Goal: Task Accomplishment & Management: Use online tool/utility

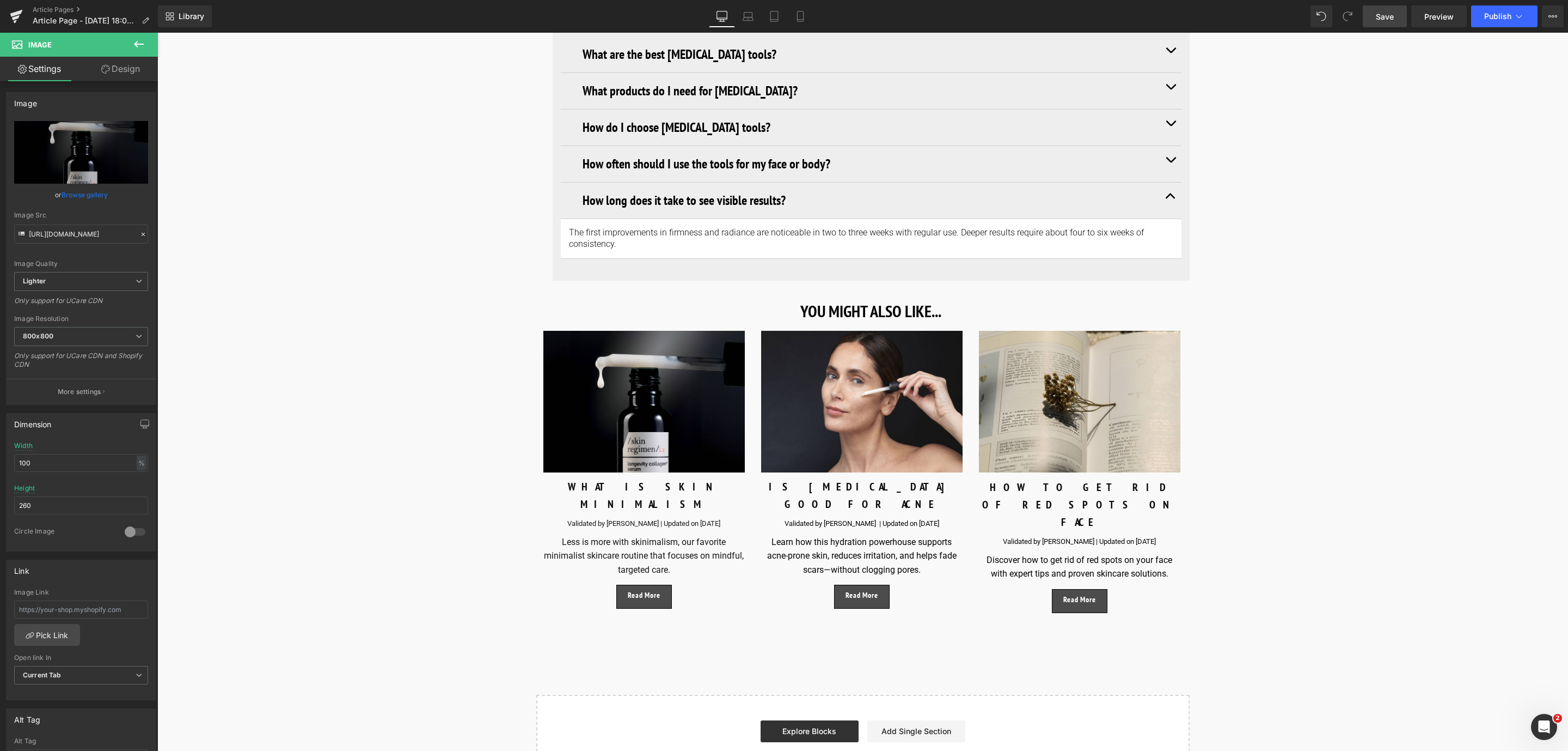
click at [1382, 13] on span "Save" at bounding box center [1384, 17] width 18 height 12
drag, startPoint x: 1403, startPoint y: 21, endPoint x: 602, endPoint y: 180, distance: 816.6
click at [1403, 21] on link "Save" at bounding box center [1384, 16] width 44 height 22
click at [1389, 24] on link "Save" at bounding box center [1384, 16] width 44 height 22
click at [1367, 15] on link "Save" at bounding box center [1384, 16] width 44 height 22
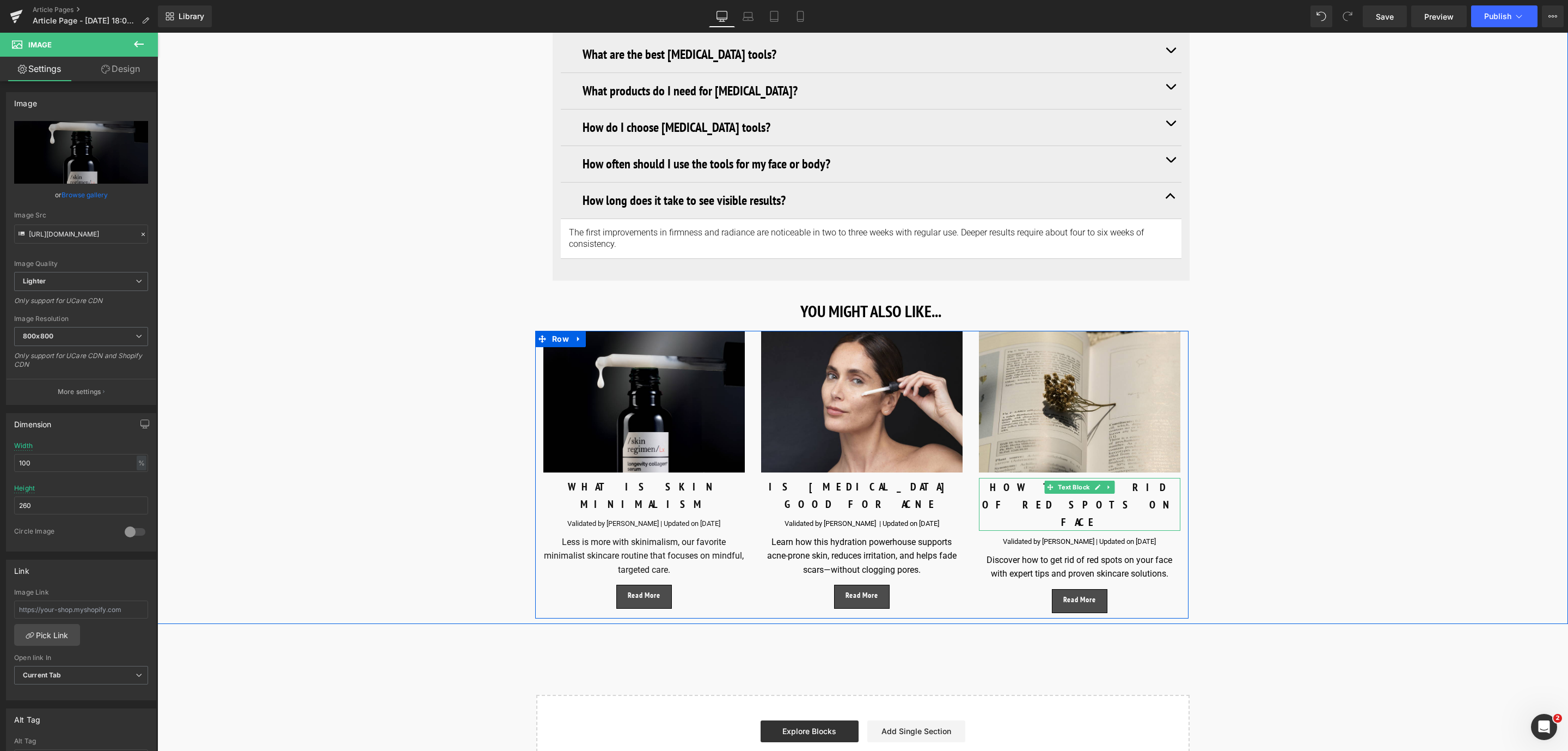
click at [1014, 478] on p "HOW TO GET RID OF RED SPOTS ON FACE" at bounding box center [1079, 504] width 202 height 52
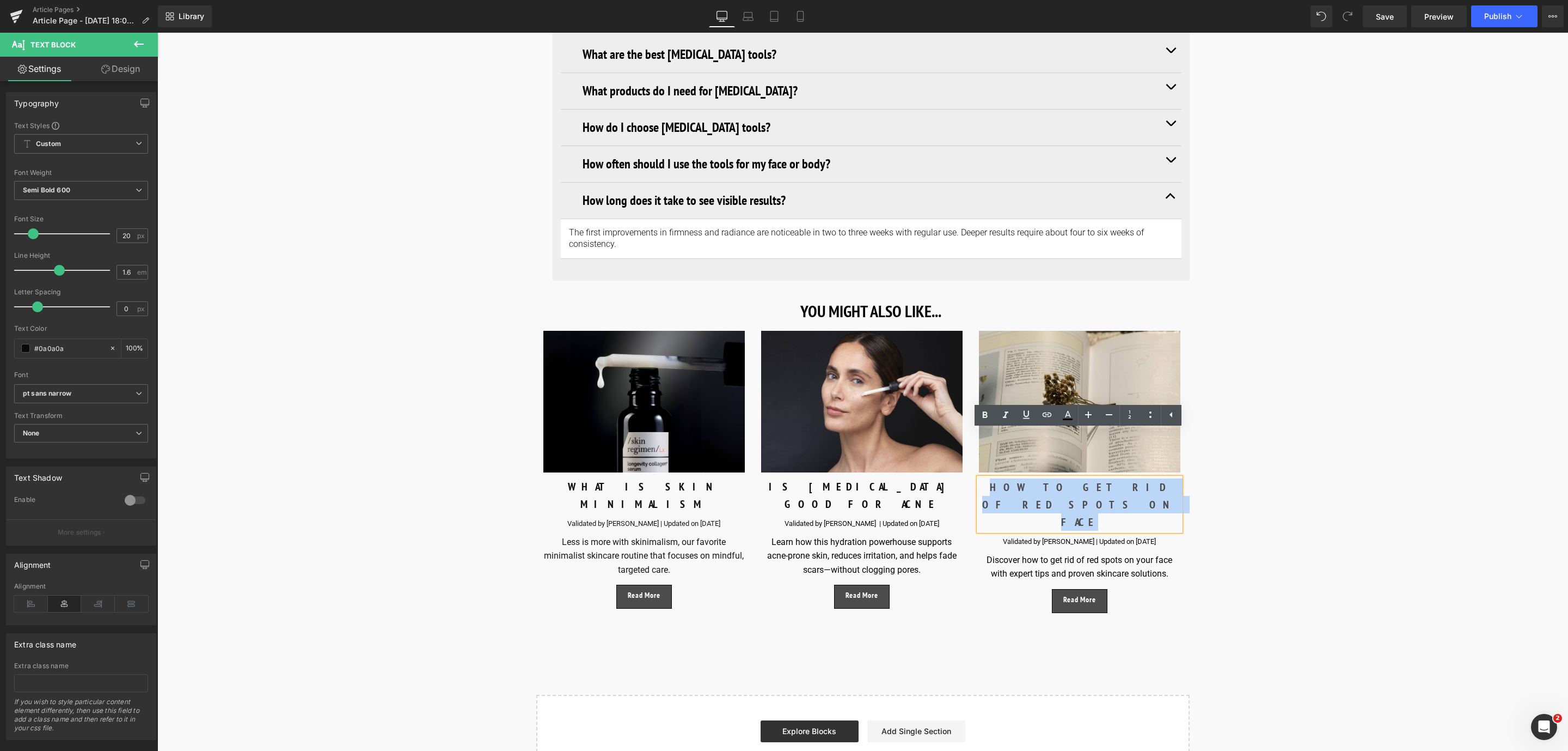
drag, startPoint x: 1112, startPoint y: 434, endPoint x: 987, endPoint y: 436, distance: 125.0
click at [987, 478] on p "HOW TO GET RID OF RED SPOTS ON FACE" at bounding box center [1079, 504] width 202 height 52
paste div
click at [1028, 478] on p "HOW TO GET RID OF RED SPOTS ON FACE" at bounding box center [1079, 504] width 202 height 52
drag, startPoint x: 1000, startPoint y: 438, endPoint x: 1154, endPoint y: 442, distance: 154.1
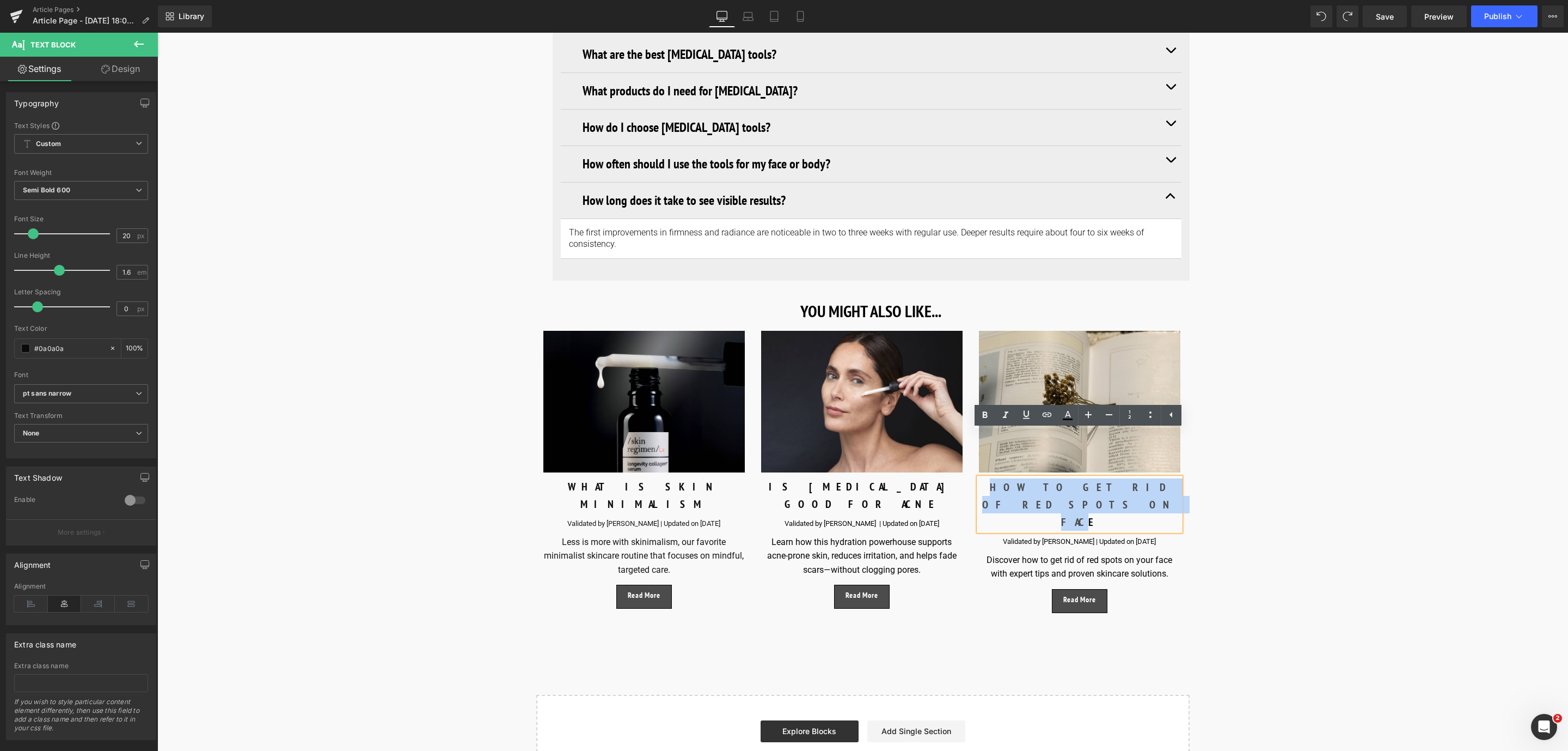
click at [1154, 478] on p "HOW TO GET RID OF RED SPOTS ON FACE" at bounding box center [1079, 504] width 202 height 52
drag, startPoint x: 1163, startPoint y: 445, endPoint x: 984, endPoint y: 434, distance: 179.3
click at [984, 478] on p "HOW TO GET RID OF RED SPOTS ON FACE" at bounding box center [1079, 504] width 202 height 52
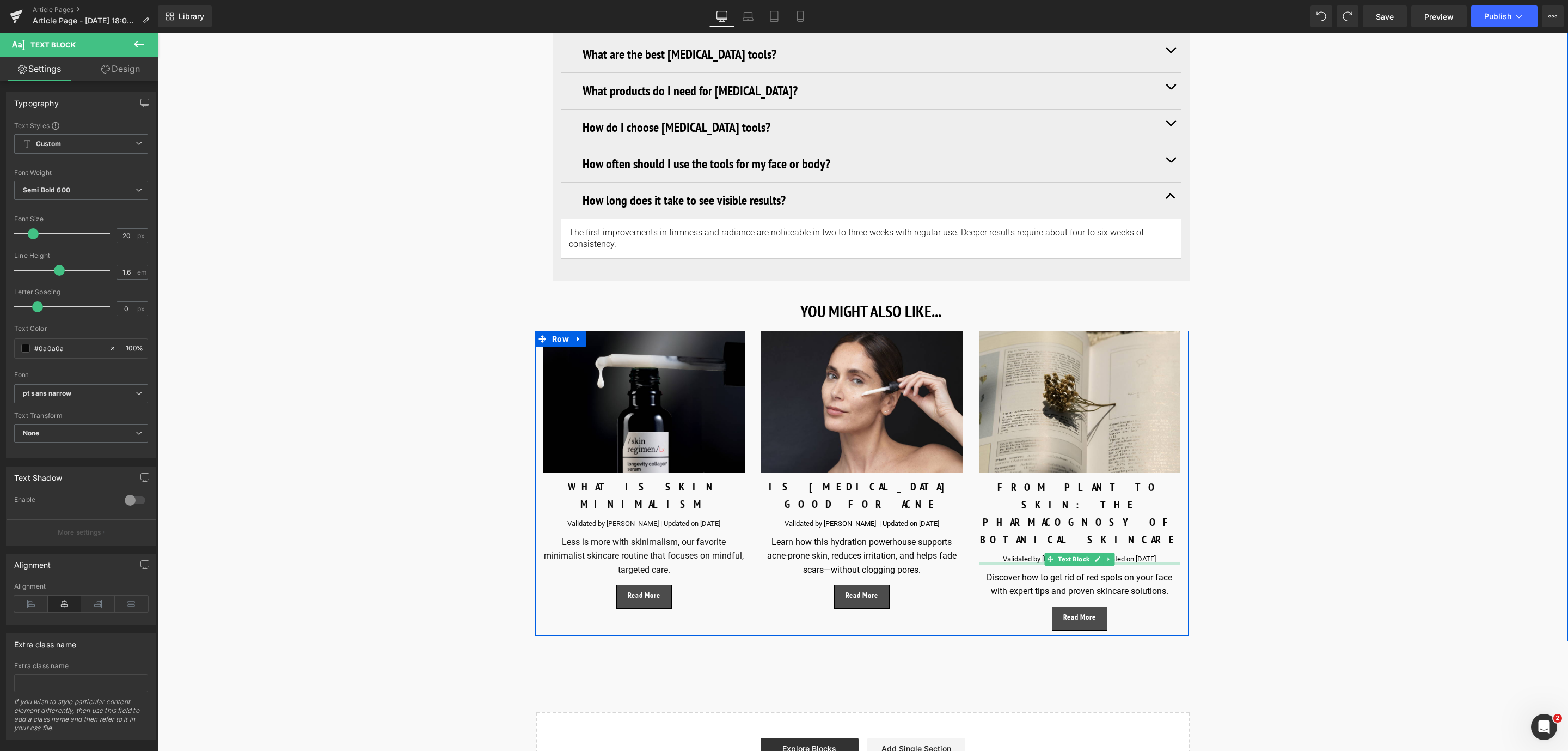
click at [1011, 562] on div at bounding box center [1079, 563] width 202 height 3
click at [1031, 554] on div "Validated by [PERSON_NAME] | Updated on [DATE]" at bounding box center [1079, 560] width 202 height 12
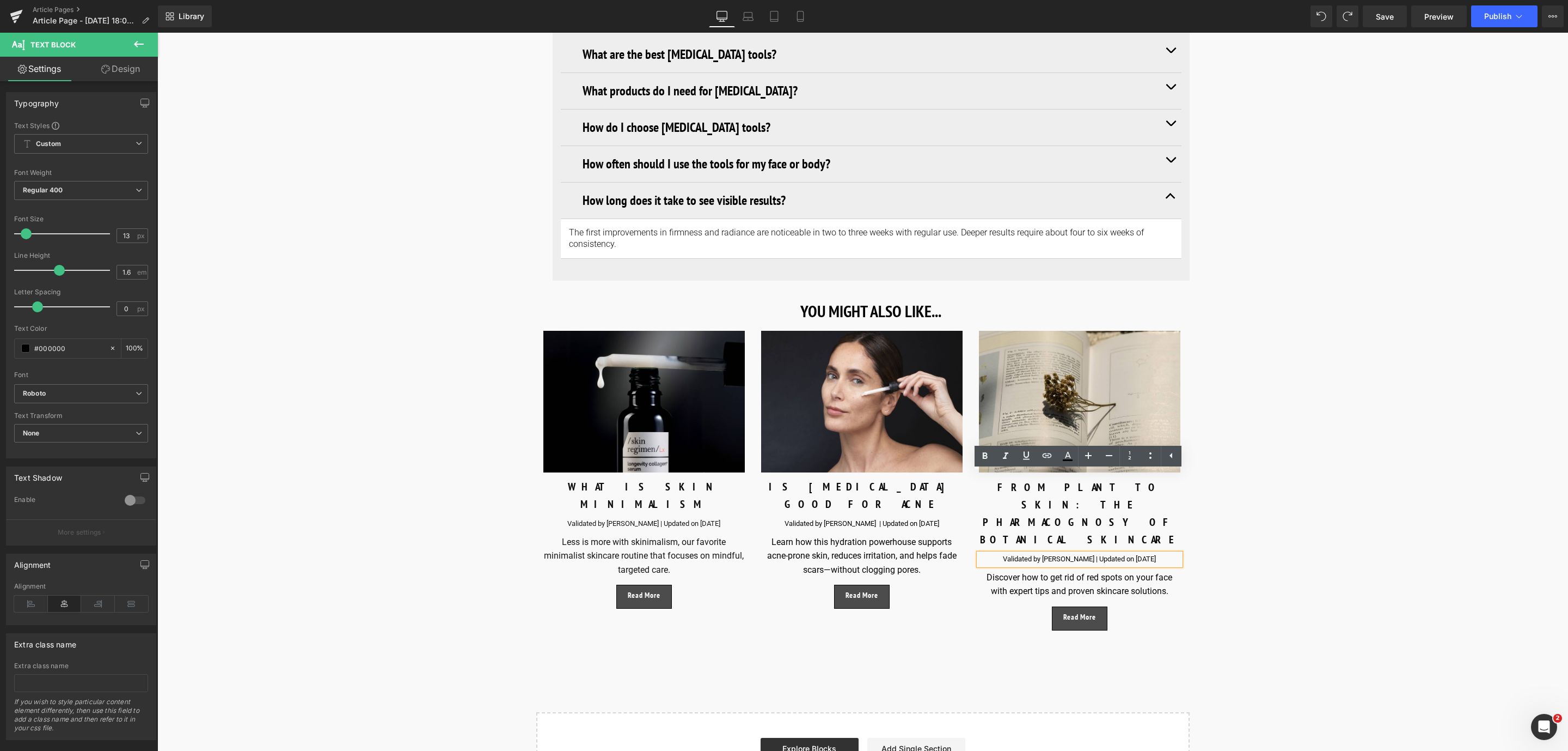
click at [1091, 554] on div "Validated by [PERSON_NAME] | Updated on [DATE]" at bounding box center [1079, 560] width 202 height 12
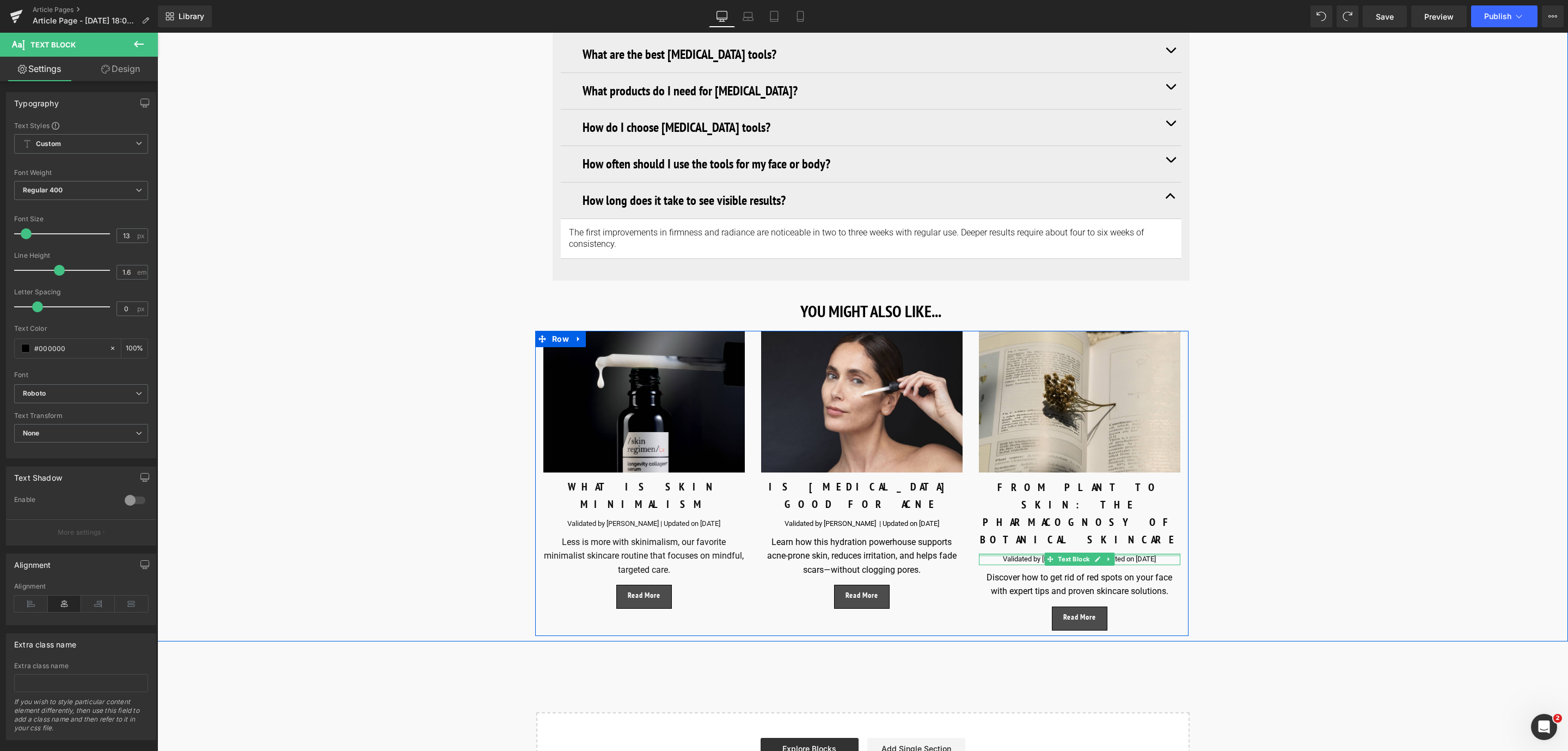
click at [1159, 473] on div "Image FROM PLANT TO SKIN: THE PHARMACOGNOSY OF BOTANICAL SKINCARE Text Block Va…" at bounding box center [1080, 480] width 218 height 300
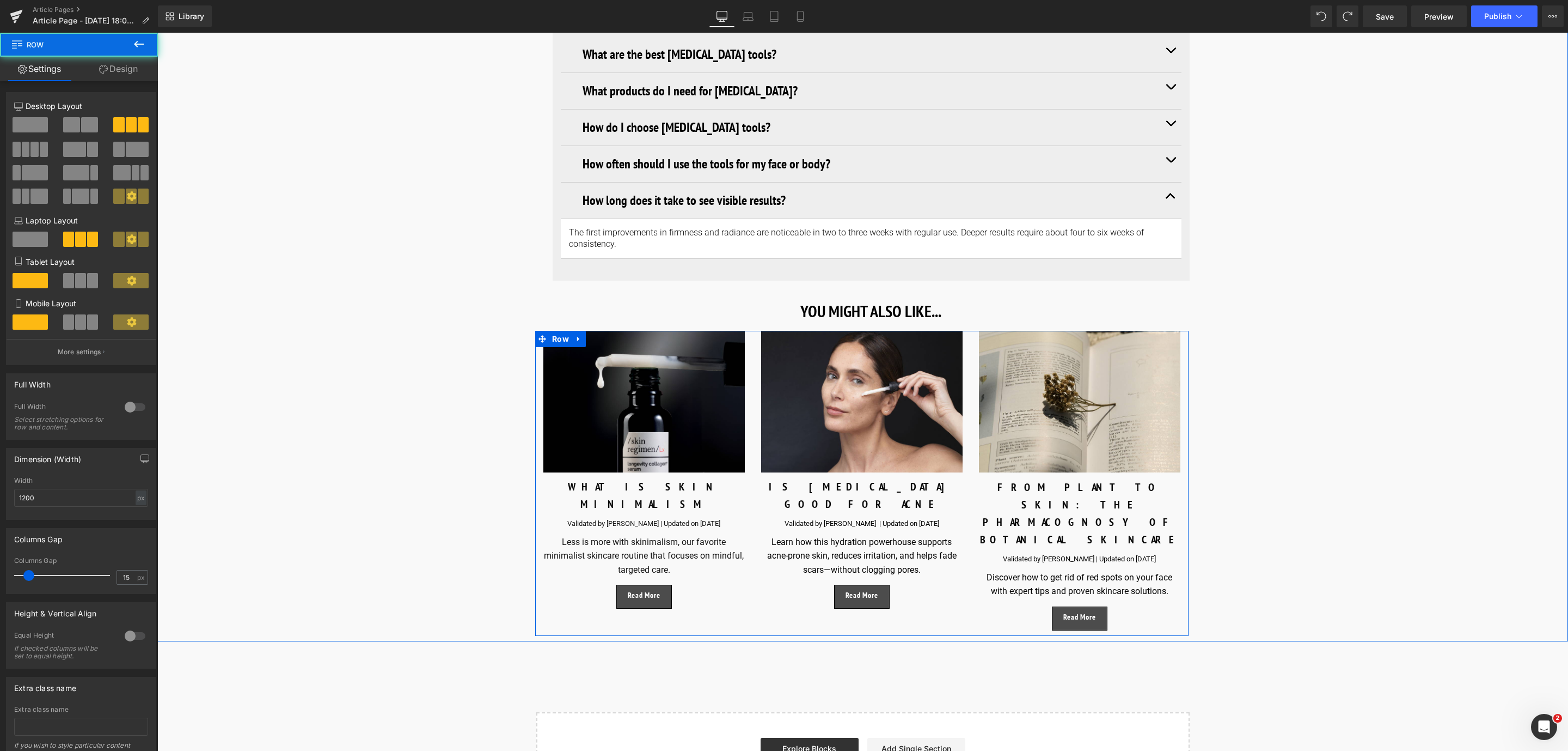
click at [1133, 554] on div "Validated by [PERSON_NAME] | Updated on [DATE]" at bounding box center [1079, 560] width 202 height 12
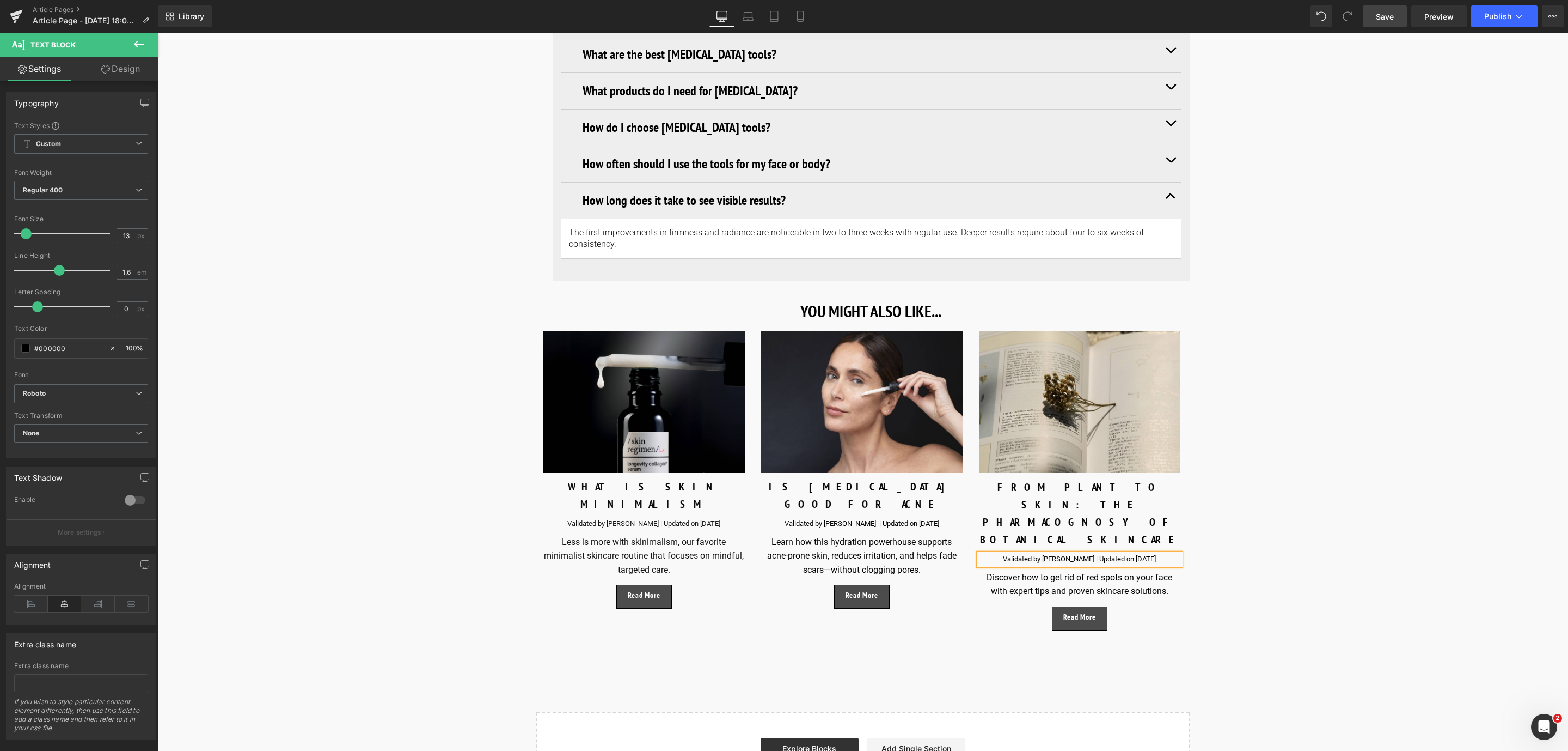
click at [1390, 19] on span "Save" at bounding box center [1384, 17] width 18 height 12
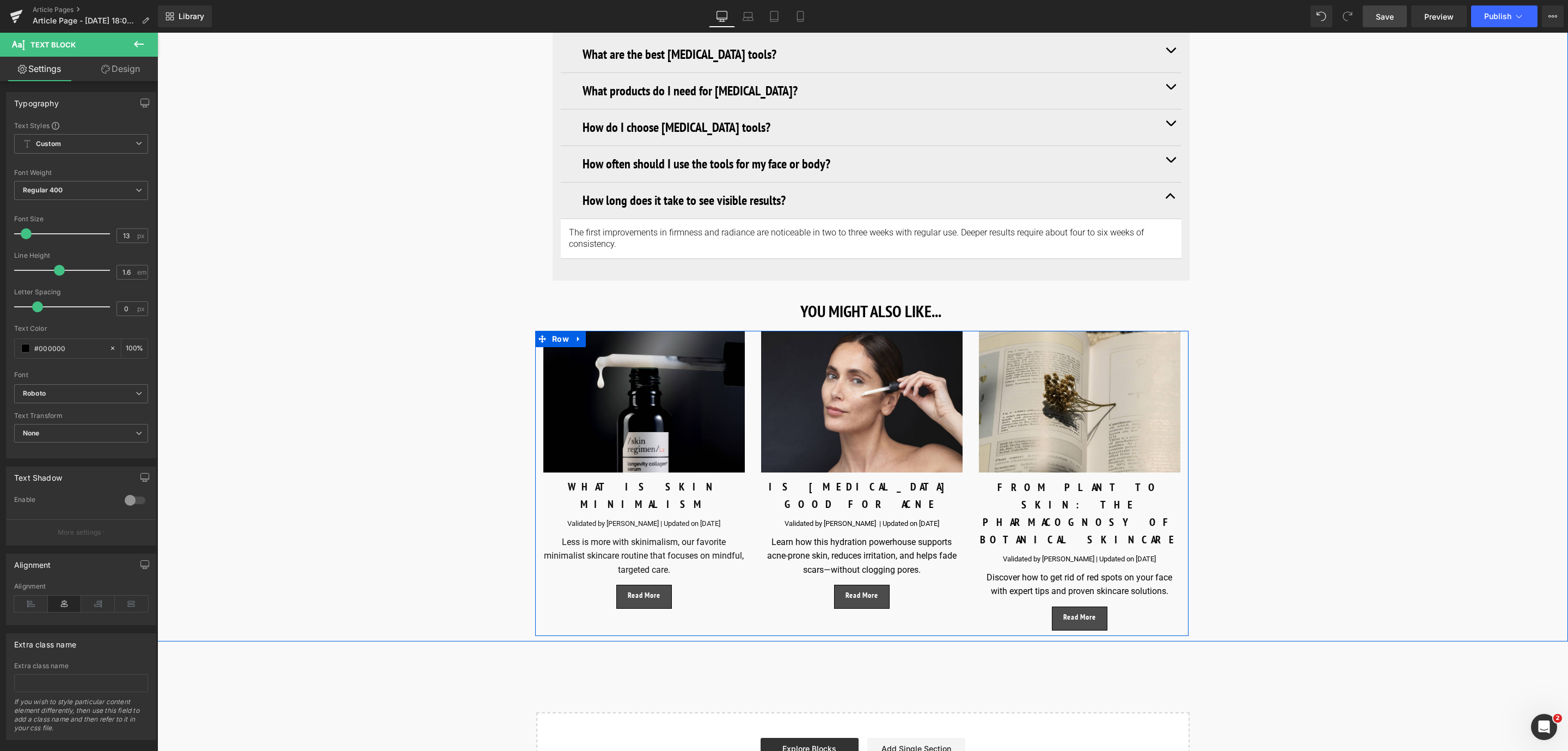
click at [1009, 571] on div "Discover how to get rid of red spots on your face with expert tips and proven s…" at bounding box center [1079, 584] width 202 height 28
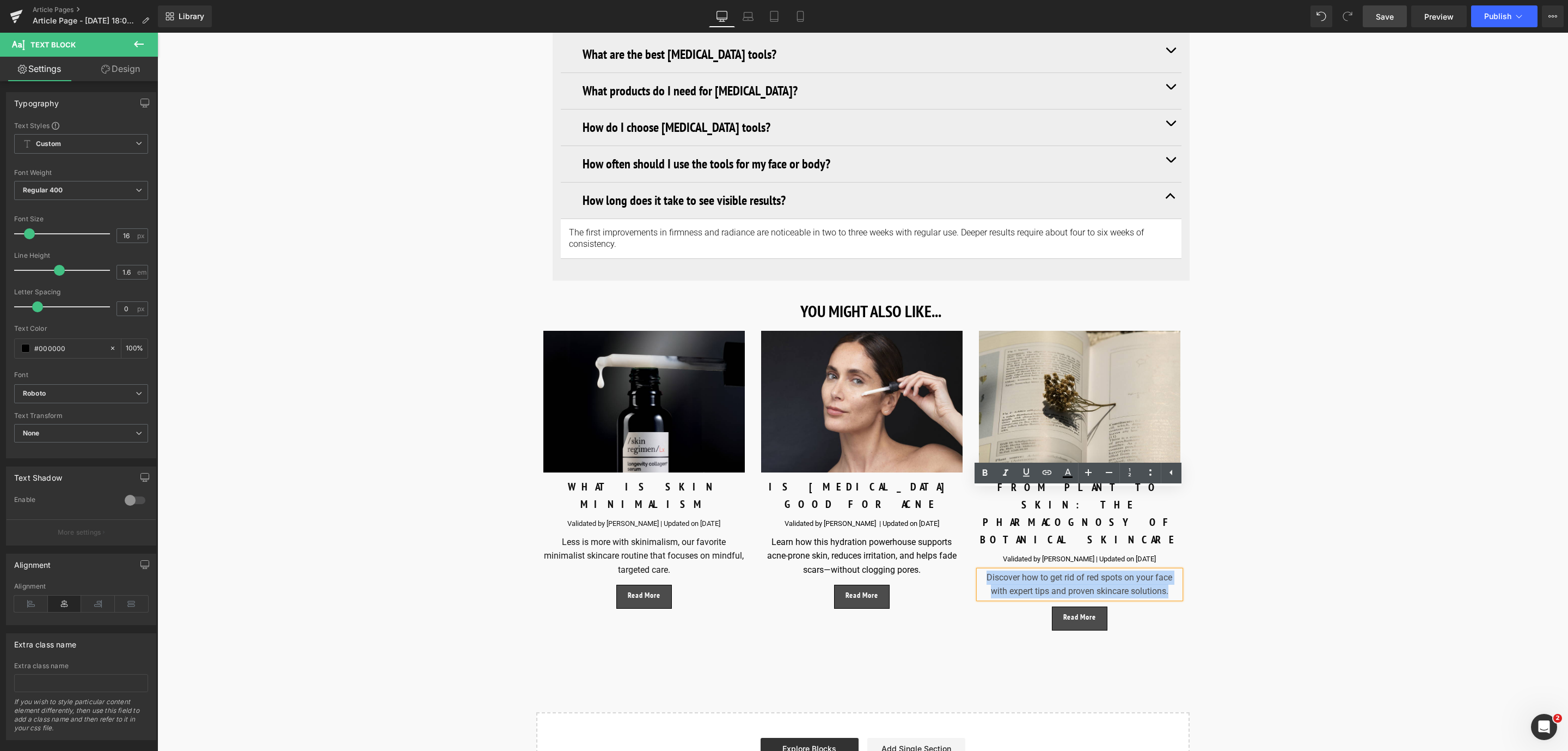
drag, startPoint x: 1169, startPoint y: 512, endPoint x: 977, endPoint y: 503, distance: 192.2
click at [979, 571] on div "Discover how to get rid of red spots on your face with expert tips and proven s…" at bounding box center [1079, 584] width 202 height 28
paste div
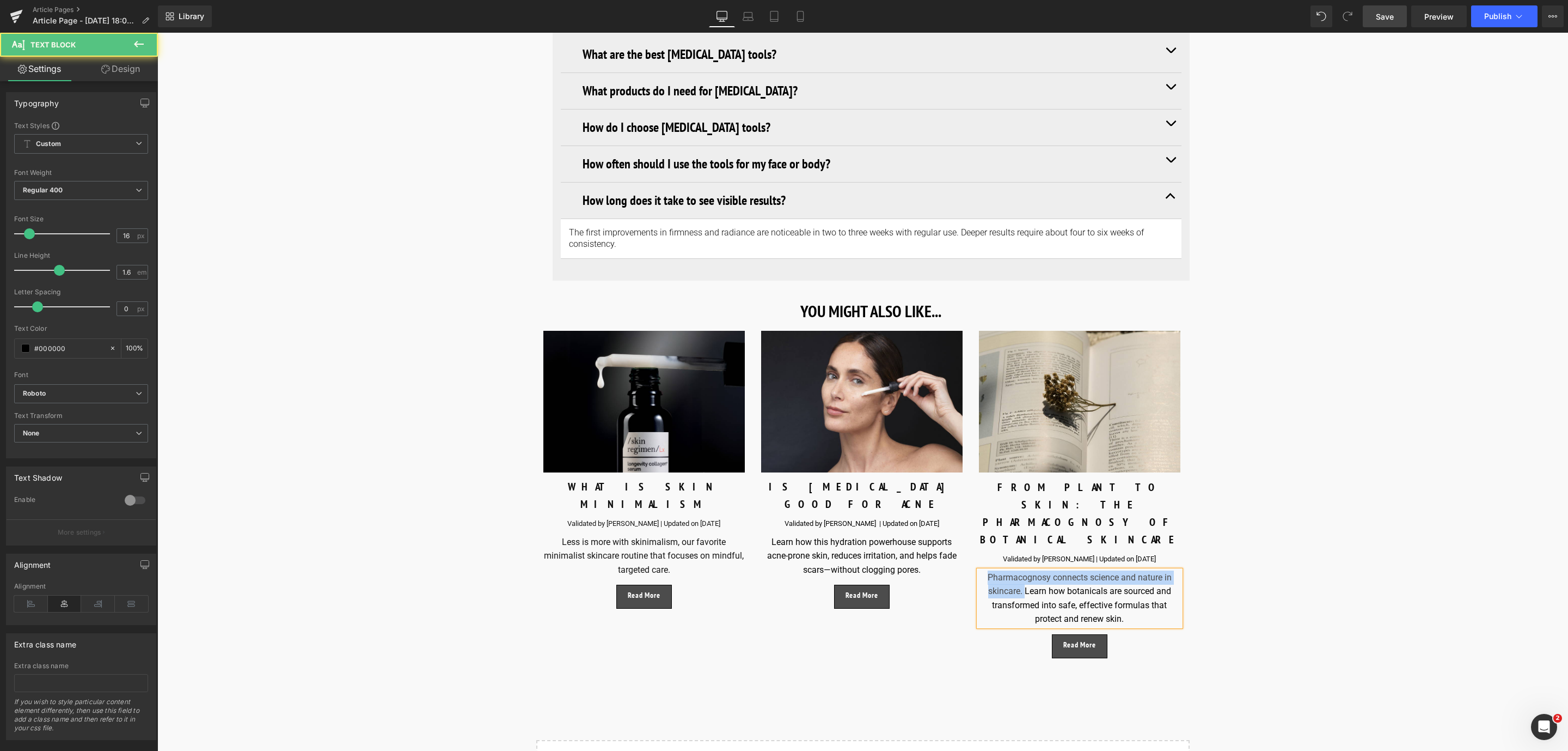
drag, startPoint x: 1024, startPoint y: 513, endPoint x: 970, endPoint y: 498, distance: 56.0
click at [971, 498] on div "Image FROM PLANT TO SKIN: THE PHARMACOGNOSY OF BOTANICAL SKINCARE Text Block Va…" at bounding box center [1080, 494] width 218 height 327
click at [1064, 571] on div "Learn how botanicals are sourced and transformed into safe, effective formulas …" at bounding box center [1079, 591] width 202 height 42
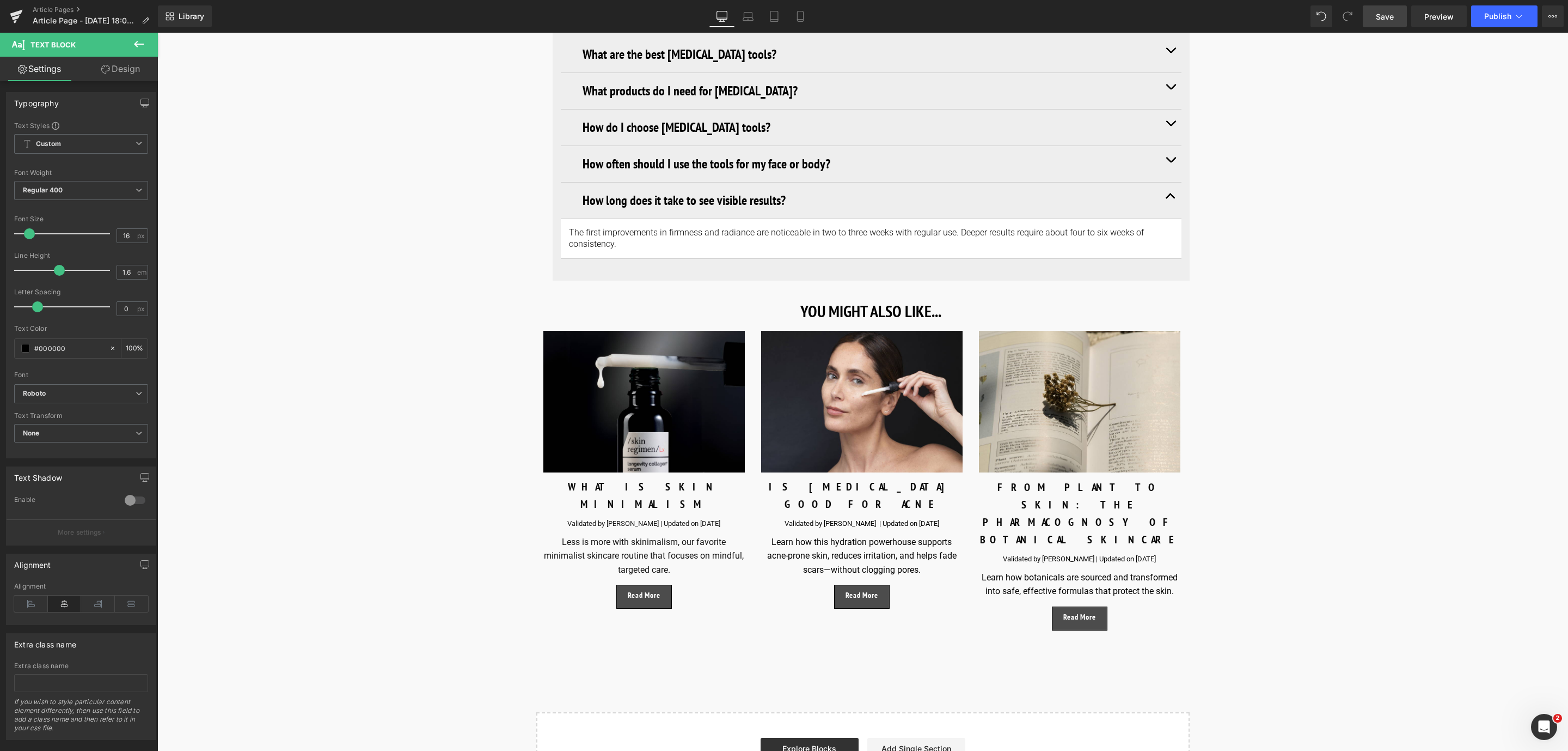
click at [1388, 7] on link "Save" at bounding box center [1384, 16] width 44 height 22
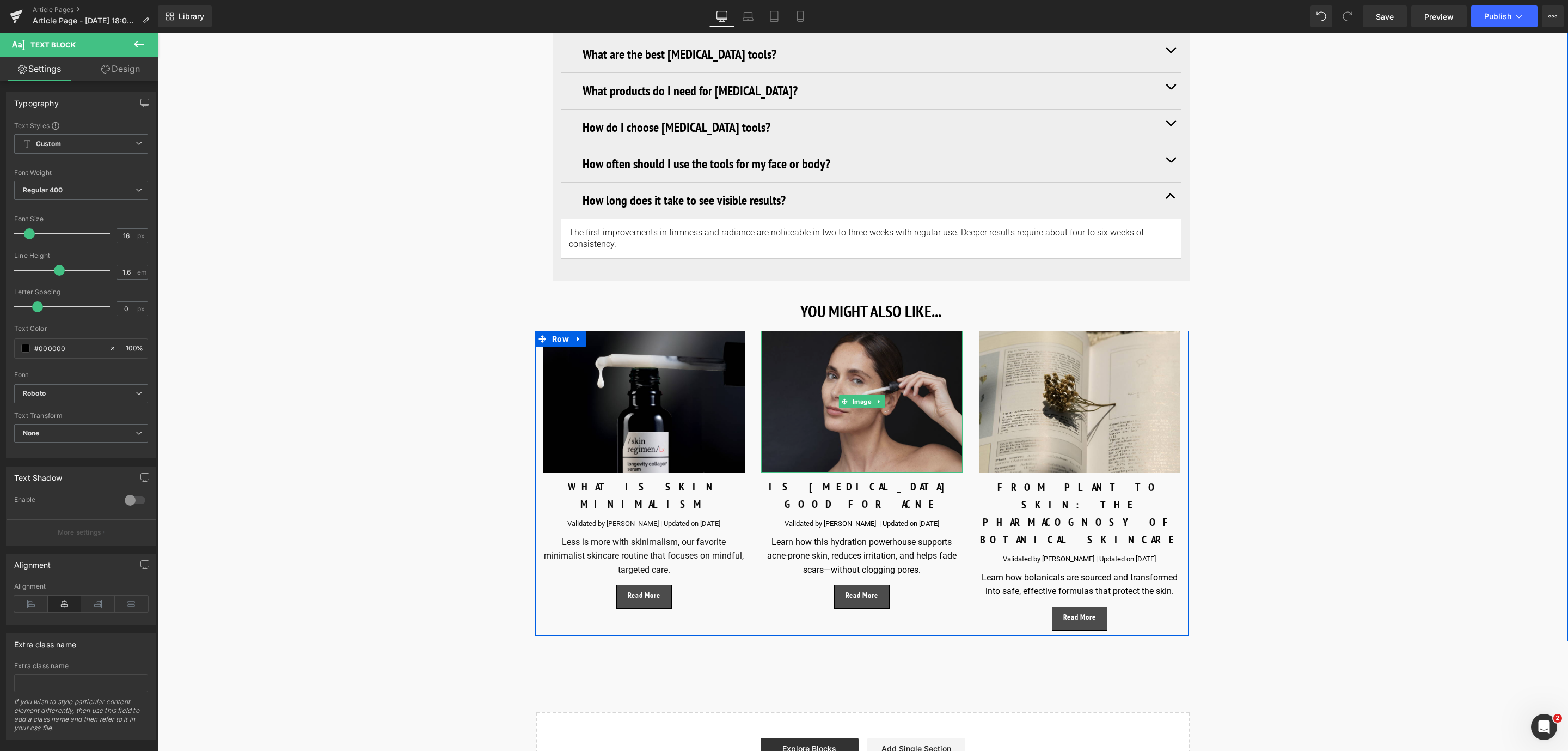
click at [845, 395] on img at bounding box center [861, 402] width 202 height 142
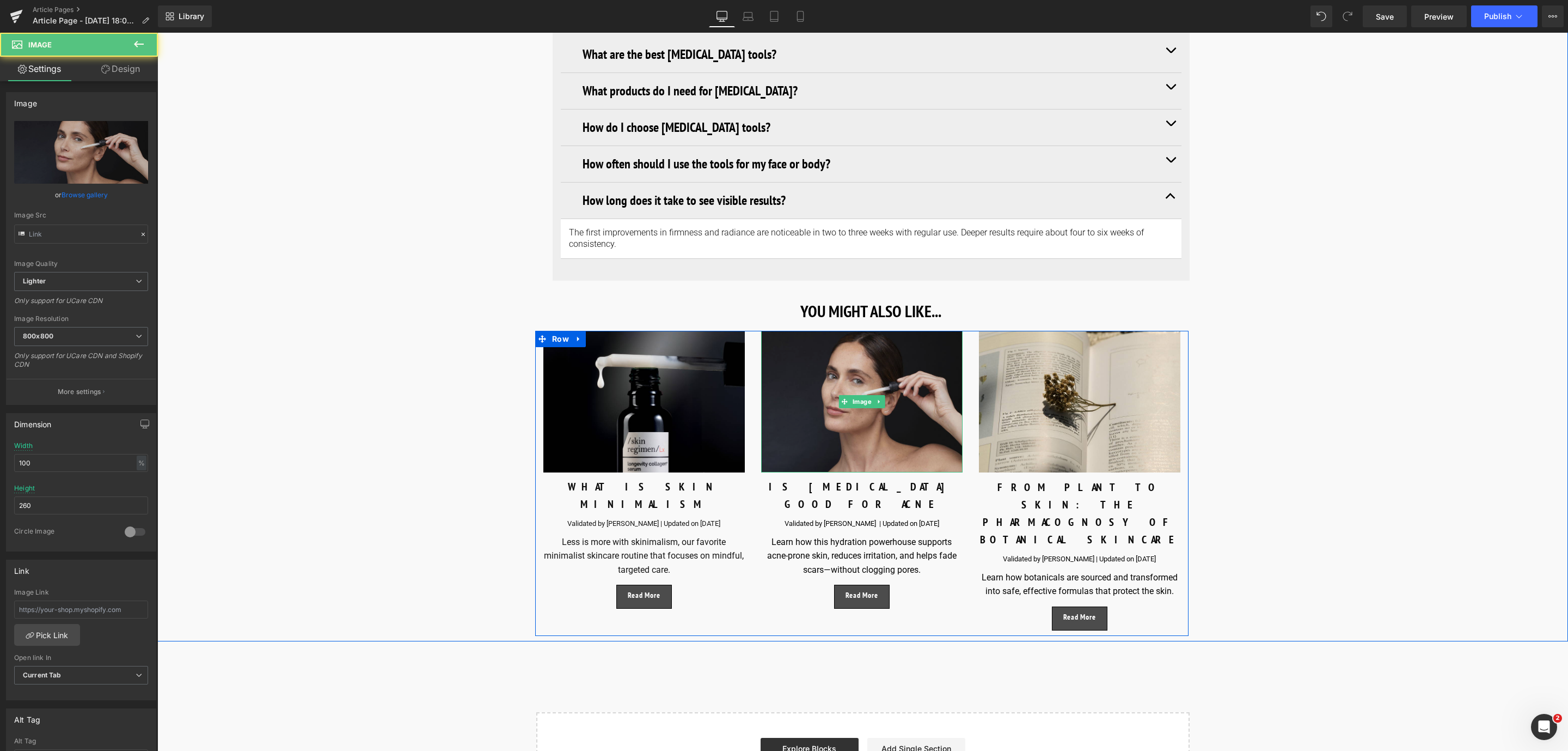
type input "[URL][DOMAIN_NAME]"
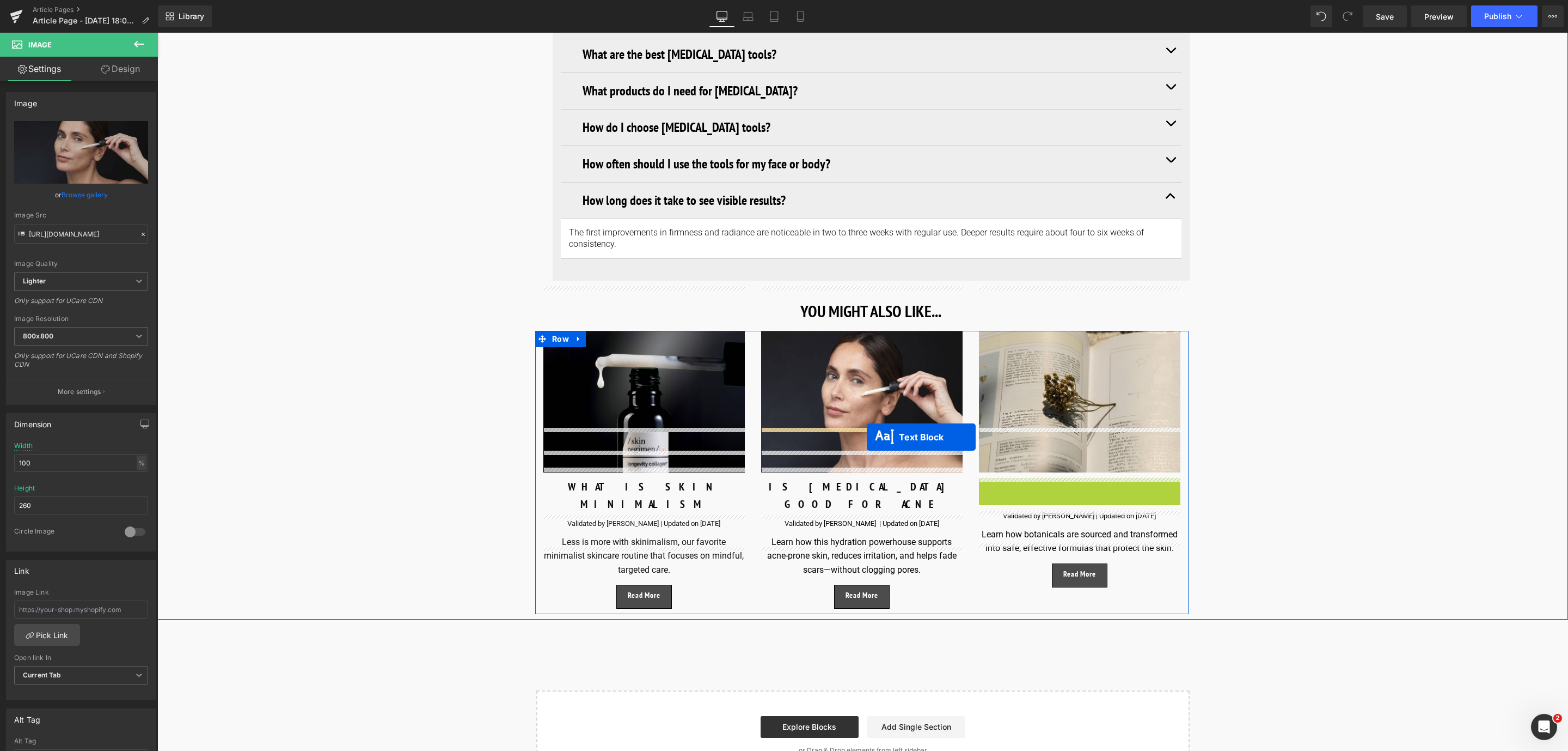
drag, startPoint x: 1053, startPoint y: 452, endPoint x: 866, endPoint y: 437, distance: 187.6
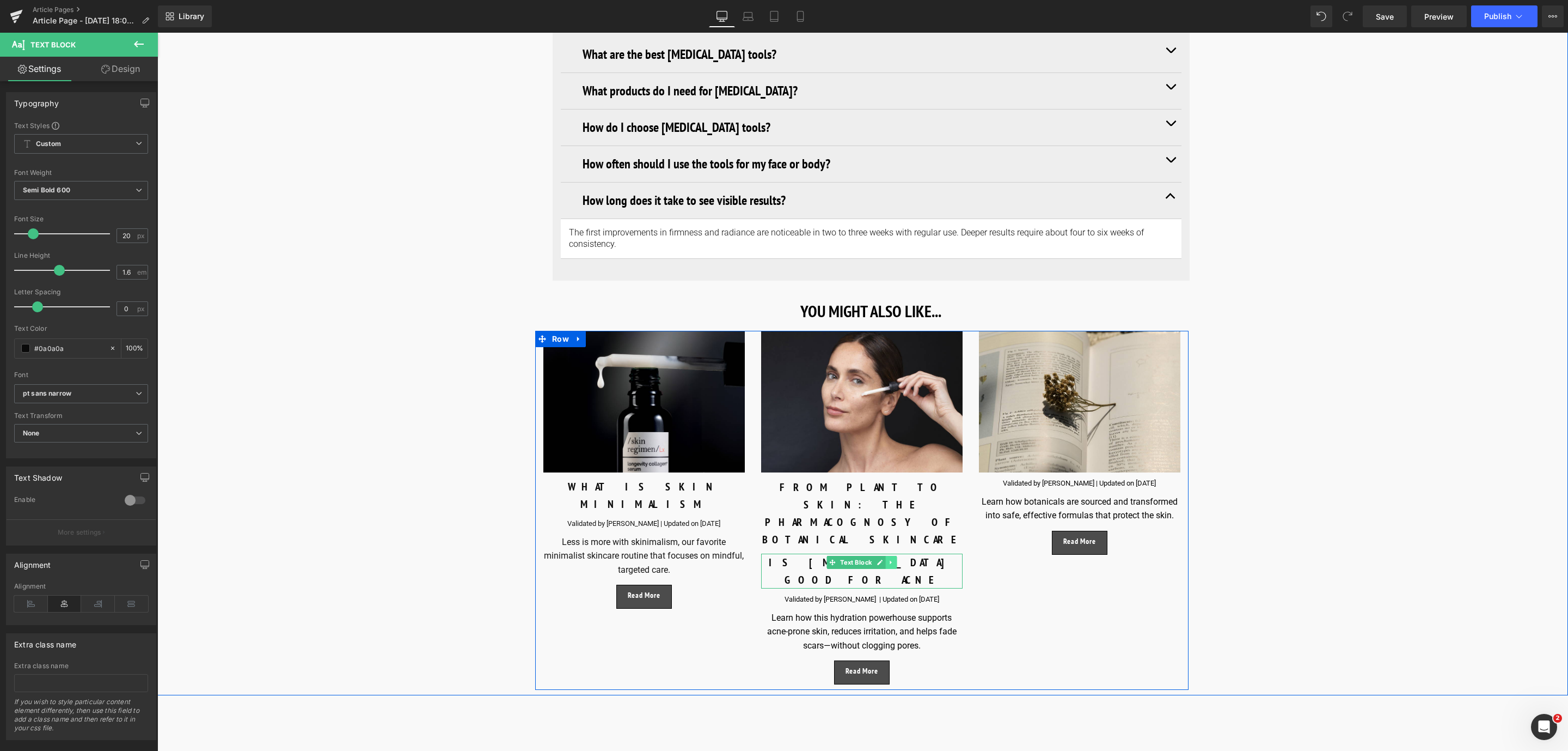
click at [888, 559] on icon at bounding box center [890, 562] width 6 height 6
click at [891, 556] on link at bounding box center [897, 562] width 12 height 13
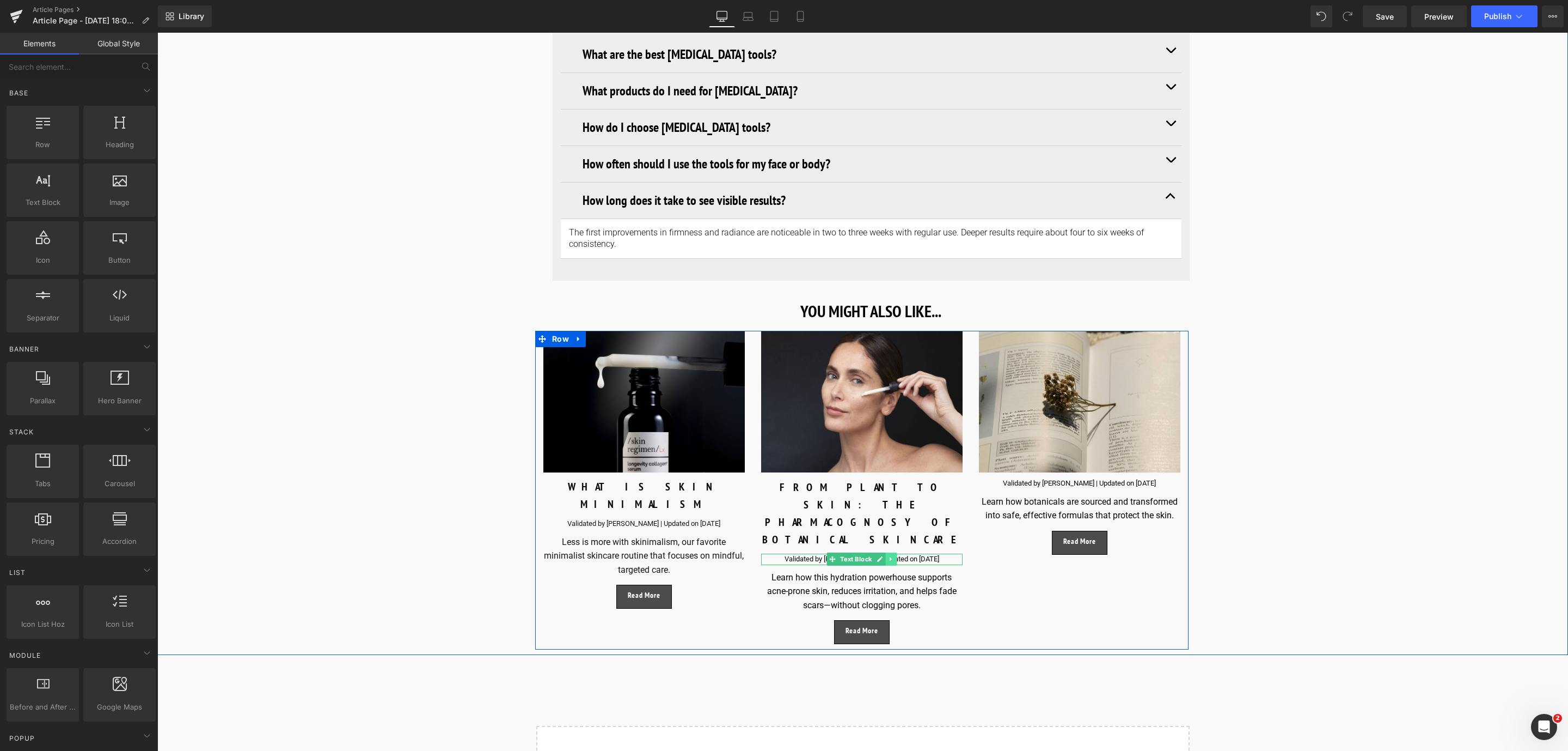
click at [891, 552] on link at bounding box center [892, 559] width 12 height 13
click at [894, 556] on icon at bounding box center [897, 559] width 6 height 6
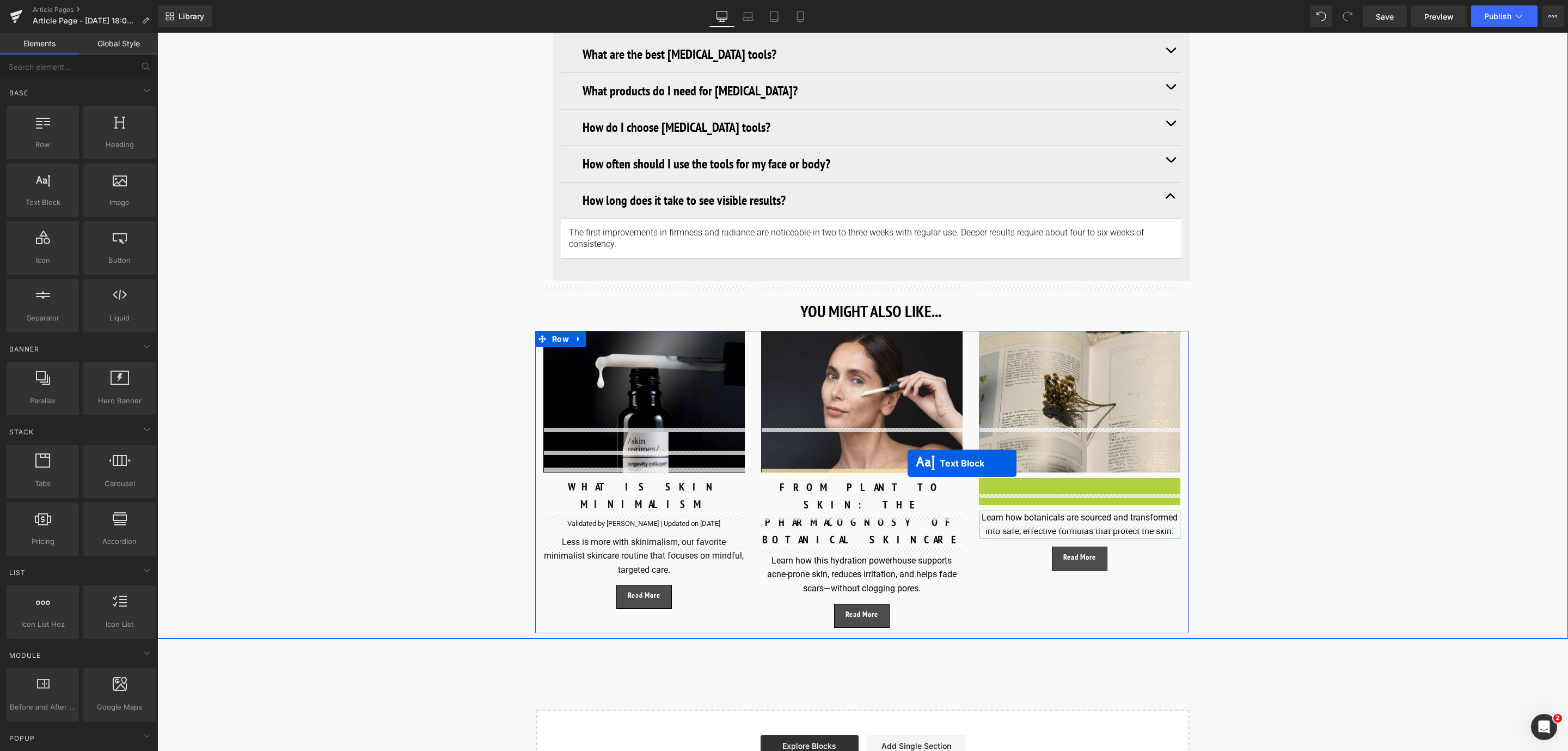
drag, startPoint x: 1048, startPoint y: 438, endPoint x: 908, endPoint y: 463, distance: 142.2
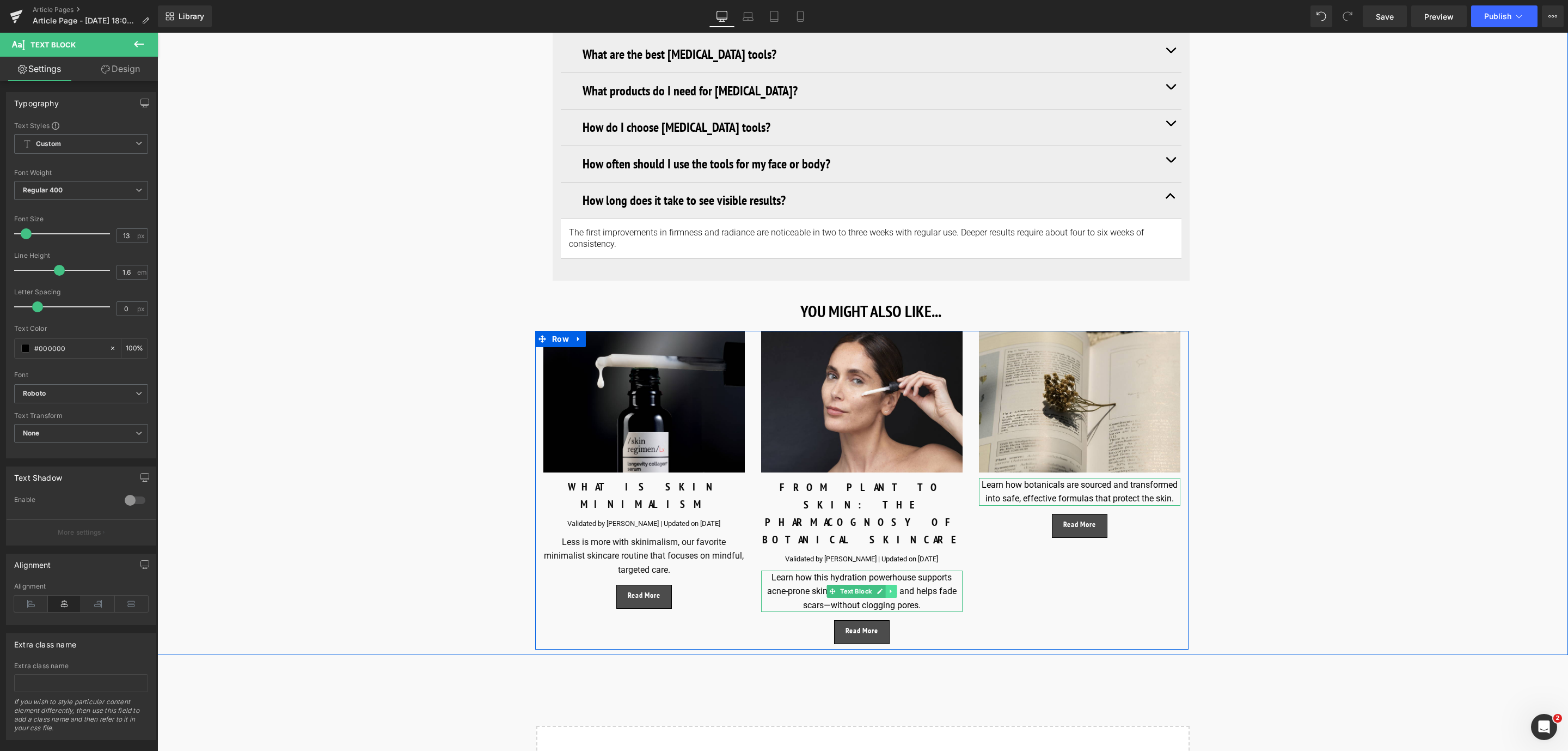
click at [888, 588] on icon at bounding box center [890, 591] width 6 height 6
click at [891, 585] on link at bounding box center [897, 591] width 12 height 13
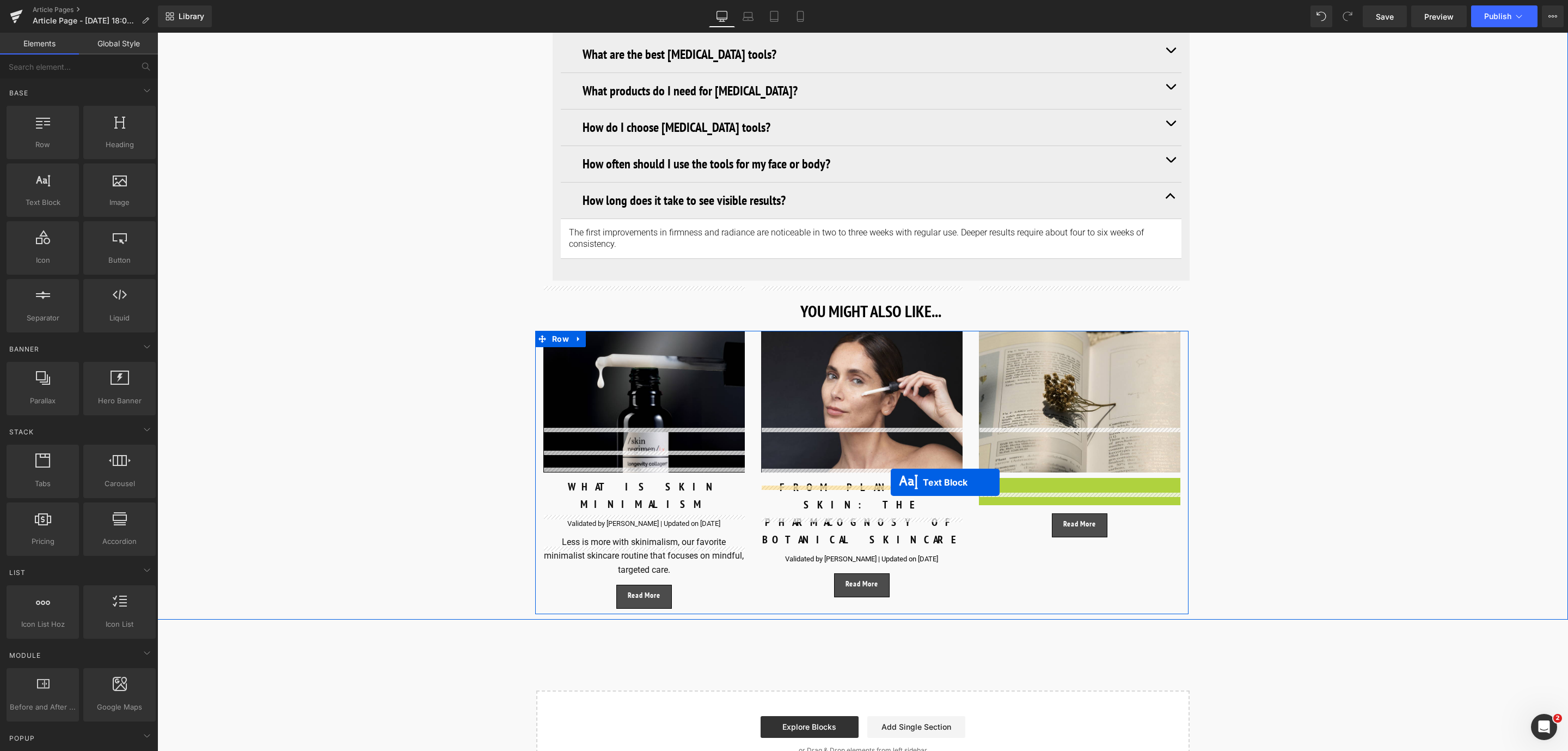
drag, startPoint x: 1044, startPoint y: 448, endPoint x: 891, endPoint y: 482, distance: 156.7
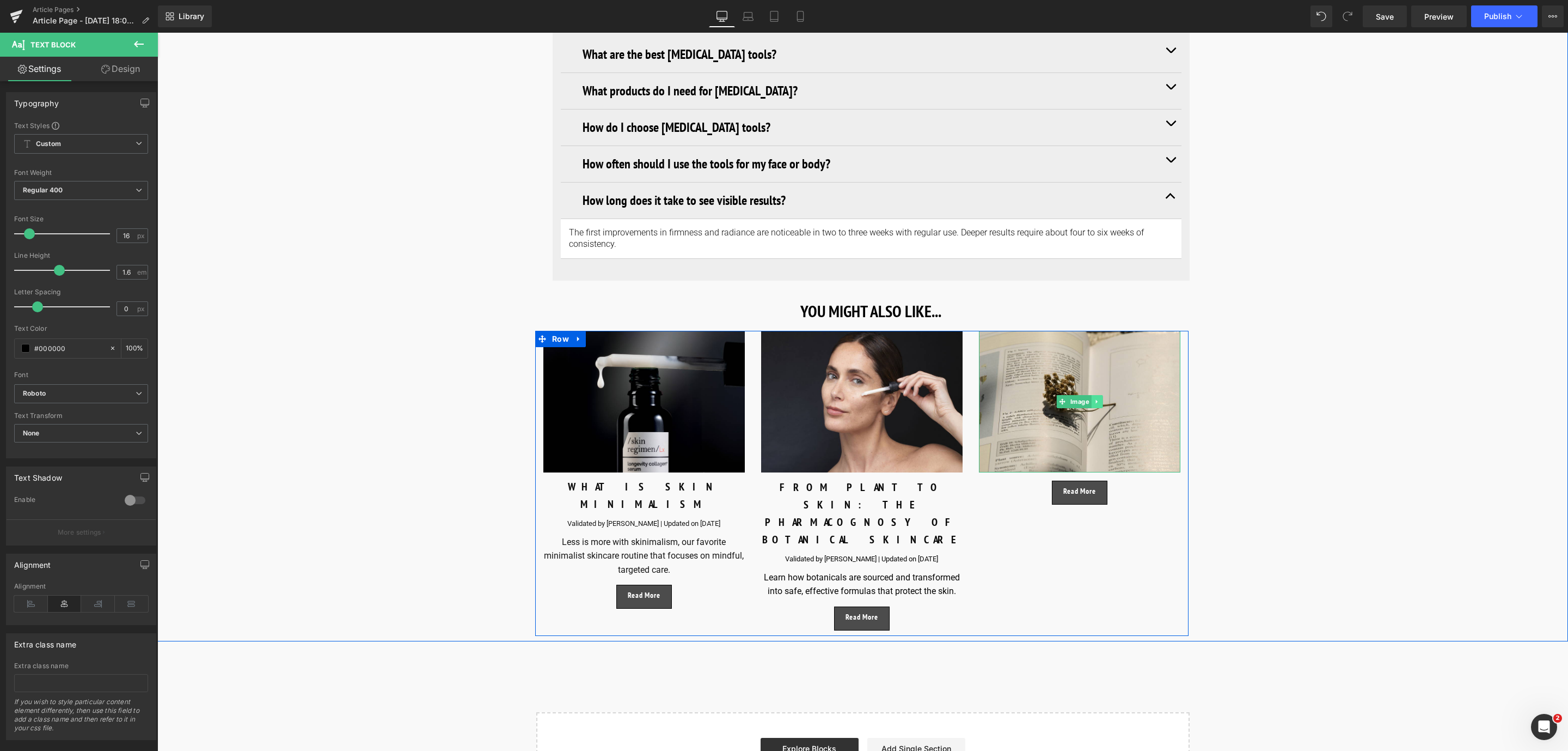
click at [1097, 395] on link at bounding box center [1097, 402] width 12 height 13
click at [1088, 398] on icon at bounding box center [1091, 401] width 6 height 6
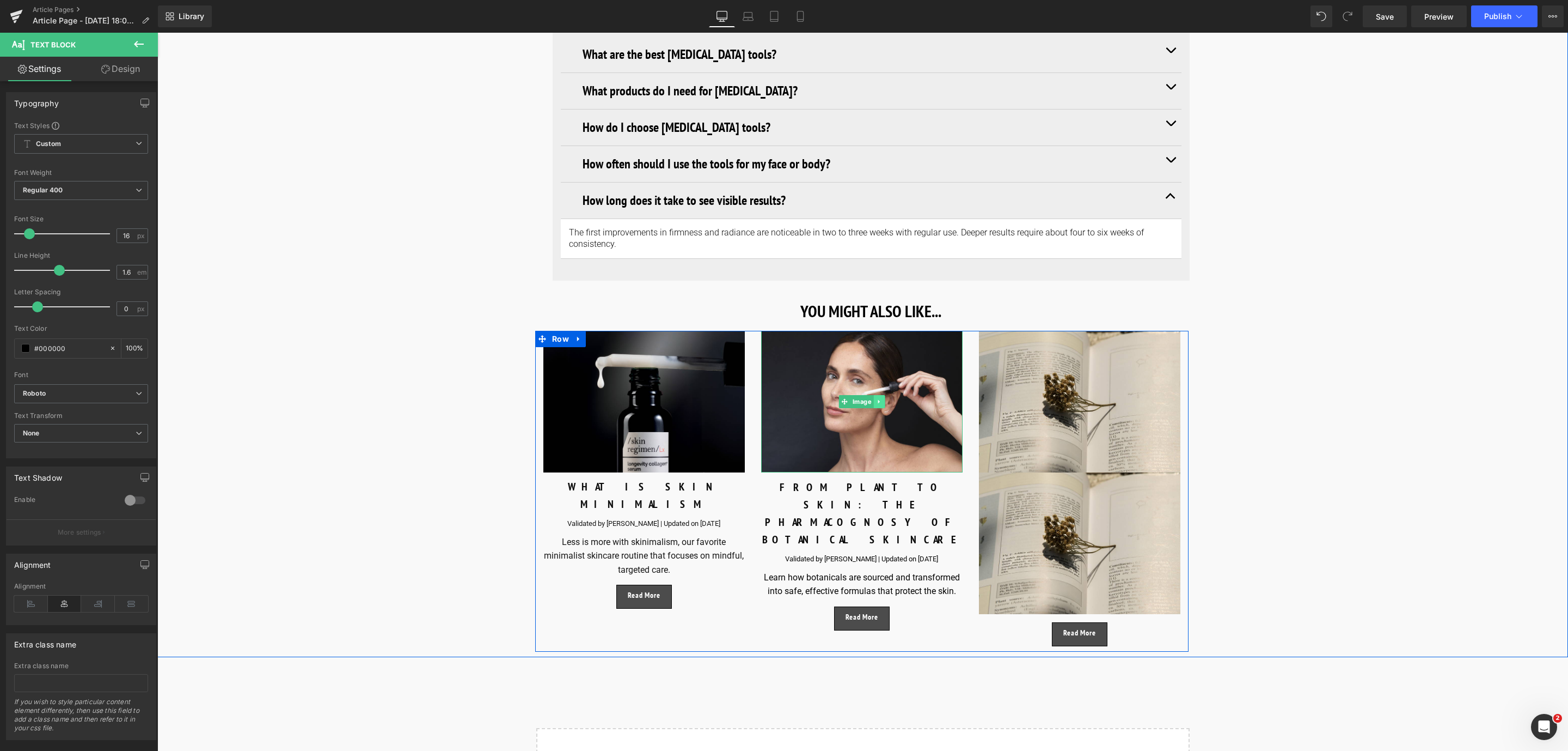
click at [877, 398] on icon at bounding box center [879, 402] width 6 height 6
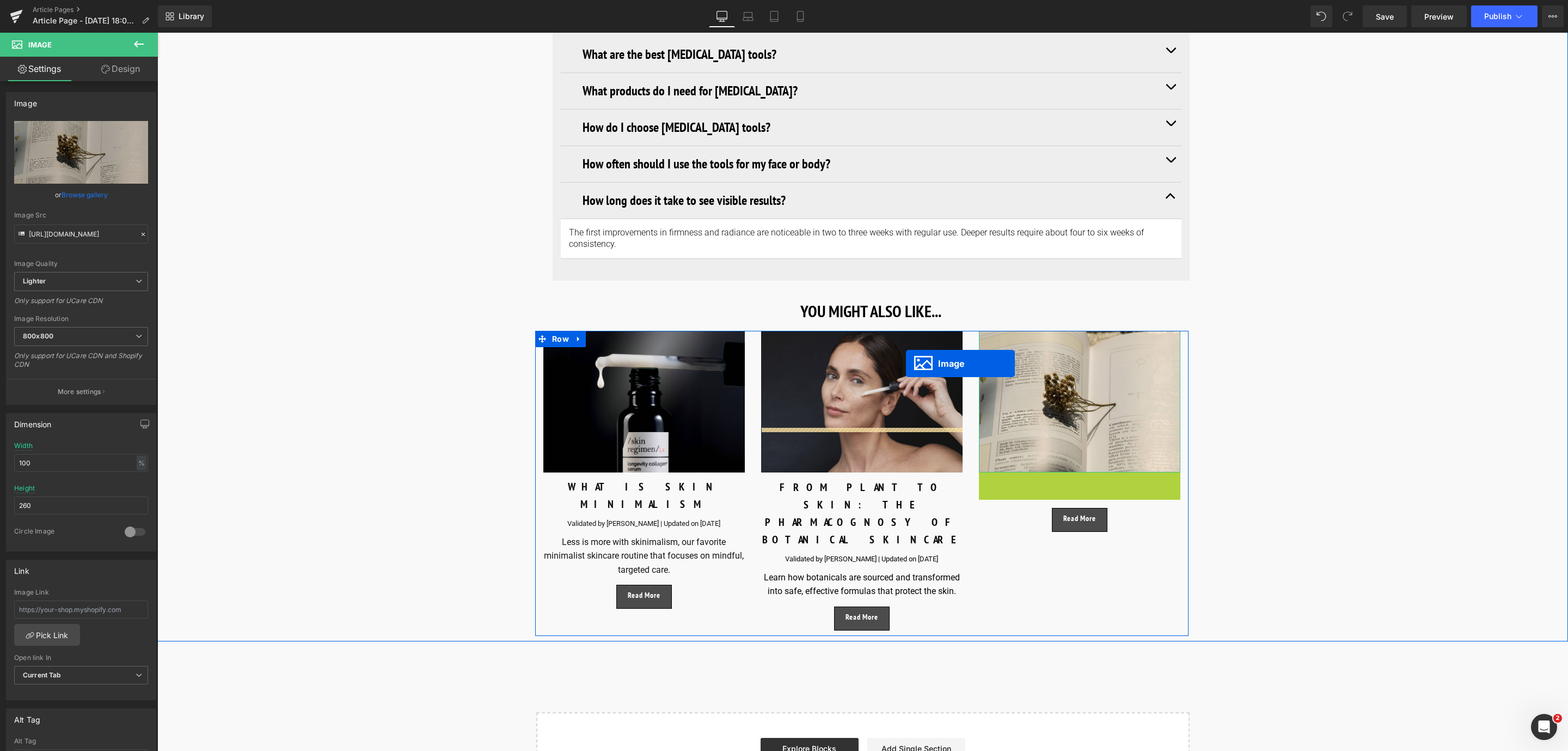
drag, startPoint x: 1056, startPoint y: 498, endPoint x: 906, endPoint y: 364, distance: 201.1
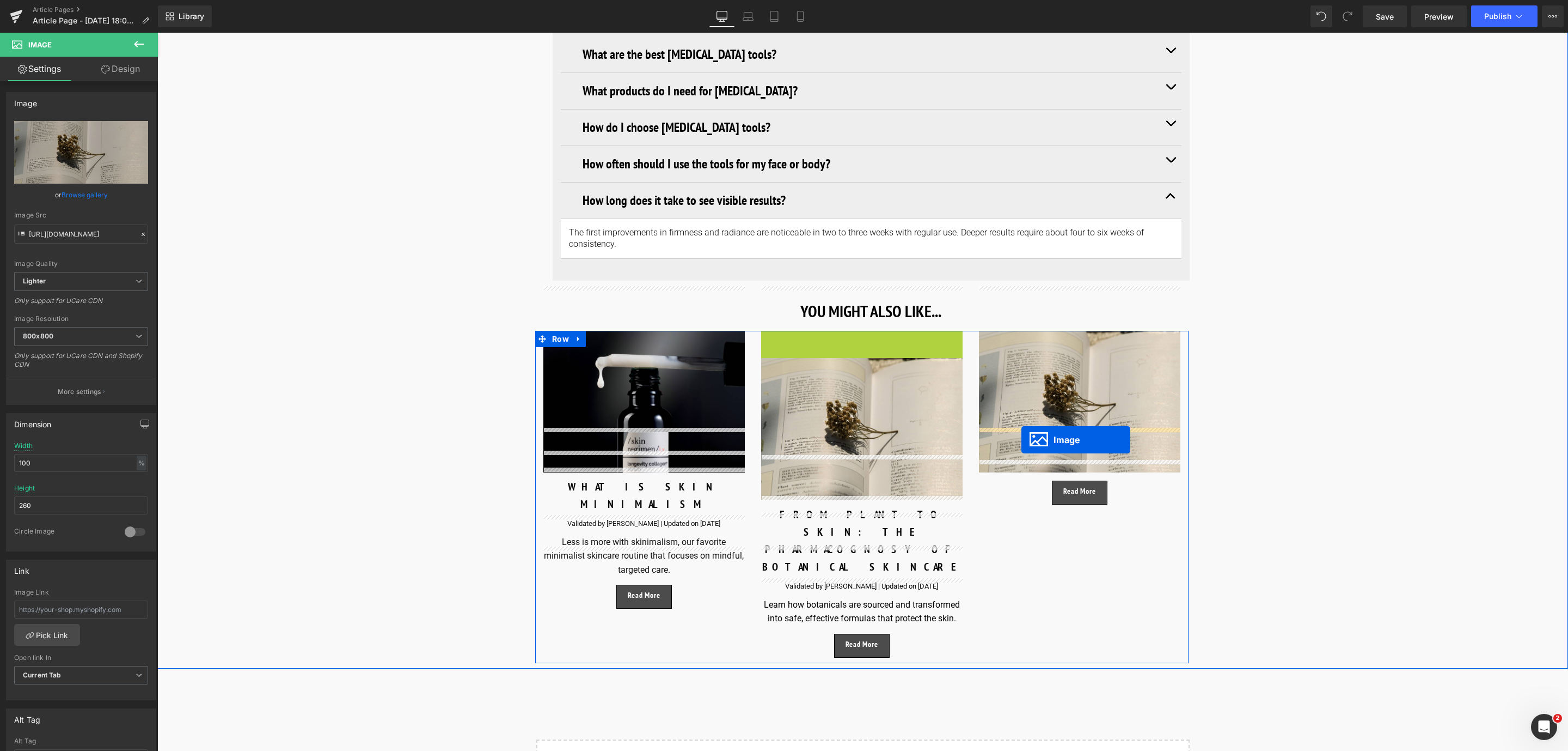
drag, startPoint x: 835, startPoint y: 360, endPoint x: 1021, endPoint y: 440, distance: 202.5
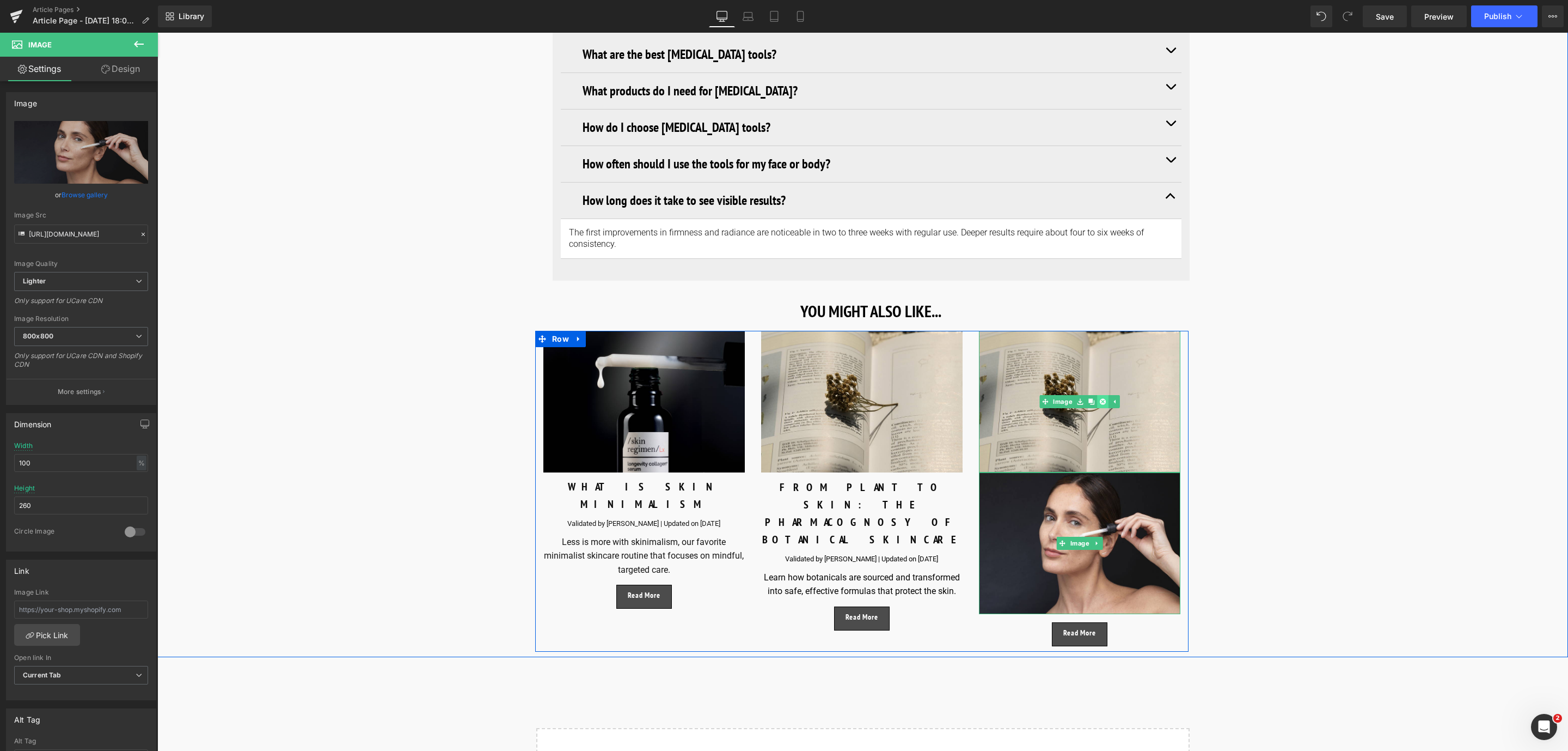
click at [1100, 398] on icon at bounding box center [1102, 401] width 6 height 6
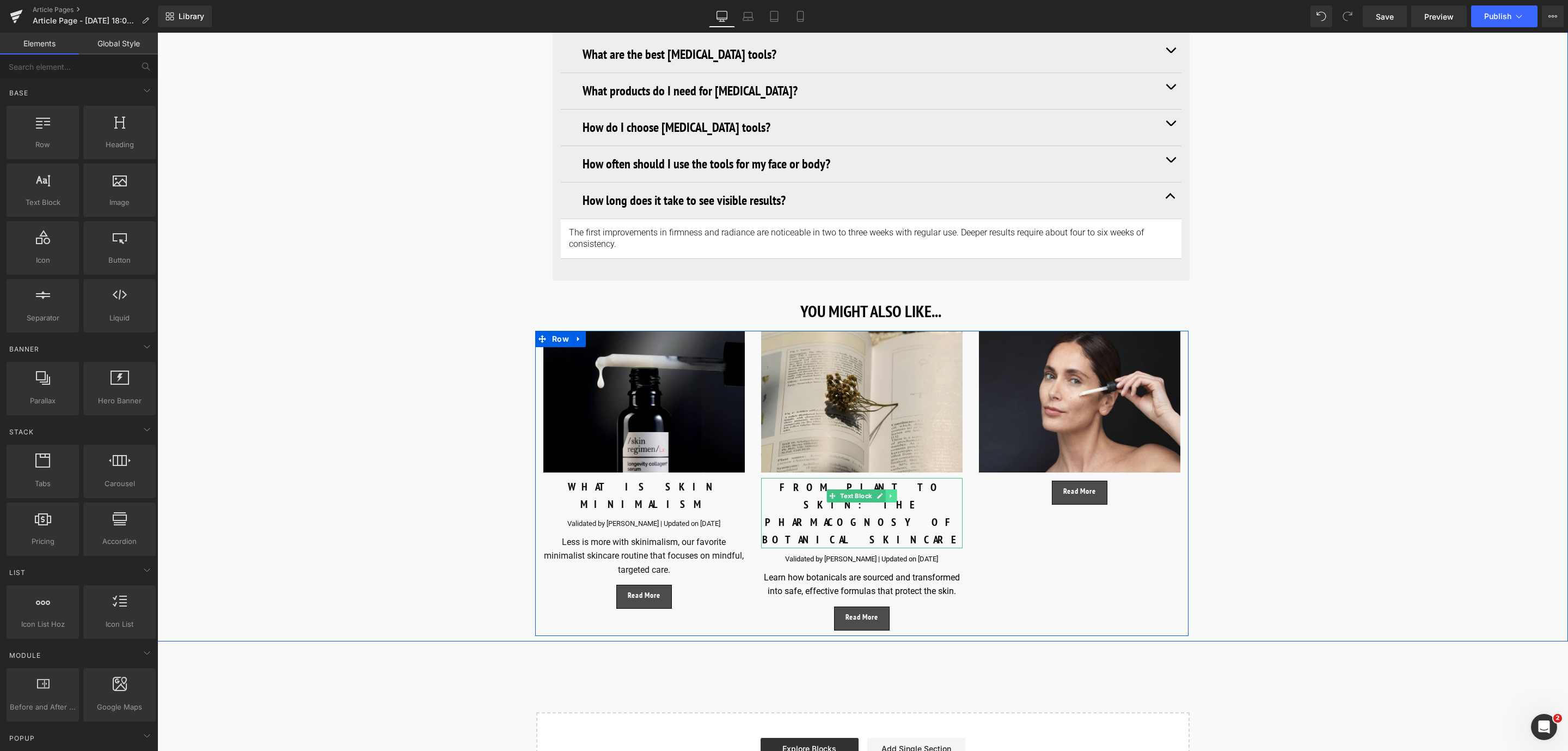
click at [890, 494] on icon at bounding box center [890, 496] width 2 height 4
click at [887, 489] on link at bounding box center [886, 496] width 12 height 13
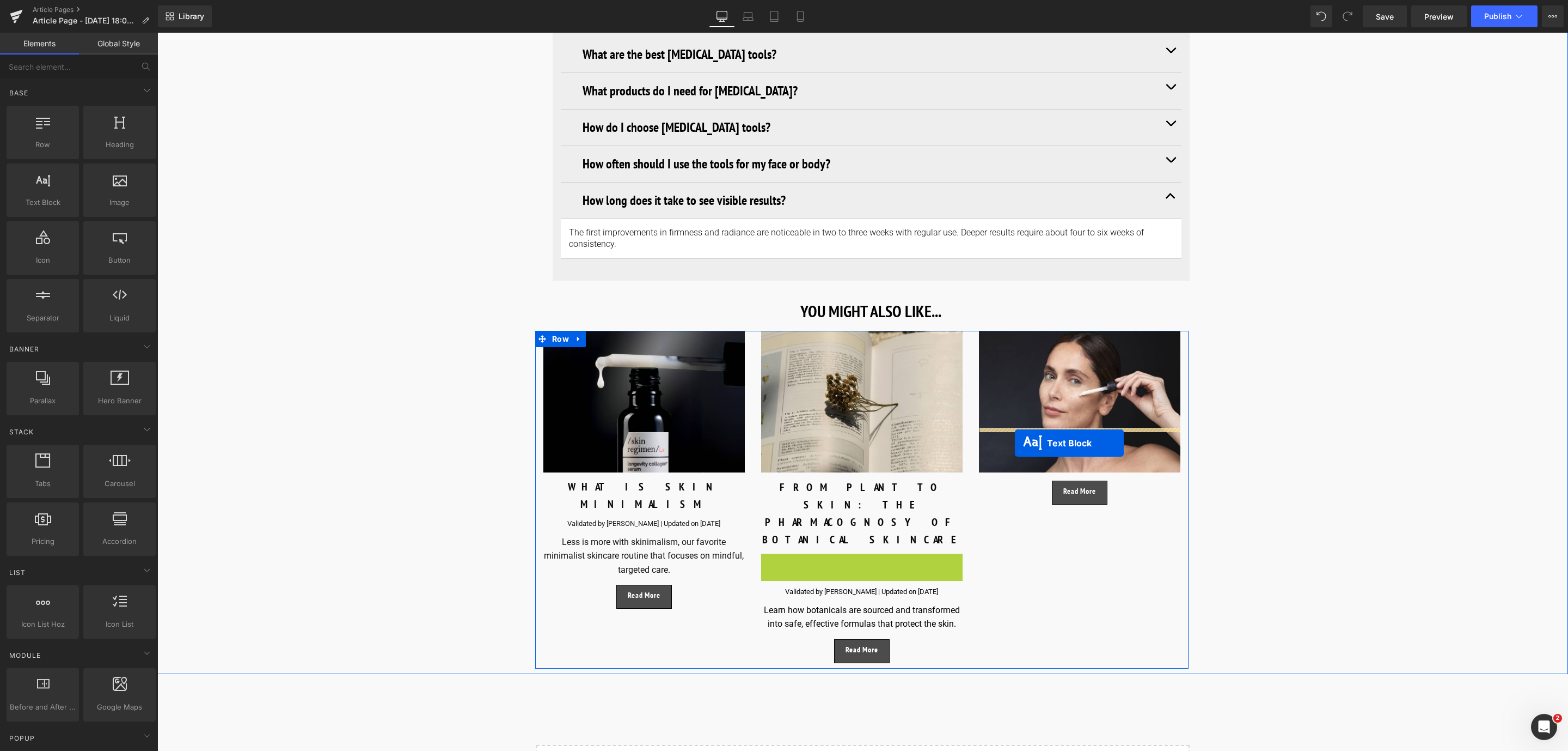
drag, startPoint x: 831, startPoint y: 492, endPoint x: 1015, endPoint y: 443, distance: 190.4
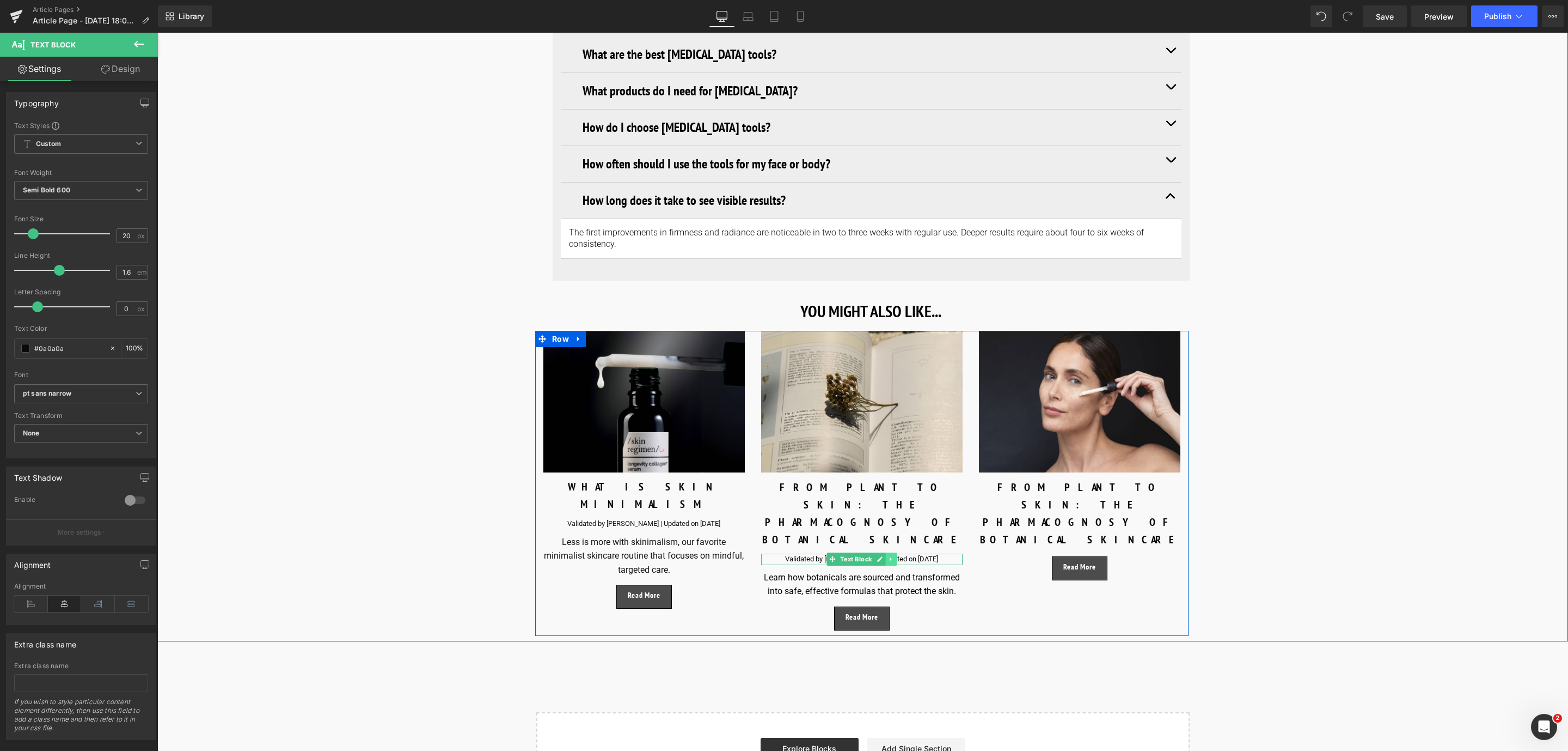
click at [894, 552] on link at bounding box center [892, 559] width 12 height 13
click at [886, 552] on link at bounding box center [886, 559] width 12 height 13
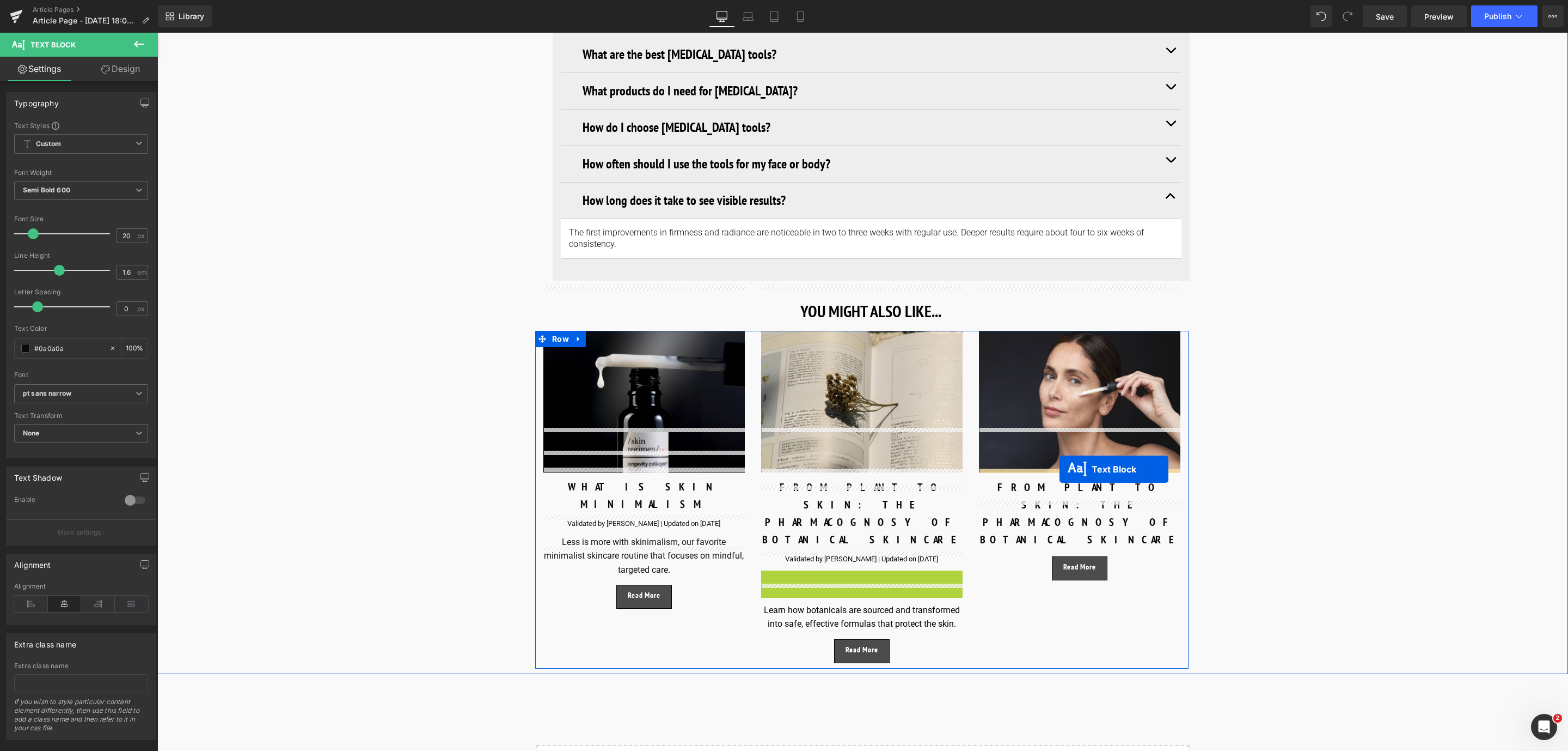
drag, startPoint x: 832, startPoint y: 497, endPoint x: 1060, endPoint y: 469, distance: 229.7
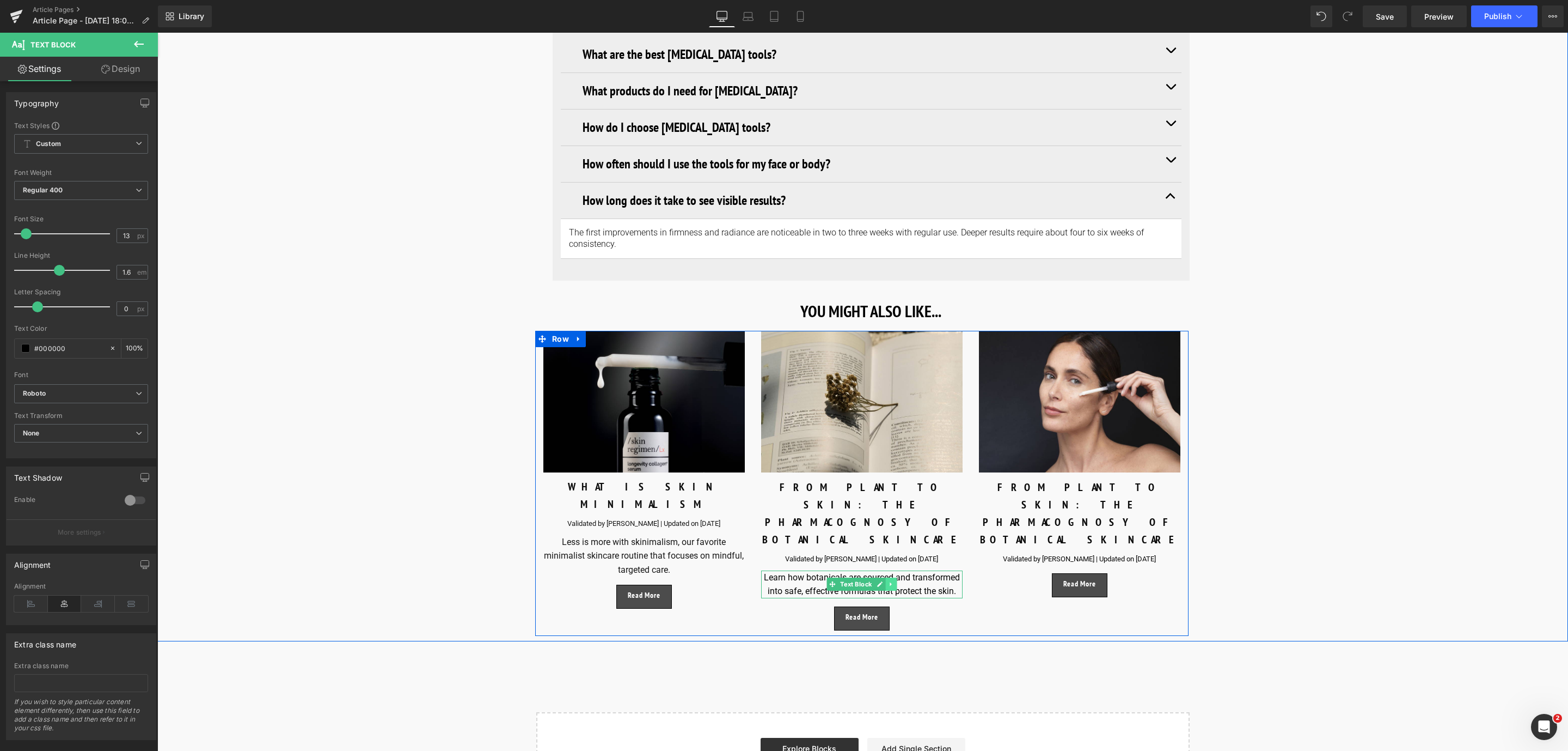
click at [890, 582] on icon at bounding box center [890, 584] width 2 height 4
click at [884, 581] on icon at bounding box center [885, 584] width 6 height 6
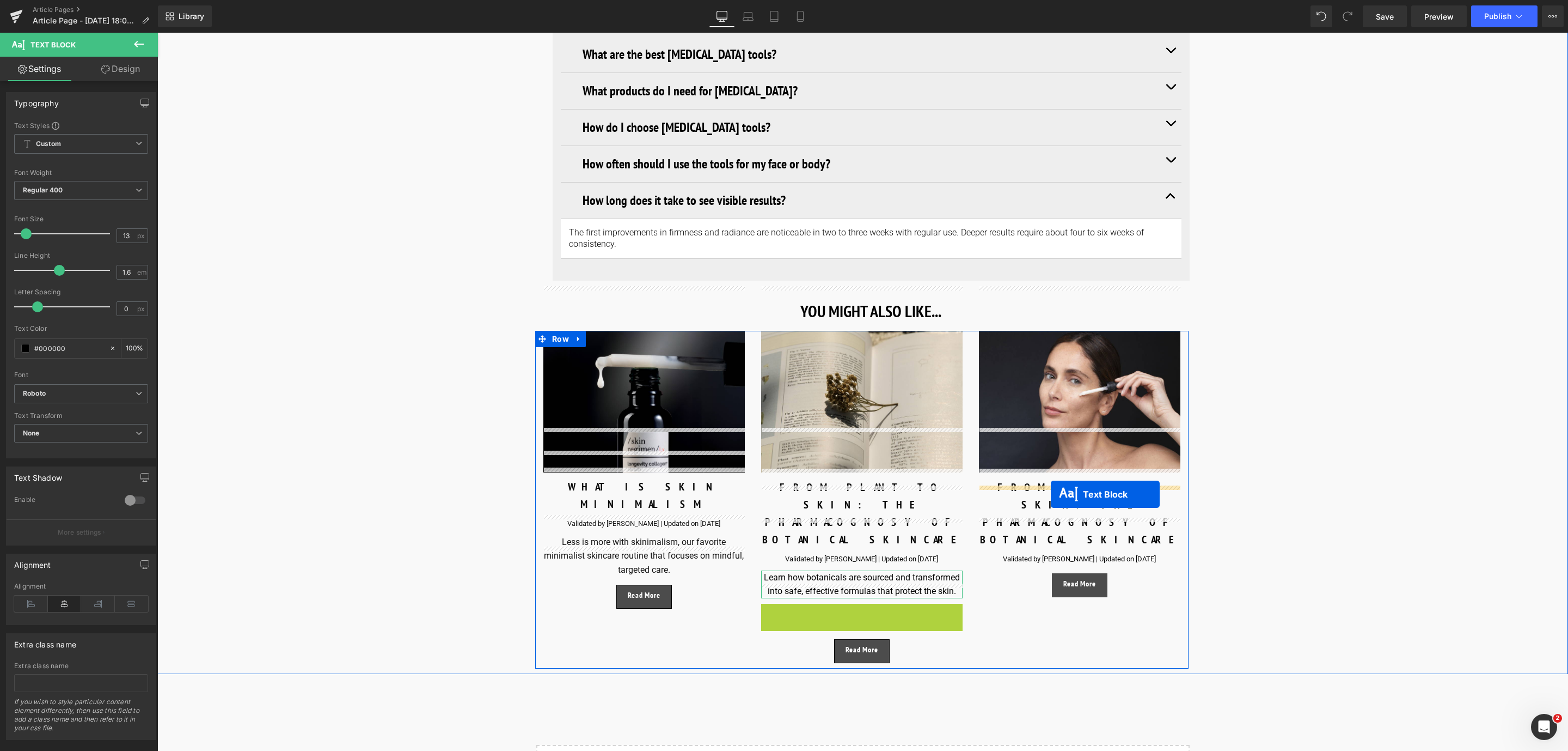
drag, startPoint x: 832, startPoint y: 538, endPoint x: 1051, endPoint y: 494, distance: 223.4
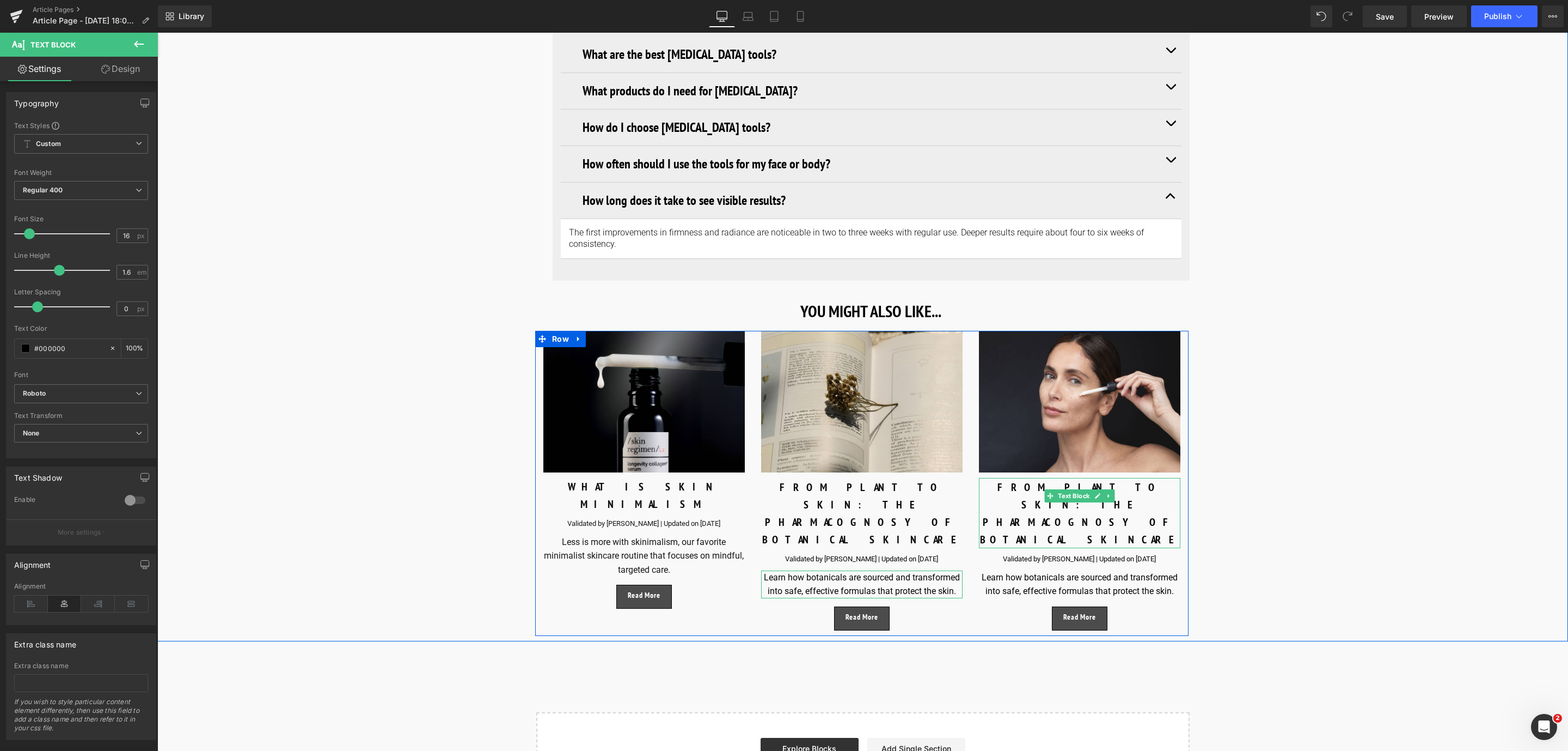
click at [993, 478] on p "FROM PLANT TO SKIN: THE PHARMACOGNOSY OF BOTANICAL SKINCARE" at bounding box center [1079, 513] width 202 height 70
click at [1130, 478] on p "FROM PLANT TO SKIN: THE PHARMACOGNOSY OF BOTANICAL SKINCARE" at bounding box center [1079, 513] width 202 height 70
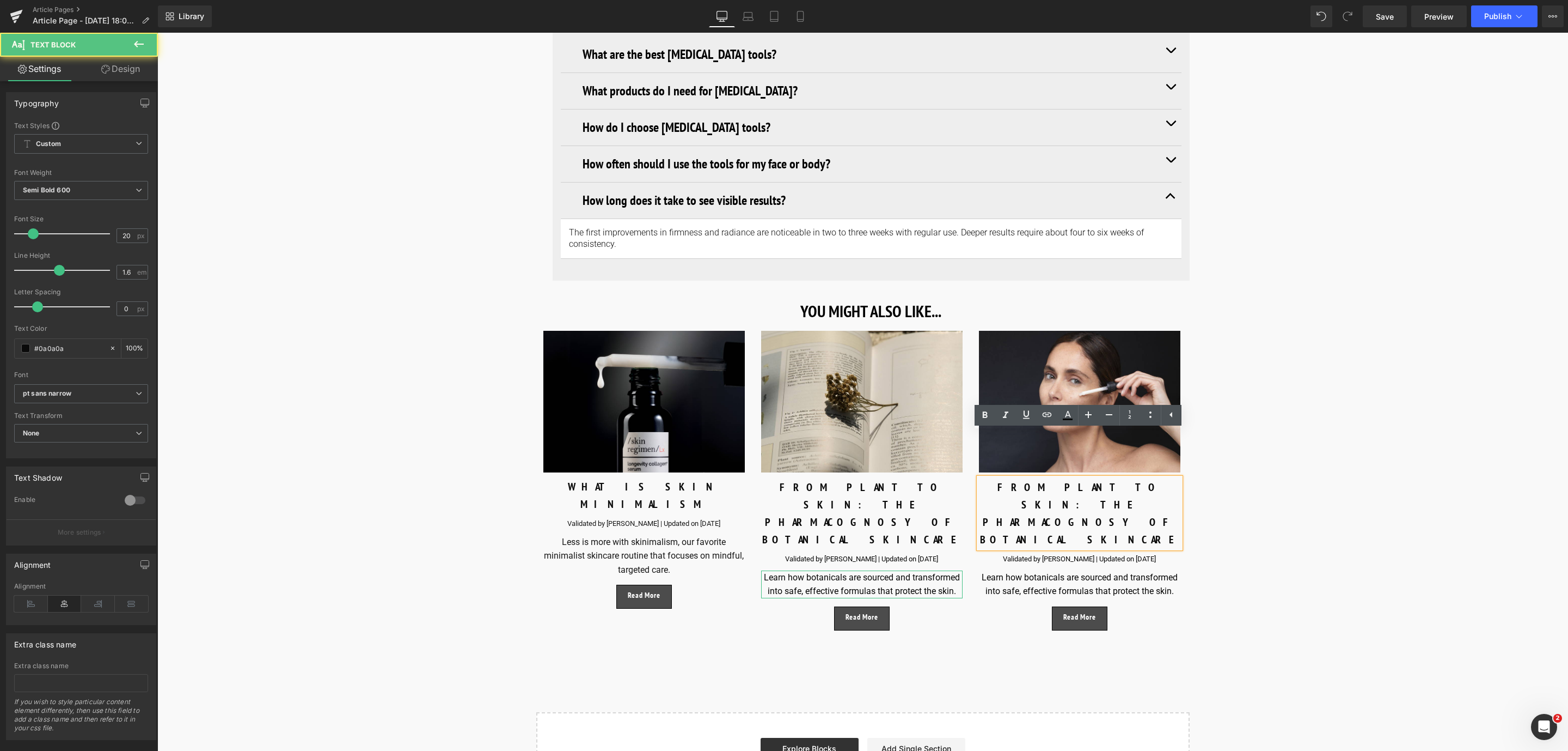
drag, startPoint x: 1130, startPoint y: 458, endPoint x: 970, endPoint y: 434, distance: 161.8
click at [971, 434] on div "Image FROM PLANT TO SKIN: THE PHARMACOGNOSY OF BOTANICAL SKINCARE Text Block Va…" at bounding box center [1080, 480] width 218 height 300
paste div
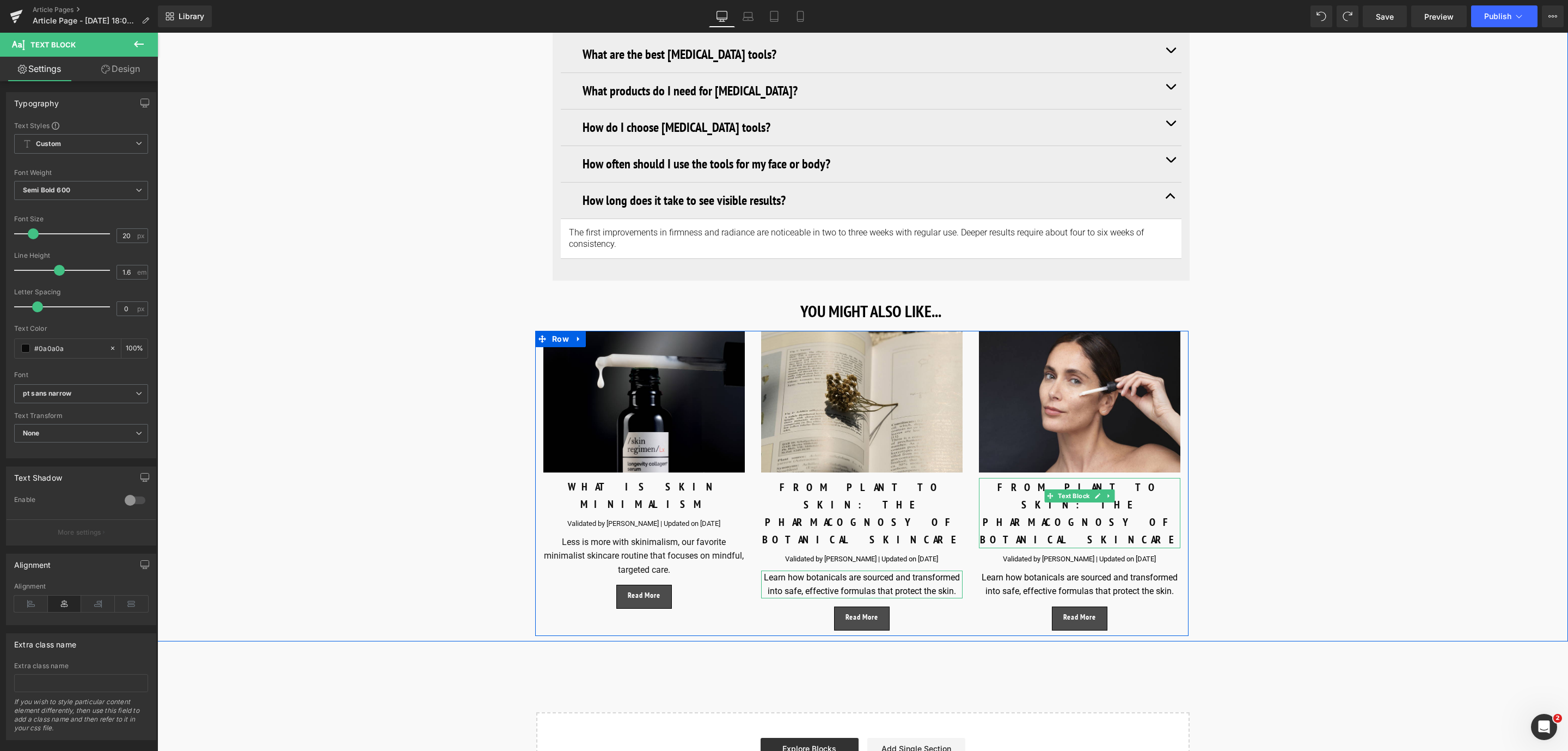
click at [1033, 478] on p "FROM PLANT TO SKIN: THE PHARMACOGNOSY OF BOTANICAL SKINCARE" at bounding box center [1079, 513] width 202 height 70
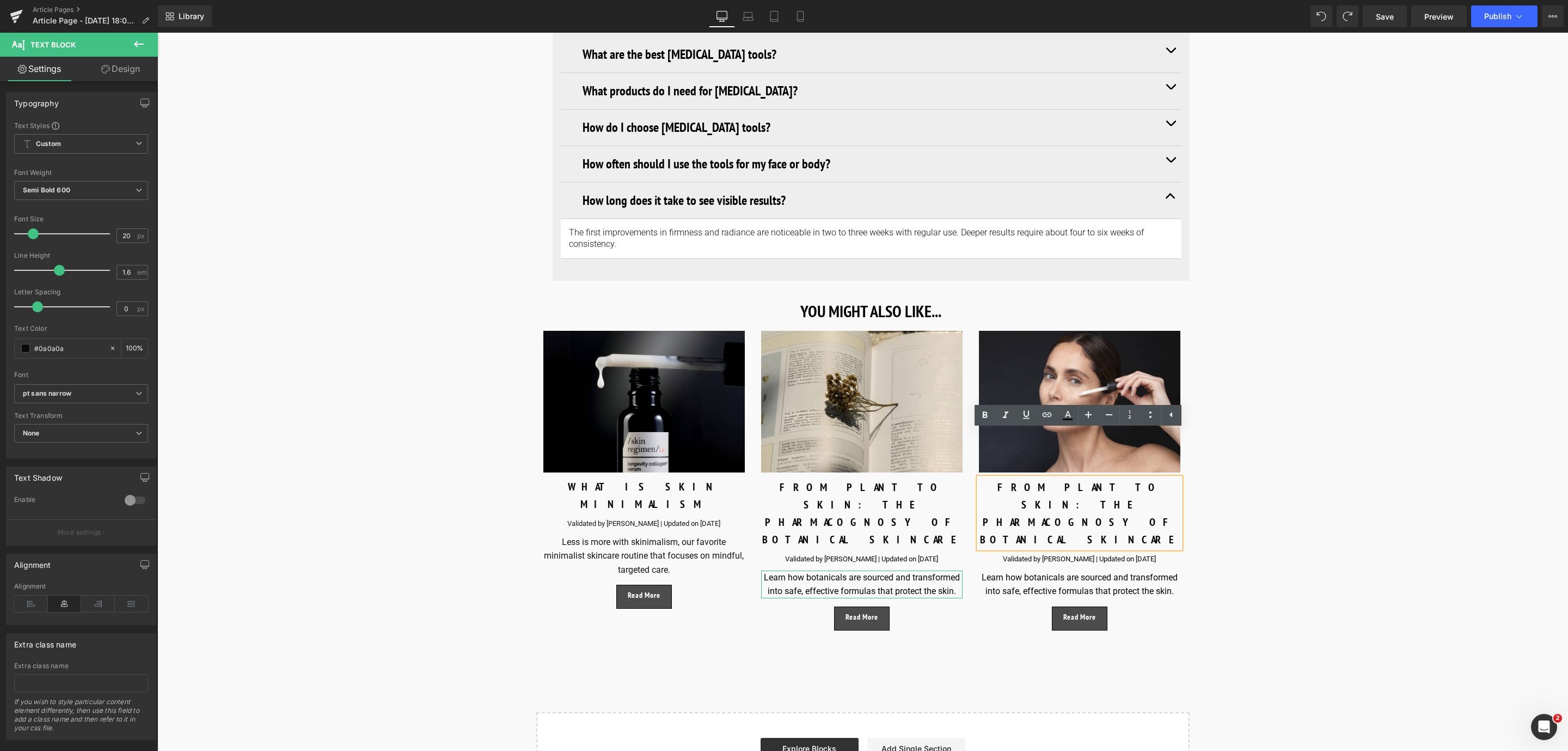
drag, startPoint x: 1127, startPoint y: 459, endPoint x: 971, endPoint y: 436, distance: 157.7
click at [971, 436] on div "Image FROM PLANT TO SKIN: THE PHARMACOGNOSY OF BOTANICAL SKINCARE Text Block Va…" at bounding box center [1080, 480] width 218 height 300
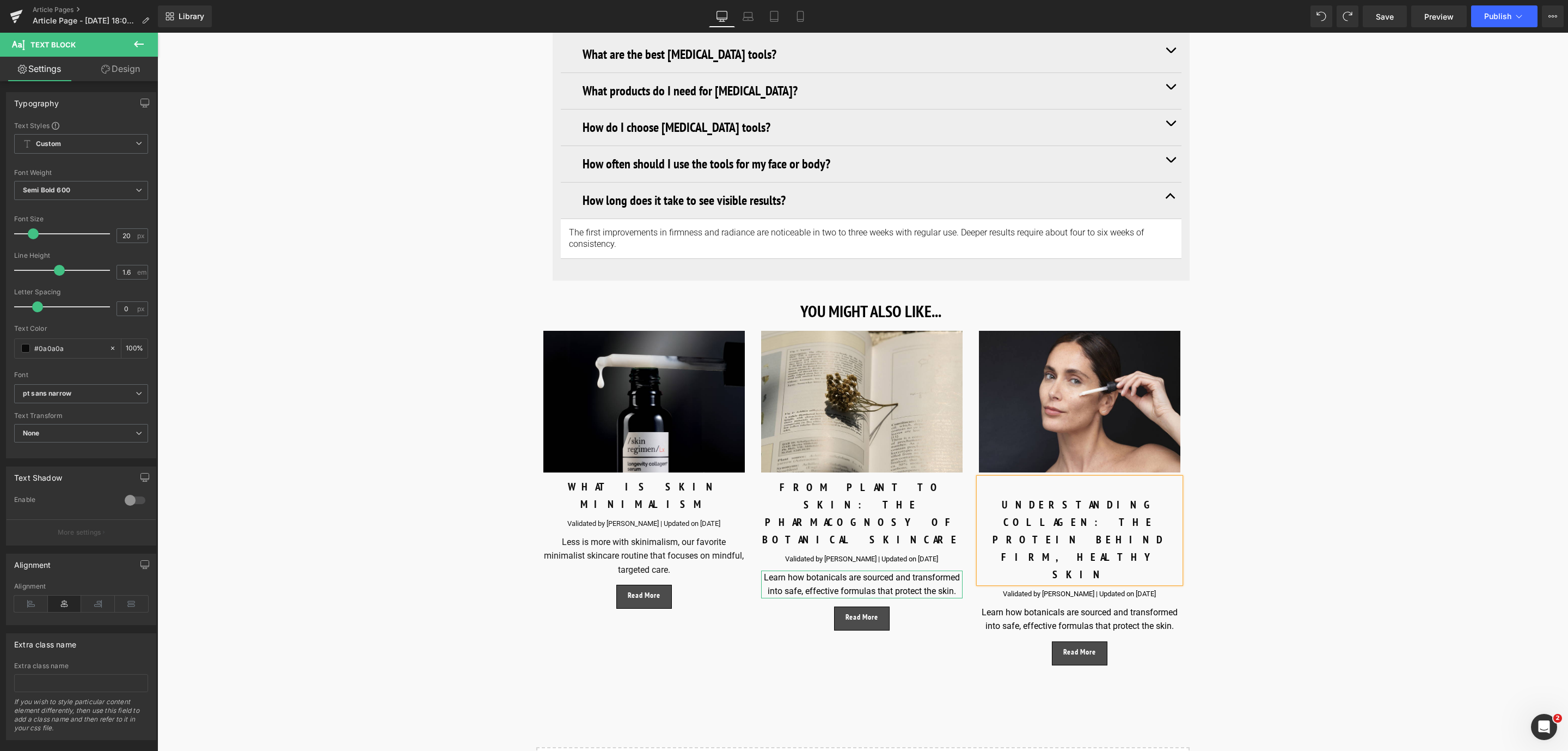
click at [979, 496] on div "UNDERSTANDING COLLAGEN: THE PROTEIN BEHIND FIRM, HEALTHY SKIN" at bounding box center [1079, 539] width 202 height 87
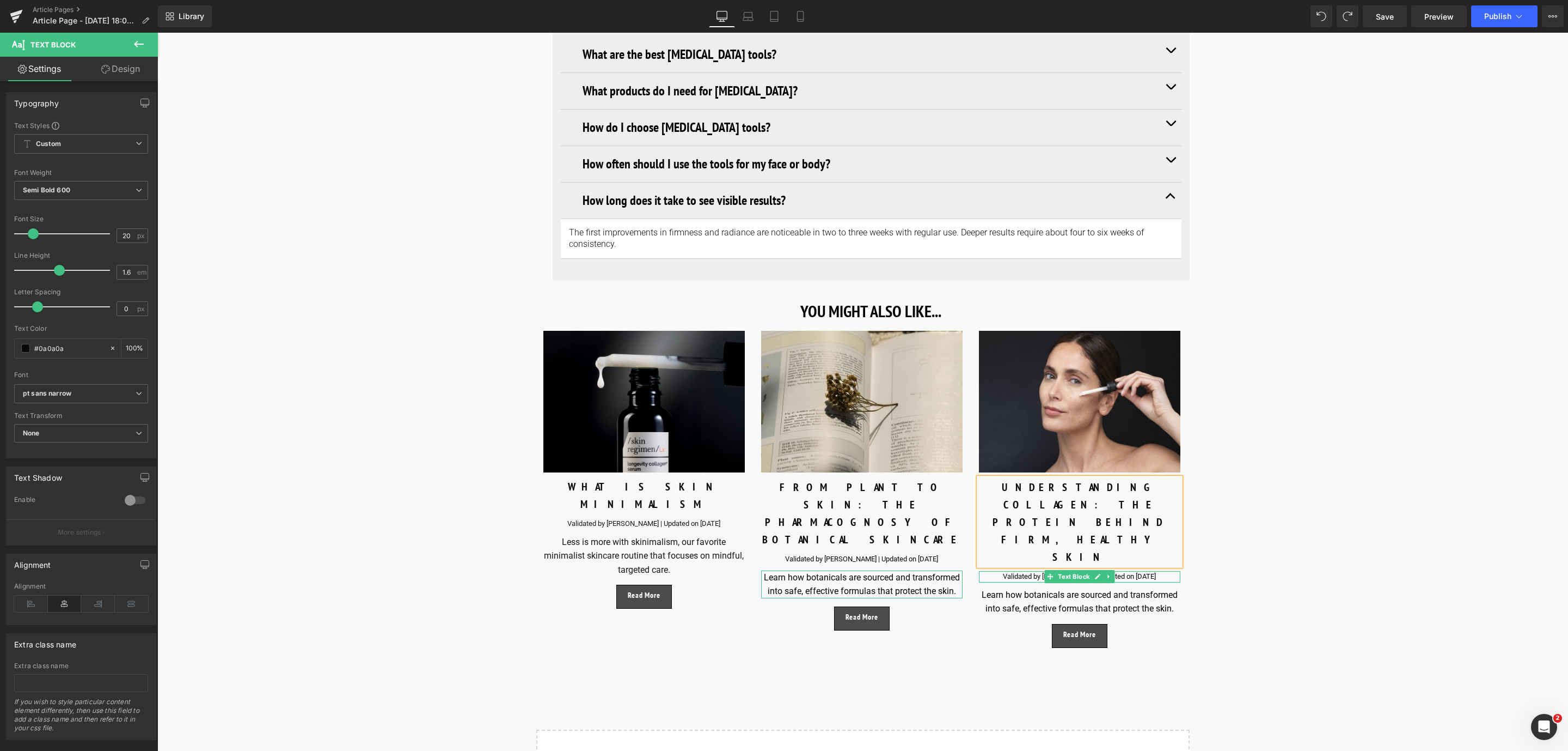
click at [1027, 571] on div "Validated by [PERSON_NAME] | Updated on [DATE]" at bounding box center [1079, 577] width 202 height 12
click at [1035, 571] on div "Validated by [PERSON_NAME] | Updated on [DATE]" at bounding box center [1079, 577] width 202 height 12
click at [1074, 571] on div "Validated by [PERSON_NAME] | Updated on [DATE]" at bounding box center [1079, 577] width 202 height 12
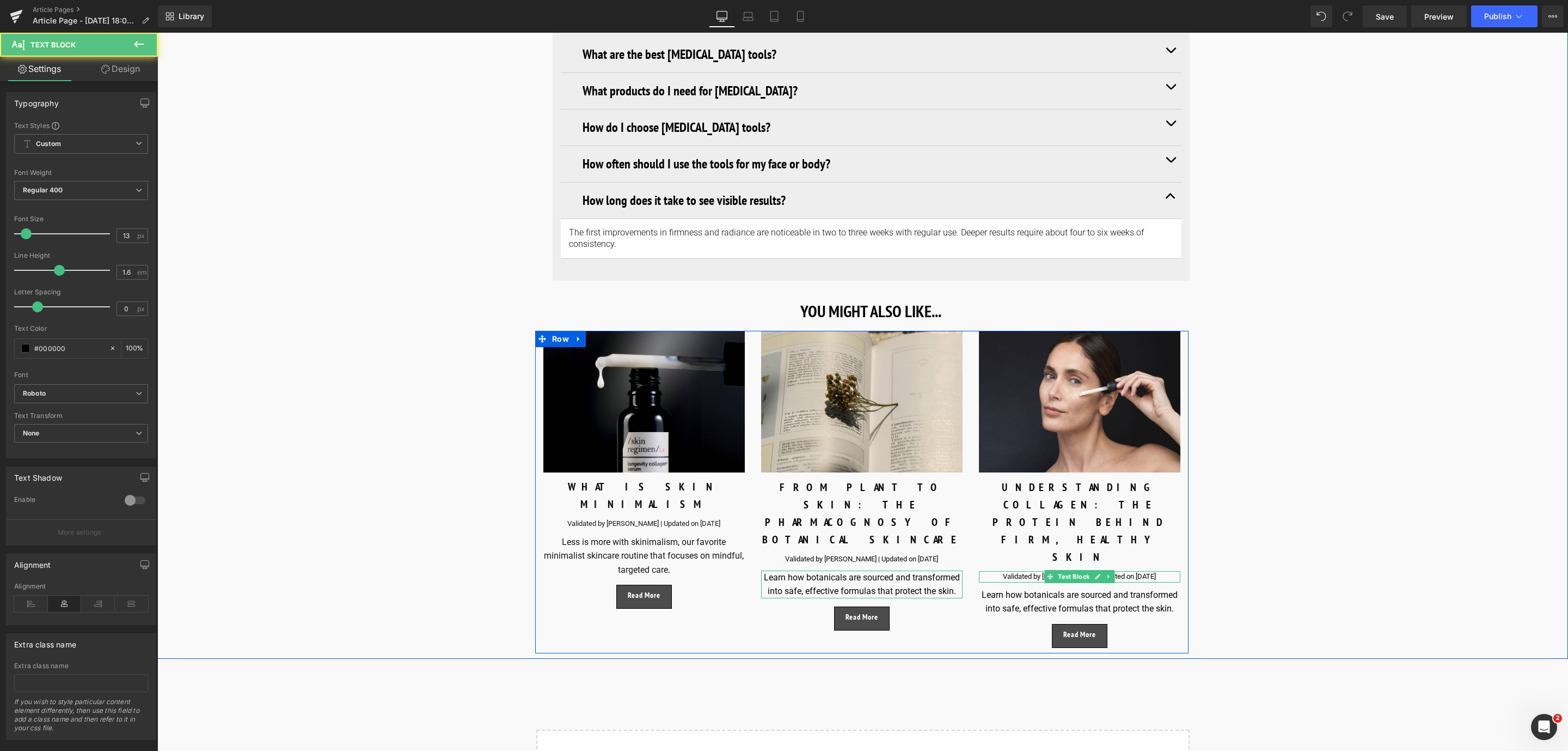
click at [1123, 571] on div "Validated by [PERSON_NAME] | Updated on [DATE]" at bounding box center [1079, 577] width 202 height 12
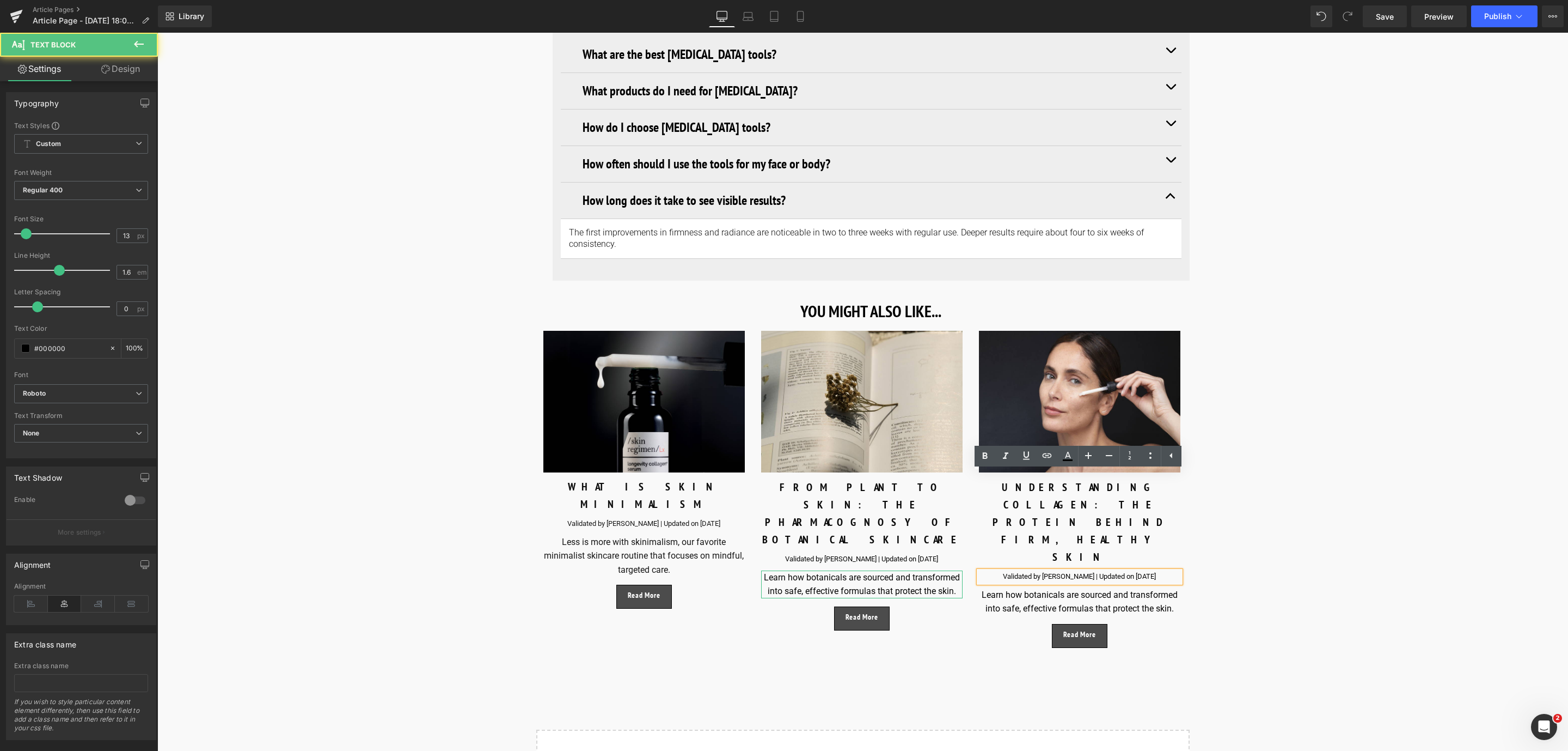
click at [1147, 571] on div "Validated by [PERSON_NAME] | Updated on [DATE]" at bounding box center [1079, 577] width 202 height 12
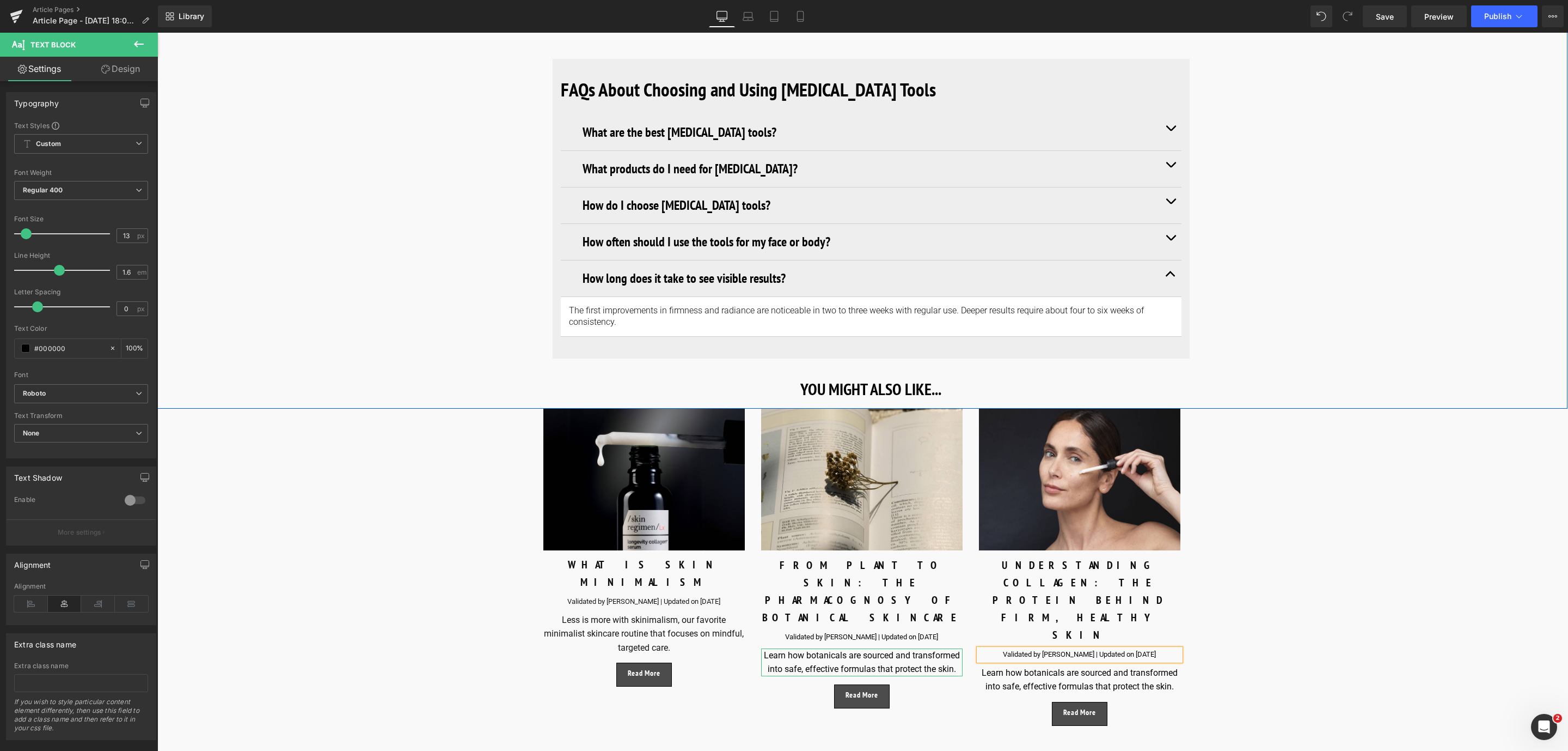
scroll to position [6700, 0]
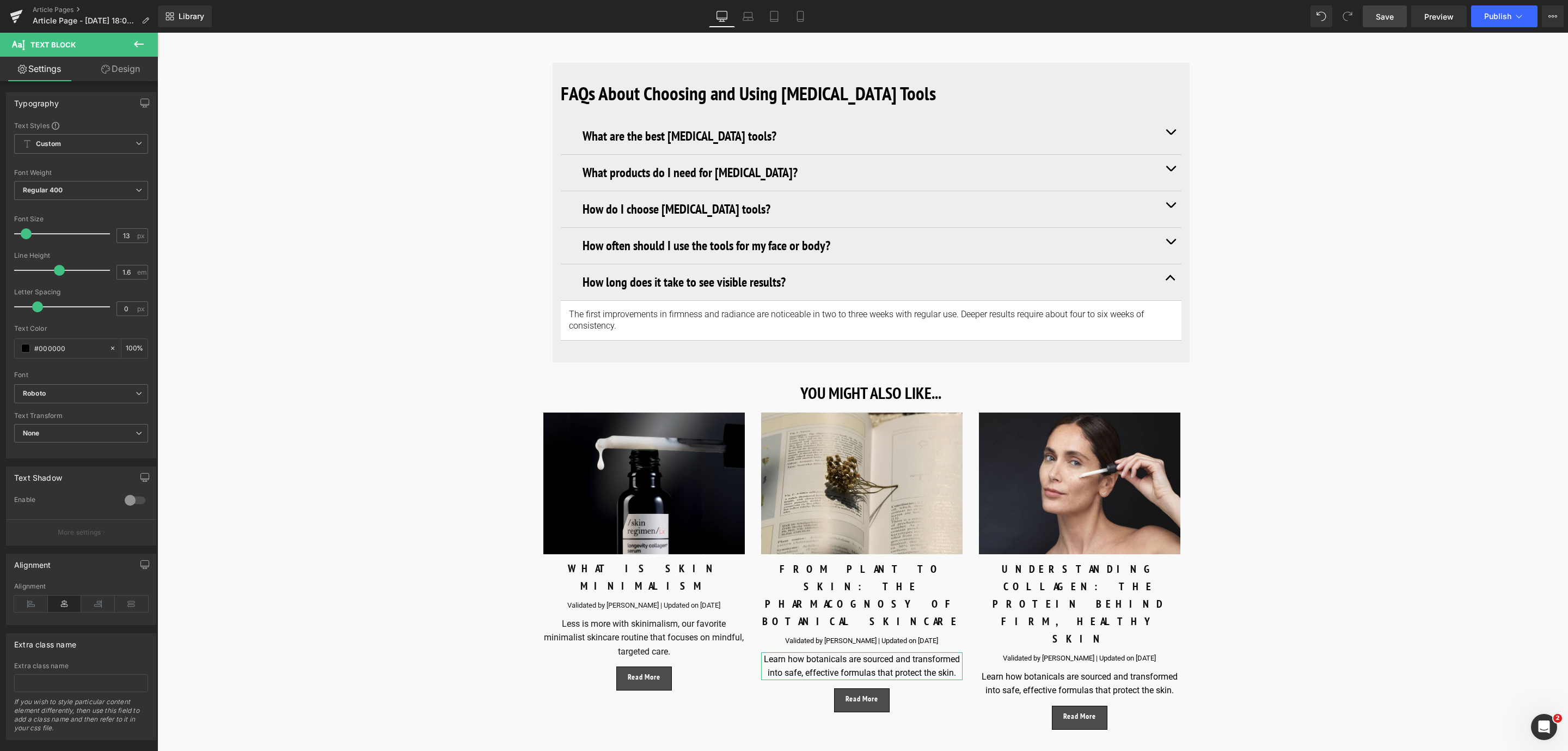
click at [1384, 14] on span "Save" at bounding box center [1384, 17] width 18 height 12
click at [1000, 670] on div "Learn how botanicals are sourced and transformed into safe, effective formulas …" at bounding box center [1079, 683] width 202 height 28
click at [1167, 670] on div "Learn how botanicals are sourced and transformed into safe, effective formulas …" at bounding box center [1079, 683] width 202 height 28
drag, startPoint x: 1173, startPoint y: 596, endPoint x: 951, endPoint y: 583, distance: 222.4
click at [951, 583] on div "Image WHAT IS SKIN MINIMALISM Text Block Validated by [PERSON_NAME] | Updated o…" at bounding box center [862, 574] width 653 height 322
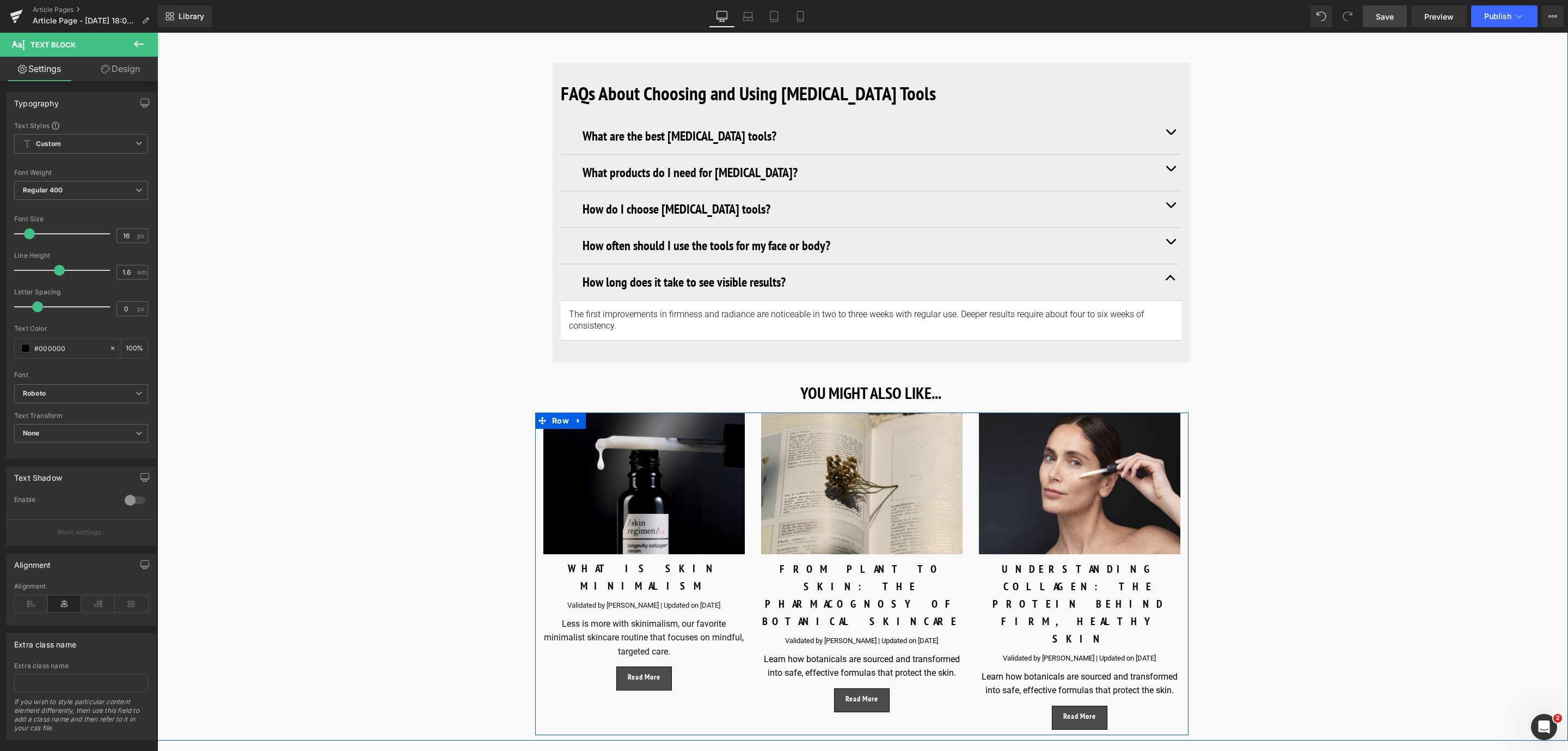
paste div
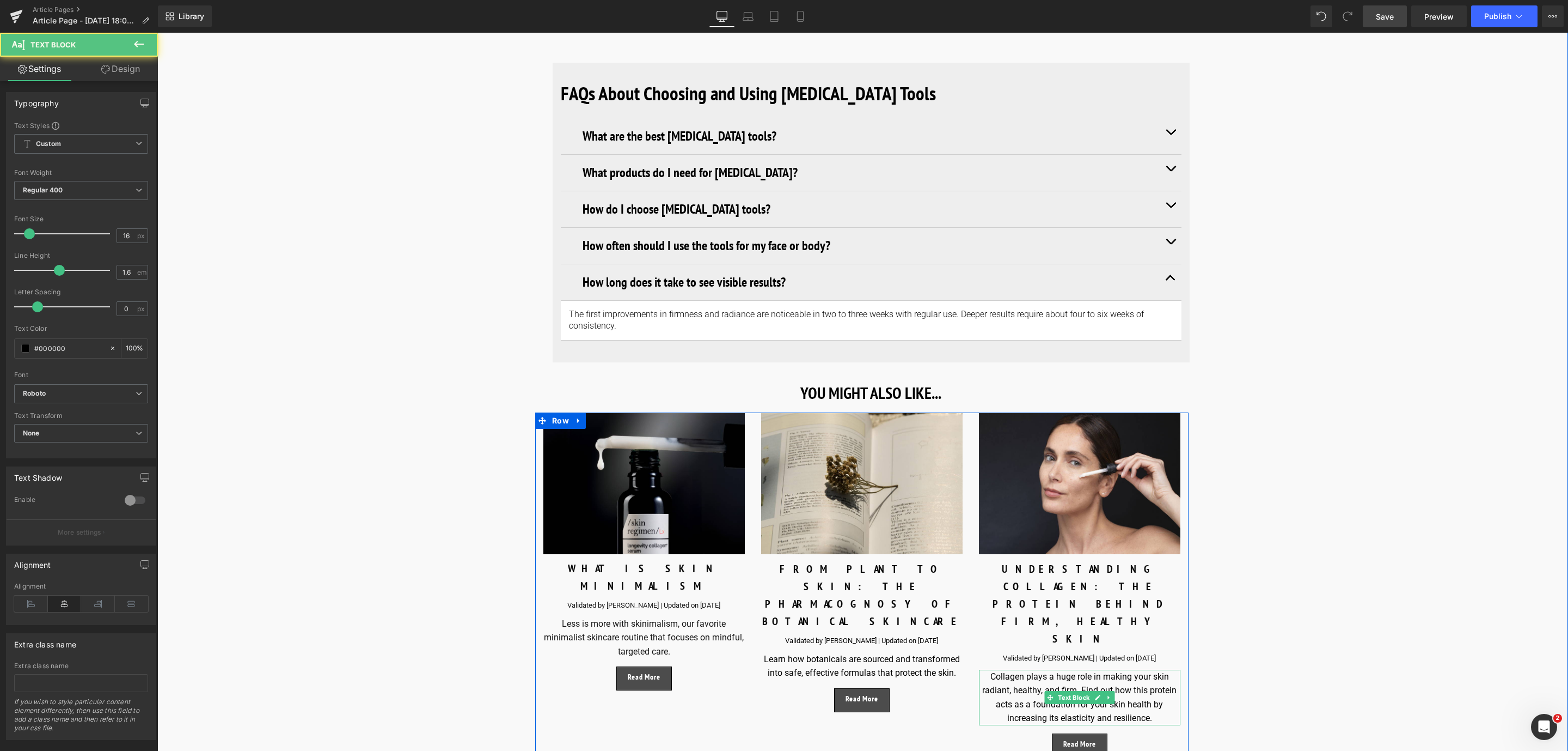
click at [997, 670] on div "Collagen plays a huge role in making your skin radiant, healthy, and firm. Find…" at bounding box center [1079, 697] width 202 height 55
drag, startPoint x: 1077, startPoint y: 595, endPoint x: 984, endPoint y: 579, distance: 94.4
click at [984, 670] on div "Collagen plays a huge role in making your skin radiant, healthy, and firm. Find…" at bounding box center [1079, 697] width 202 height 55
click at [1053, 670] on div "Find out how this protein acts as a foundation for your skin health by increasi…" at bounding box center [1079, 690] width 202 height 42
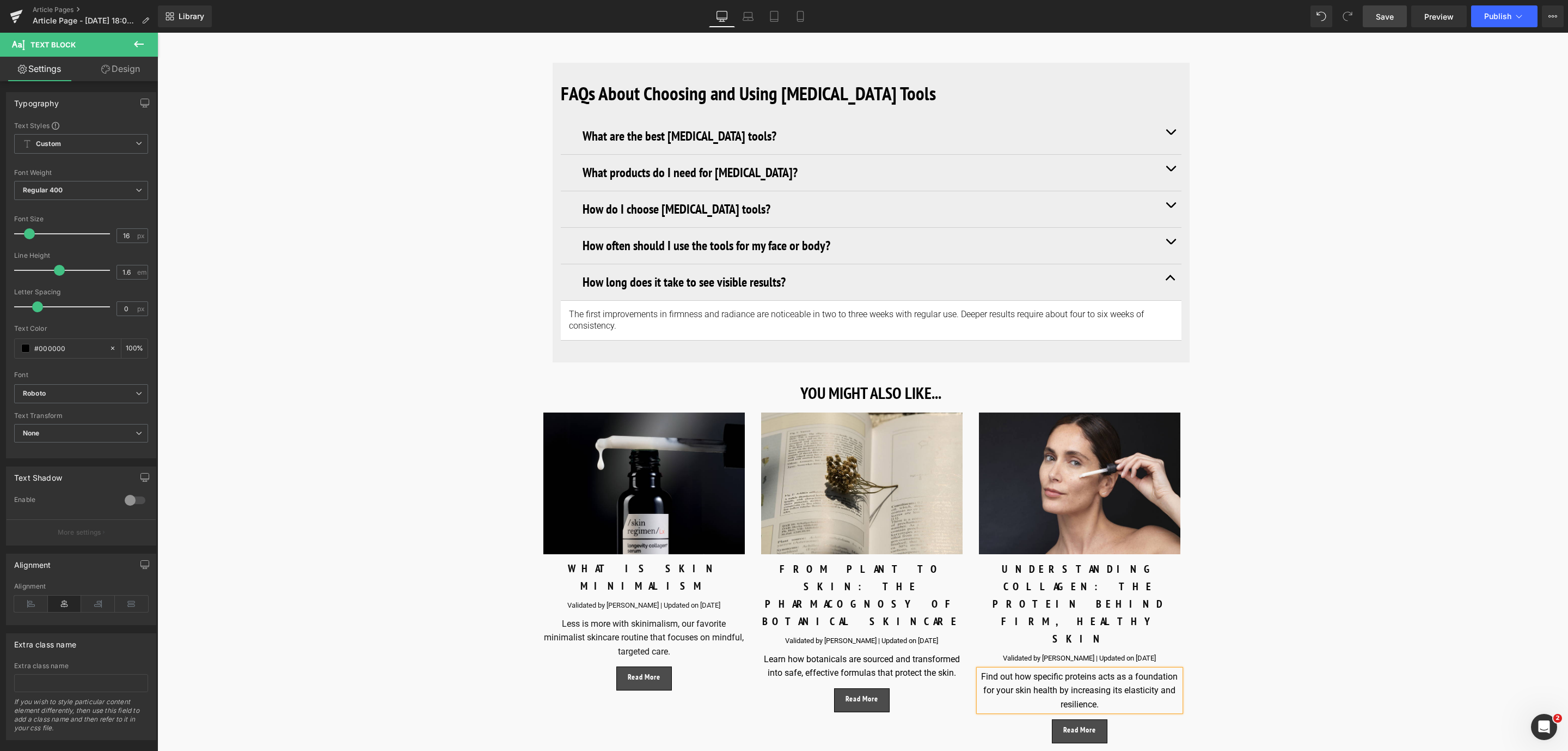
click at [1106, 670] on div "Find out how specific proteins acts as a foundation for your skin health by inc…" at bounding box center [1079, 690] width 202 height 42
click at [1382, 23] on link "Save" at bounding box center [1384, 16] width 44 height 22
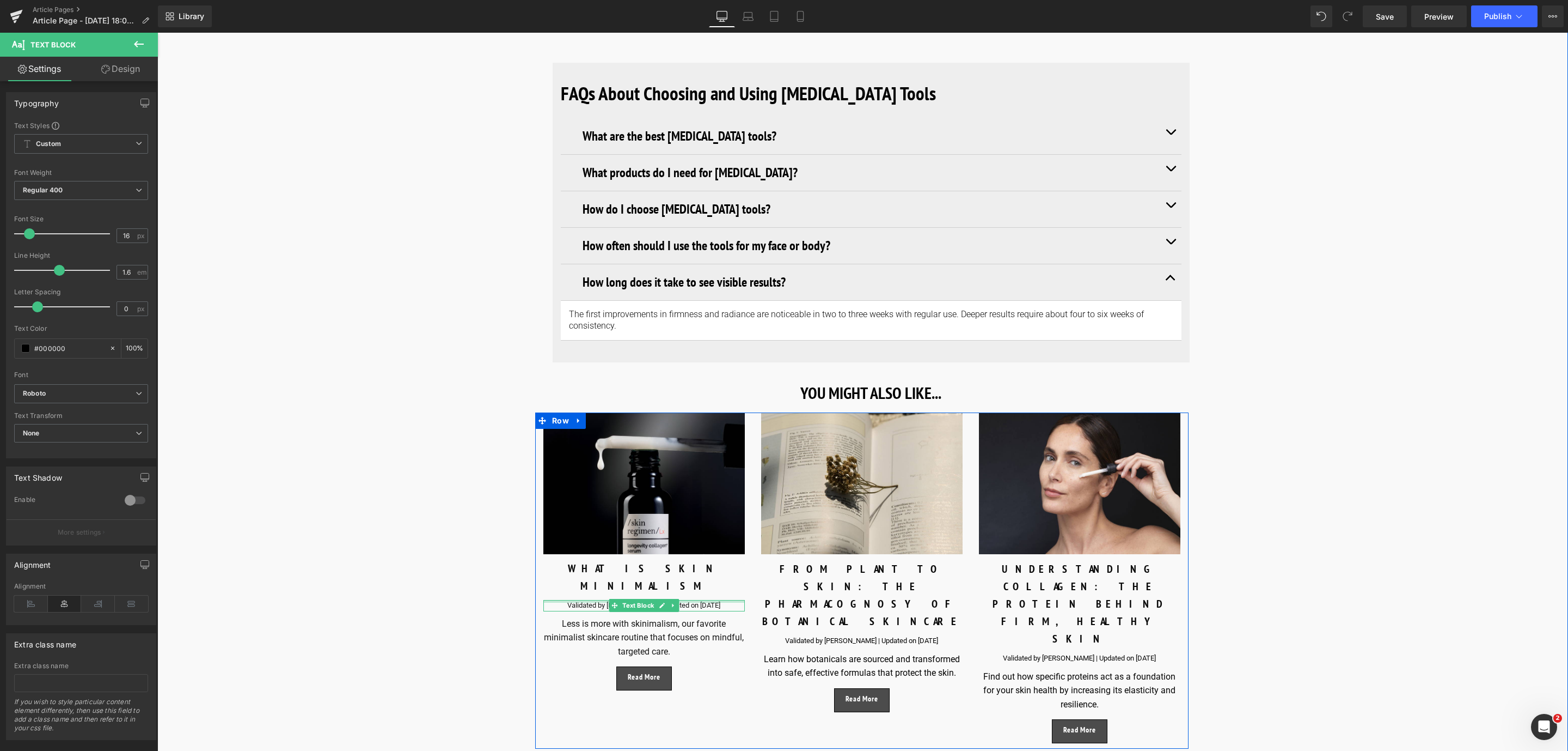
click at [739, 600] on div at bounding box center [644, 601] width 202 height 3
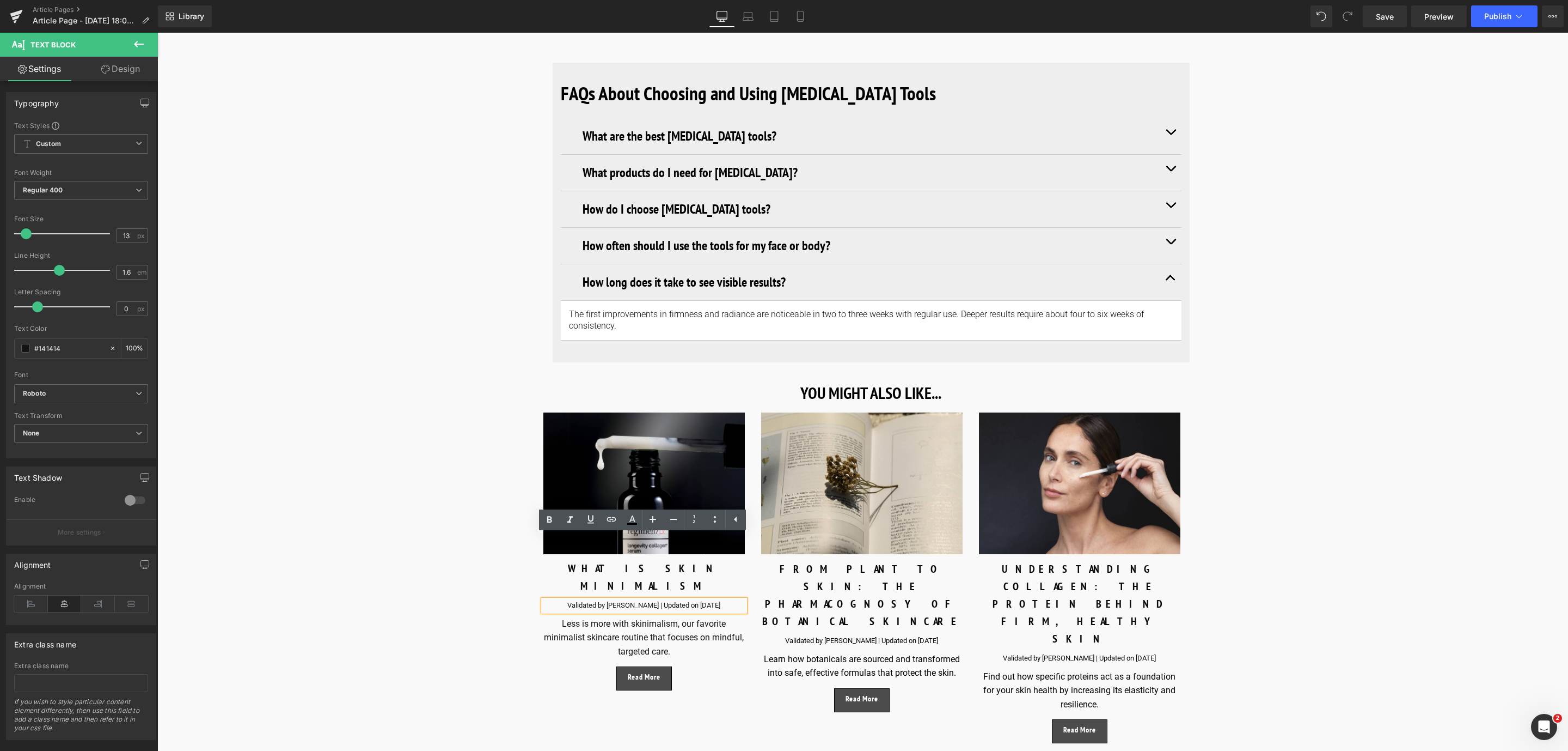
click at [718, 600] on p "Validated by [PERSON_NAME] | Updated on [DATE]" at bounding box center [644, 605] width 202 height 12
click at [648, 600] on p "Validated by [PERSON_NAME] | Updated on [DATE]" at bounding box center [644, 605] width 202 height 12
click at [655, 600] on p "Validated by [PERSON_NAME] | Updated on [DATE]" at bounding box center [644, 605] width 202 height 12
click at [1386, 19] on span "Save" at bounding box center [1384, 17] width 18 height 12
click at [1383, 18] on span "Save" at bounding box center [1384, 17] width 18 height 12
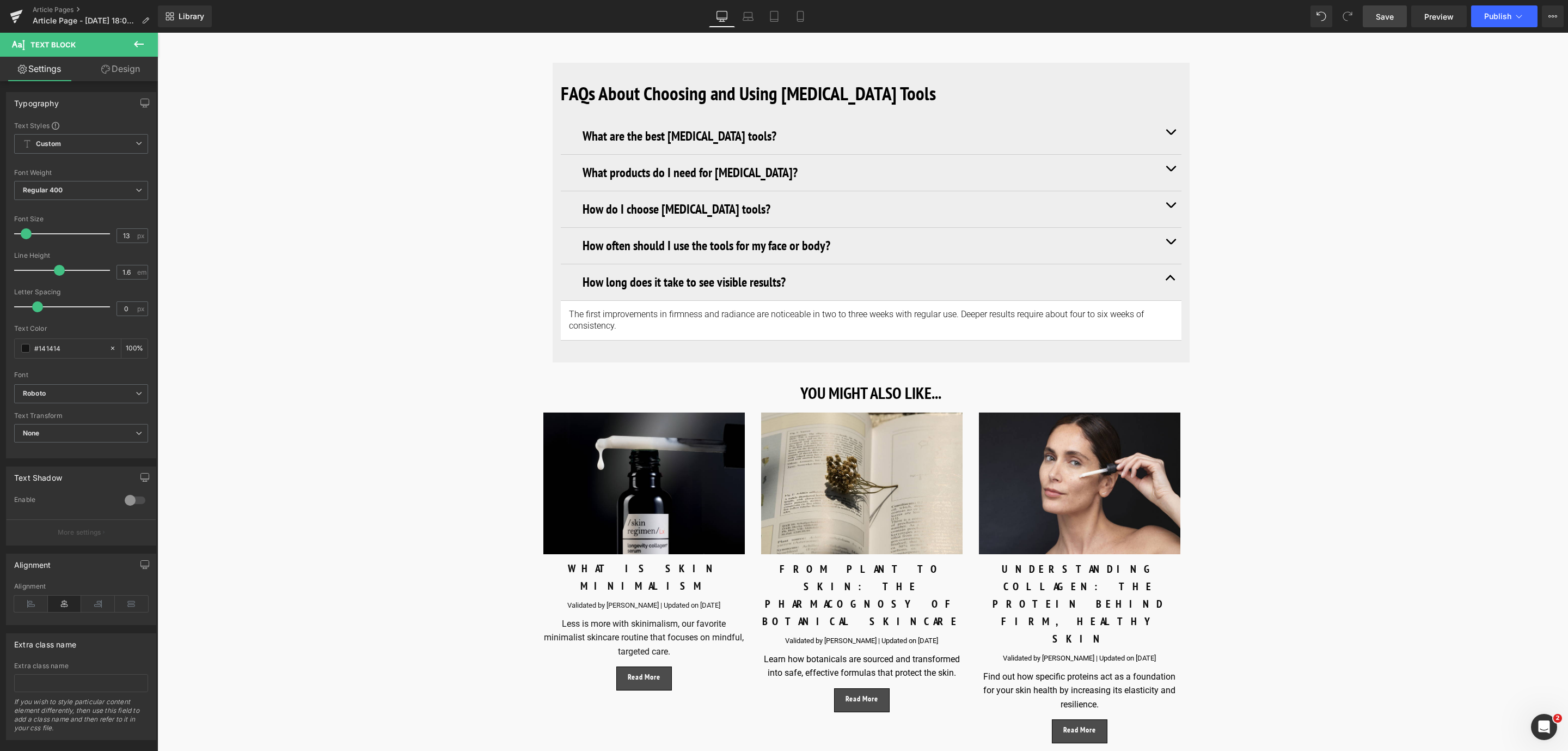
click at [1379, 20] on span "Save" at bounding box center [1384, 17] width 18 height 12
click at [1390, 23] on link "Save" at bounding box center [1384, 16] width 44 height 22
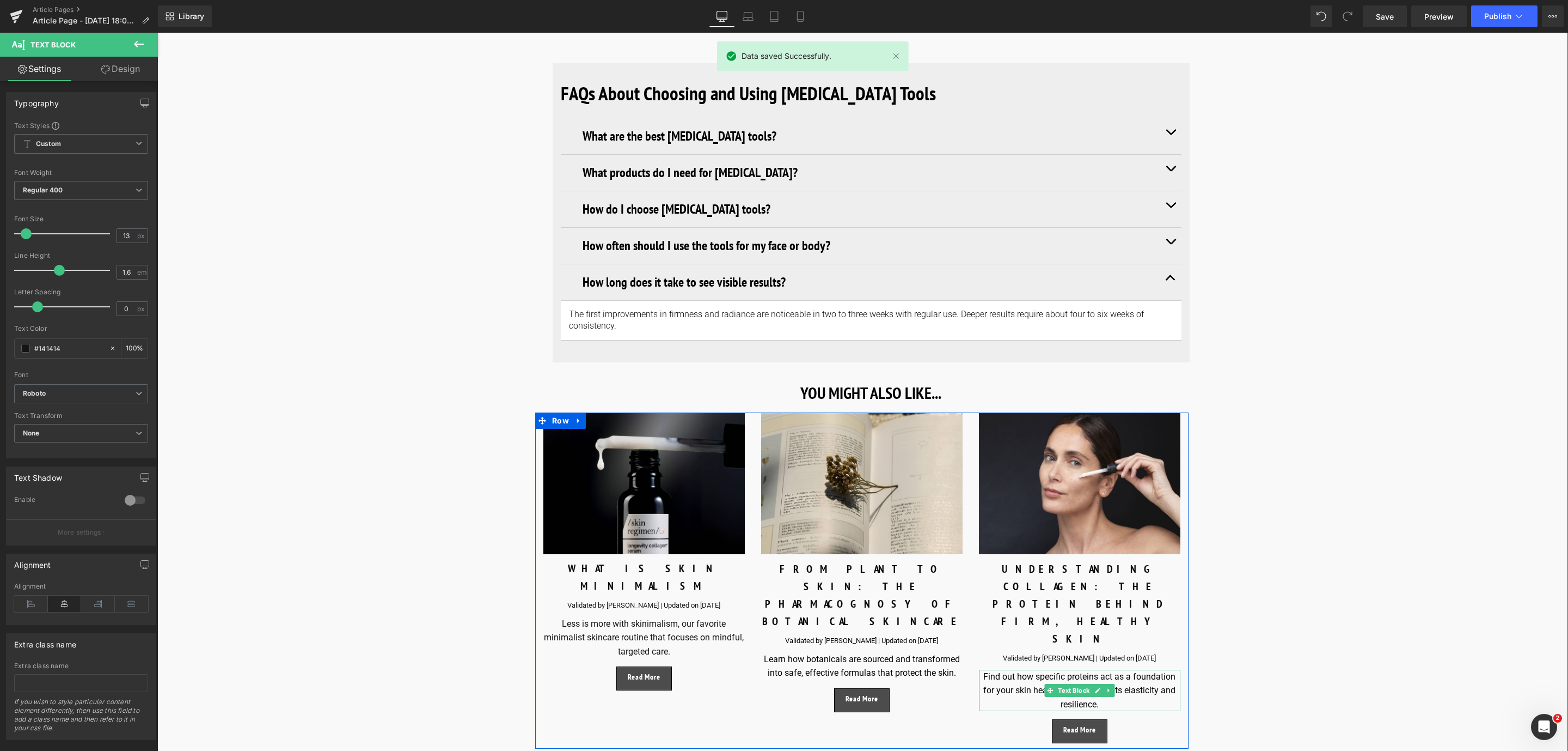
click at [1140, 670] on div "Find out how specific proteins act as a foundation for your skin health by incr…" at bounding box center [1079, 690] width 202 height 42
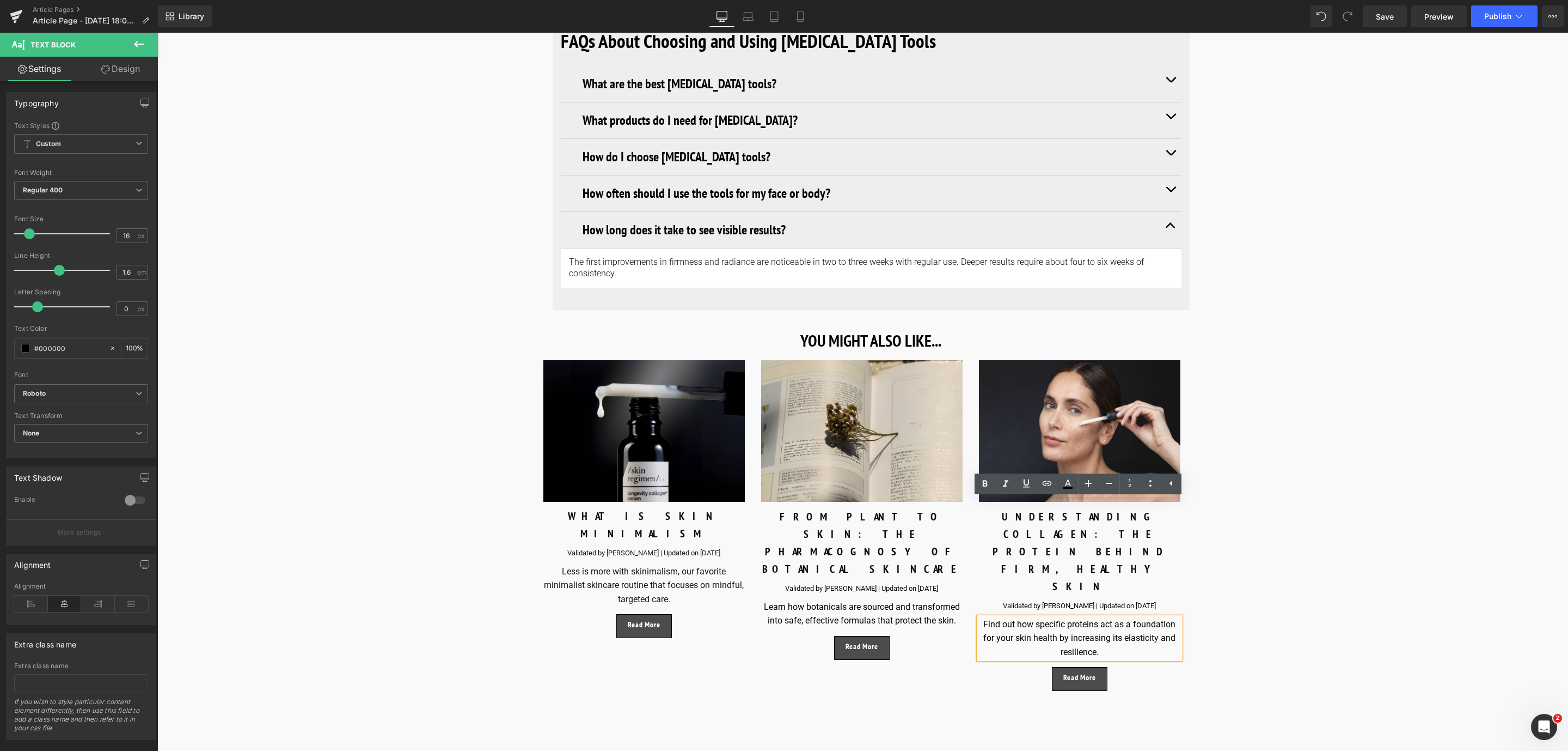
scroll to position [6782, 0]
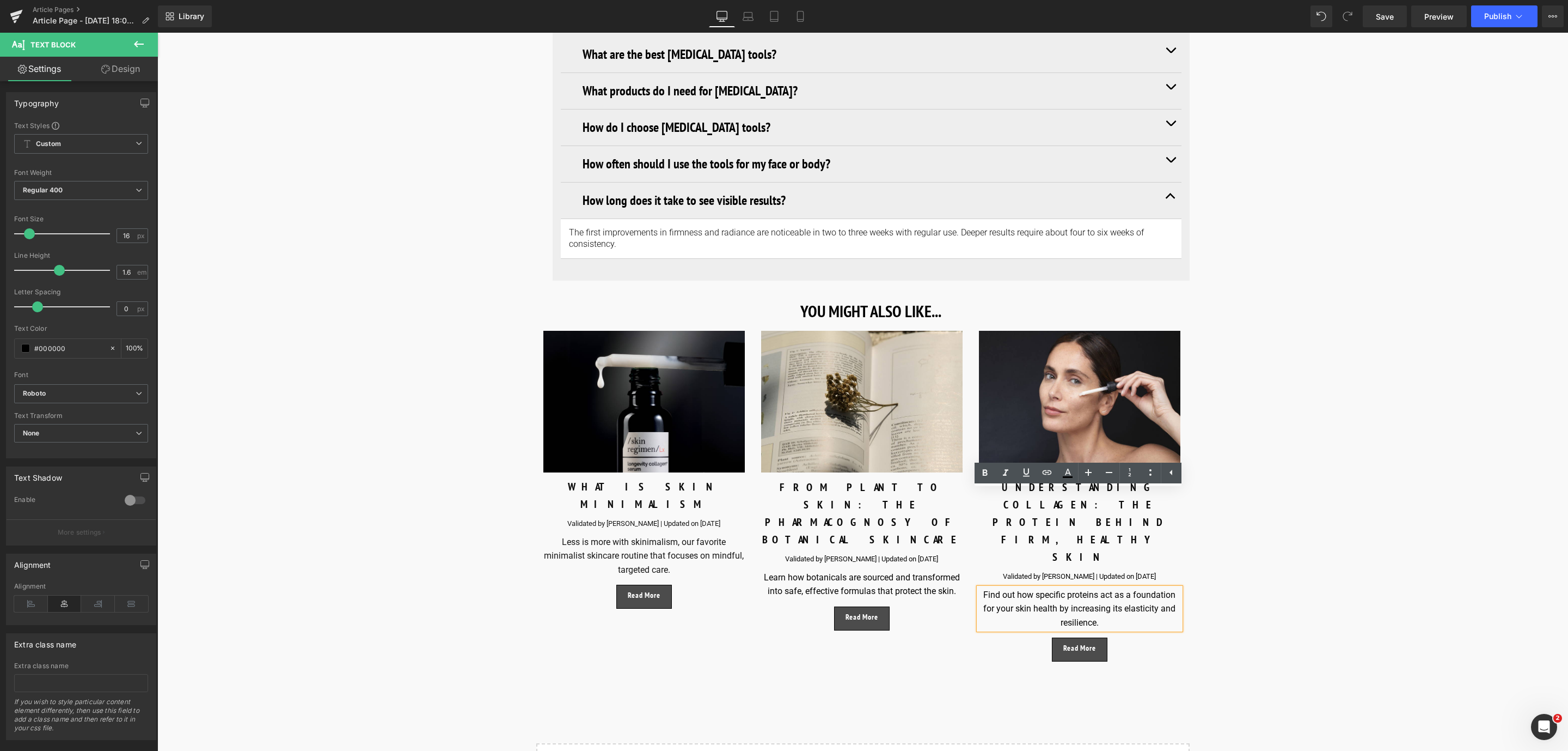
click at [1015, 588] on div "Find out how specific proteins act as a foundation for your skin health by incr…" at bounding box center [1079, 609] width 202 height 42
drag, startPoint x: 1100, startPoint y: 532, endPoint x: 1158, endPoint y: 514, distance: 60.7
click at [1158, 588] on div "Find out how specific proteins act as a foundation for your skin health by incr…" at bounding box center [1079, 609] width 202 height 42
click at [1390, 23] on link "Save" at bounding box center [1384, 16] width 44 height 22
click at [1377, 16] on span "Save" at bounding box center [1384, 17] width 18 height 12
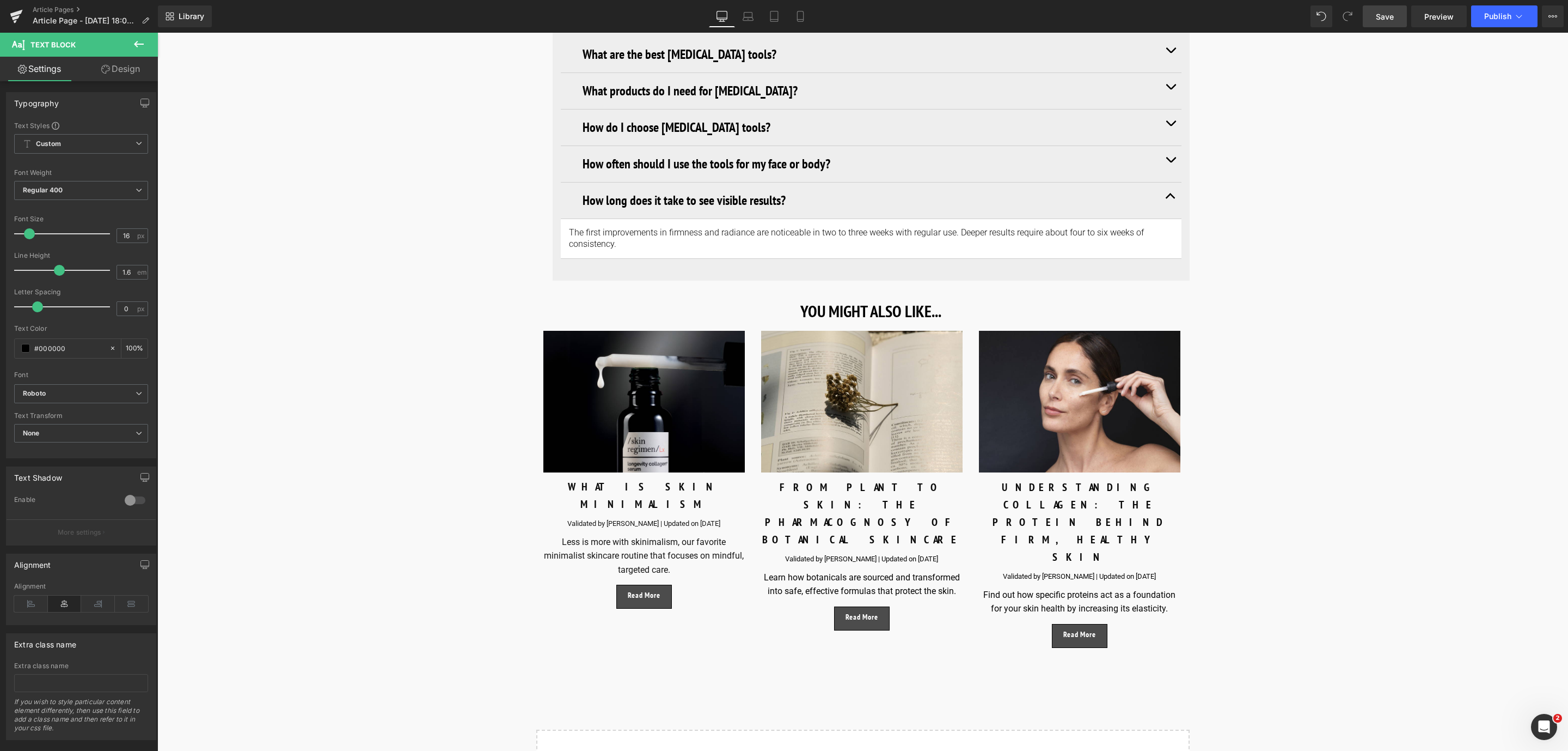
click at [1383, 19] on span "Save" at bounding box center [1384, 17] width 18 height 12
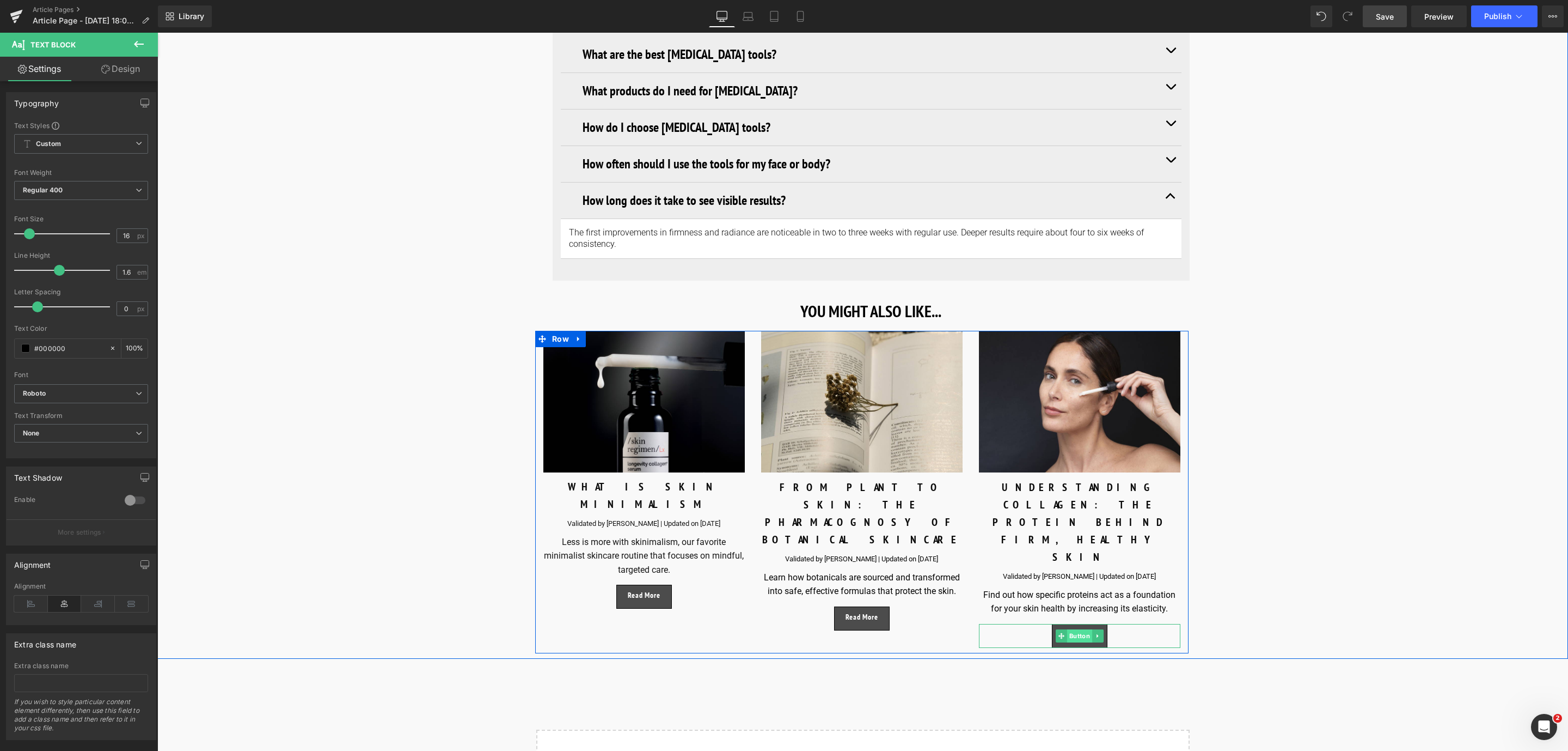
click at [1082, 629] on span "Button" at bounding box center [1079, 636] width 25 height 13
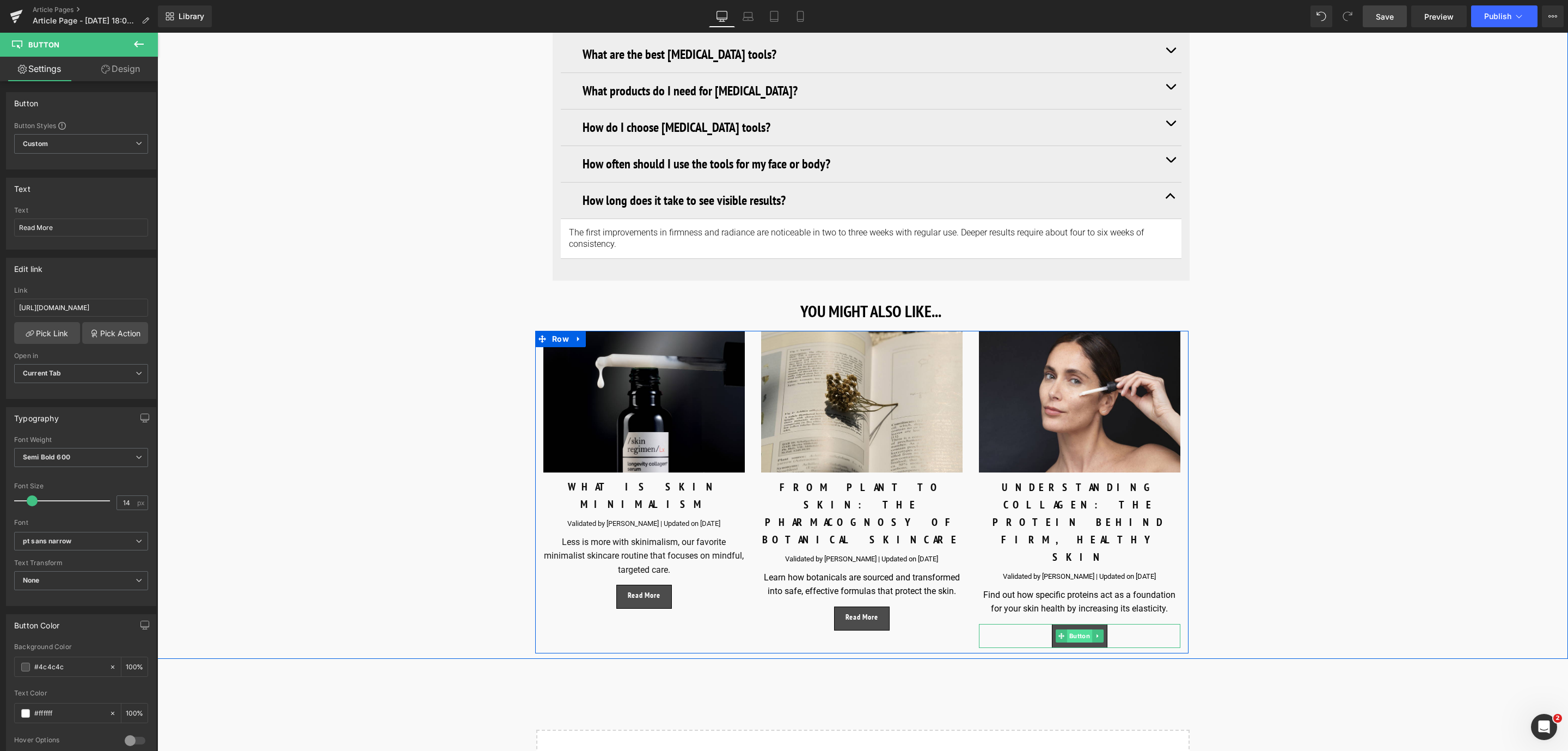
click at [1074, 629] on span "Button" at bounding box center [1079, 636] width 25 height 13
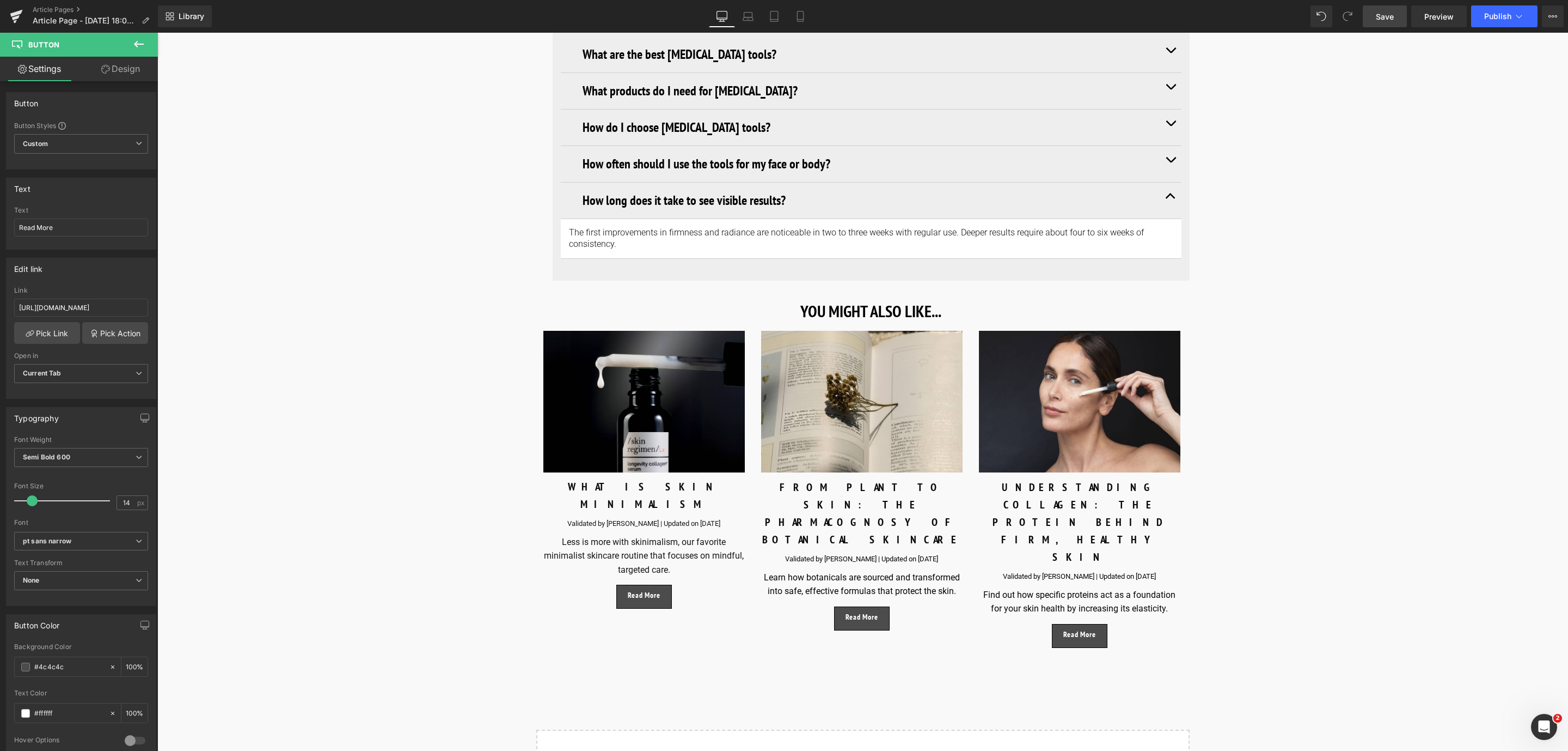
click at [144, 48] on icon at bounding box center [139, 44] width 13 height 13
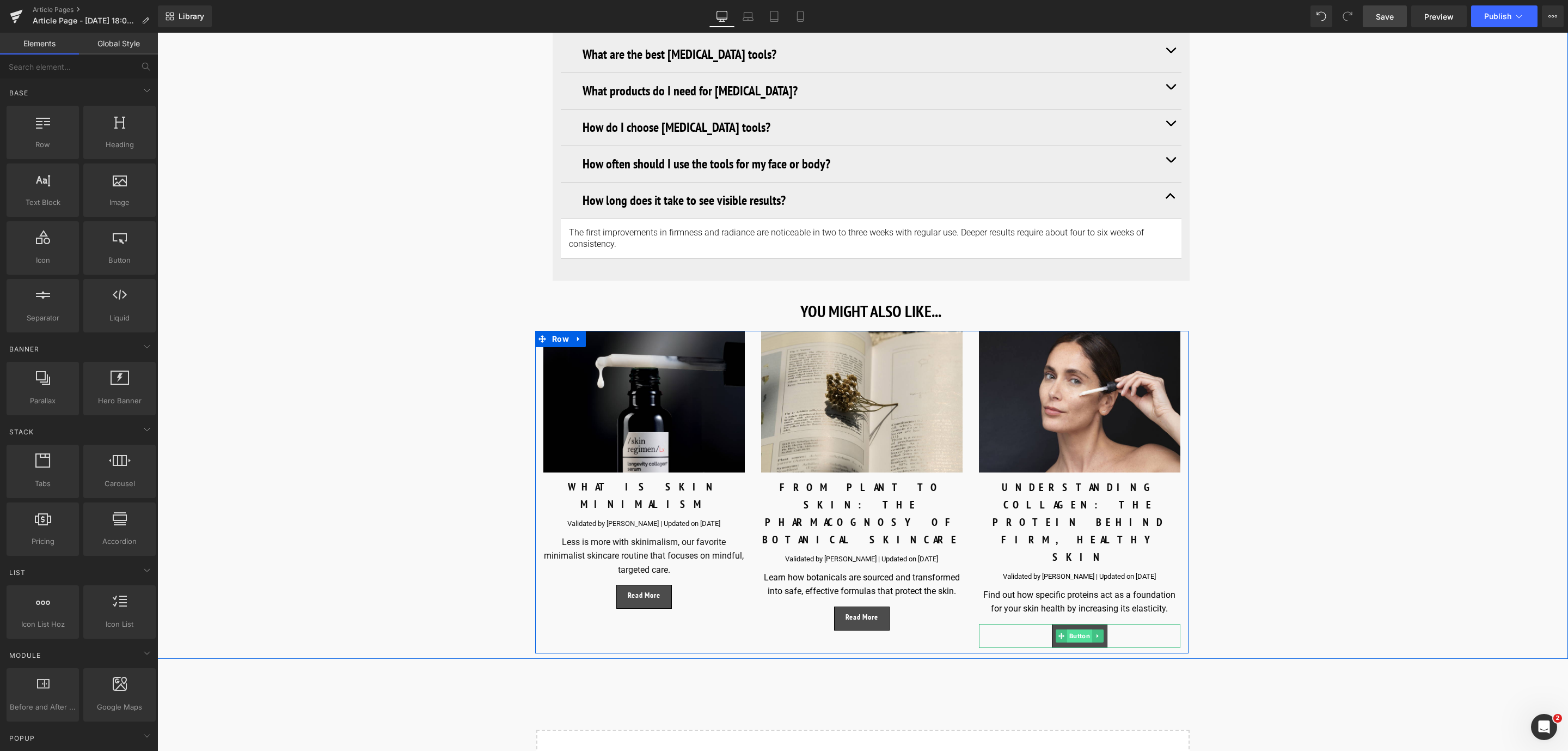
click at [1073, 629] on span "Button" at bounding box center [1079, 636] width 25 height 13
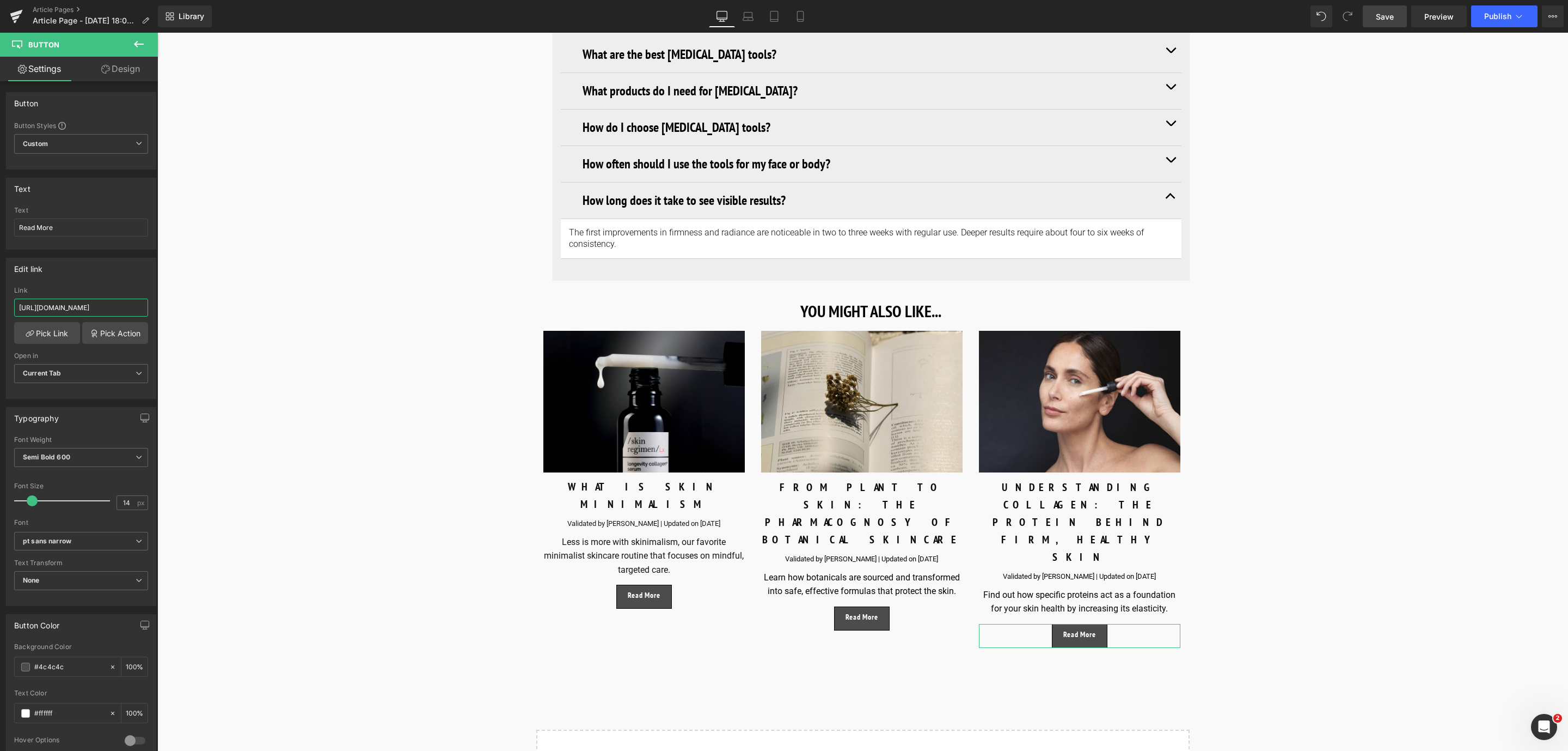
scroll to position [0, 90]
drag, startPoint x: 184, startPoint y: 342, endPoint x: 267, endPoint y: 322, distance: 85.4
paste input "[URL][DOMAIN_NAME]"
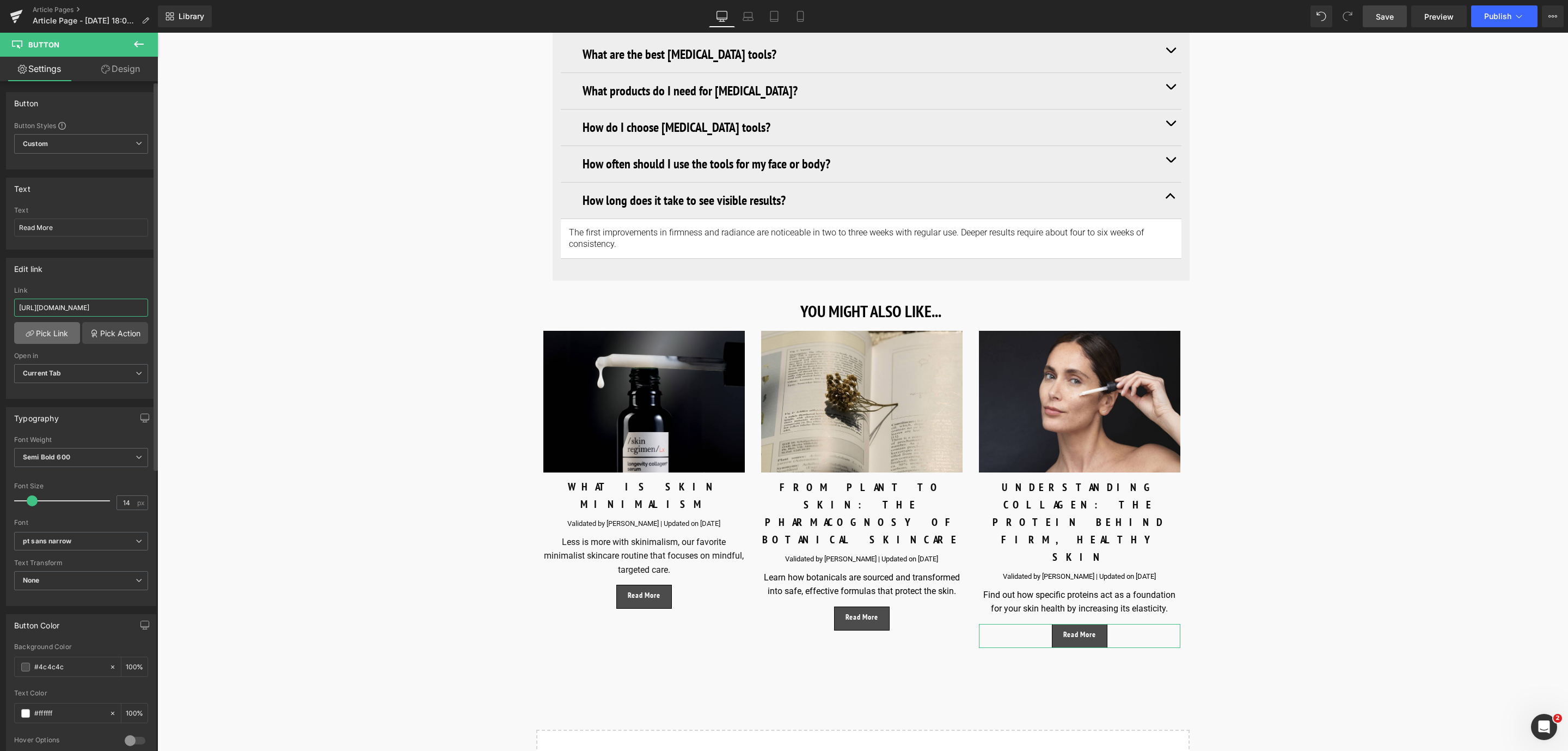
type input "[URL][DOMAIN_NAME]"
click at [48, 340] on link "Pick Link" at bounding box center [47, 333] width 66 height 22
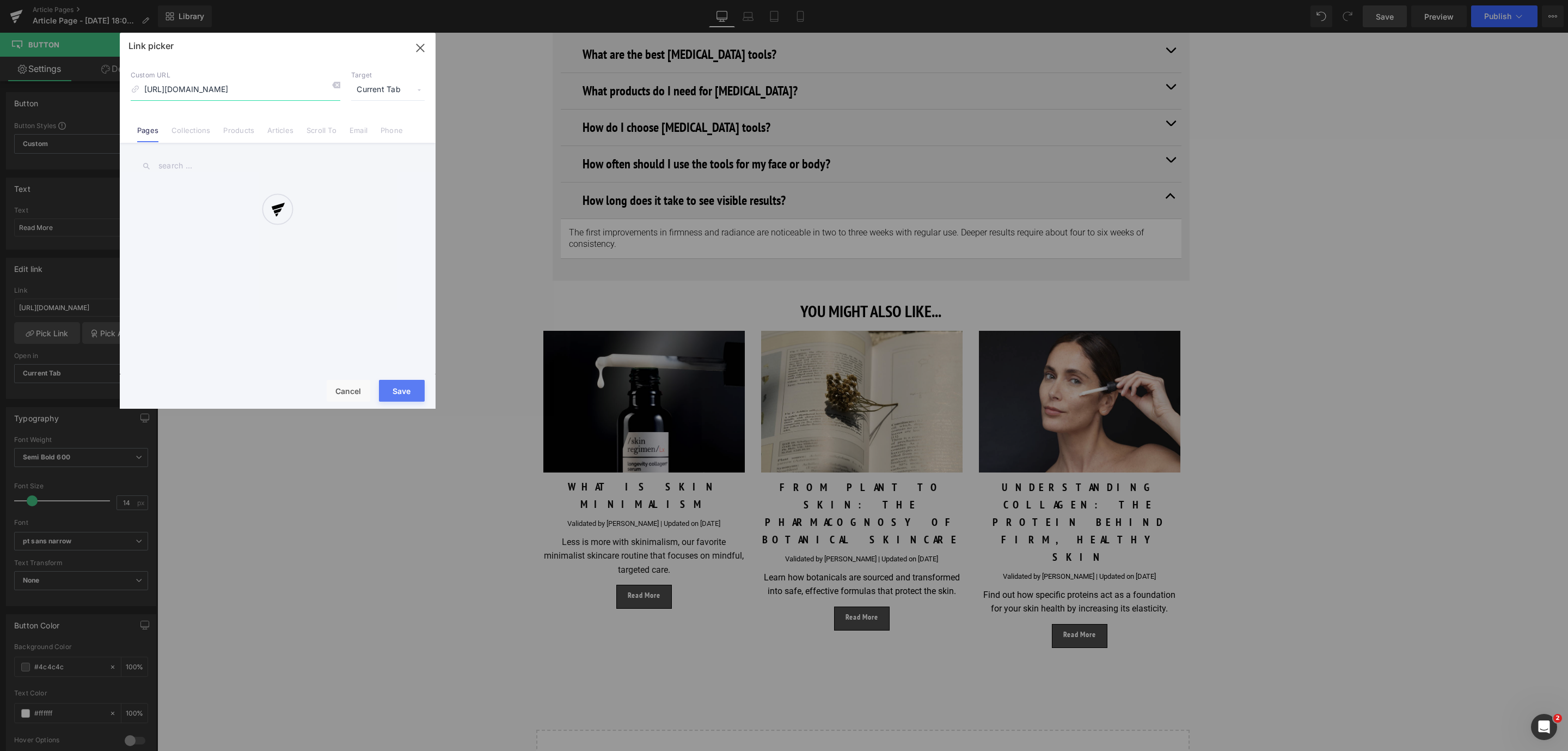
scroll to position [0, 41]
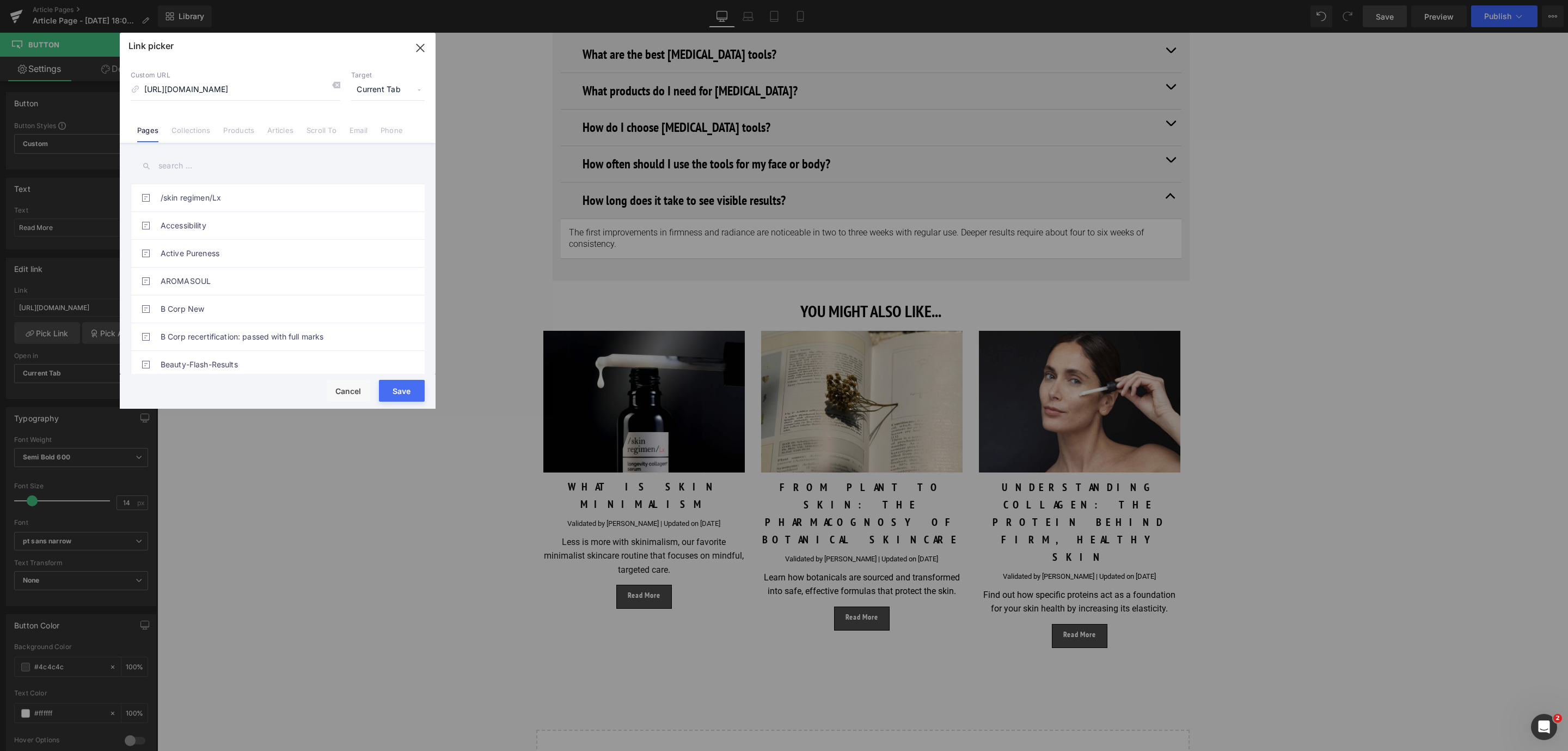
drag, startPoint x: 696, startPoint y: 495, endPoint x: 410, endPoint y: 384, distance: 306.8
click at [410, 384] on button "Save" at bounding box center [401, 391] width 46 height 22
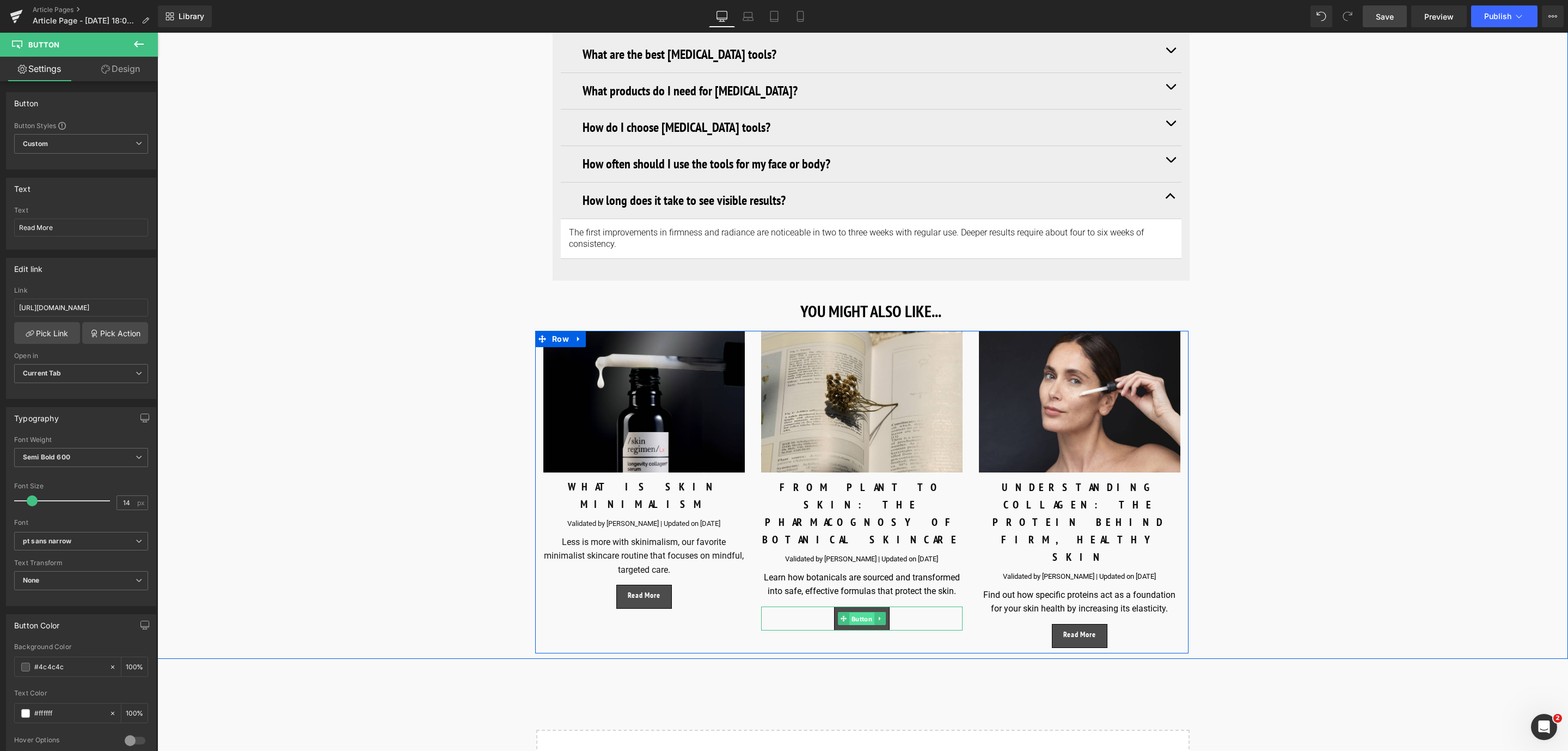
drag, startPoint x: 865, startPoint y: 541, endPoint x: 870, endPoint y: 43, distance: 498.0
click at [865, 612] on span "Button" at bounding box center [861, 619] width 25 height 13
click at [859, 612] on span "Button" at bounding box center [861, 618] width 25 height 13
drag, startPoint x: 176, startPoint y: 345, endPoint x: 318, endPoint y: 311, distance: 146.0
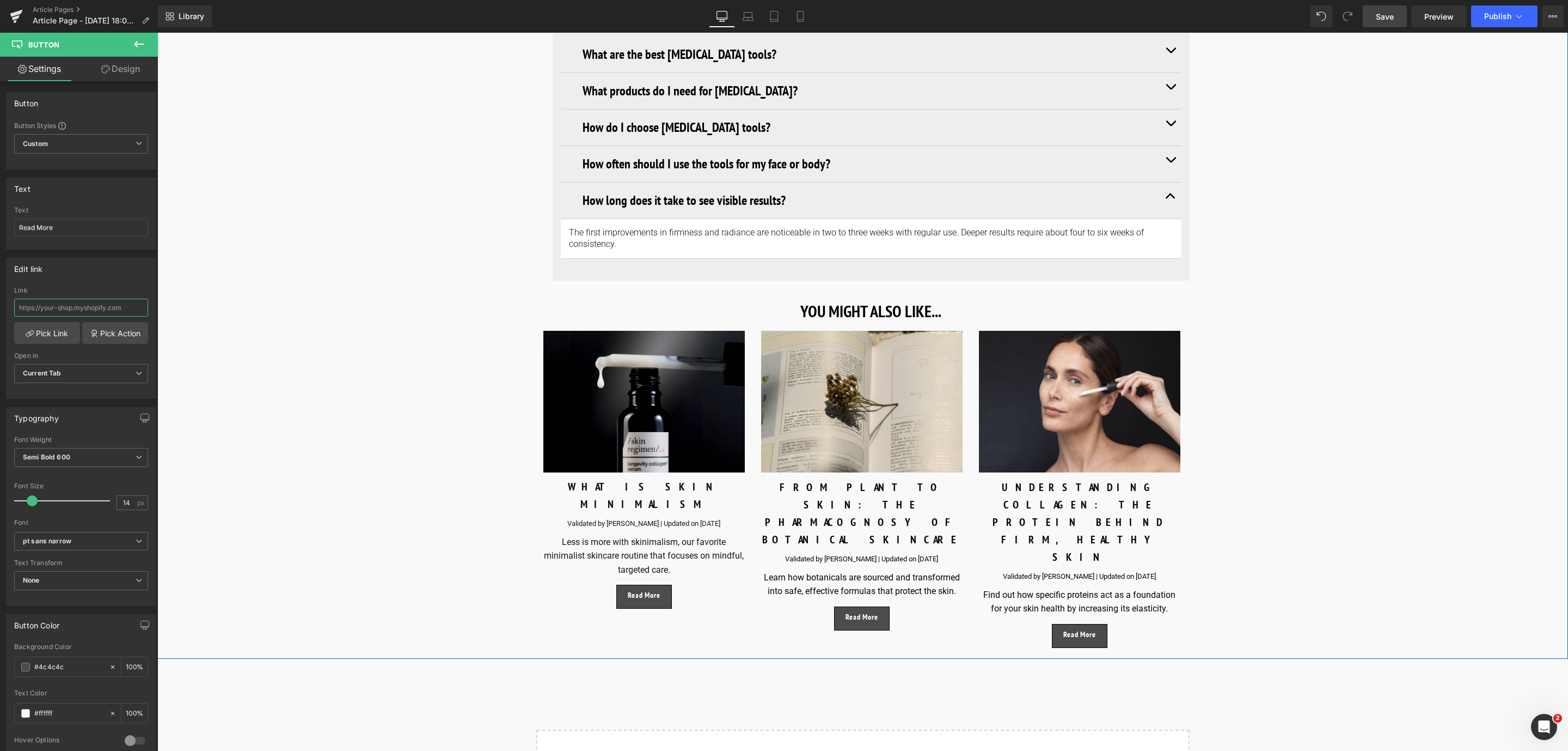
paste input "[URL][DOMAIN_NAME]"
type input "[URL][DOMAIN_NAME]"
click at [26, 337] on icon at bounding box center [30, 333] width 9 height 9
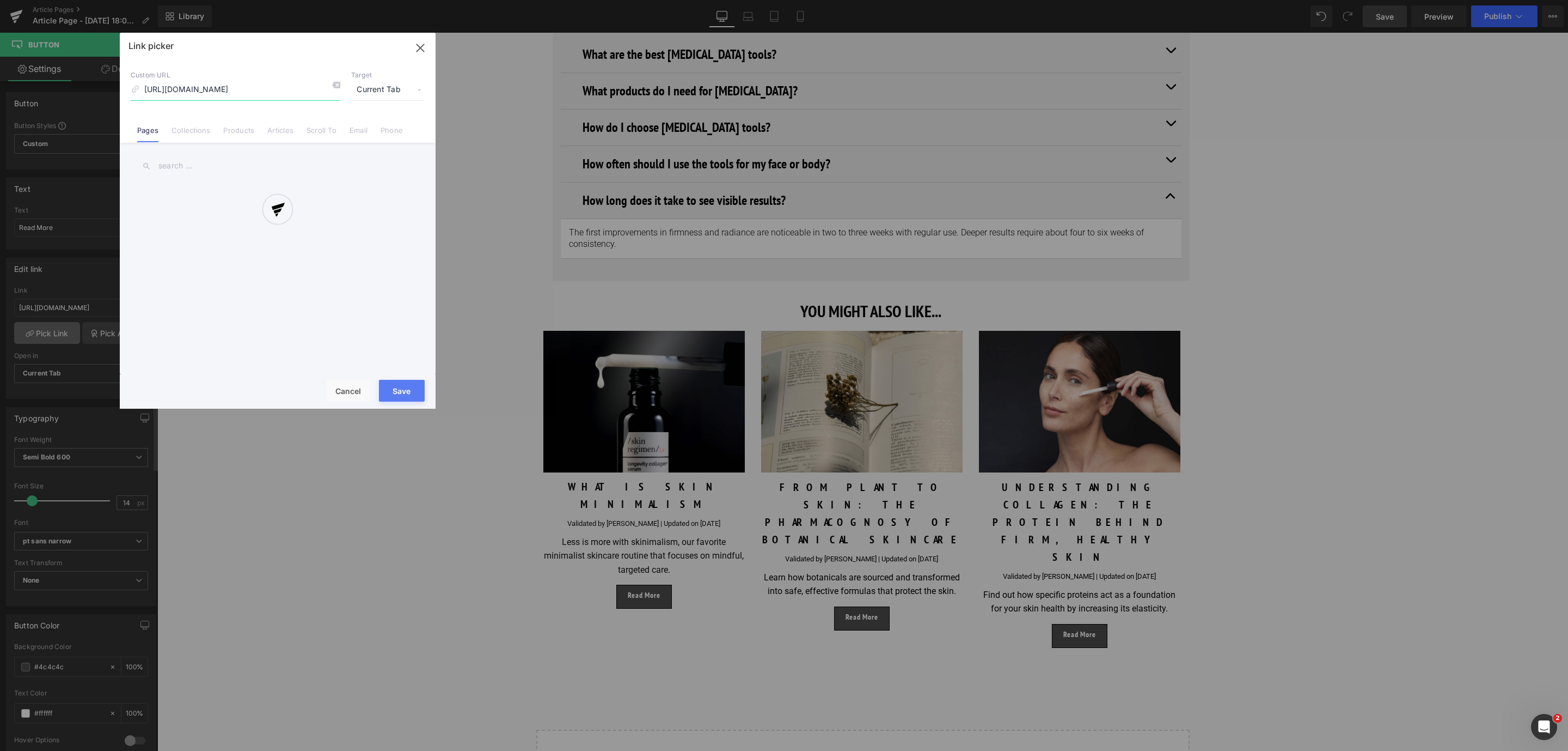
scroll to position [0, 120]
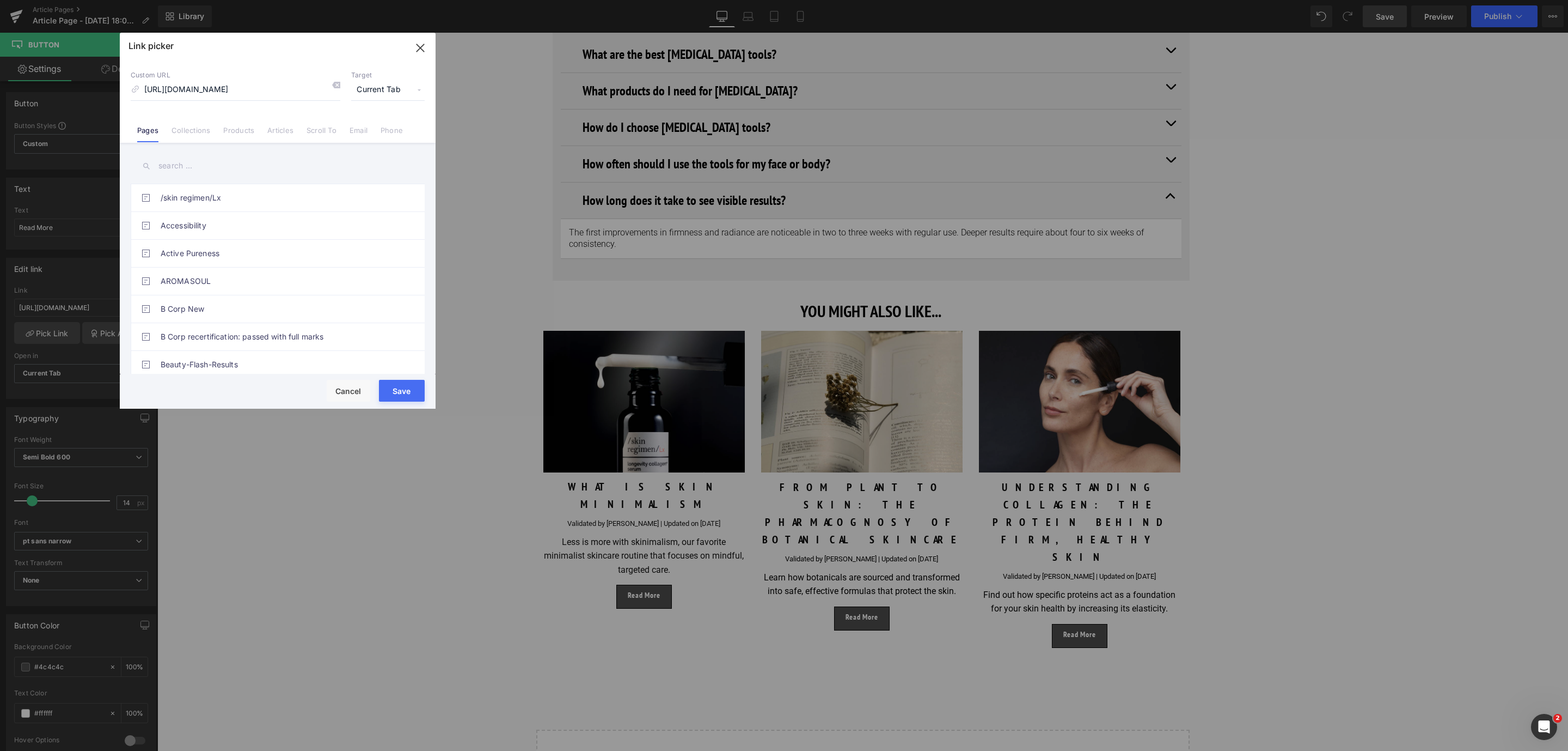
click at [412, 396] on button "Save" at bounding box center [401, 391] width 46 height 22
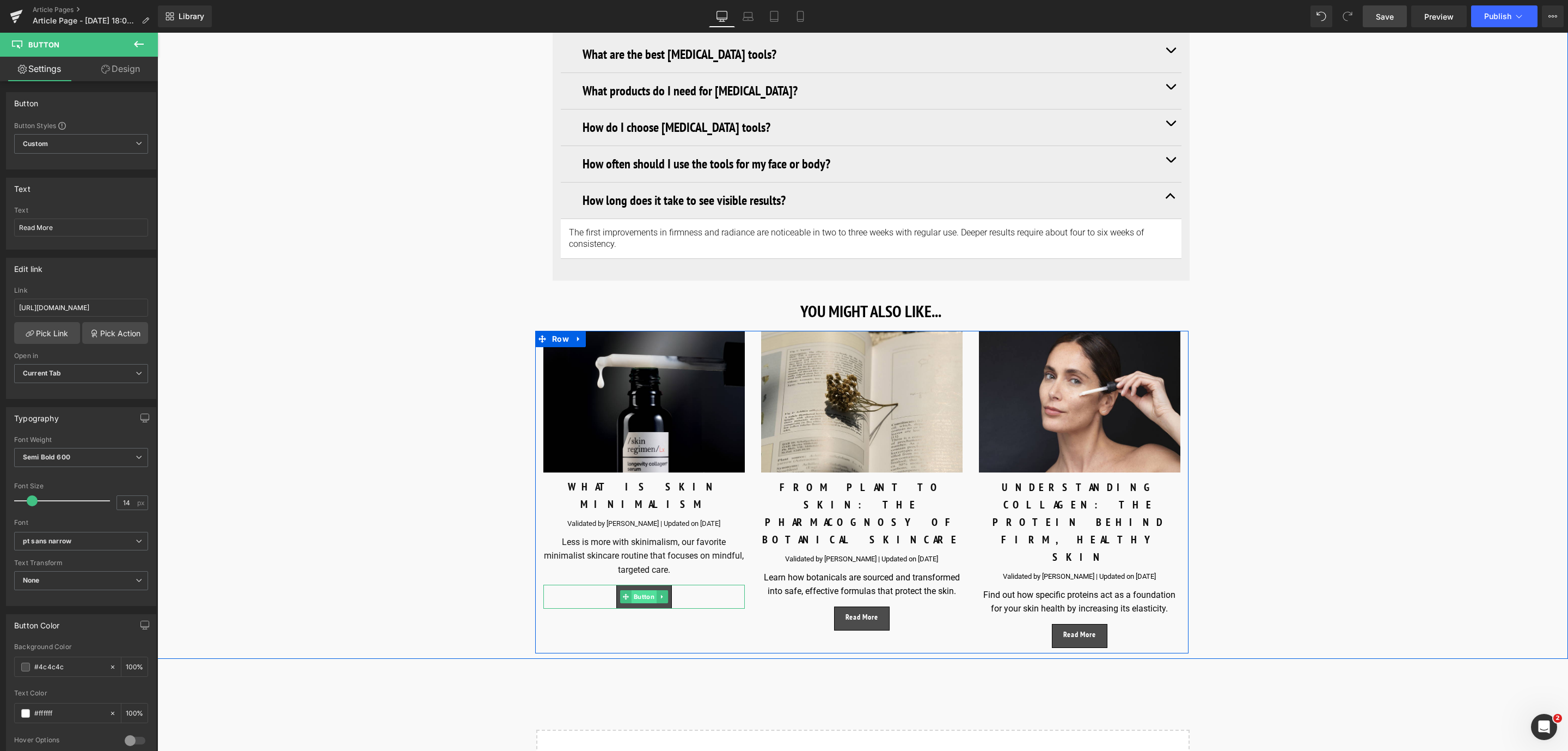
click at [645, 590] on span "Button" at bounding box center [644, 596] width 25 height 13
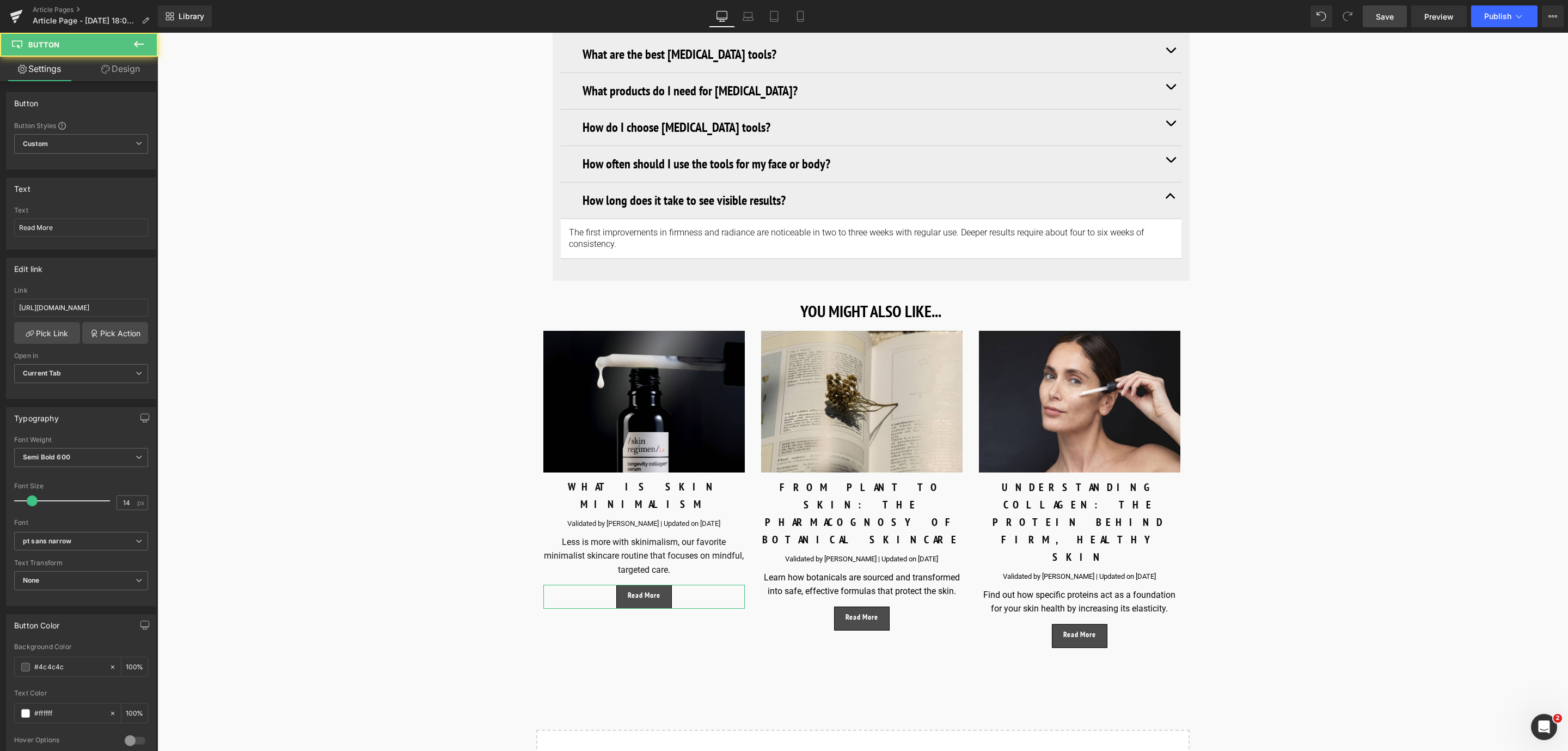
click at [126, 311] on input "[URL][DOMAIN_NAME]" at bounding box center [81, 307] width 134 height 18
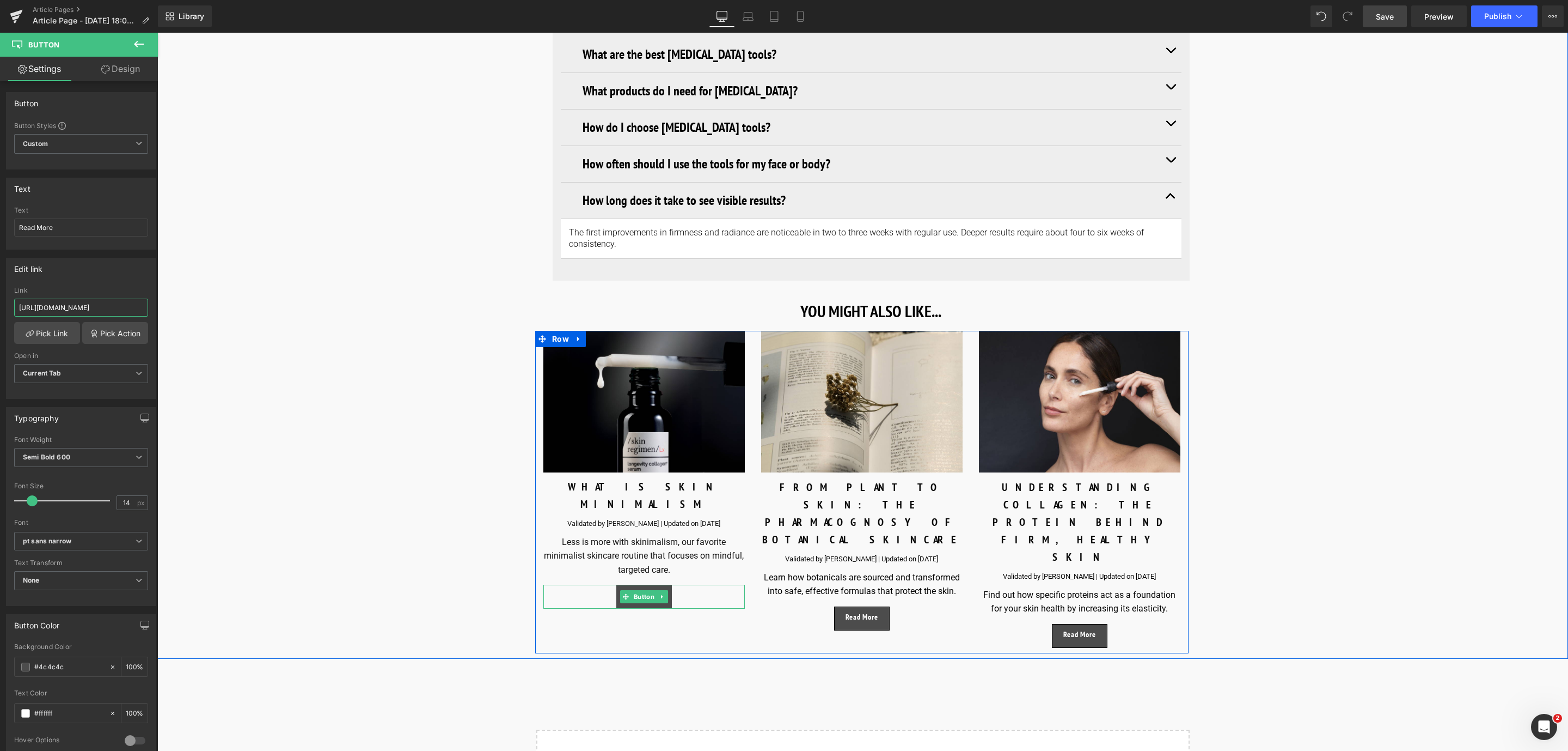
click at [643, 590] on span "Button" at bounding box center [644, 596] width 25 height 13
drag, startPoint x: 179, startPoint y: 340, endPoint x: 306, endPoint y: 317, distance: 129.1
type input "h"
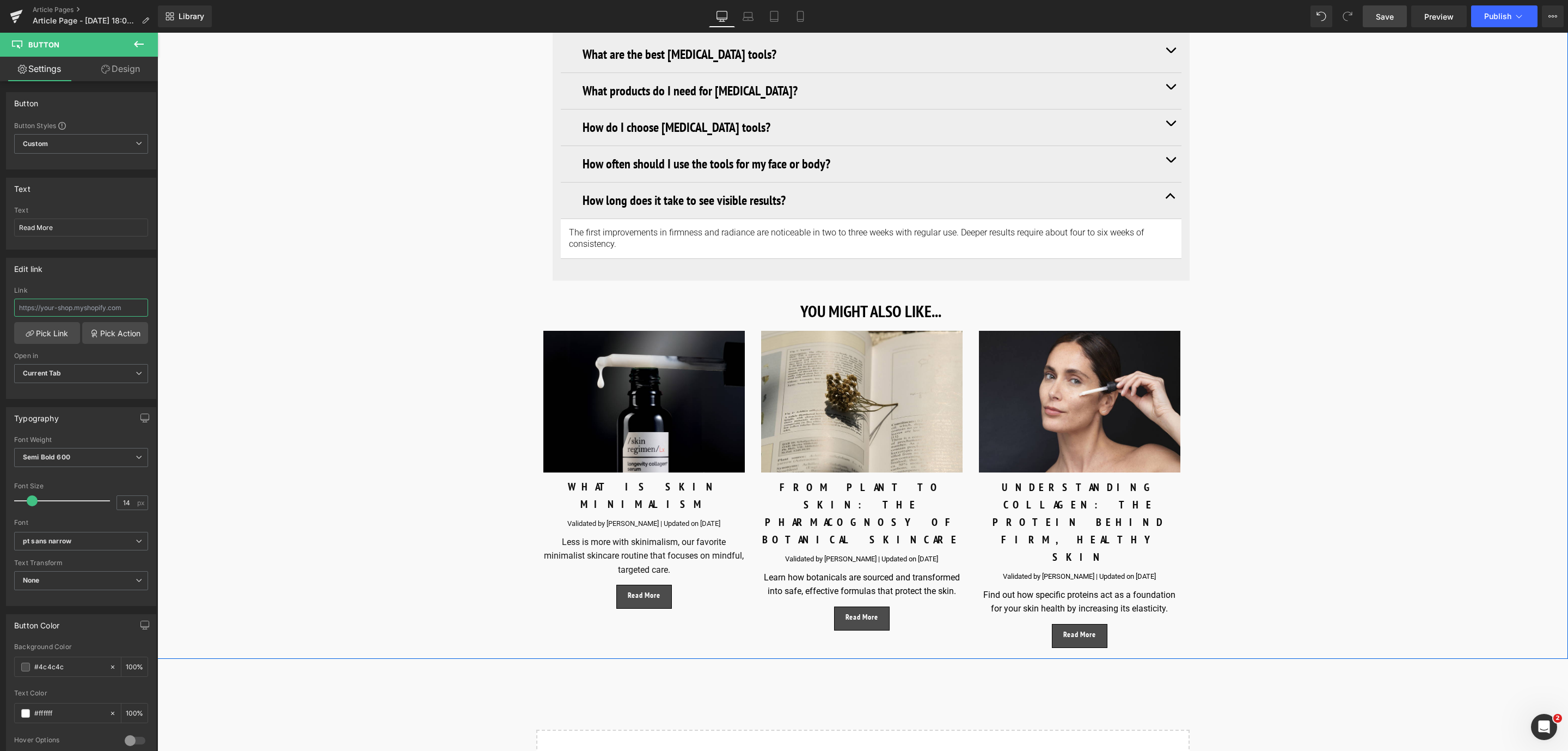
paste input "[URL][DOMAIN_NAME]"
type input "[URL][DOMAIN_NAME]"
click at [50, 329] on link "Pick Link" at bounding box center [47, 333] width 66 height 22
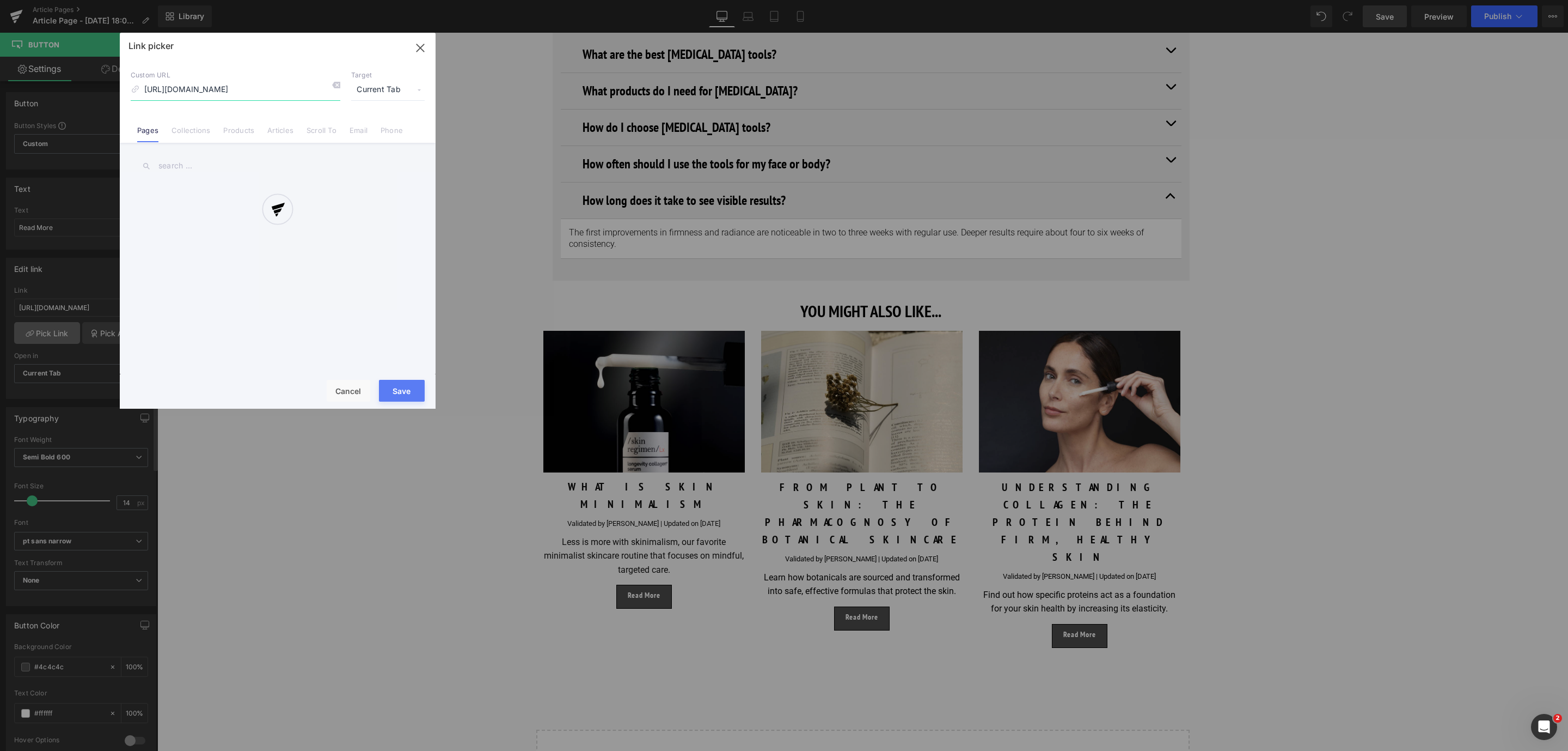
scroll to position [0, 73]
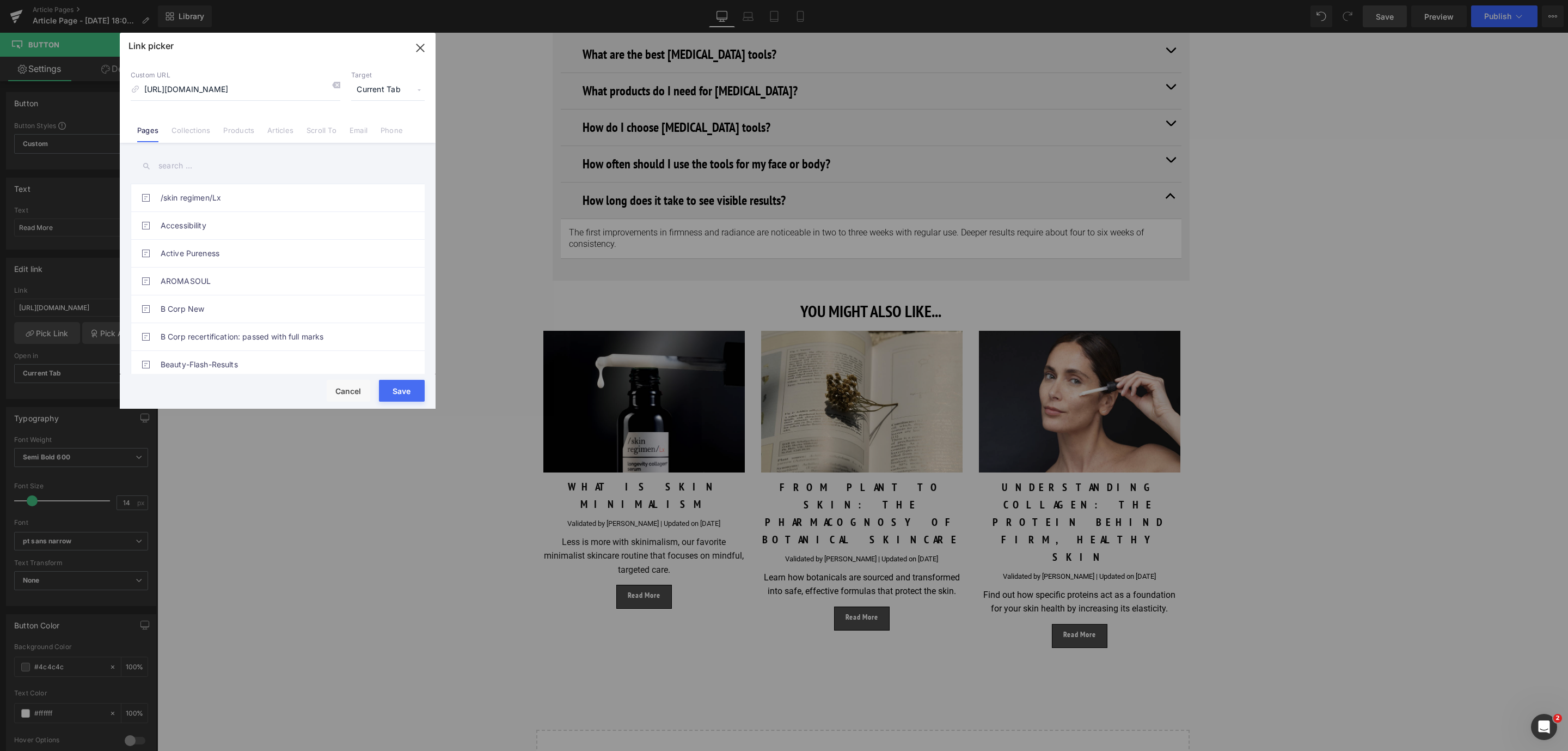
click at [413, 389] on button "Save" at bounding box center [401, 391] width 46 height 22
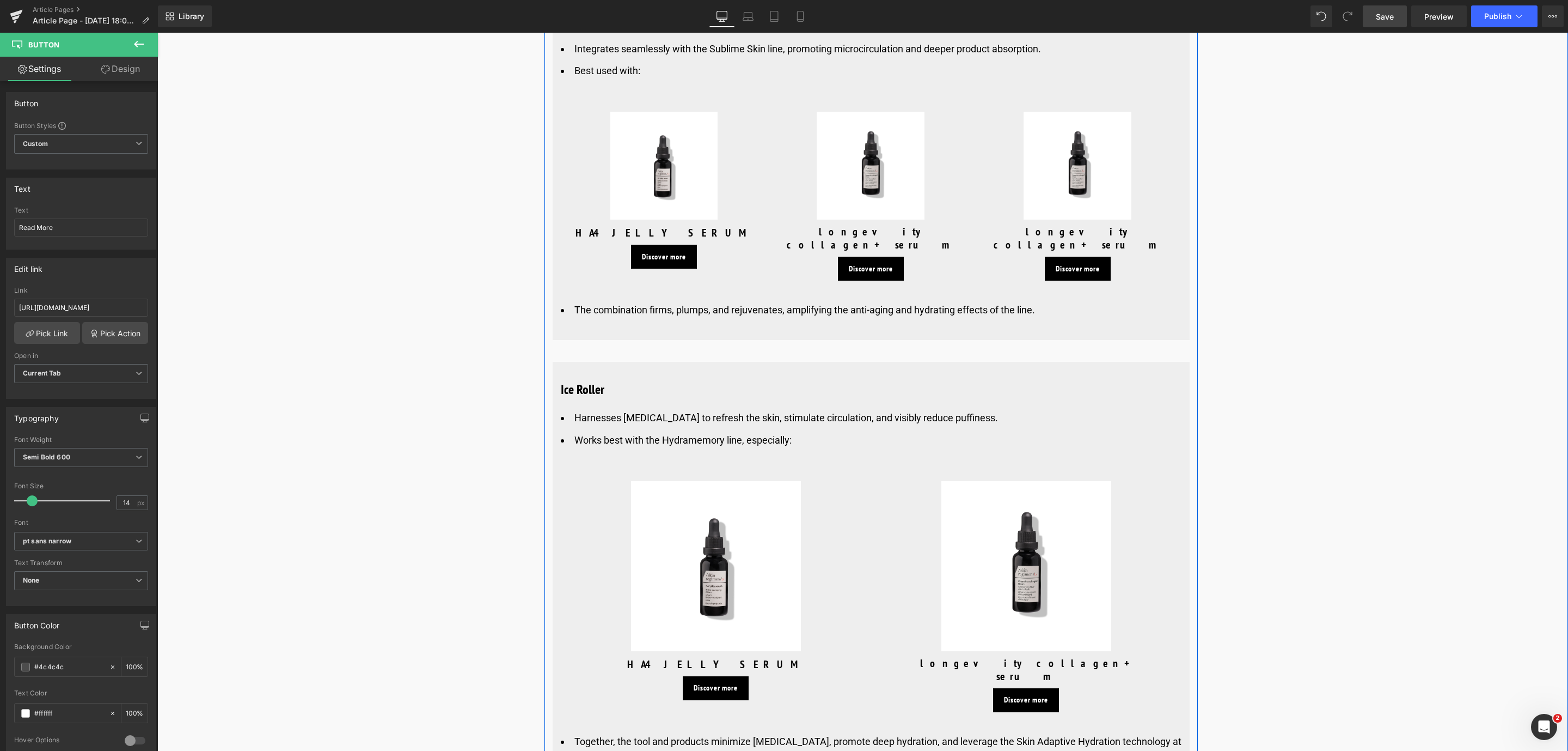
scroll to position [5066, 0]
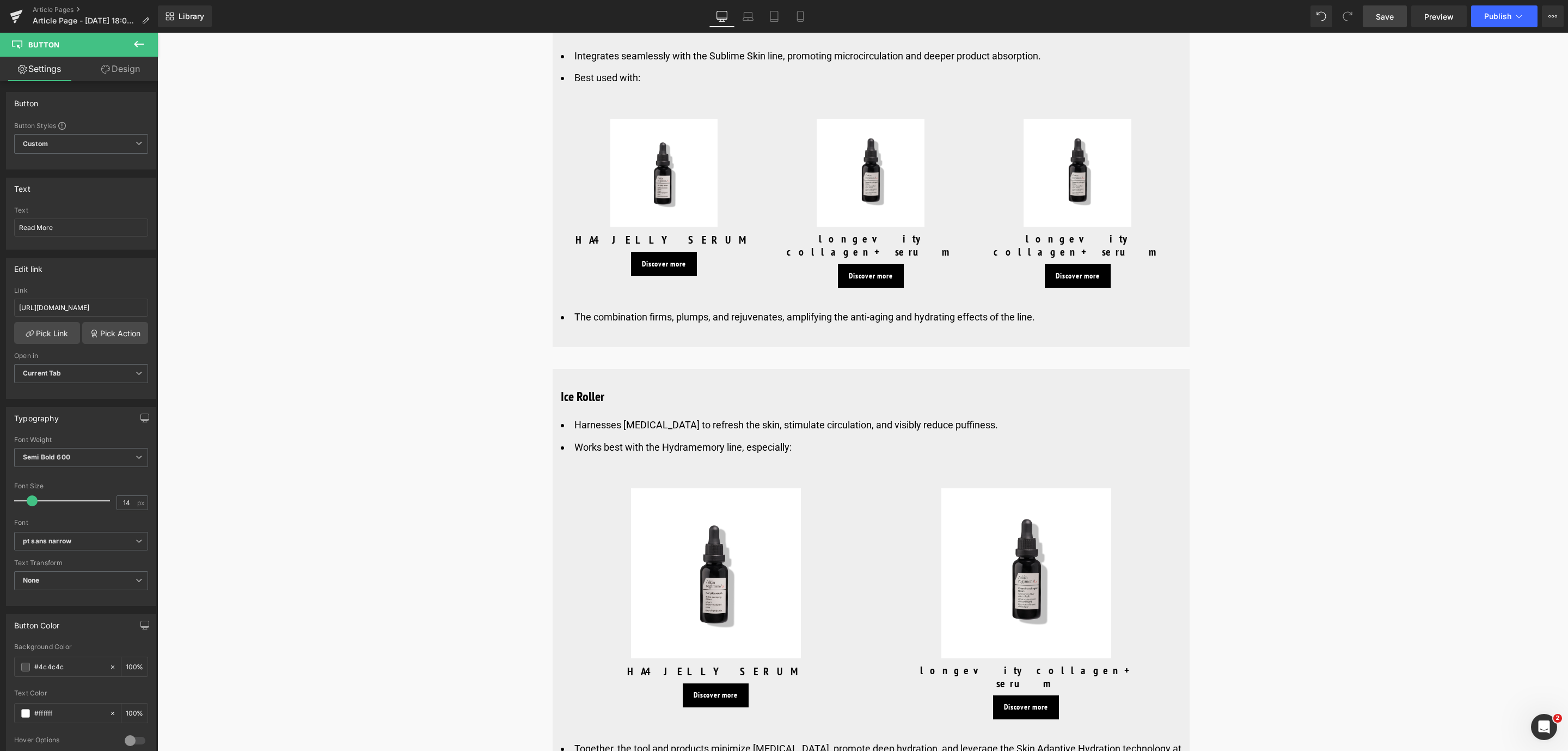
click at [1391, 22] on link "Save" at bounding box center [1384, 16] width 44 height 22
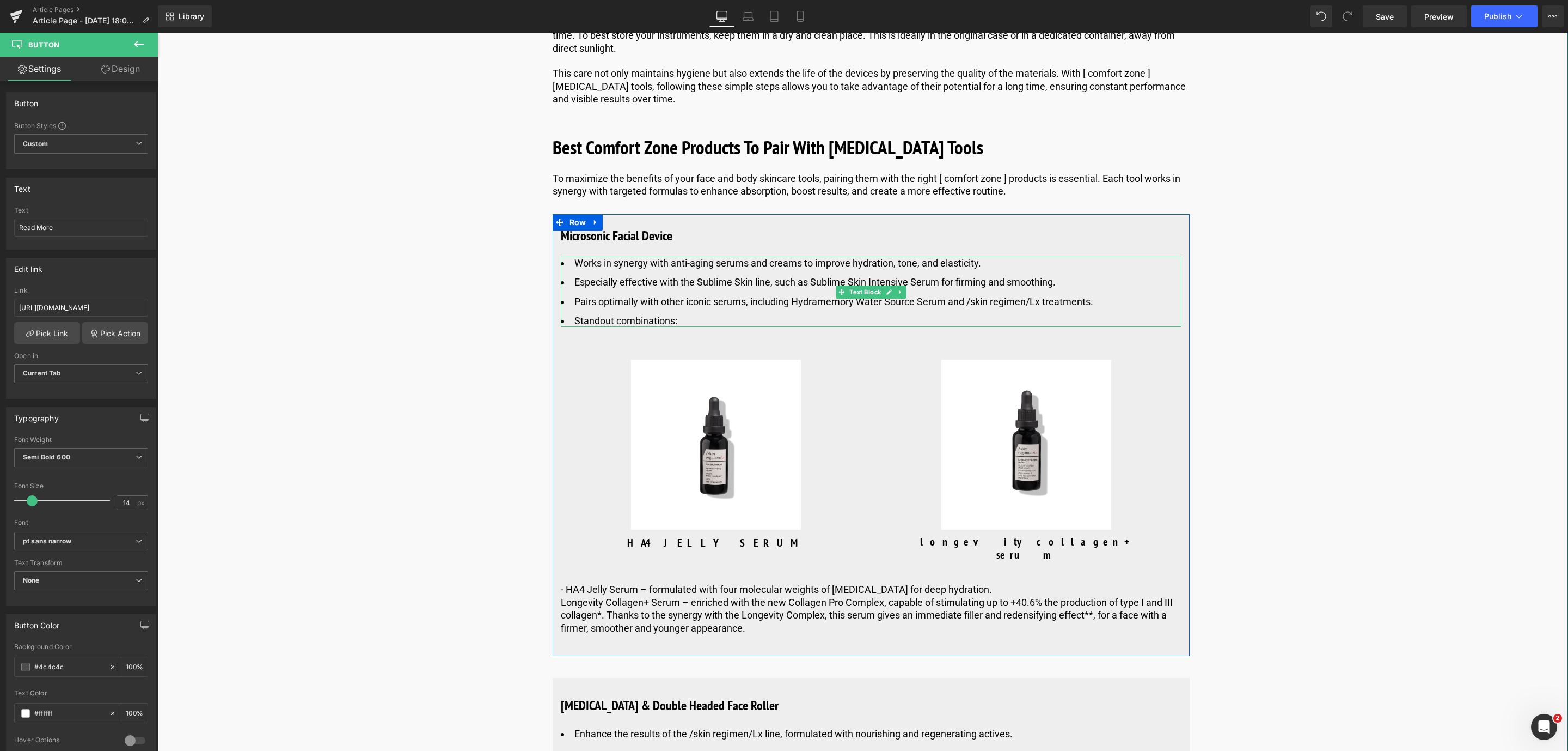
click at [705, 288] on li "Especially effective with the Sublime Skin line, such as Sublime Skin Intensive…" at bounding box center [870, 282] width 620 height 12
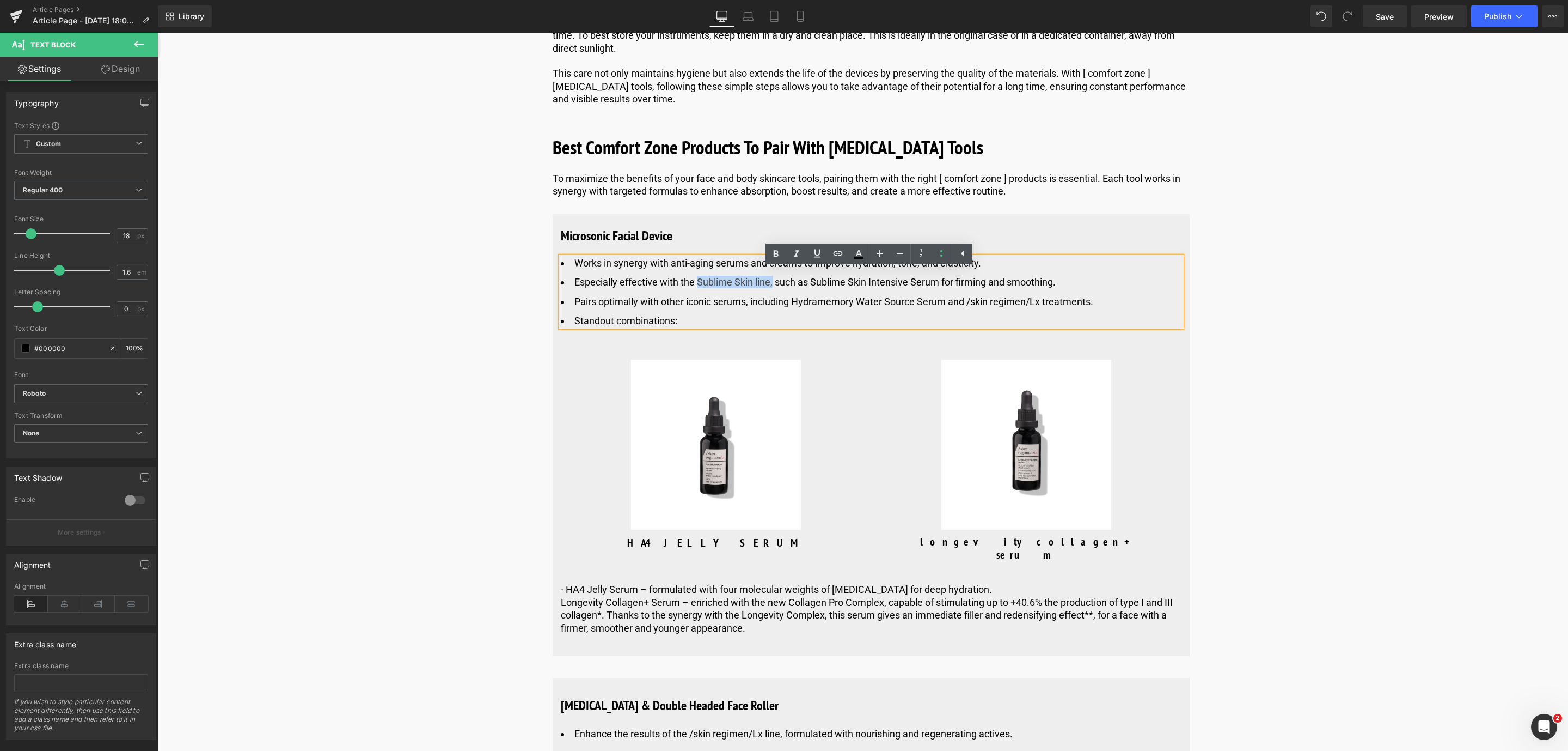
drag, startPoint x: 694, startPoint y: 297, endPoint x: 770, endPoint y: 303, distance: 76.2
click at [770, 288] on li "Especially effective with the Sublime Skin line, such as Sublime Skin Intensive…" at bounding box center [870, 282] width 620 height 12
click at [817, 250] on icon at bounding box center [817, 253] width 13 height 13
click at [843, 257] on icon at bounding box center [837, 253] width 13 height 13
click at [736, 320] on input "text" at bounding box center [763, 321] width 167 height 27
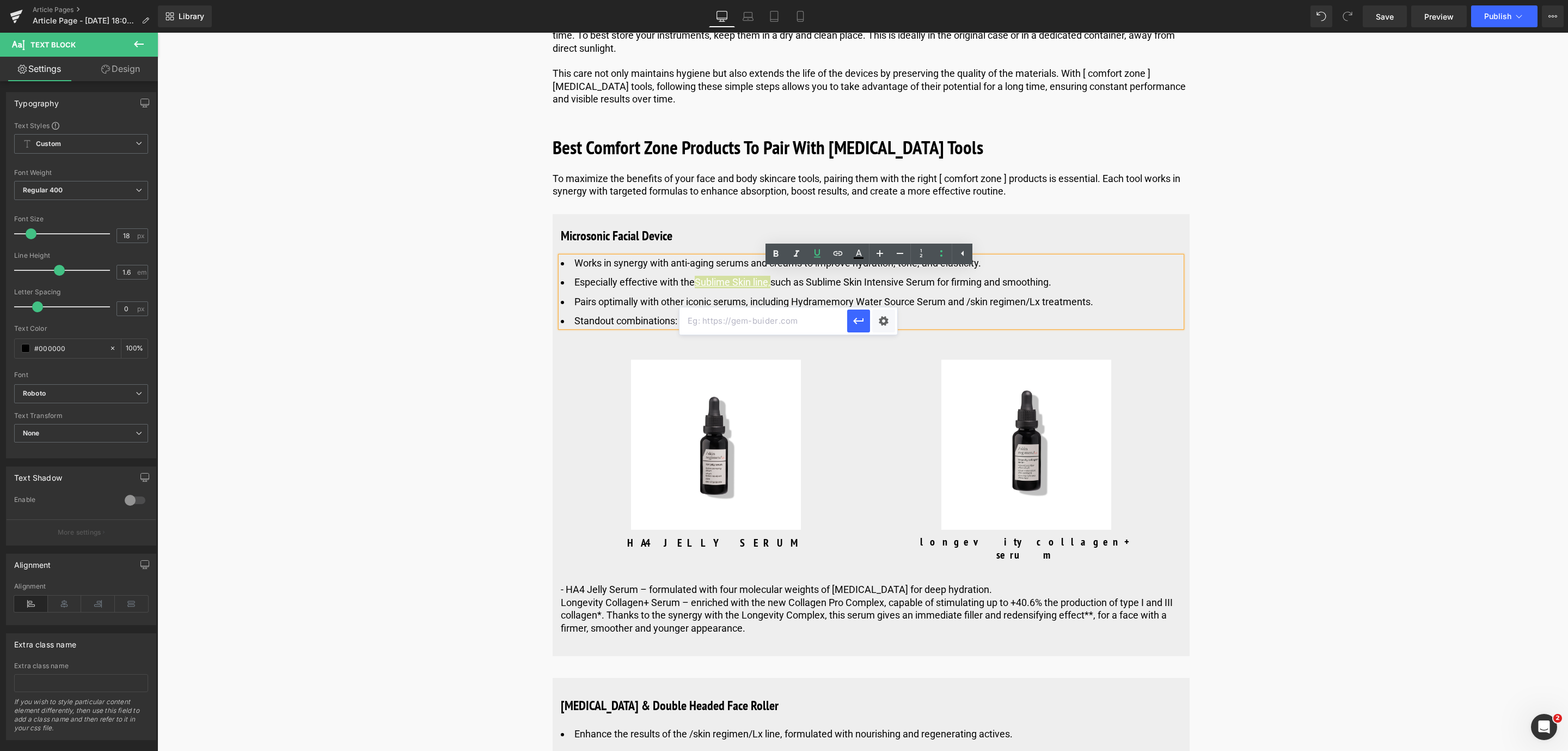
paste input "[URL][DOMAIN_NAME]"
type input "[URL][DOMAIN_NAME]"
click at [863, 322] on icon "button" at bounding box center [859, 321] width 13 height 13
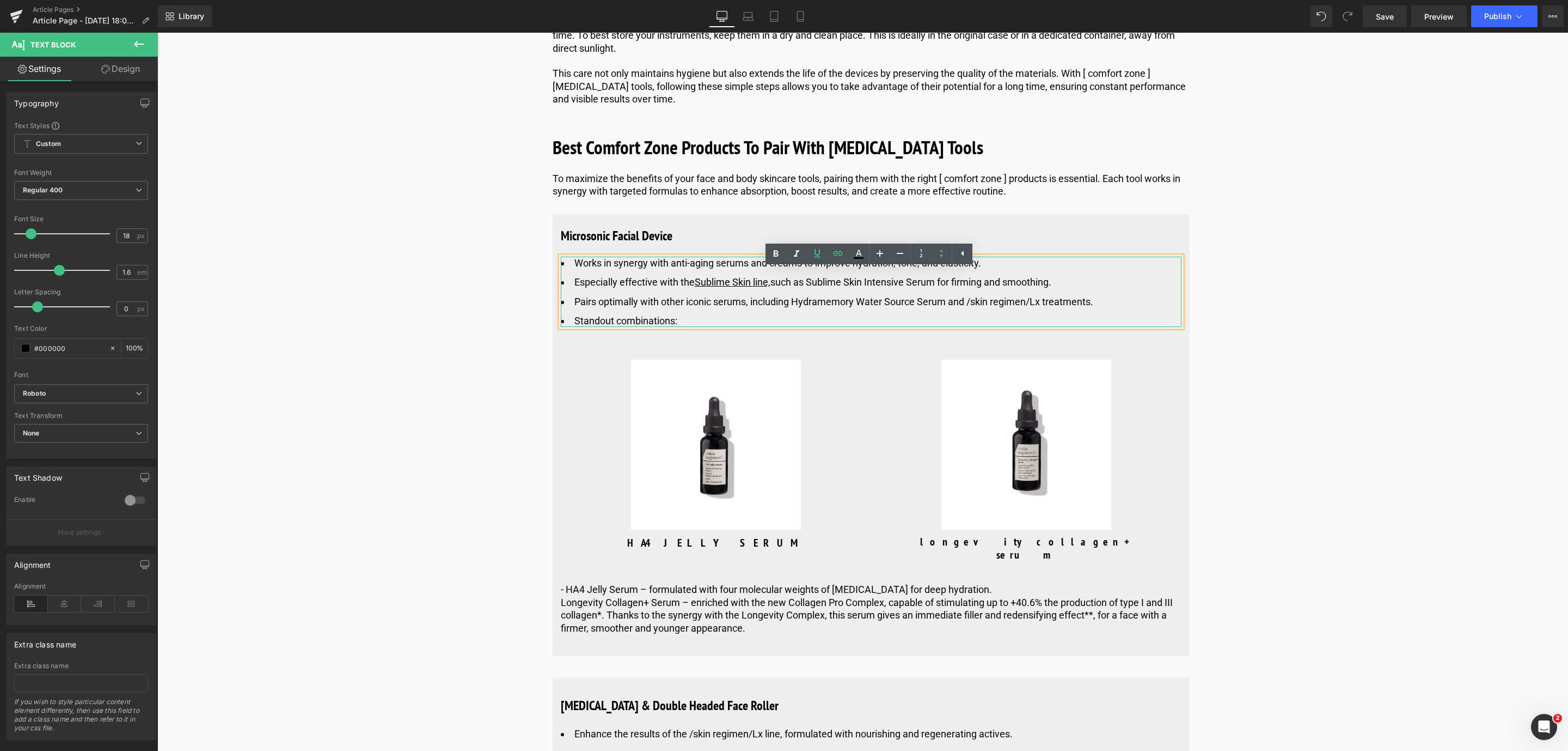
click at [839, 288] on li "Especially effective with the Sublime Skin line, such as Sublime Skin Intensive…" at bounding box center [870, 282] width 620 height 12
drag, startPoint x: 811, startPoint y: 295, endPoint x: 935, endPoint y: 297, distance: 124.0
click at [935, 288] on li "Especially effective with the Sublime Skin line, such as Sublime Skin Intensive…" at bounding box center [870, 282] width 620 height 12
click at [815, 254] on icon at bounding box center [817, 253] width 6 height 8
click at [840, 253] on icon at bounding box center [837, 253] width 13 height 13
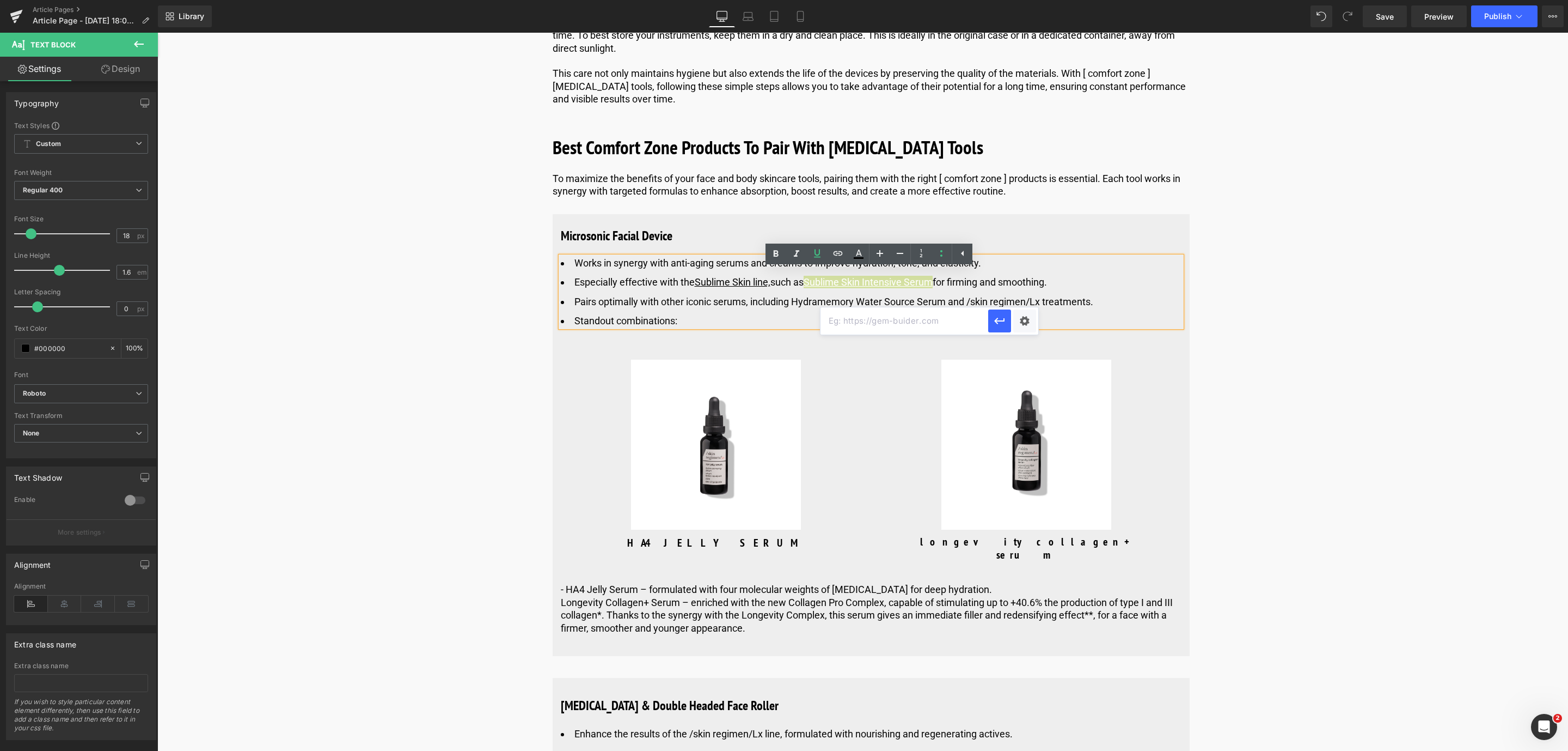
click at [874, 317] on input "text" at bounding box center [904, 321] width 167 height 27
paste input "[URL][DOMAIN_NAME]"
type input "[URL][DOMAIN_NAME]"
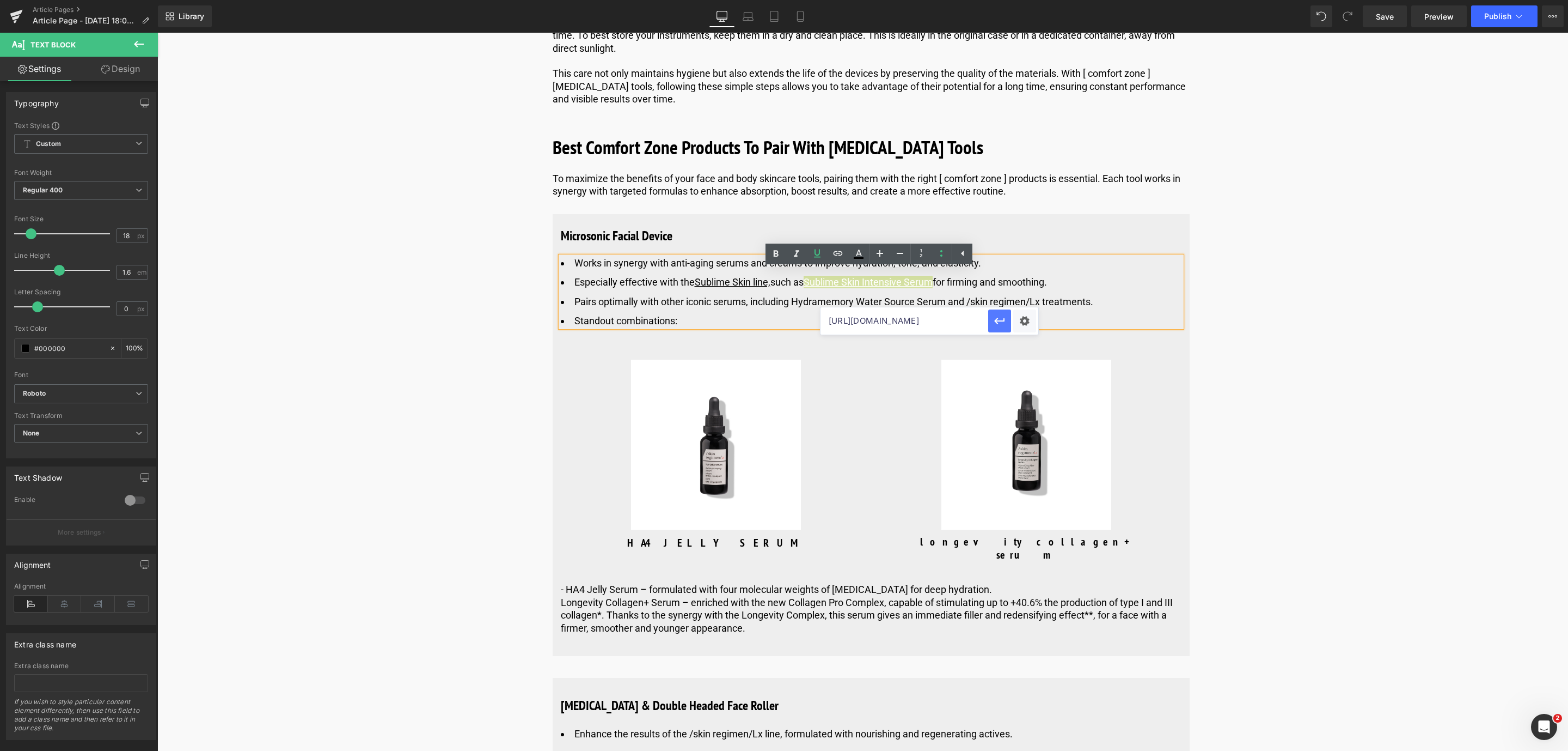
click at [990, 321] on button "button" at bounding box center [999, 320] width 23 height 23
click at [830, 307] on li "Pairs optimally with other iconic serums, including Hydramemory Water Source Se…" at bounding box center [870, 301] width 620 height 12
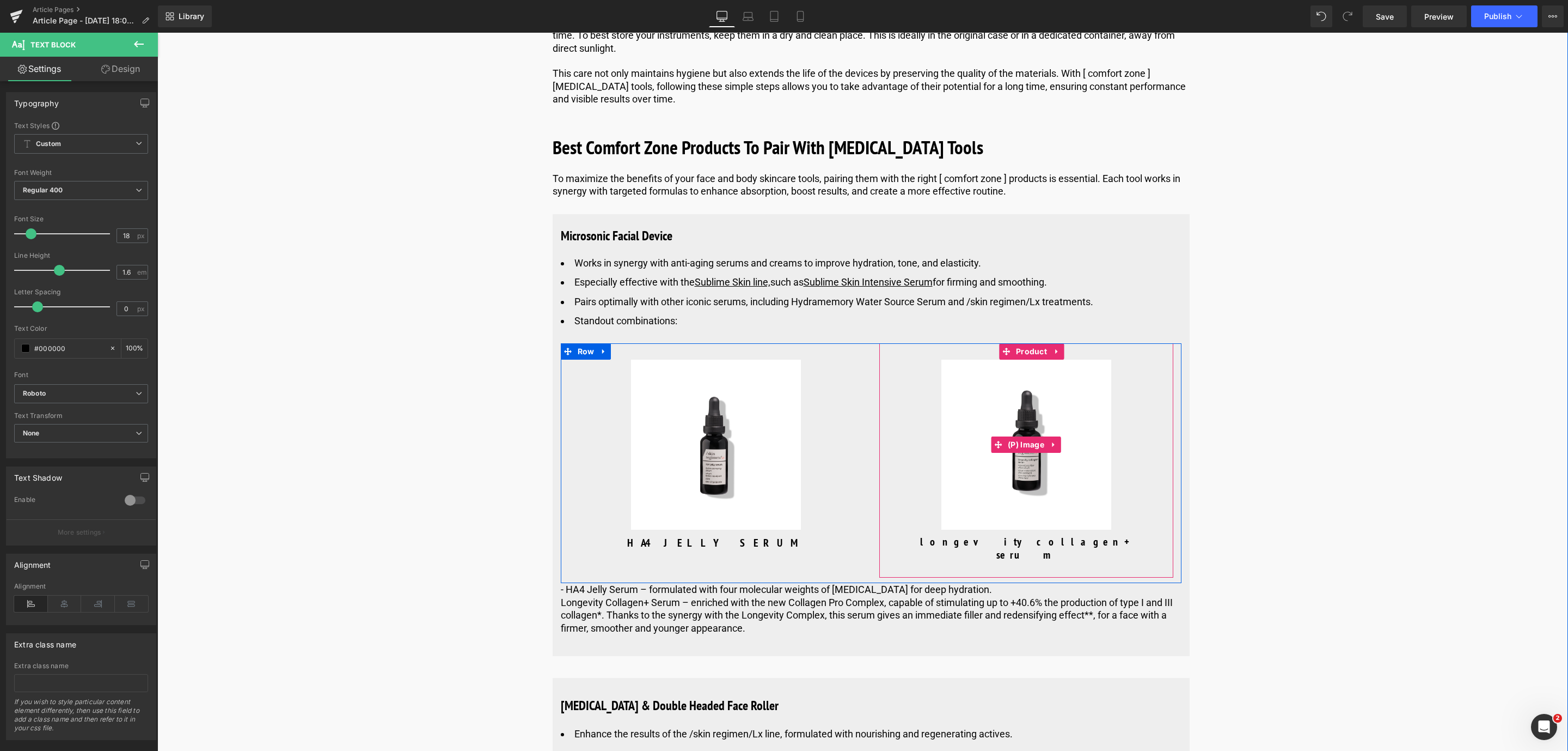
scroll to position [3432, 0]
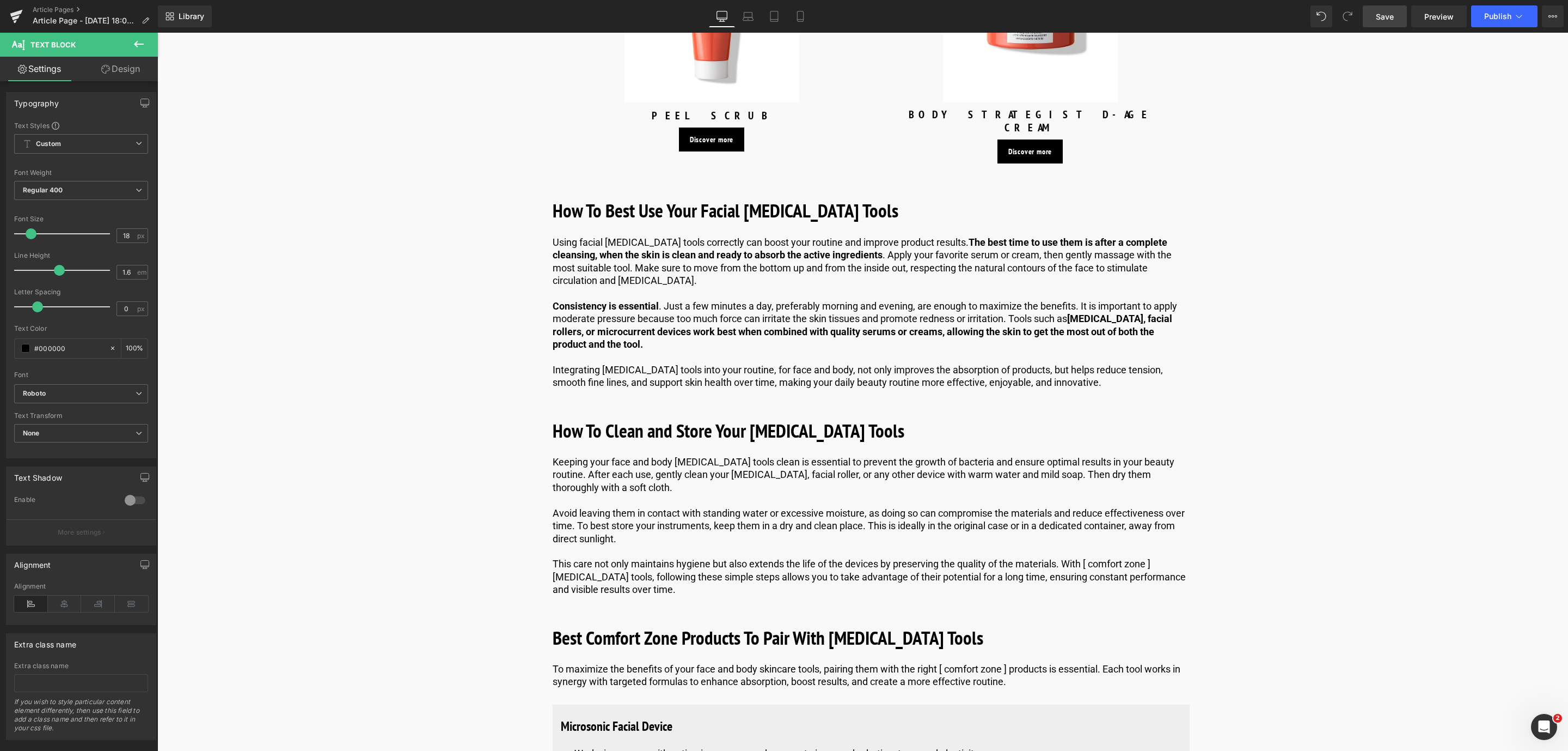
click at [1392, 14] on span "Save" at bounding box center [1384, 17] width 18 height 12
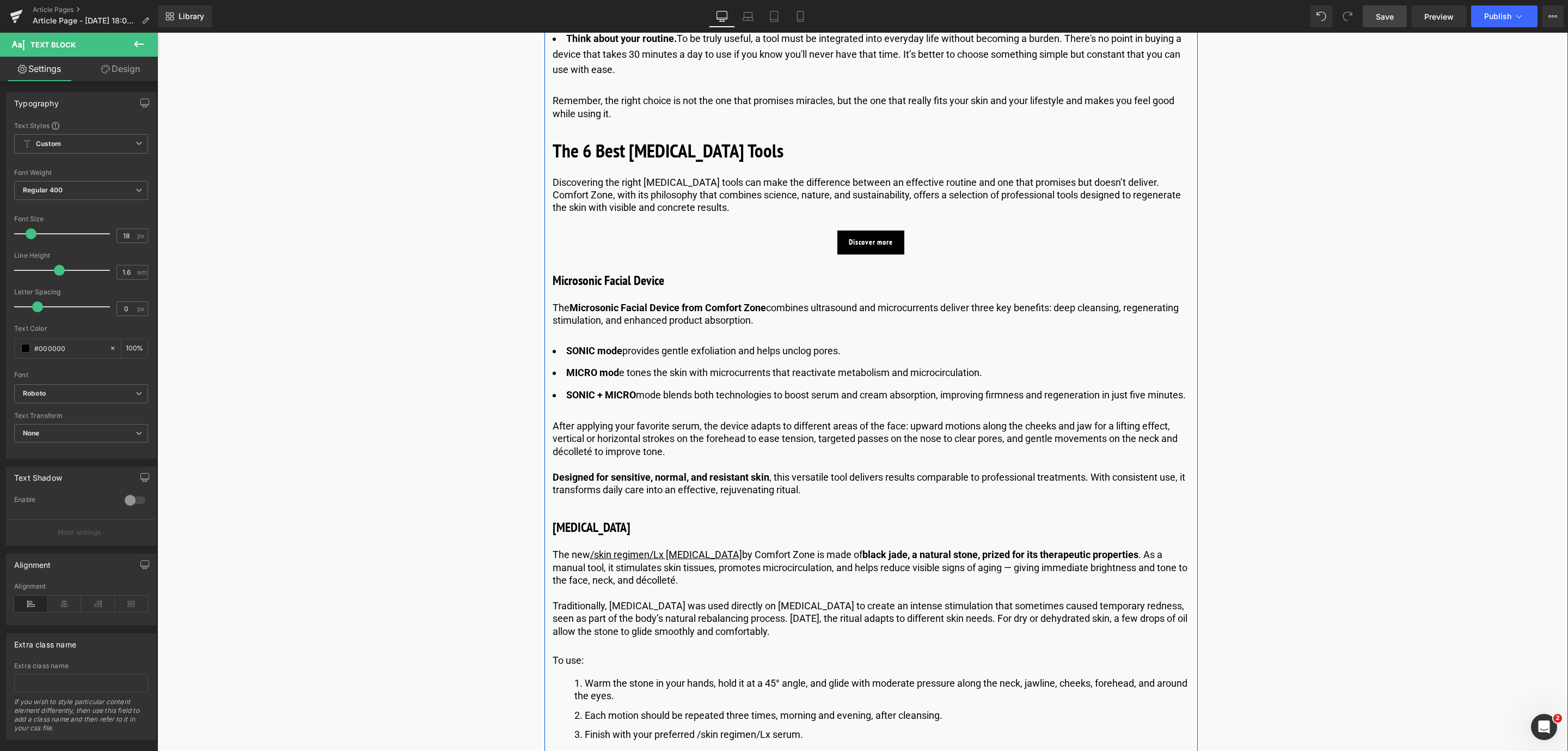
scroll to position [1062, 0]
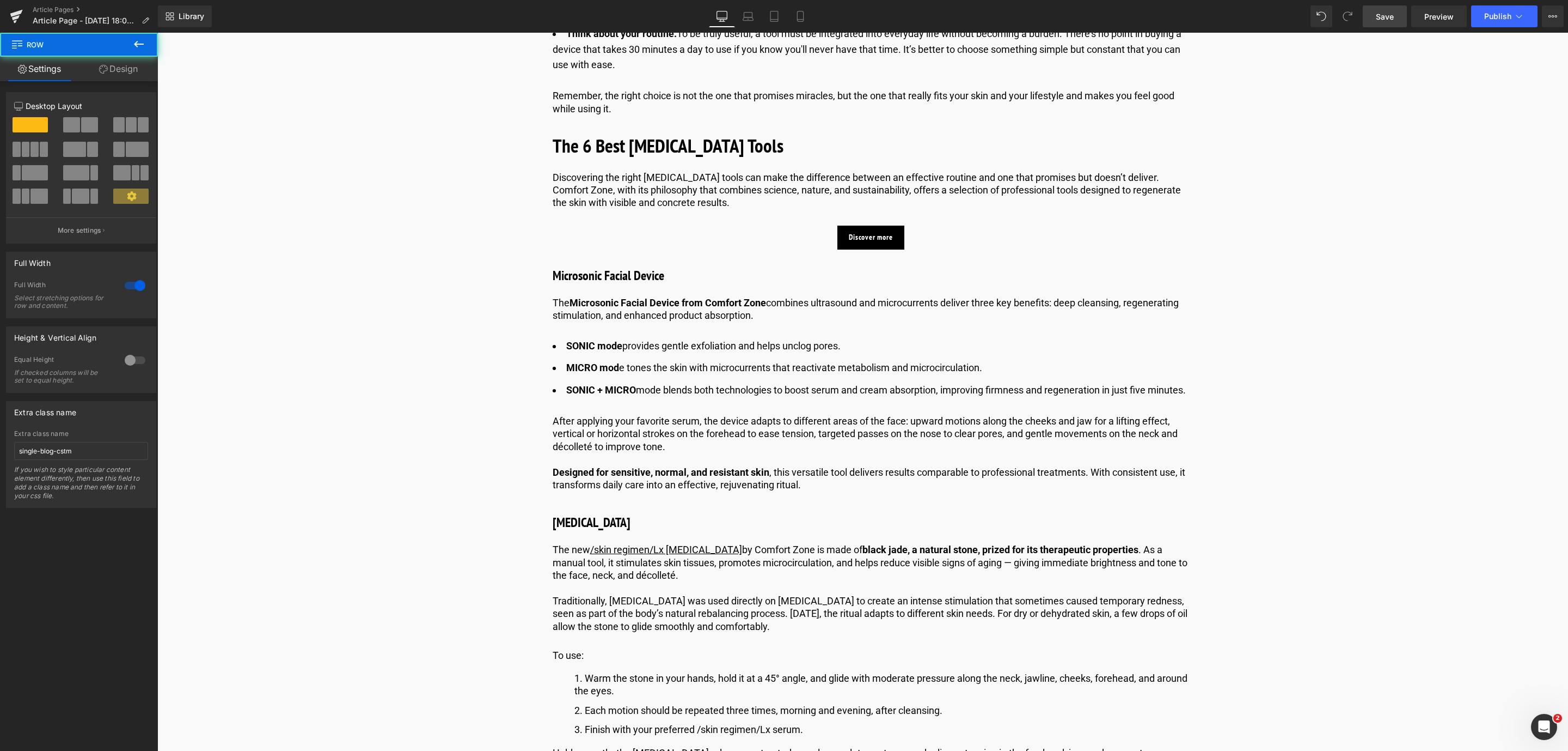
click at [1404, 21] on link "Save" at bounding box center [1384, 16] width 44 height 22
click at [1373, 6] on link "Save" at bounding box center [1384, 16] width 44 height 22
click at [1379, 10] on link "Save" at bounding box center [1384, 16] width 44 height 22
click at [866, 239] on link at bounding box center [872, 237] width 12 height 13
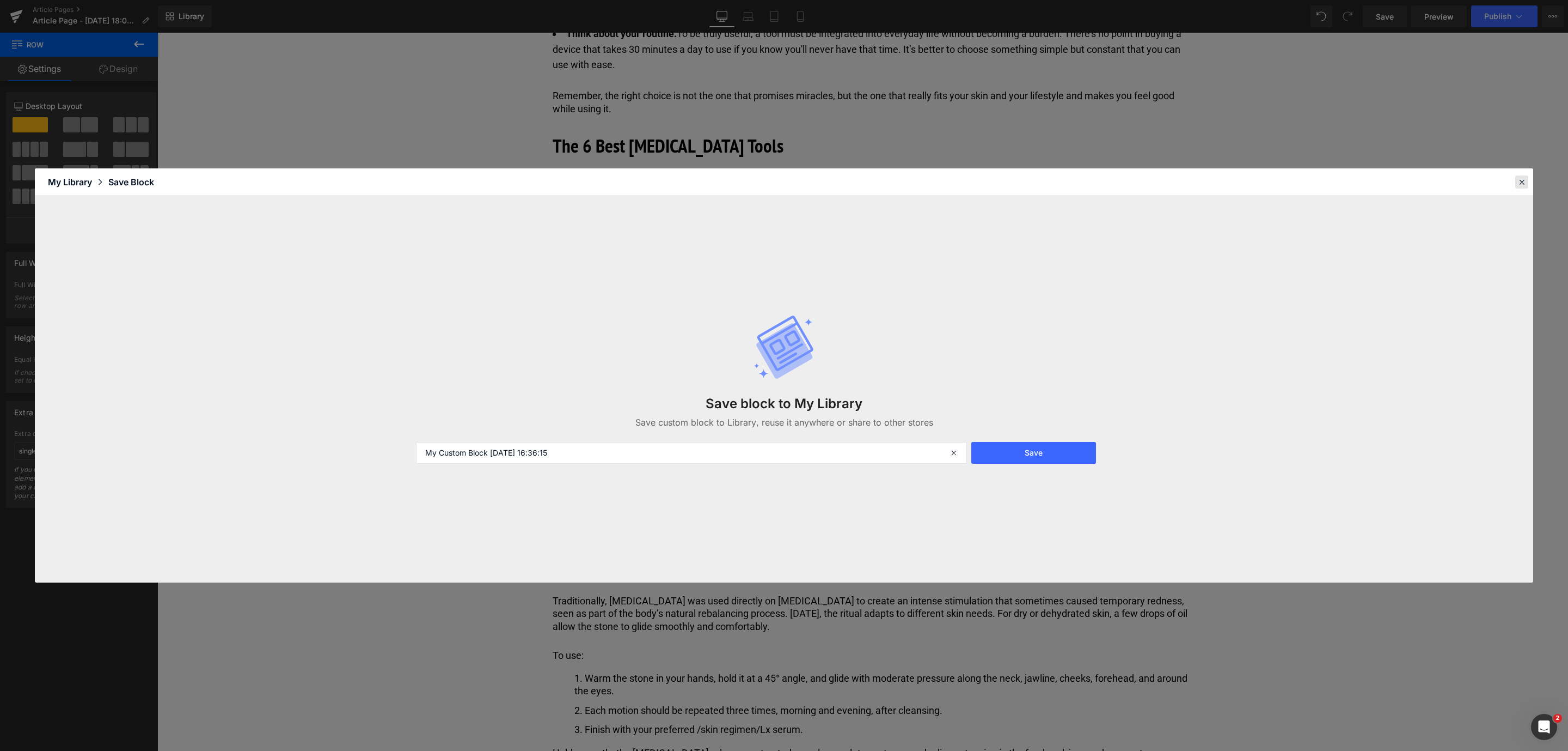
click at [1520, 184] on icon at bounding box center [1521, 182] width 10 height 10
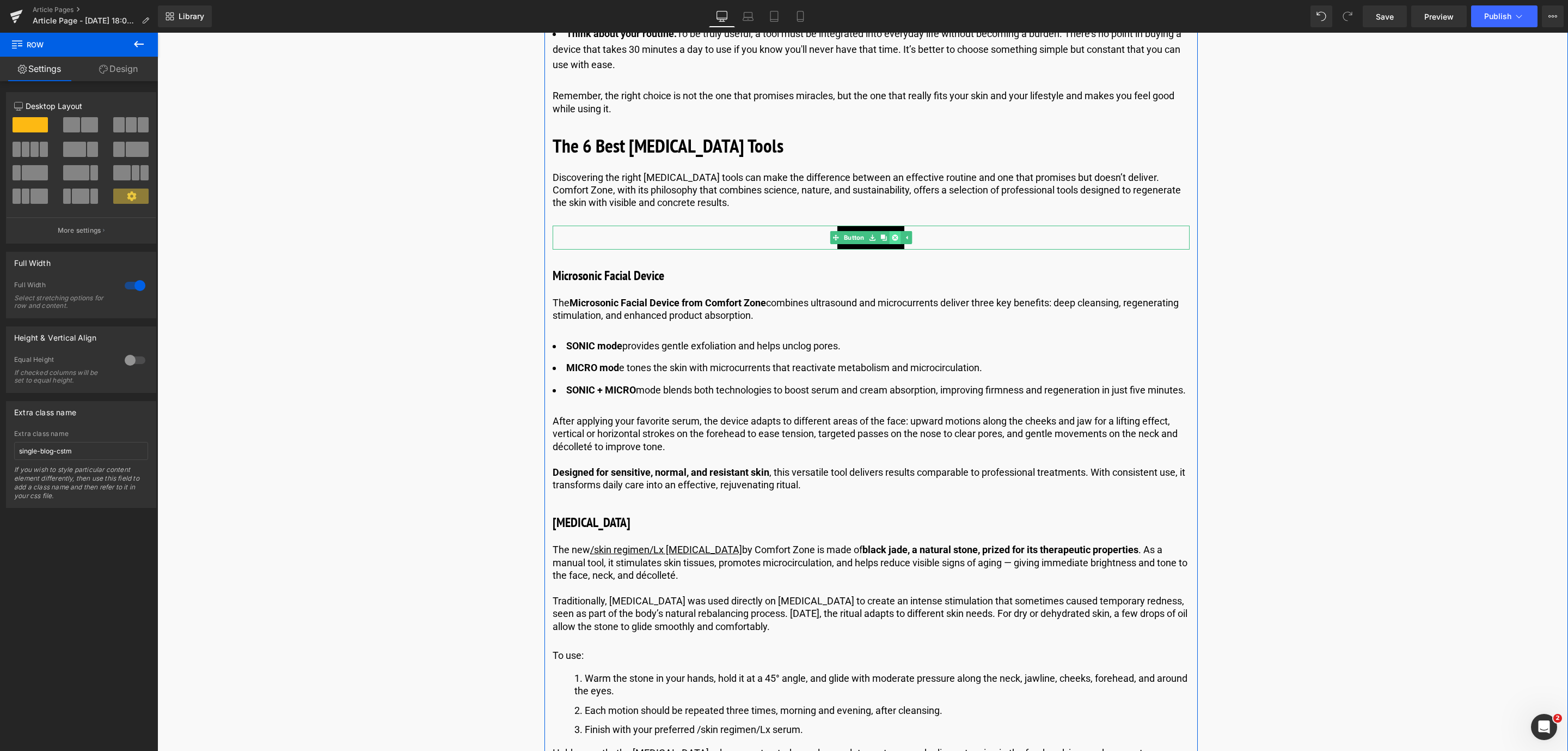
click at [893, 234] on link at bounding box center [895, 237] width 12 height 13
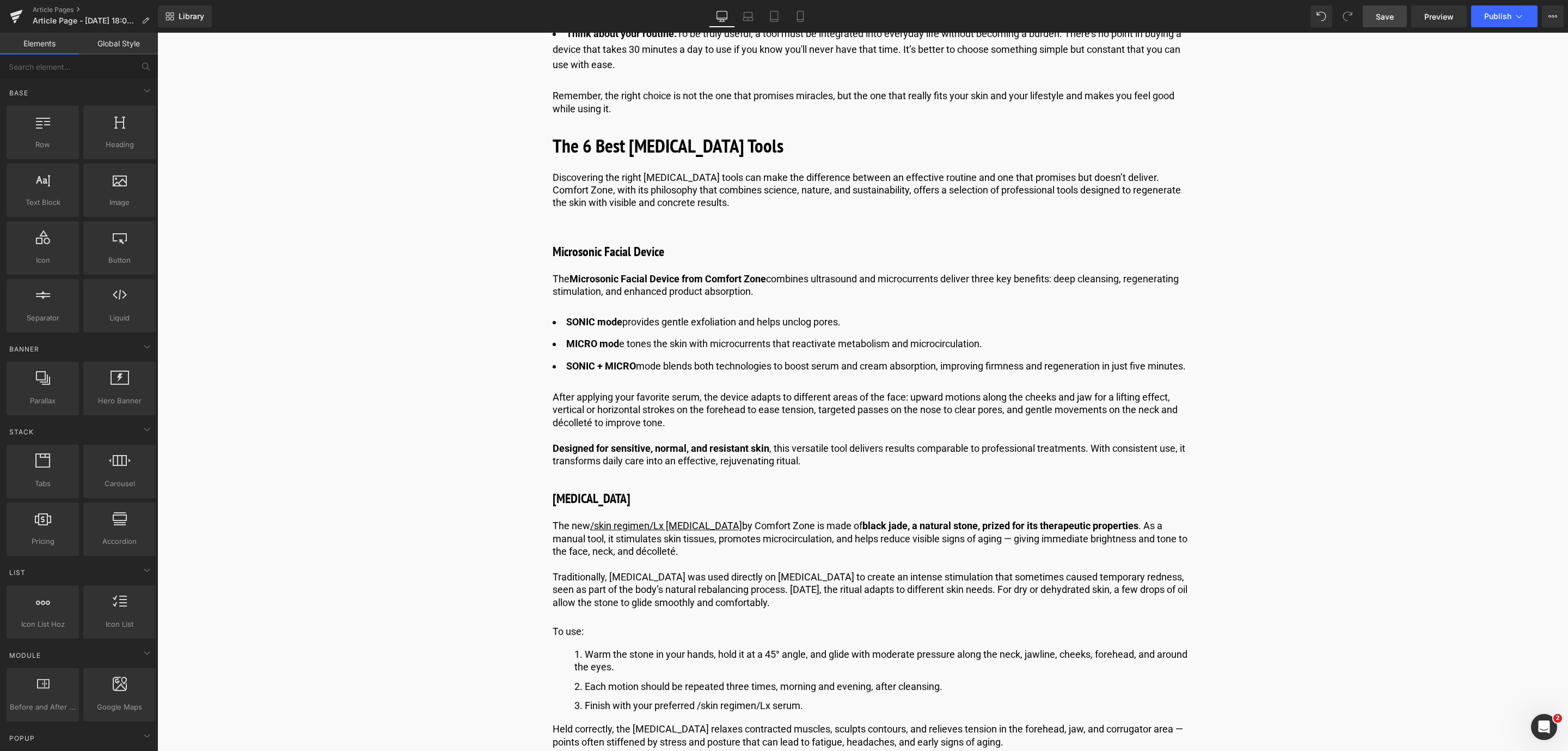
click at [1385, 14] on span "Save" at bounding box center [1384, 17] width 18 height 12
click at [698, 571] on p at bounding box center [871, 563] width 637 height 12
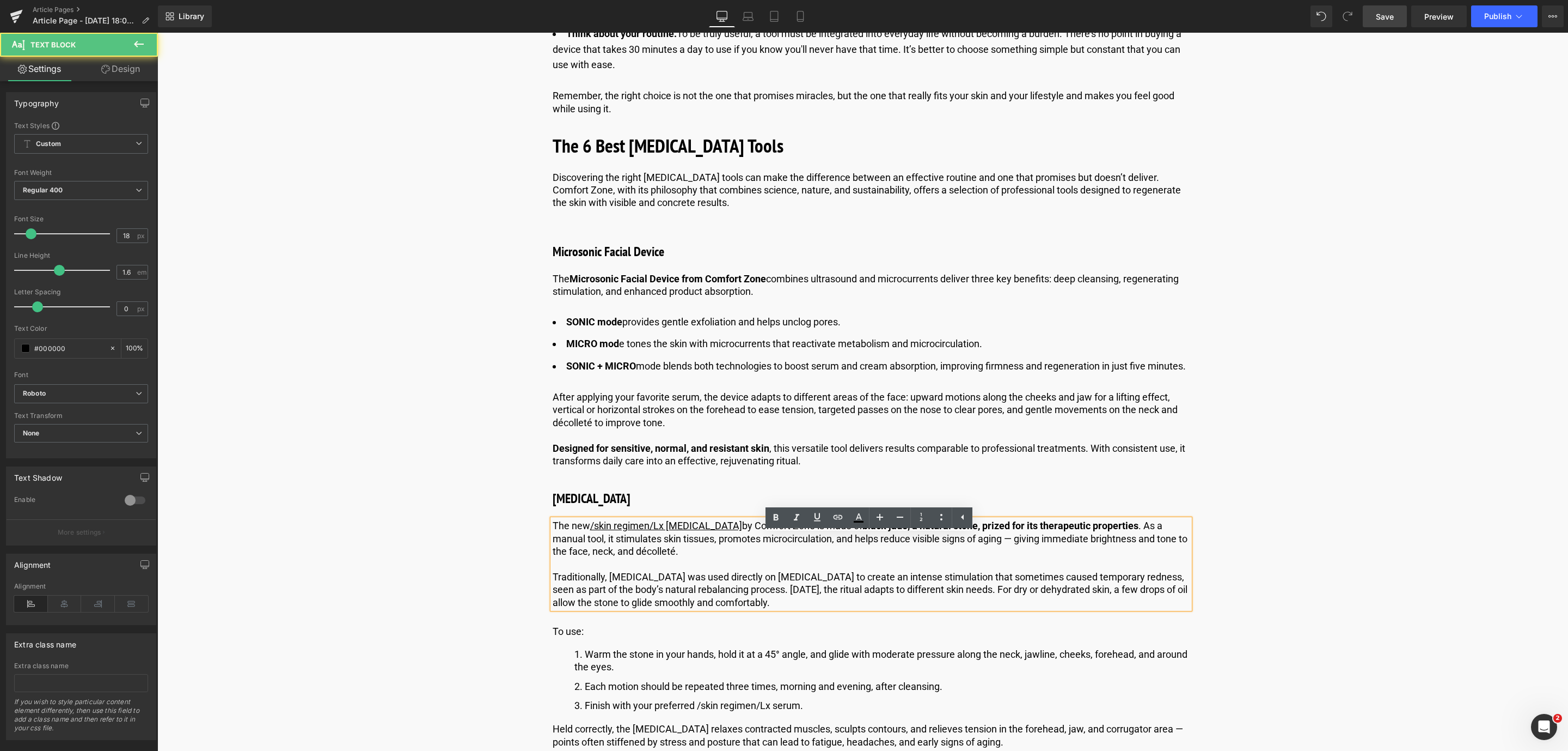
click at [628, 554] on p "The new /skin regimen/Lx [MEDICAL_DATA] by Comfort Zone is made of black jade, …" at bounding box center [871, 538] width 637 height 38
drag, startPoint x: 607, startPoint y: 552, endPoint x: 659, endPoint y: 556, distance: 52.2
click at [659, 556] on p "The new /skin regimen/Lx [MEDICAL_DATA] by Comfort Zone is made of black jade, …" at bounding box center [871, 538] width 637 height 38
click at [782, 514] on icon at bounding box center [776, 518] width 13 height 13
drag, startPoint x: 710, startPoint y: 556, endPoint x: 778, endPoint y: 554, distance: 68.0
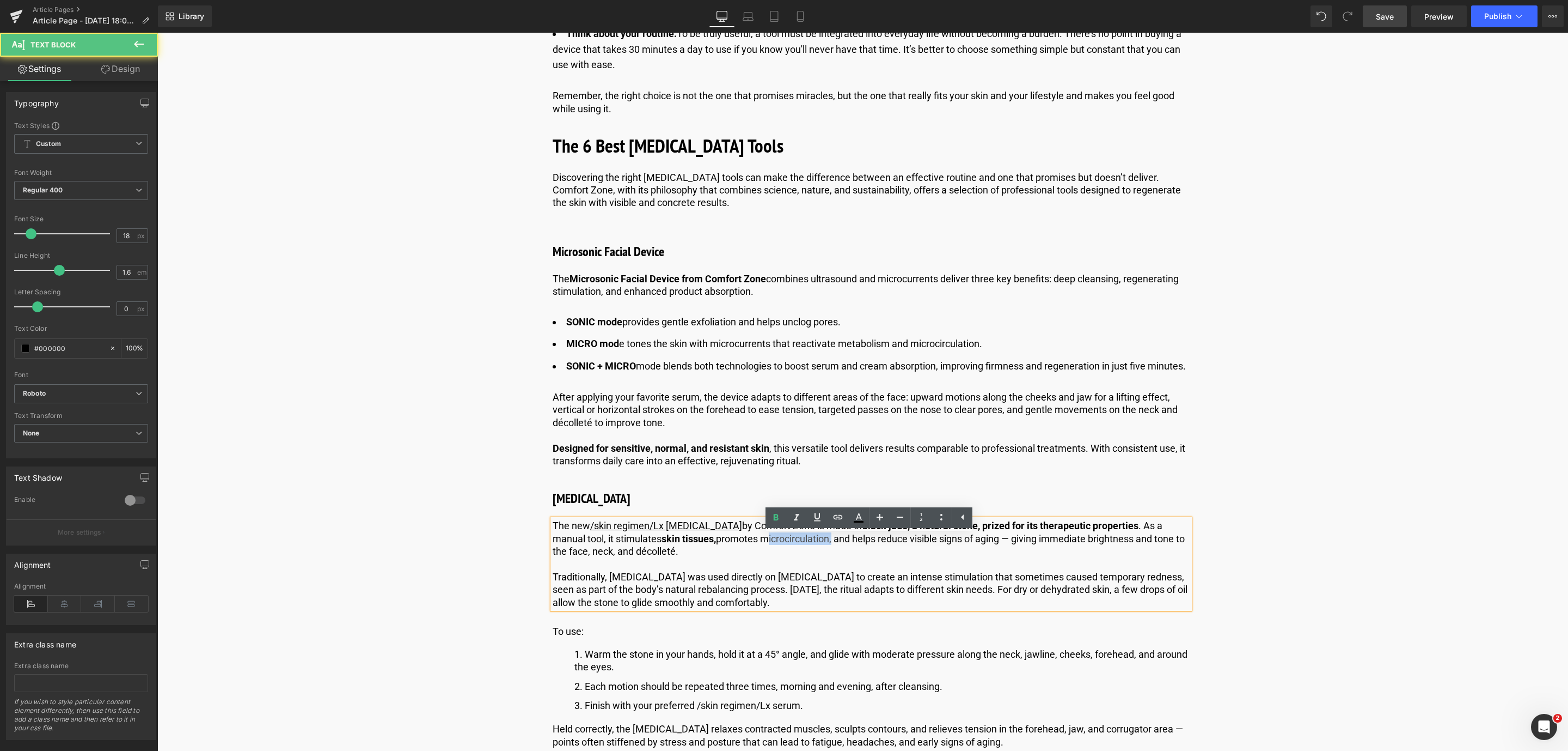
click at [778, 554] on p "The new /skin regimen/Lx [MEDICAL_DATA] by Comfort Zone is made of black jade, …" at bounding box center [871, 538] width 637 height 38
drag, startPoint x: 774, startPoint y: 514, endPoint x: 774, endPoint y: 527, distance: 13.0
click at [773, 515] on icon at bounding box center [776, 518] width 13 height 13
drag, startPoint x: 892, startPoint y: 556, endPoint x: 927, endPoint y: 554, distance: 35.1
click at [950, 554] on p "The new /skin regimen/Lx [MEDICAL_DATA] by Comfort Zone is made of black jade, …" at bounding box center [871, 538] width 637 height 38
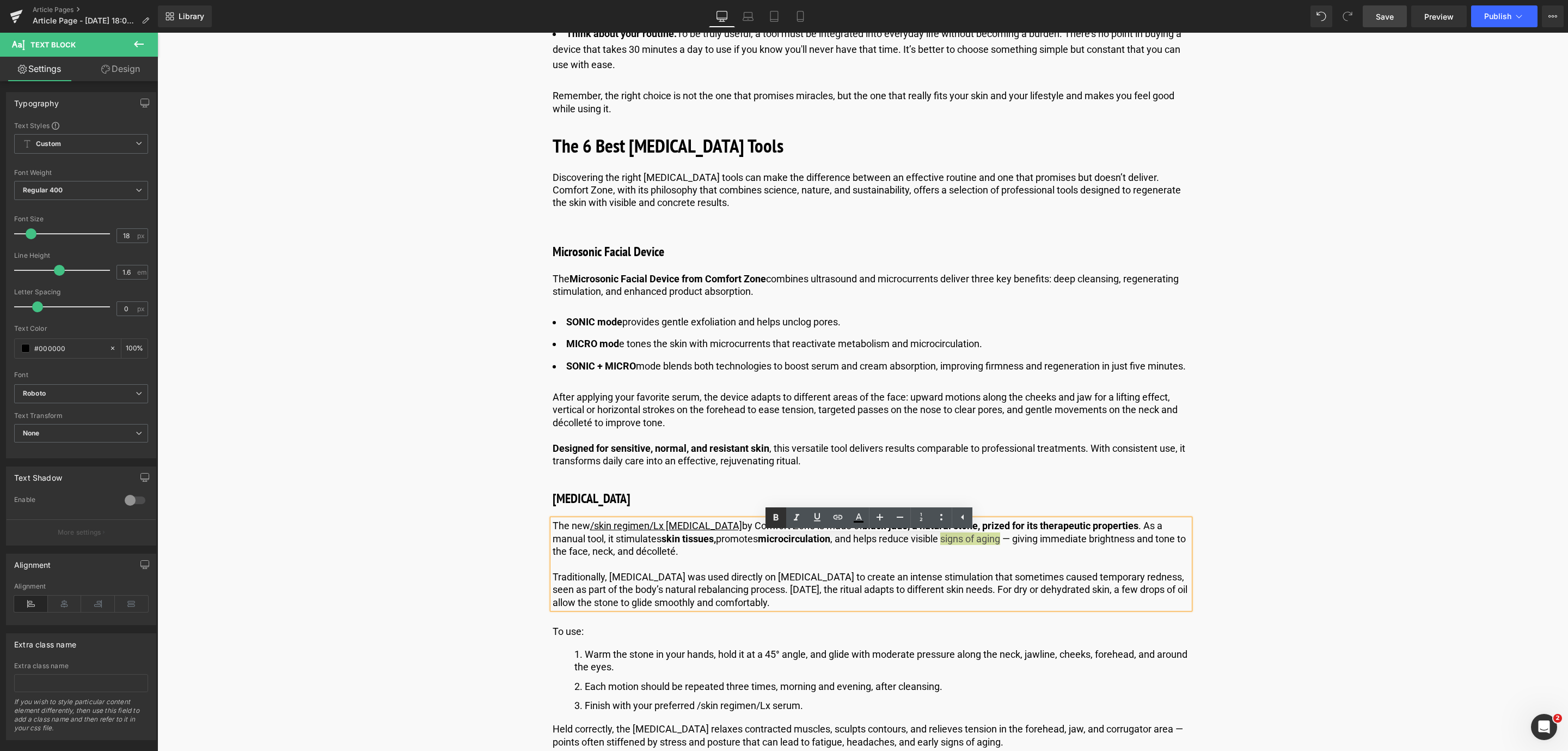
click at [776, 518] on icon at bounding box center [776, 518] width 13 height 13
drag, startPoint x: 1393, startPoint y: 15, endPoint x: 1395, endPoint y: 23, distance: 8.2
click at [1393, 16] on span "Save" at bounding box center [1384, 17] width 18 height 12
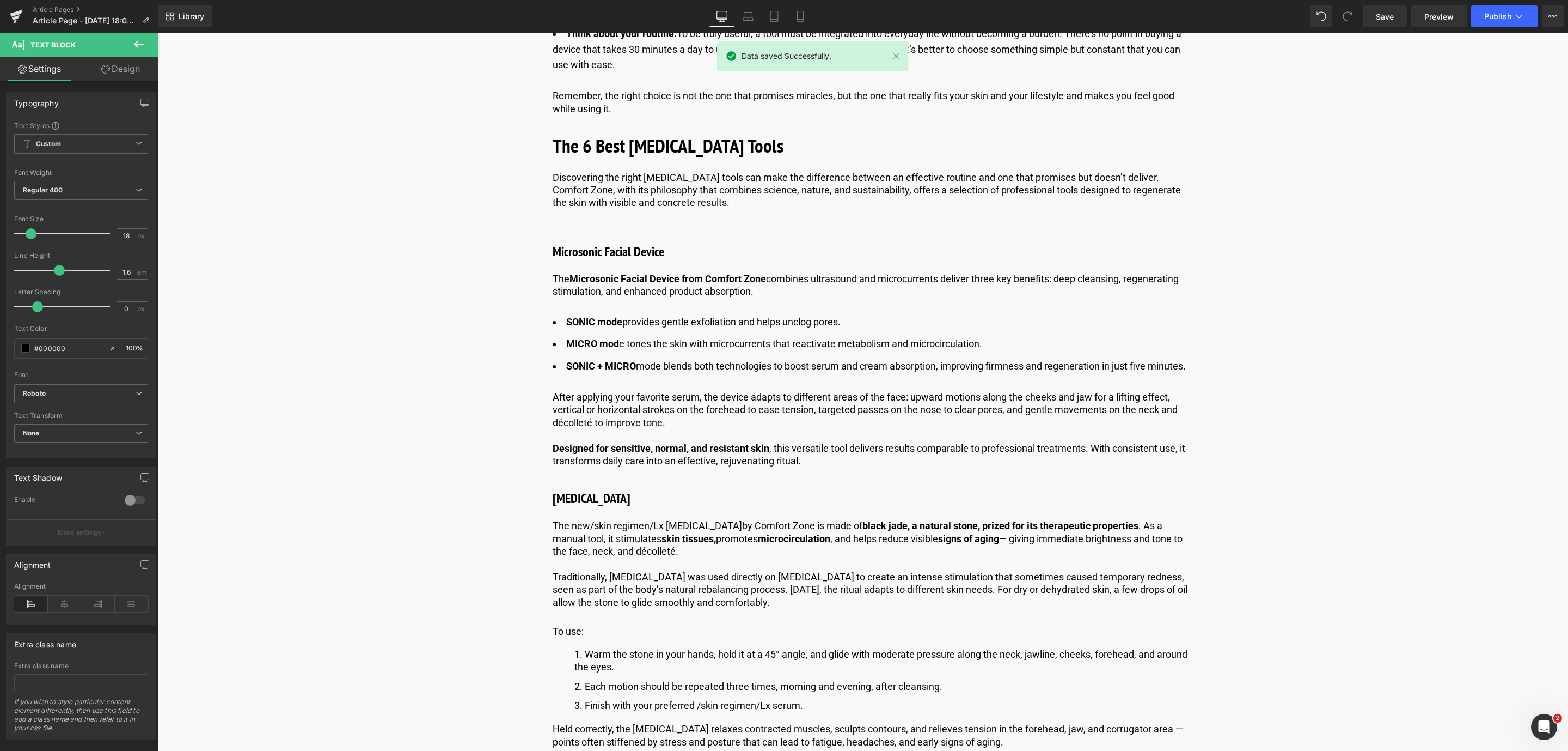
scroll to position [1225, 0]
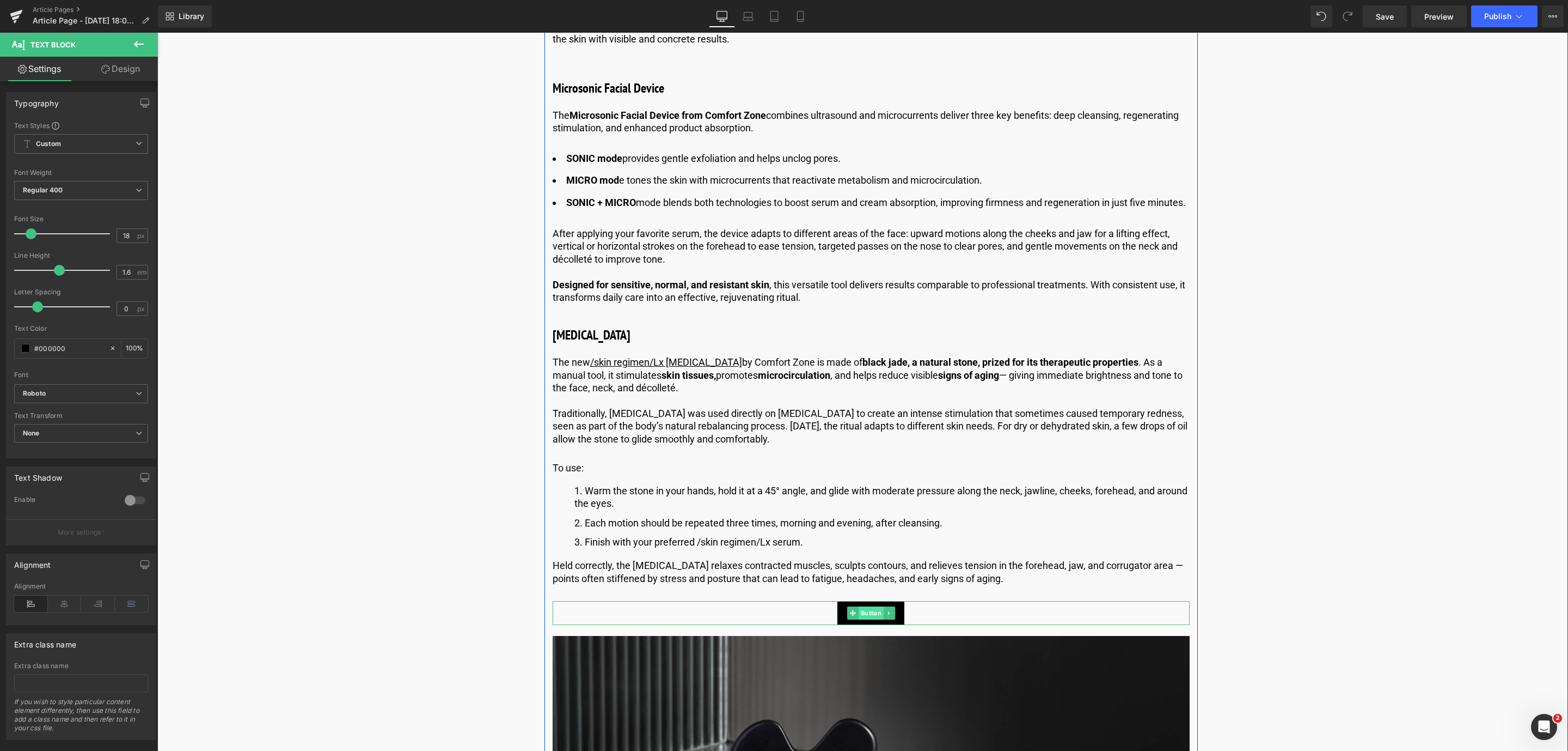
click at [870, 619] on span "Button" at bounding box center [870, 613] width 25 height 13
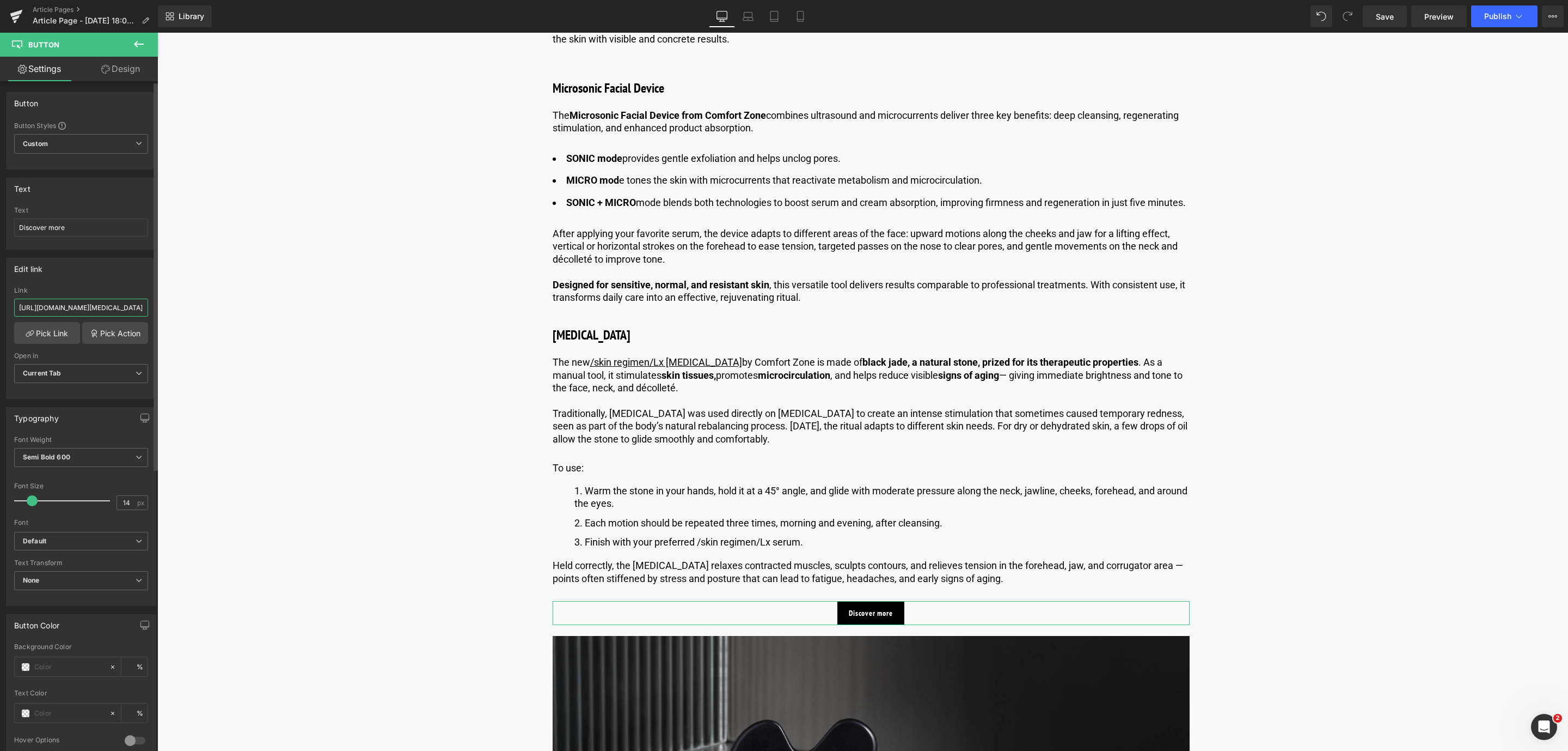
click at [111, 311] on input "[URL][DOMAIN_NAME][MEDICAL_DATA]" at bounding box center [81, 307] width 134 height 18
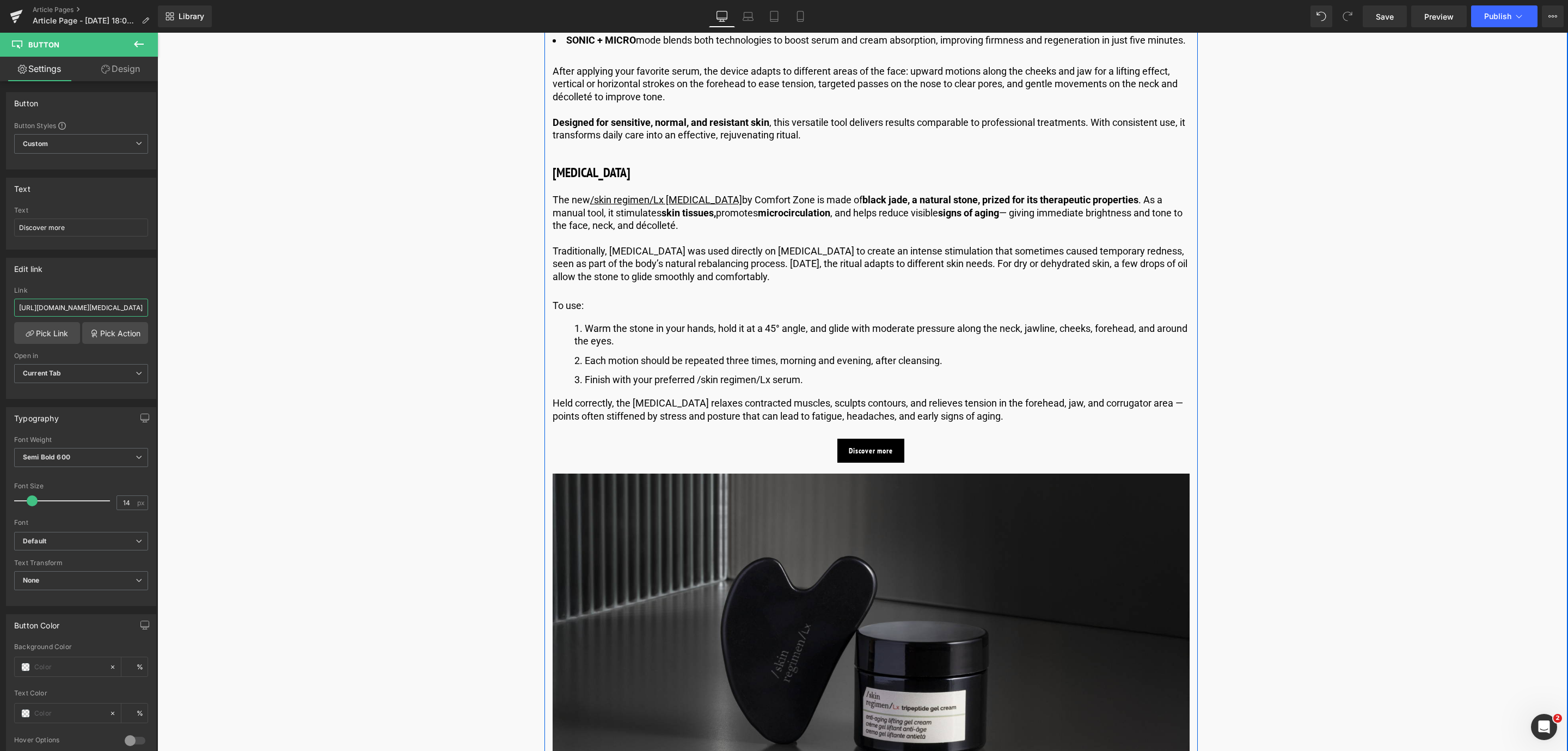
scroll to position [1389, 0]
click at [890, 453] on icon at bounding box center [888, 449] width 6 height 6
click at [892, 453] on icon at bounding box center [894, 449] width 6 height 6
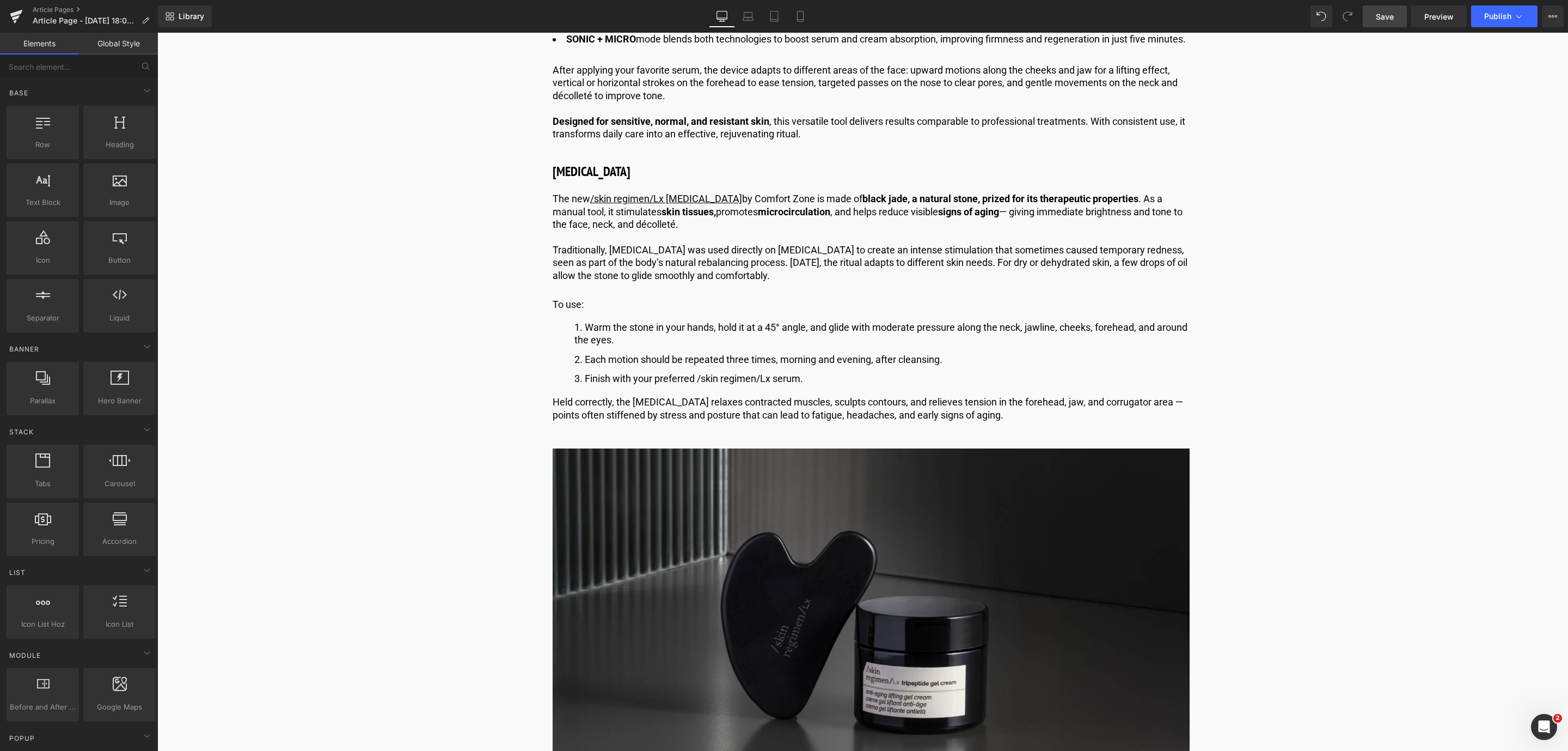
click at [1393, 23] on link "Save" at bounding box center [1384, 16] width 44 height 22
click at [620, 342] on li "Warm the stone in your hands, hold it at a 45° angle, and glide with moderate p…" at bounding box center [882, 334] width 615 height 26
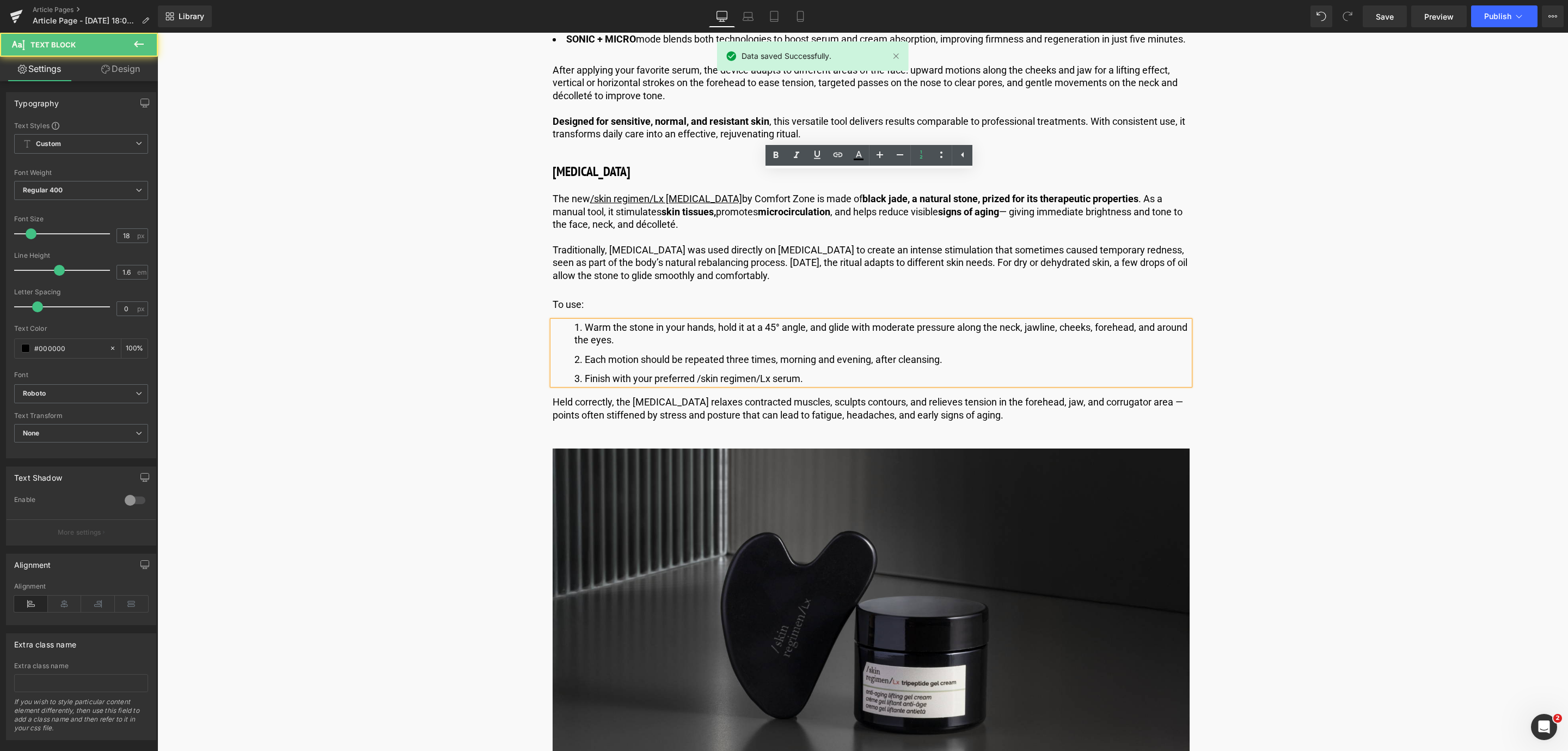
scroll to position [1552, 0]
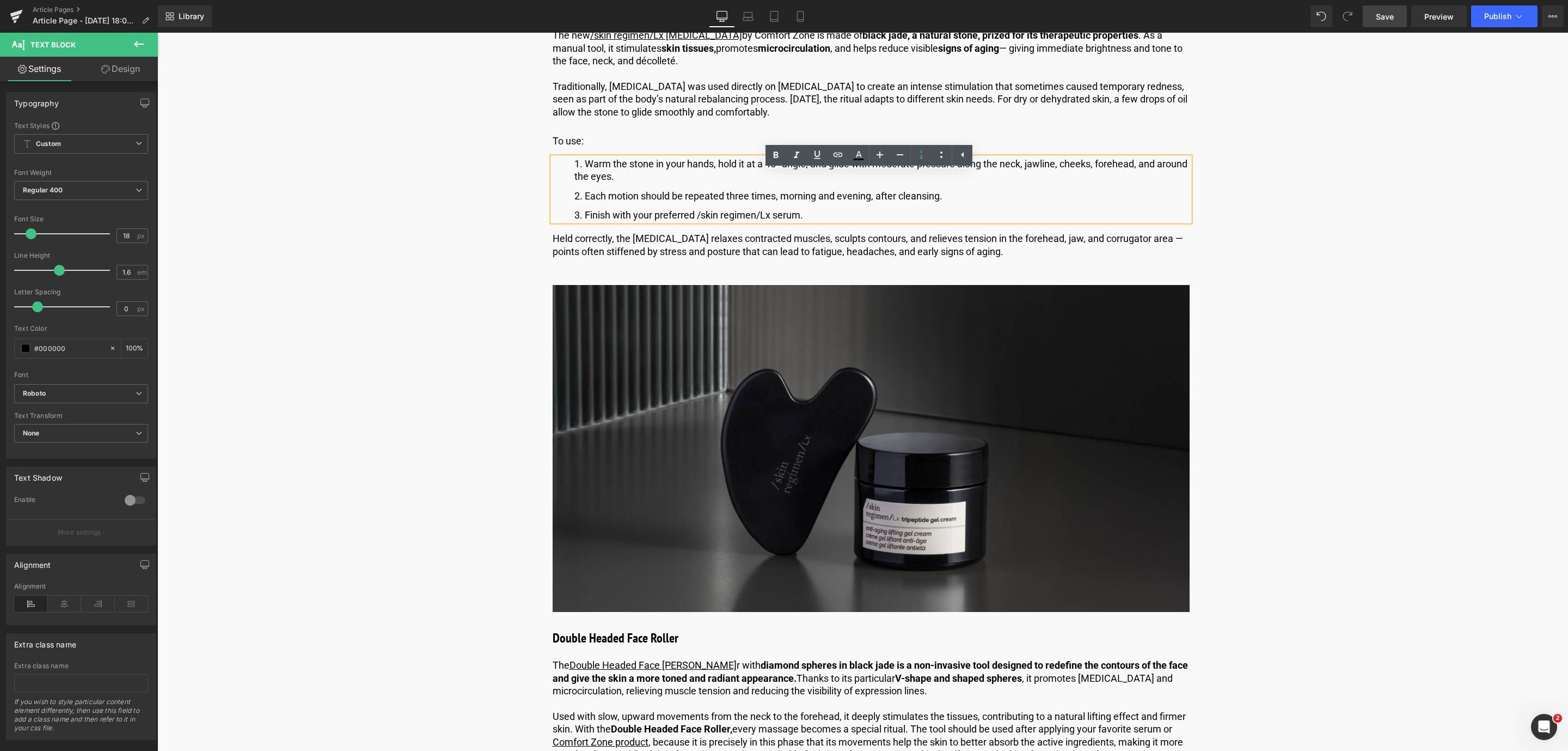
click at [1395, 24] on link "Save" at bounding box center [1384, 16] width 44 height 22
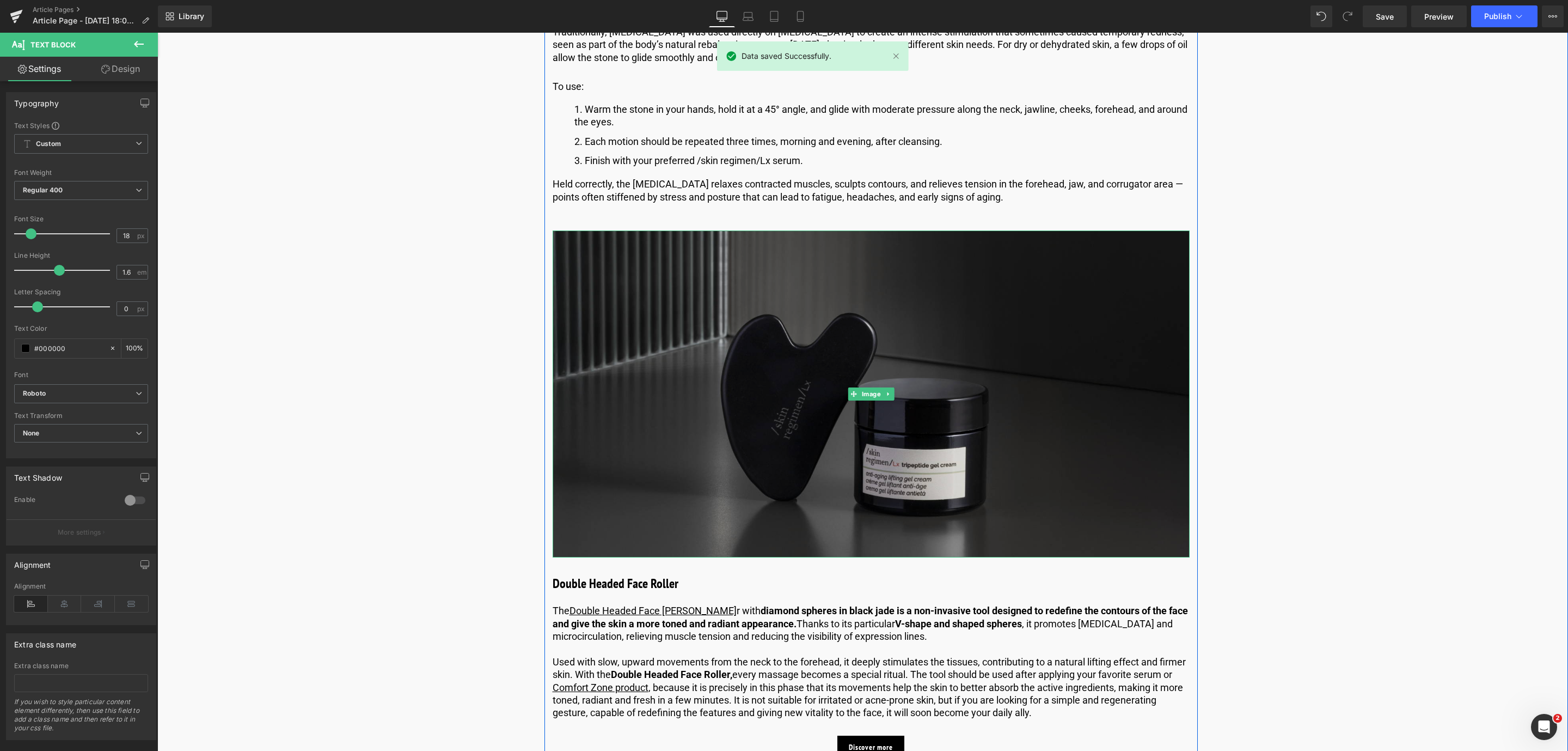
scroll to position [1634, 0]
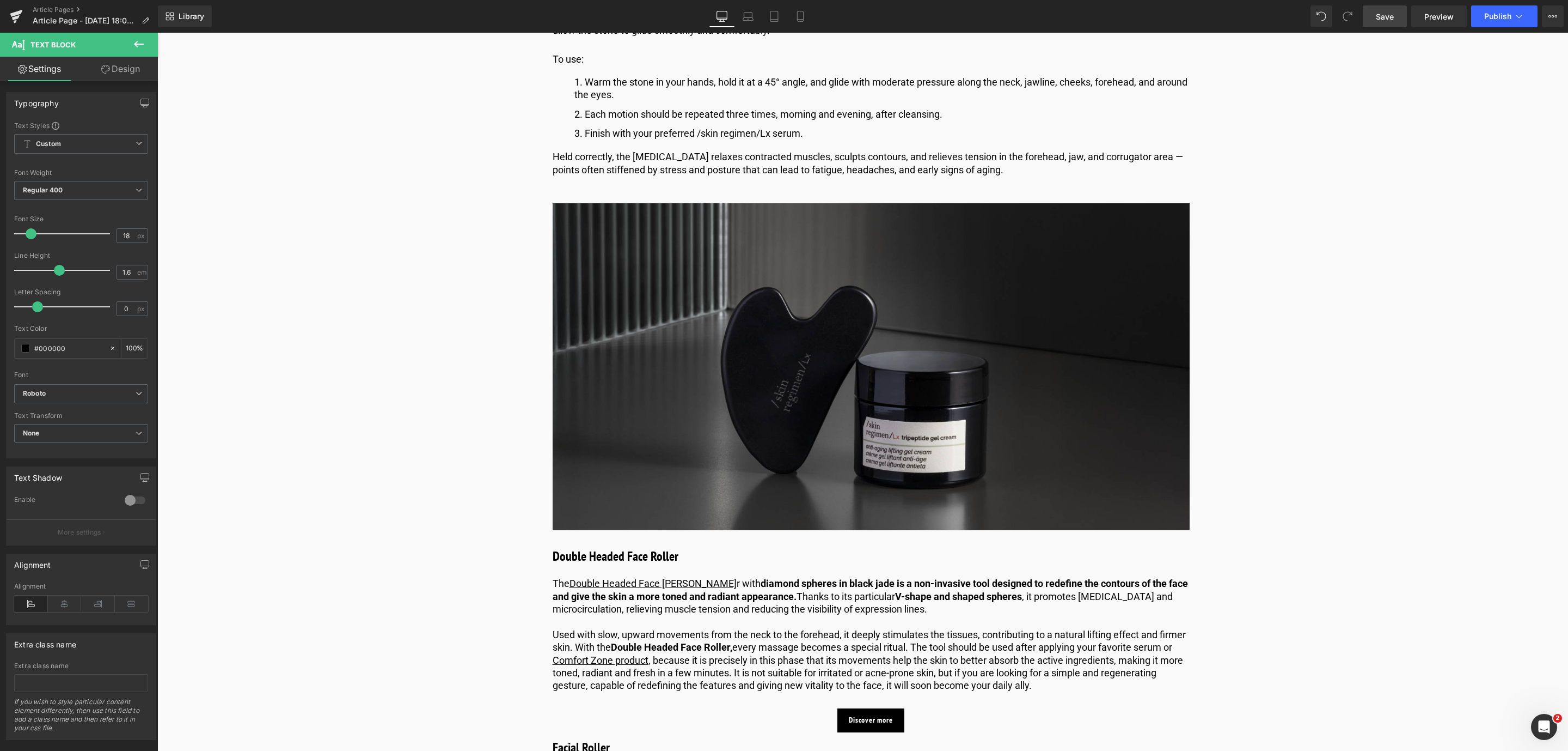
click at [1382, 5] on link "Save" at bounding box center [1384, 16] width 44 height 22
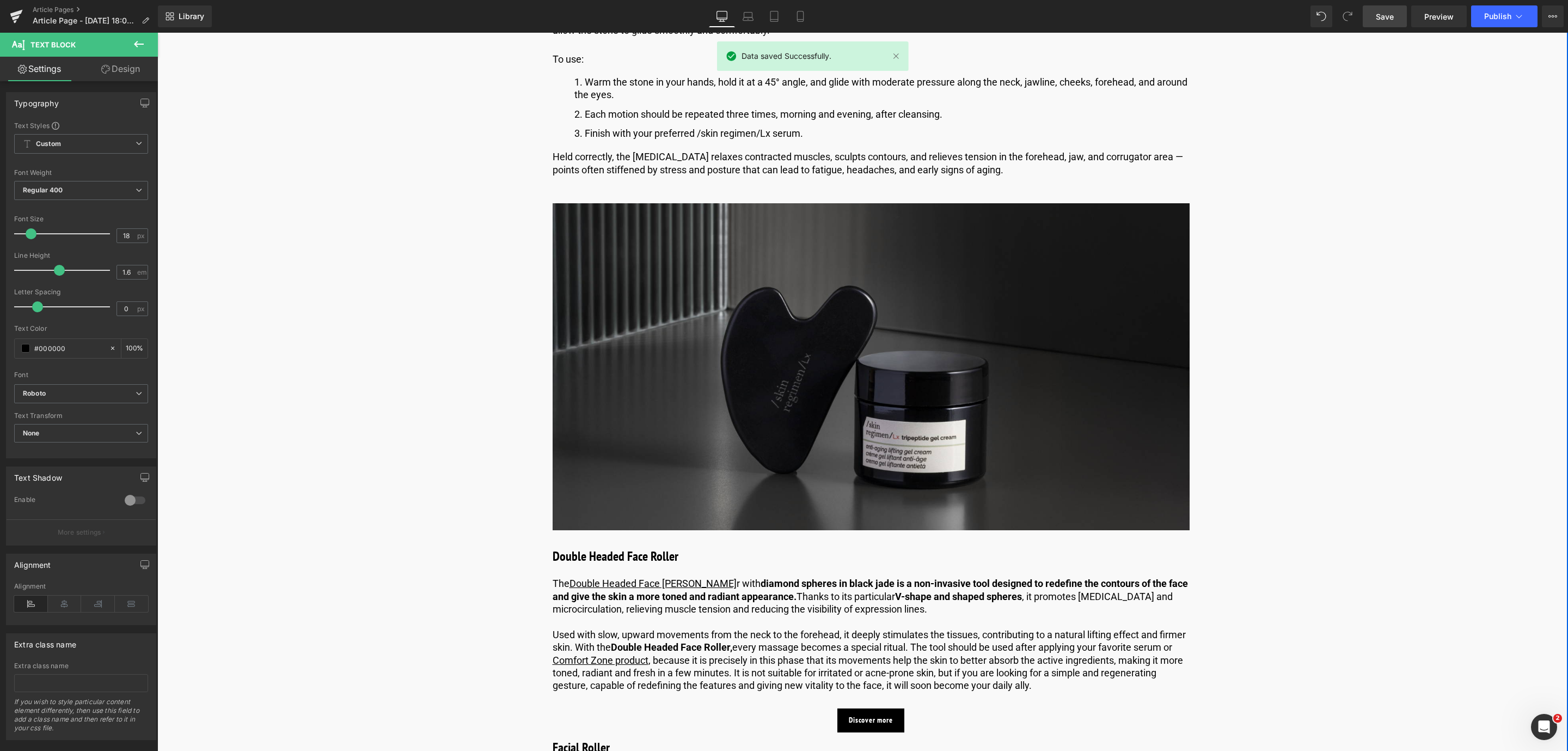
click at [1398, 22] on link "Save" at bounding box center [1384, 16] width 44 height 22
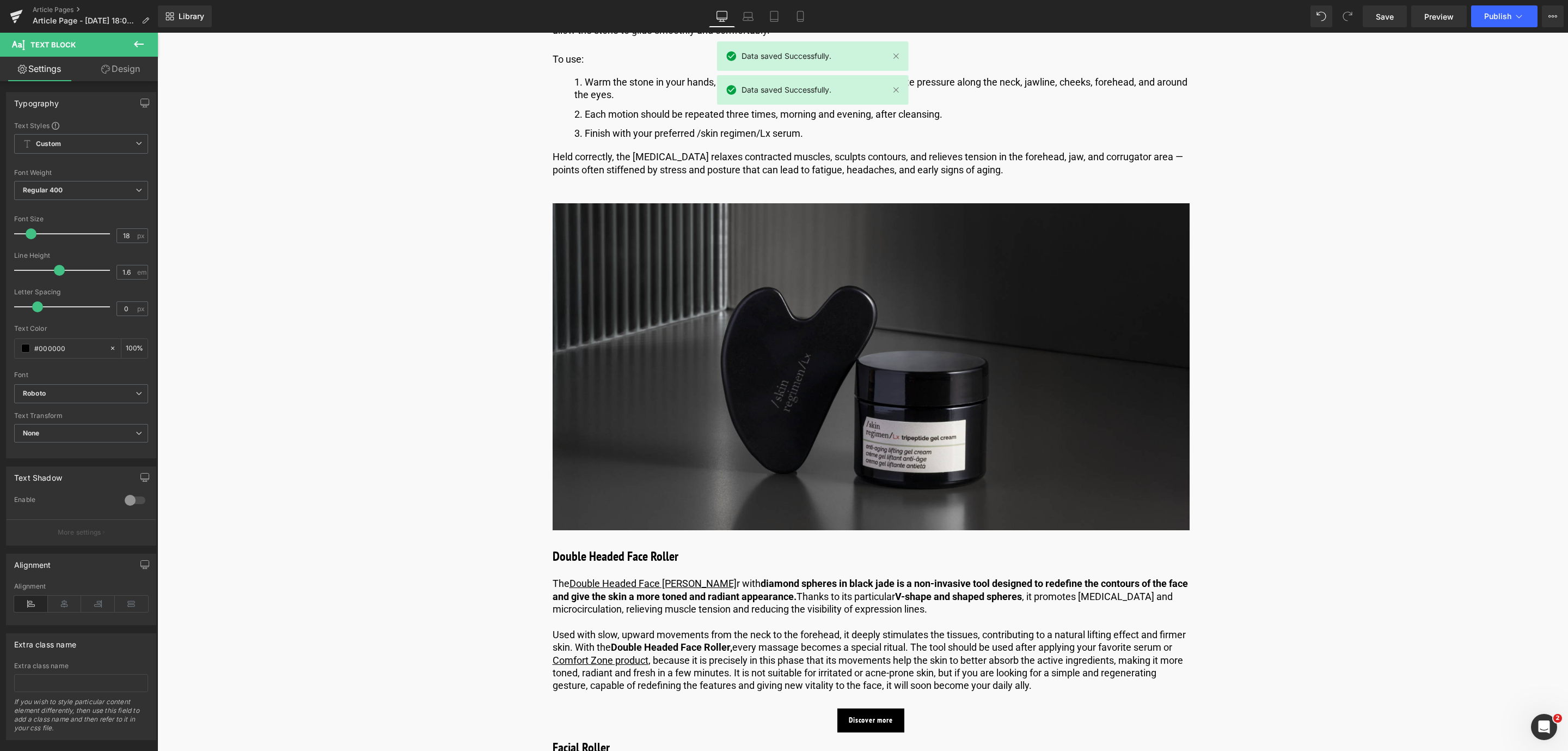
scroll to position [1552, 0]
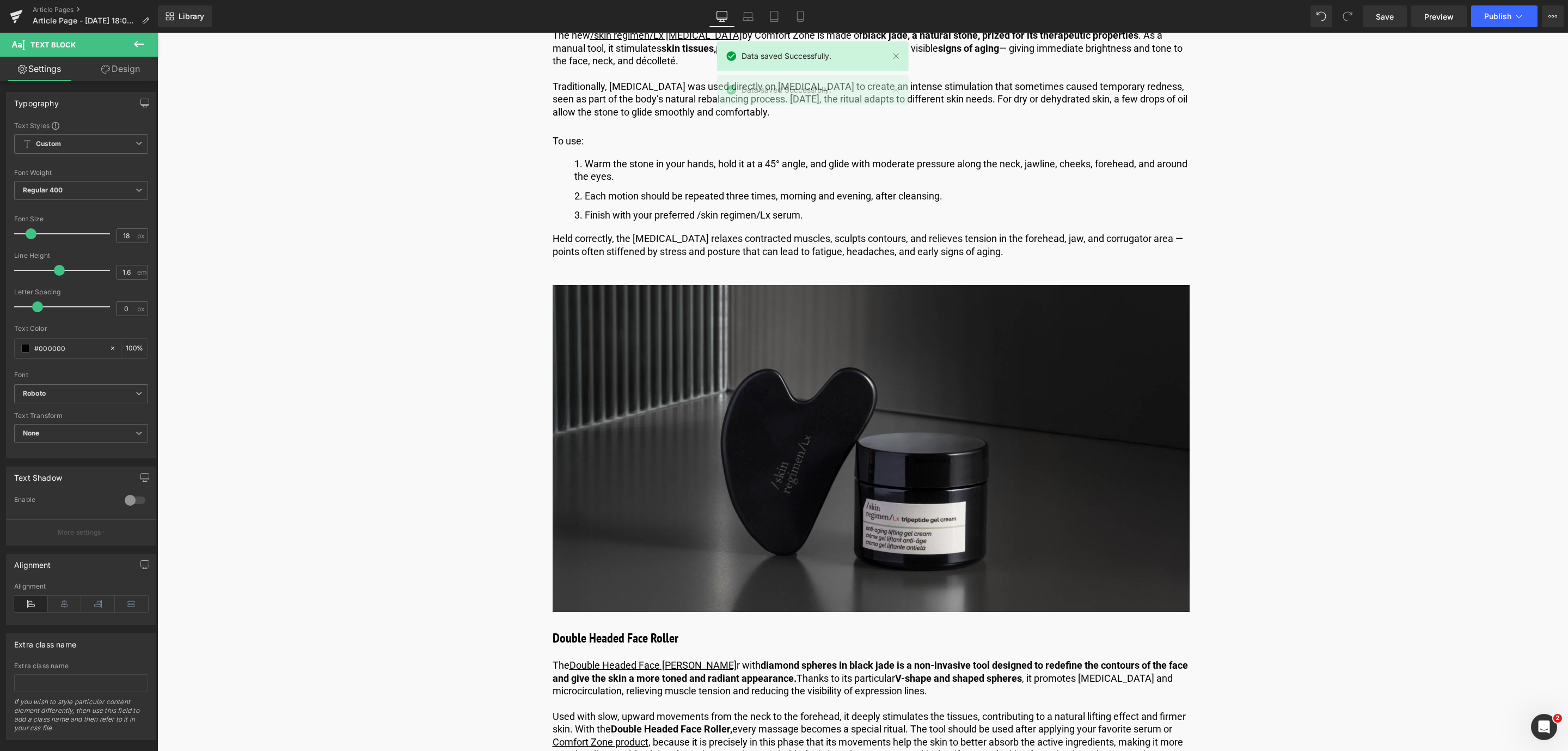
click at [611, 258] on p "Held correctly, the [MEDICAL_DATA] relaxes contracted muscles, sculpts contours…" at bounding box center [871, 245] width 637 height 26
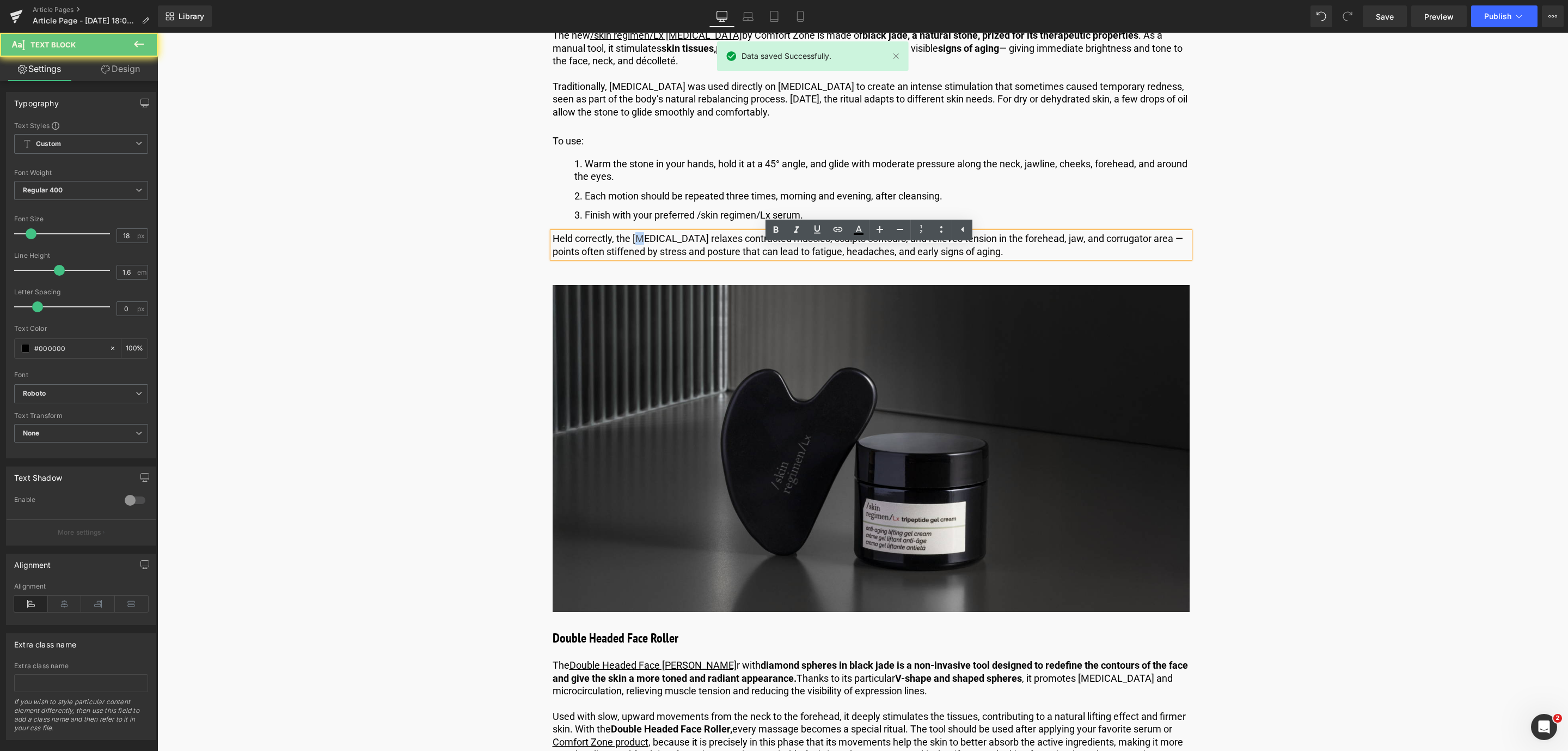
click at [641, 253] on p "Held correctly, the [MEDICAL_DATA] relaxes contracted muscles, sculpts contours…" at bounding box center [871, 245] width 637 height 26
drag, startPoint x: 629, startPoint y: 255, endPoint x: 665, endPoint y: 254, distance: 36.0
click at [665, 254] on p "Held correctly, the [MEDICAL_DATA] relaxes contracted muscles, sculpts contours…" at bounding box center [871, 245] width 637 height 26
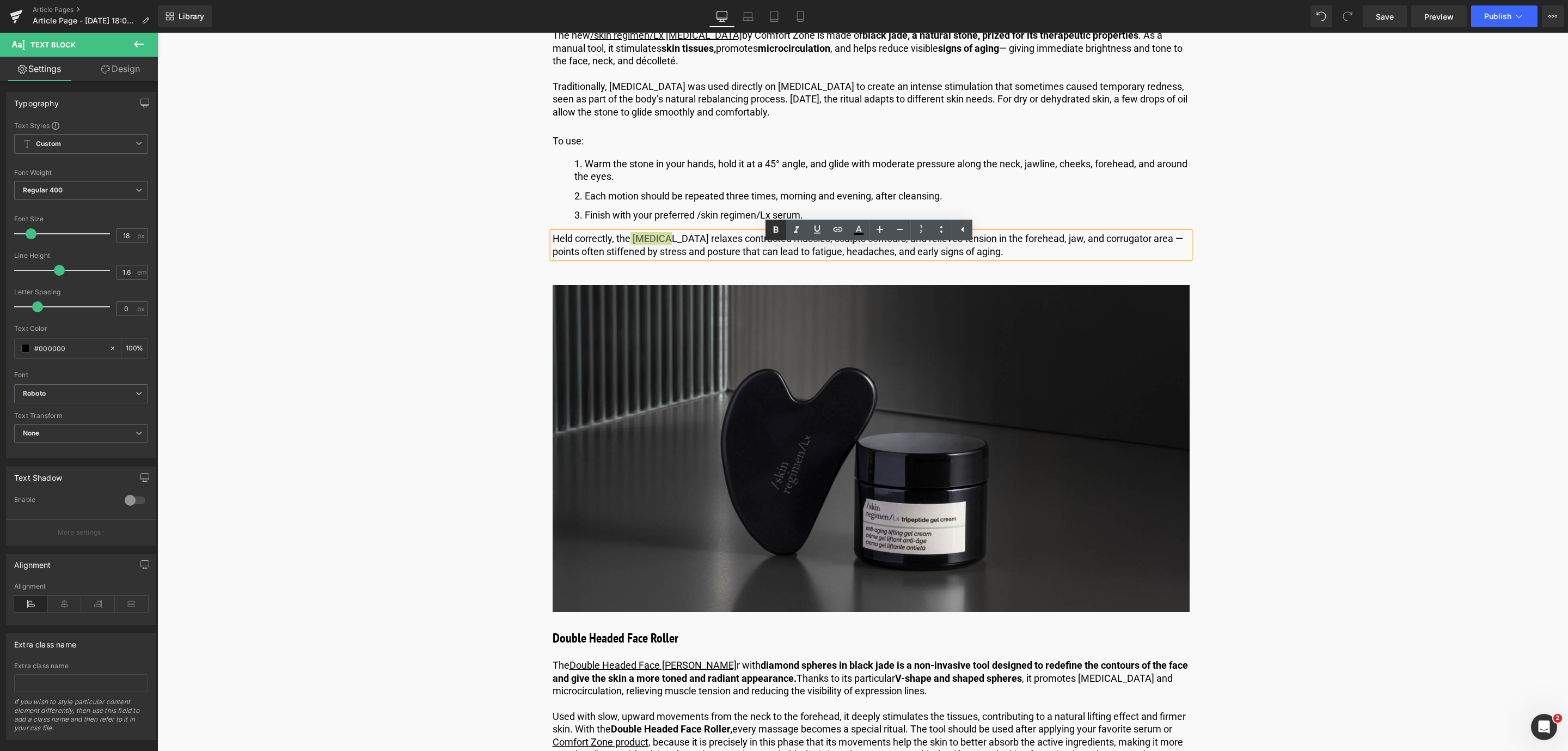
click at [785, 228] on link at bounding box center [776, 230] width 21 height 21
drag, startPoint x: 1399, startPoint y: 18, endPoint x: 855, endPoint y: 164, distance: 563.3
click at [1399, 18] on link "Save" at bounding box center [1384, 16] width 44 height 22
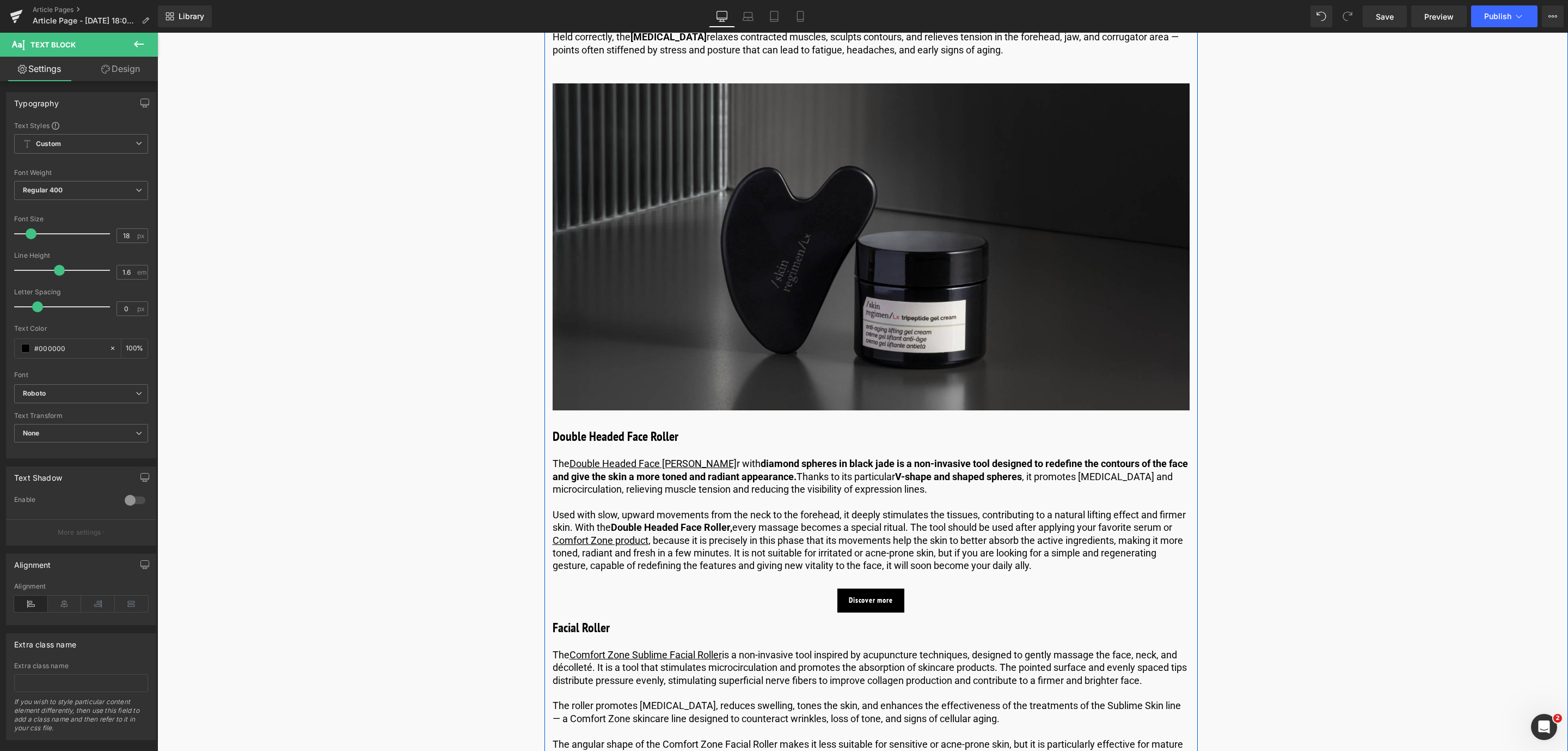
scroll to position [1798, 0]
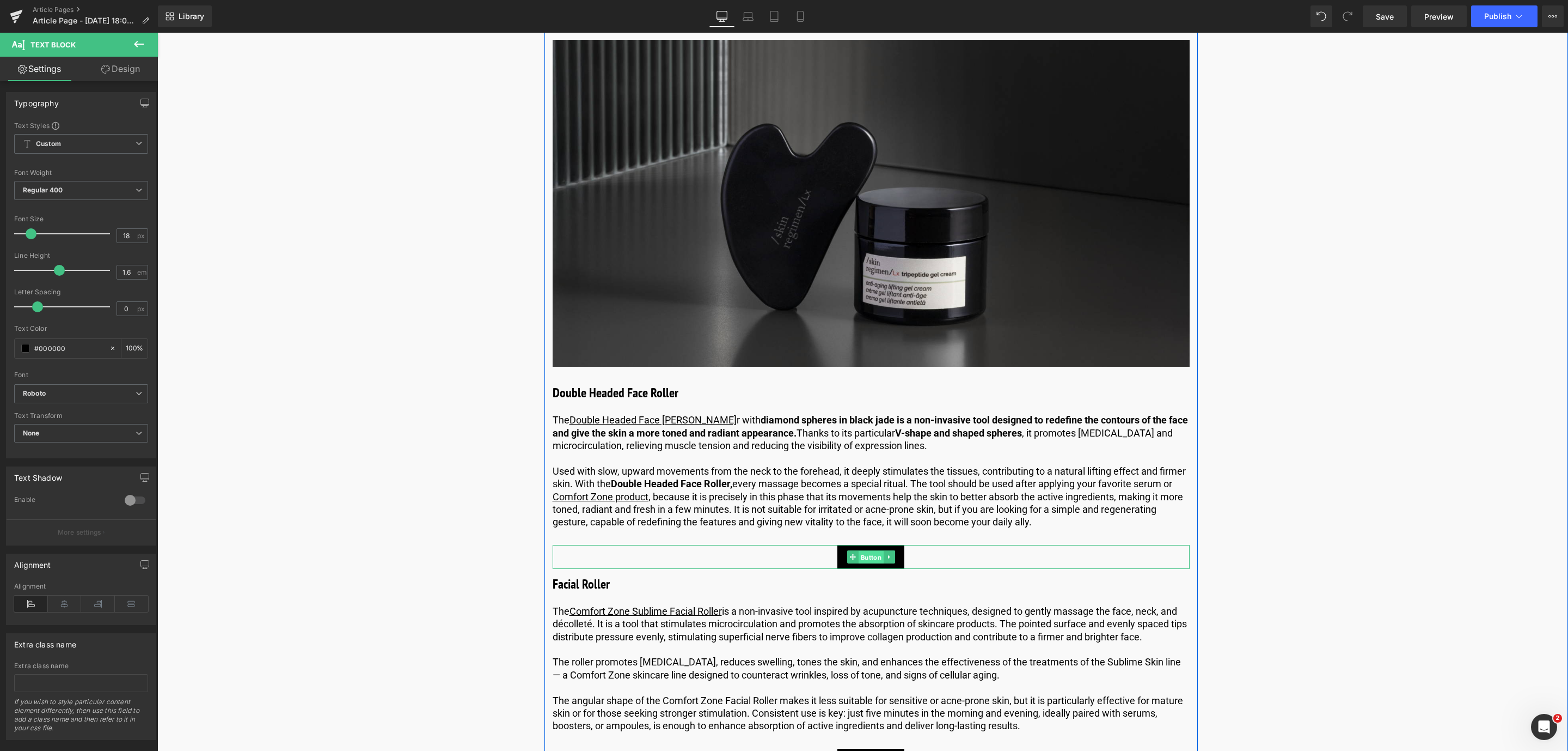
click at [850, 563] on link "Button" at bounding box center [865, 557] width 37 height 13
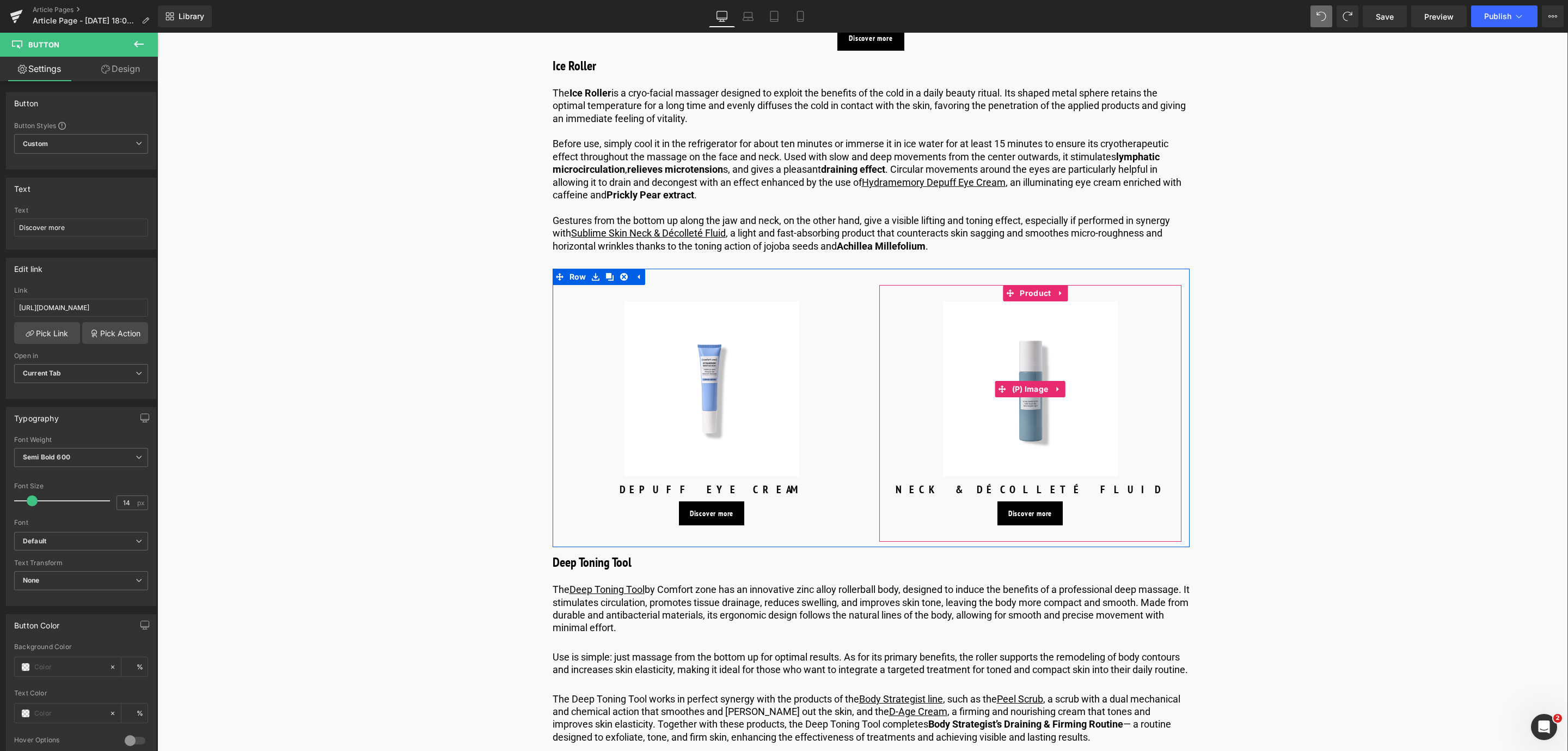
scroll to position [2697, 0]
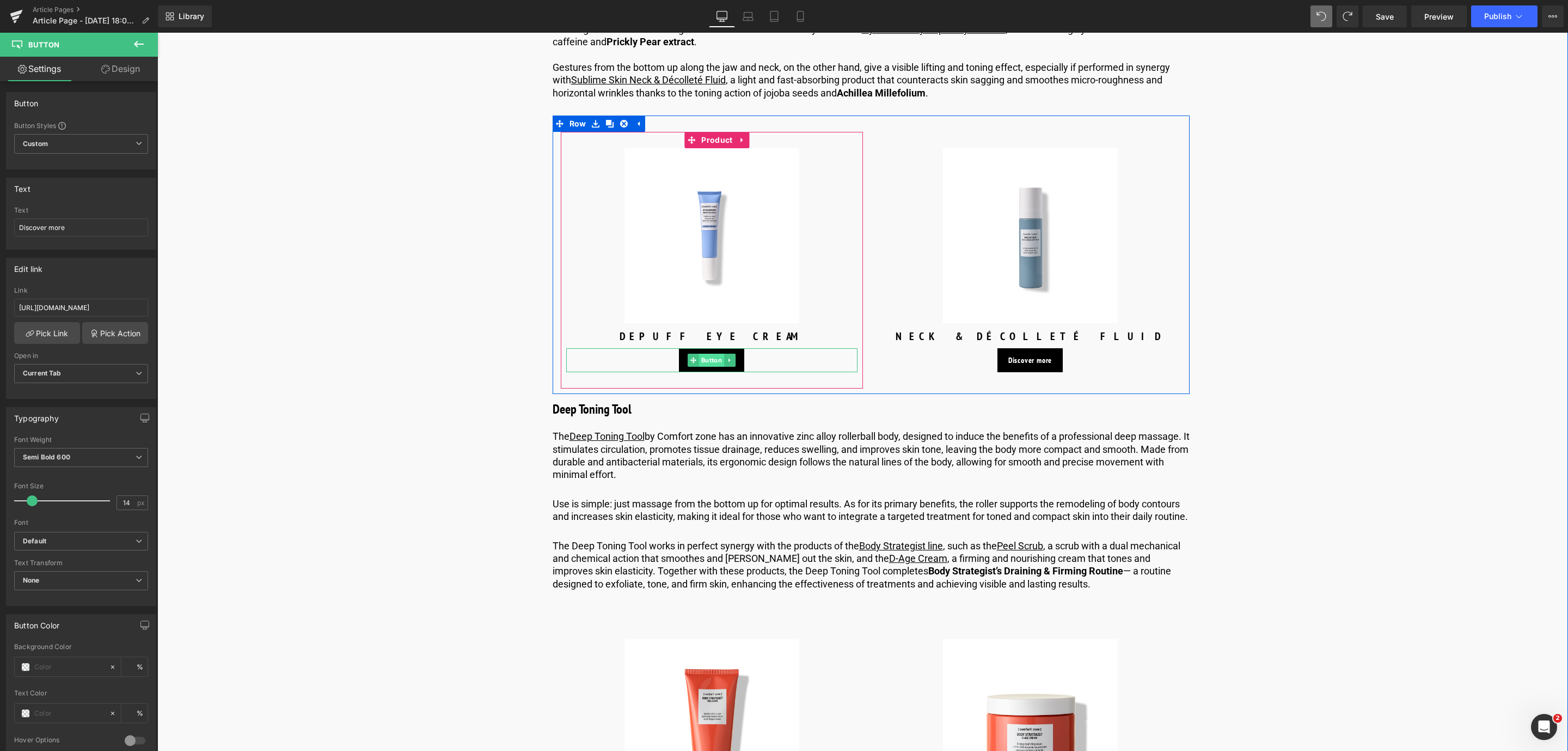
click at [705, 367] on span "Button" at bounding box center [711, 360] width 25 height 13
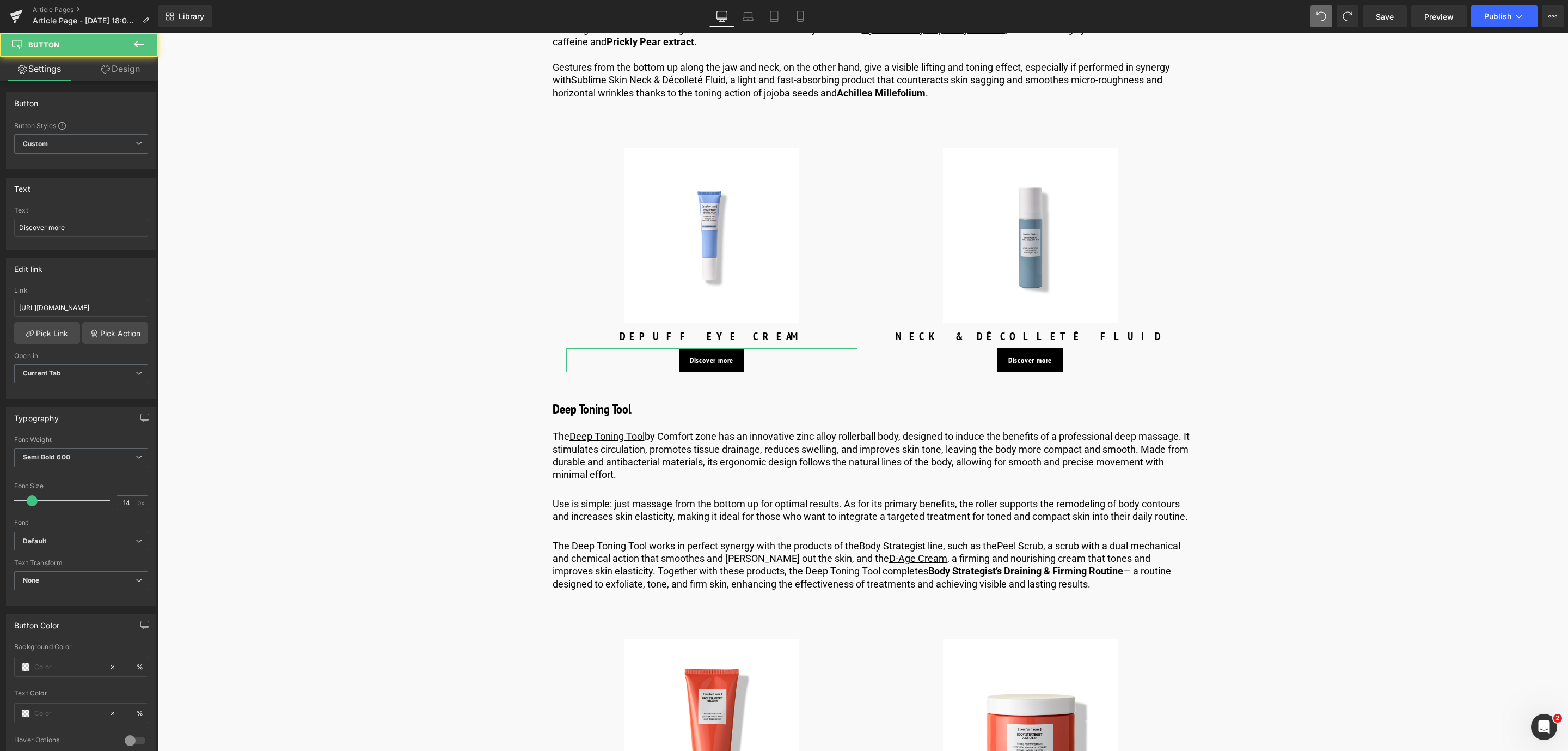
click at [100, 309] on input "[URL][DOMAIN_NAME]" at bounding box center [81, 307] width 134 height 18
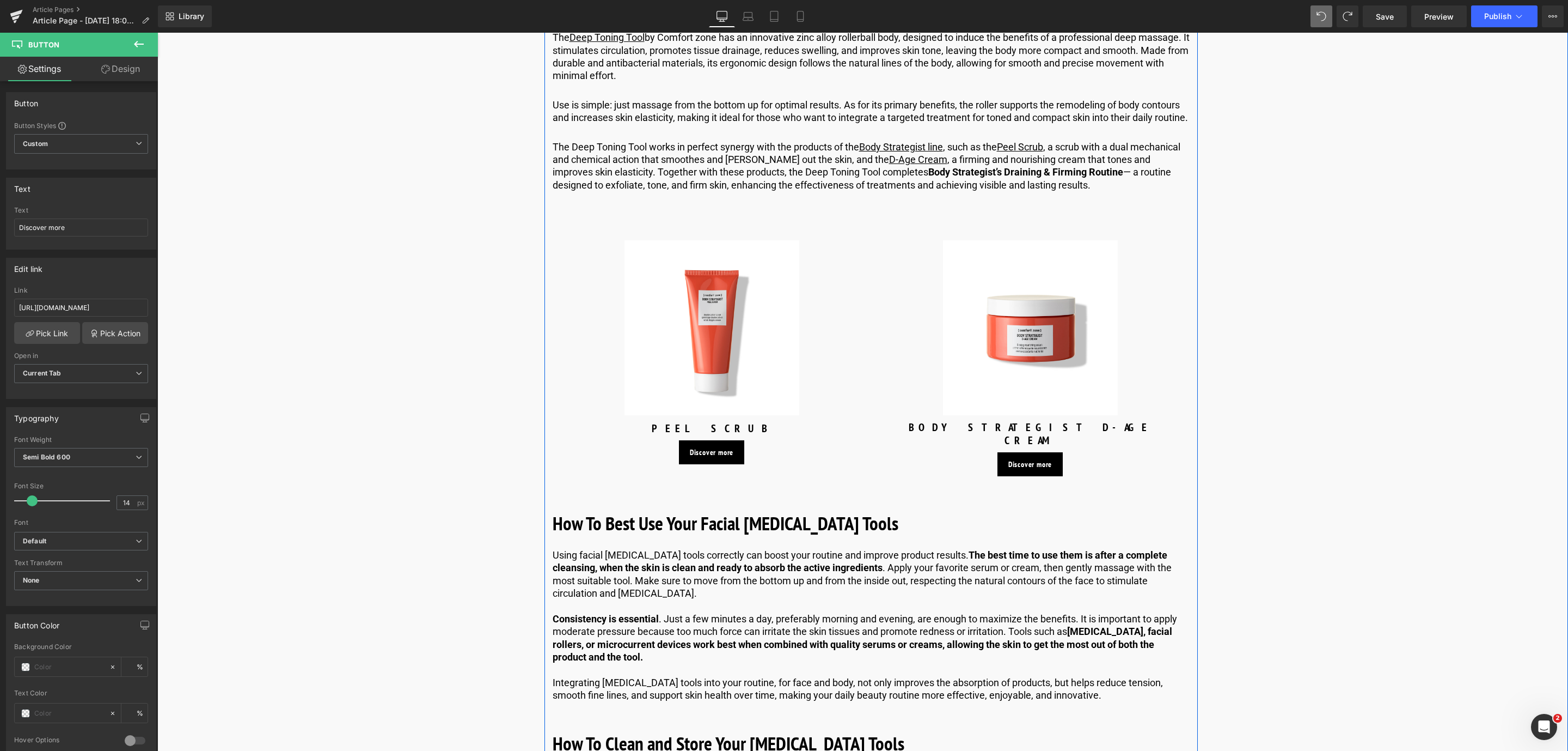
scroll to position [3105, 0]
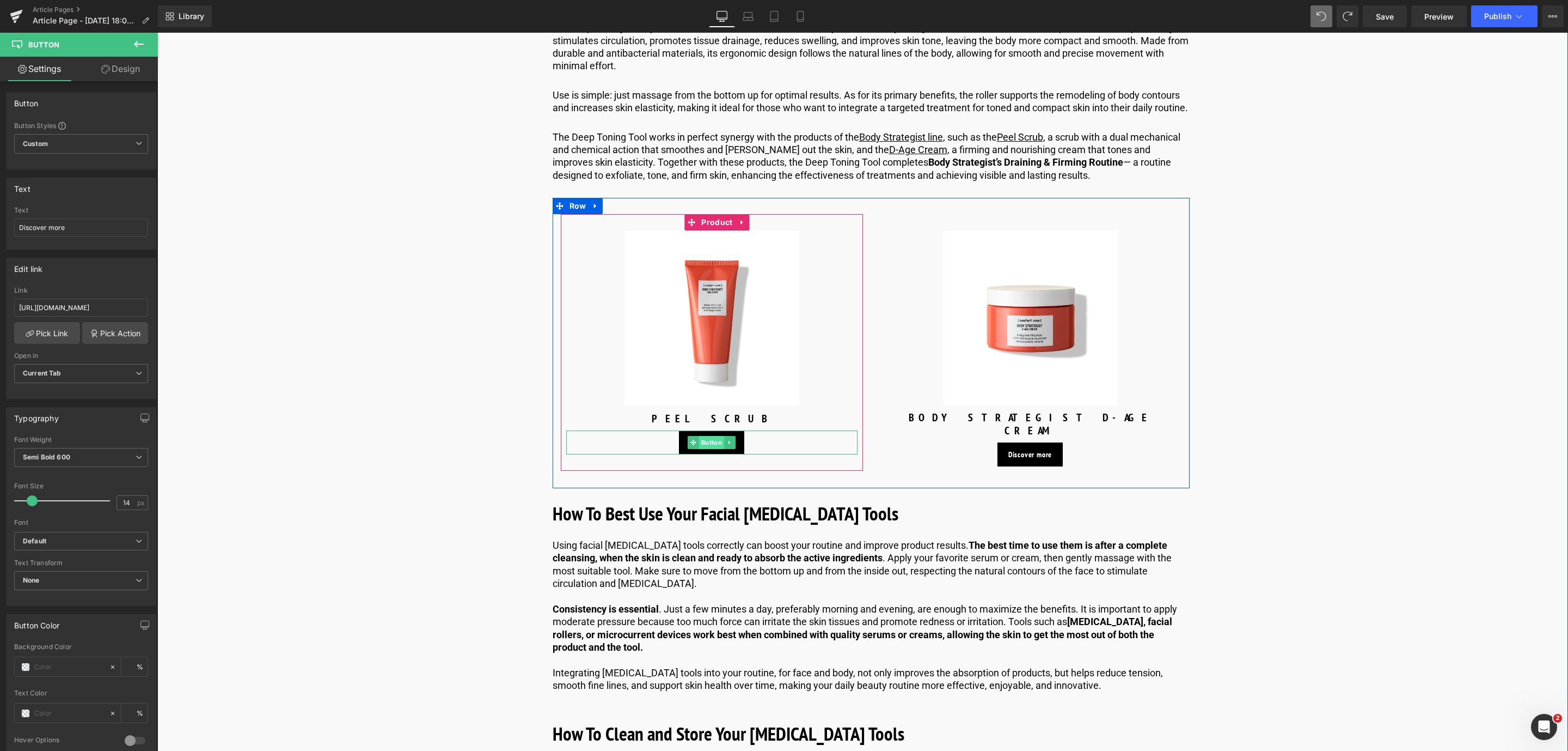
click at [706, 449] on span "Button" at bounding box center [711, 442] width 25 height 13
click at [703, 313] on img at bounding box center [711, 317] width 175 height 175
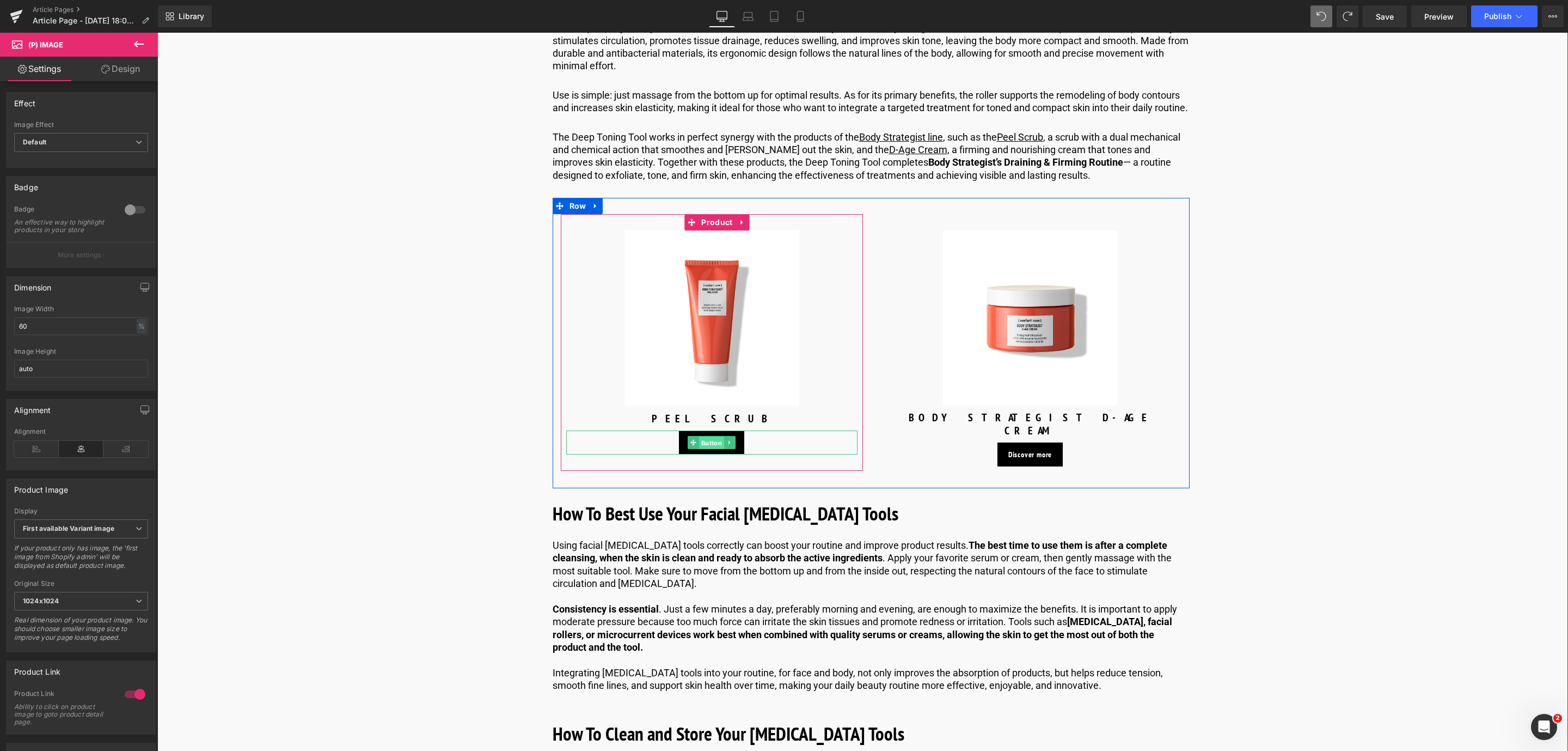
click at [703, 449] on span "Button" at bounding box center [711, 443] width 25 height 13
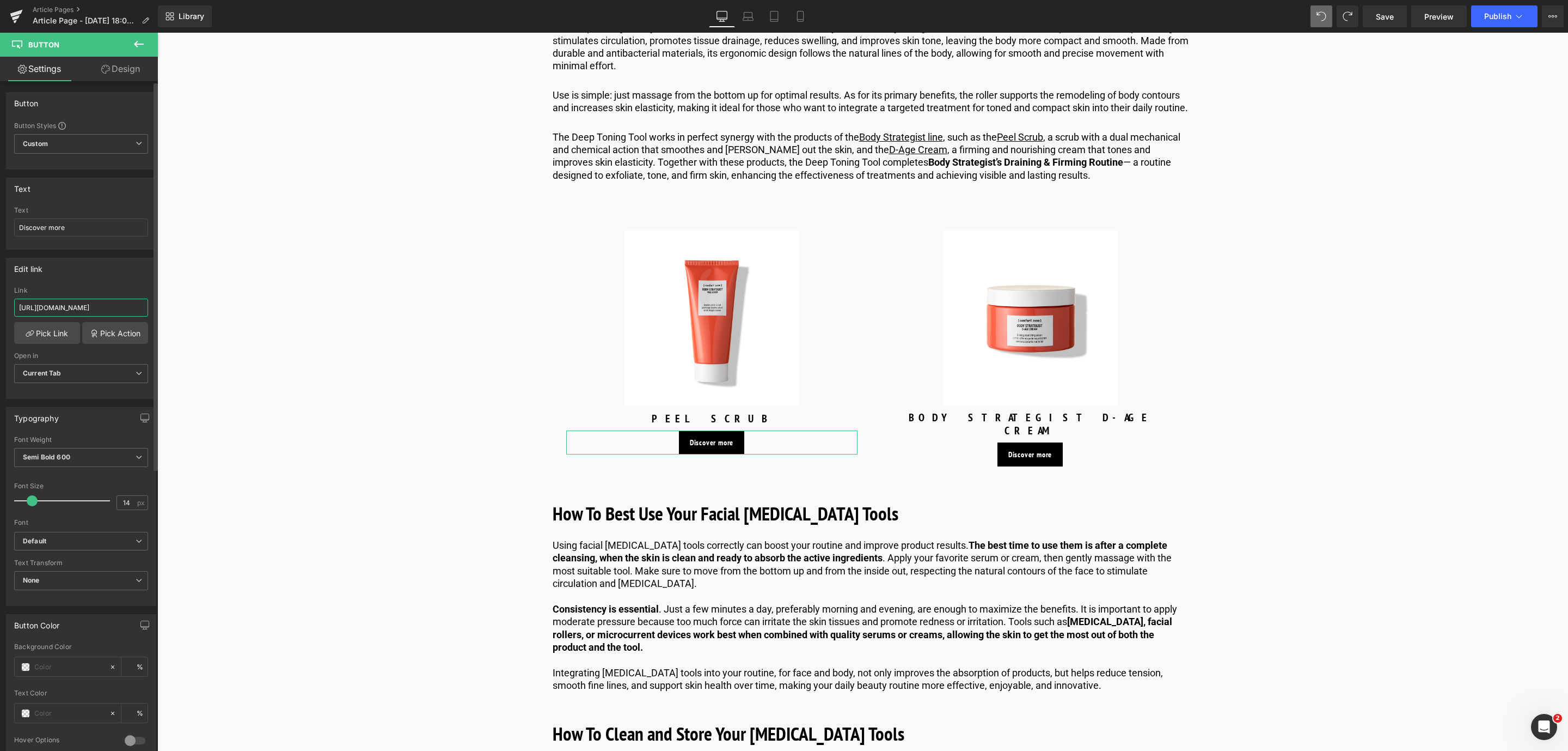
click at [118, 311] on input "[URL][DOMAIN_NAME]" at bounding box center [81, 307] width 134 height 18
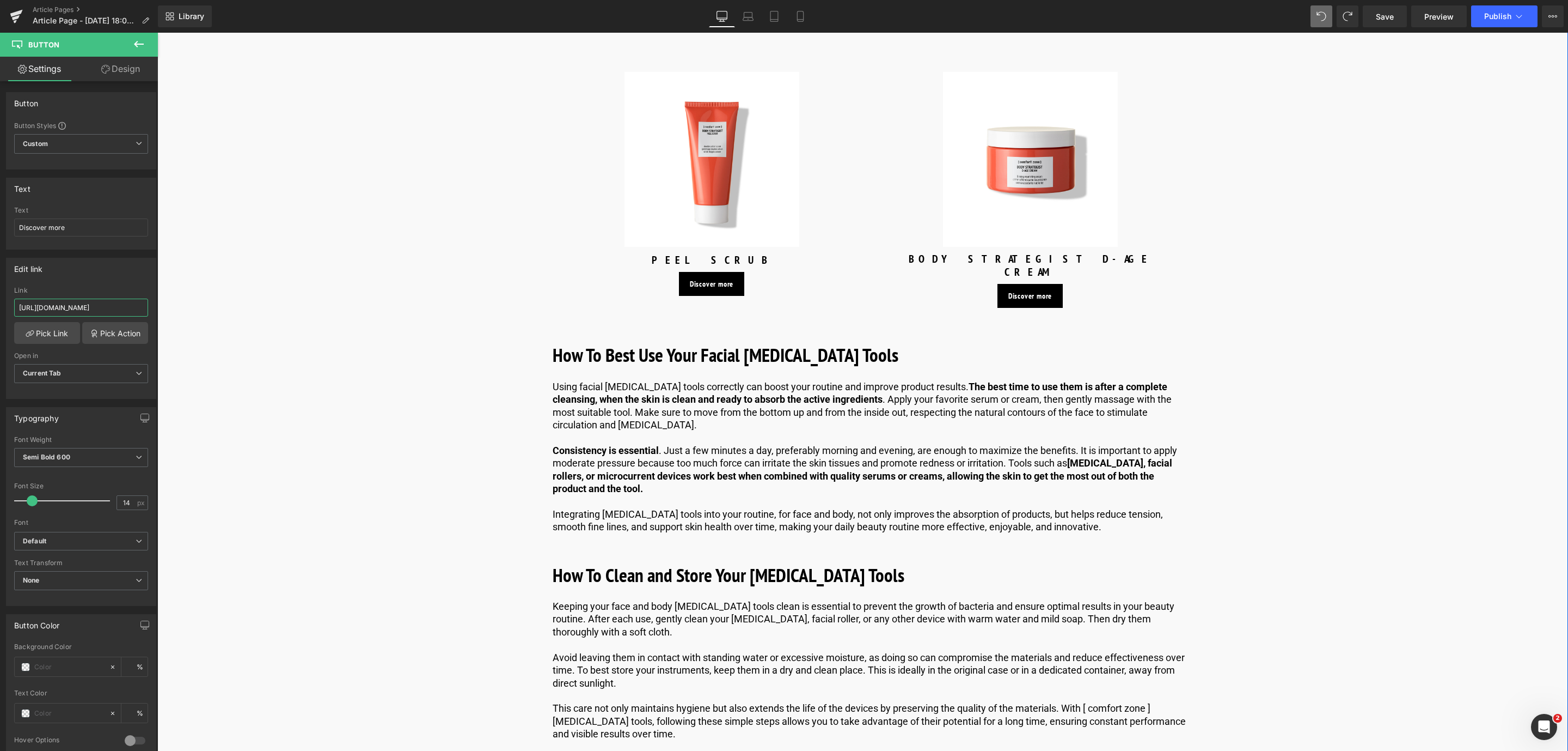
scroll to position [3268, 0]
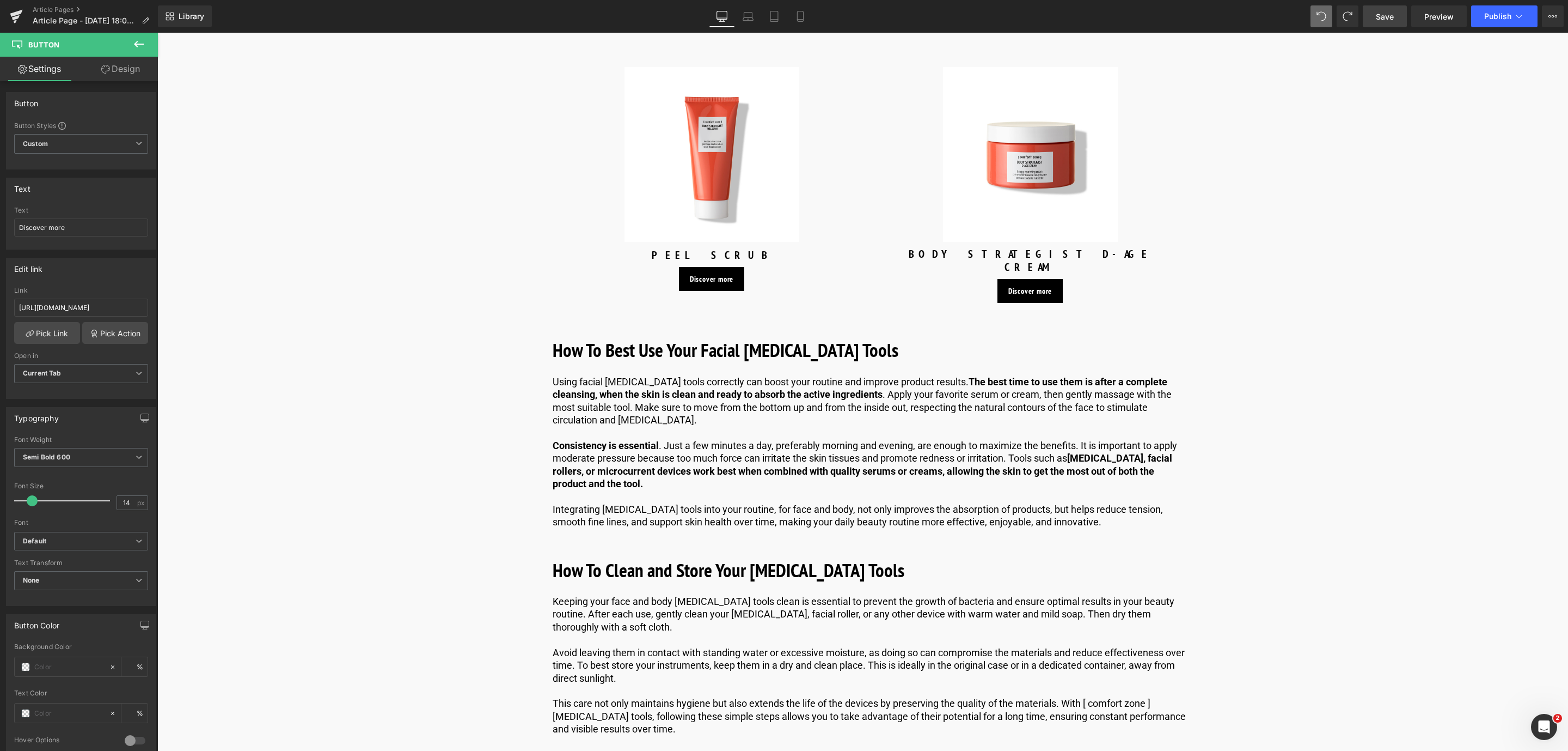
click at [1387, 15] on span "Save" at bounding box center [1384, 17] width 18 height 12
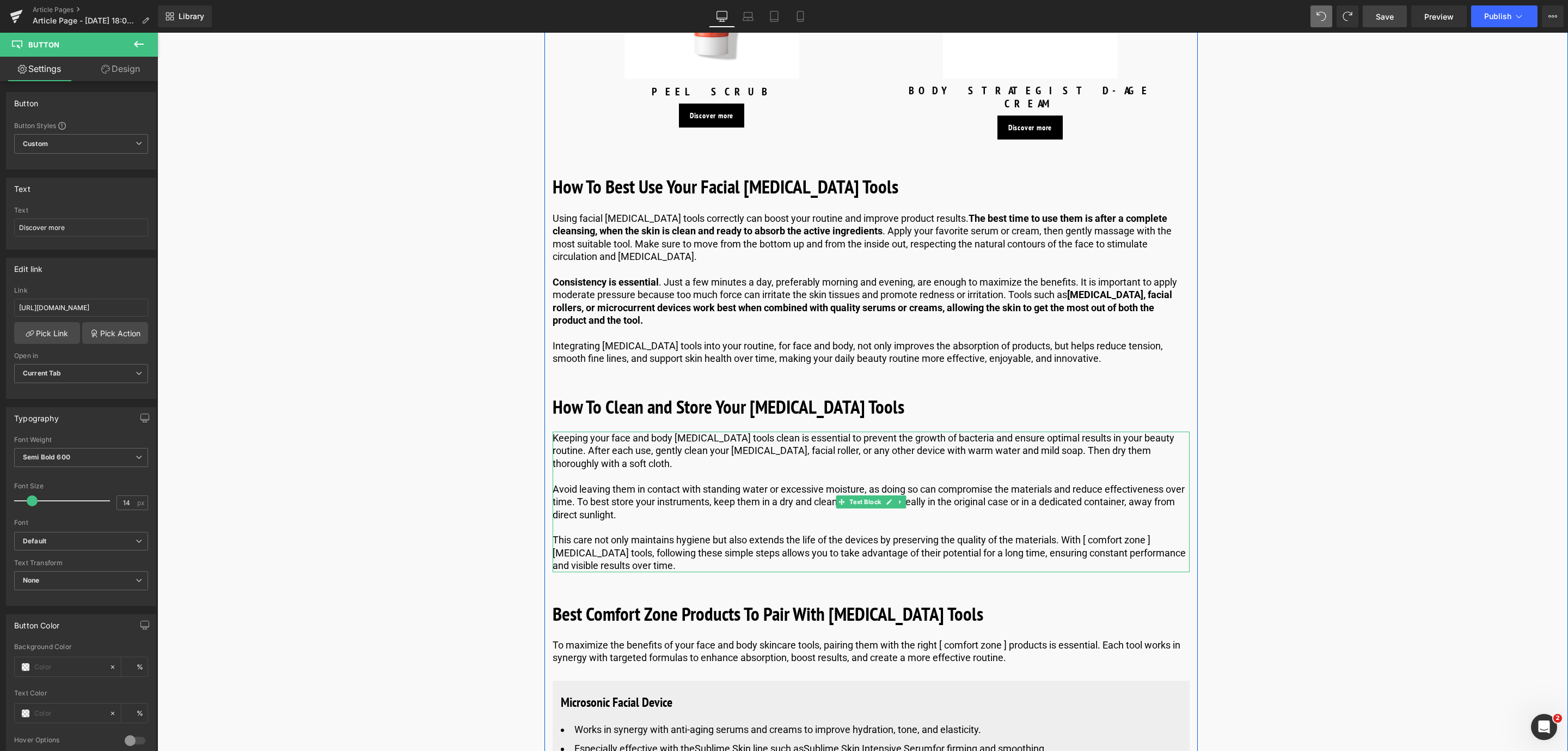
click at [790, 500] on p "Avoid leaving them in contact with standing water or excessive moisture, as doi…" at bounding box center [871, 502] width 637 height 38
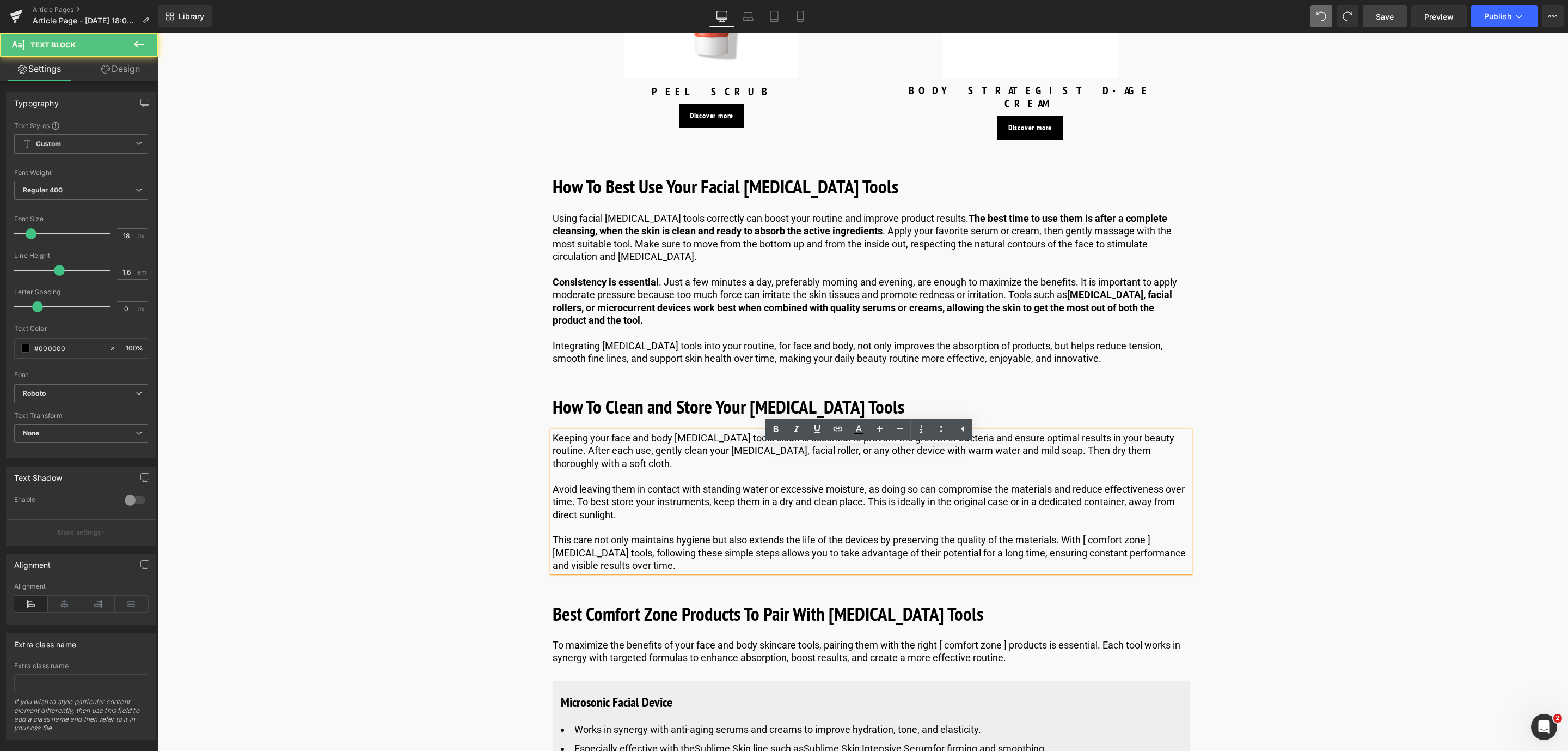
scroll to position [3595, 0]
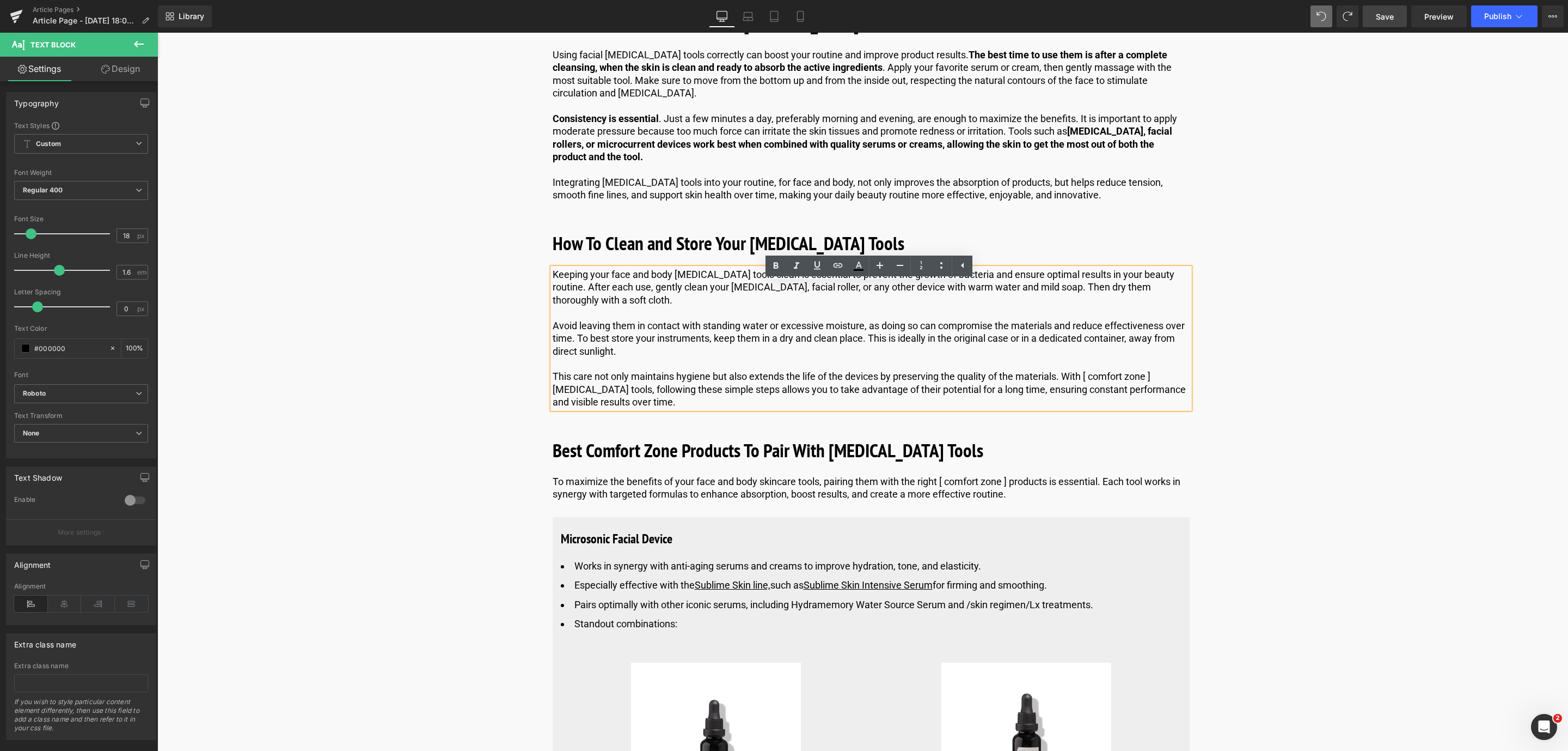
click at [1147, 393] on p "This care not only maintains hygiene but also extends the life of the devices b…" at bounding box center [871, 389] width 637 height 38
click at [1377, 23] on link "Save" at bounding box center [1384, 16] width 44 height 22
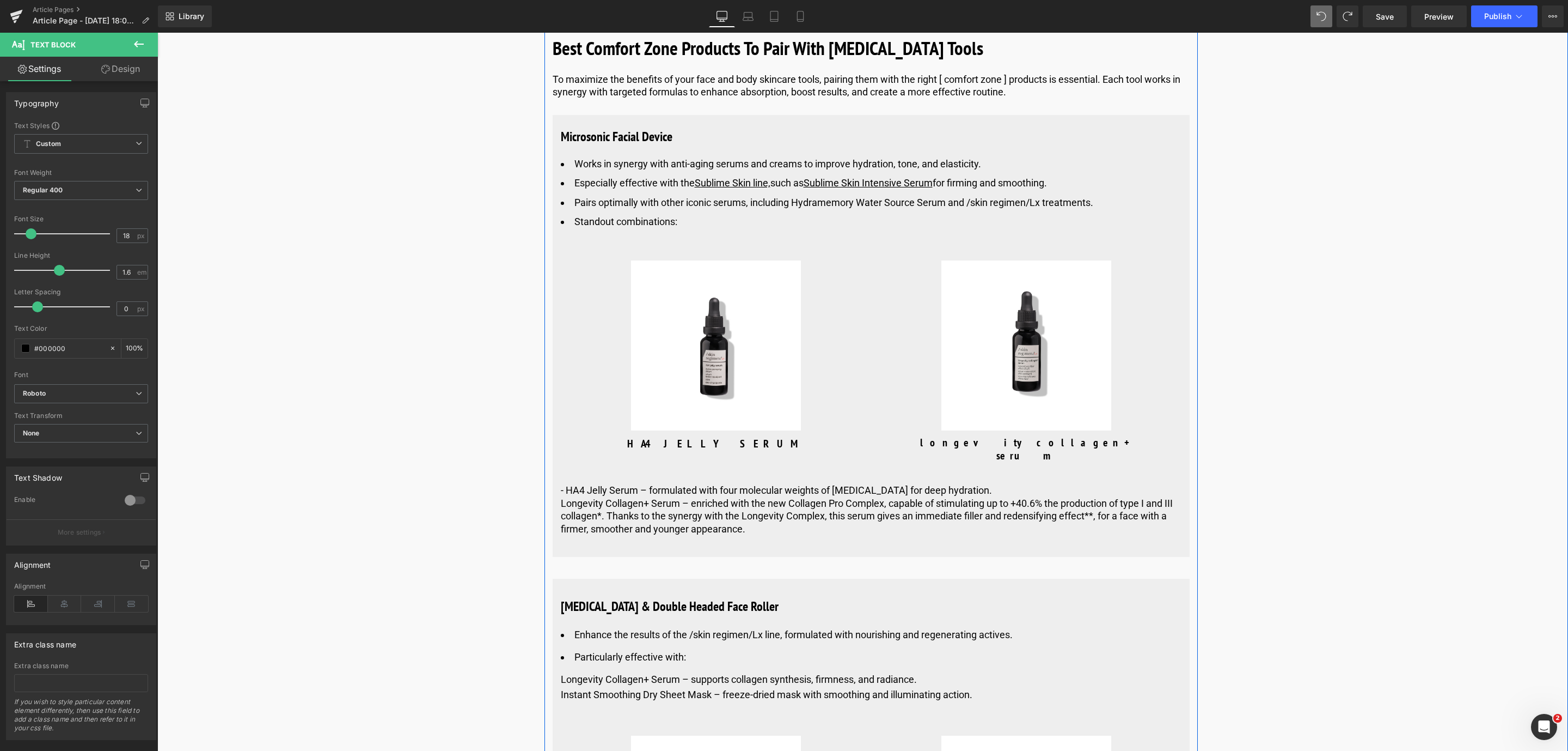
scroll to position [4004, 0]
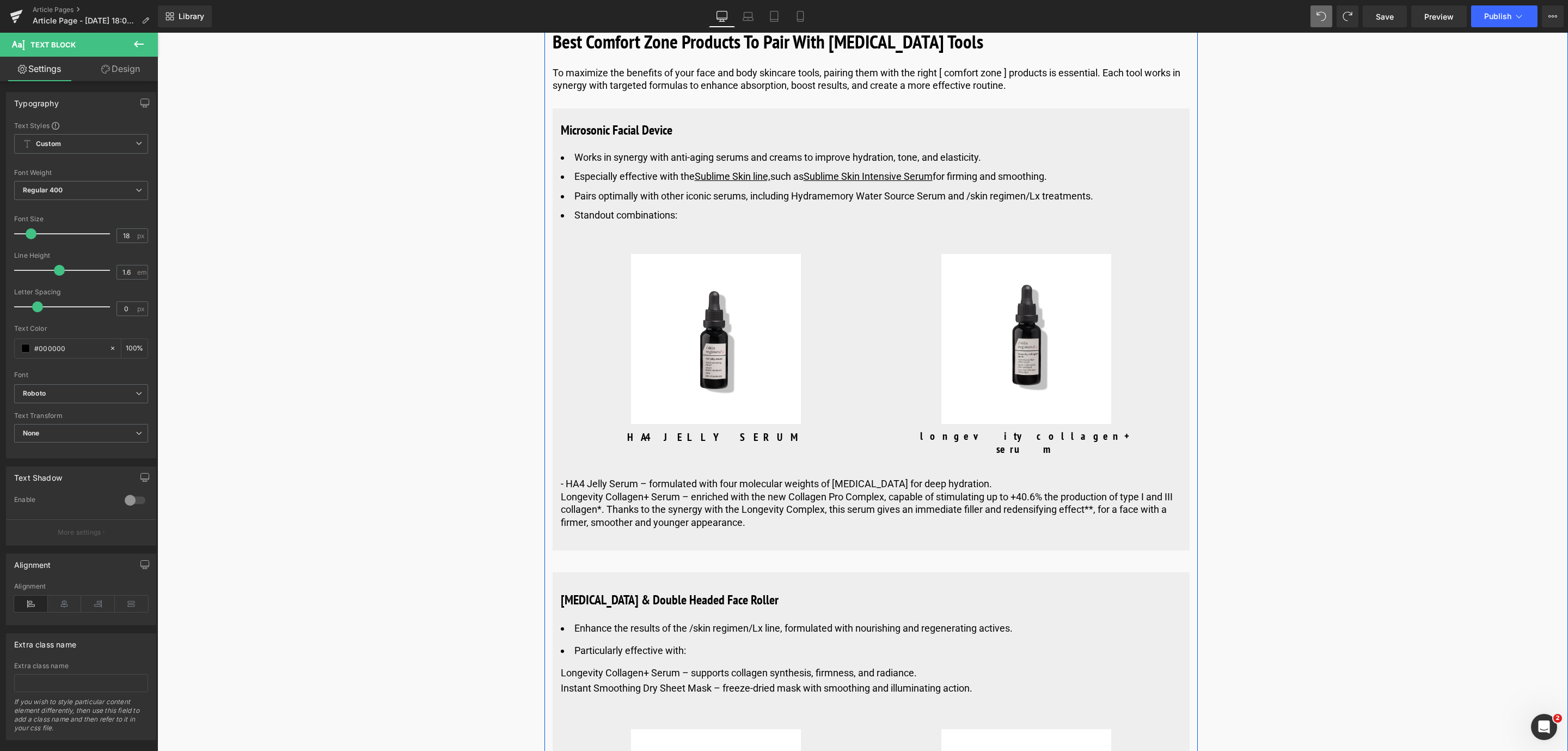
click at [676, 280] on img at bounding box center [716, 339] width 170 height 170
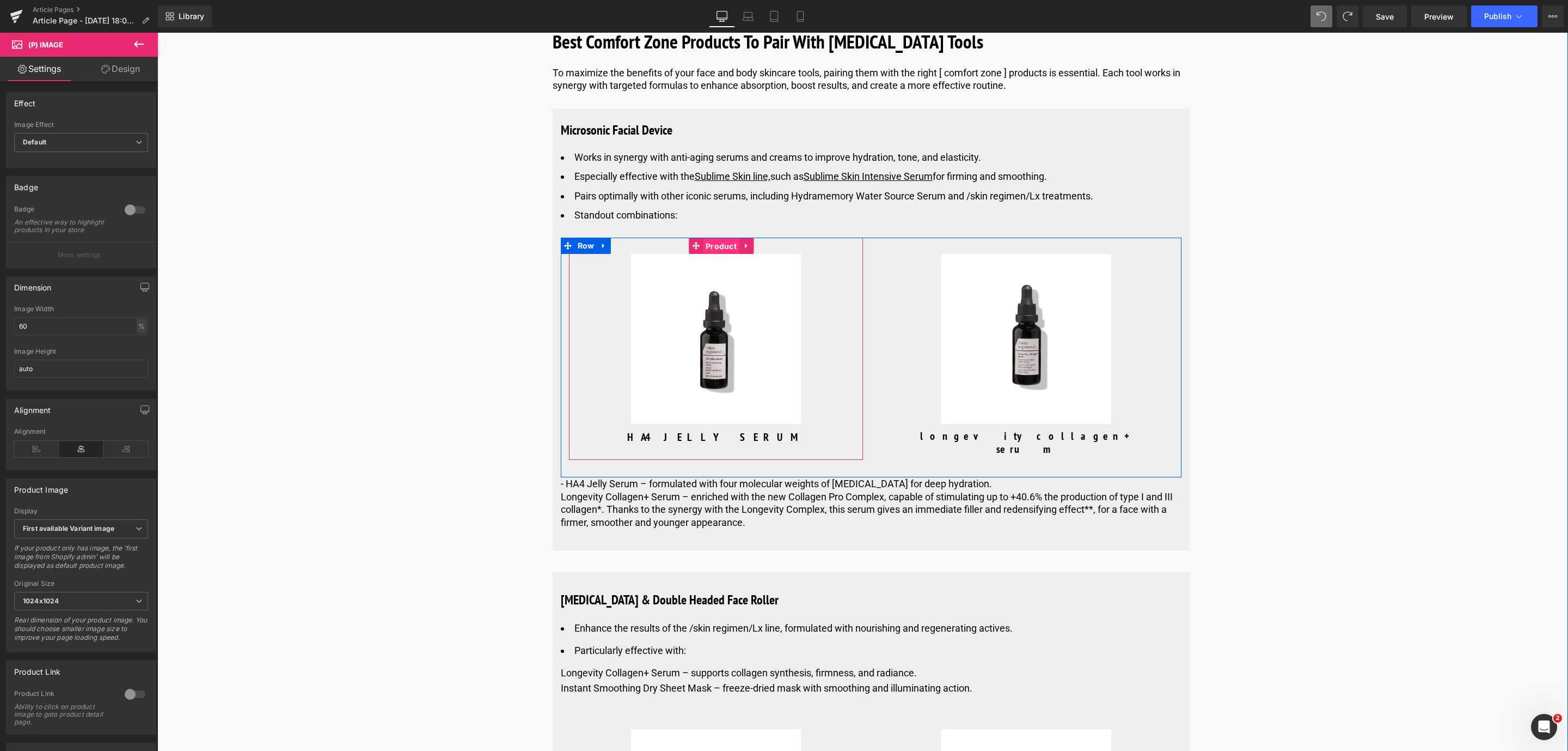
click at [708, 255] on span "Product" at bounding box center [721, 246] width 37 height 16
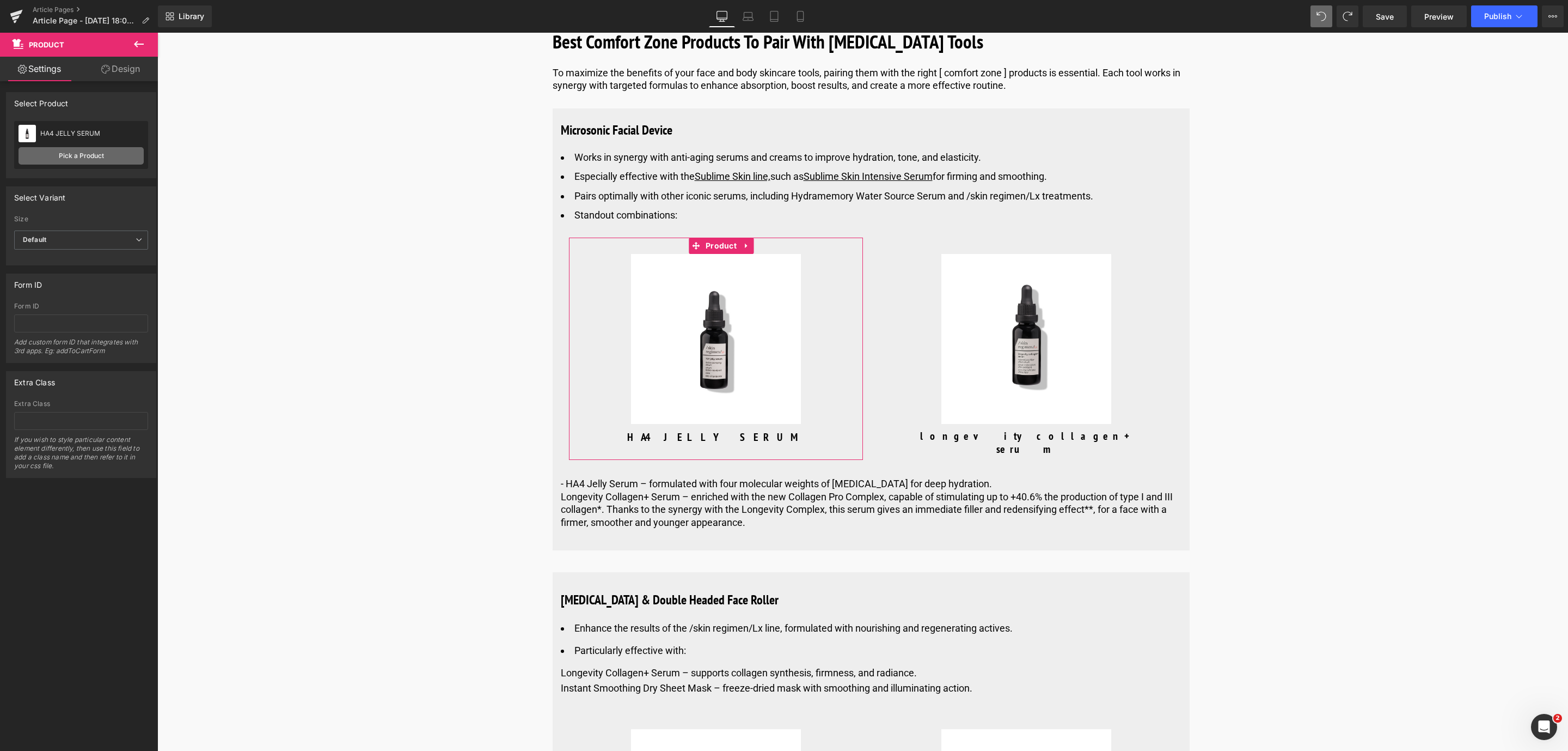
click at [97, 162] on link "Pick a Product" at bounding box center [81, 155] width 125 height 17
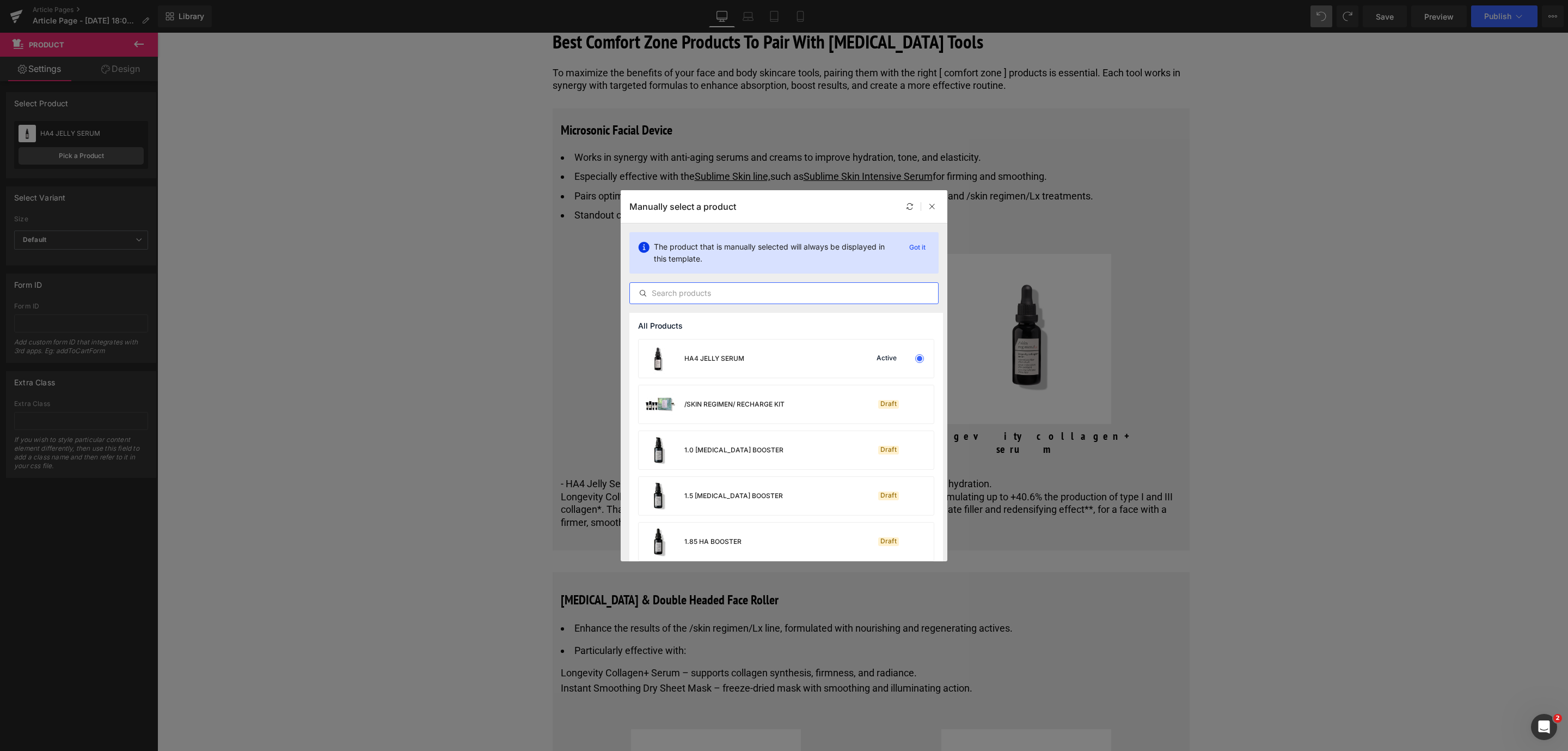
click at [676, 296] on input "text" at bounding box center [784, 293] width 308 height 13
type input "intensive"
click at [729, 350] on div "INTENSIVE SERUM" at bounding box center [691, 358] width 105 height 38
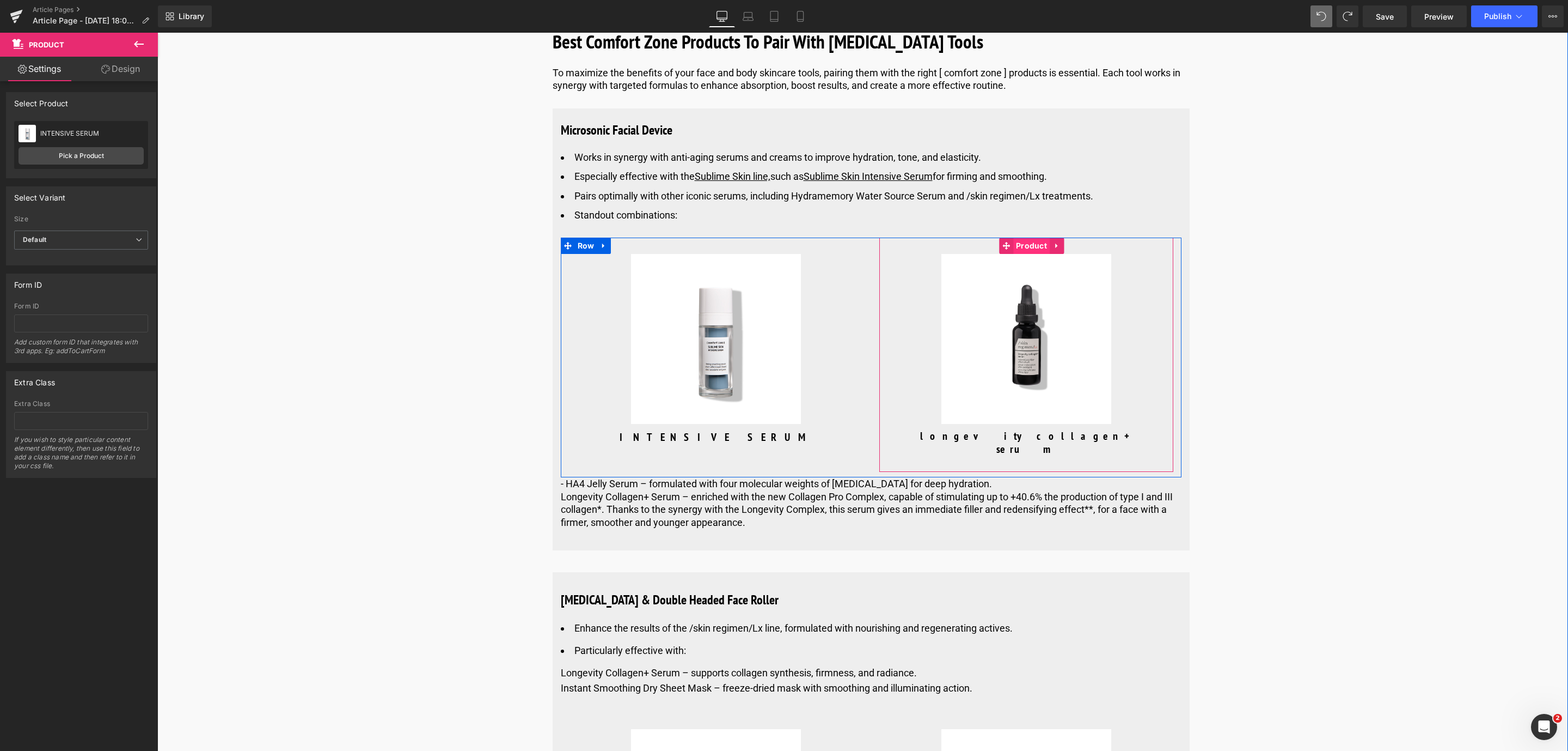
click at [1028, 254] on span "Product" at bounding box center [1031, 245] width 37 height 16
click at [100, 162] on link "Pick a Product" at bounding box center [81, 155] width 125 height 17
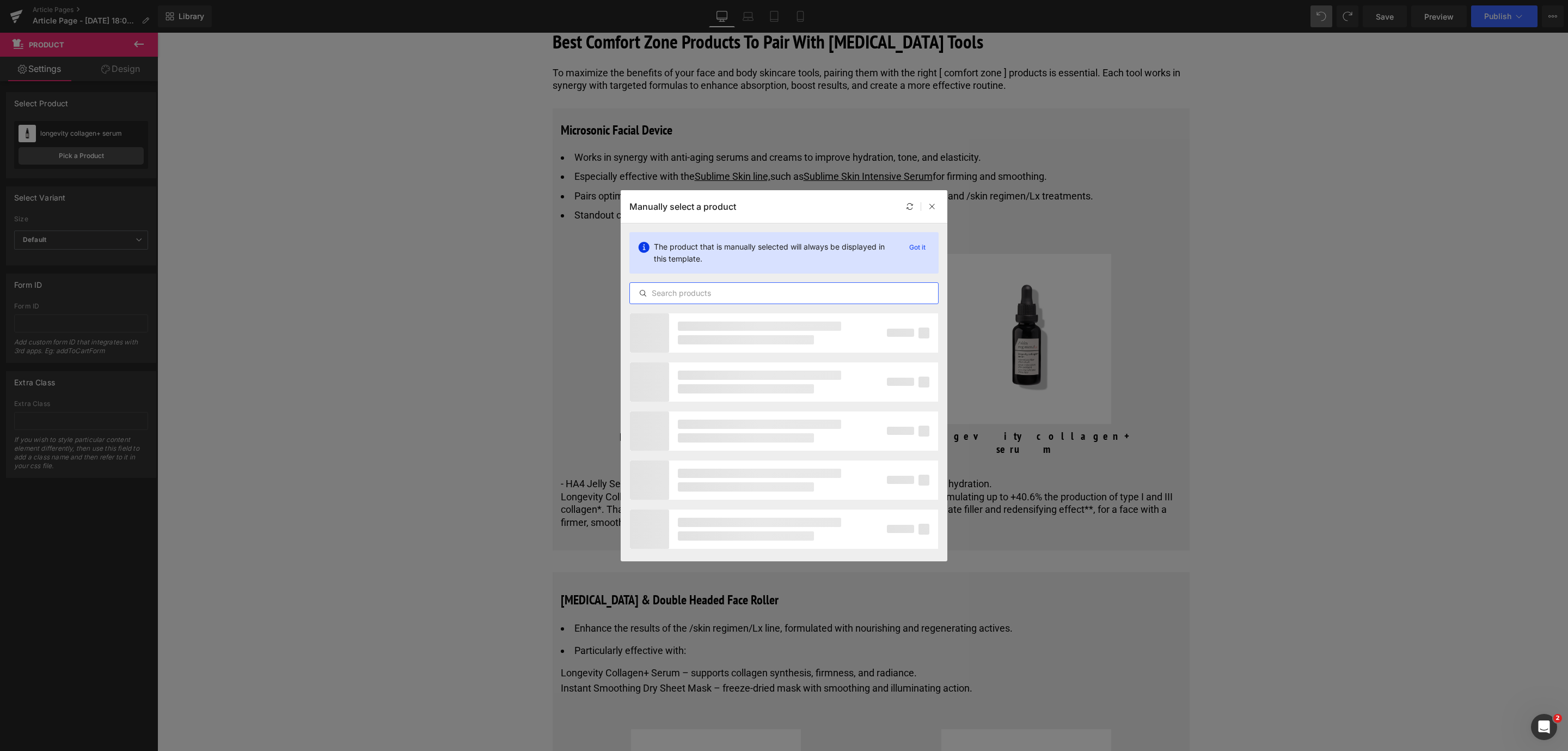
click at [745, 287] on input "text" at bounding box center [784, 293] width 308 height 13
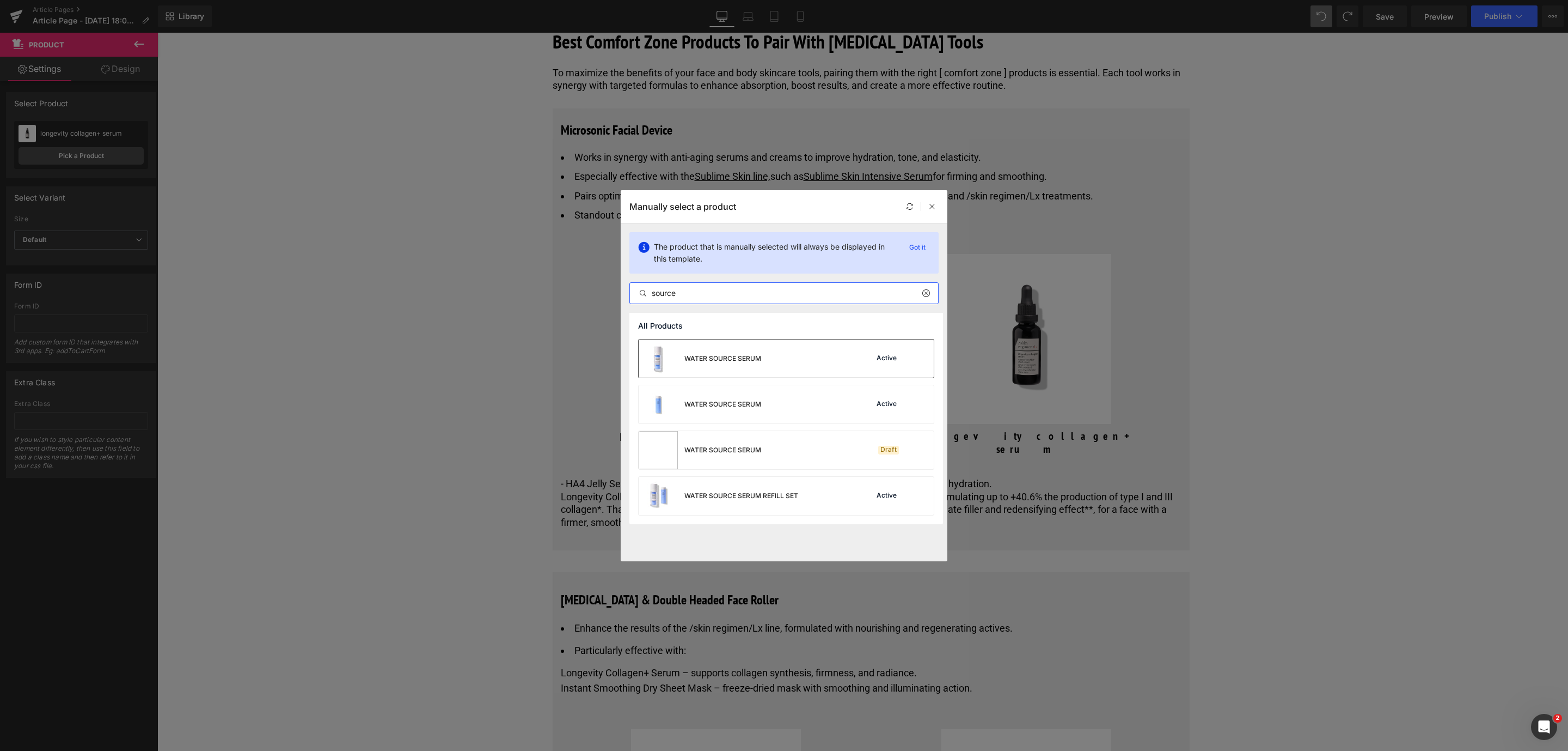
type input "source"
drag, startPoint x: 740, startPoint y: 356, endPoint x: 583, endPoint y: 326, distance: 159.8
click at [740, 356] on div "WATER SOURCE SERUM" at bounding box center [722, 358] width 77 height 10
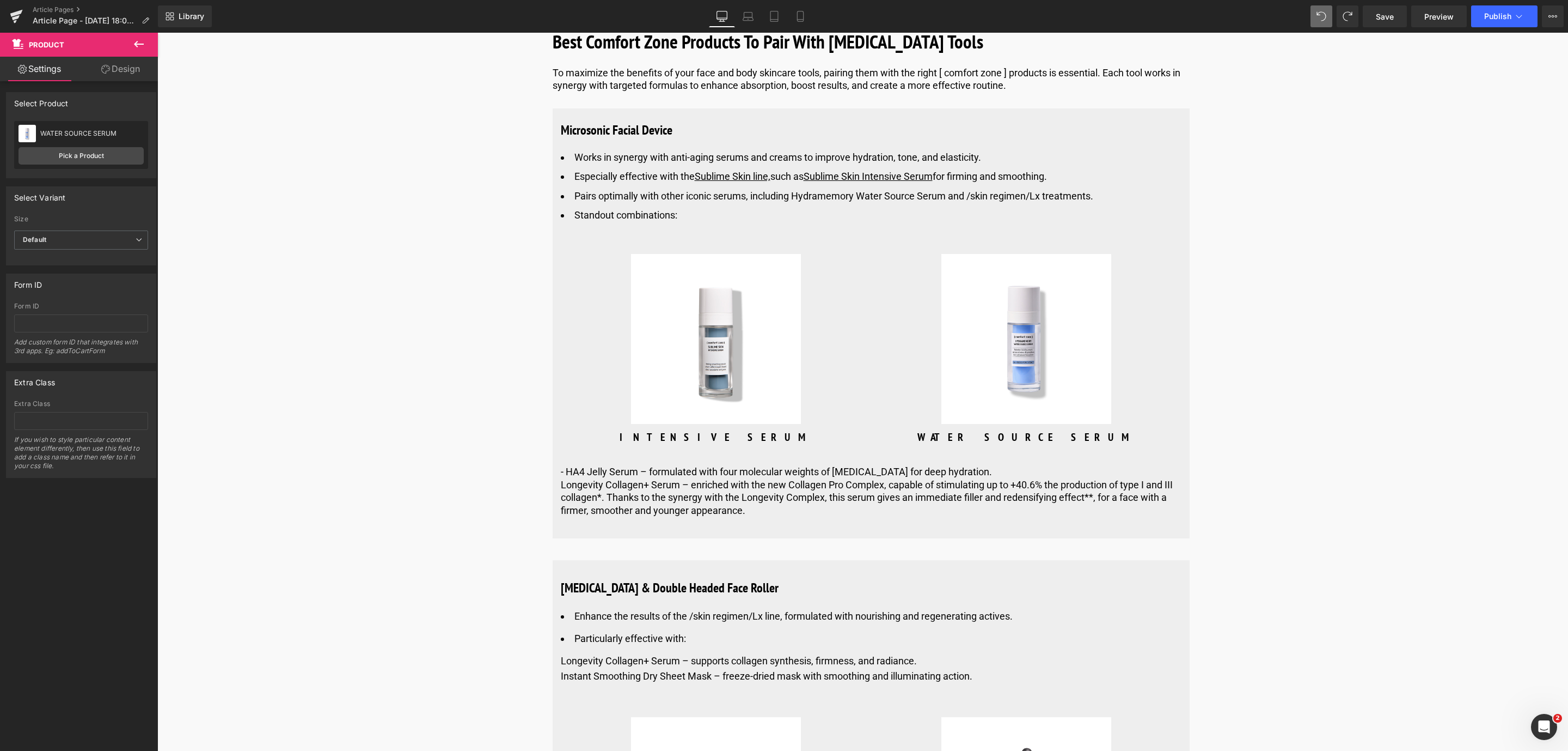
click at [1390, 28] on div "Library Desktop Desktop Laptop Tablet Mobile Save Preview Publish Scheduled Vie…" at bounding box center [863, 16] width 1410 height 33
click at [1388, 21] on span "Save" at bounding box center [1384, 17] width 18 height 12
click at [956, 202] on li "Pairs optimally with other iconic serums, including Hydramemory Water Source Se…" at bounding box center [870, 195] width 620 height 12
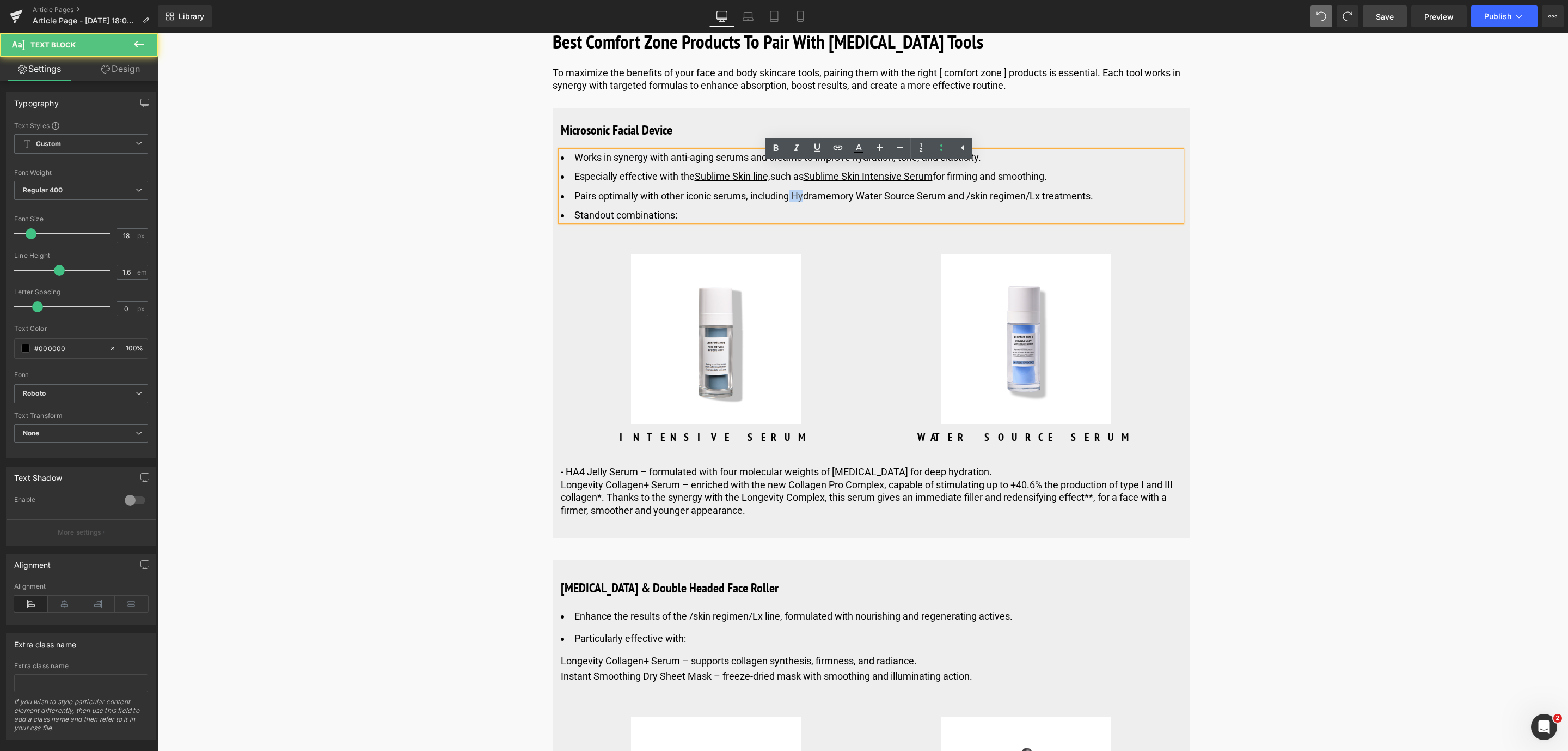
drag, startPoint x: 791, startPoint y: 208, endPoint x: 805, endPoint y: 208, distance: 14.0
click at [805, 202] on li "Pairs optimally with other iconic serums, including Hydramemory Water Source Se…" at bounding box center [870, 195] width 620 height 12
drag, startPoint x: 822, startPoint y: 213, endPoint x: 806, endPoint y: 218, distance: 16.8
click at [822, 202] on li "Pairs optimally with other iconic serums, including Hydramemory Water Source Se…" at bounding box center [870, 195] width 620 height 12
drag, startPoint x: 794, startPoint y: 213, endPoint x: 944, endPoint y: 213, distance: 150.0
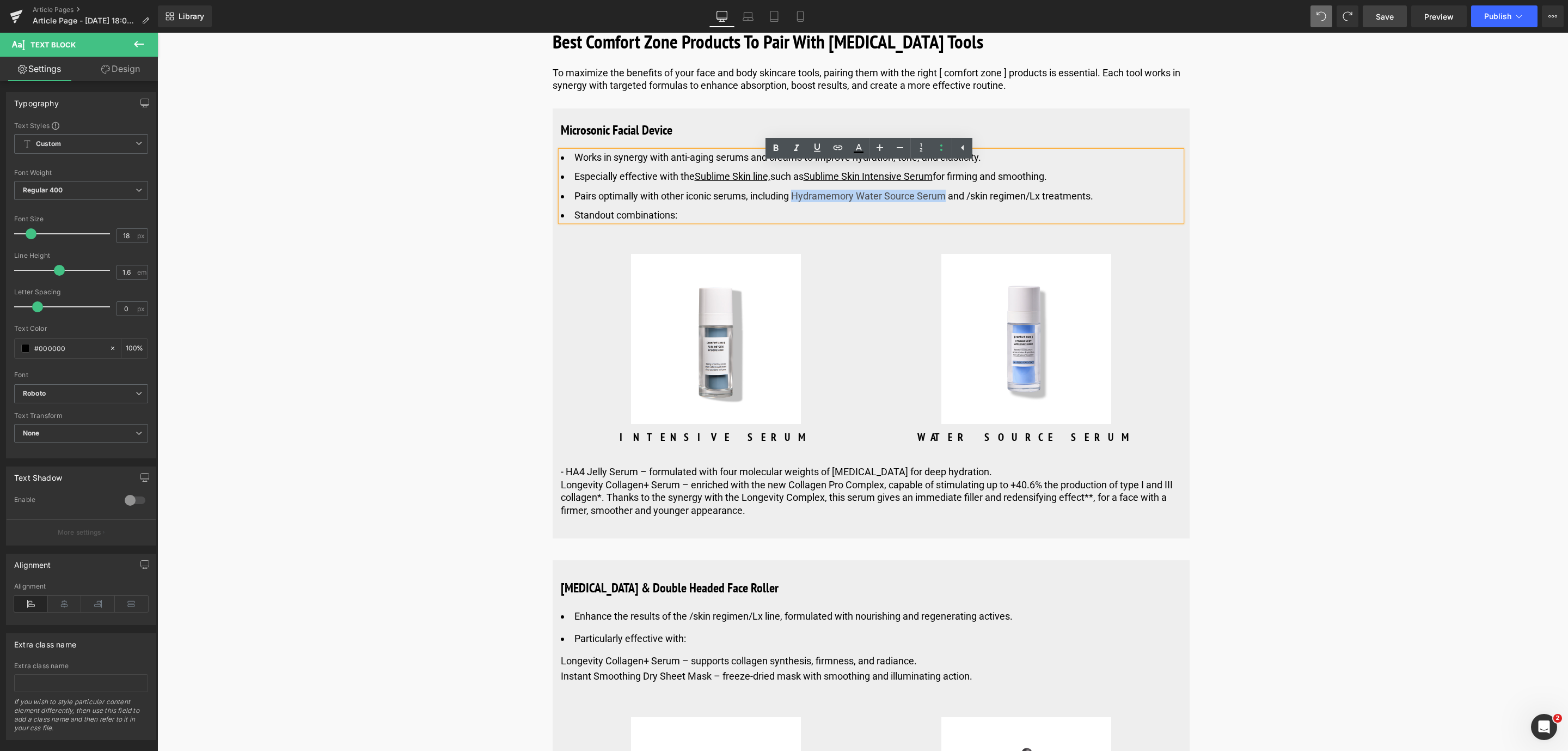
click at [944, 202] on li "Pairs optimally with other iconic serums, including Hydramemory Water Source Se…" at bounding box center [870, 195] width 620 height 12
drag, startPoint x: 815, startPoint y: 148, endPoint x: 830, endPoint y: 146, distance: 15.1
click at [815, 147] on icon at bounding box center [817, 148] width 6 height 8
click at [845, 150] on icon at bounding box center [837, 148] width 13 height 13
click at [897, 240] on input "text" at bounding box center [899, 234] width 167 height 27
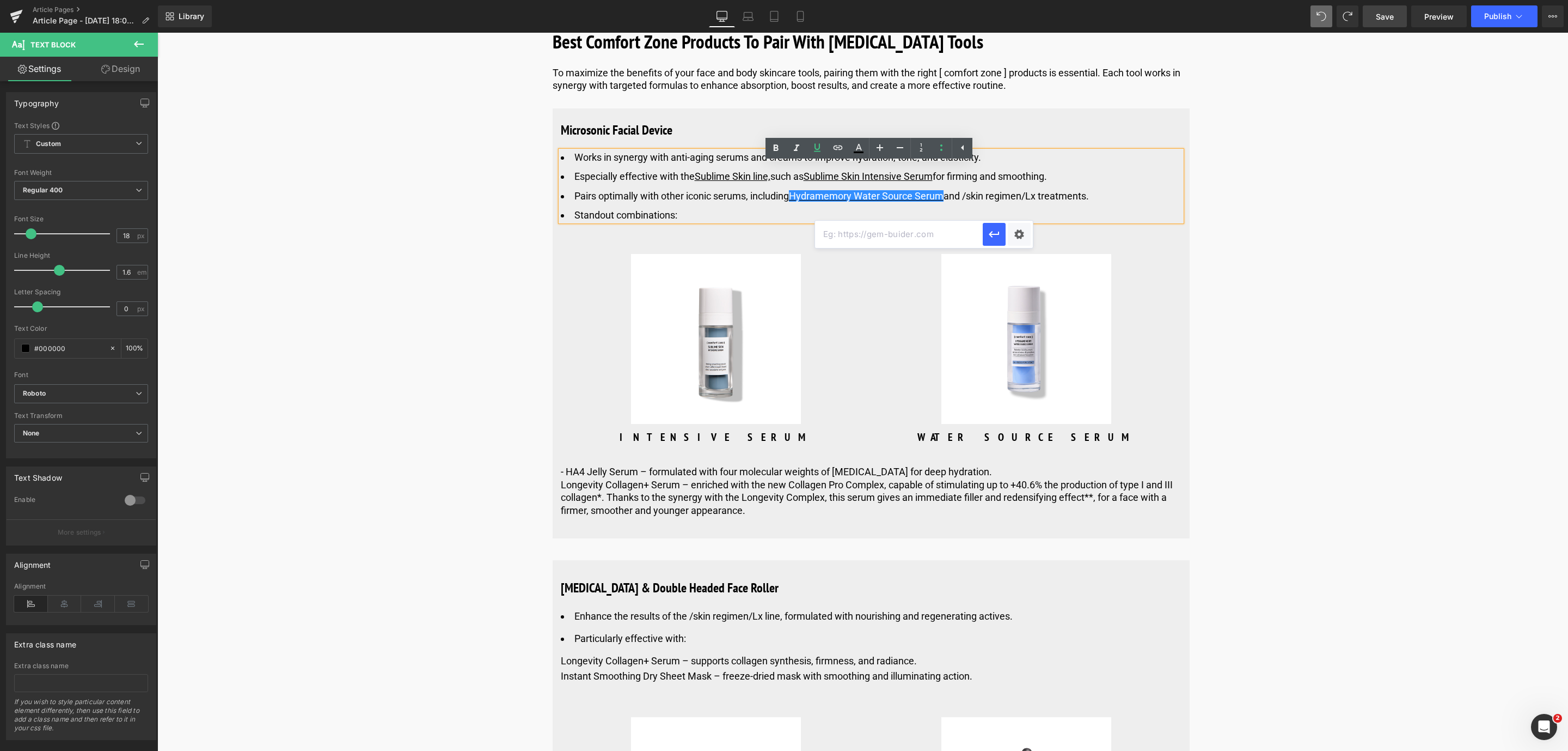
paste input "[URL][DOMAIN_NAME]"
type input "[URL][DOMAIN_NAME]"
click at [990, 229] on icon "button" at bounding box center [994, 234] width 13 height 13
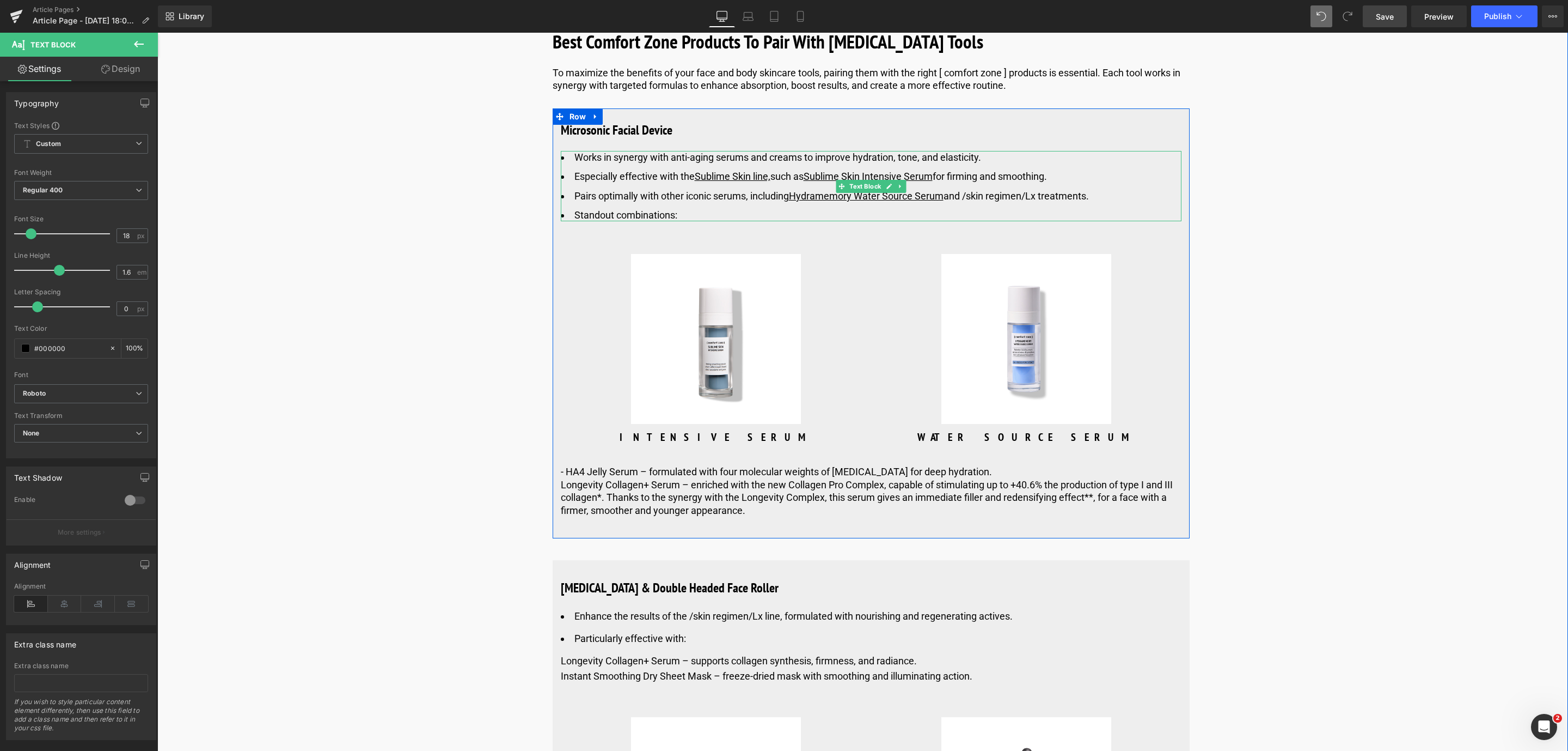
drag, startPoint x: 993, startPoint y: 208, endPoint x: 1002, endPoint y: 206, distance: 9.2
click at [995, 202] on li "Pairs optimally with other iconic serums, including Hydramemory Water Source Se…" at bounding box center [870, 195] width 620 height 12
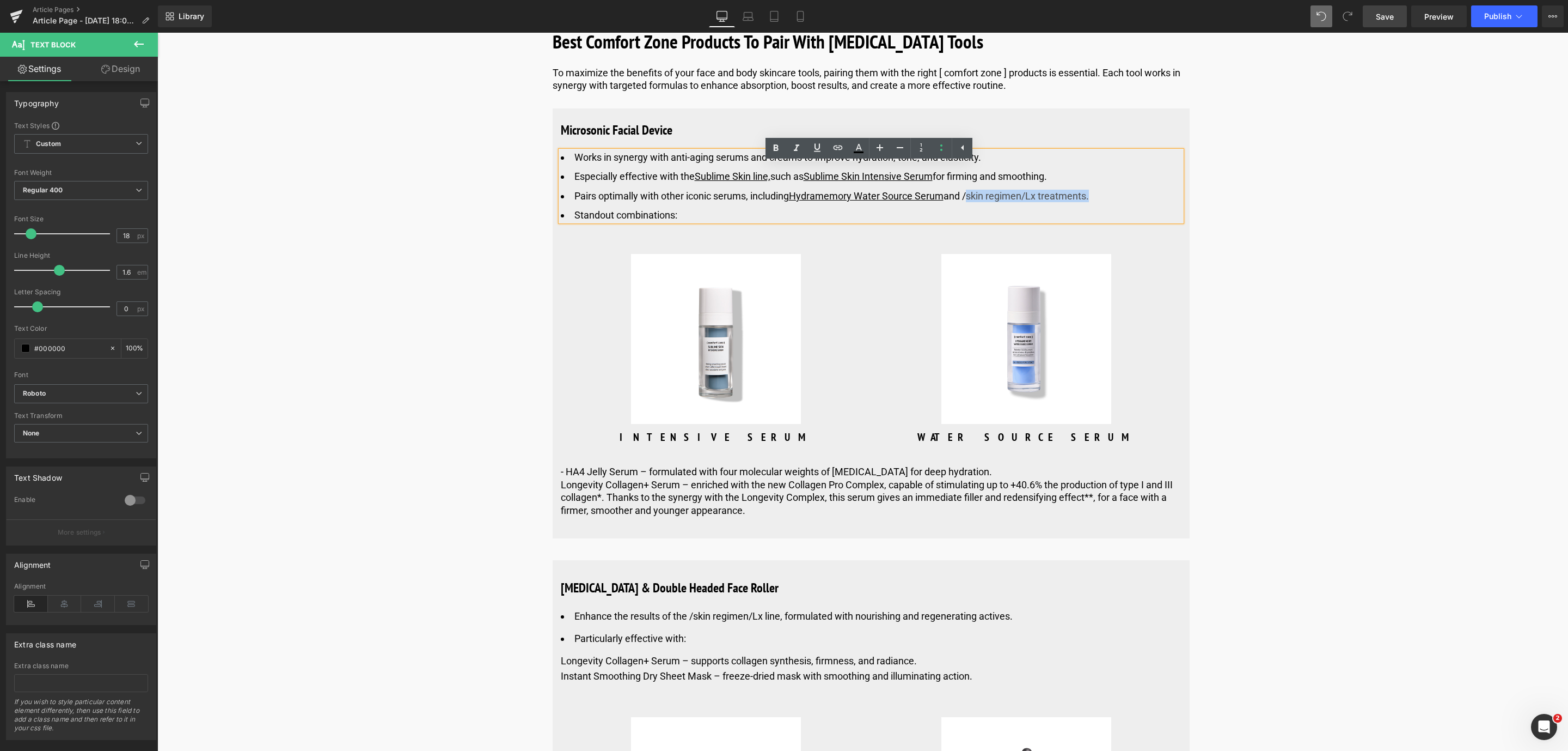
drag, startPoint x: 1092, startPoint y: 211, endPoint x: 968, endPoint y: 213, distance: 124.0
click at [968, 202] on li "Pairs optimally with other iconic serums, including Hydramemory Water Source Se…" at bounding box center [870, 195] width 620 height 12
click at [817, 149] on icon at bounding box center [817, 148] width 13 height 13
click at [832, 150] on icon at bounding box center [837, 148] width 13 height 13
click at [995, 228] on input "text" at bounding box center [1045, 234] width 167 height 27
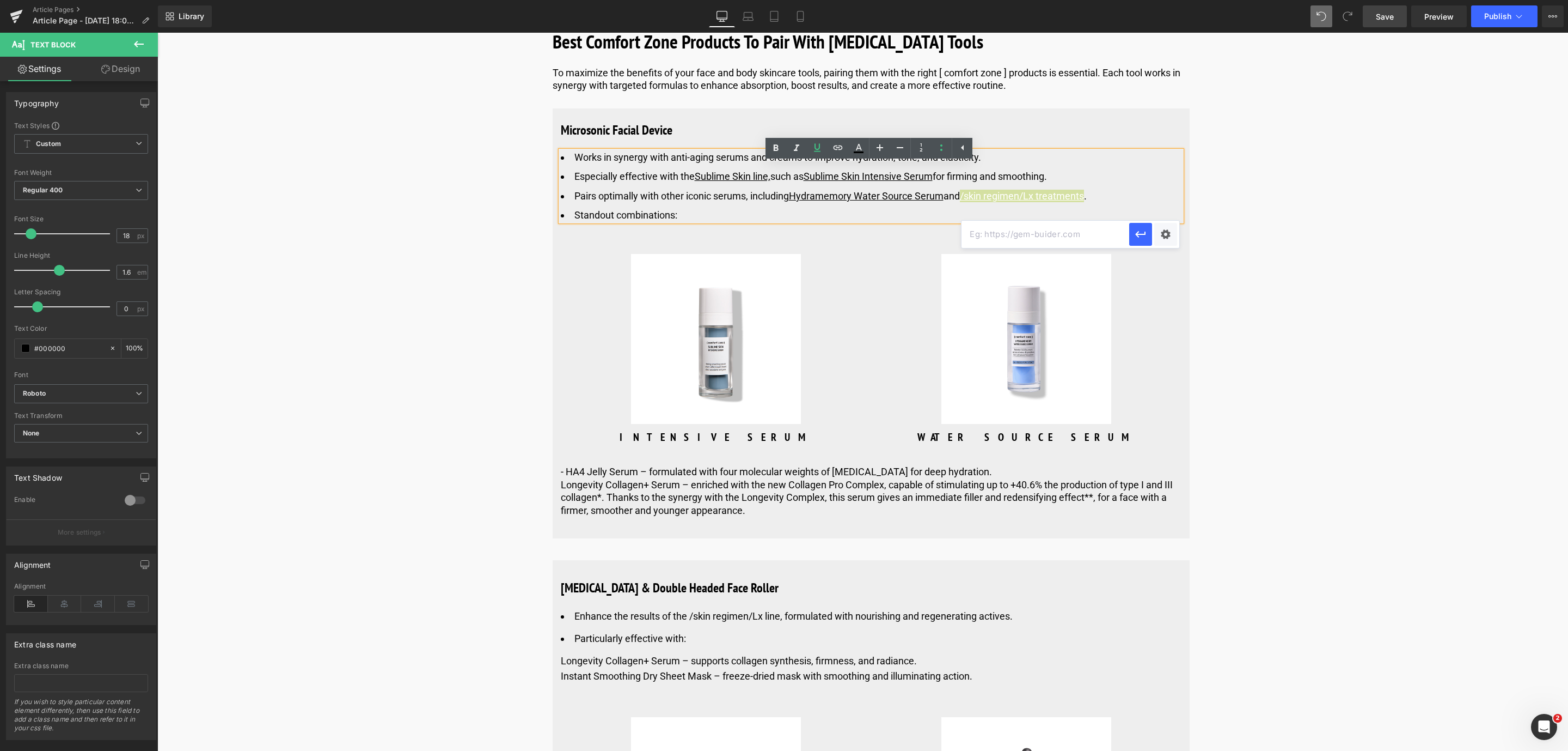
paste input "[URL][DOMAIN_NAME]"
type input "[URL][DOMAIN_NAME]"
click at [1140, 239] on icon "button" at bounding box center [1140, 234] width 13 height 13
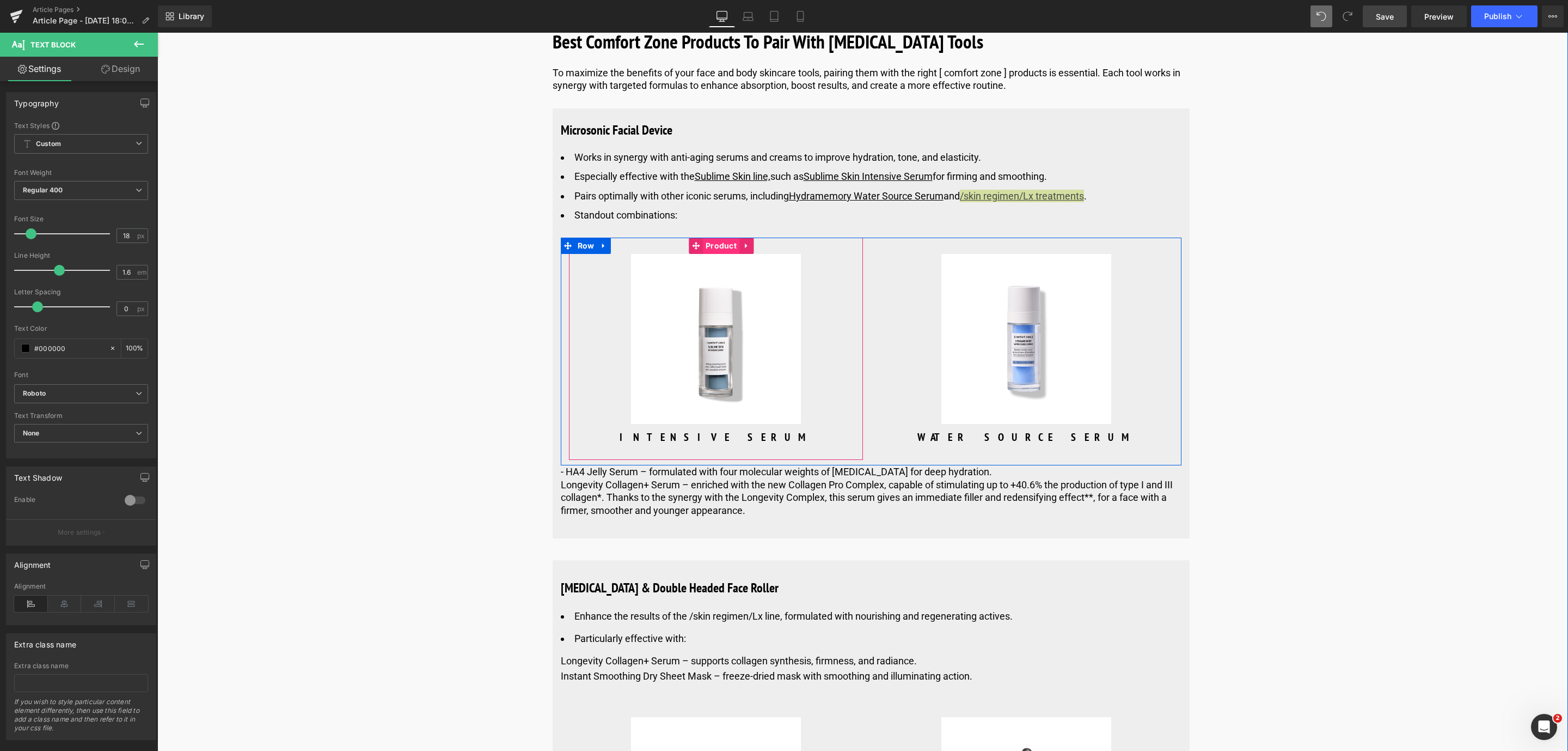
click at [722, 254] on span "Product" at bounding box center [721, 245] width 37 height 16
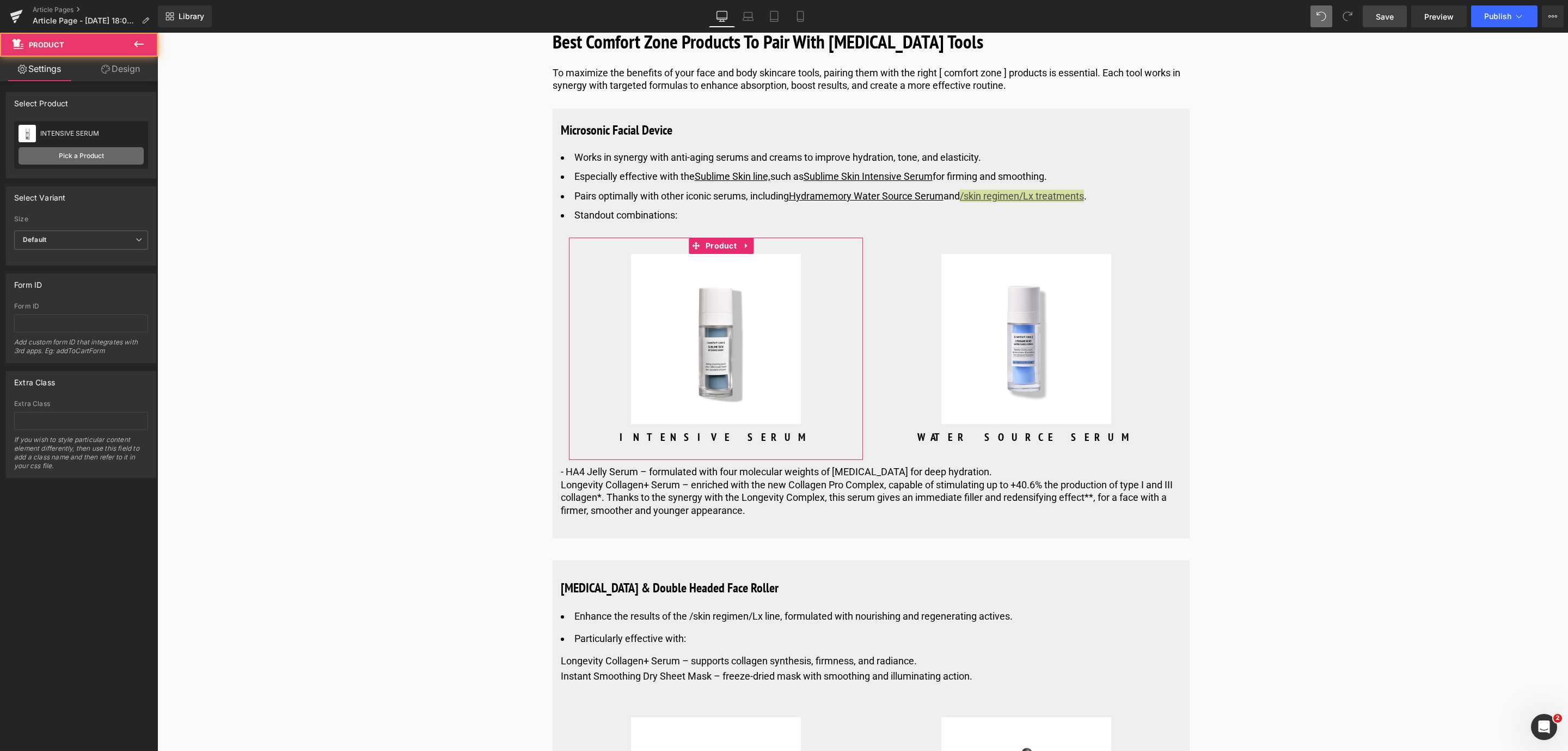
click at [68, 153] on link "Pick a Product" at bounding box center [81, 155] width 125 height 17
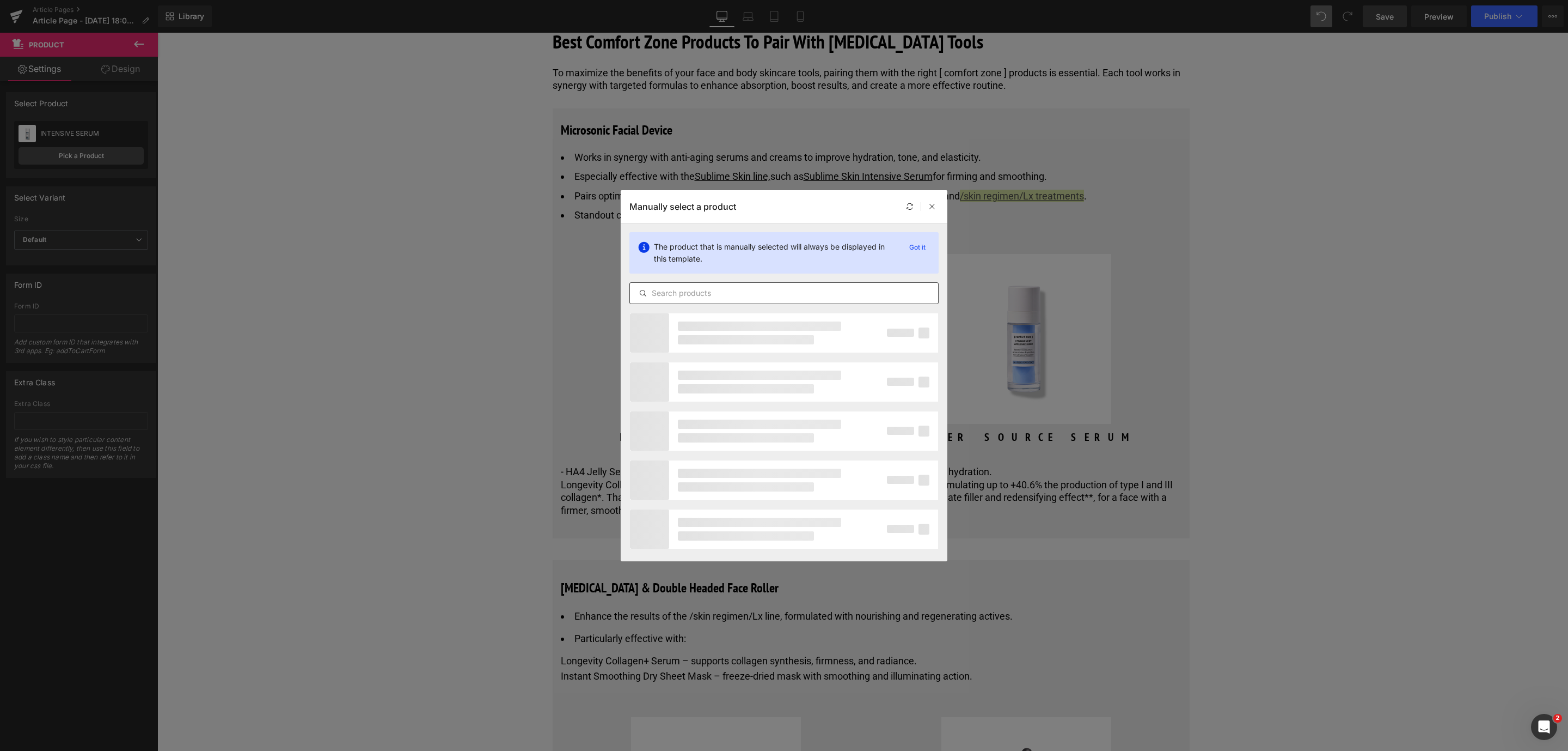
click at [691, 297] on input "text" at bounding box center [784, 293] width 308 height 13
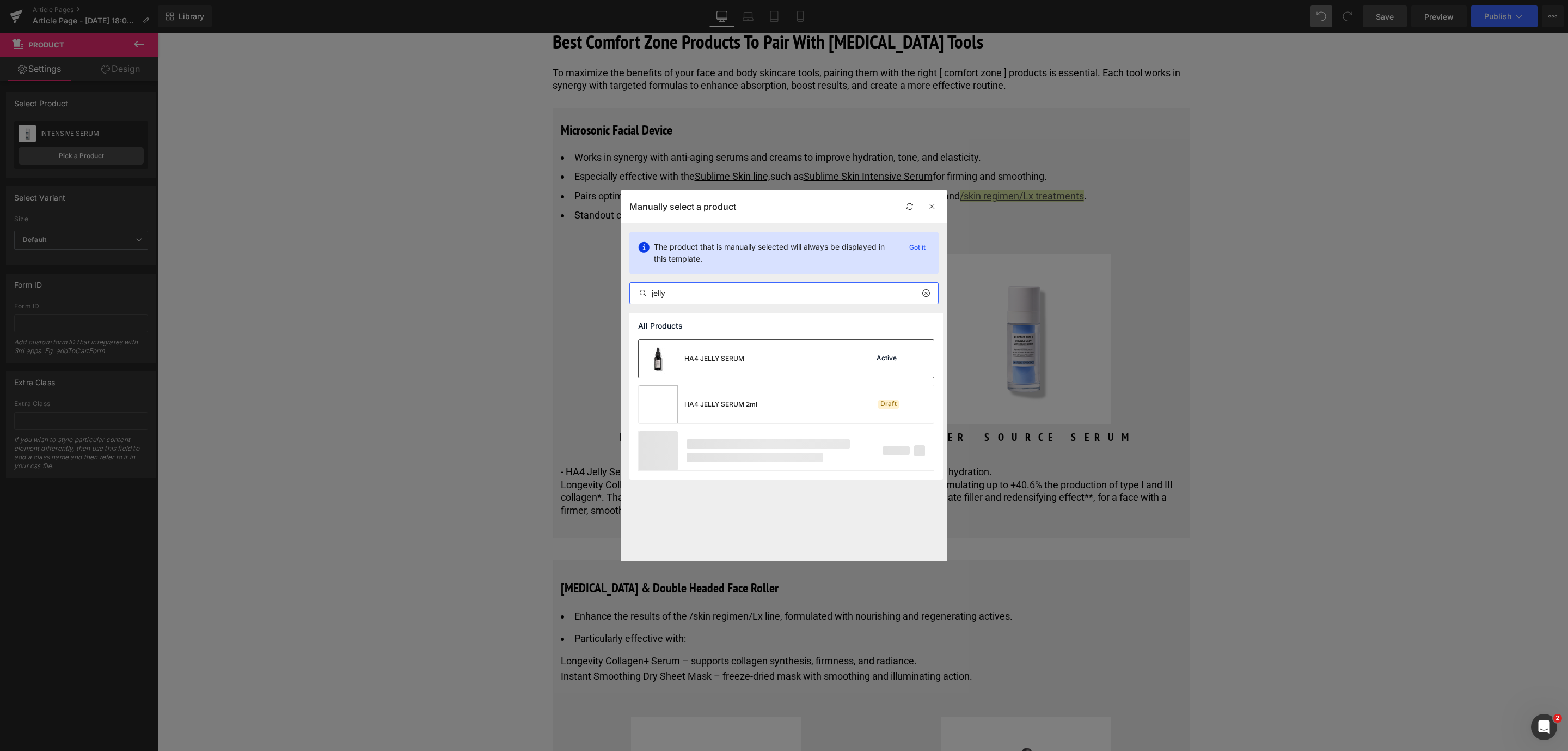
type input "jelly"
click at [722, 355] on div "HA4 JELLY SERUM" at bounding box center [714, 358] width 60 height 10
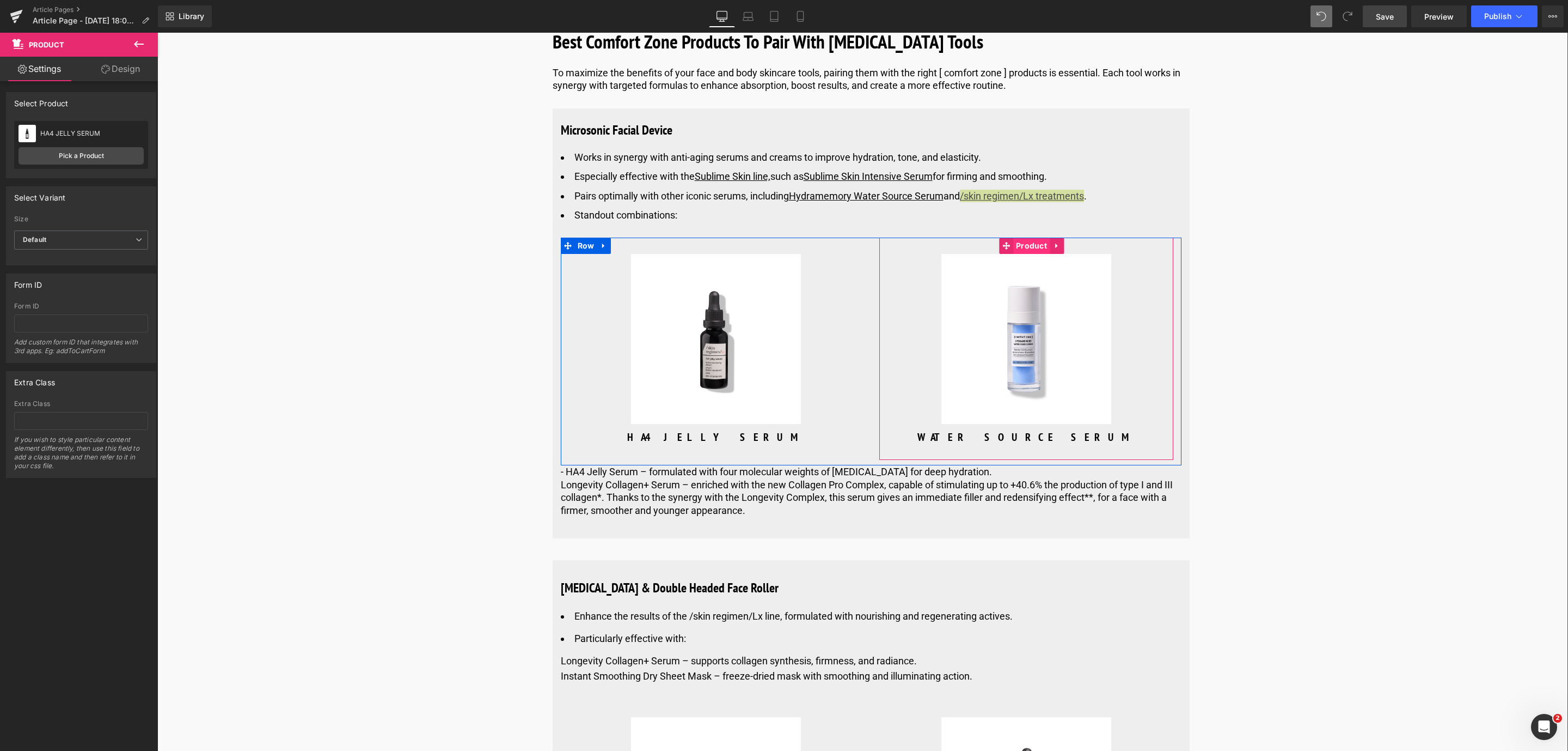
click at [1035, 254] on span "Product" at bounding box center [1031, 245] width 37 height 16
click at [69, 155] on link "Pick a Product" at bounding box center [81, 155] width 125 height 17
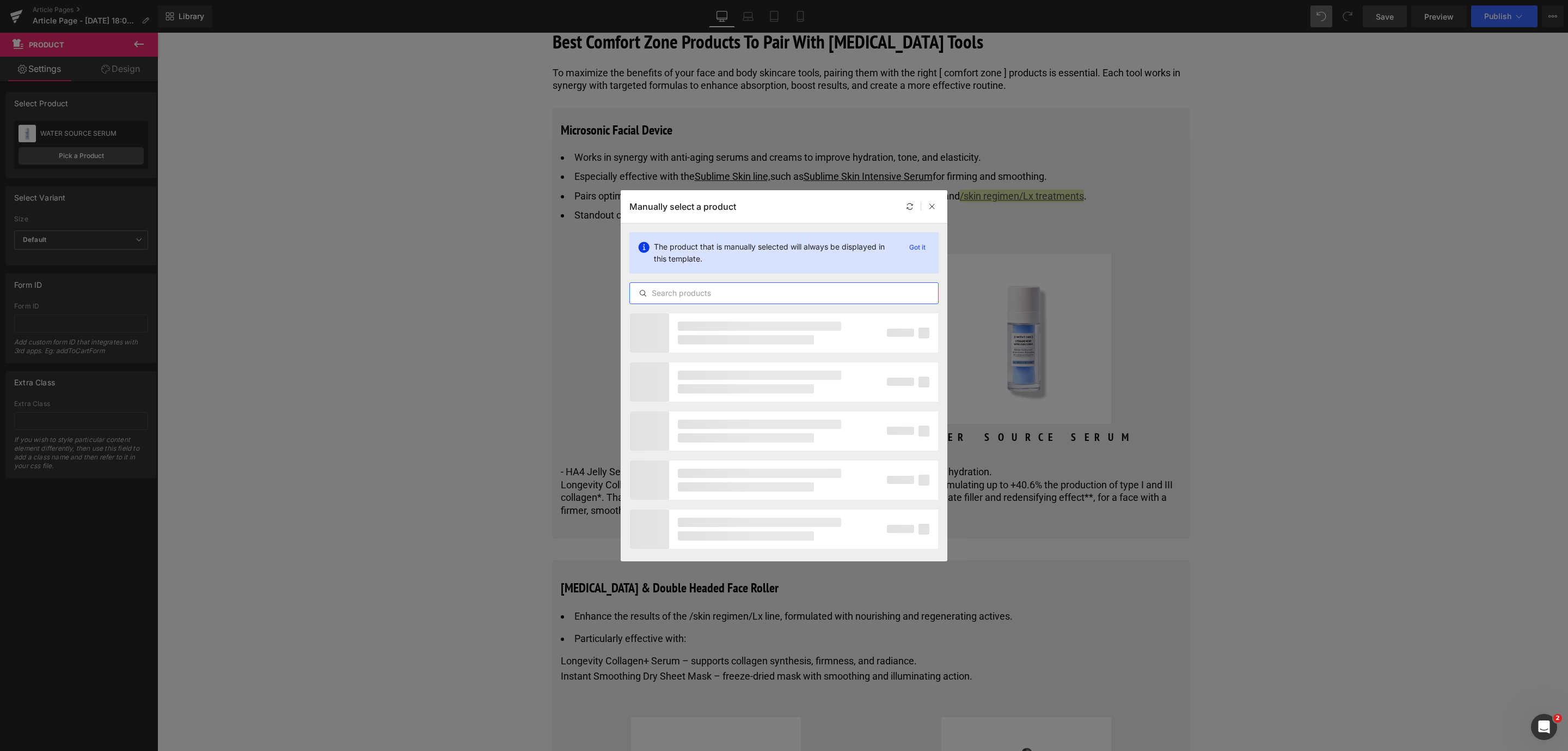
click at [681, 293] on input "text" at bounding box center [784, 293] width 308 height 13
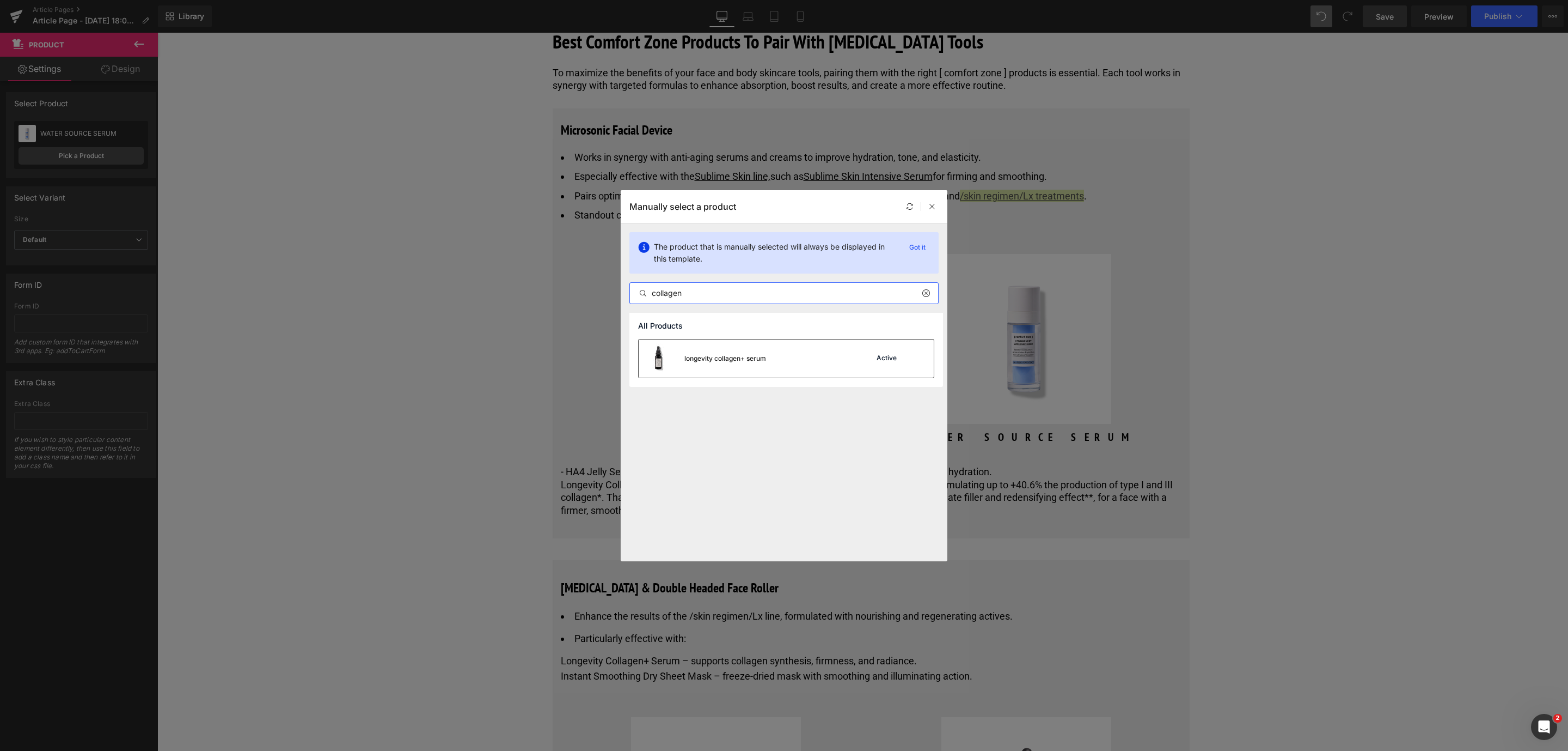
type input "collagen"
click at [745, 349] on div "longevity collagen+ serum" at bounding box center [702, 358] width 128 height 38
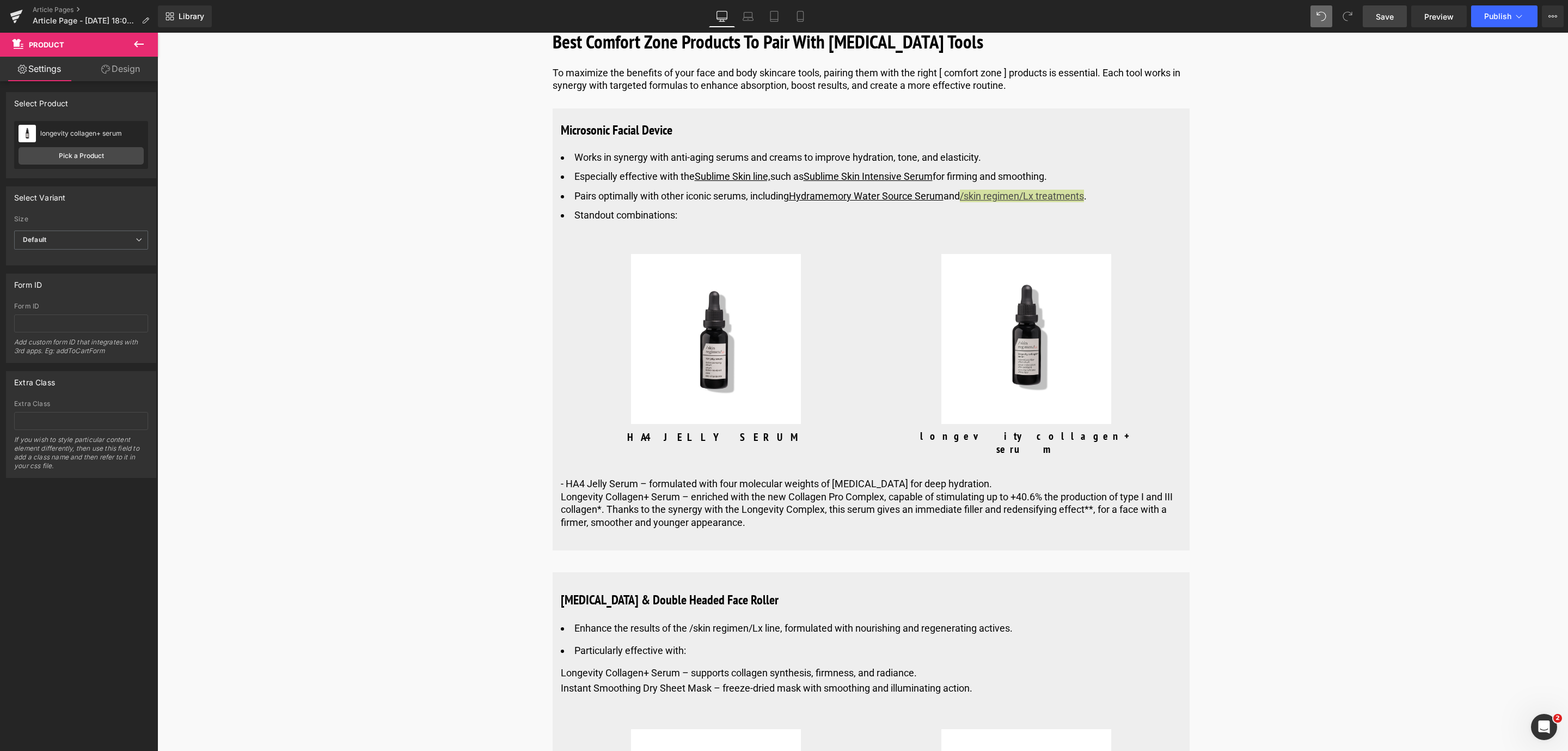
click at [1390, 18] on span "Save" at bounding box center [1384, 17] width 18 height 12
click at [131, 39] on button at bounding box center [139, 44] width 38 height 24
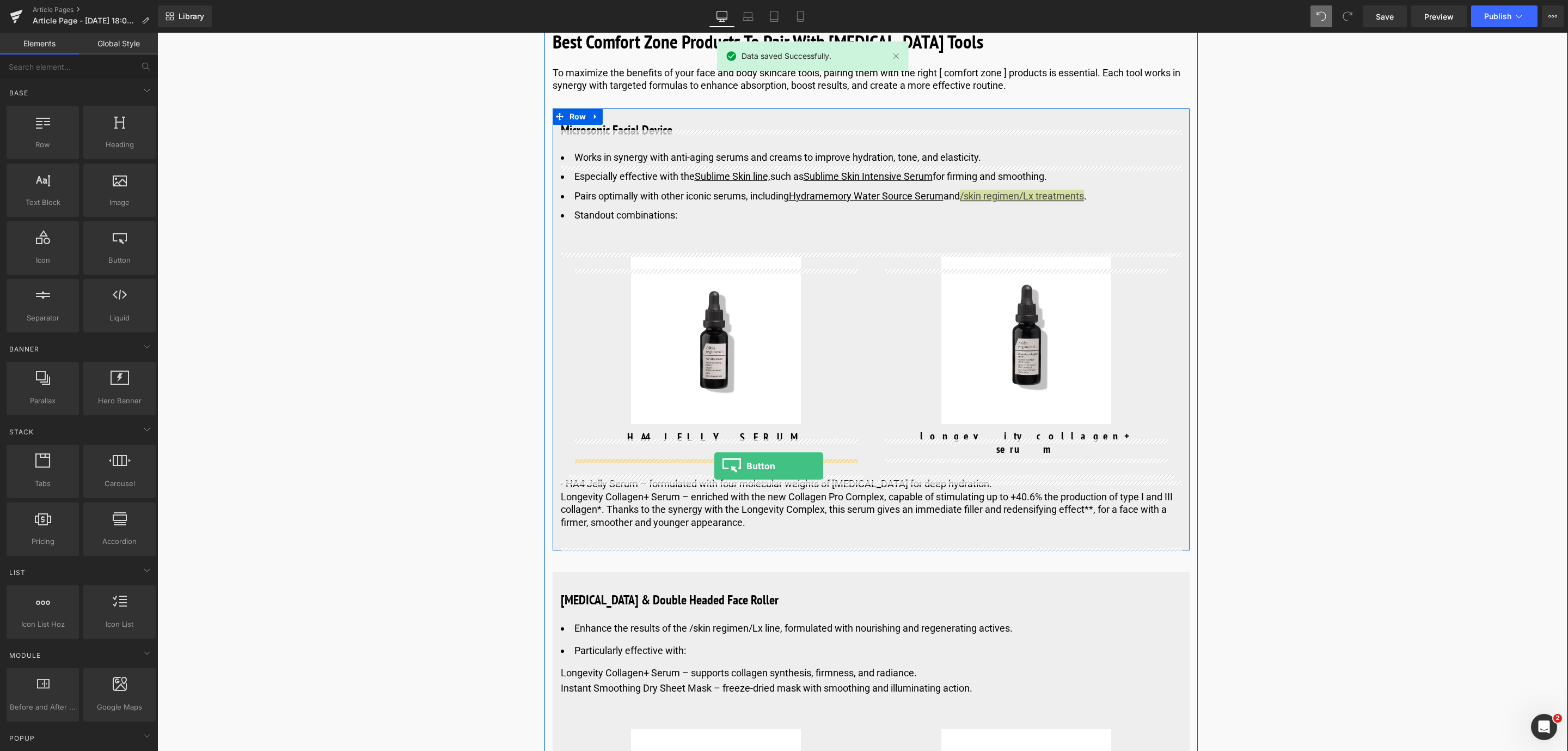
drag, startPoint x: 274, startPoint y: 278, endPoint x: 714, endPoint y: 466, distance: 478.5
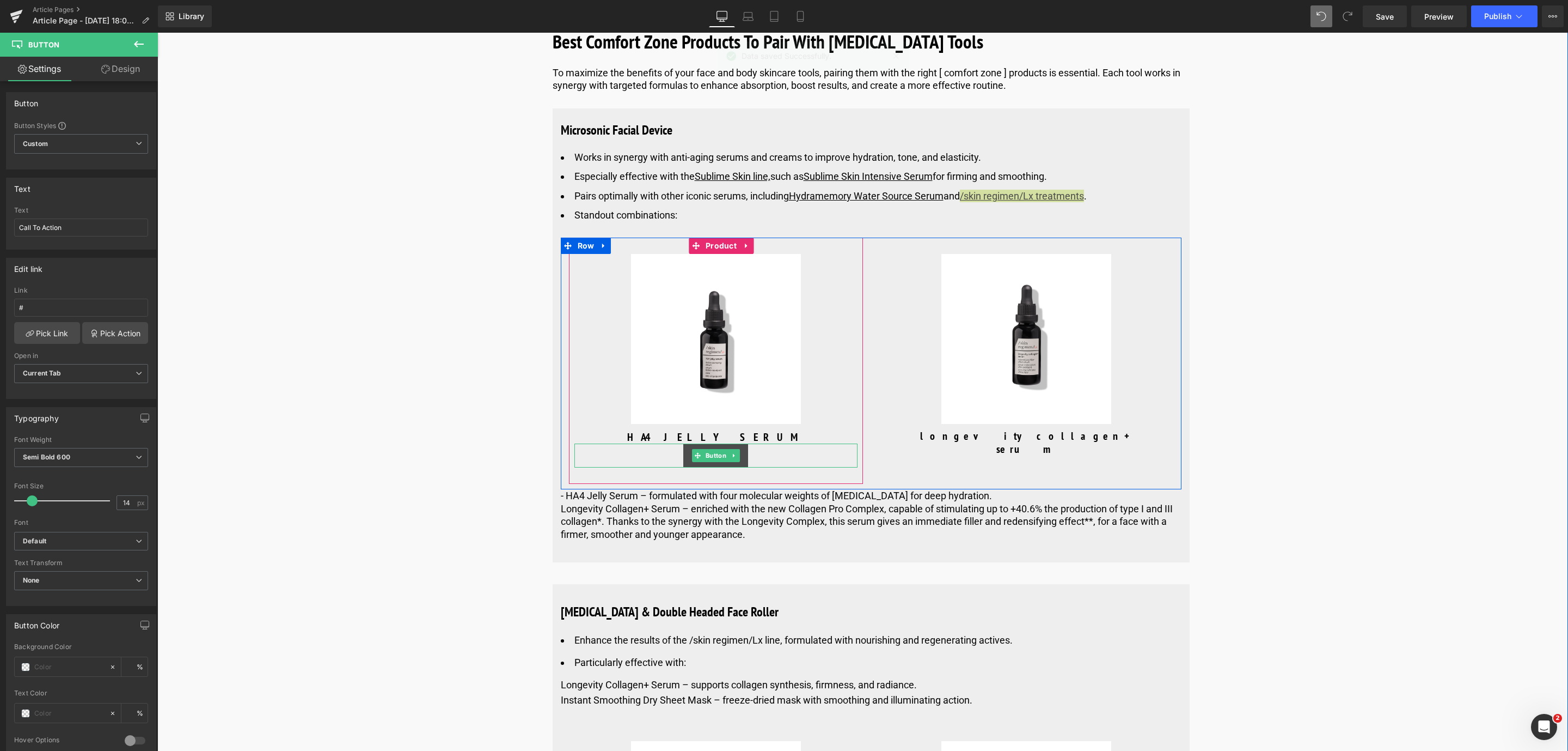
click at [711, 462] on span "Button" at bounding box center [715, 455] width 25 height 13
click at [122, 79] on link "Design" at bounding box center [120, 69] width 79 height 24
click at [0, 0] on div "Spacing" at bounding box center [0, 0] width 0 height 0
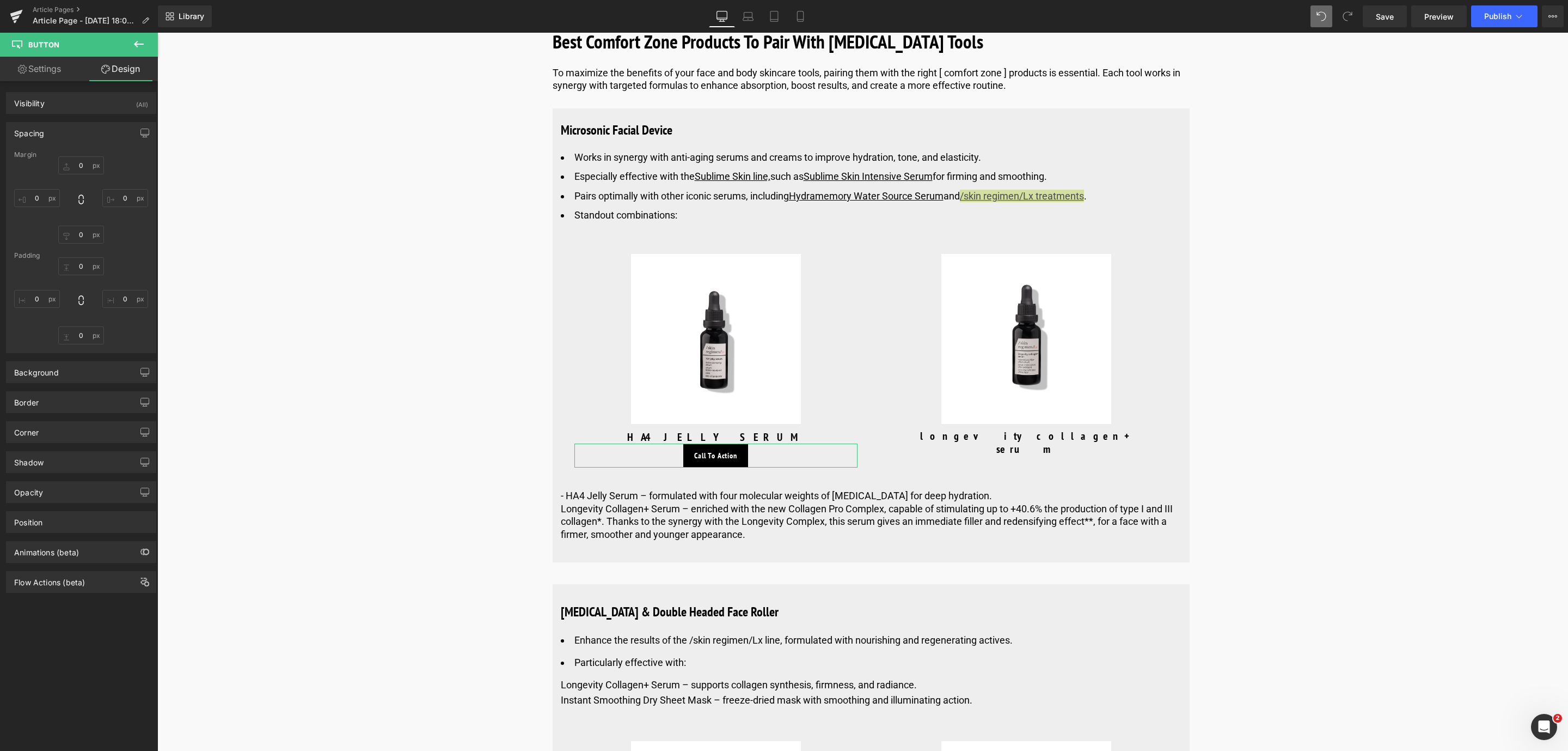
type input "0"
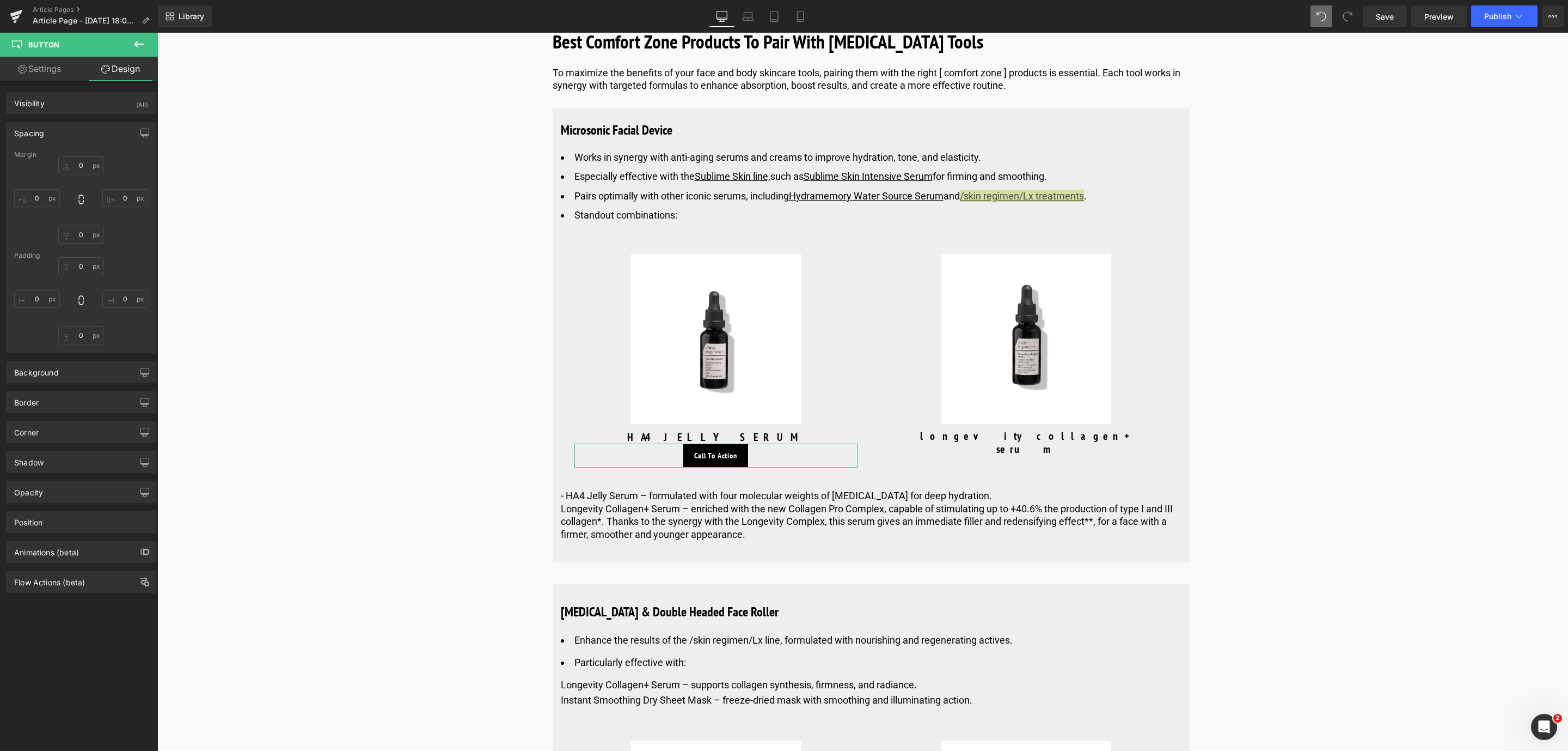
type input "20"
type input "0"
type input "20"
click at [82, 165] on input "0" at bounding box center [81, 166] width 46 height 18
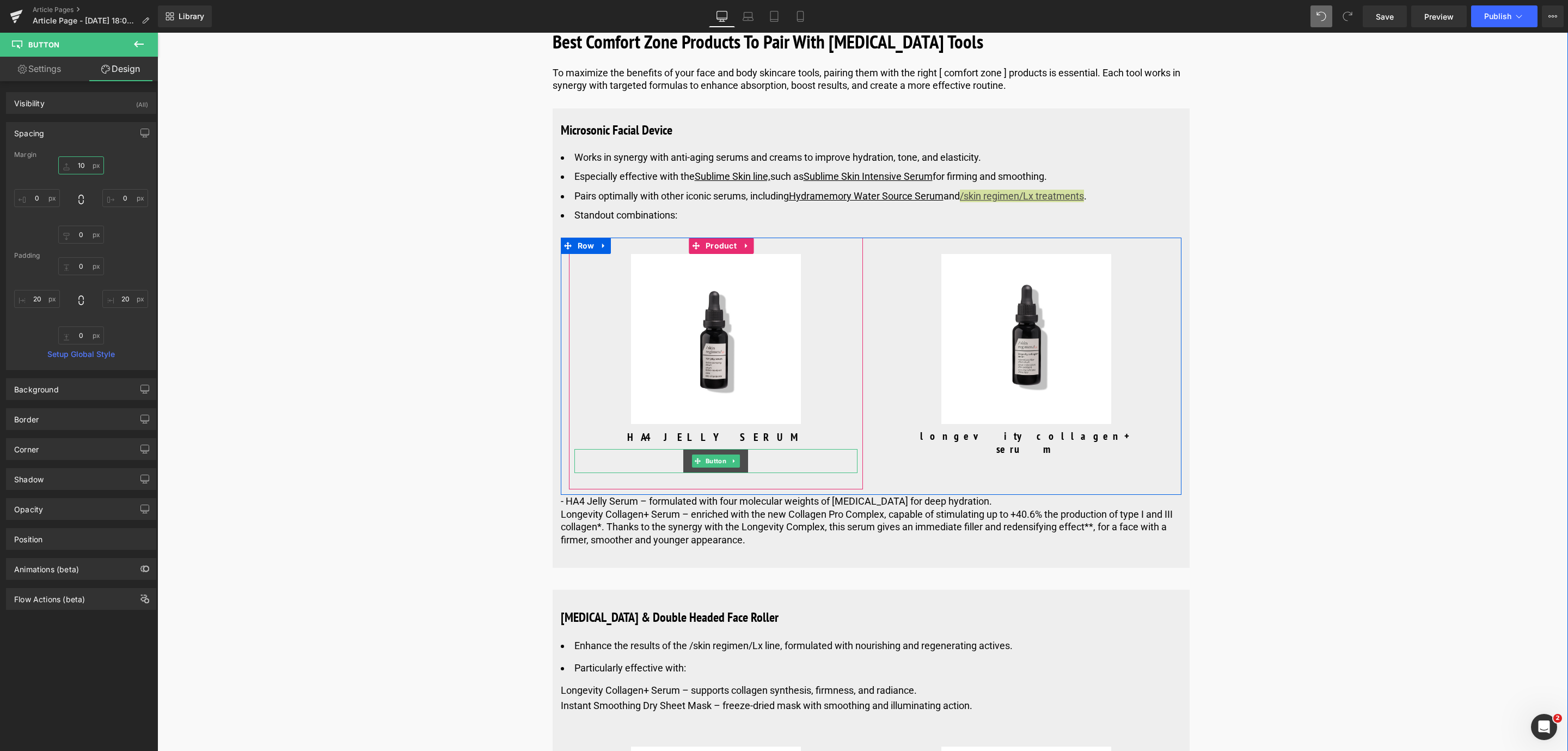
type input "10"
click at [732, 467] on link at bounding box center [734, 461] width 12 height 13
click at [734, 467] on link at bounding box center [740, 461] width 12 height 13
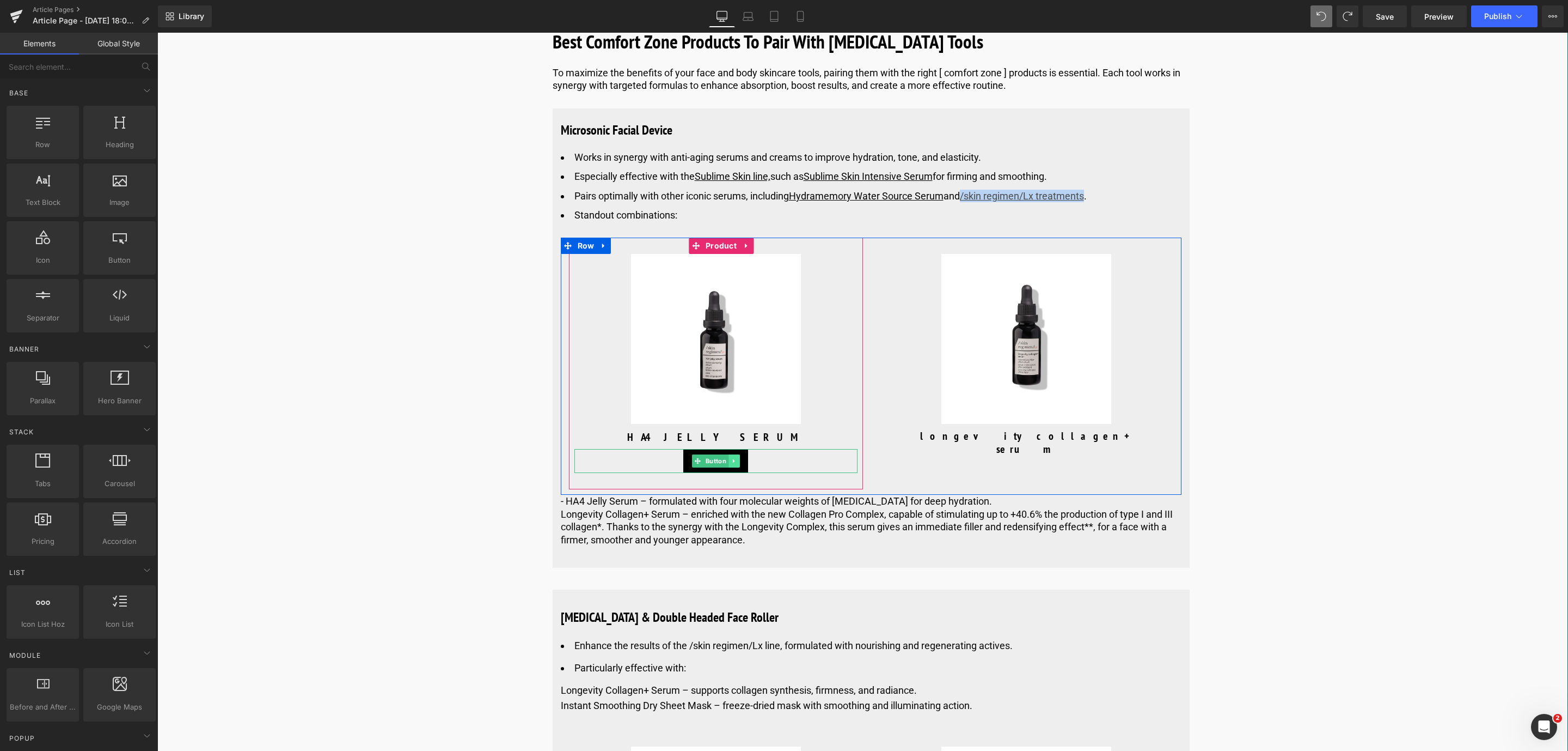
click at [731, 464] on icon at bounding box center [733, 461] width 6 height 6
click at [729, 467] on link at bounding box center [728, 461] width 12 height 13
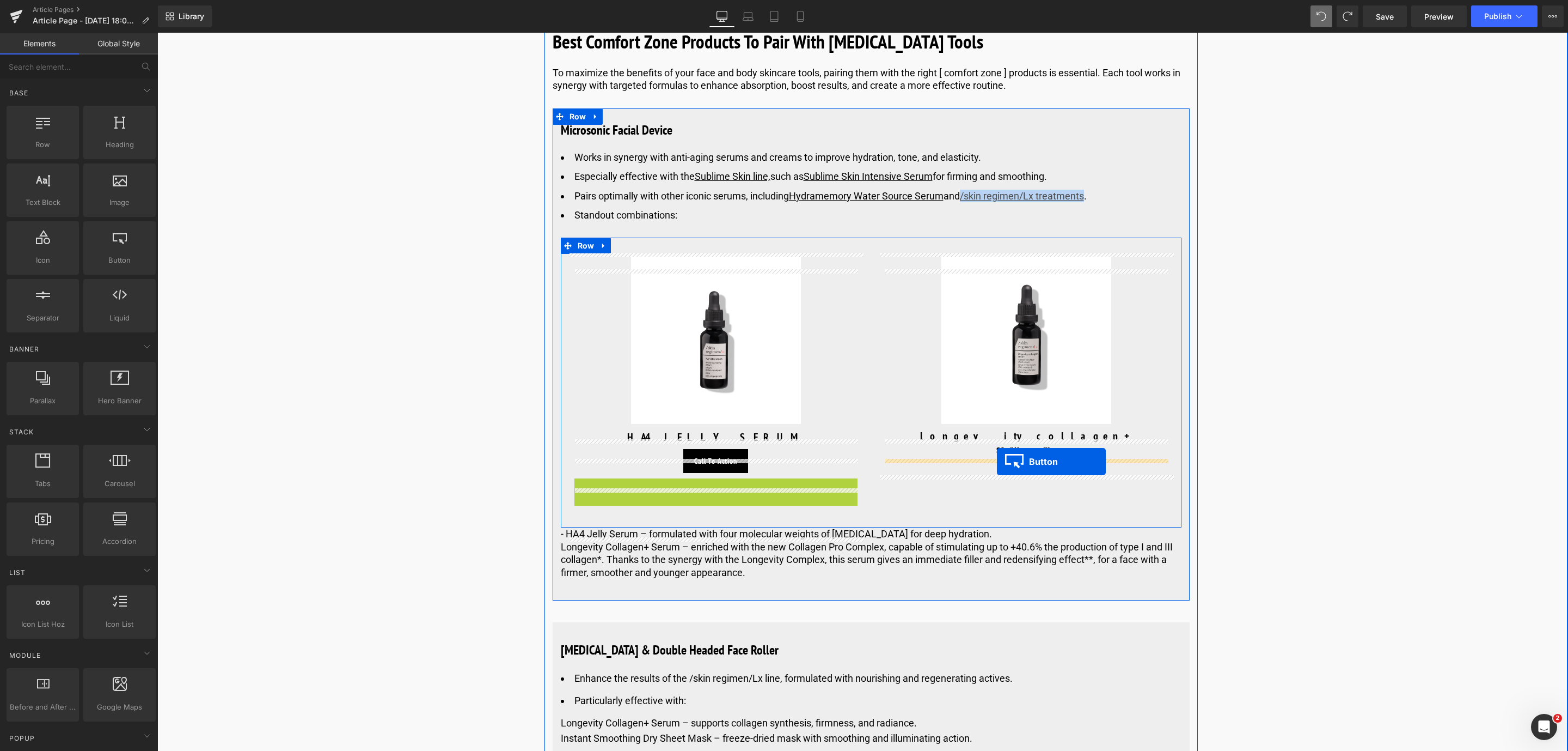
drag, startPoint x: 689, startPoint y: 505, endPoint x: 997, endPoint y: 462, distance: 311.0
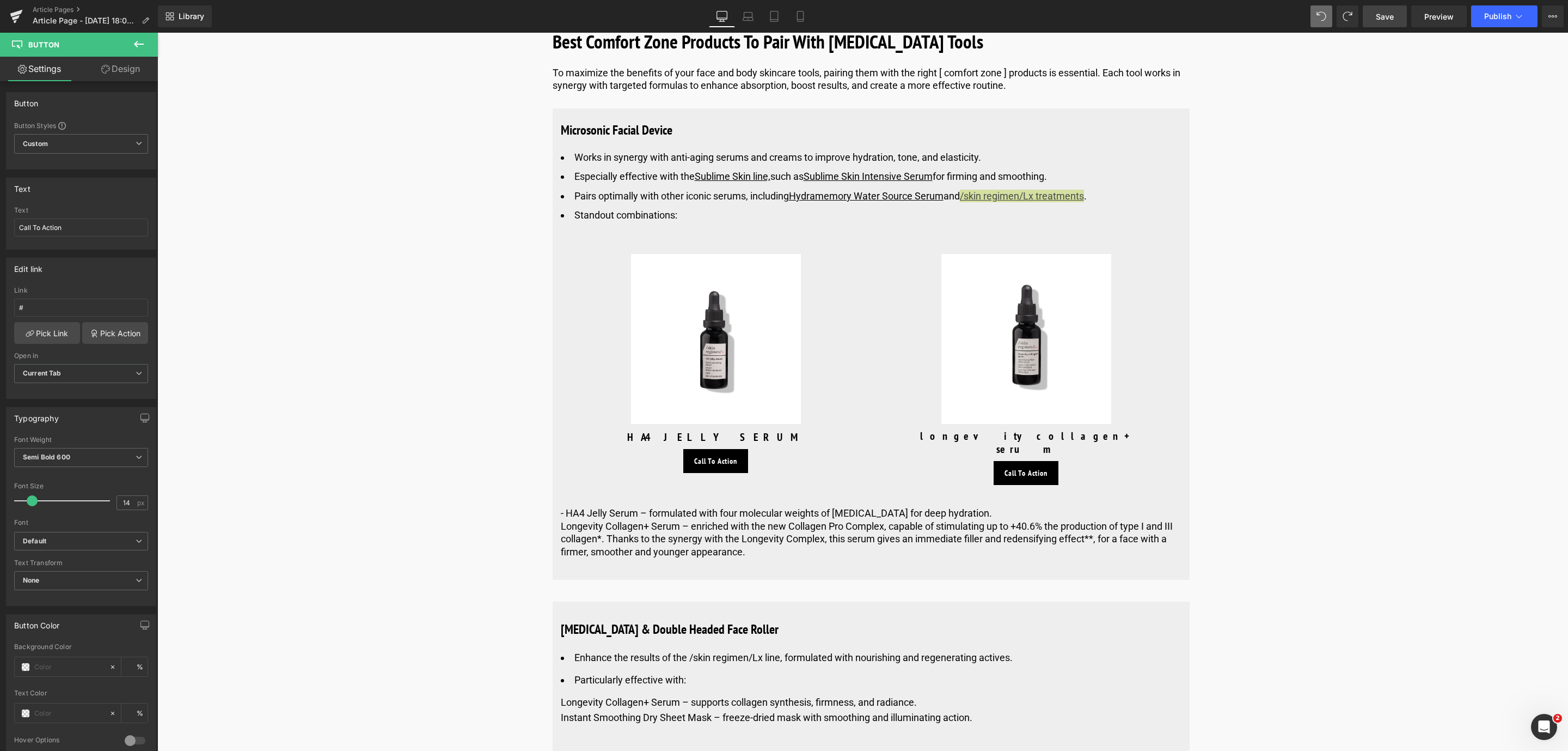
click at [1373, 9] on link "Save" at bounding box center [1384, 16] width 44 height 22
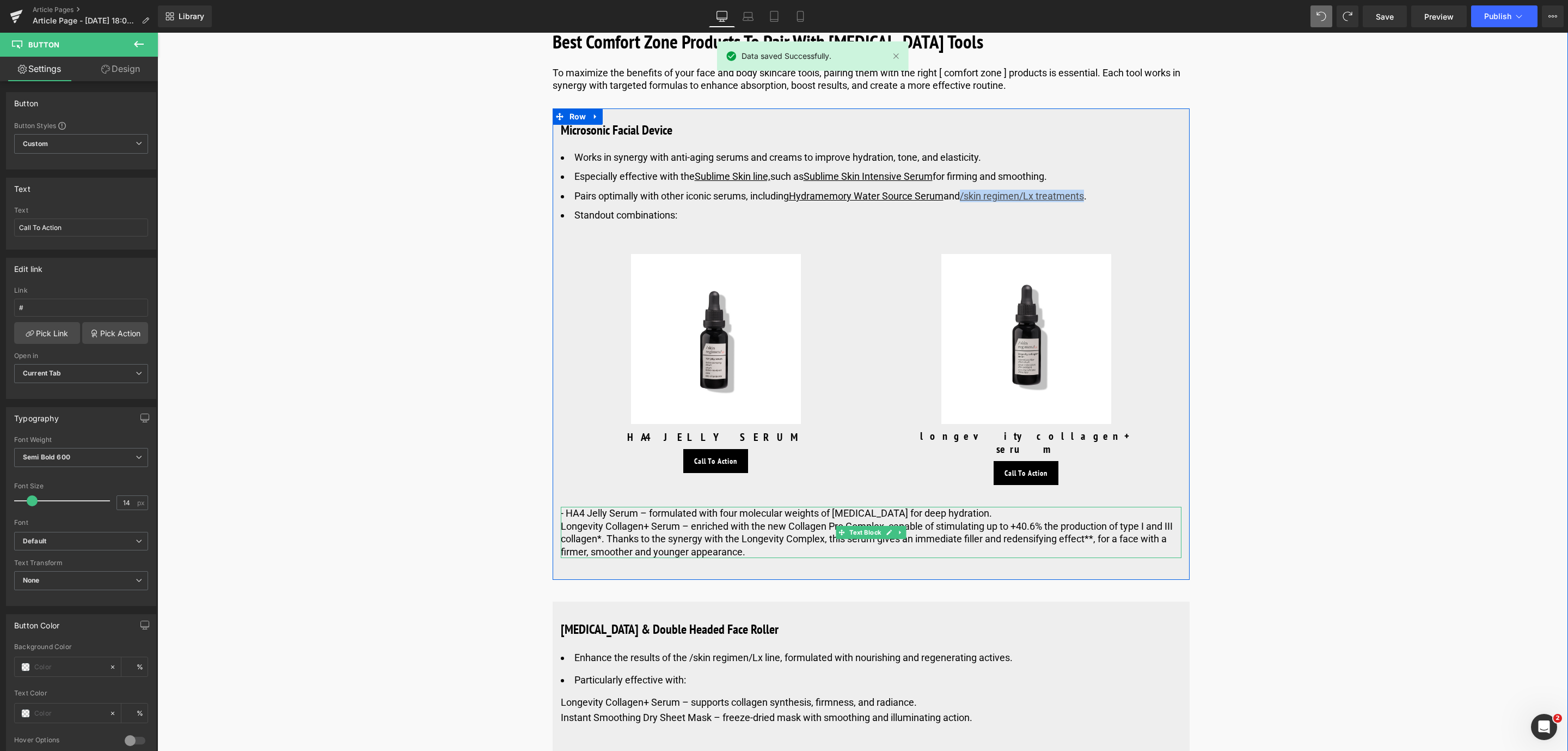
click at [584, 540] on span "Longevity Collagen+ Serum – enriched with the new Collagen Pro Complex, capable…" at bounding box center [866, 538] width 612 height 37
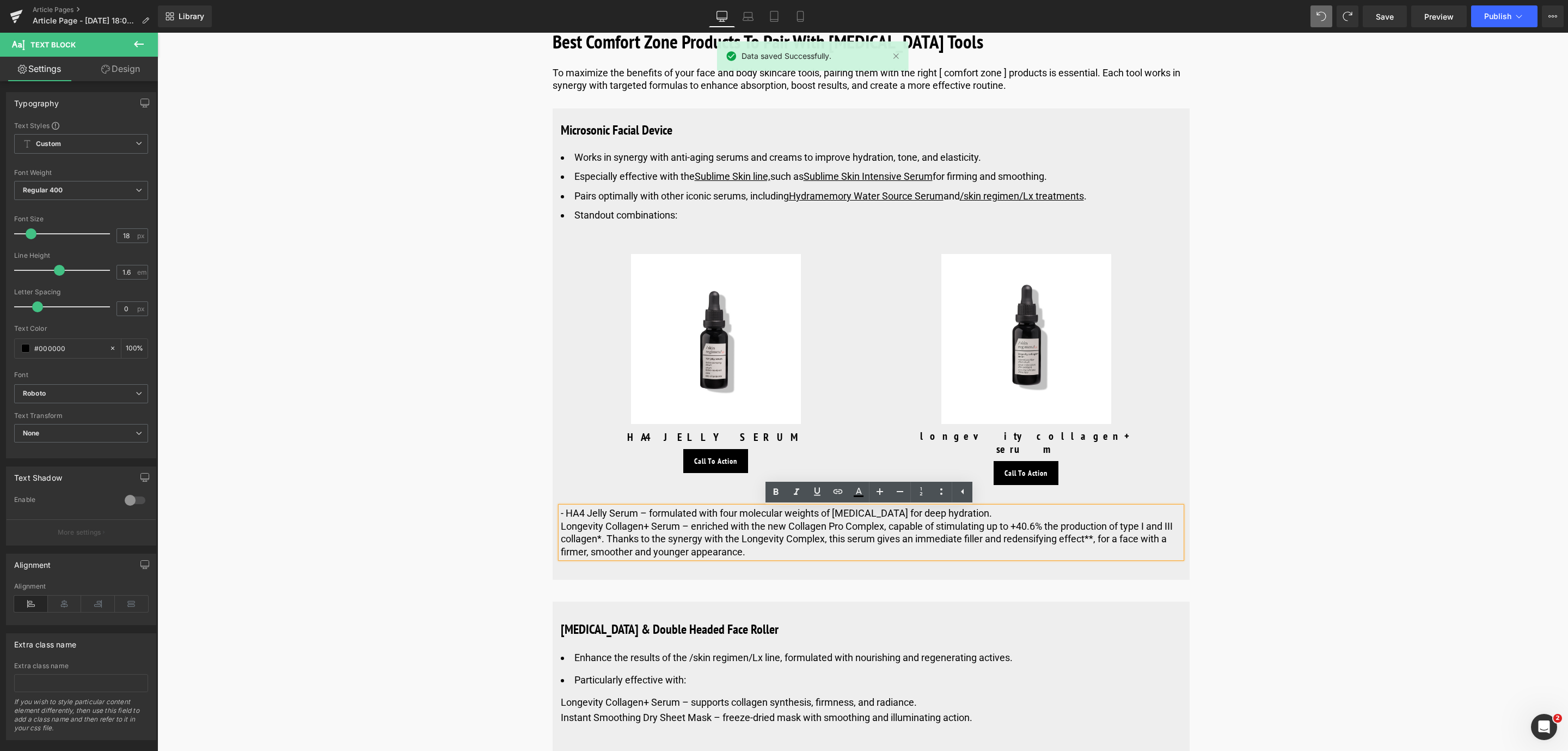
click at [902, 535] on span "Longevity Collagen+ Serum – enriched with the new Collagen Pro Complex, capable…" at bounding box center [866, 538] width 612 height 37
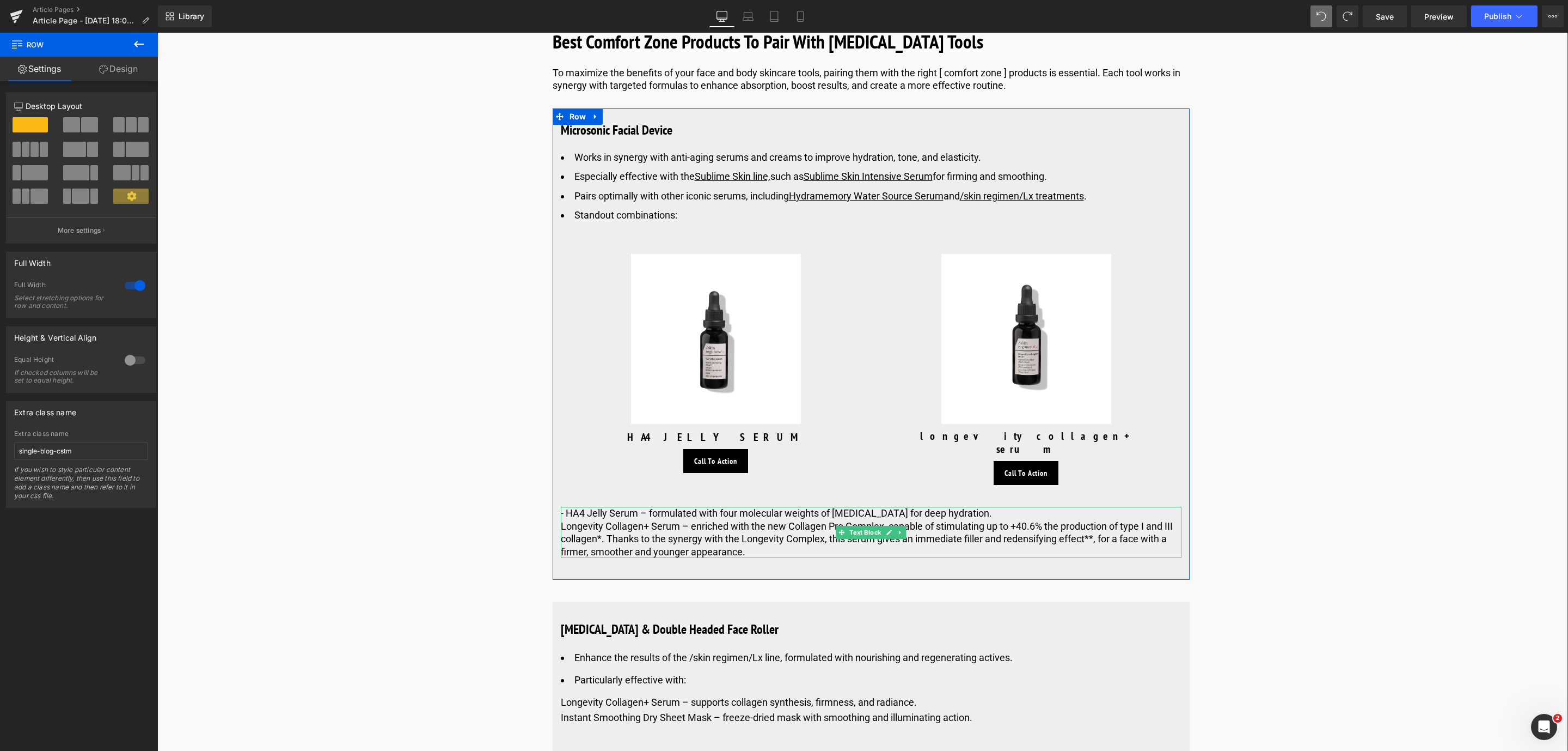
click at [899, 534] on icon at bounding box center [900, 532] width 6 height 6
click at [903, 538] on link at bounding box center [906, 532] width 12 height 13
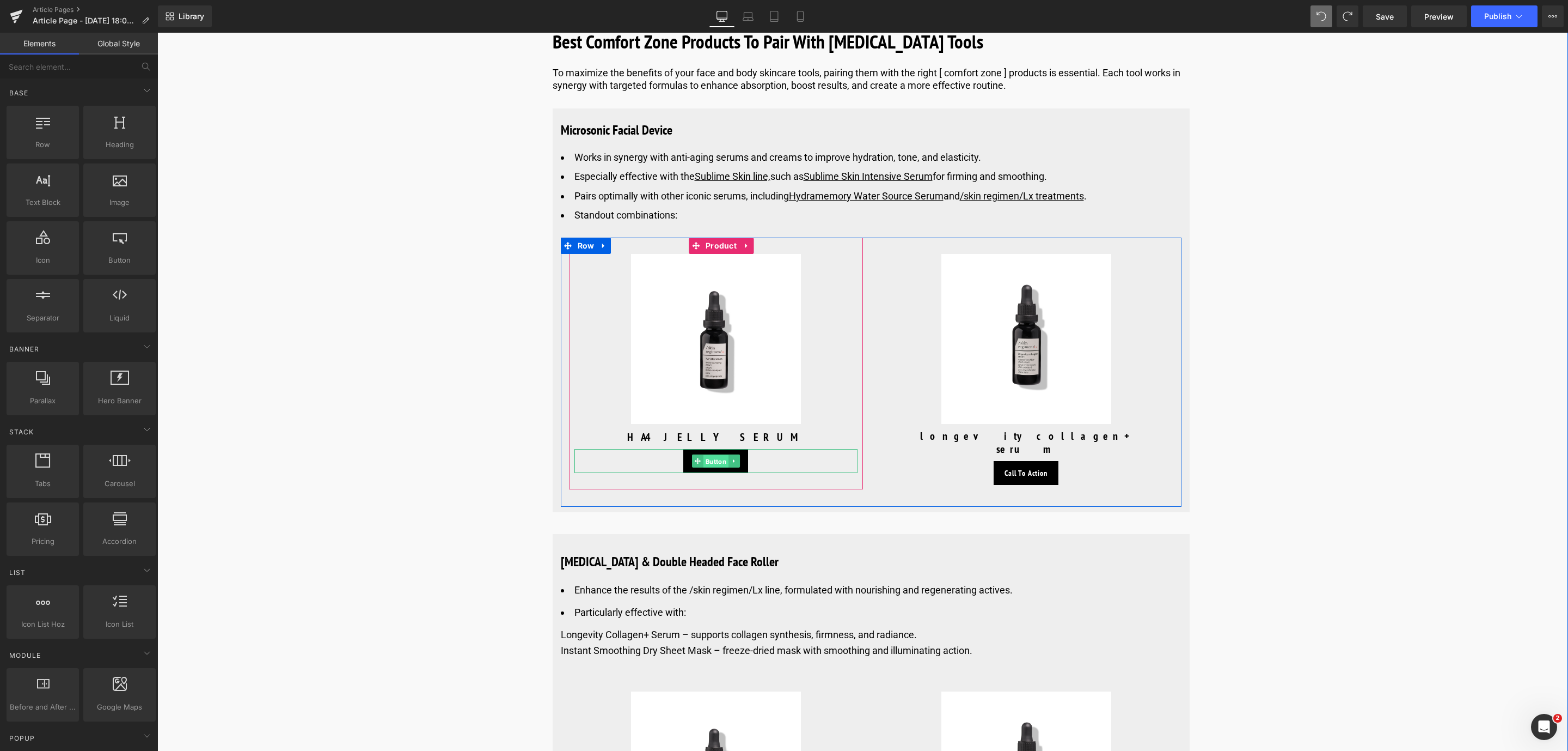
click at [703, 468] on span "Button" at bounding box center [715, 462] width 25 height 13
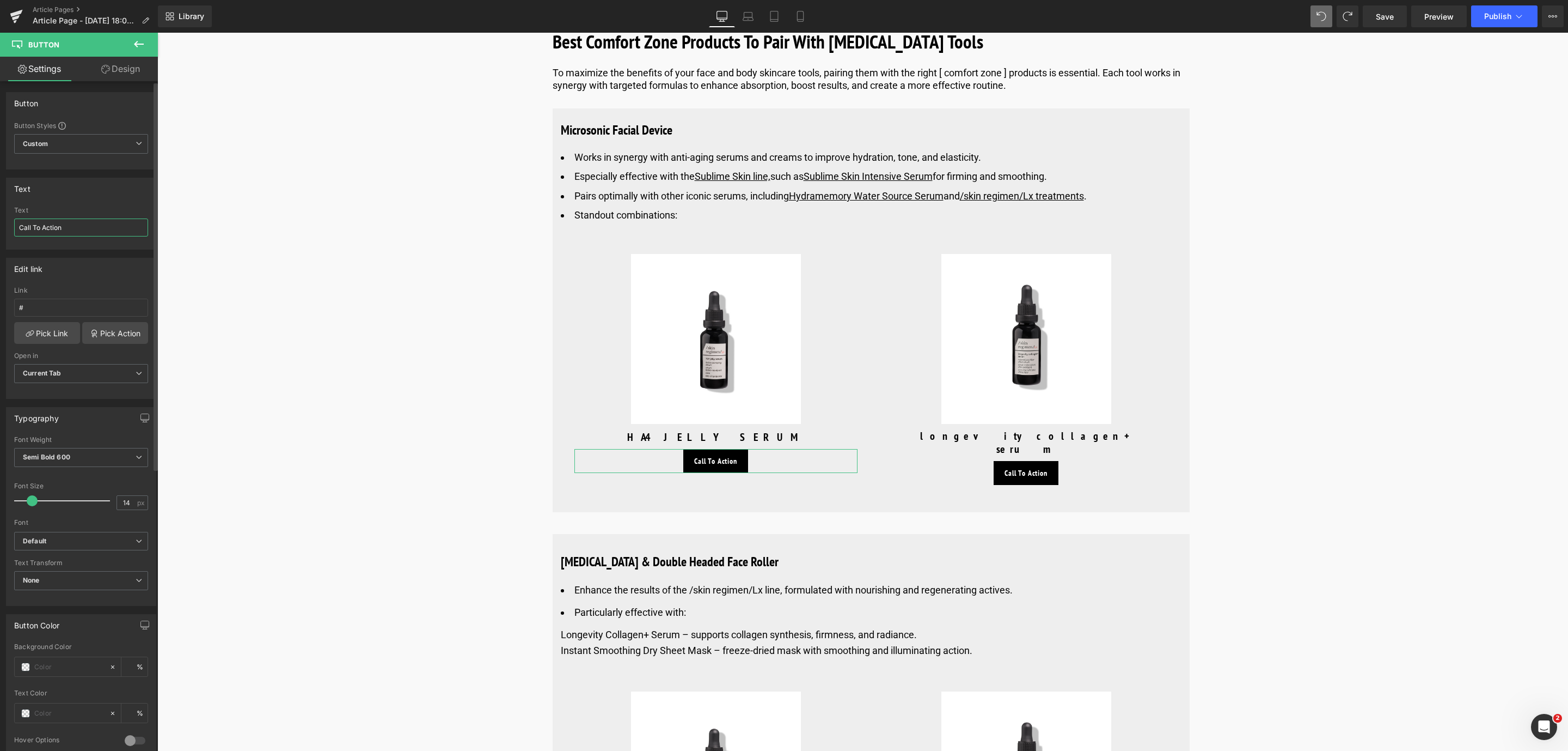
drag, startPoint x: 86, startPoint y: 230, endPoint x: 8, endPoint y: 233, distance: 78.1
click at [8, 233] on div "Call To Action Text Call To Action" at bounding box center [81, 228] width 149 height 43
type input "Discover more"
drag, startPoint x: 77, startPoint y: 235, endPoint x: -5, endPoint y: 233, distance: 82.0
click at [0, 233] on html "Button You are previewing how the will restyle your page. You can not edit Elem…" at bounding box center [784, 375] width 1568 height 751
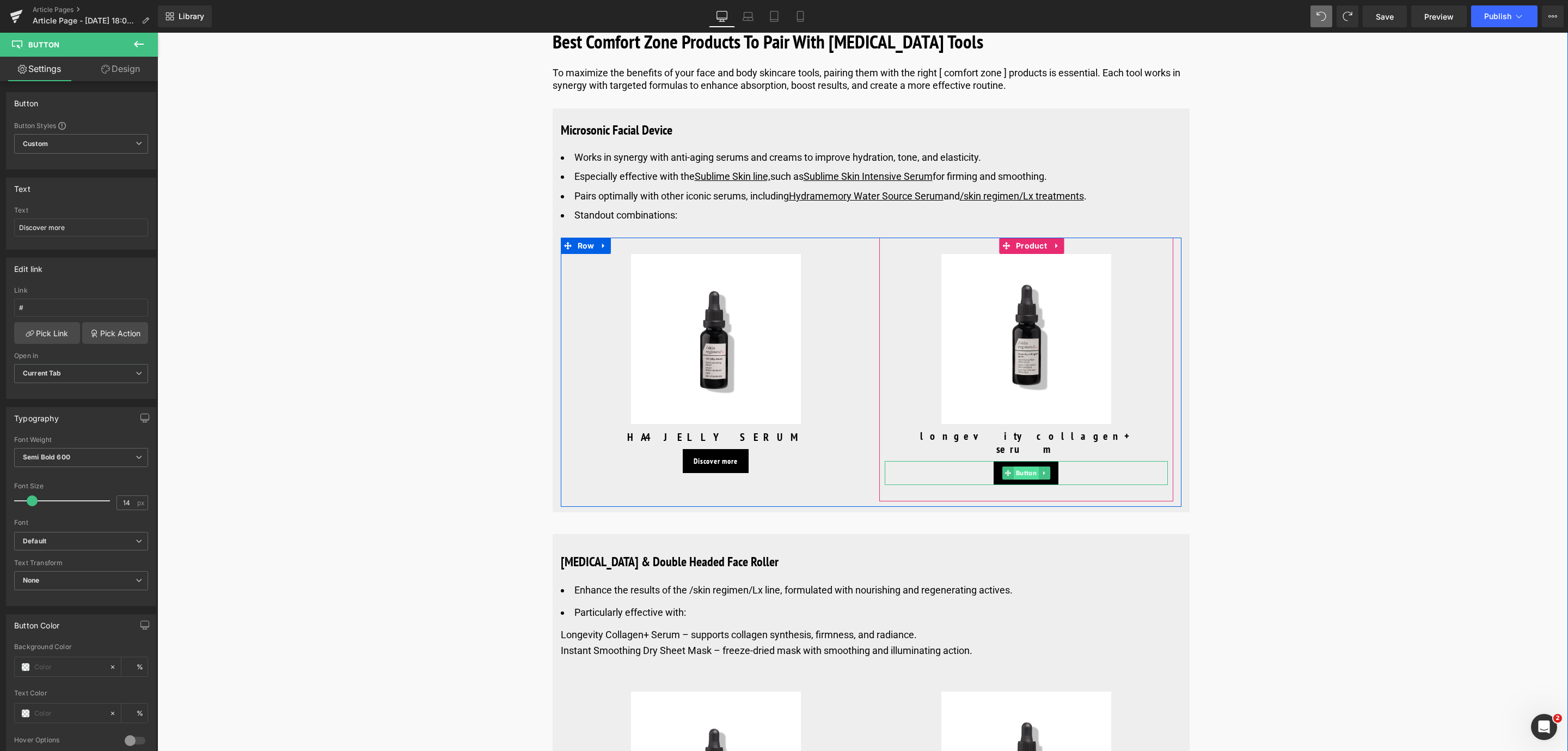
click at [1025, 479] on span "Button" at bounding box center [1026, 473] width 25 height 13
drag, startPoint x: 868, startPoint y: 446, endPoint x: -3, endPoint y: 215, distance: 901.1
click at [0, 215] on html "Button You are previewing how the will restyle your page. You can not edit Elem…" at bounding box center [784, 375] width 1568 height 751
paste input "Discover more"
type input "Discover more"
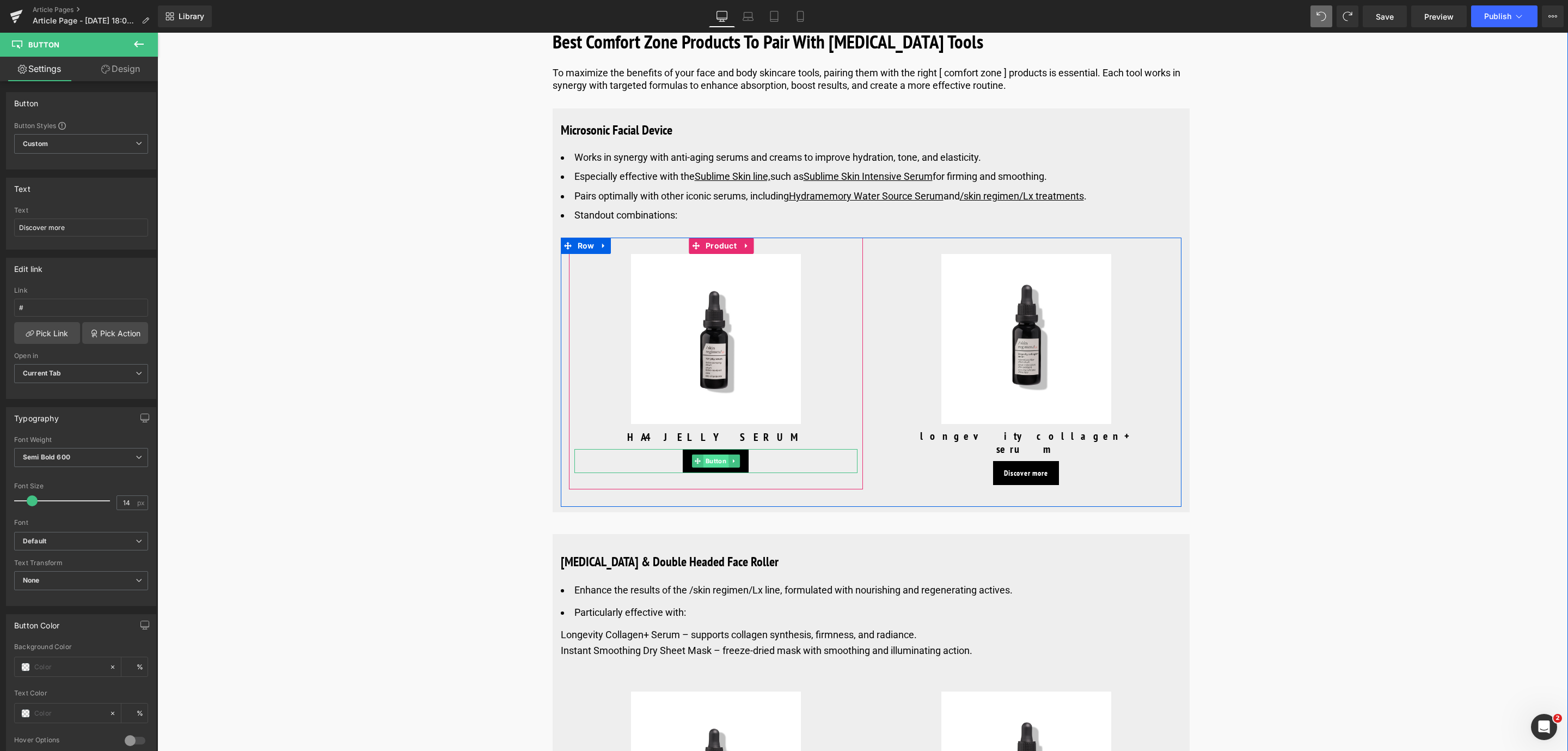
click at [705, 467] on span "Button" at bounding box center [715, 461] width 25 height 13
type input "[URL][DOMAIN_NAME]"
click at [41, 344] on link "Pick Link" at bounding box center [47, 333] width 66 height 22
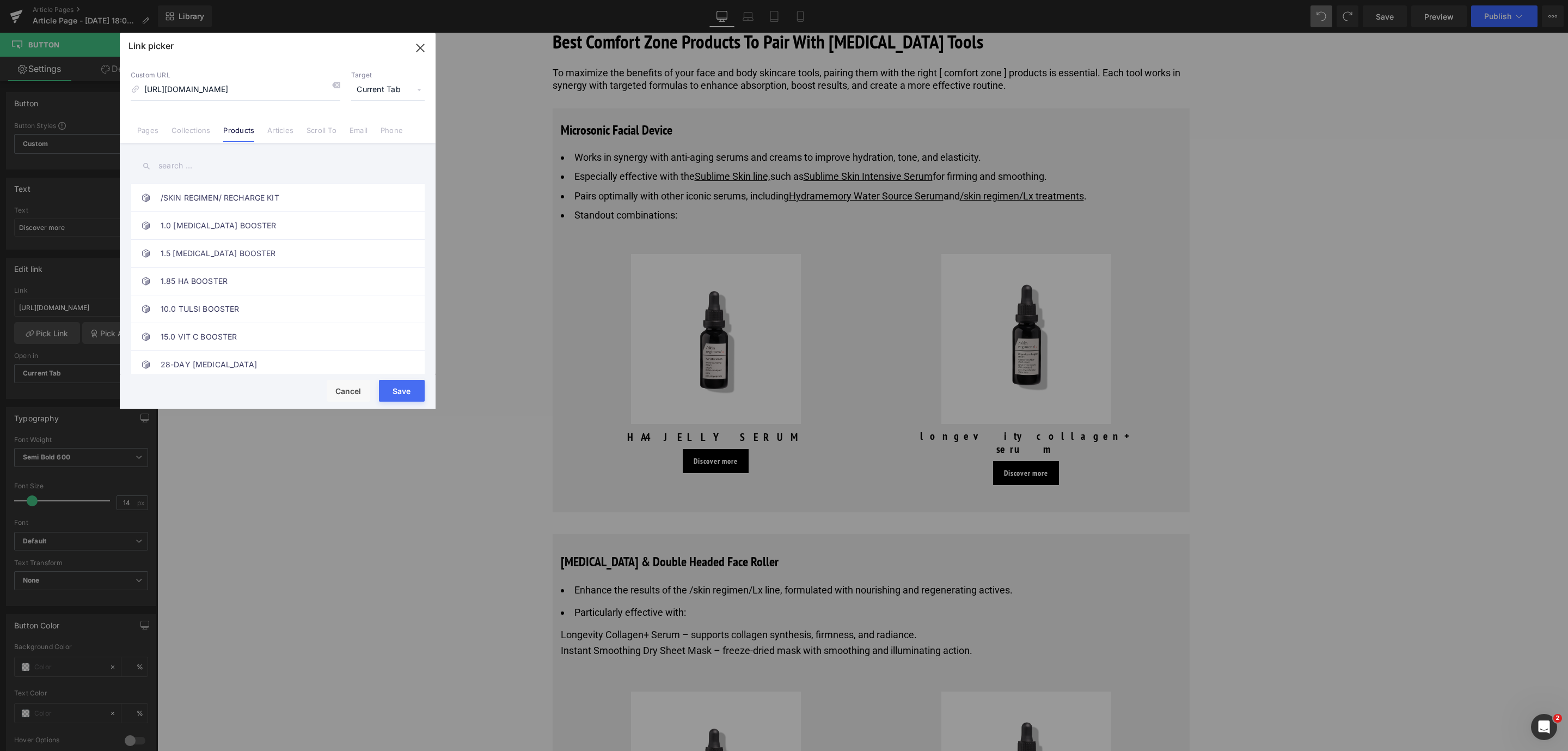
scroll to position [0, 0]
click at [409, 382] on button "Save" at bounding box center [401, 391] width 46 height 22
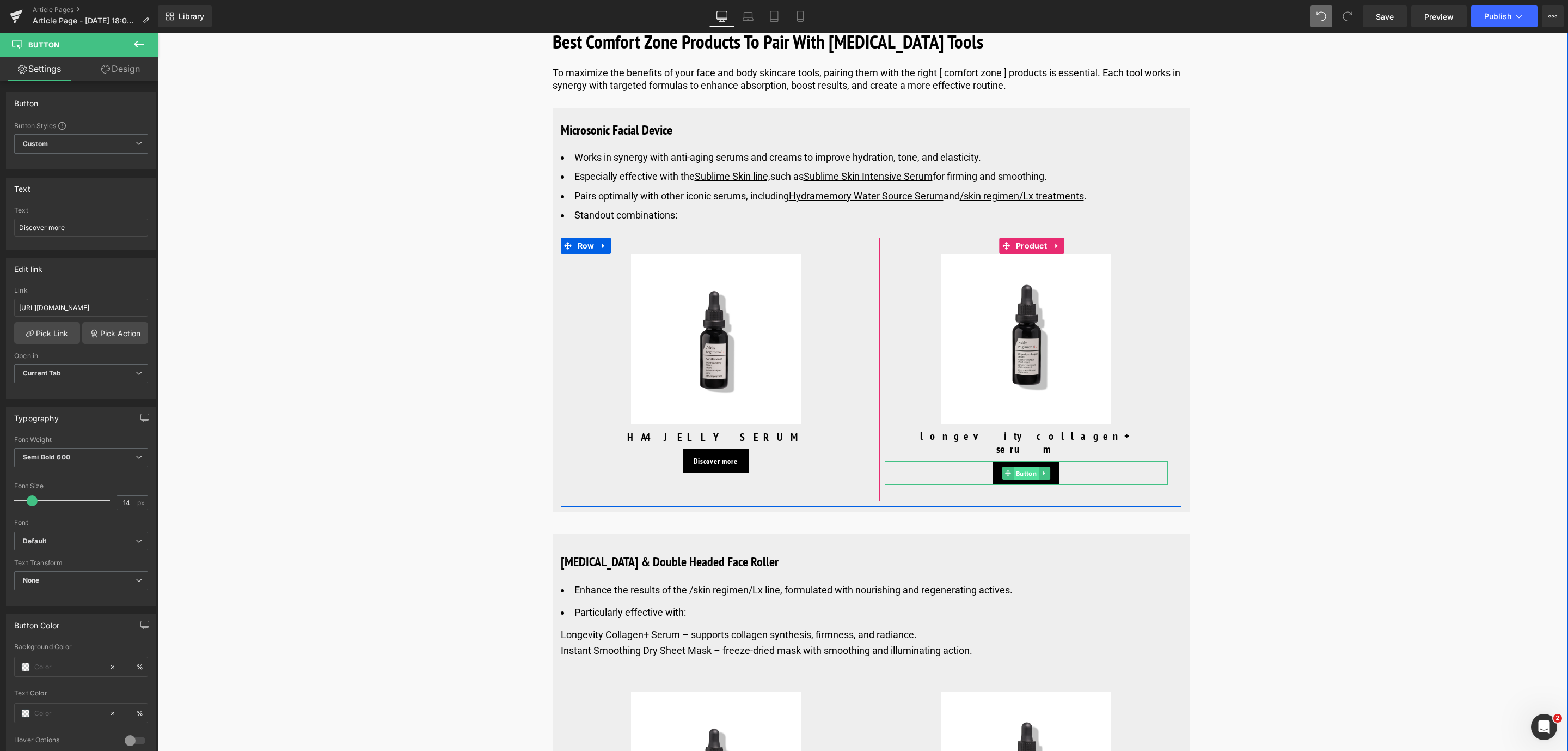
drag, startPoint x: 1023, startPoint y: 477, endPoint x: 980, endPoint y: 39, distance: 440.1
click at [1023, 477] on span "Button" at bounding box center [1026, 473] width 25 height 13
click at [708, 468] on span "Button" at bounding box center [715, 462] width 25 height 13
click at [1383, 12] on span "Save" at bounding box center [1384, 17] width 18 height 12
click at [754, 596] on li "Enhance the results of the /skin regimen/Lx line, formulated with nourishing an…" at bounding box center [870, 590] width 620 height 16
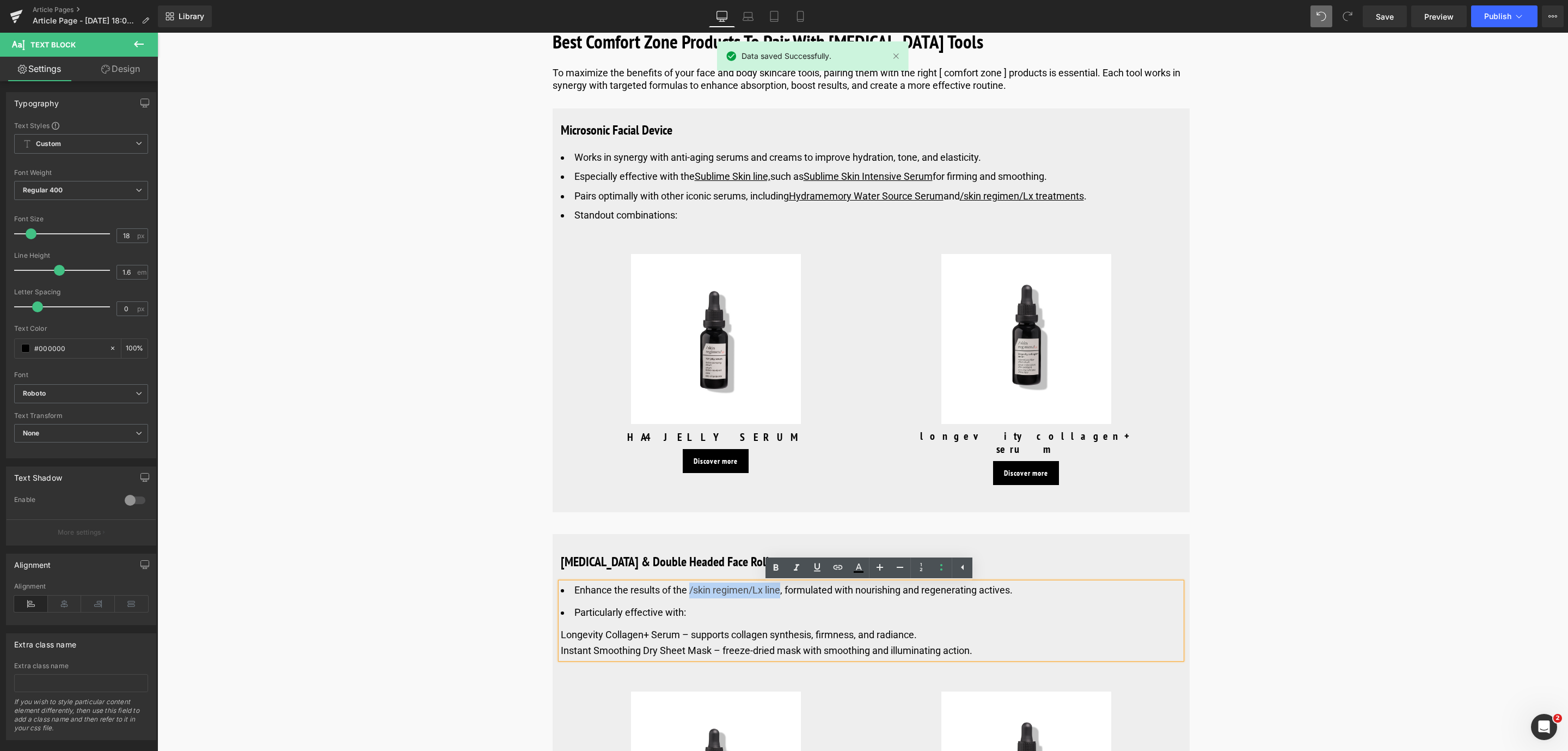
drag, startPoint x: 706, startPoint y: 596, endPoint x: 688, endPoint y: 598, distance: 18.1
click at [688, 598] on li "Enhance the results of the /skin regimen/Lx line, formulated with nourishing an…" at bounding box center [870, 590] width 620 height 16
drag, startPoint x: 816, startPoint y: 560, endPoint x: 821, endPoint y: 564, distance: 6.4
click at [817, 560] on link at bounding box center [817, 568] width 21 height 21
drag, startPoint x: 834, startPoint y: 566, endPoint x: 662, endPoint y: 397, distance: 241.1
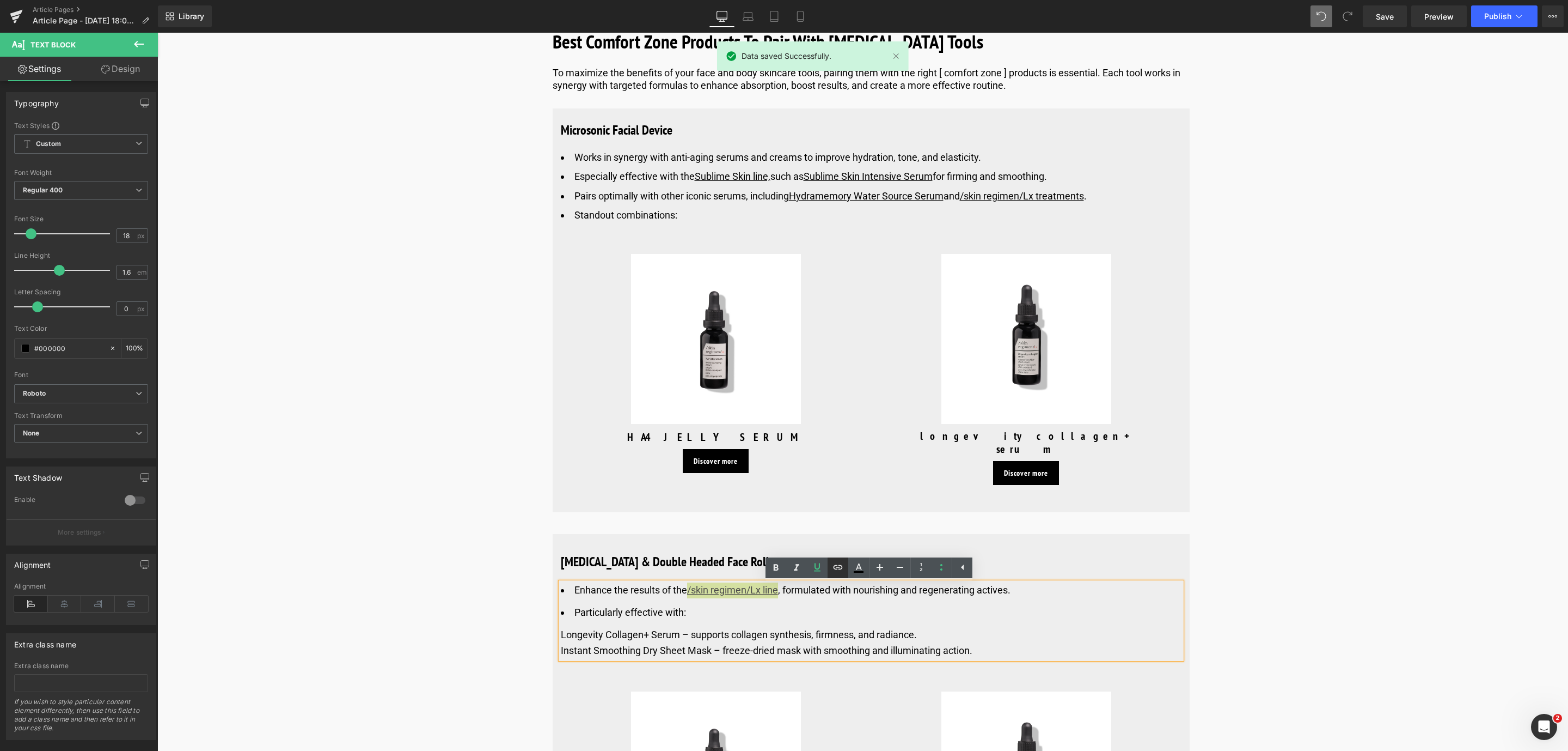
click at [834, 566] on icon at bounding box center [838, 567] width 9 height 5
click at [712, 624] on input "text" at bounding box center [763, 616] width 167 height 27
paste input "[URL][DOMAIN_NAME]"
type input "[URL][DOMAIN_NAME]"
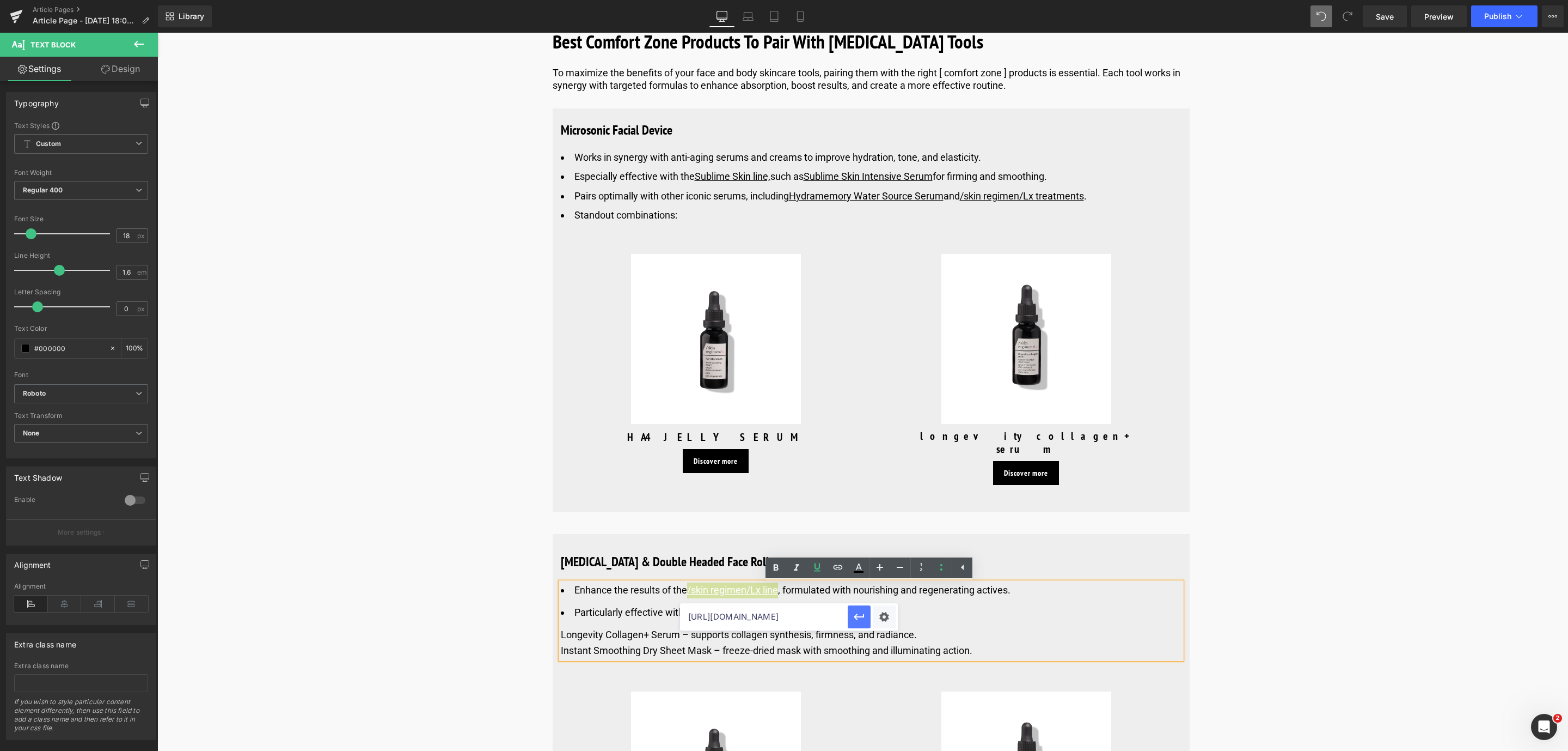
click at [856, 624] on button "button" at bounding box center [859, 616] width 23 height 23
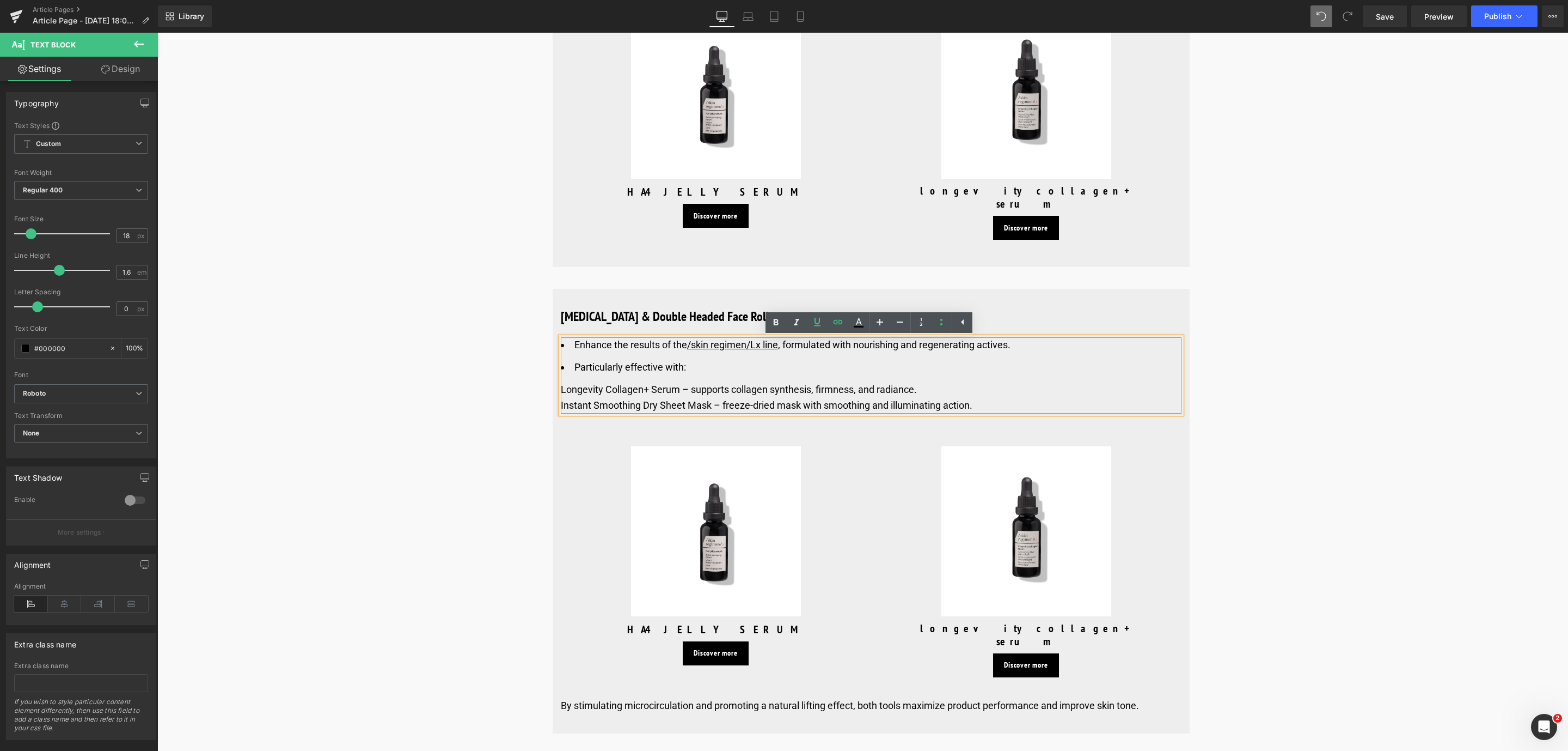
click at [621, 398] on div "Longevity Collagen+ Serum – supports collagen synthesis, firmness, and radiance." at bounding box center [870, 389] width 620 height 16
drag, startPoint x: 997, startPoint y: 409, endPoint x: 545, endPoint y: 396, distance: 452.2
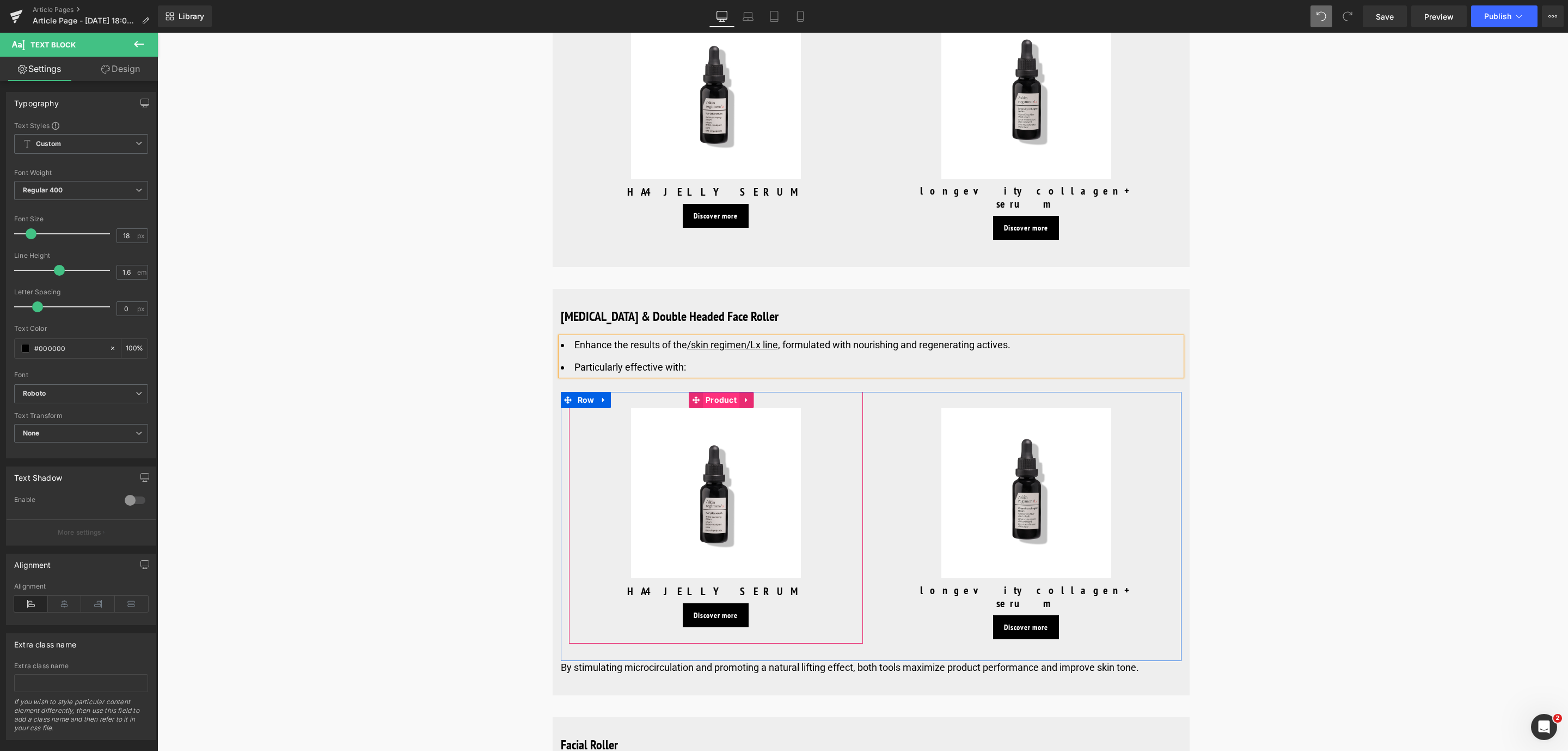
click at [722, 399] on span "Product" at bounding box center [721, 400] width 37 height 16
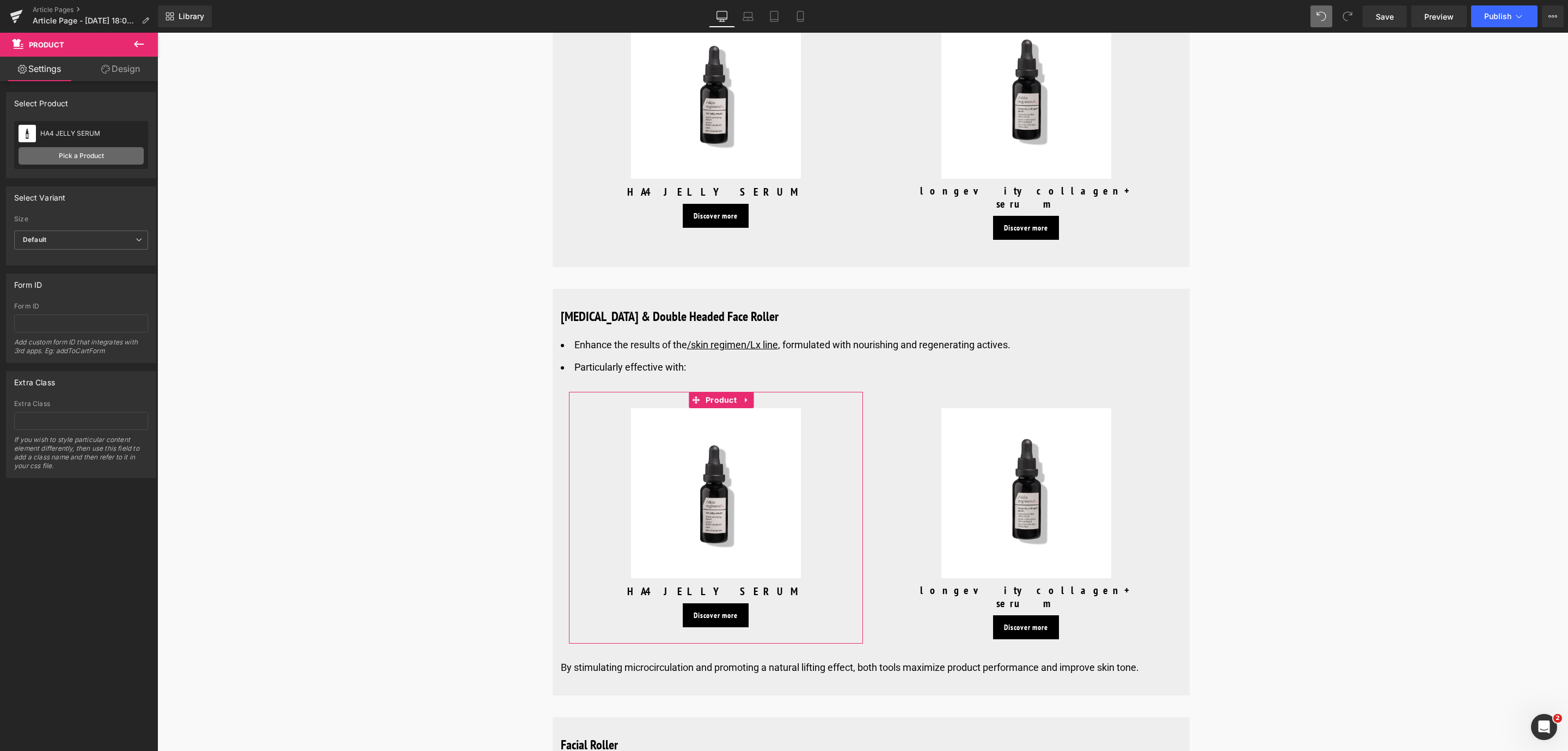
click at [113, 164] on link "Pick a Product" at bounding box center [81, 155] width 125 height 17
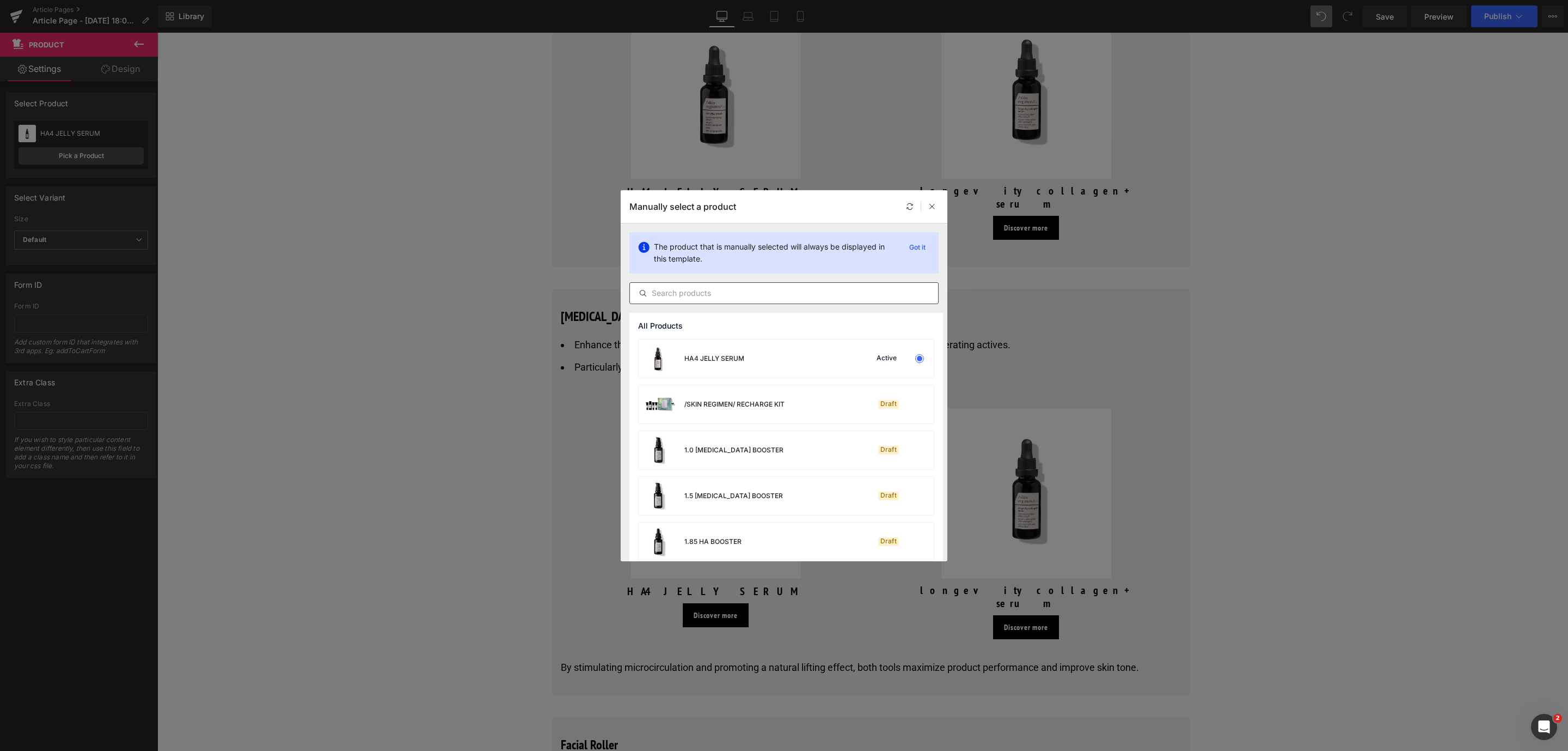
click at [712, 297] on input "text" at bounding box center [784, 293] width 308 height 13
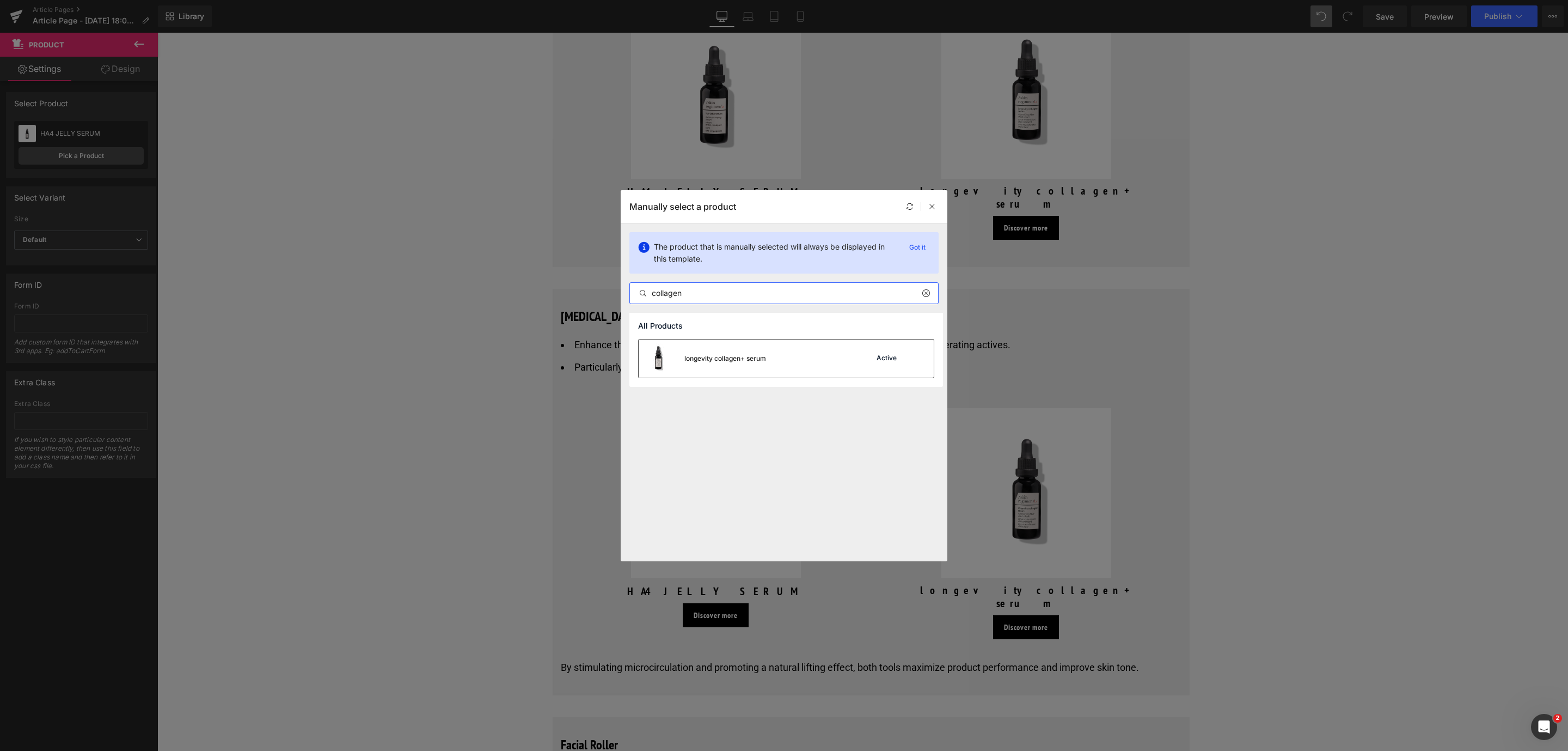
type input "collagen"
click at [706, 364] on div "longevity collagen+ serum" at bounding box center [702, 358] width 128 height 38
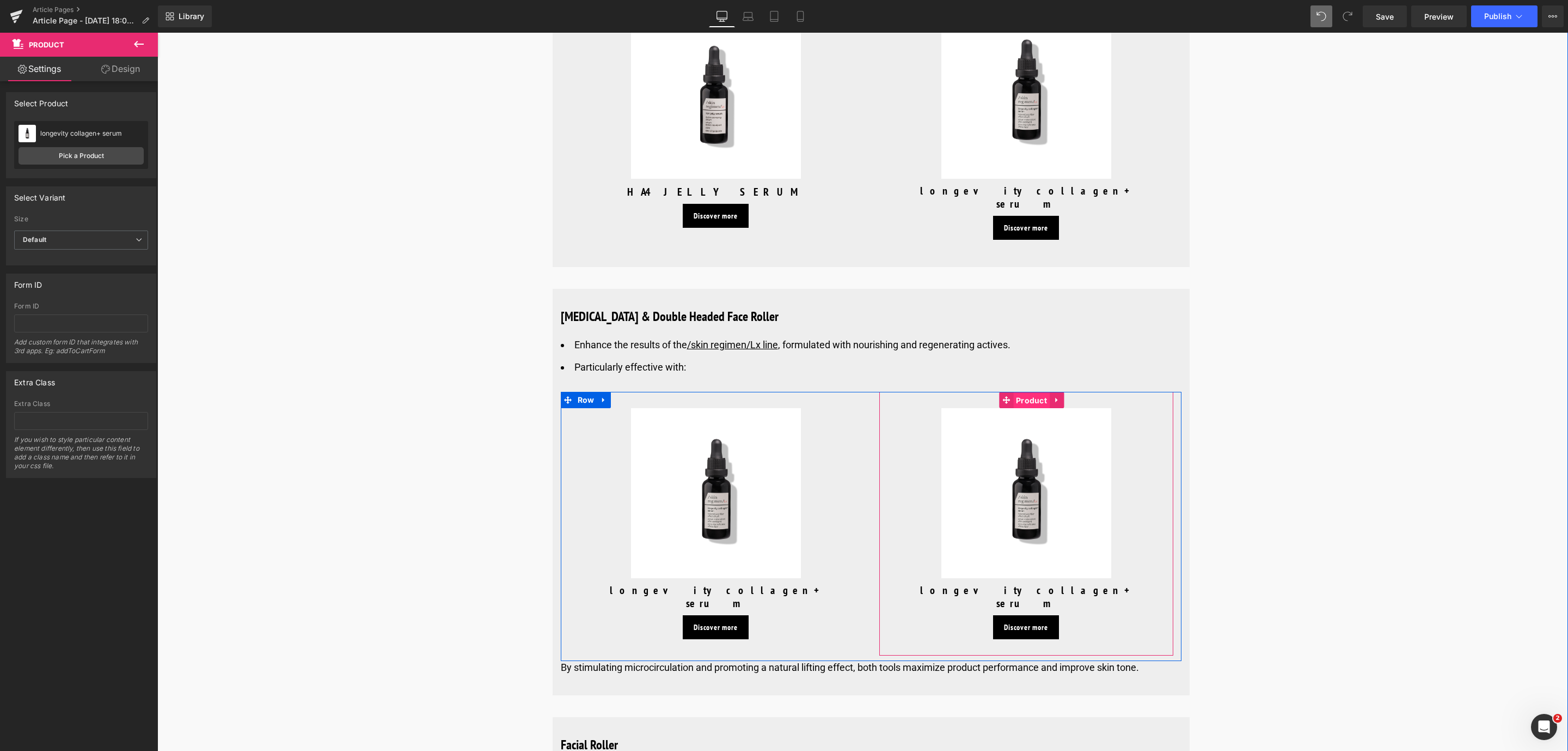
click at [1024, 402] on span "Product" at bounding box center [1031, 400] width 37 height 16
click at [104, 138] on div "longevity collagen+ serum longevity collagen+ serum" at bounding box center [81, 133] width 125 height 16
click at [95, 160] on link "Pick a Product" at bounding box center [81, 155] width 125 height 17
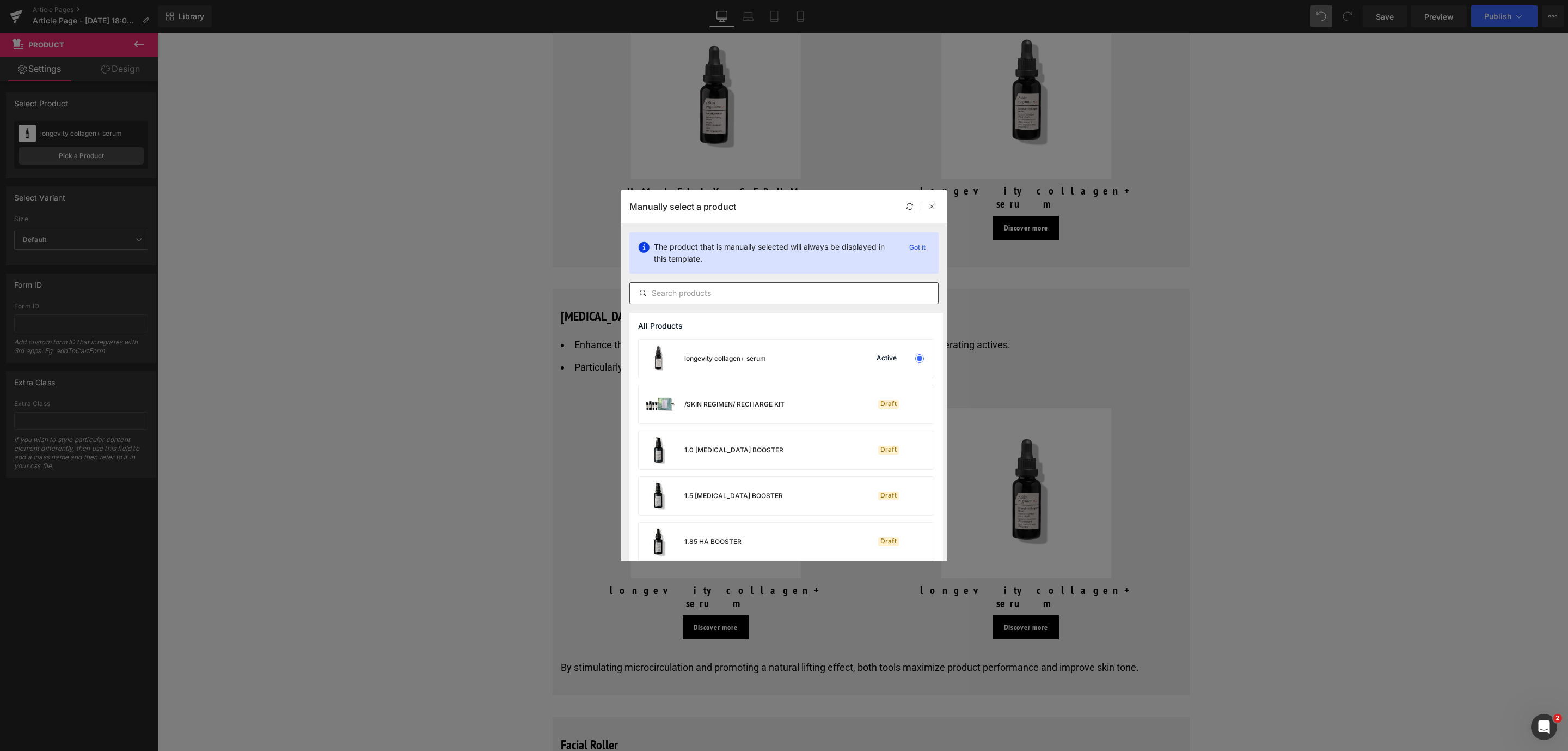
click at [700, 282] on div at bounding box center [784, 293] width 309 height 22
click at [763, 291] on input "text" at bounding box center [784, 293] width 308 height 13
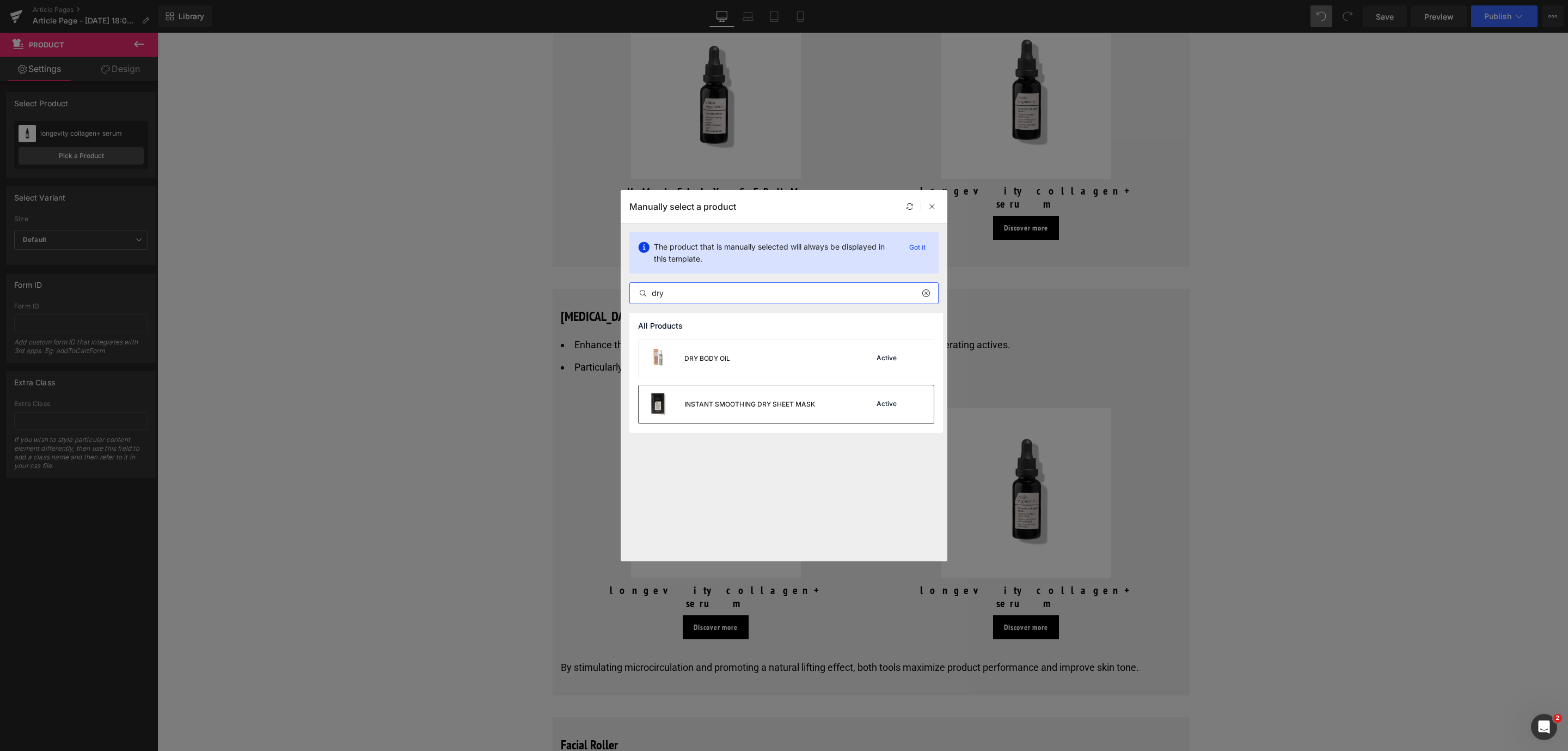
type input "dry"
click at [764, 404] on div "INSTANT SMOOTHING DRY SHEET MASK" at bounding box center [749, 404] width 131 height 10
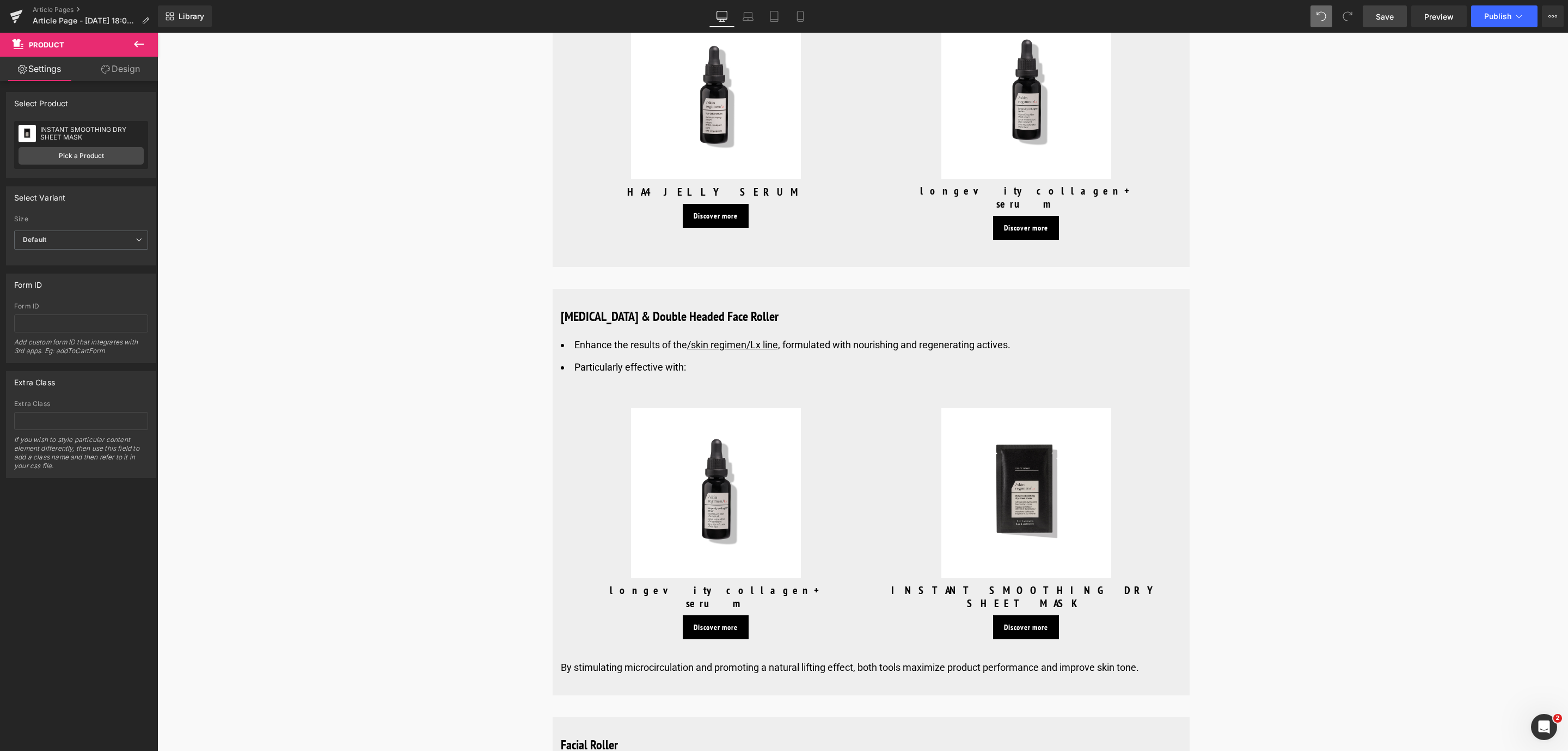
click at [1392, 12] on span "Save" at bounding box center [1384, 17] width 18 height 12
click at [899, 665] on icon at bounding box center [899, 667] width 2 height 4
click at [903, 664] on icon at bounding box center [905, 667] width 6 height 6
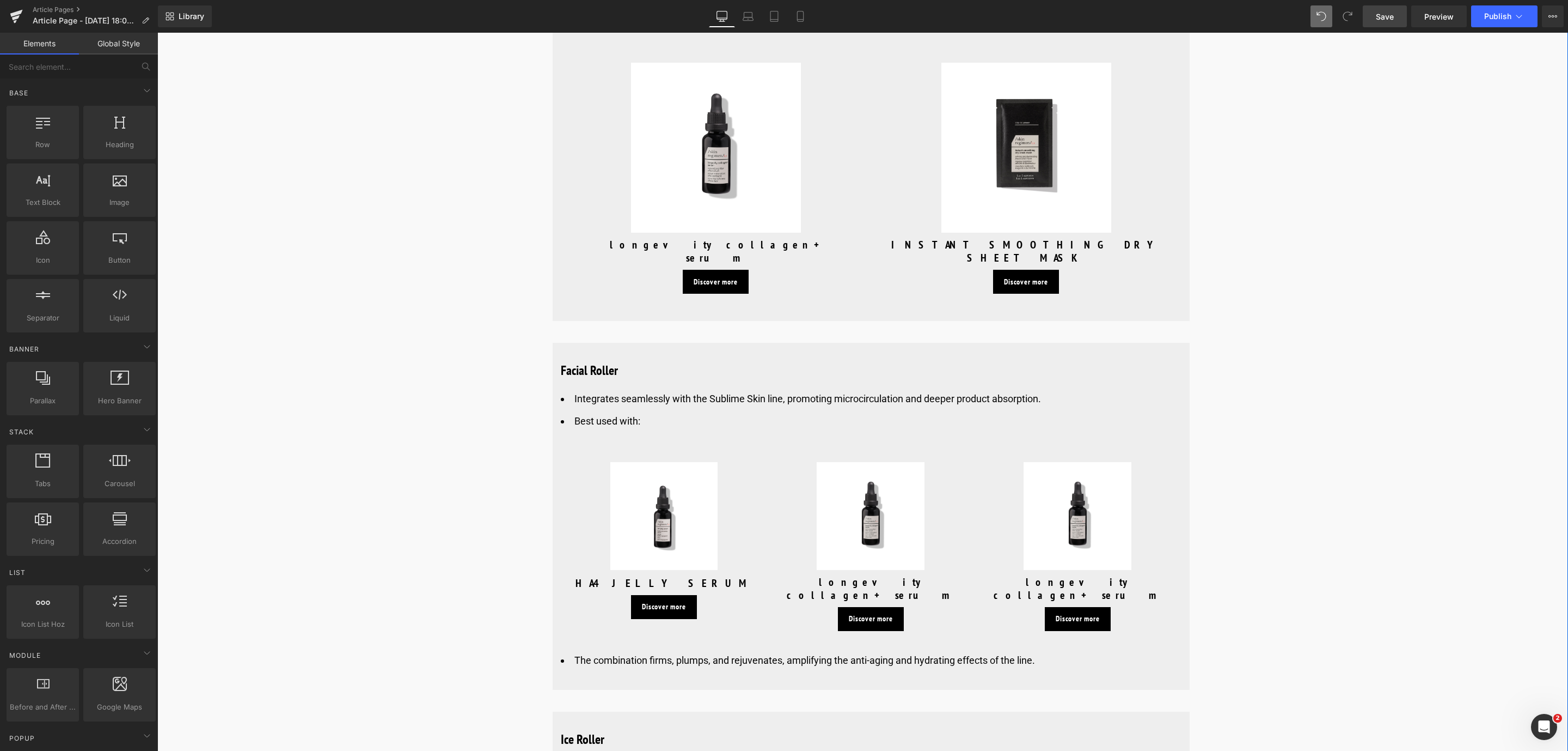
scroll to position [4657, 0]
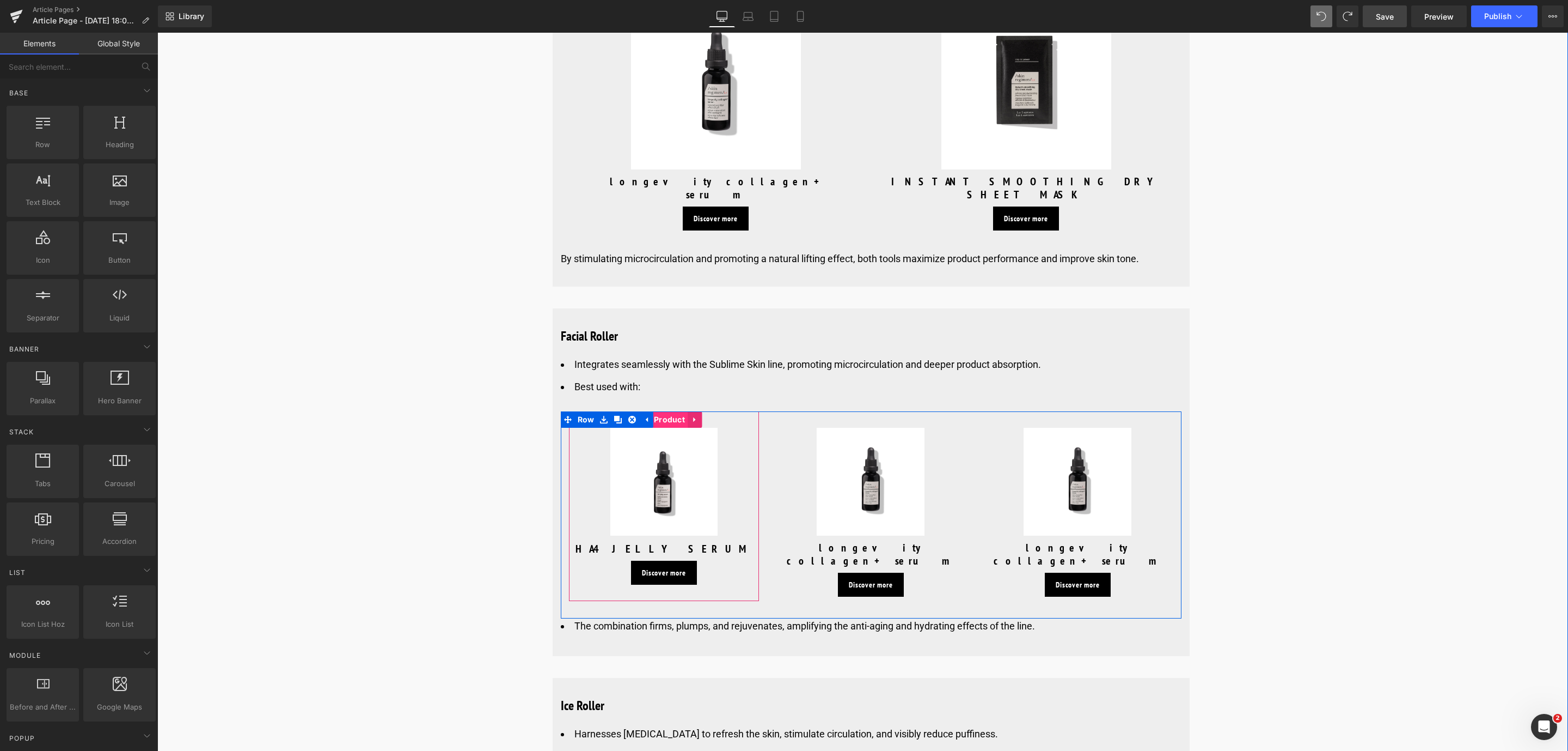
click at [662, 411] on span "Product" at bounding box center [669, 419] width 37 height 16
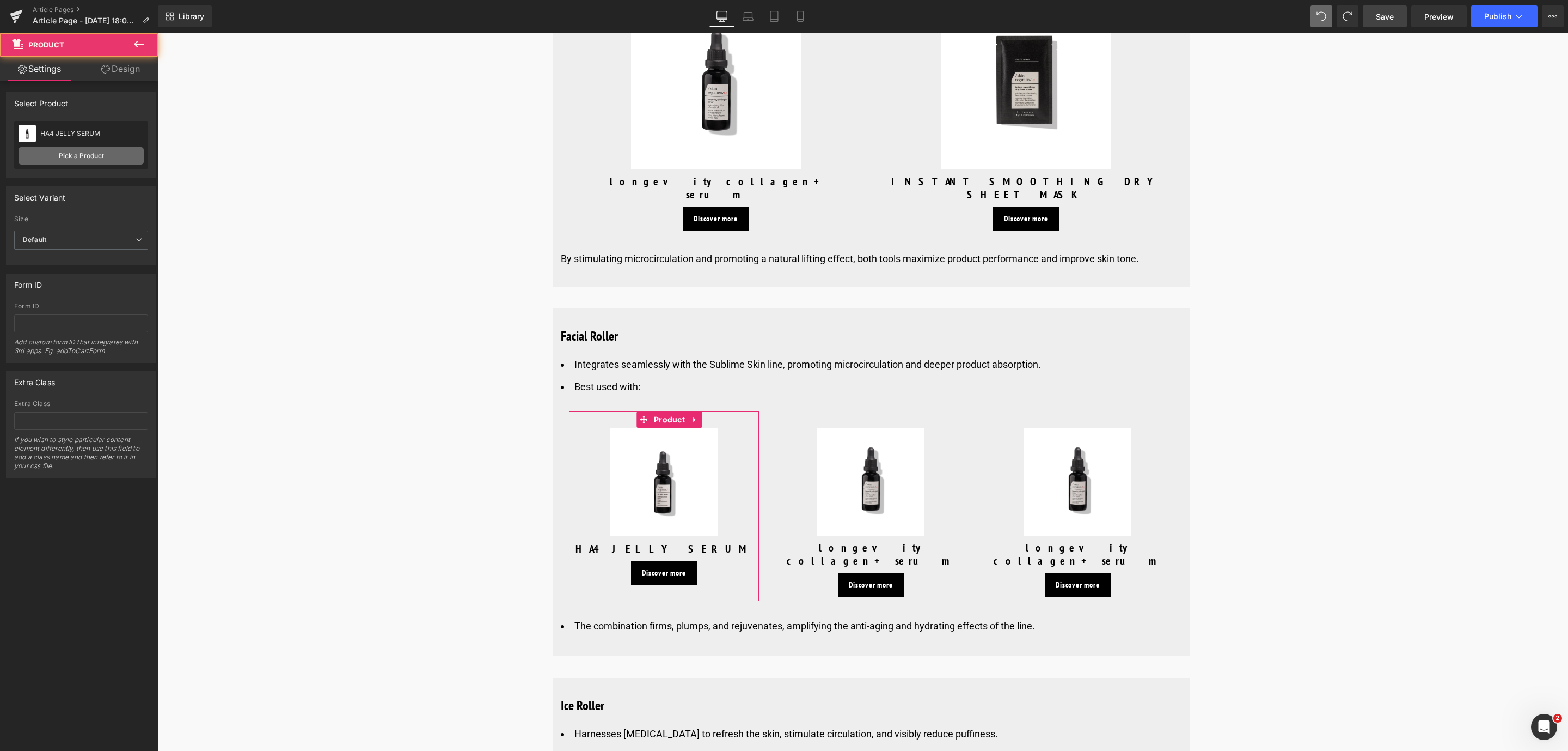
click at [74, 162] on link "Pick a Product" at bounding box center [81, 155] width 125 height 17
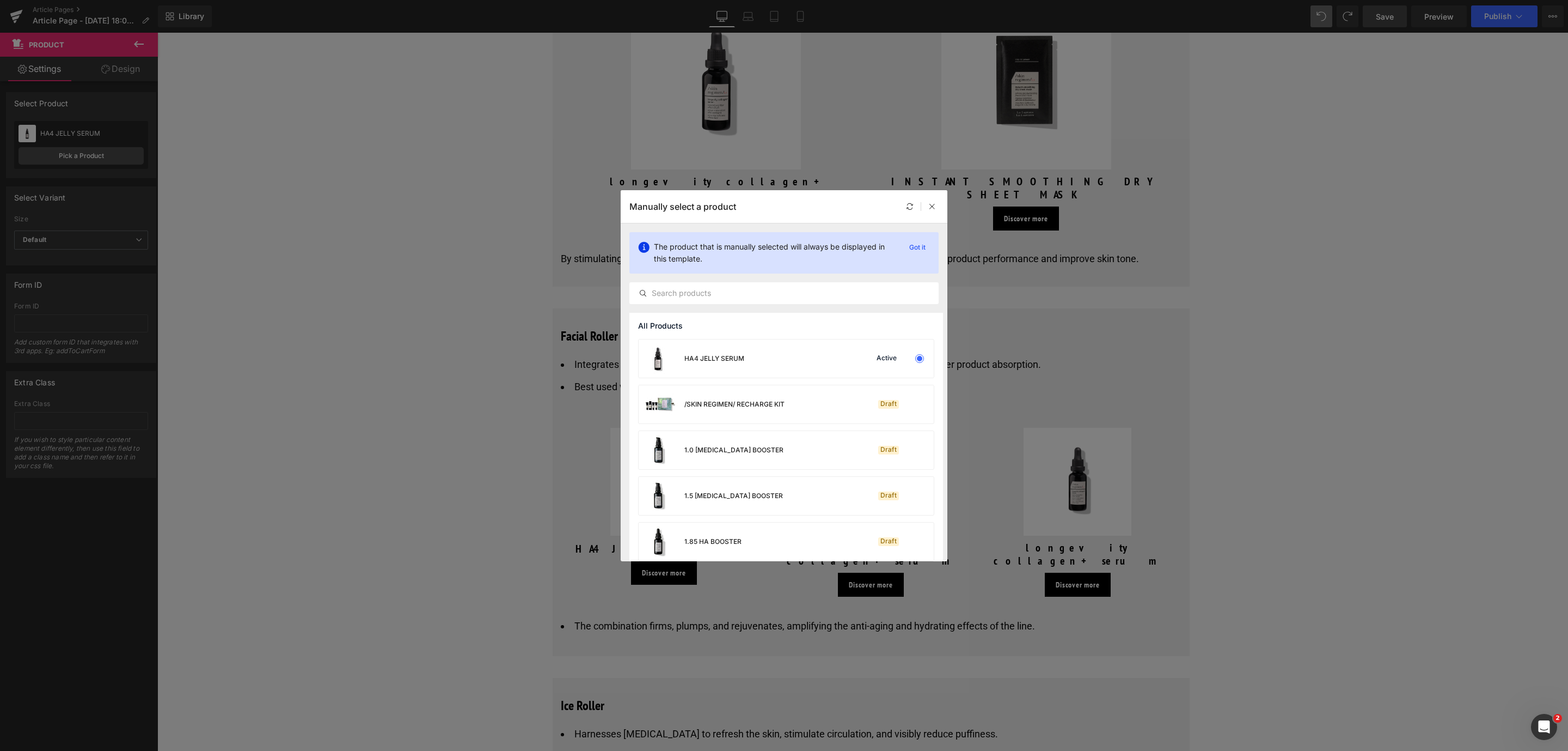
click at [732, 306] on div "The product that is manually selected will always be displayed in this template…" at bounding box center [783, 268] width 327 height 90
click at [705, 297] on input "text" at bounding box center [784, 293] width 308 height 13
type input "rich cream"
click at [739, 440] on div "Redensifying rich cream" at bounding box center [699, 449] width 121 height 38
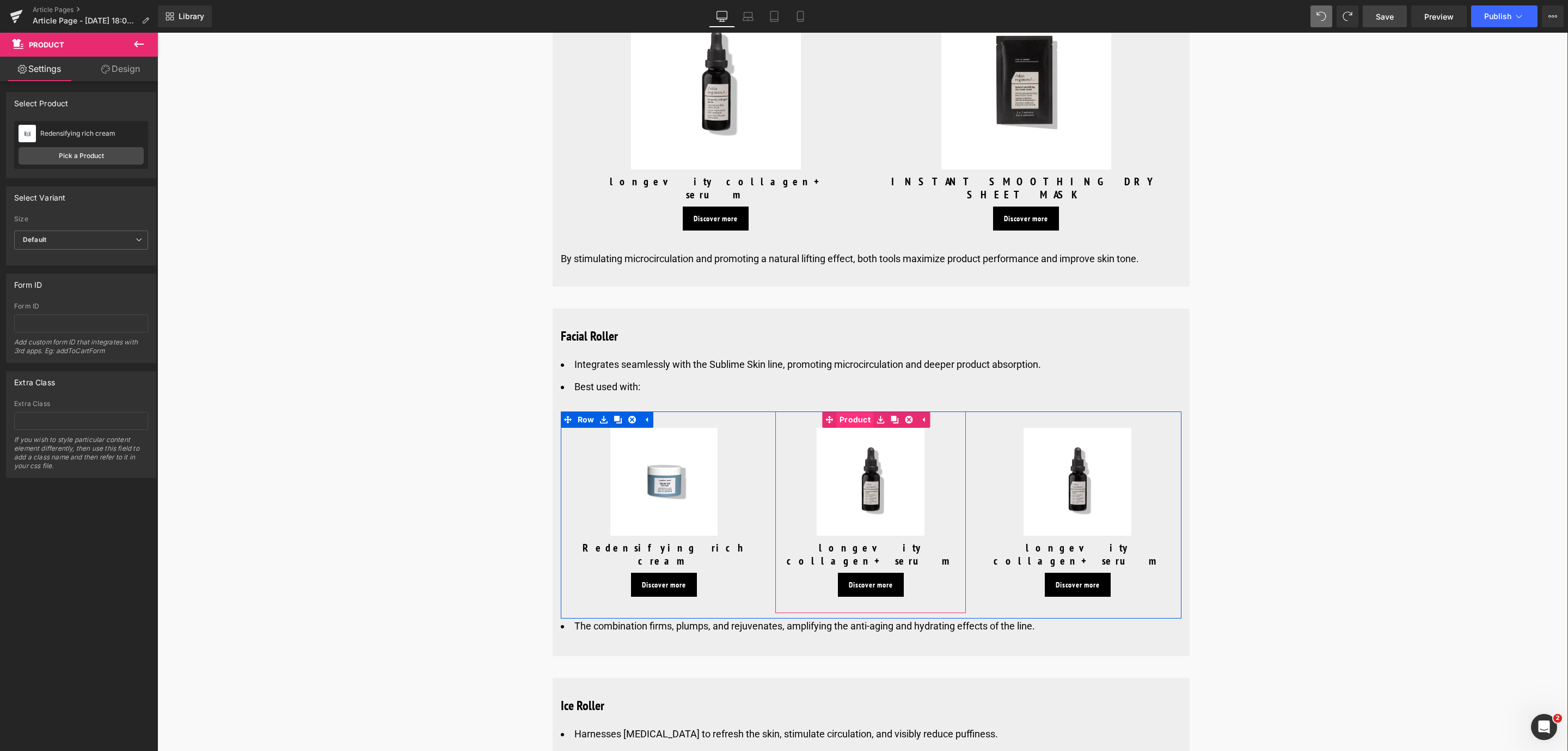
click at [854, 413] on link "Product" at bounding box center [848, 419] width 51 height 16
click at [98, 159] on link "Pick a Product" at bounding box center [81, 155] width 125 height 17
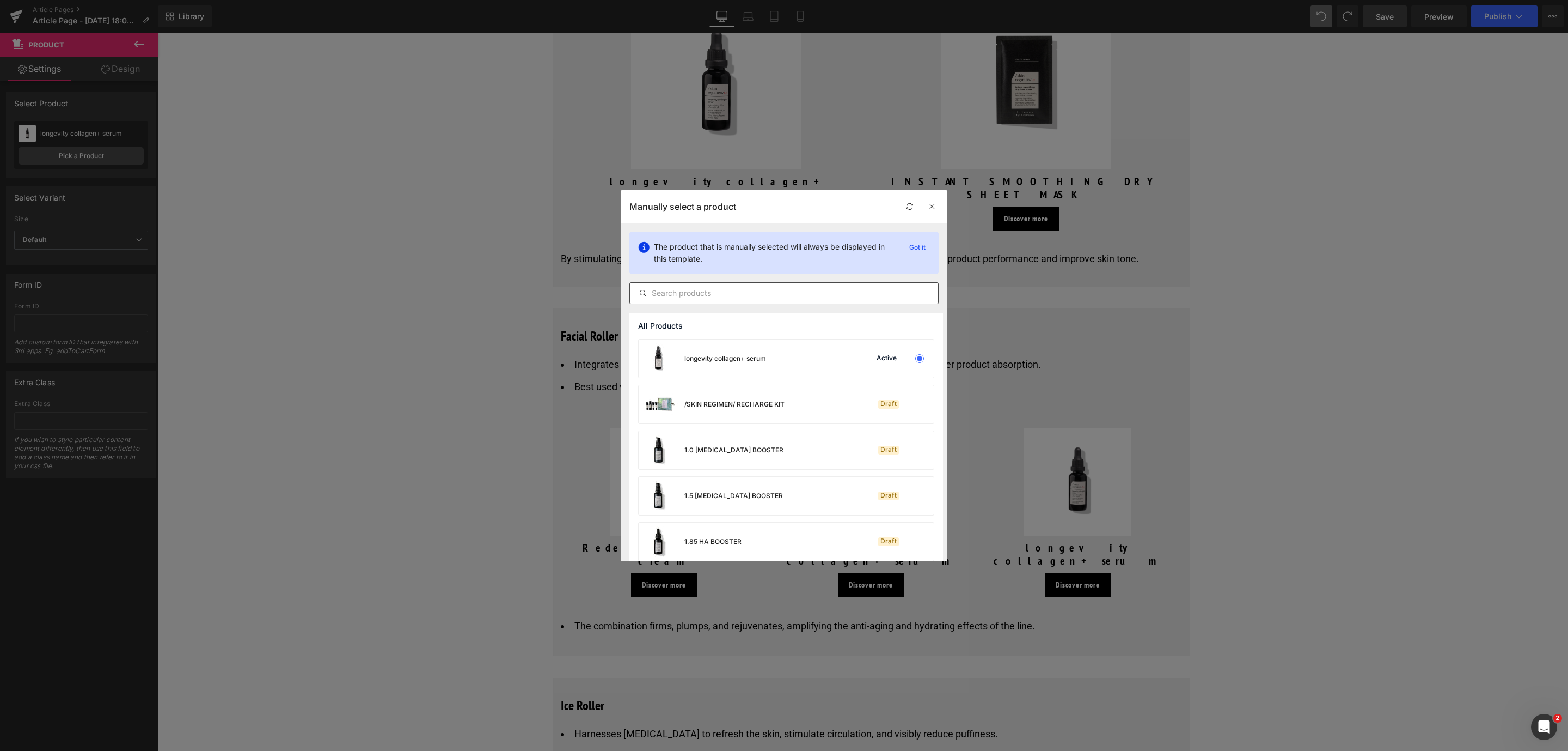
click at [743, 297] on input "text" at bounding box center [784, 293] width 308 height 13
type input "intensive"
click at [743, 367] on div "INTENSIVE SERUM" at bounding box center [691, 358] width 105 height 38
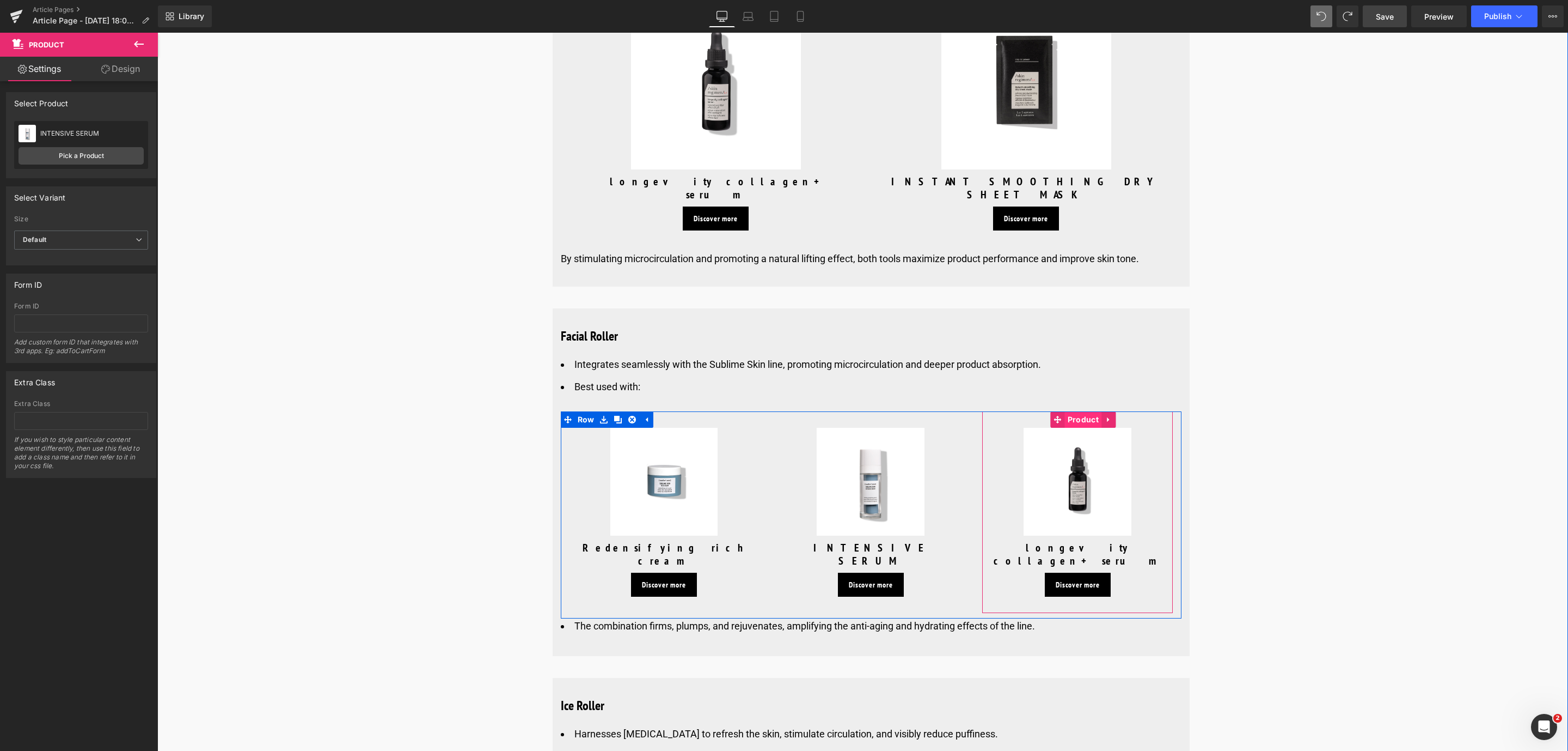
click at [1073, 411] on span "Product" at bounding box center [1083, 419] width 37 height 16
click at [104, 160] on link "Pick a Product" at bounding box center [81, 155] width 125 height 17
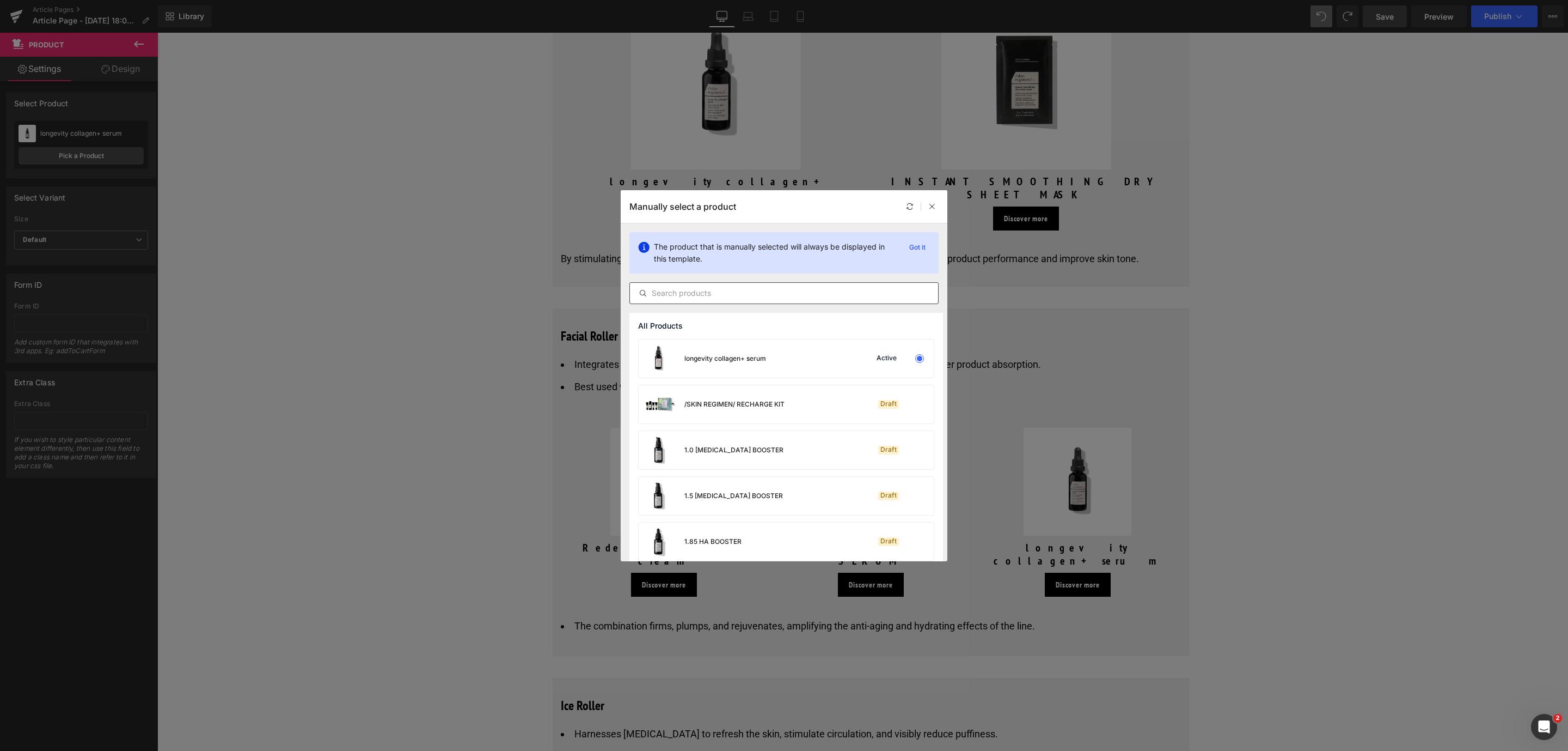
click at [735, 302] on div at bounding box center [784, 293] width 309 height 22
click at [723, 291] on input "text" at bounding box center [784, 293] width 308 height 13
type input "lift and firm"
click at [730, 396] on div "LIFT & FIRM AMPOULES" at bounding box center [699, 404] width 121 height 38
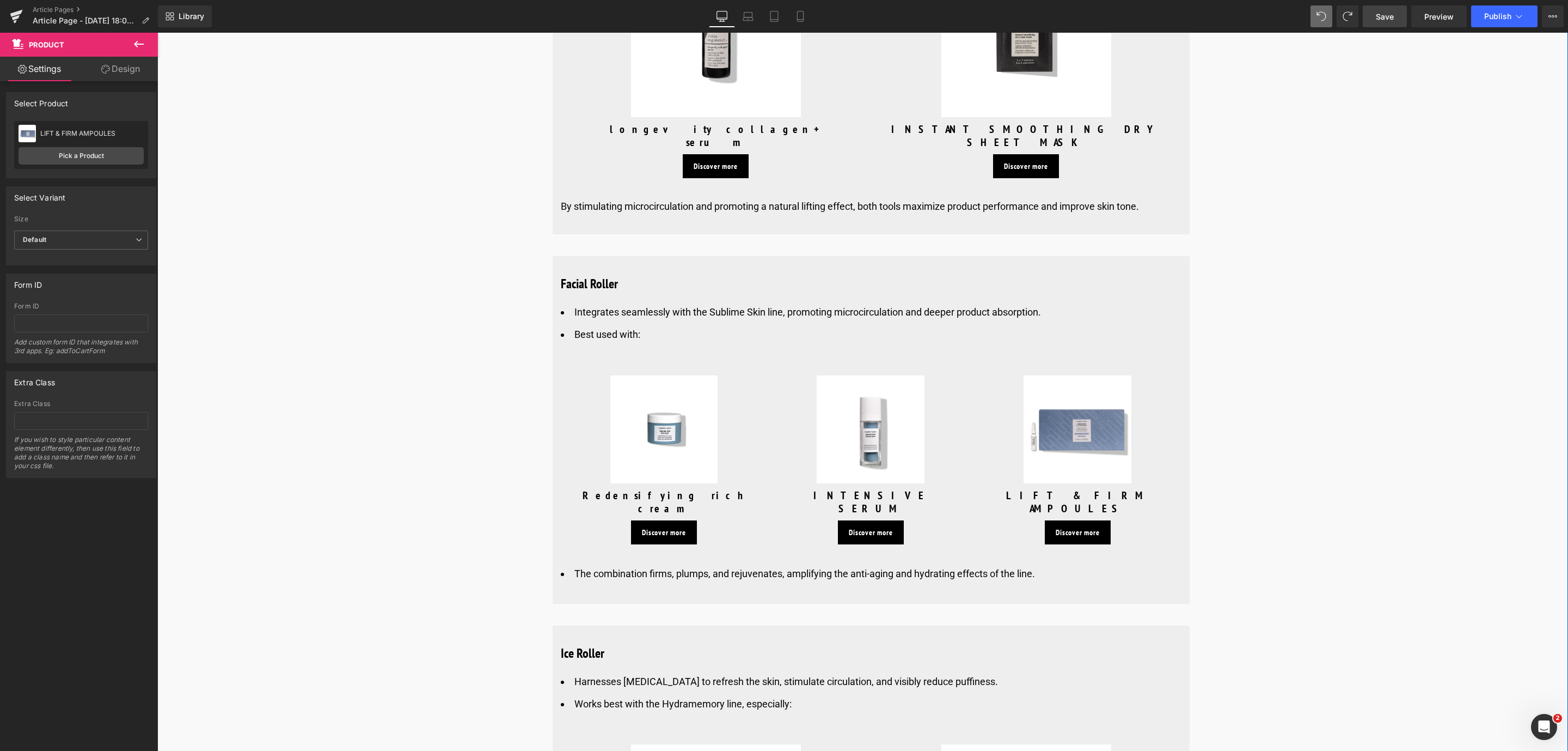
scroll to position [4739, 0]
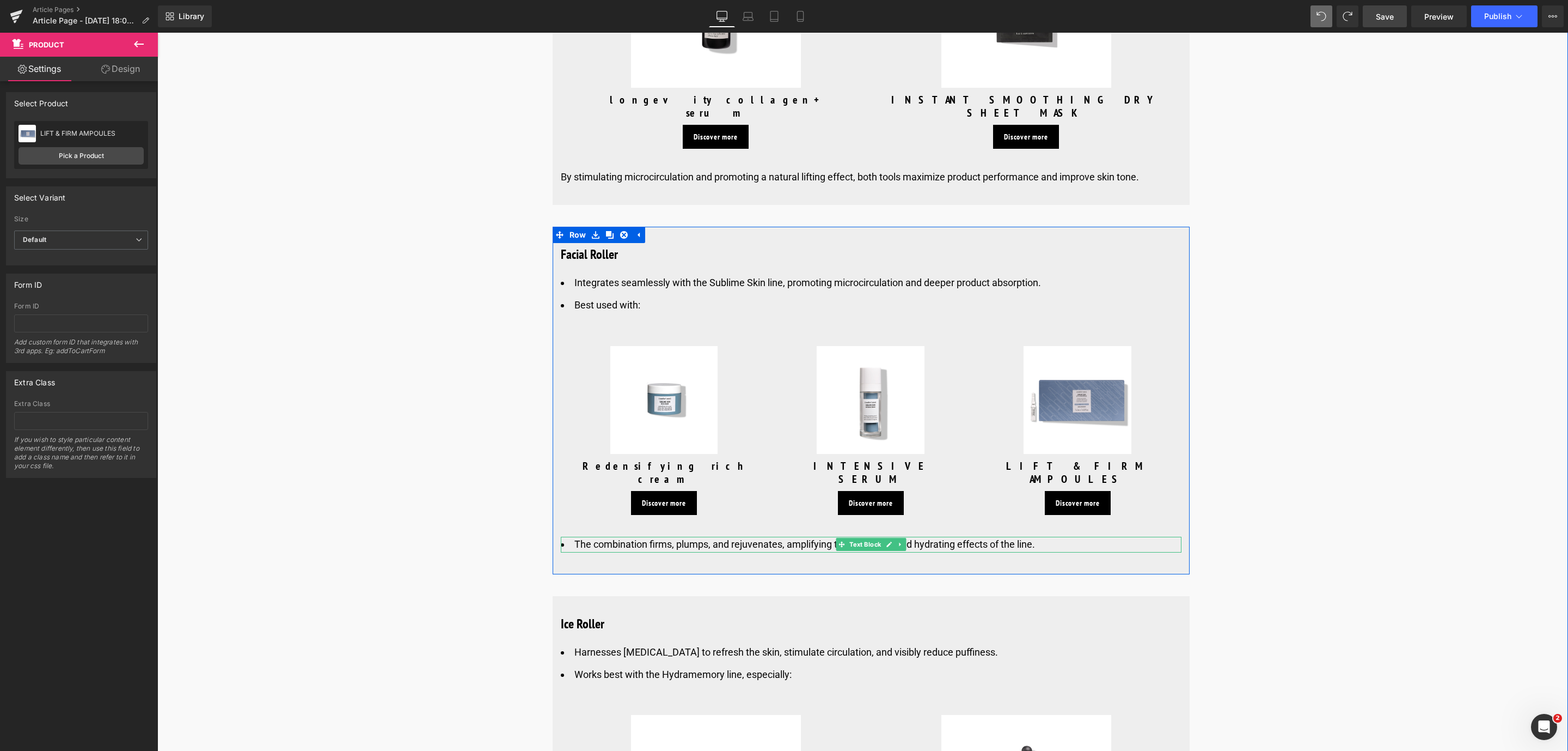
click at [638, 536] on li "The combination firms, plumps, and rejuvenates, amplifying the anti-aging and h…" at bounding box center [870, 544] width 620 height 16
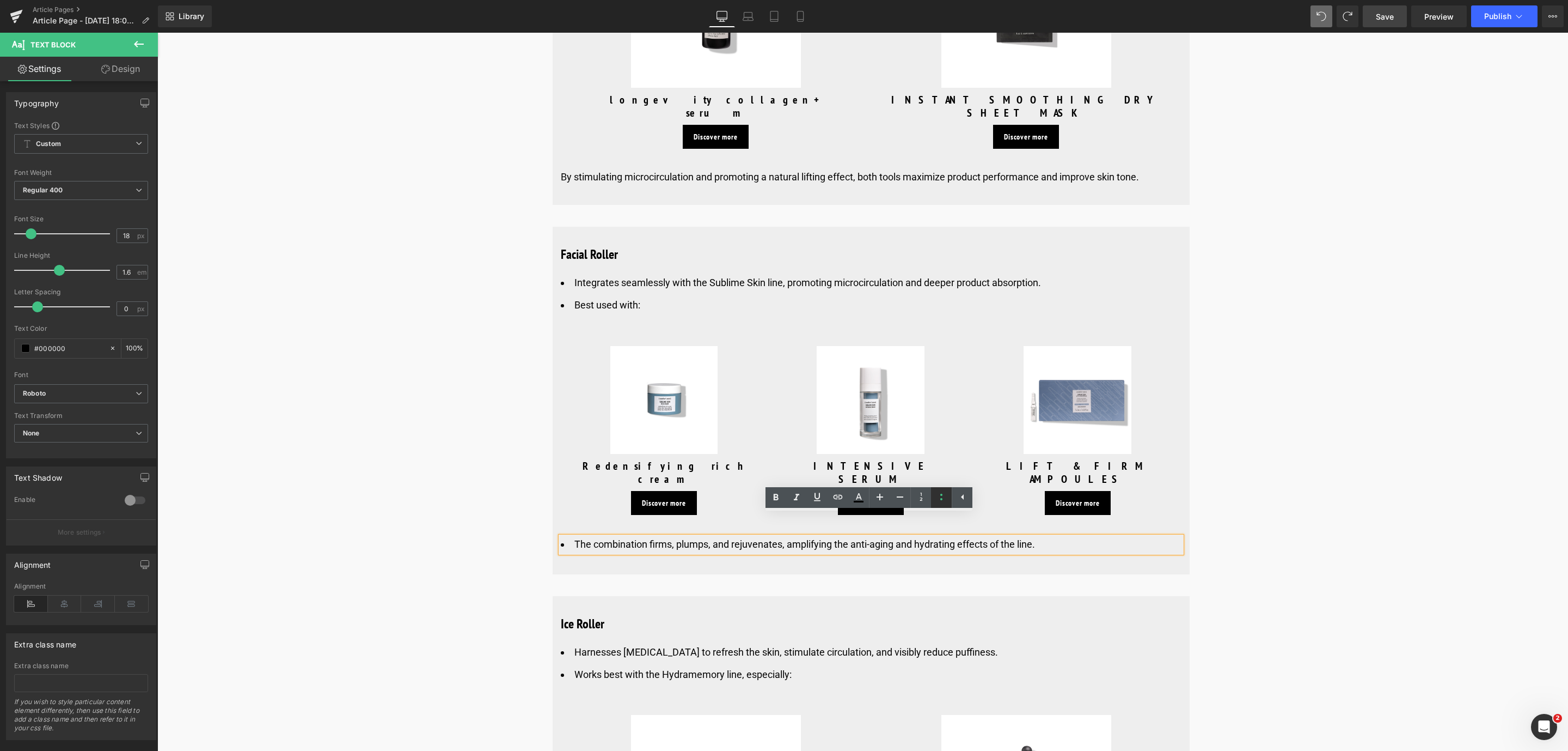
click at [943, 498] on icon at bounding box center [941, 497] width 13 height 13
click at [1393, 16] on span "Save" at bounding box center [1384, 17] width 18 height 12
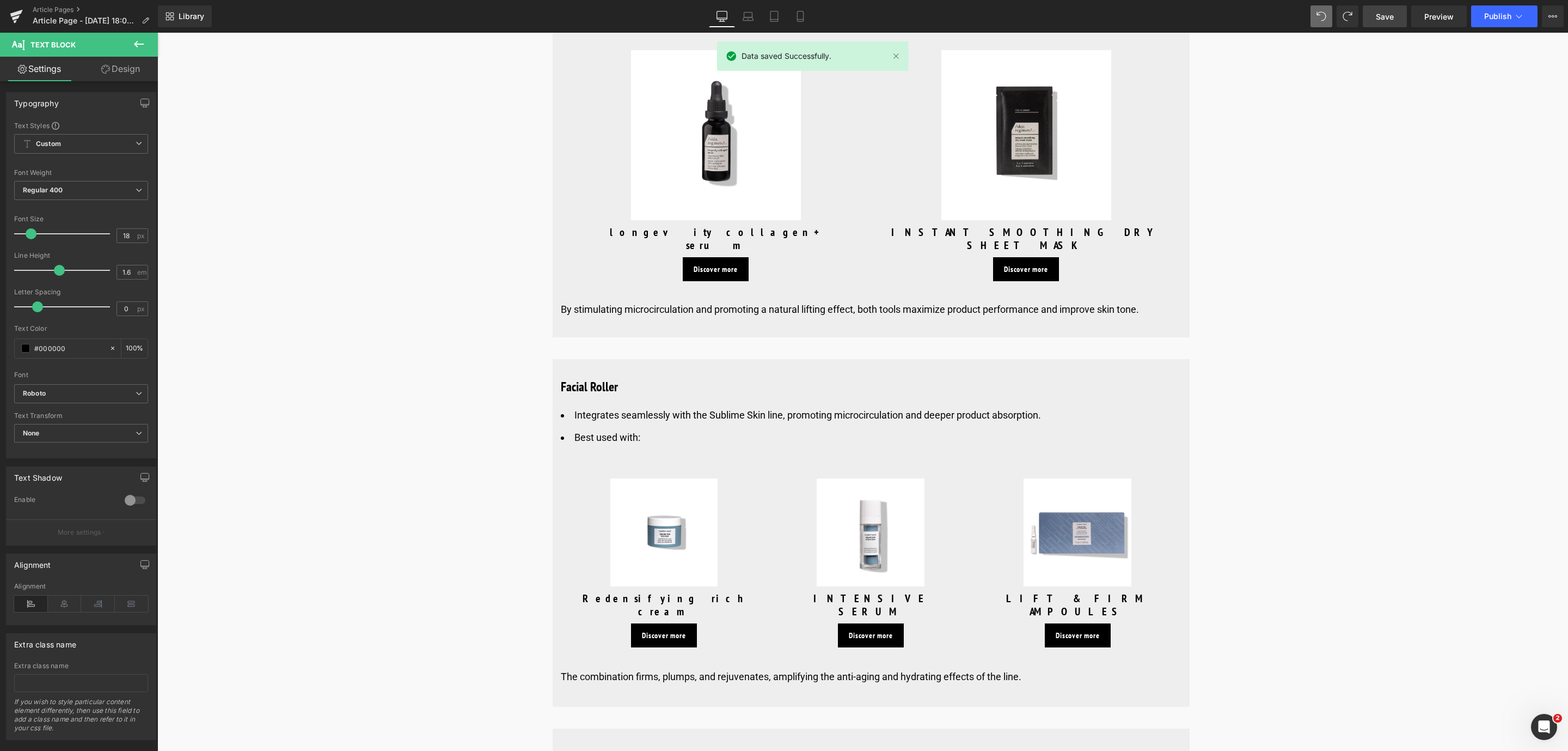
scroll to position [4576, 0]
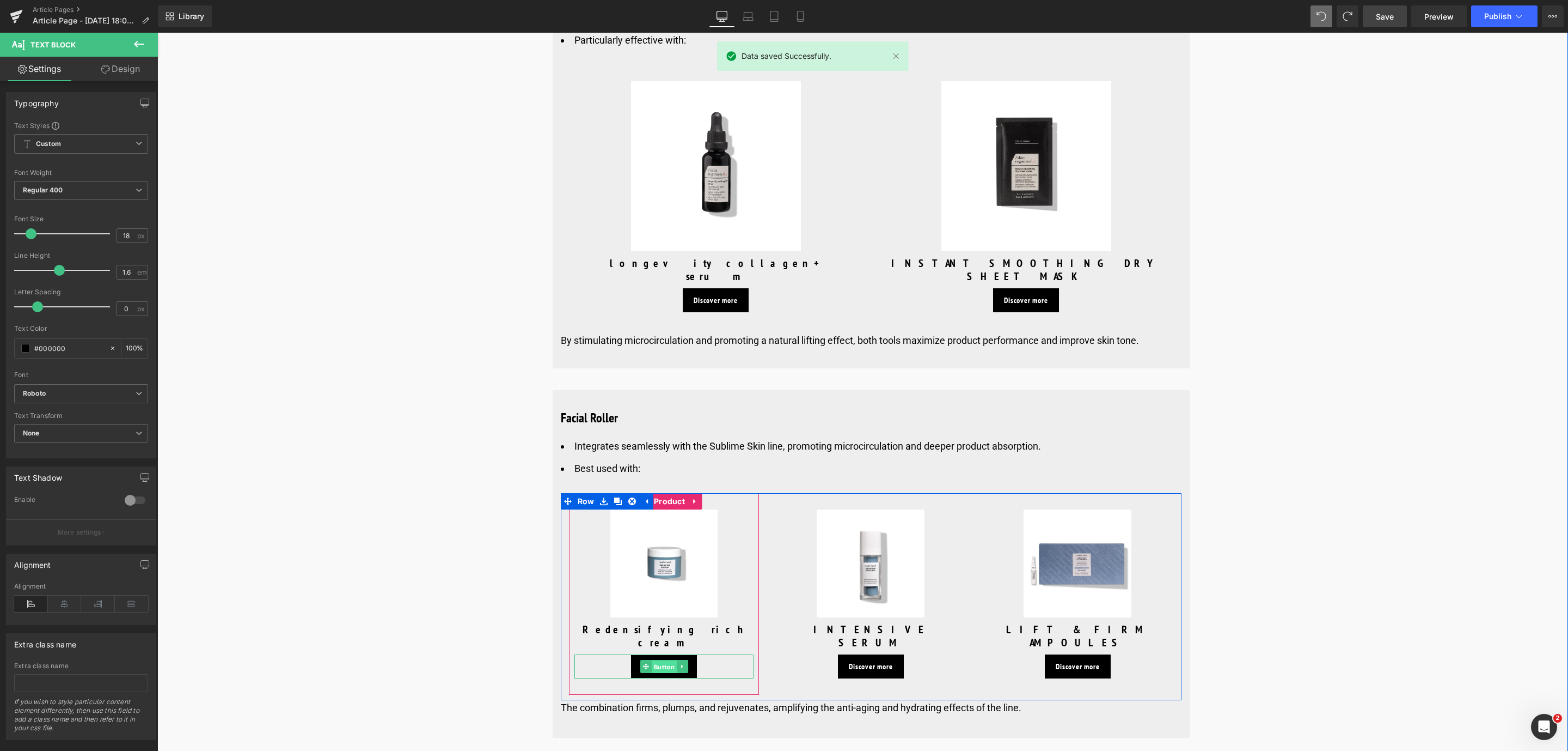
click at [657, 660] on span "Button" at bounding box center [664, 667] width 25 height 13
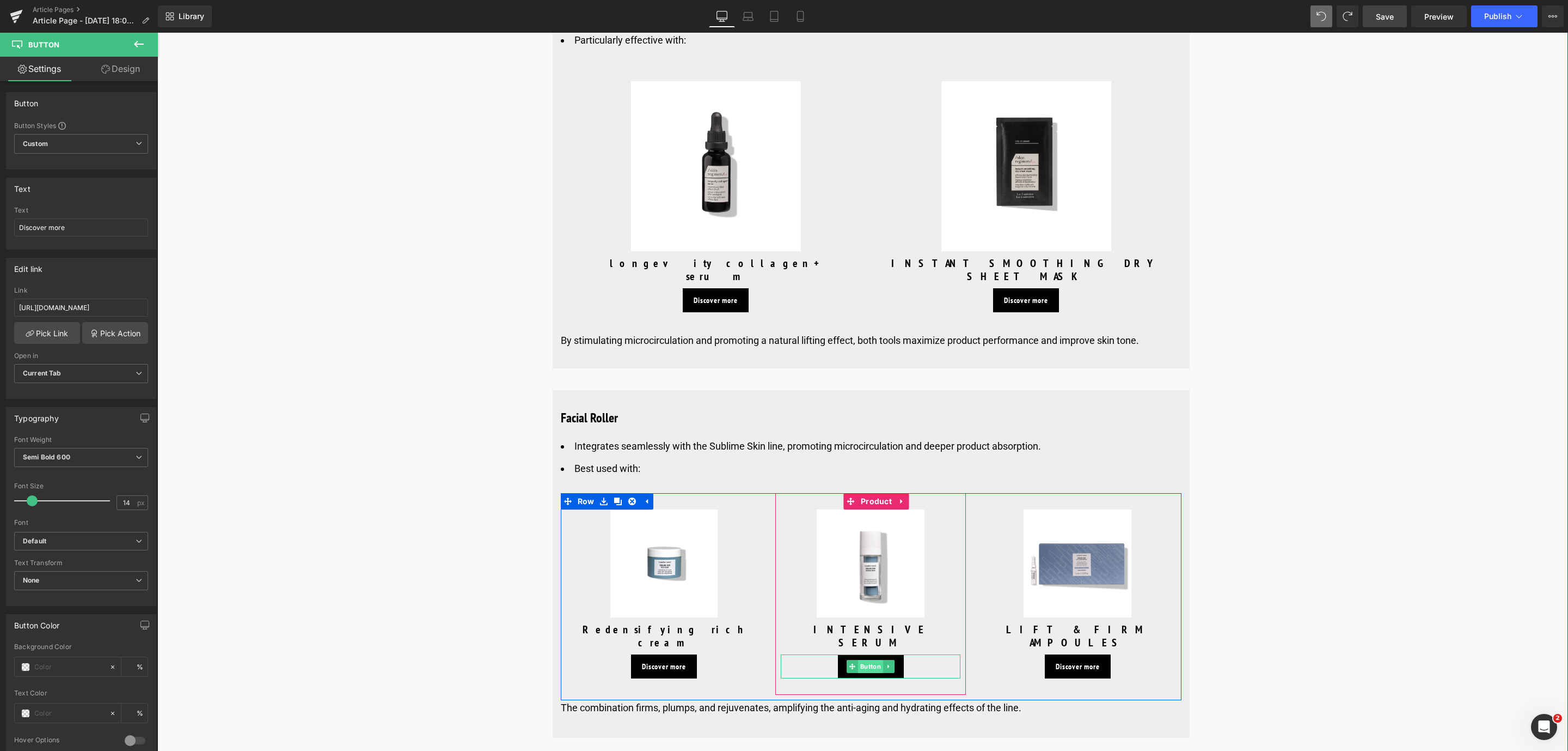
click at [863, 659] on span "Button" at bounding box center [870, 666] width 25 height 13
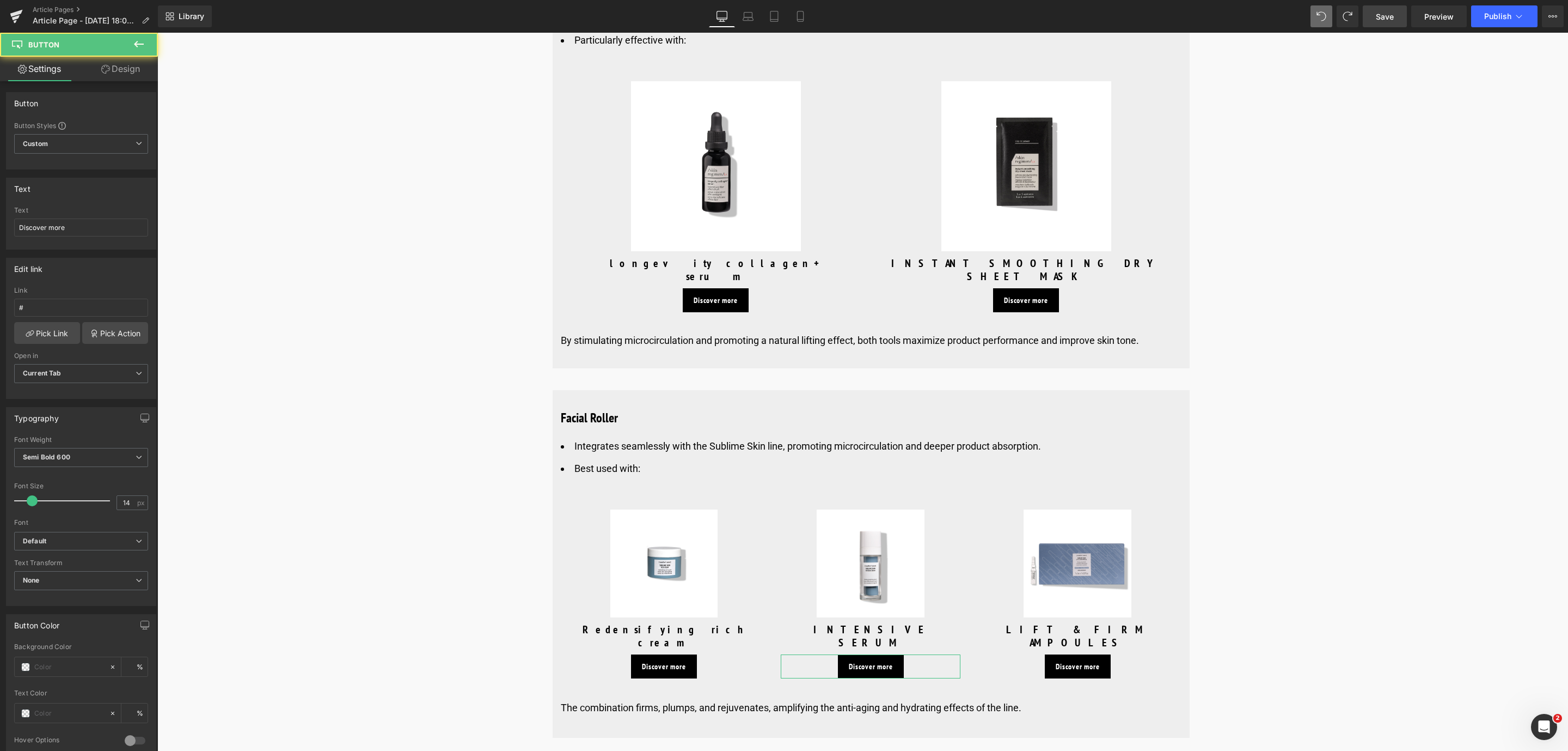
click at [28, 306] on input "#" at bounding box center [81, 307] width 134 height 18
type input "[URL][DOMAIN_NAME]"
click at [49, 344] on link "Pick Link" at bounding box center [47, 333] width 66 height 22
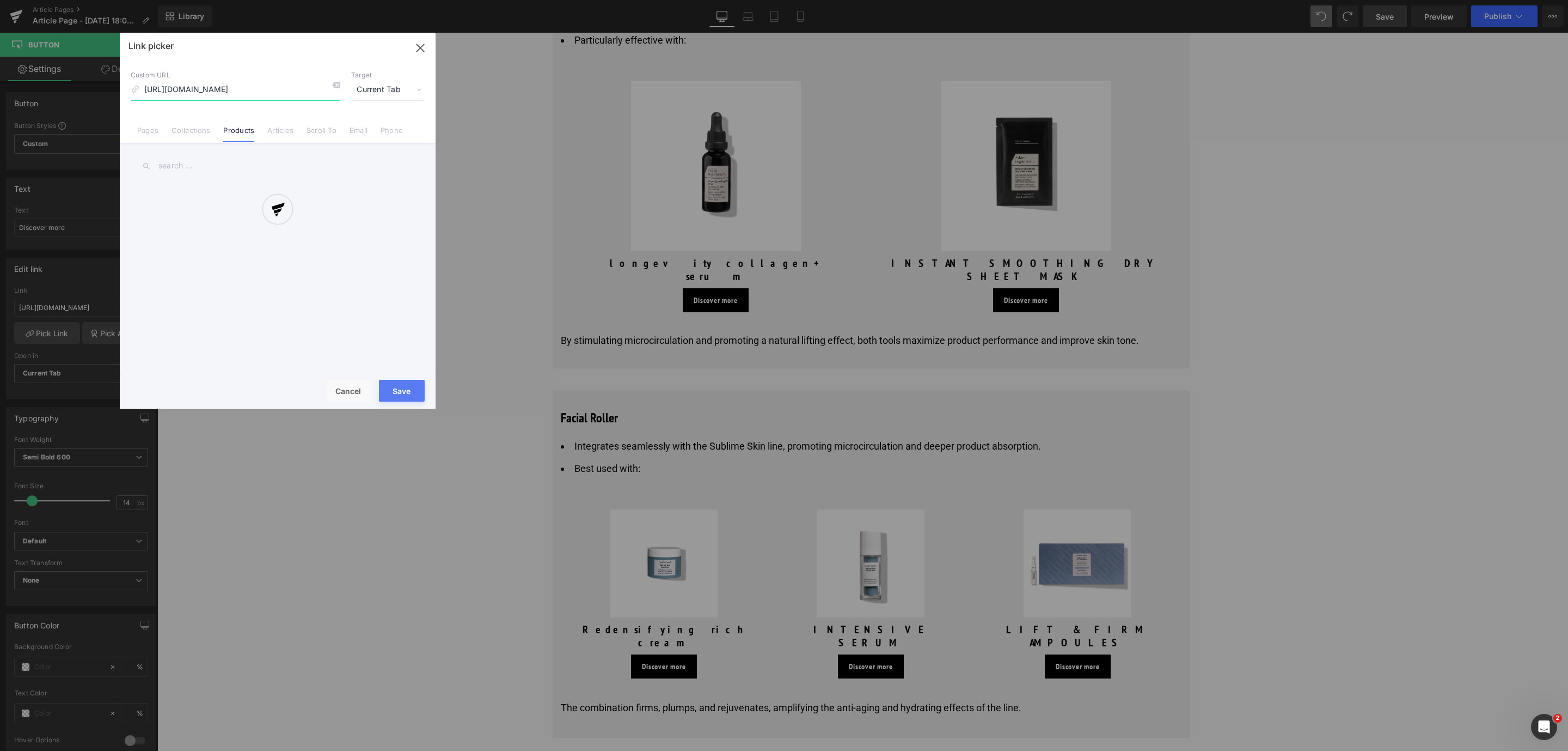
scroll to position [0, 82]
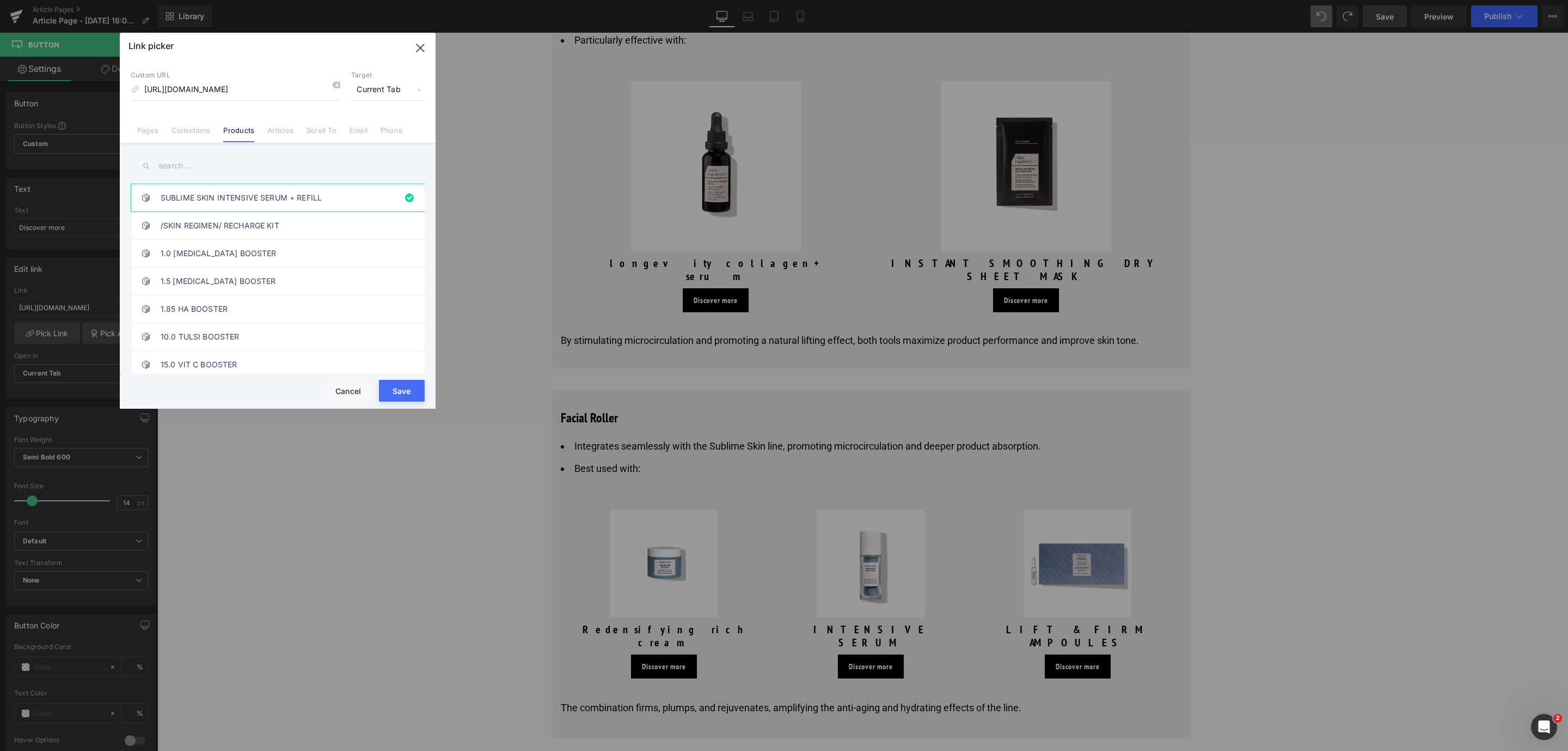
click at [397, 394] on button "Save" at bounding box center [401, 391] width 46 height 22
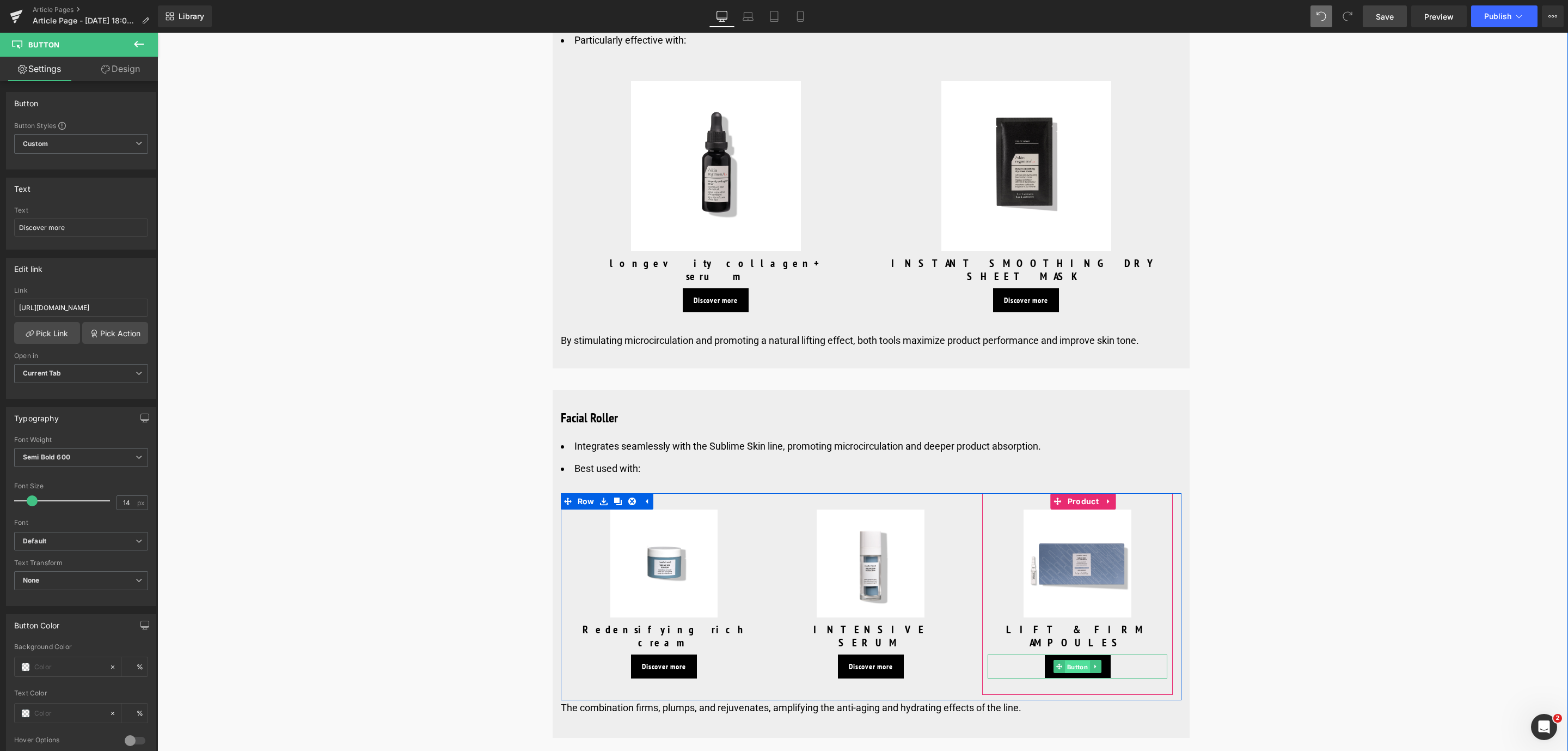
click at [1074, 660] on span "Button" at bounding box center [1077, 667] width 25 height 13
click at [28, 313] on input "#" at bounding box center [81, 307] width 134 height 18
type input "[URL][DOMAIN_NAME]"
click at [34, 332] on link "Pick Link" at bounding box center [47, 333] width 66 height 22
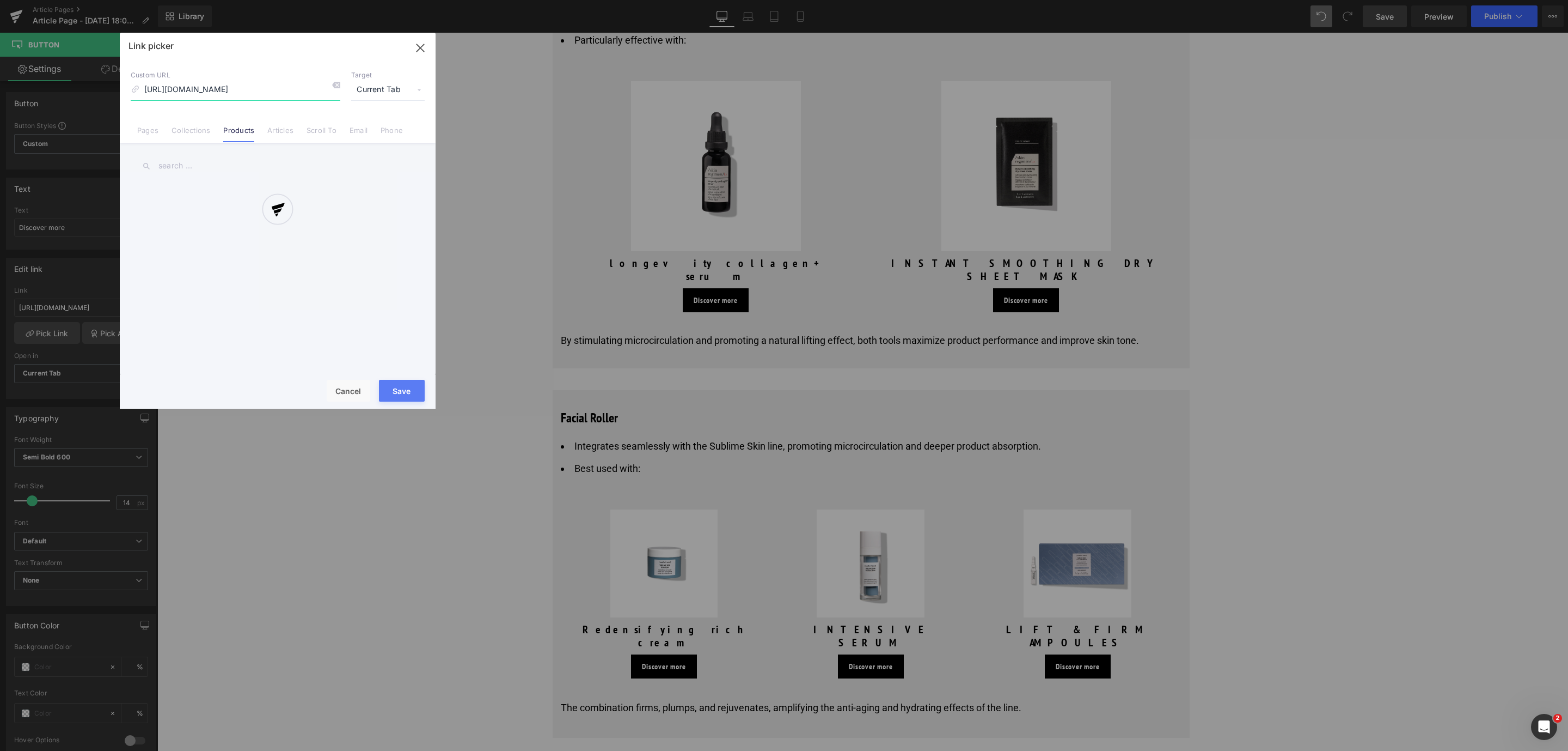
scroll to position [0, 62]
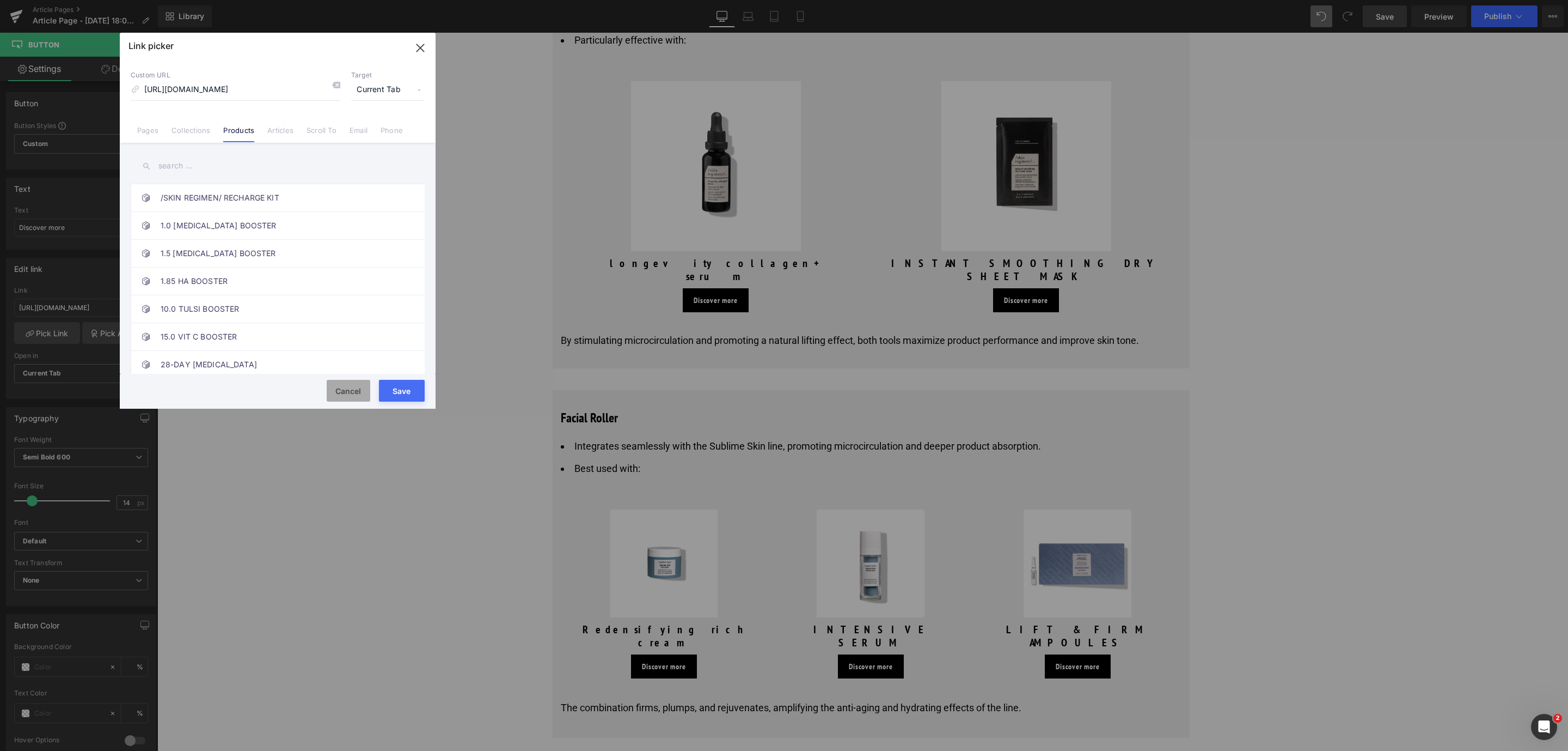
drag, startPoint x: 332, startPoint y: 393, endPoint x: 396, endPoint y: 639, distance: 254.2
click at [333, 393] on button "Cancel" at bounding box center [349, 391] width 44 height 22
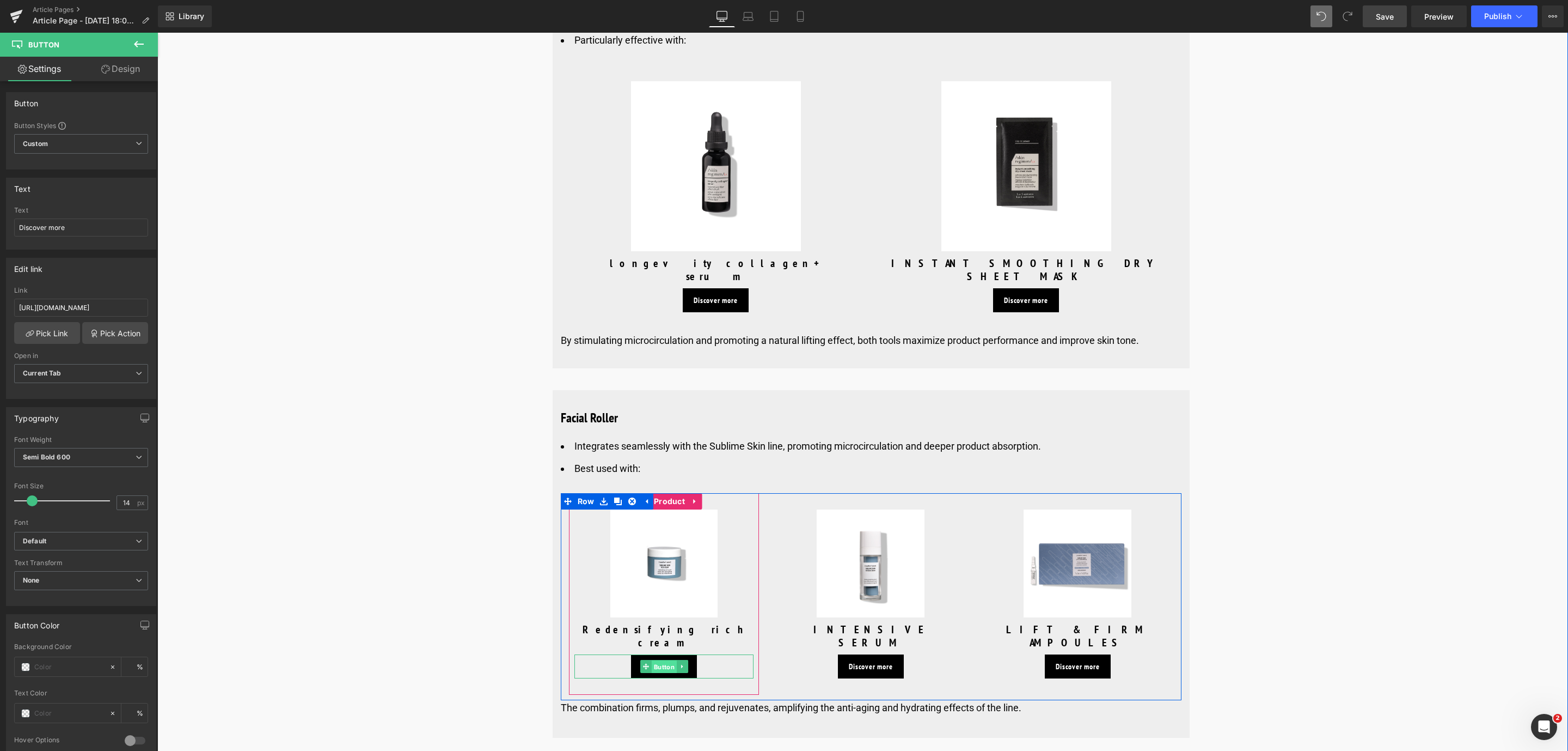
click at [653, 660] on span "Button" at bounding box center [664, 667] width 25 height 13
click at [43, 307] on input "[URL][DOMAIN_NAME]" at bounding box center [81, 307] width 134 height 18
drag, startPoint x: 178, startPoint y: 340, endPoint x: 267, endPoint y: 317, distance: 91.9
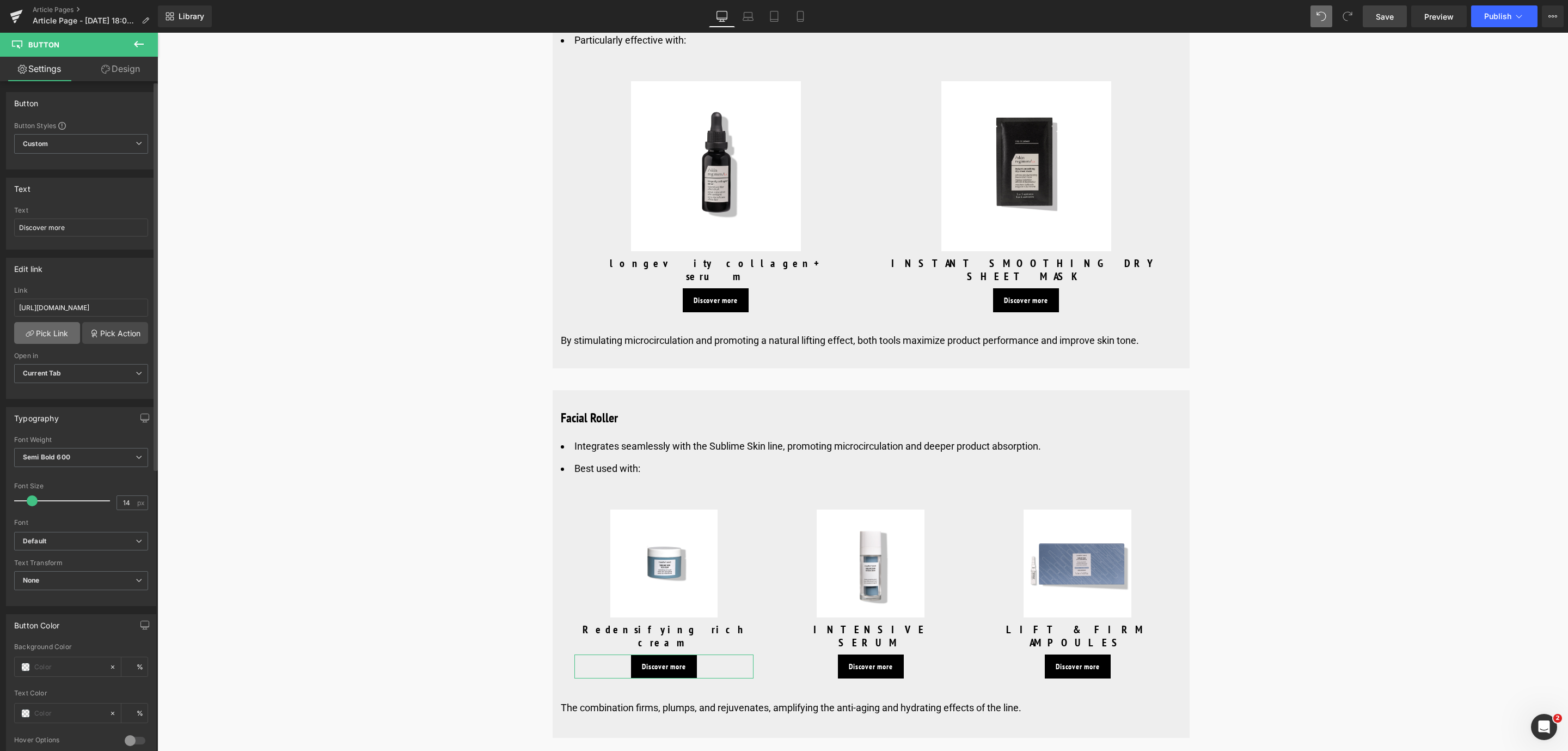
type input "[URL][DOMAIN_NAME]"
click at [72, 331] on link "Pick Link" at bounding box center [47, 333] width 66 height 22
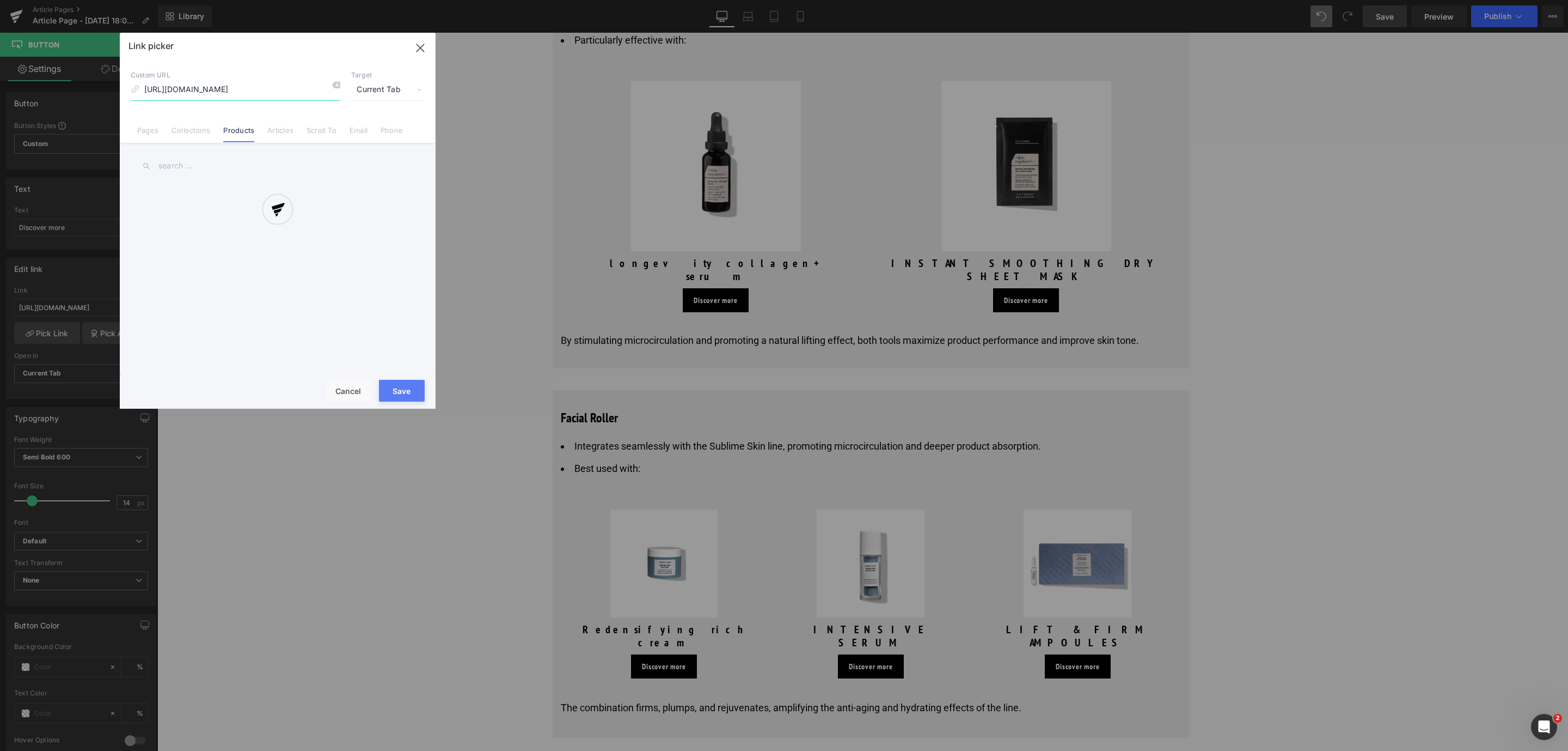
scroll to position [0, 62]
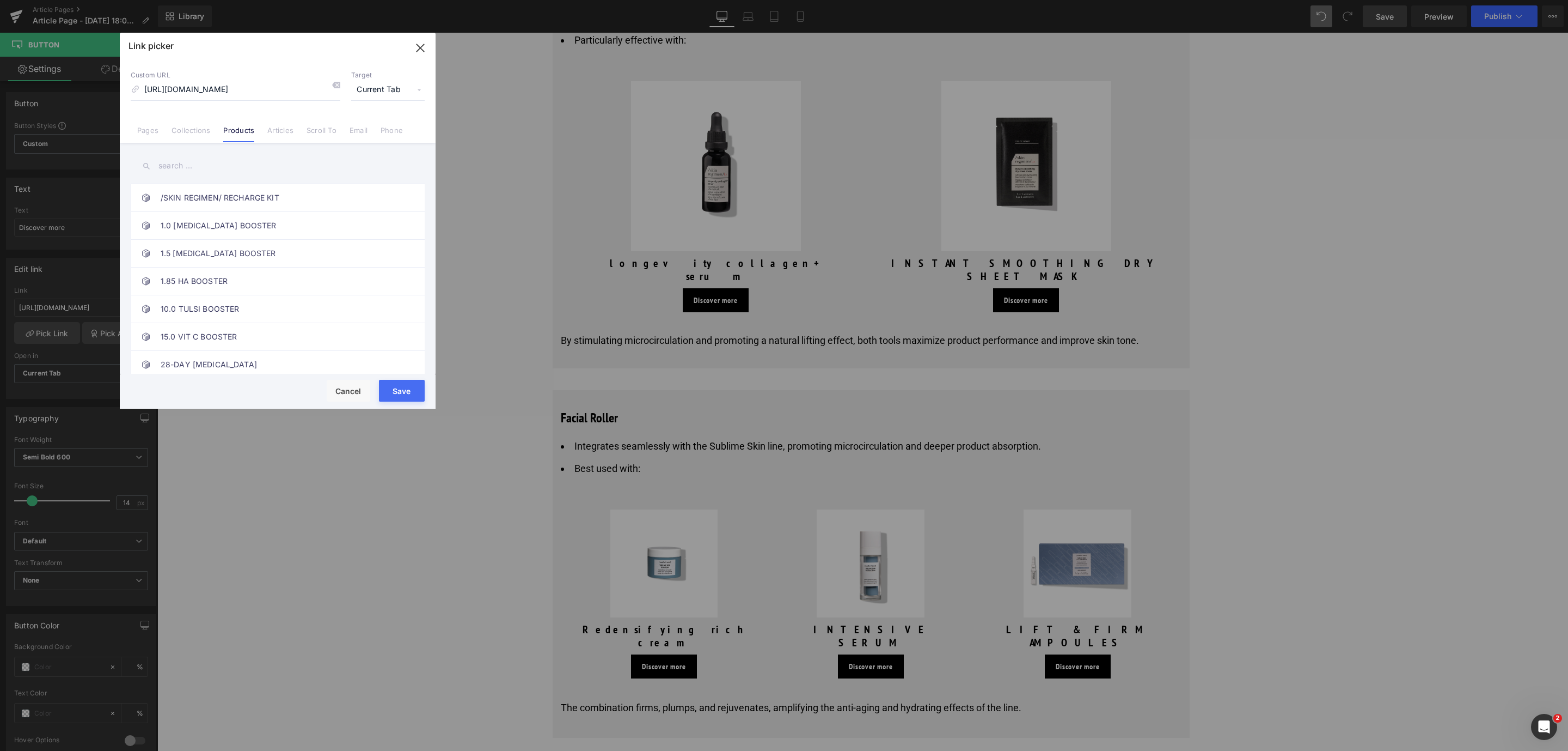
click at [407, 391] on button "Save" at bounding box center [401, 391] width 46 height 22
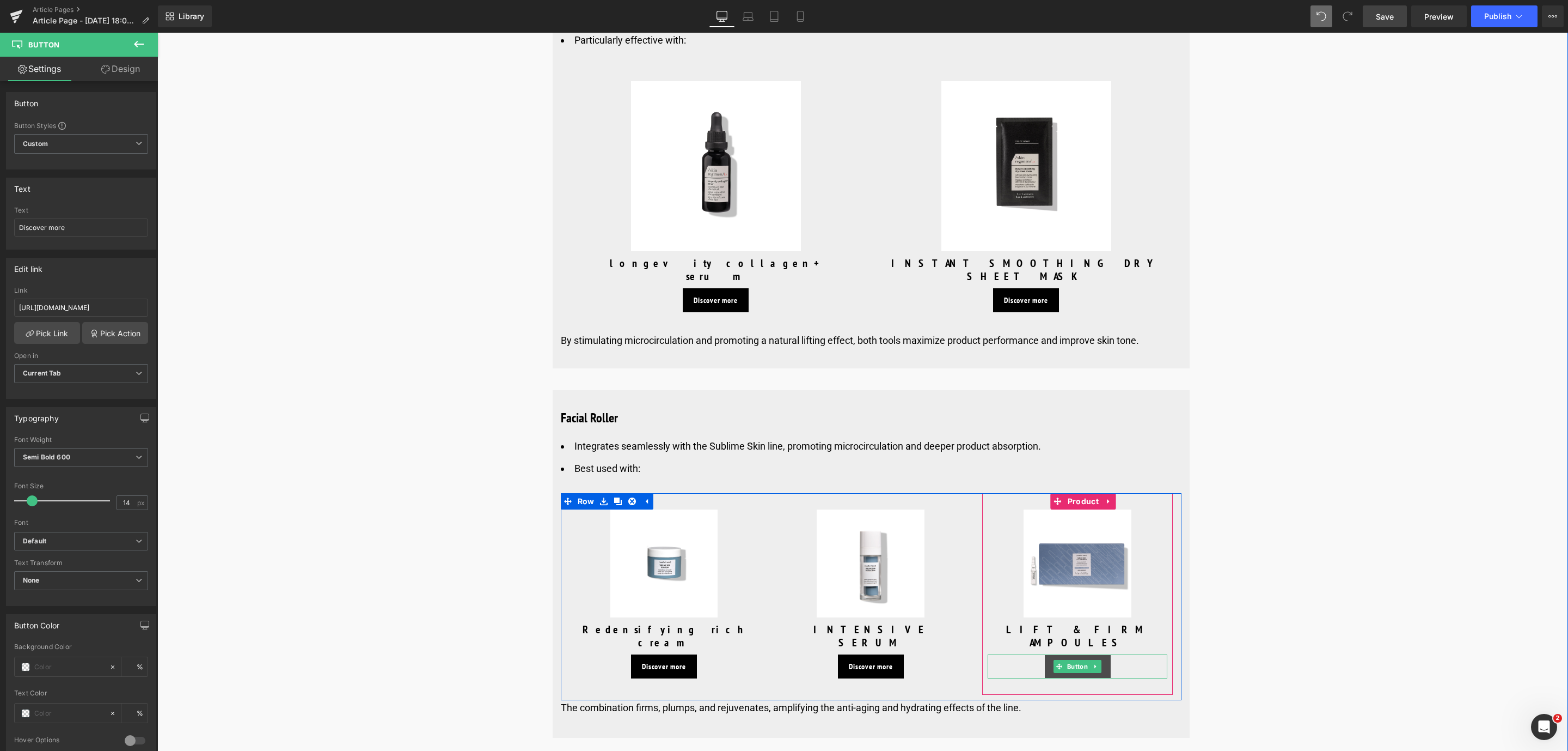
click at [1074, 659] on span "Button" at bounding box center [1077, 666] width 25 height 13
drag, startPoint x: 172, startPoint y: 342, endPoint x: 252, endPoint y: 315, distance: 84.4
type input "[URL][DOMAIN_NAME]"
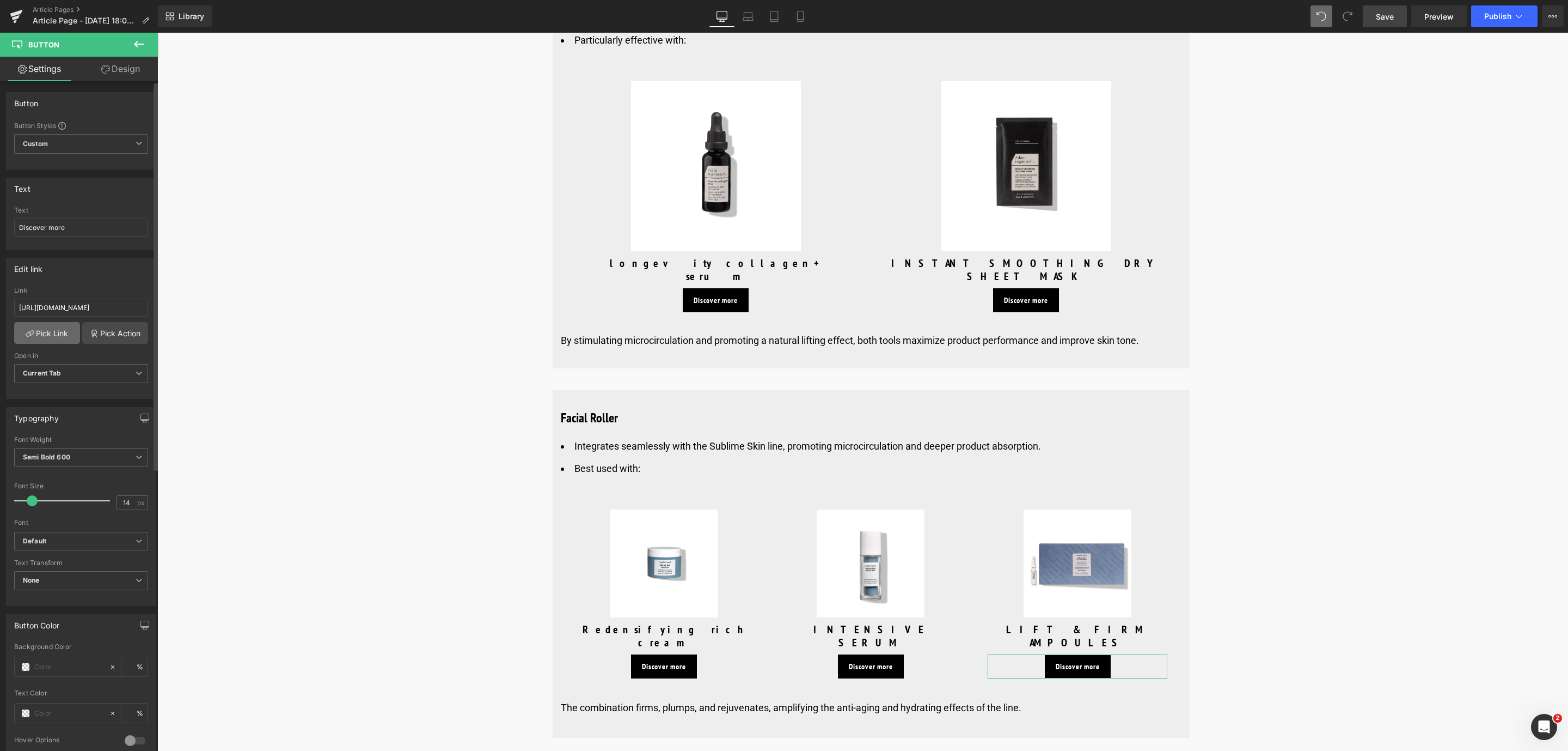
click at [51, 342] on link "Pick Link" at bounding box center [47, 333] width 66 height 22
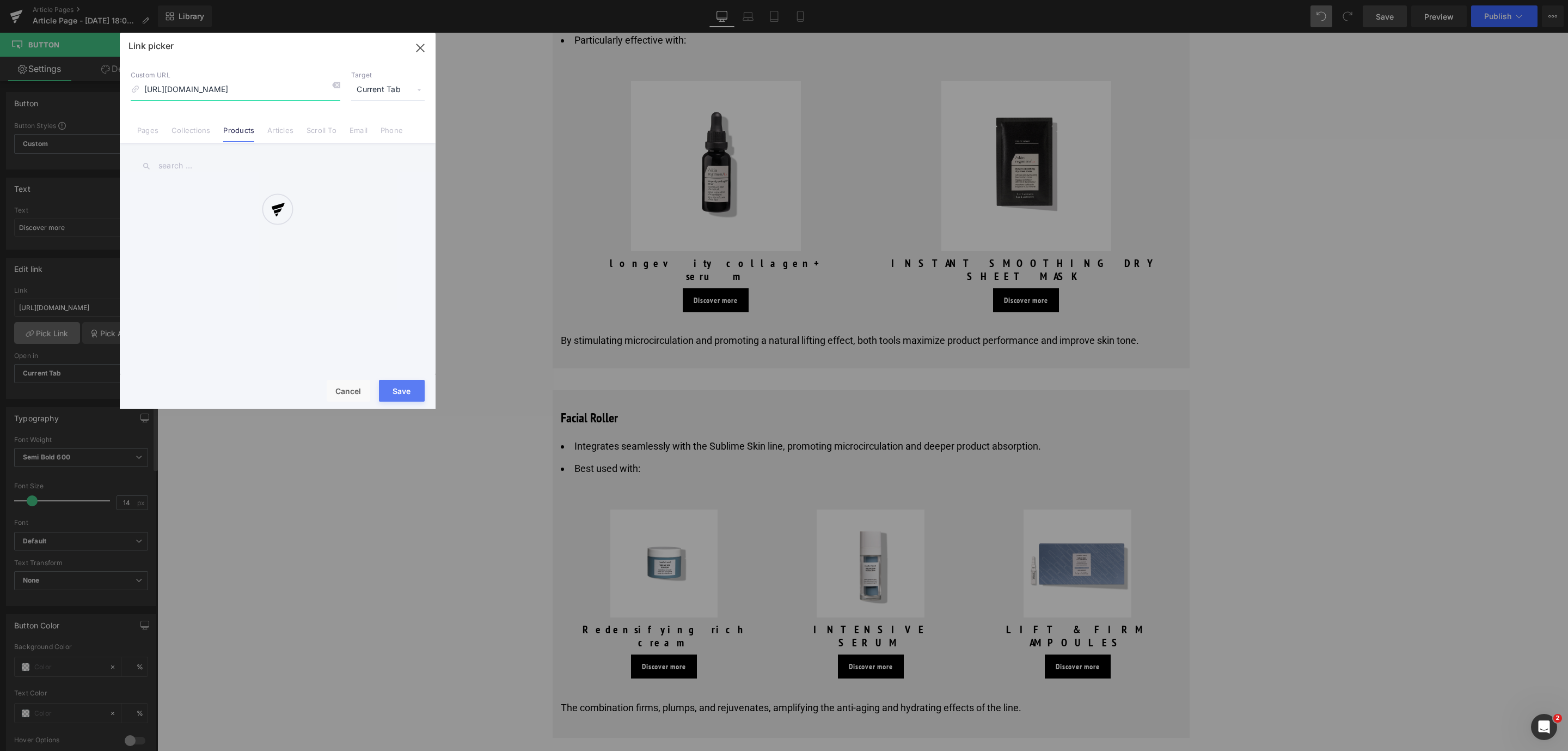
scroll to position [0, 50]
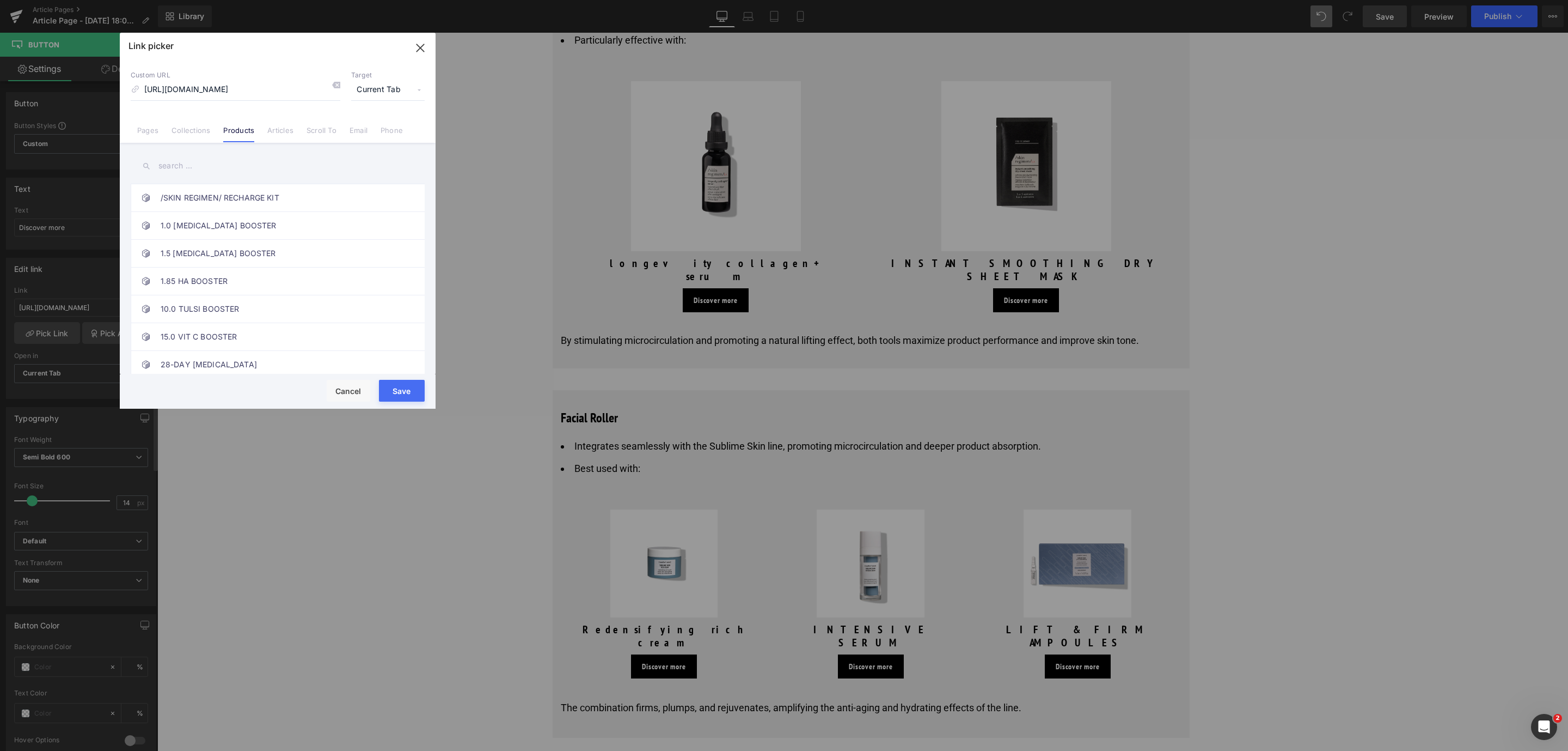
drag, startPoint x: 399, startPoint y: 387, endPoint x: 13, endPoint y: 507, distance: 404.2
click at [399, 387] on button "Save" at bounding box center [401, 391] width 46 height 22
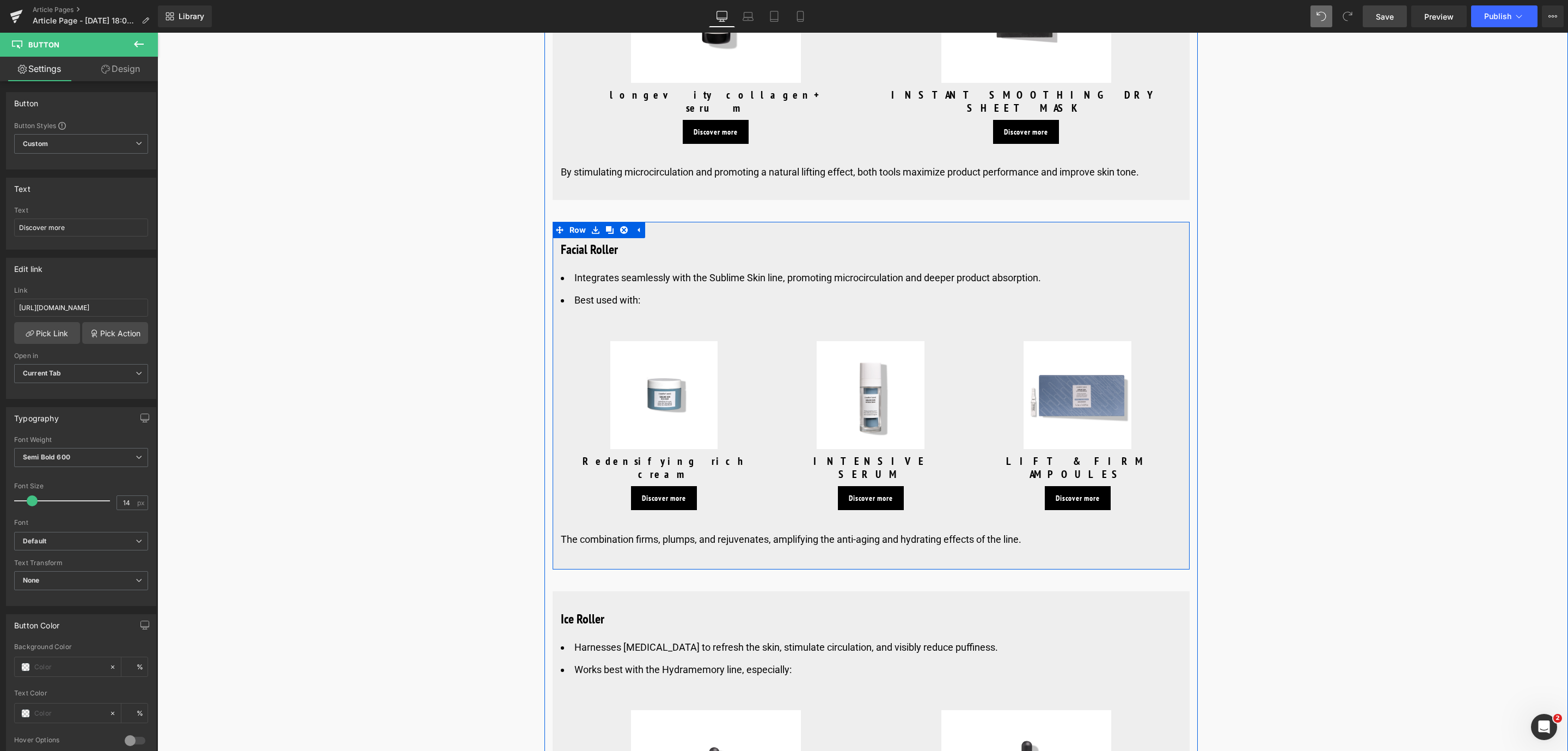
scroll to position [4984, 0]
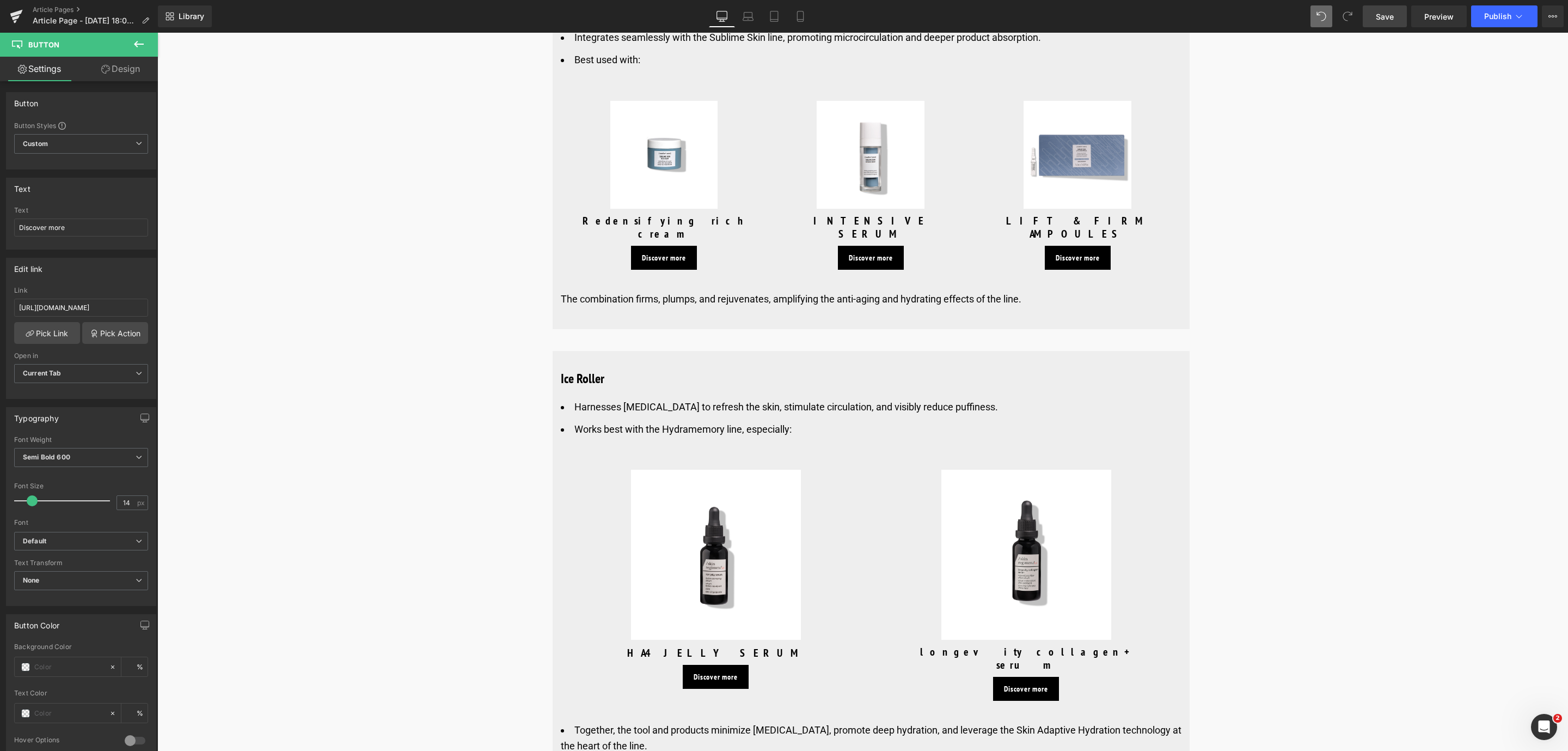
click at [1384, 21] on span "Save" at bounding box center [1384, 17] width 18 height 12
click at [712, 453] on span "Product" at bounding box center [721, 461] width 37 height 16
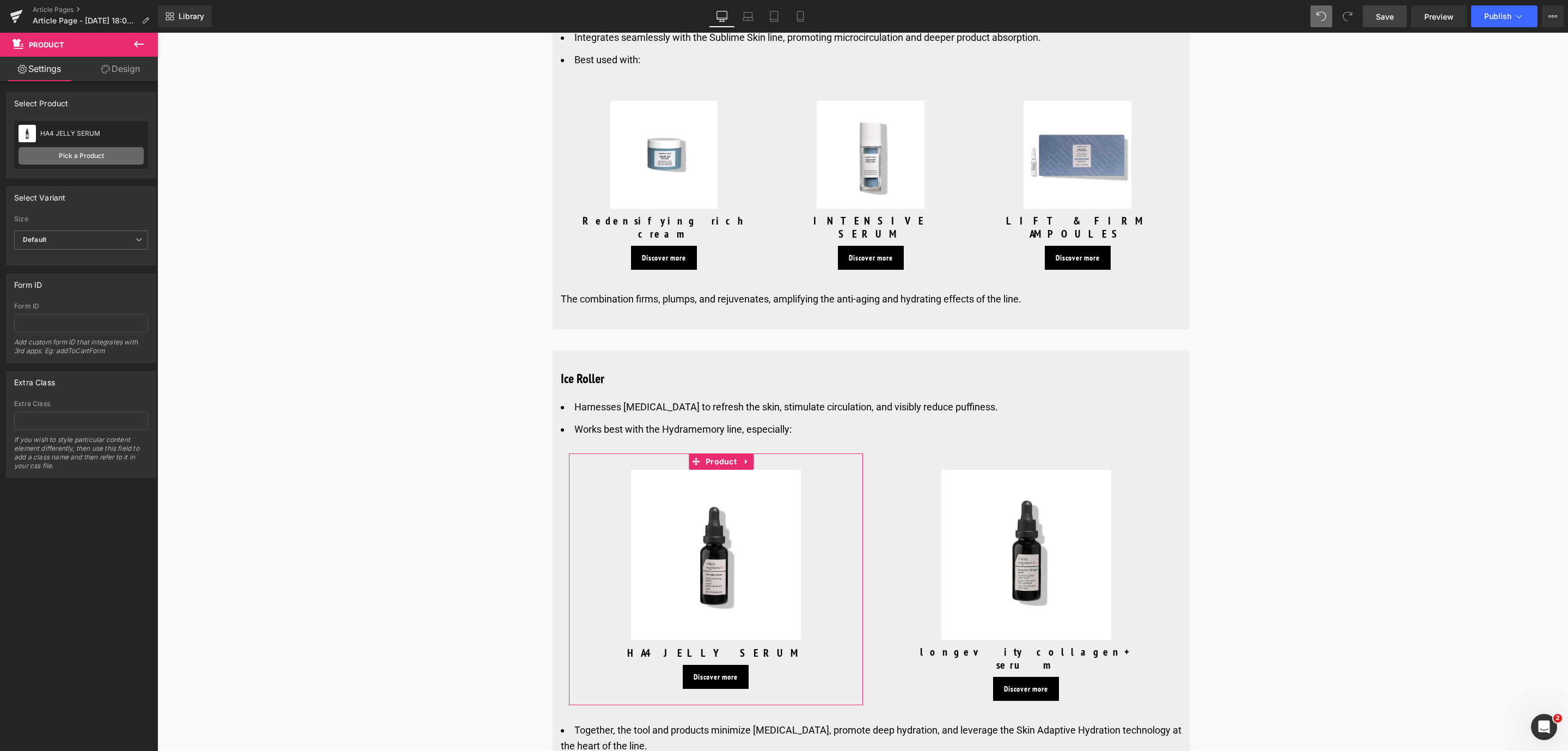
click at [75, 164] on link "Pick a Product" at bounding box center [81, 155] width 125 height 17
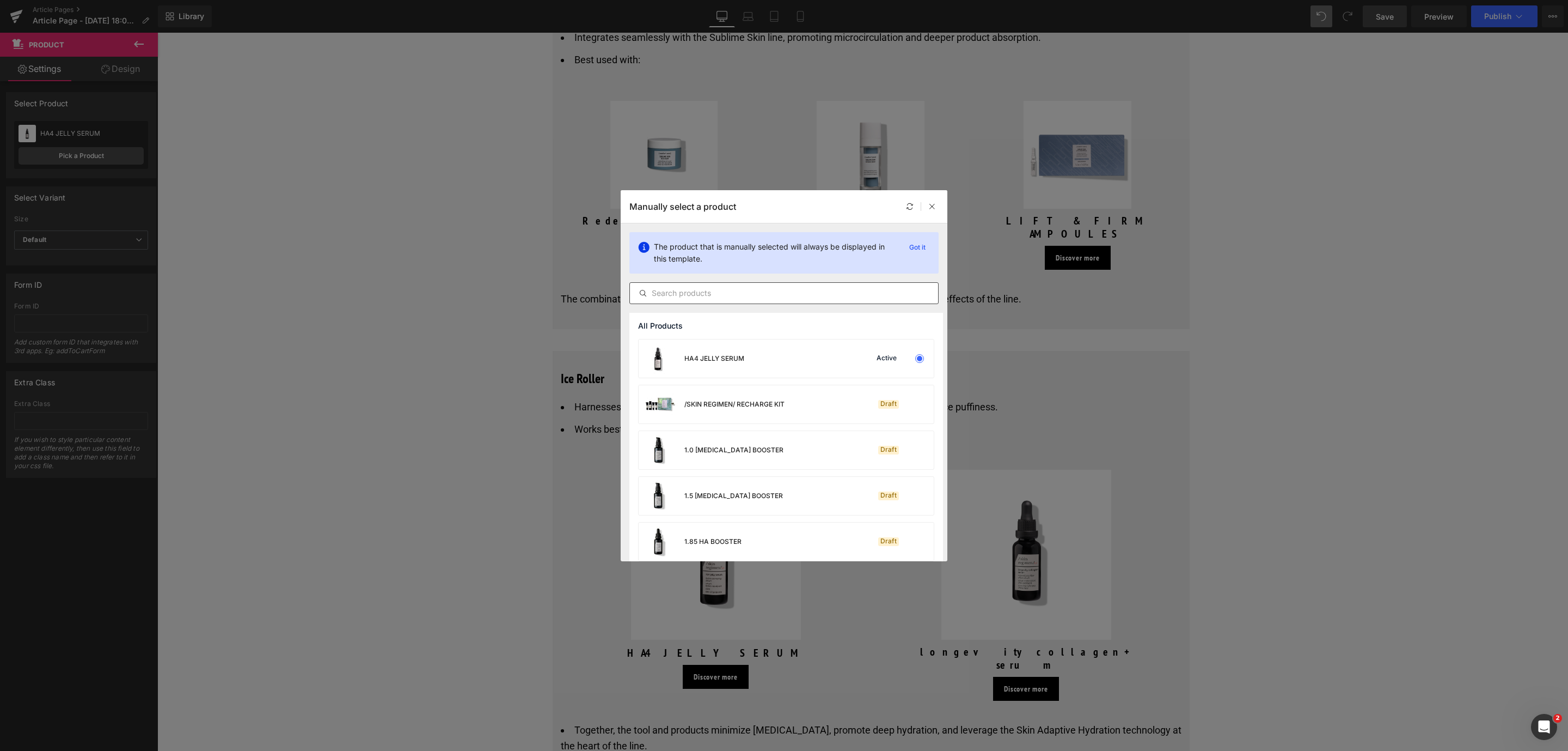
click at [768, 287] on input "text" at bounding box center [784, 293] width 308 height 13
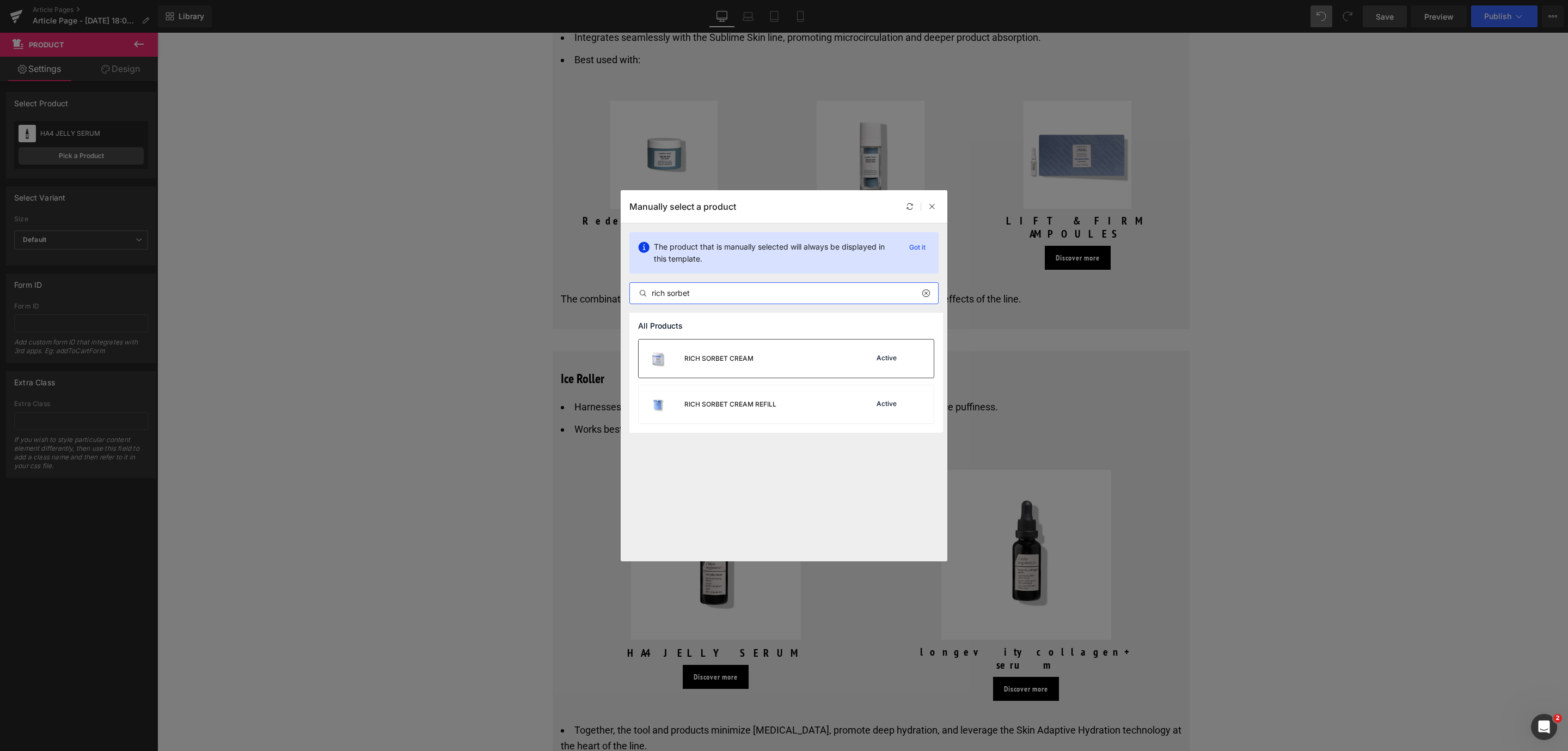
type input "rich sorbet"
click at [787, 340] on div "RICH SORBET CREAM Active" at bounding box center [786, 358] width 295 height 38
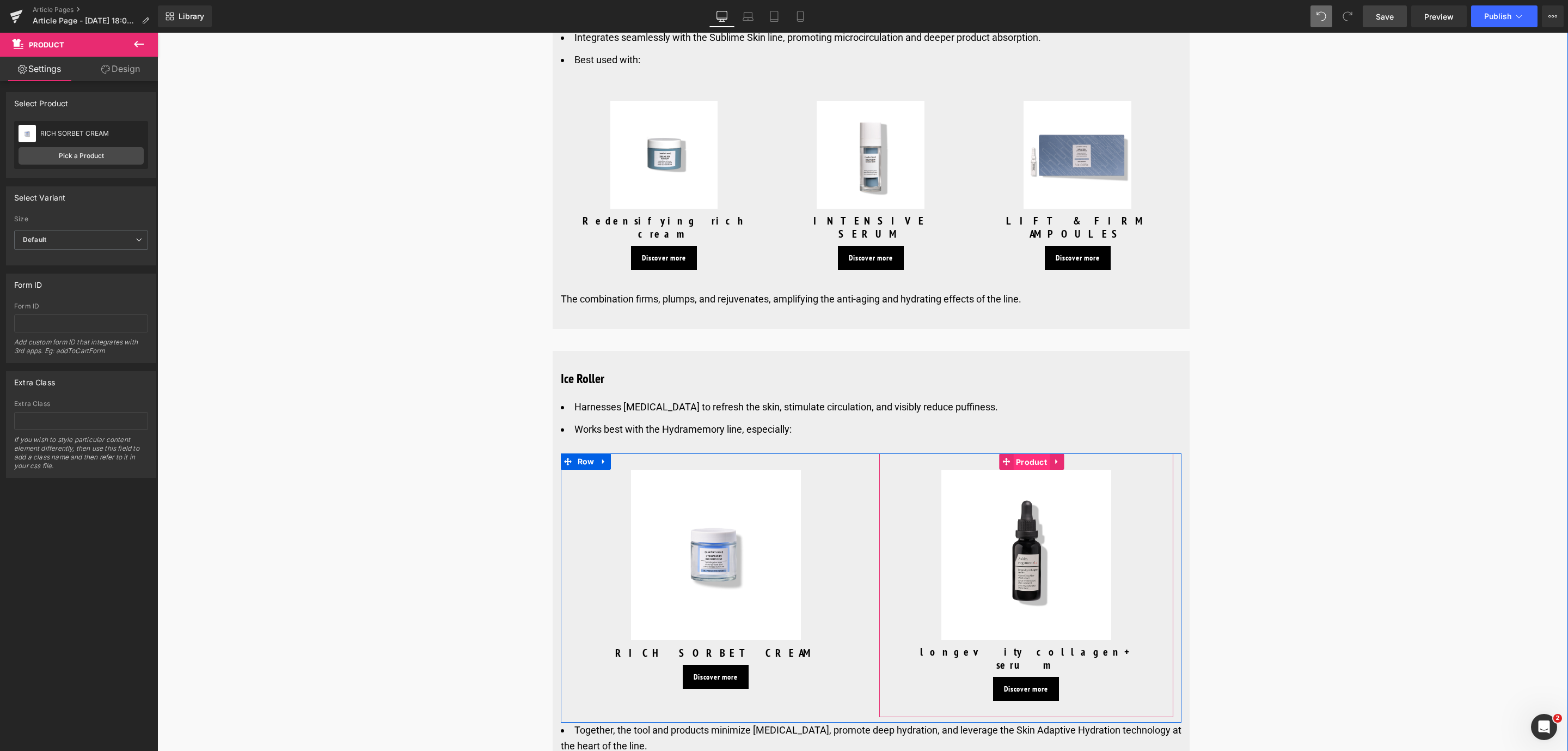
click at [1026, 454] on span "Product" at bounding box center [1031, 462] width 37 height 16
click at [84, 152] on link "Pick a Product" at bounding box center [81, 155] width 125 height 17
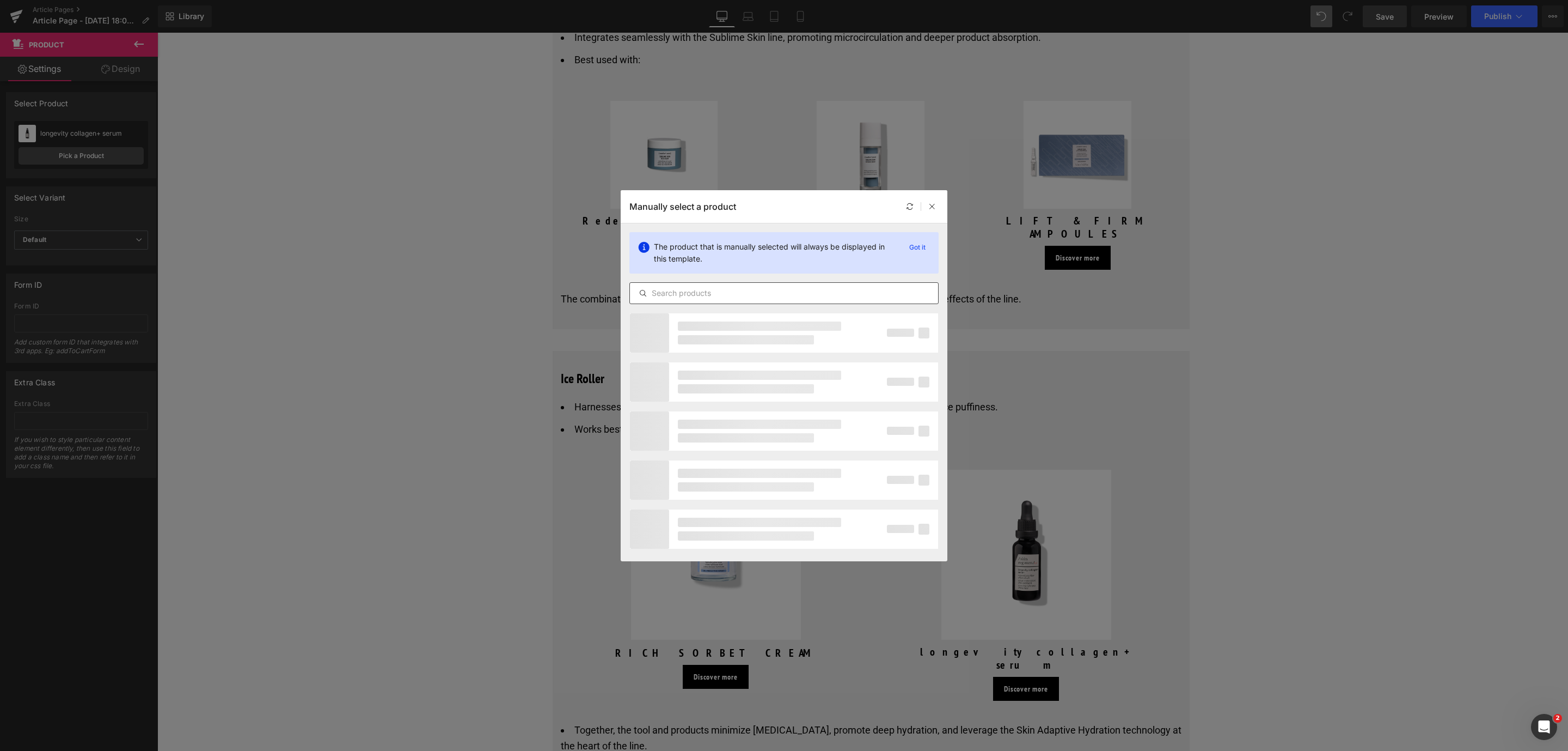
click at [749, 293] on input "text" at bounding box center [784, 293] width 308 height 13
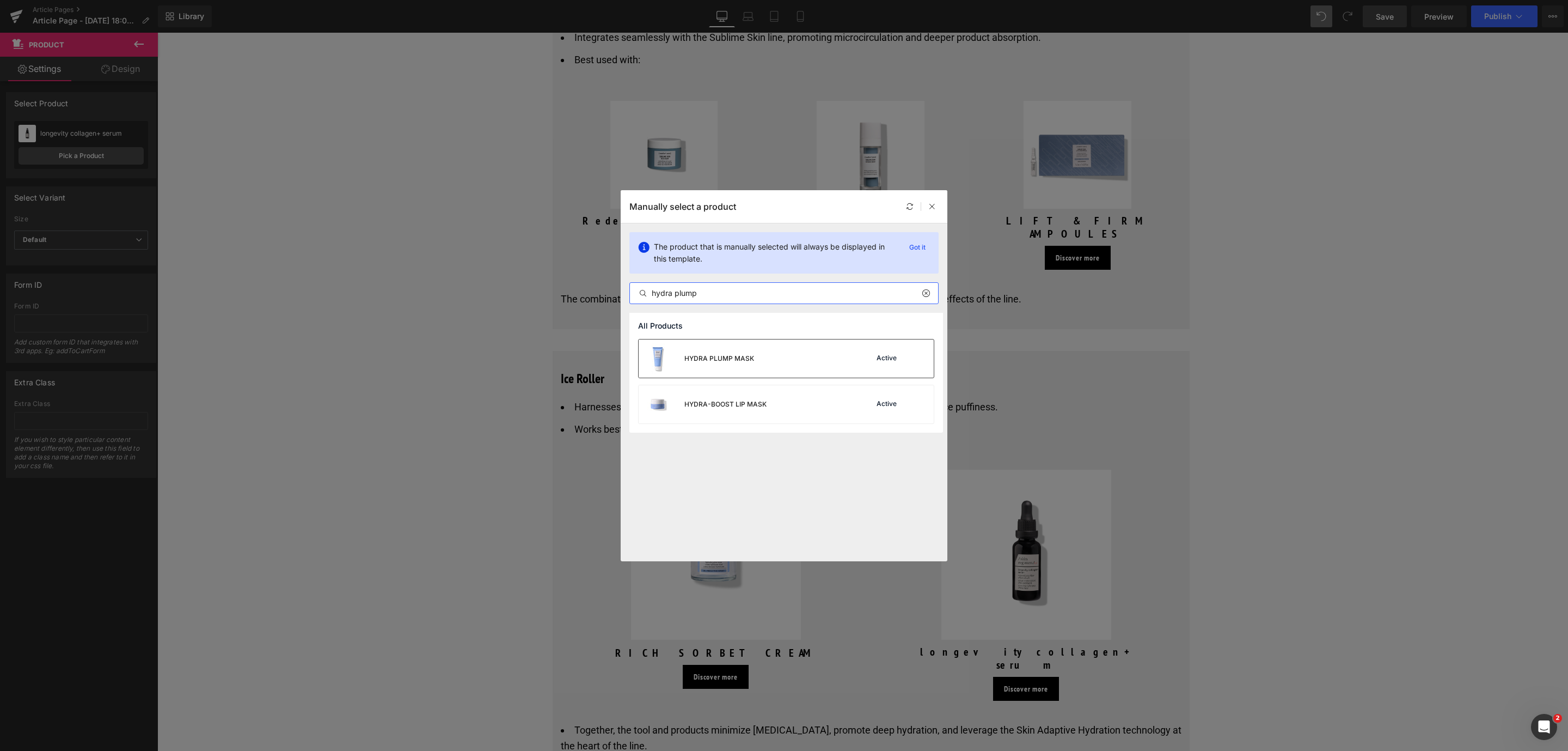
type input "hydra plump"
drag, startPoint x: 750, startPoint y: 352, endPoint x: 234, endPoint y: 286, distance: 520.2
click at [750, 352] on div "HYDRA PLUMP MASK" at bounding box center [696, 358] width 115 height 38
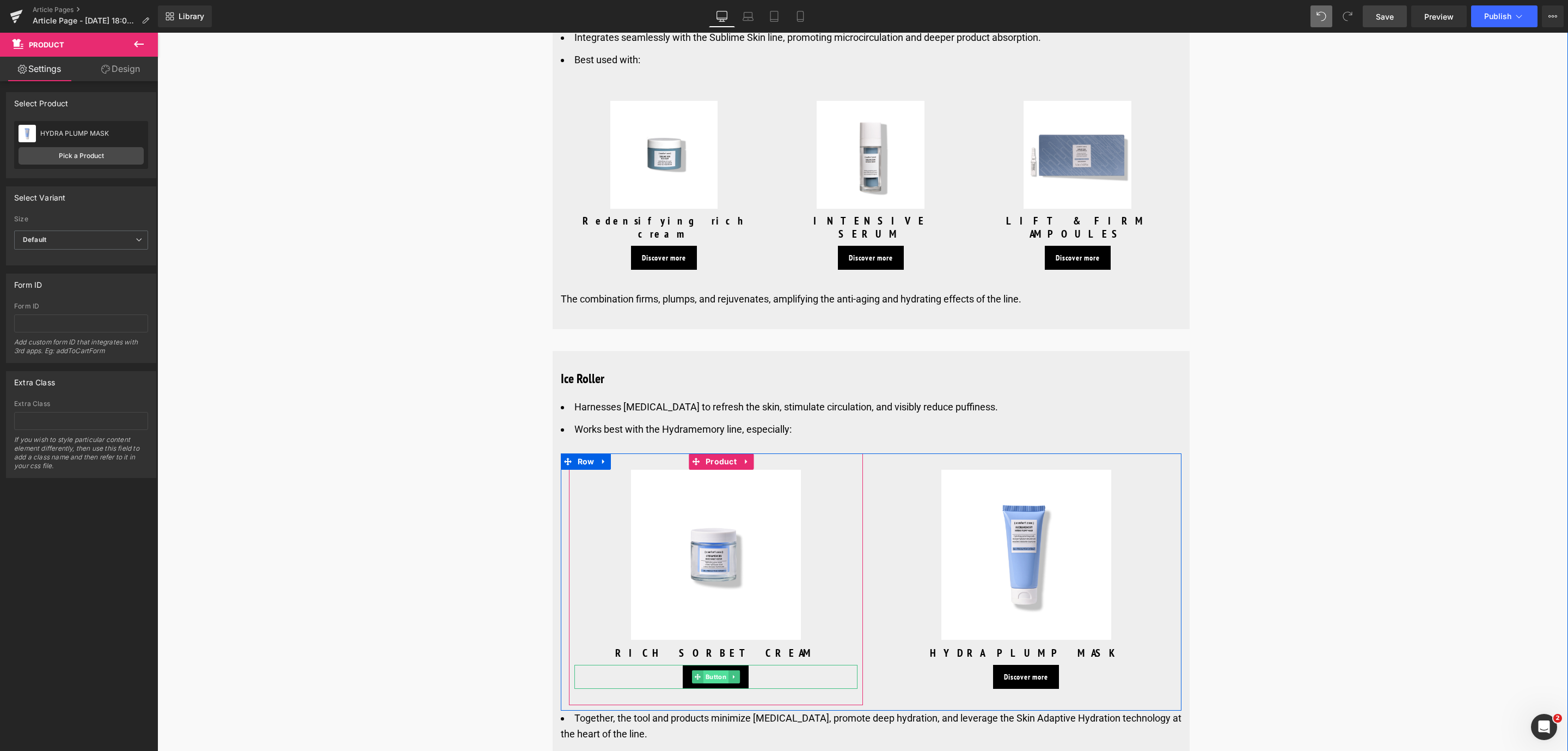
click at [707, 670] on span "Button" at bounding box center [715, 676] width 25 height 13
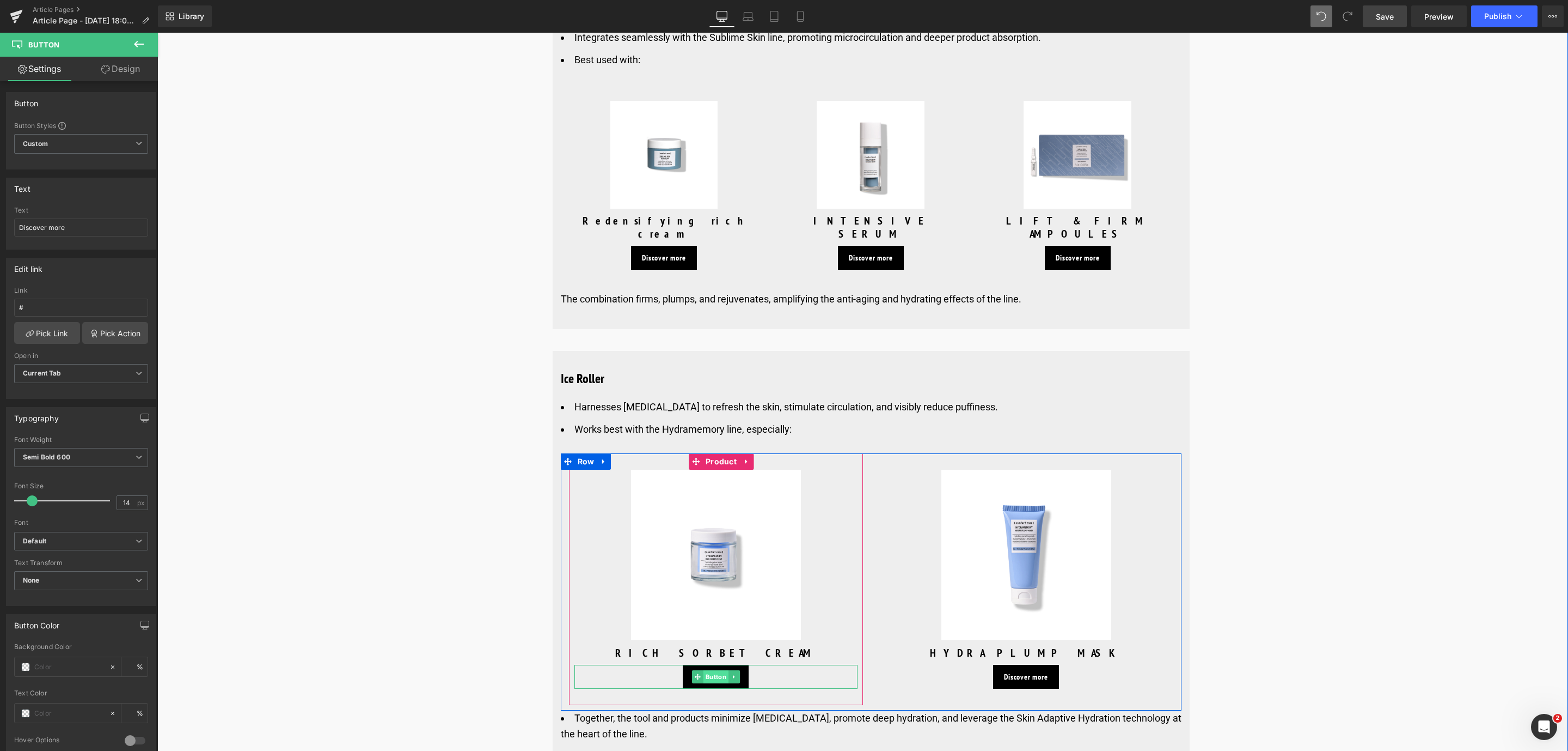
click at [708, 670] on span "Button" at bounding box center [715, 676] width 25 height 13
click at [61, 307] on input "#" at bounding box center [81, 307] width 134 height 18
paste input "[URL][DOMAIN_NAME]"
type input "[URL][DOMAIN_NAME]"
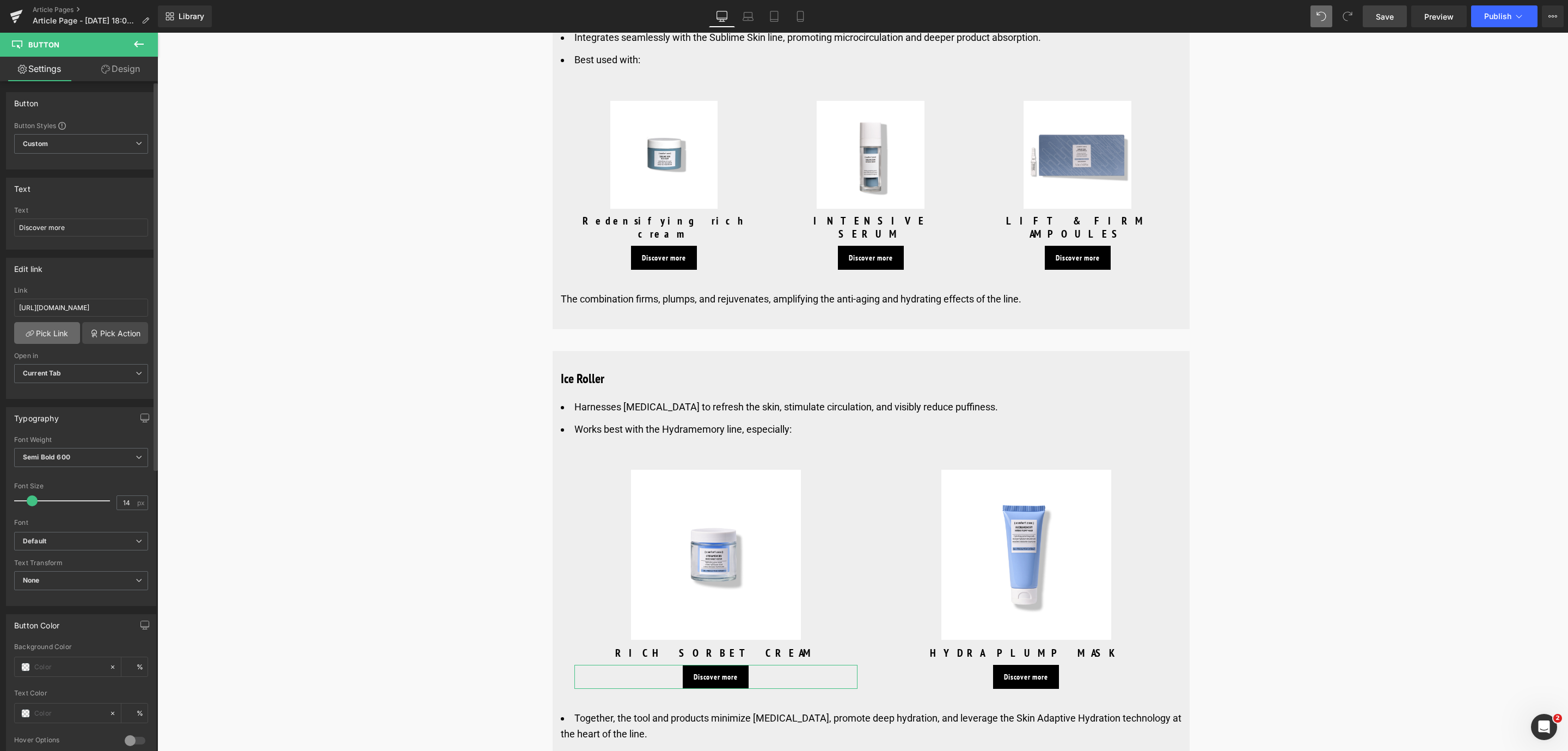
click at [44, 336] on link "Pick Link" at bounding box center [47, 333] width 66 height 22
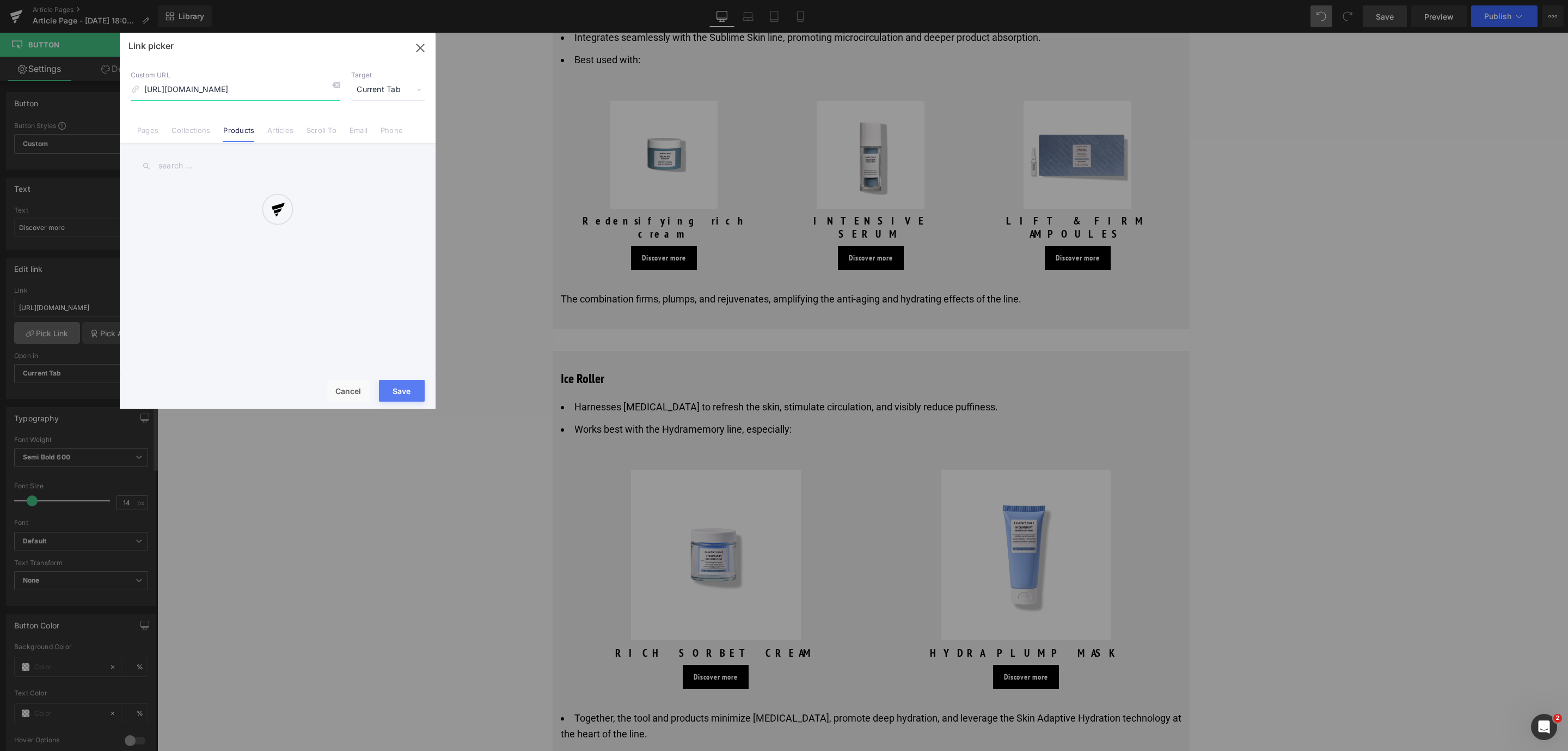
scroll to position [0, 93]
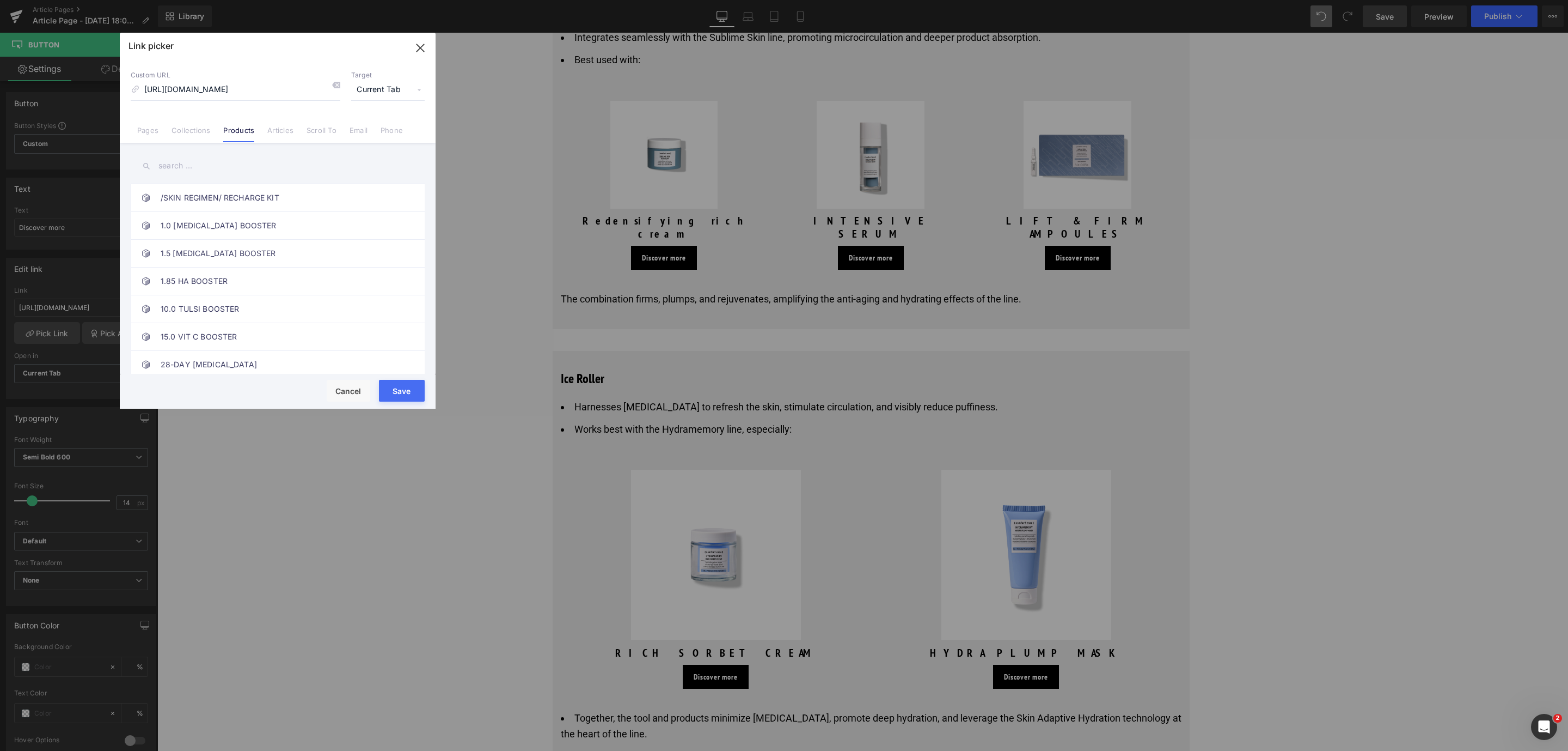
drag, startPoint x: 410, startPoint y: 385, endPoint x: 1060, endPoint y: 587, distance: 680.7
click at [410, 385] on button "Save" at bounding box center [401, 391] width 46 height 22
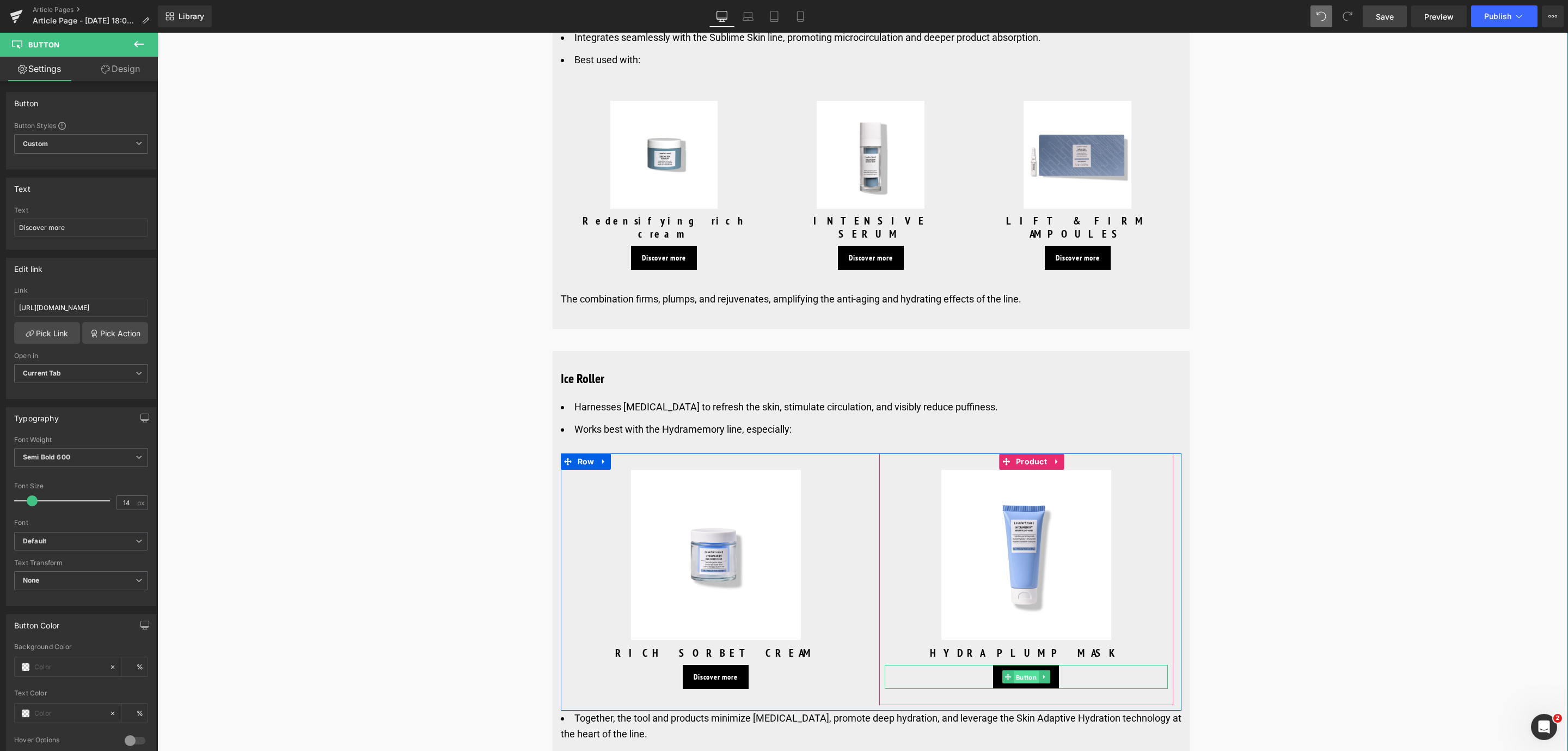
click at [1027, 670] on span "Button" at bounding box center [1026, 677] width 25 height 13
click at [24, 300] on input "#" at bounding box center [81, 307] width 134 height 18
click at [1017, 670] on span "Button" at bounding box center [1026, 677] width 25 height 13
click at [24, 312] on input "text" at bounding box center [81, 307] width 134 height 18
paste input "[URL][DOMAIN_NAME]"
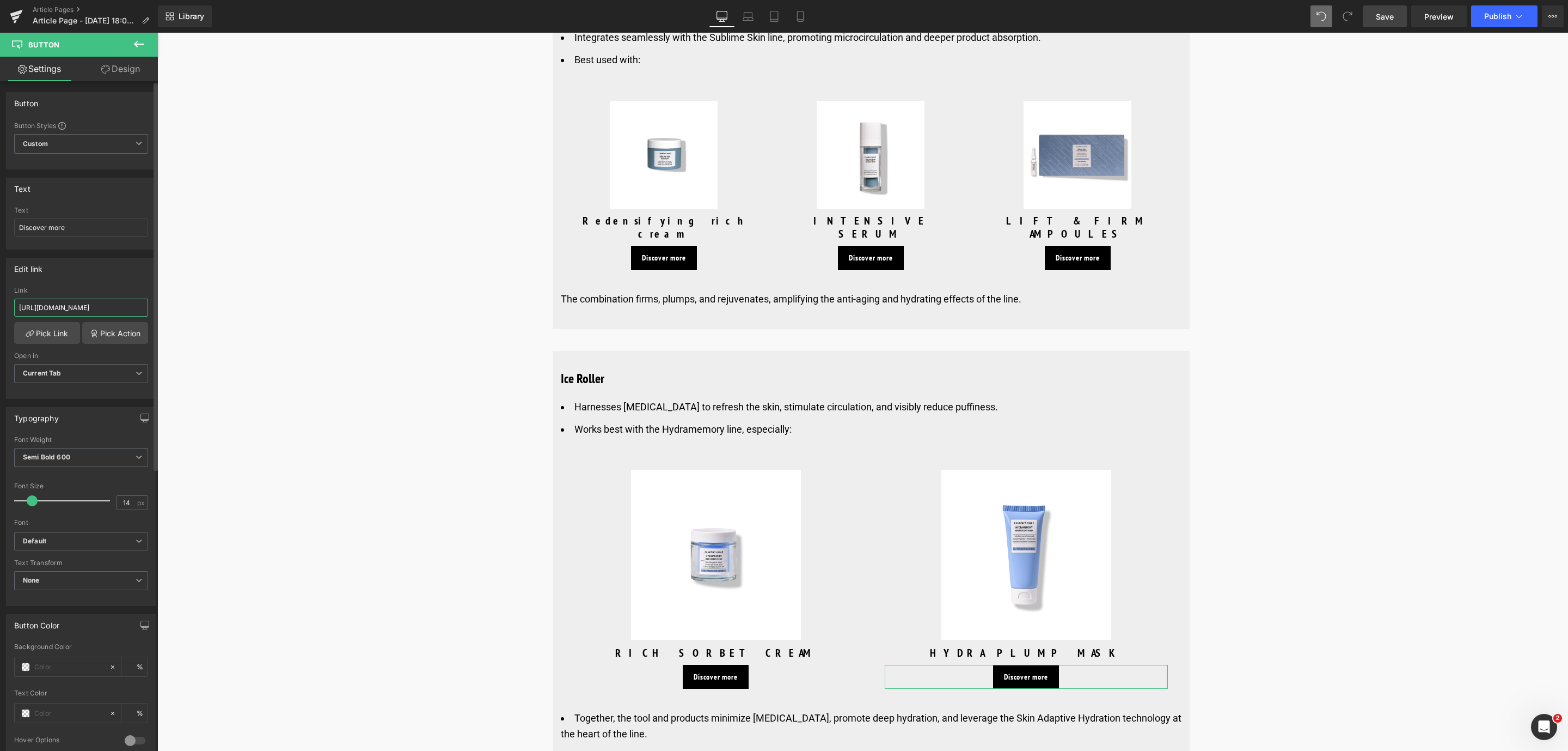
scroll to position [0, 126]
type input "[URL][DOMAIN_NAME]"
click at [67, 331] on link "Pick Link" at bounding box center [47, 333] width 66 height 22
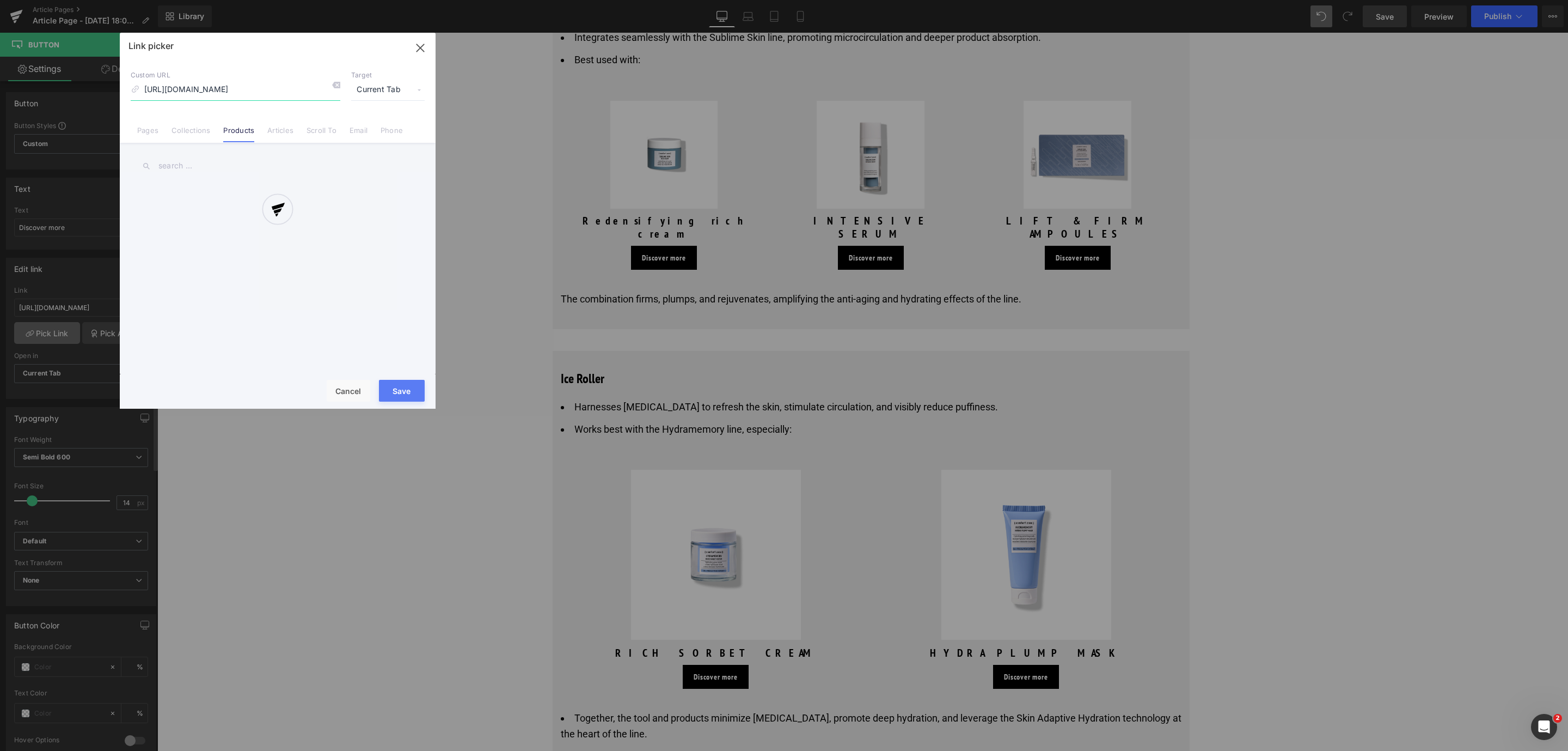
scroll to position [0, 97]
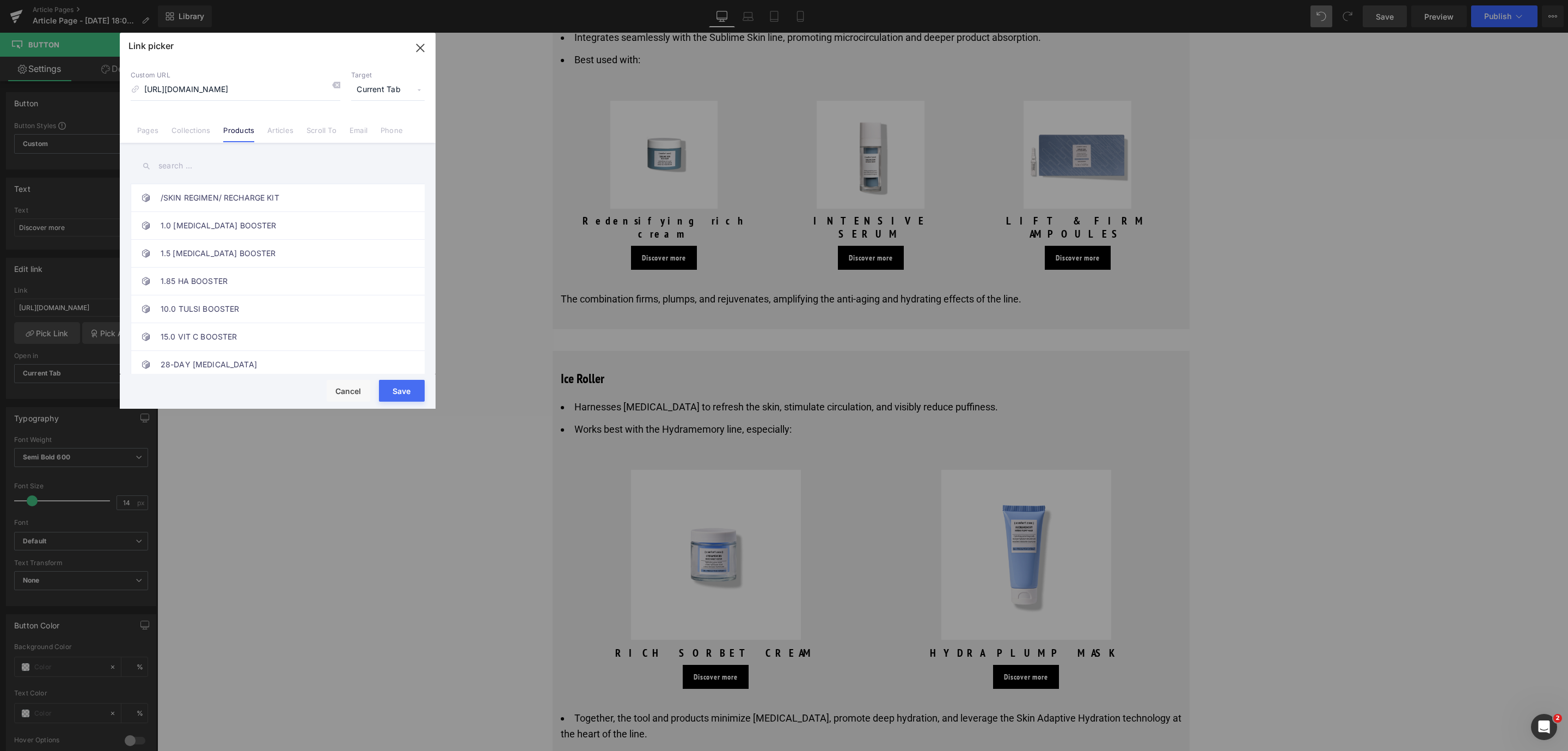
click at [383, 392] on button "Save" at bounding box center [401, 391] width 46 height 22
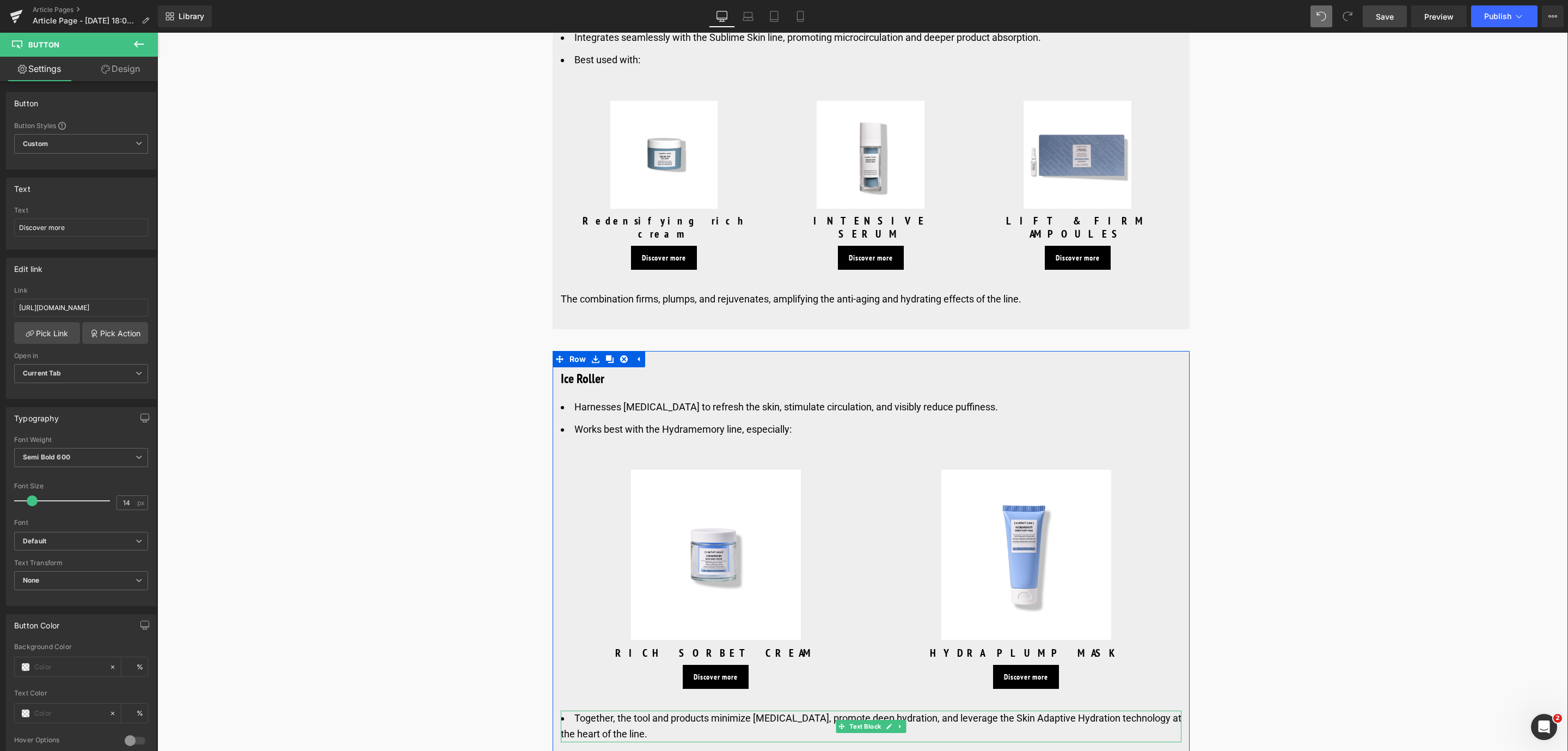
click at [587, 710] on li "Together, the tool and products minimize [MEDICAL_DATA], promote deep hydration…" at bounding box center [870, 726] width 620 height 32
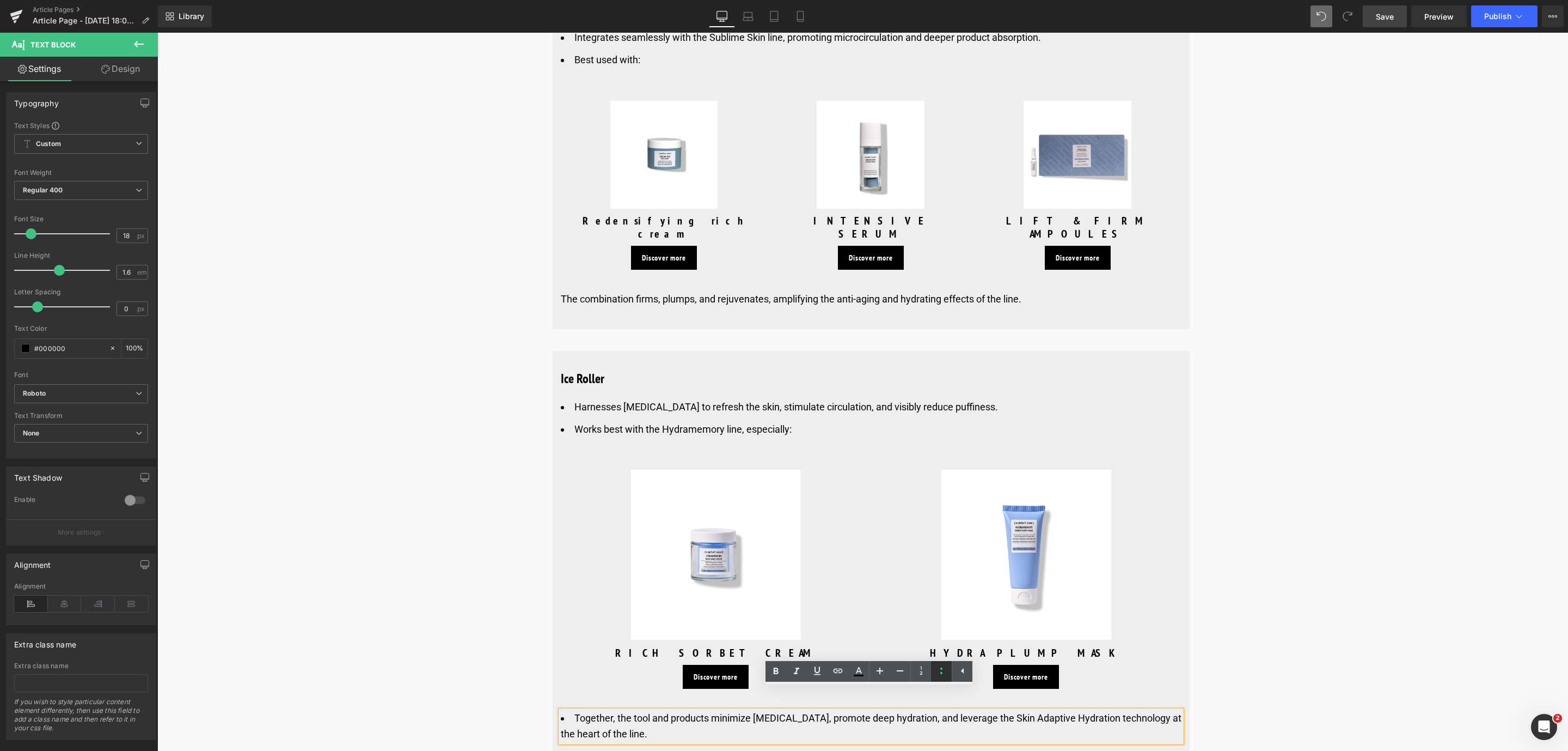
click at [935, 670] on icon at bounding box center [941, 670] width 13 height 13
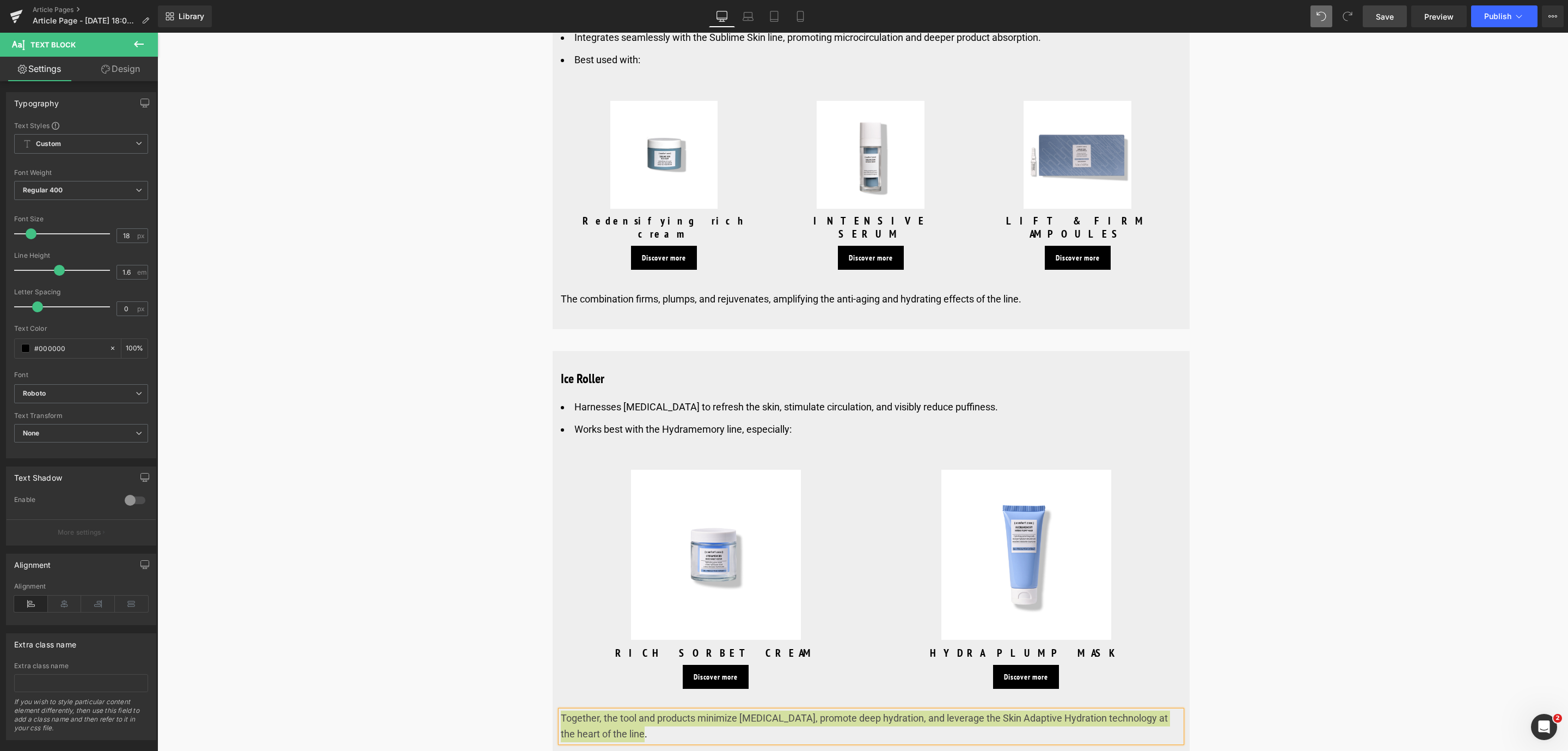
click at [1389, 13] on span "Save" at bounding box center [1384, 17] width 18 height 12
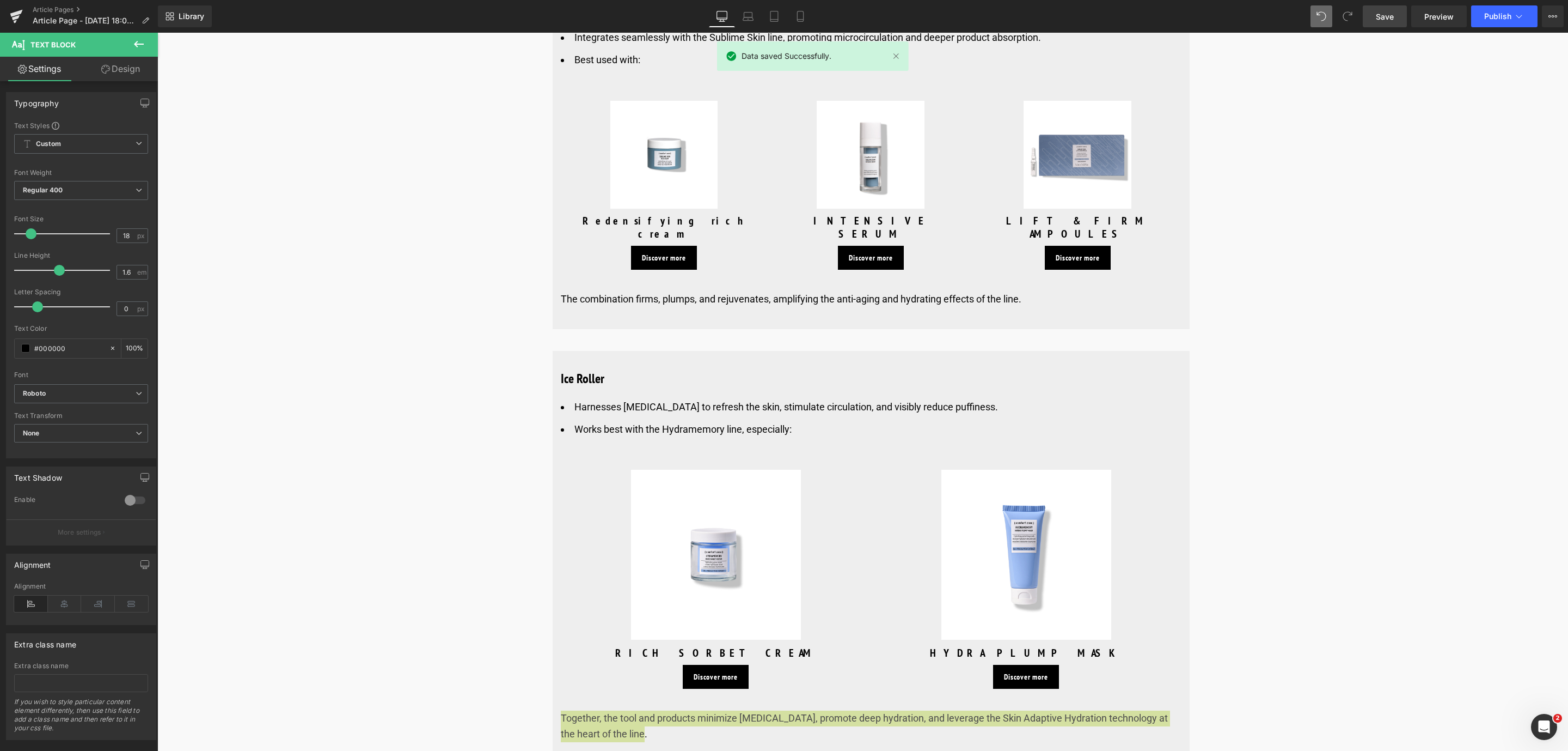
scroll to position [5148, 0]
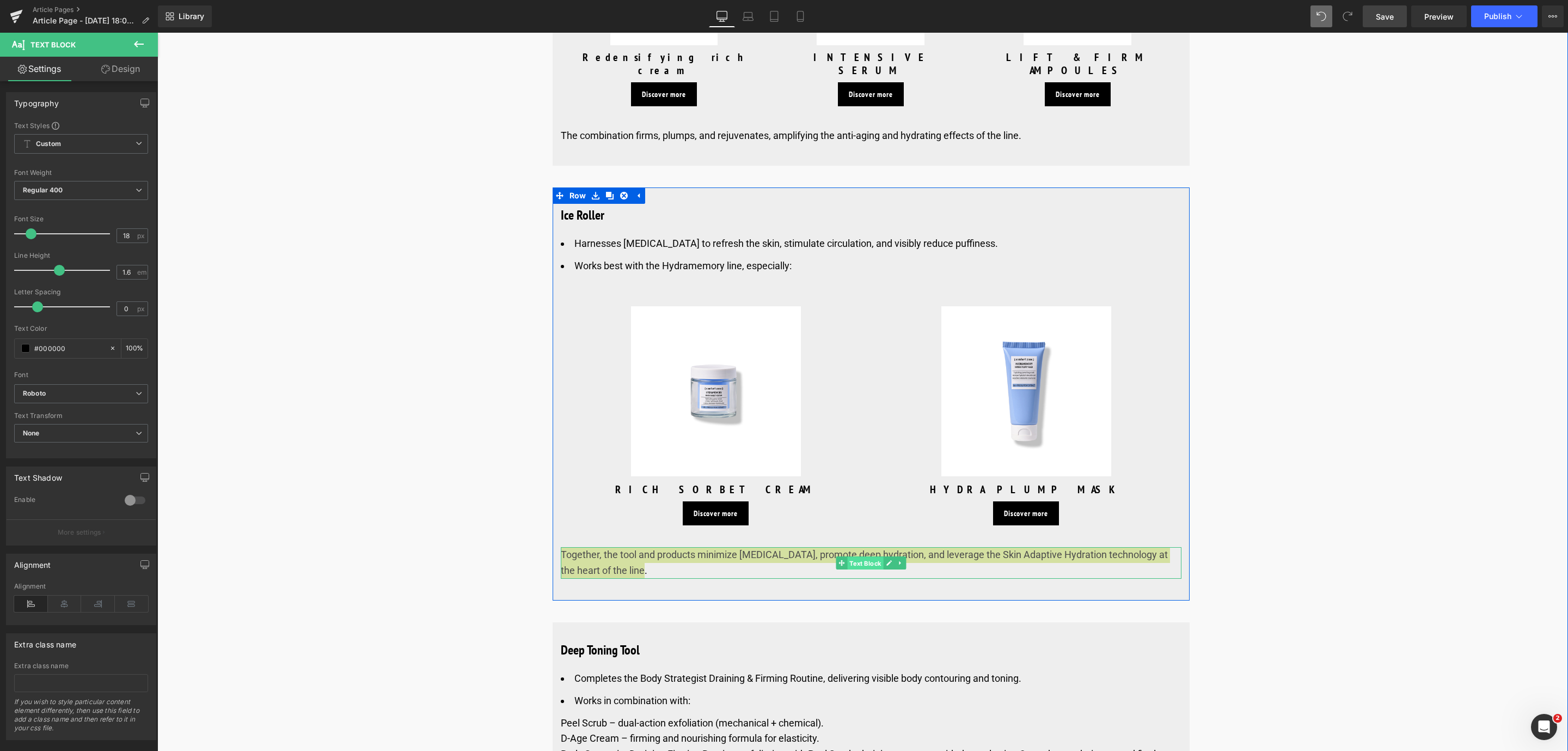
click at [850, 557] on span "Text Block" at bounding box center [865, 563] width 36 height 13
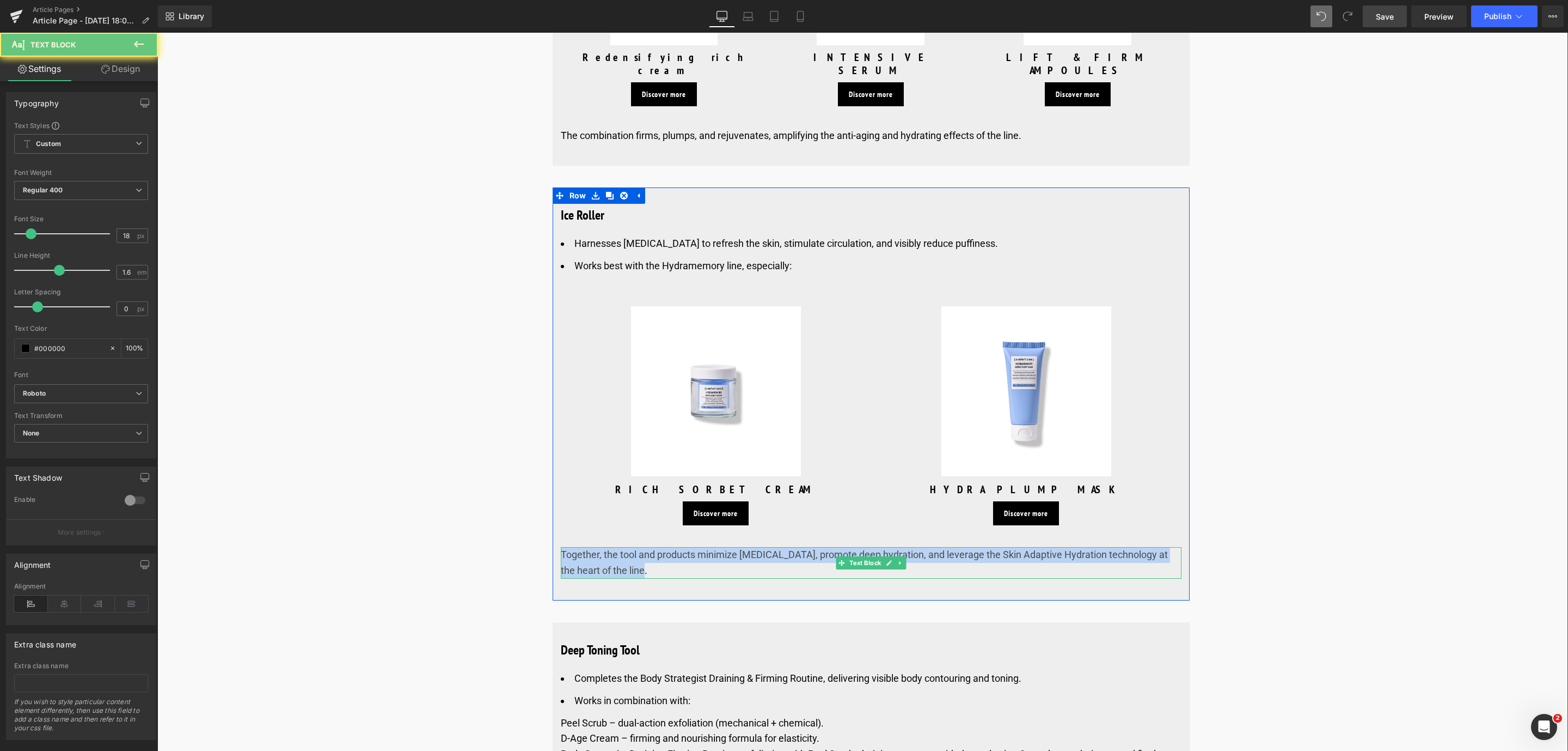
click at [976, 549] on span "Together, the tool and products minimize [MEDICAL_DATA], promote deep hydration…" at bounding box center [864, 562] width 607 height 27
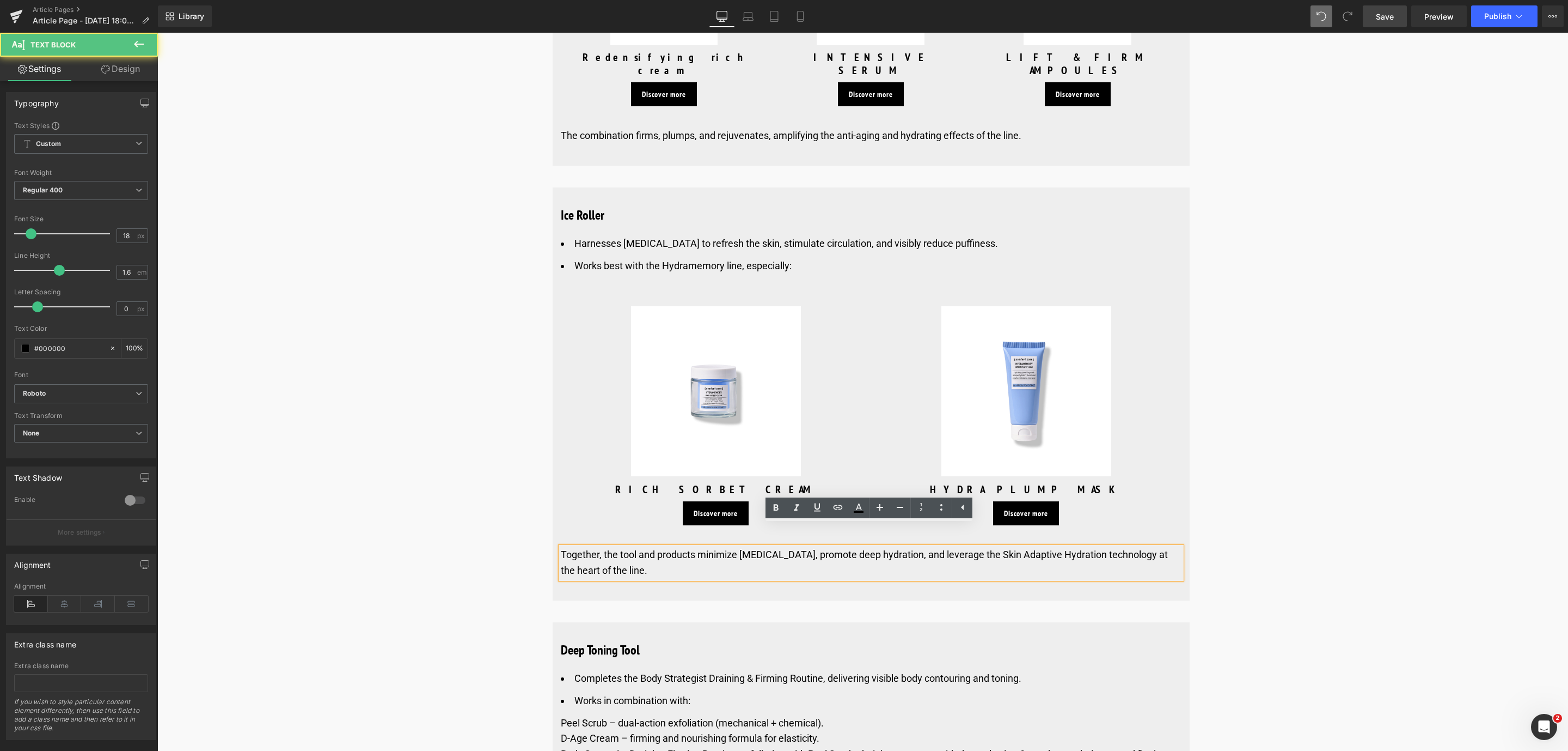
click at [971, 549] on span "Together, the tool and products minimize [MEDICAL_DATA], promote deep hydration…" at bounding box center [864, 562] width 607 height 27
drag, startPoint x: 973, startPoint y: 533, endPoint x: 1048, endPoint y: 532, distance: 75.0
click at [1047, 549] on span "Together, the tool and products minimize [MEDICAL_DATA], promote deep hydration…" at bounding box center [864, 562] width 607 height 27
click at [1048, 549] on span "Together, the tool and products minimize [MEDICAL_DATA], promote deep hydration…" at bounding box center [864, 562] width 607 height 27
drag, startPoint x: 975, startPoint y: 532, endPoint x: 1079, endPoint y: 532, distance: 104.0
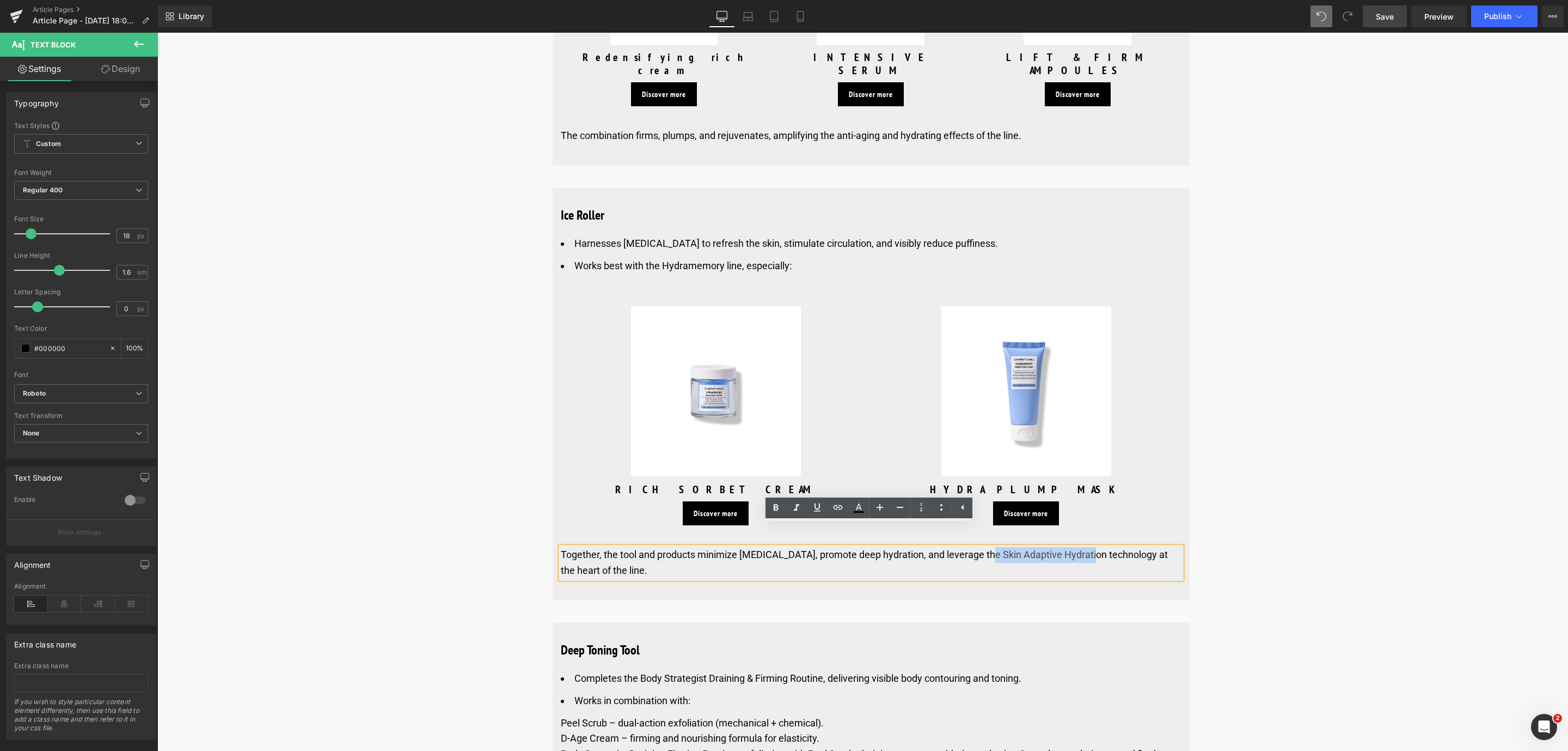
click at [1079, 549] on span "Together, the tool and products minimize [MEDICAL_DATA], promote deep hydration…" at bounding box center [864, 562] width 607 height 27
click at [782, 507] on icon at bounding box center [776, 507] width 13 height 13
click at [1380, 21] on span "Save" at bounding box center [1384, 17] width 18 height 12
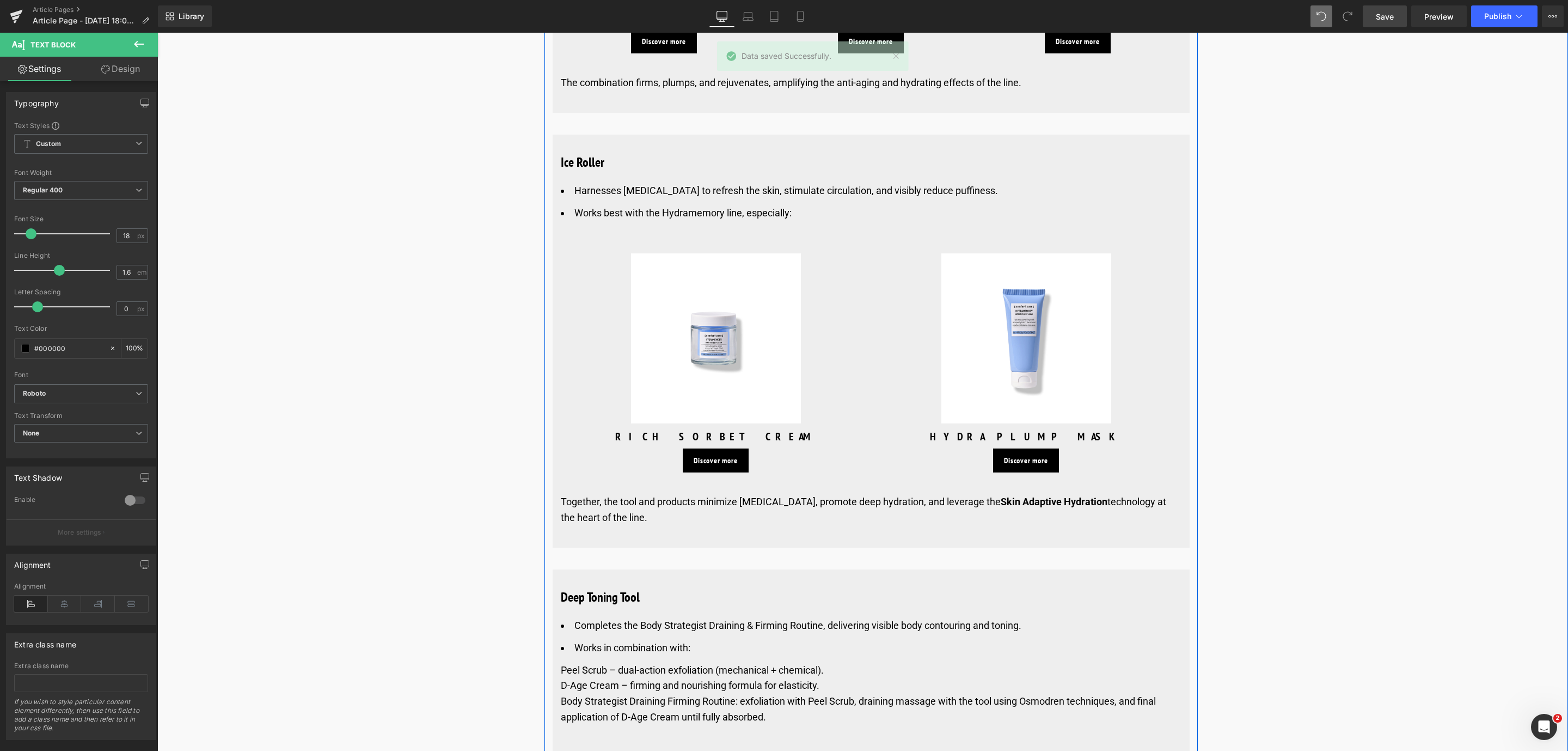
scroll to position [5230, 0]
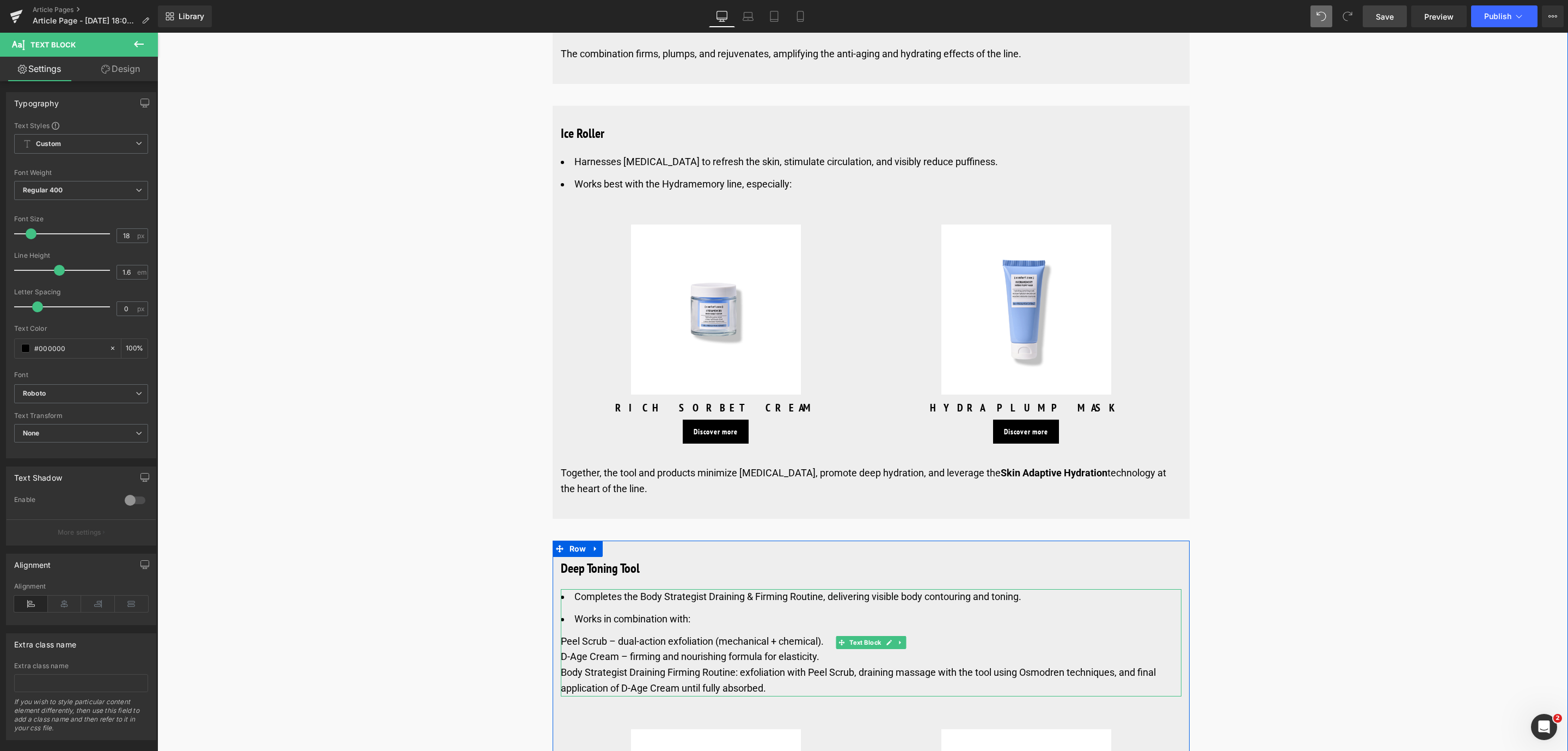
click at [662, 589] on li "Completes the Body Strategist Draining & Firming Routine, delivering visible bo…" at bounding box center [870, 597] width 620 height 16
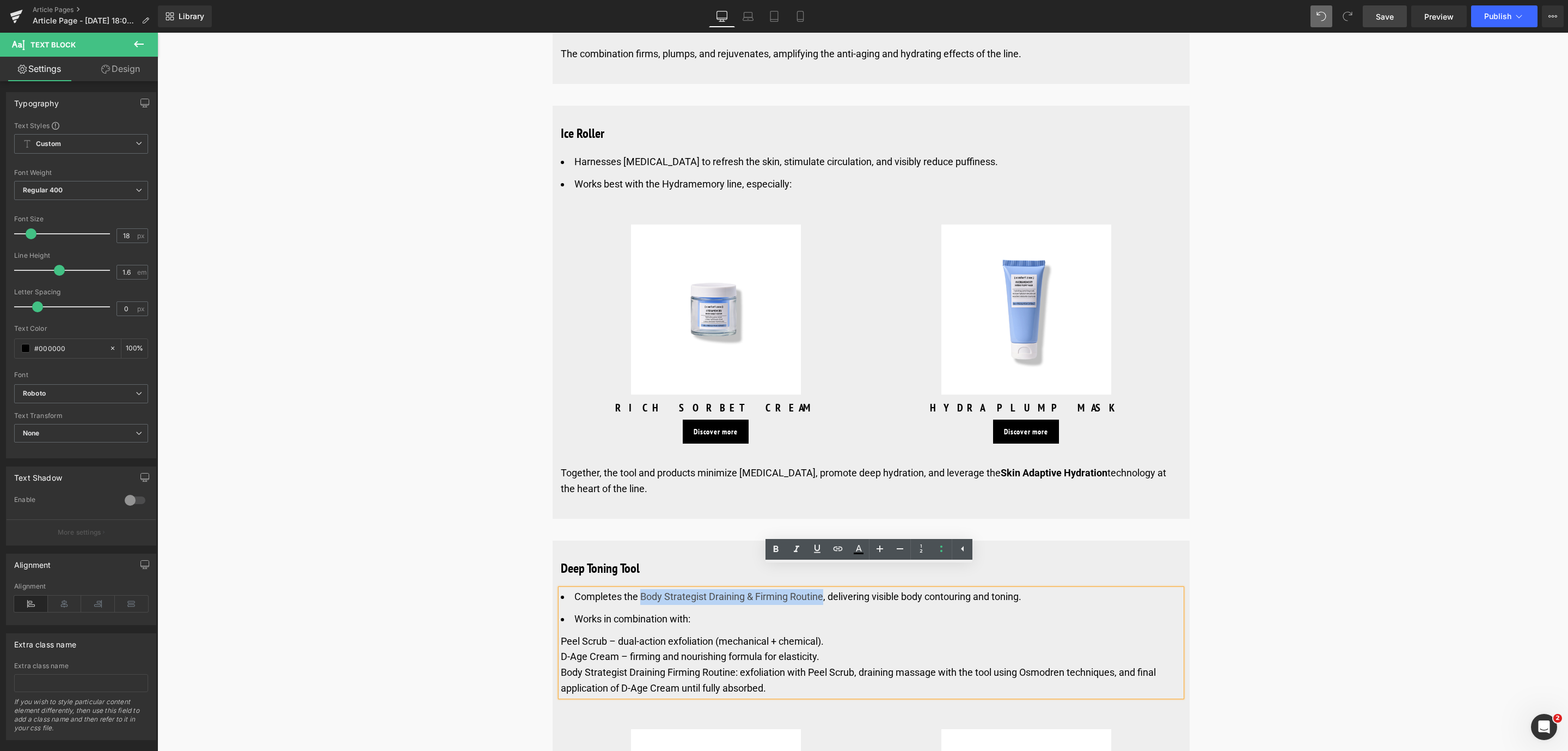
drag, startPoint x: 649, startPoint y: 569, endPoint x: 822, endPoint y: 575, distance: 173.1
click at [822, 589] on li "Completes the Body Strategist Draining & Firming Routine, delivering visible bo…" at bounding box center [870, 597] width 620 height 16
click at [770, 547] on icon at bounding box center [776, 549] width 13 height 13
drag, startPoint x: 1384, startPoint y: 16, endPoint x: 1216, endPoint y: 2, distance: 168.6
click at [1384, 16] on span "Save" at bounding box center [1384, 17] width 18 height 12
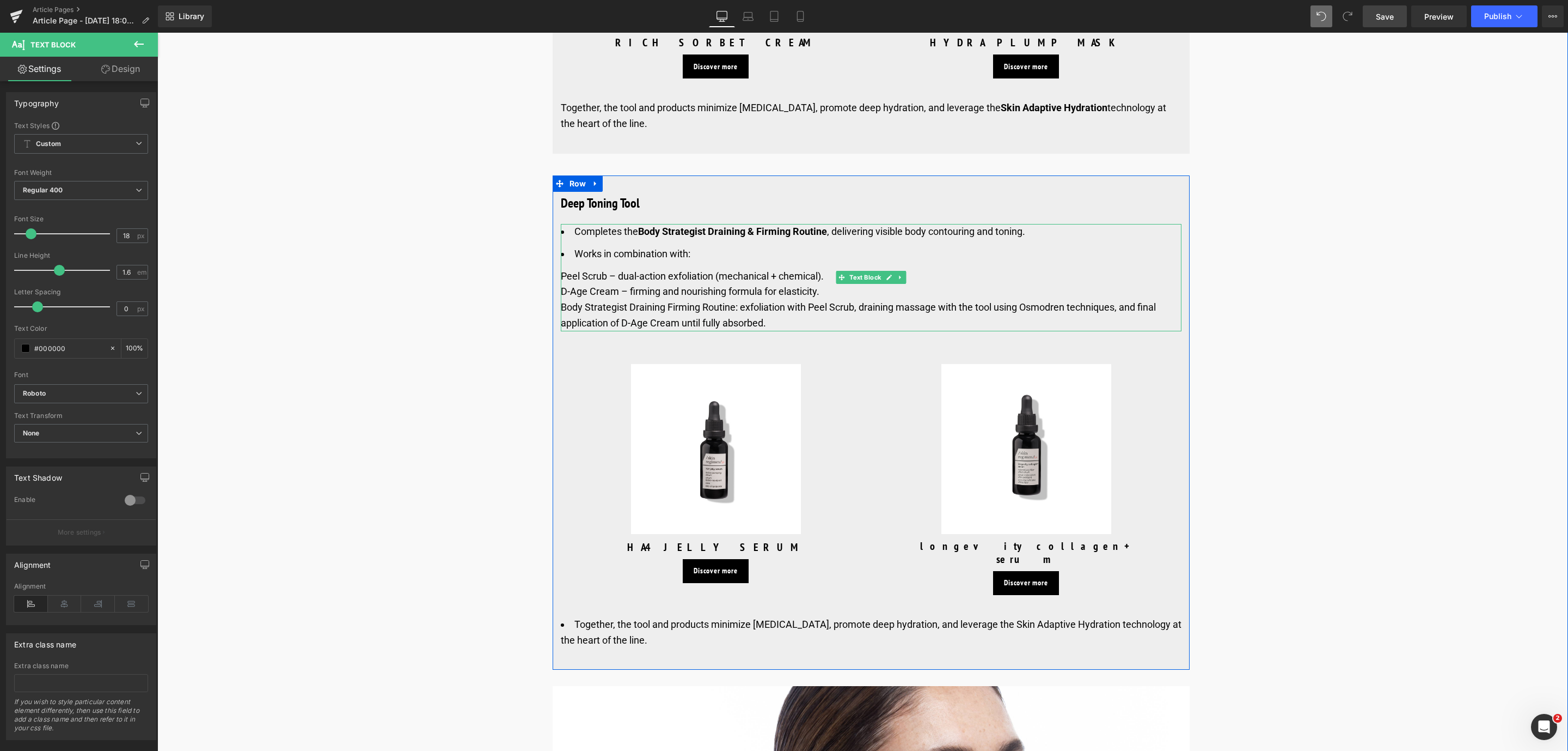
scroll to position [5638, 0]
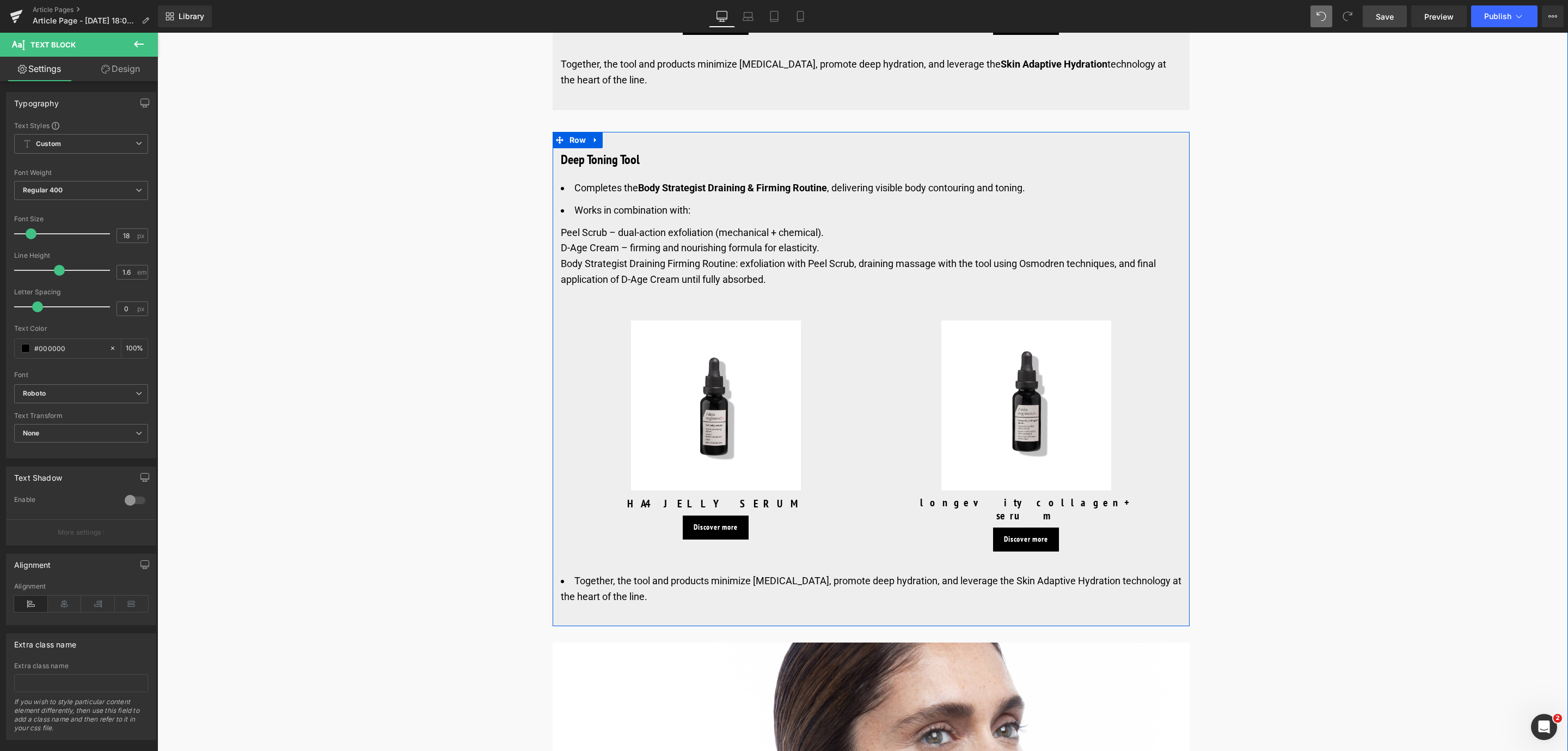
click at [617, 573] on li "Together, the tool and products minimize [MEDICAL_DATA], promote deep hydration…" at bounding box center [870, 589] width 620 height 32
click at [633, 573] on li "Together, the tool and products minimize [MEDICAL_DATA], promote deep hydration…" at bounding box center [870, 589] width 620 height 32
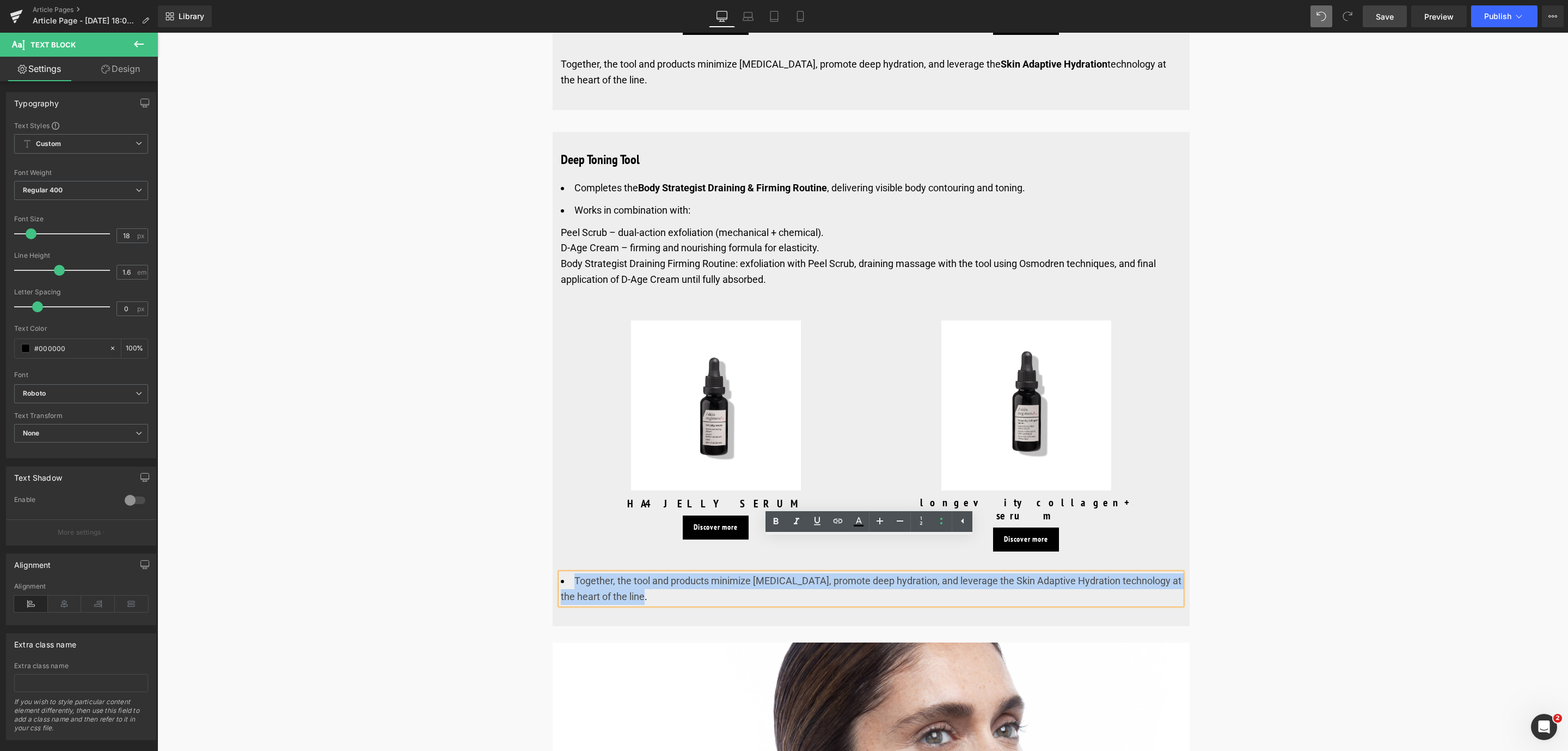
drag, startPoint x: 642, startPoint y: 564, endPoint x: 572, endPoint y: 547, distance: 72.0
click at [572, 573] on li "Together, the tool and products minimize [MEDICAL_DATA], promote deep hydration…" at bounding box center [870, 589] width 620 height 32
paste div
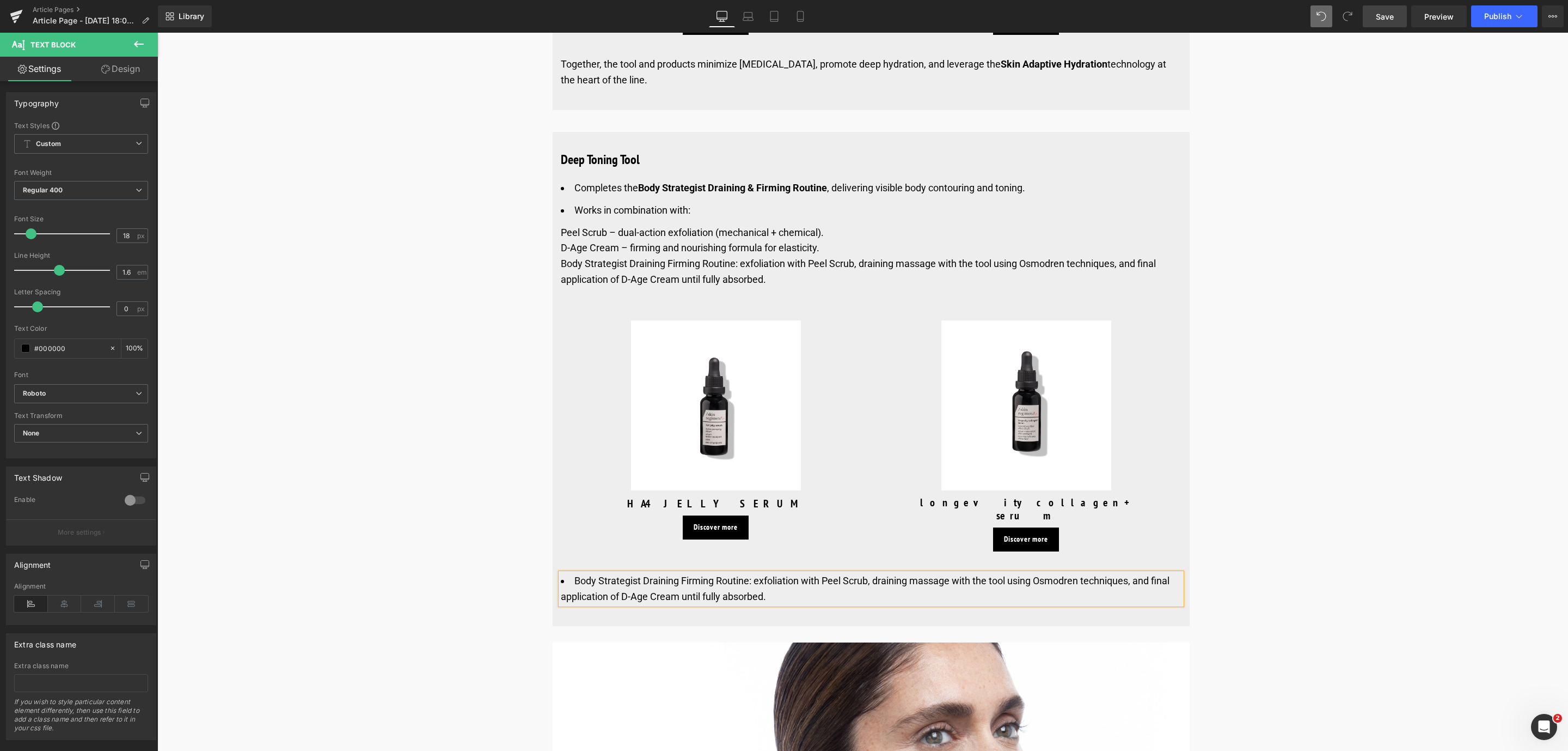
click at [1375, 22] on link "Save" at bounding box center [1384, 16] width 44 height 22
click at [694, 395] on img at bounding box center [716, 405] width 170 height 170
click at [700, 326] on img at bounding box center [716, 405] width 170 height 170
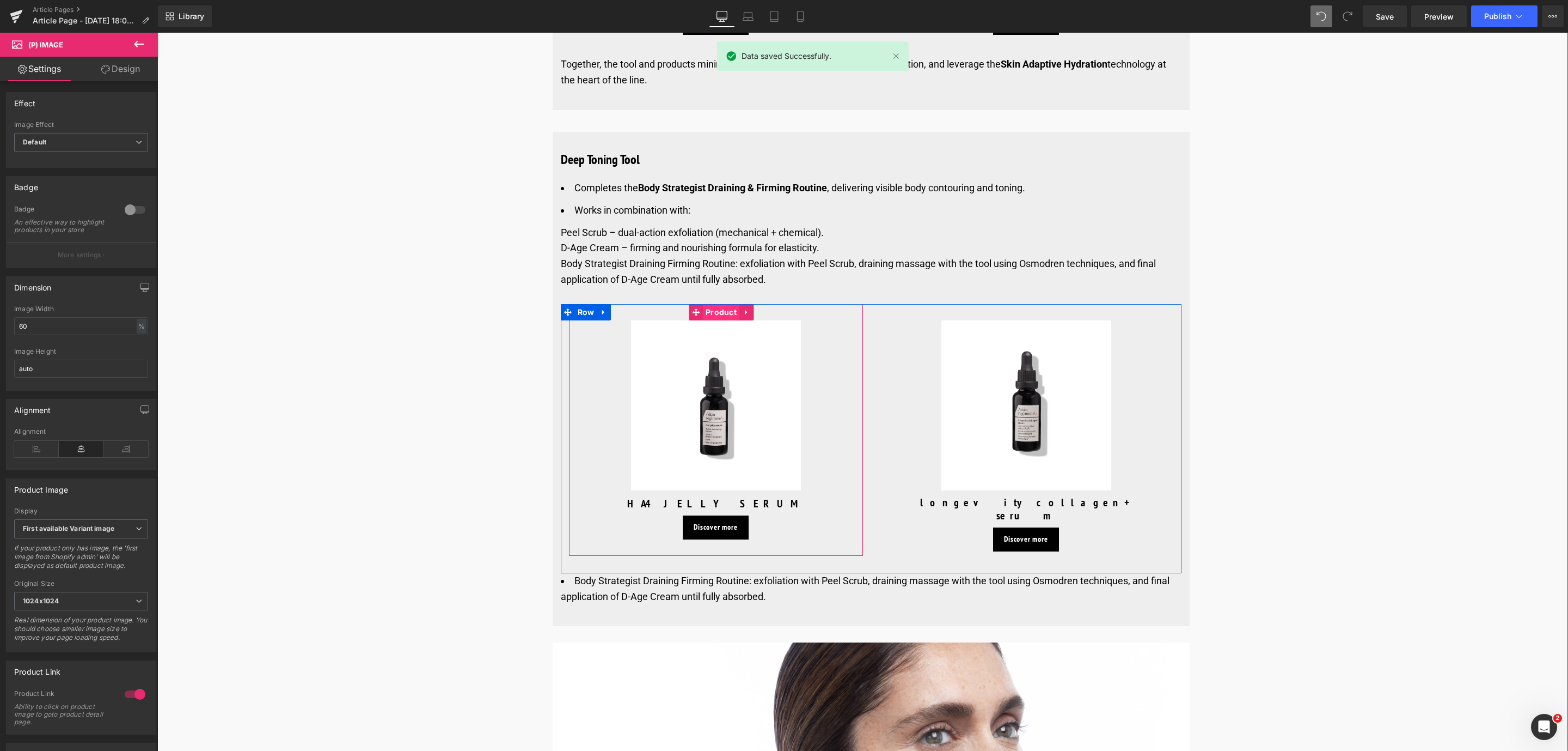
click at [722, 304] on span "Product" at bounding box center [721, 312] width 37 height 16
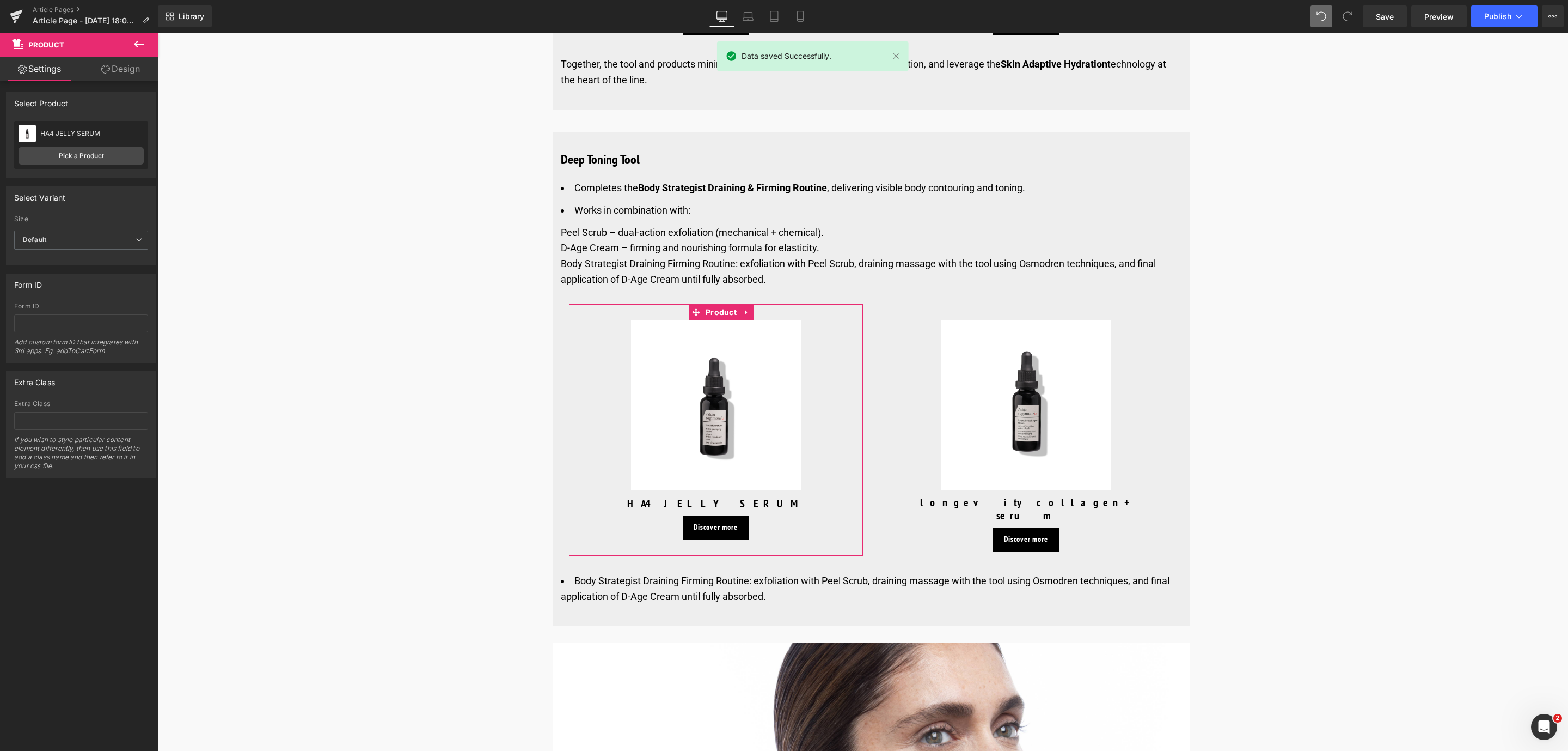
click at [69, 165] on div "HA4 JELLY SERUM HA4 JELLY SERUM Pick a Product" at bounding box center [81, 145] width 134 height 48
click at [67, 164] on link "Pick a Product" at bounding box center [81, 155] width 125 height 17
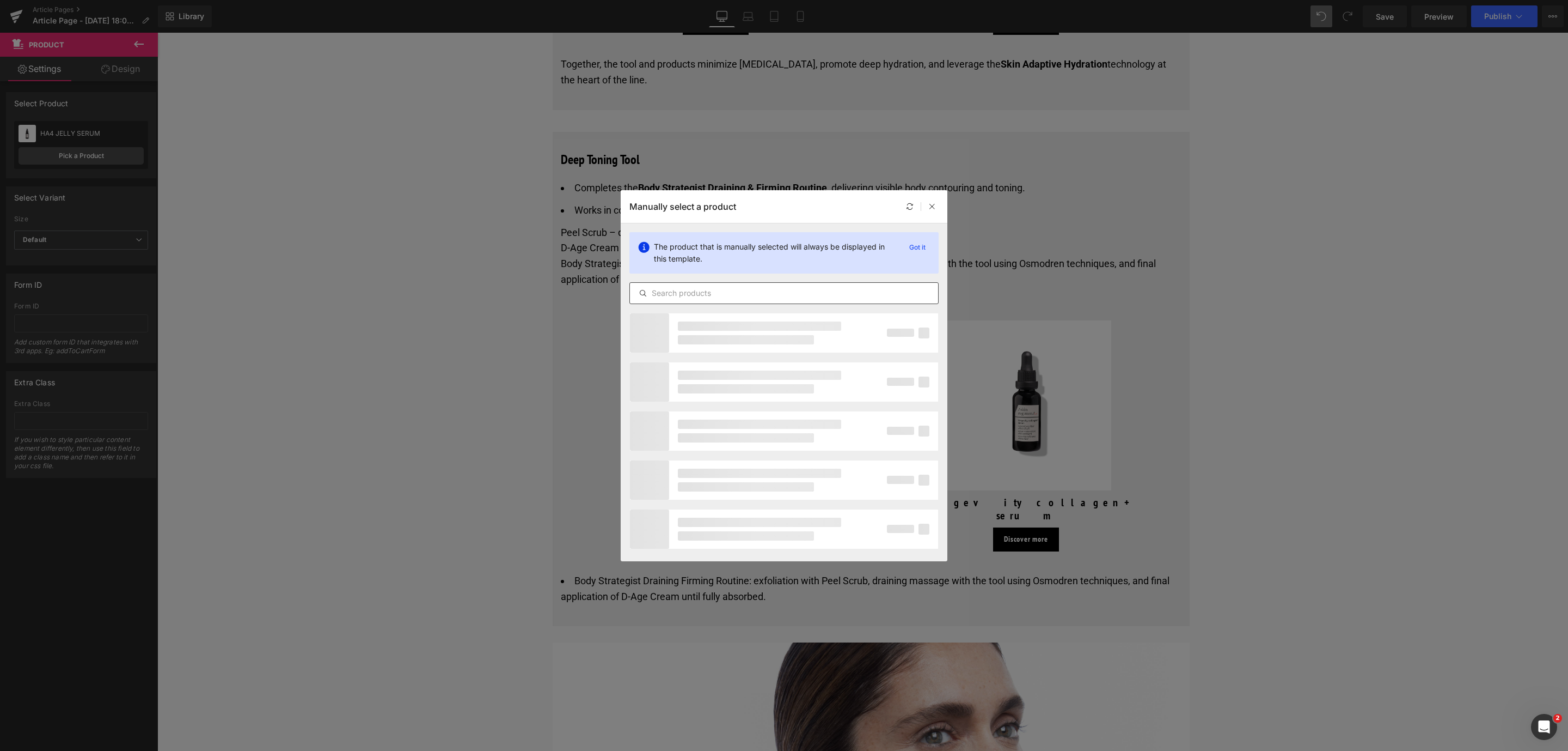
click at [782, 297] on input "text" at bounding box center [784, 293] width 308 height 13
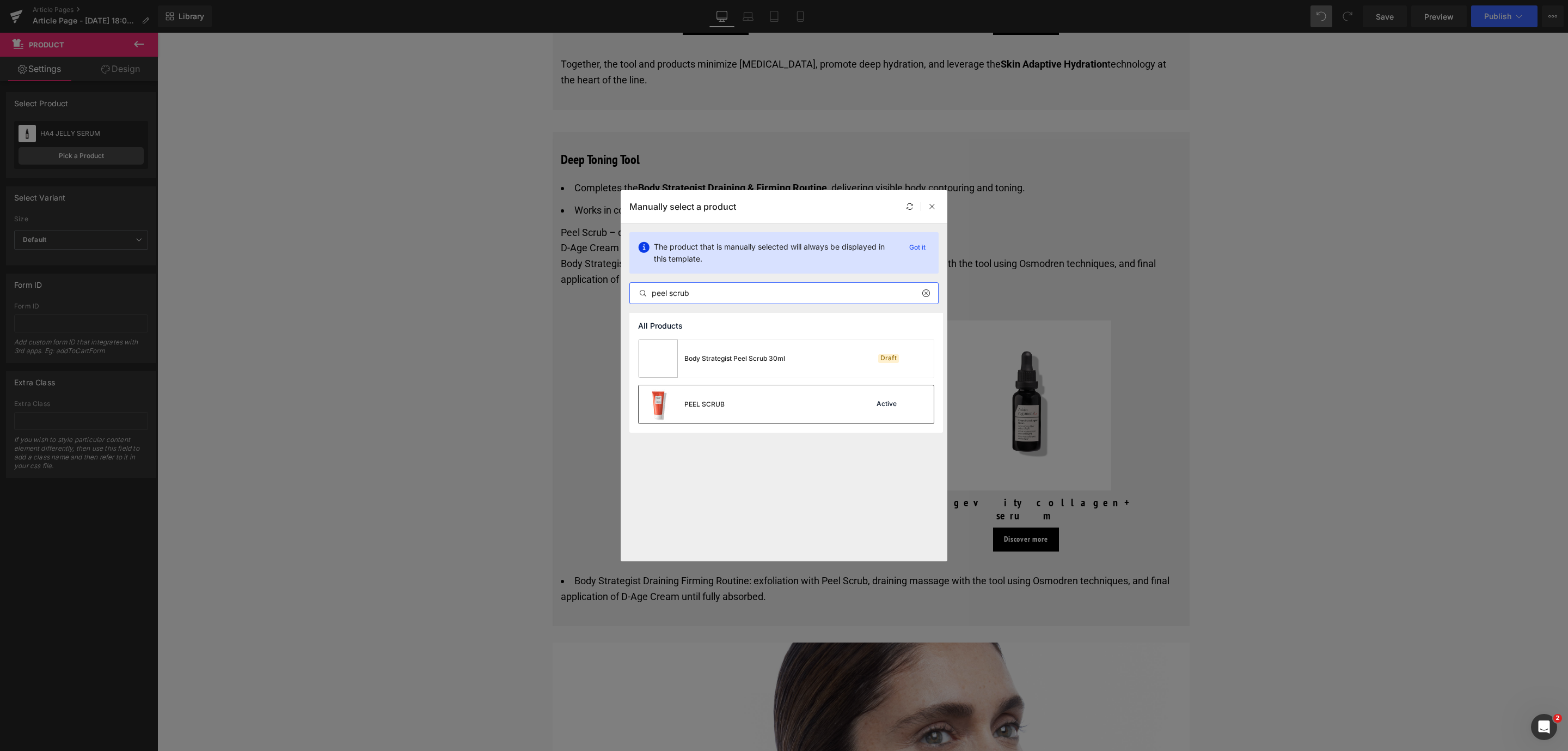
type input "peel scrub"
click at [785, 395] on div "PEEL SCRUB Active" at bounding box center [786, 404] width 295 height 38
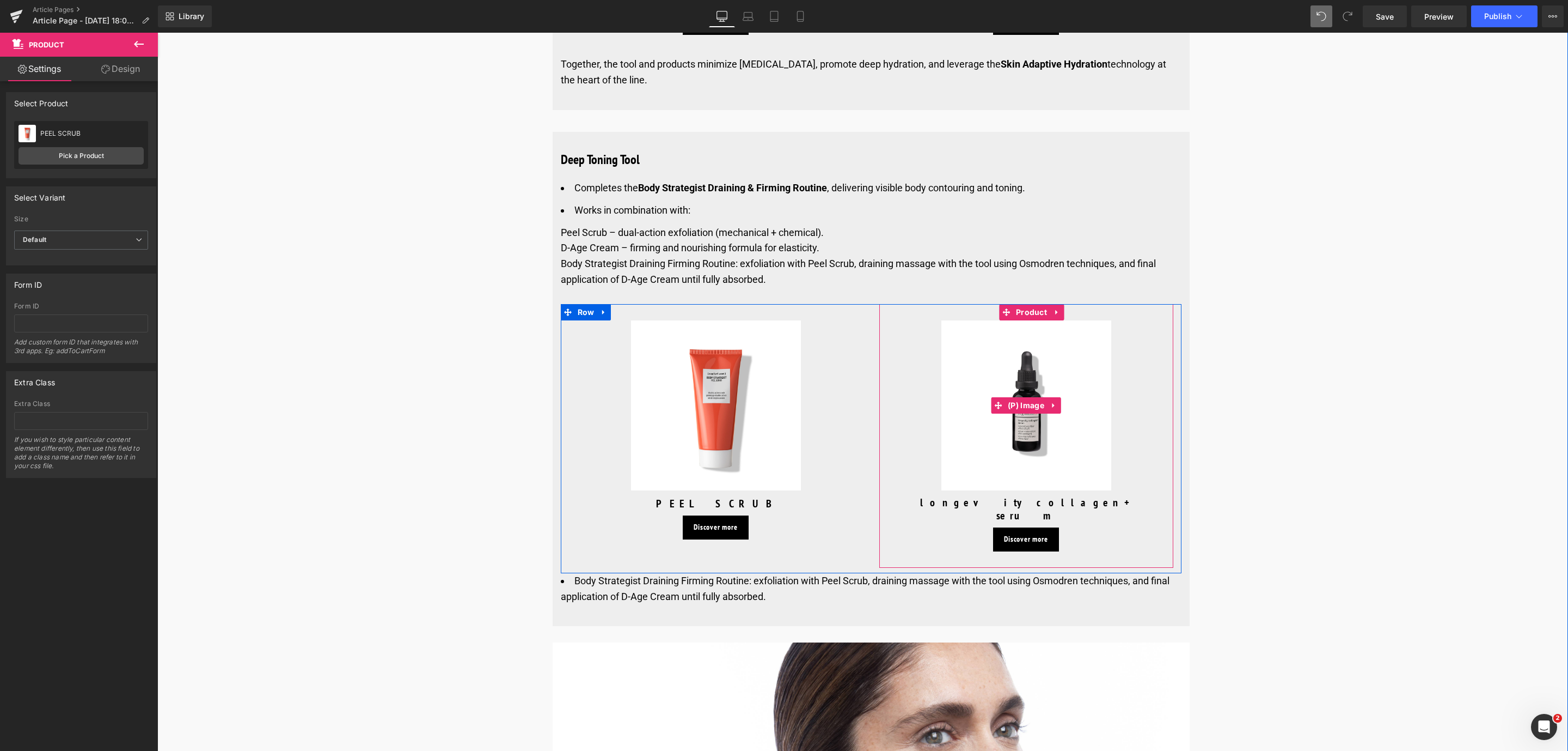
click at [1020, 332] on img at bounding box center [1026, 405] width 170 height 170
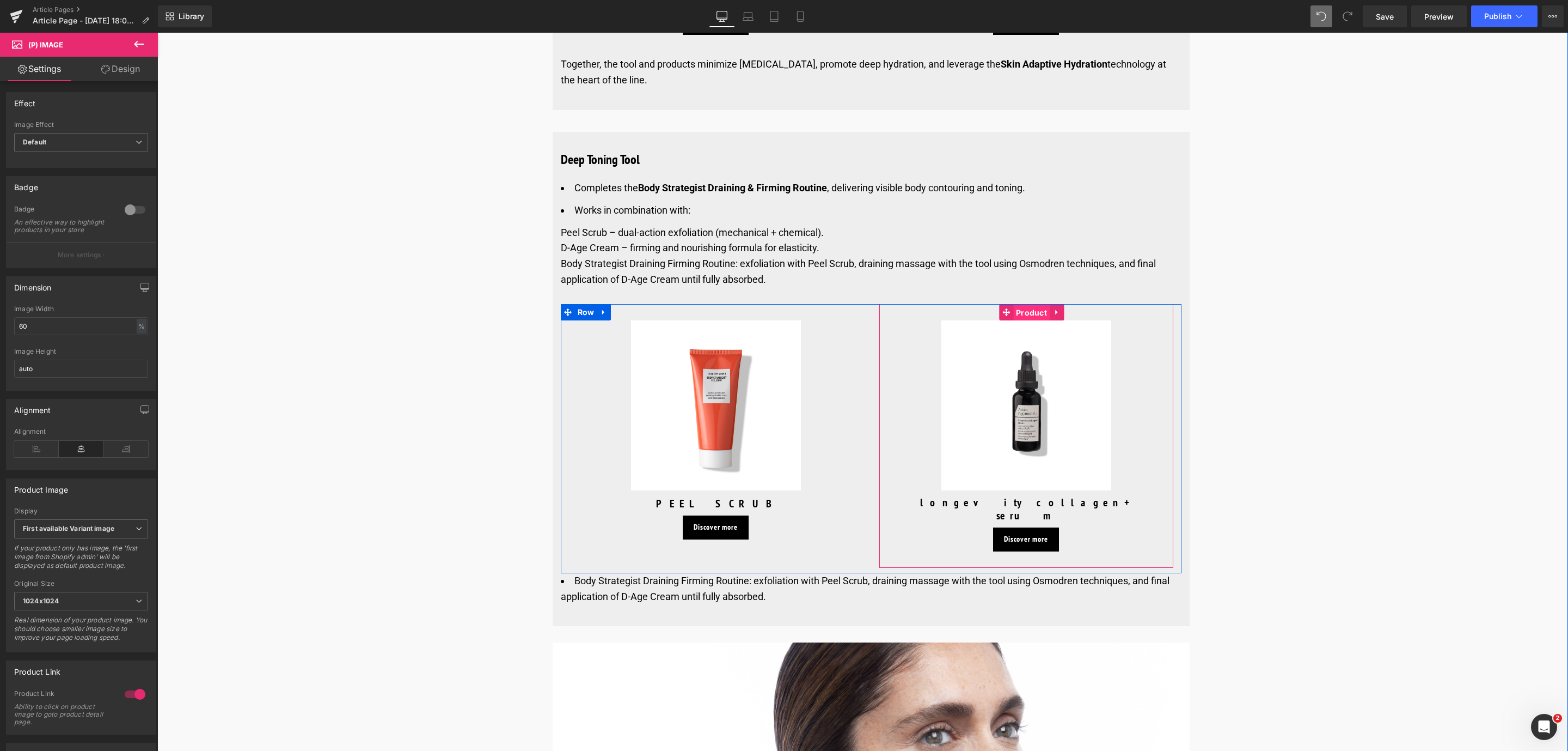
click at [1020, 304] on span "Product" at bounding box center [1031, 312] width 37 height 16
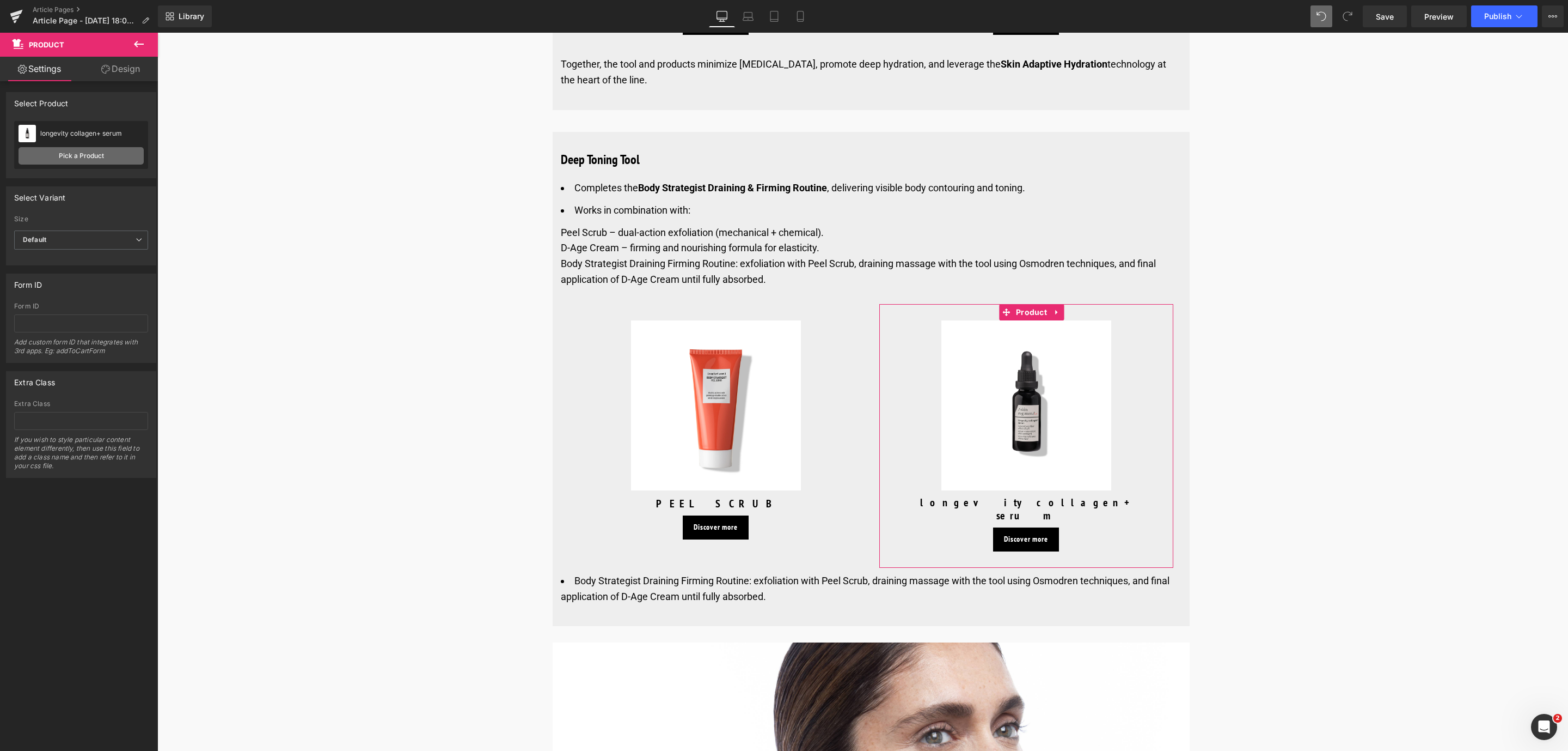
click at [68, 161] on link "Pick a Product" at bounding box center [81, 155] width 125 height 17
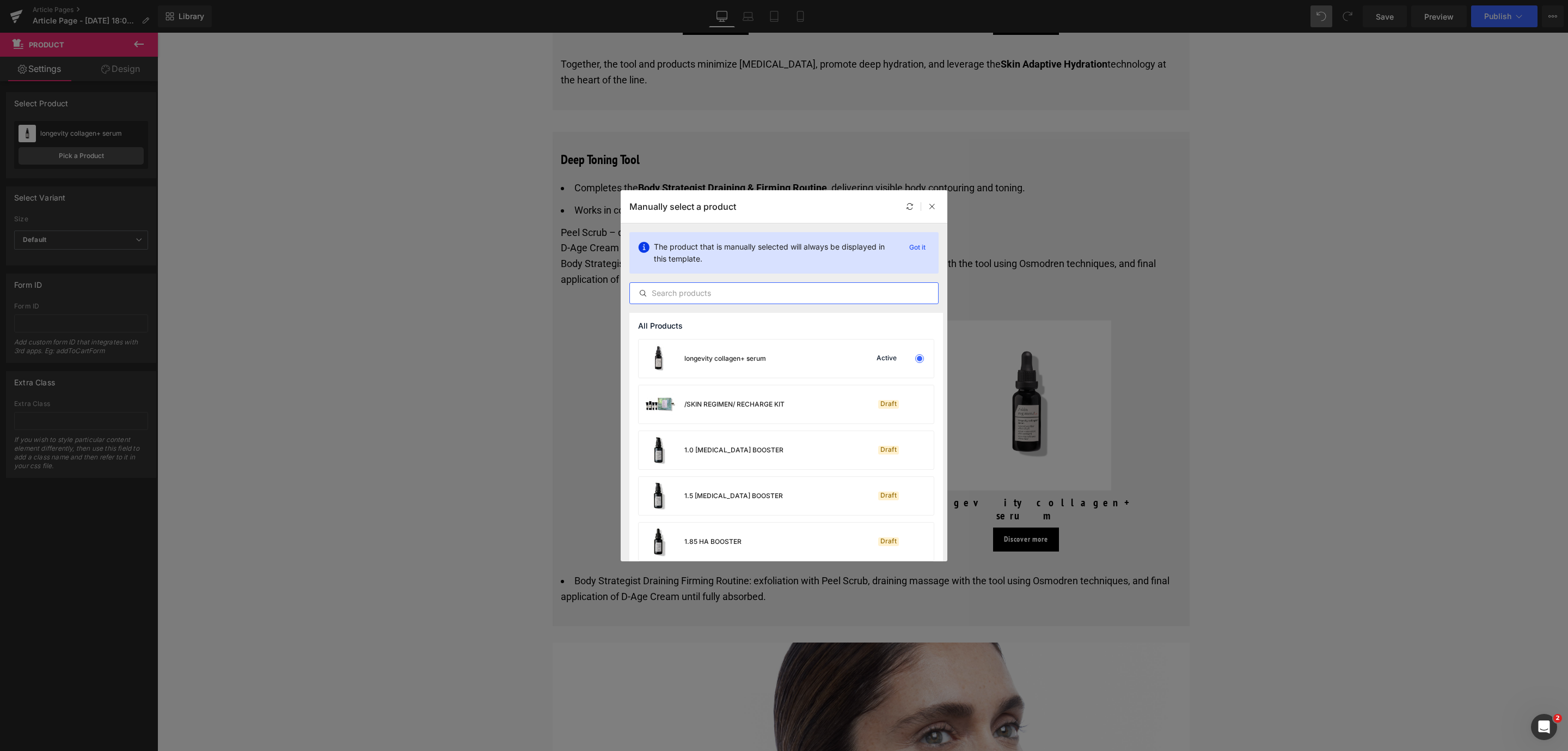
click at [711, 299] on input "text" at bounding box center [784, 293] width 308 height 13
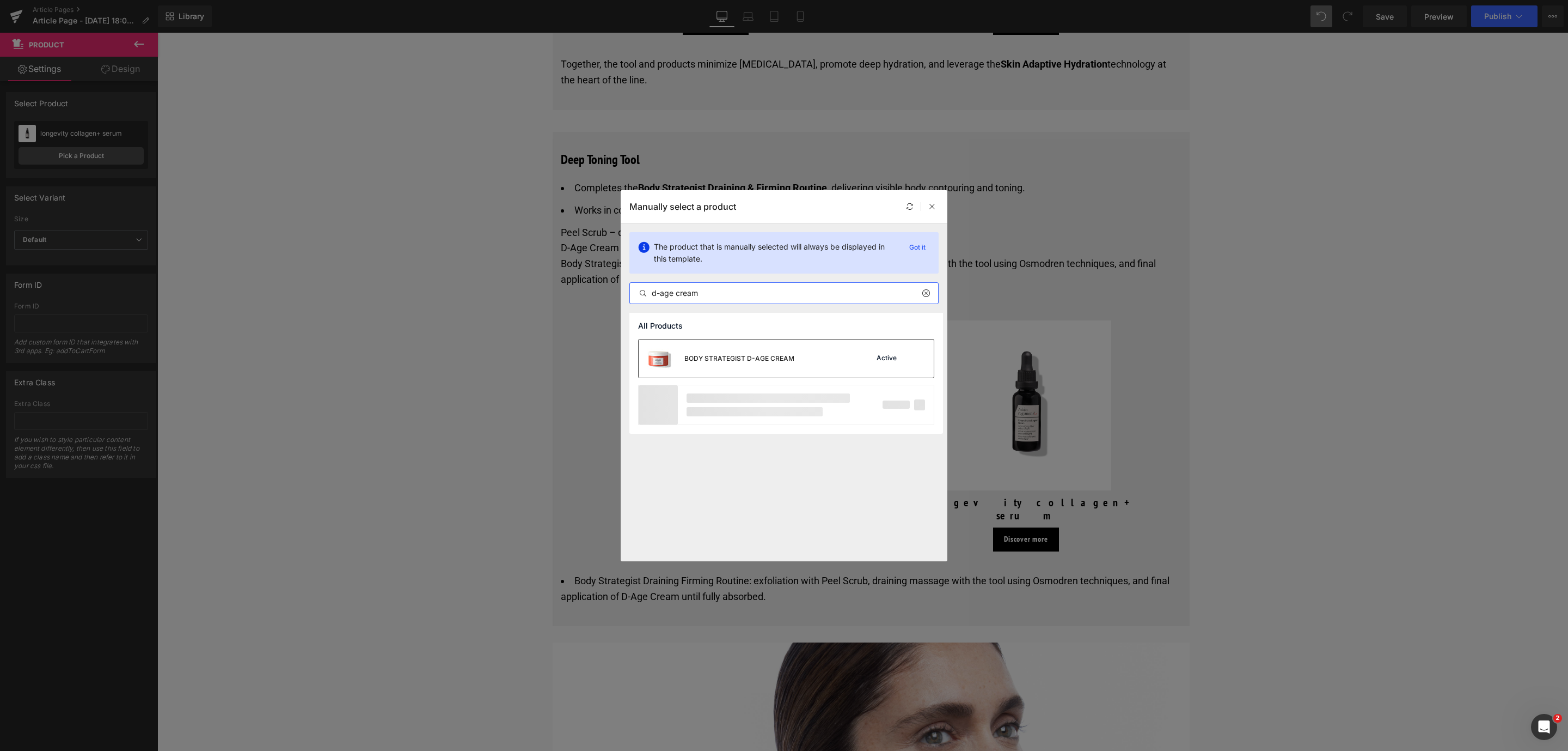
type input "d-age cream"
click at [727, 351] on div "BODY STRATEGIST D-AGE CREAM" at bounding box center [716, 358] width 156 height 38
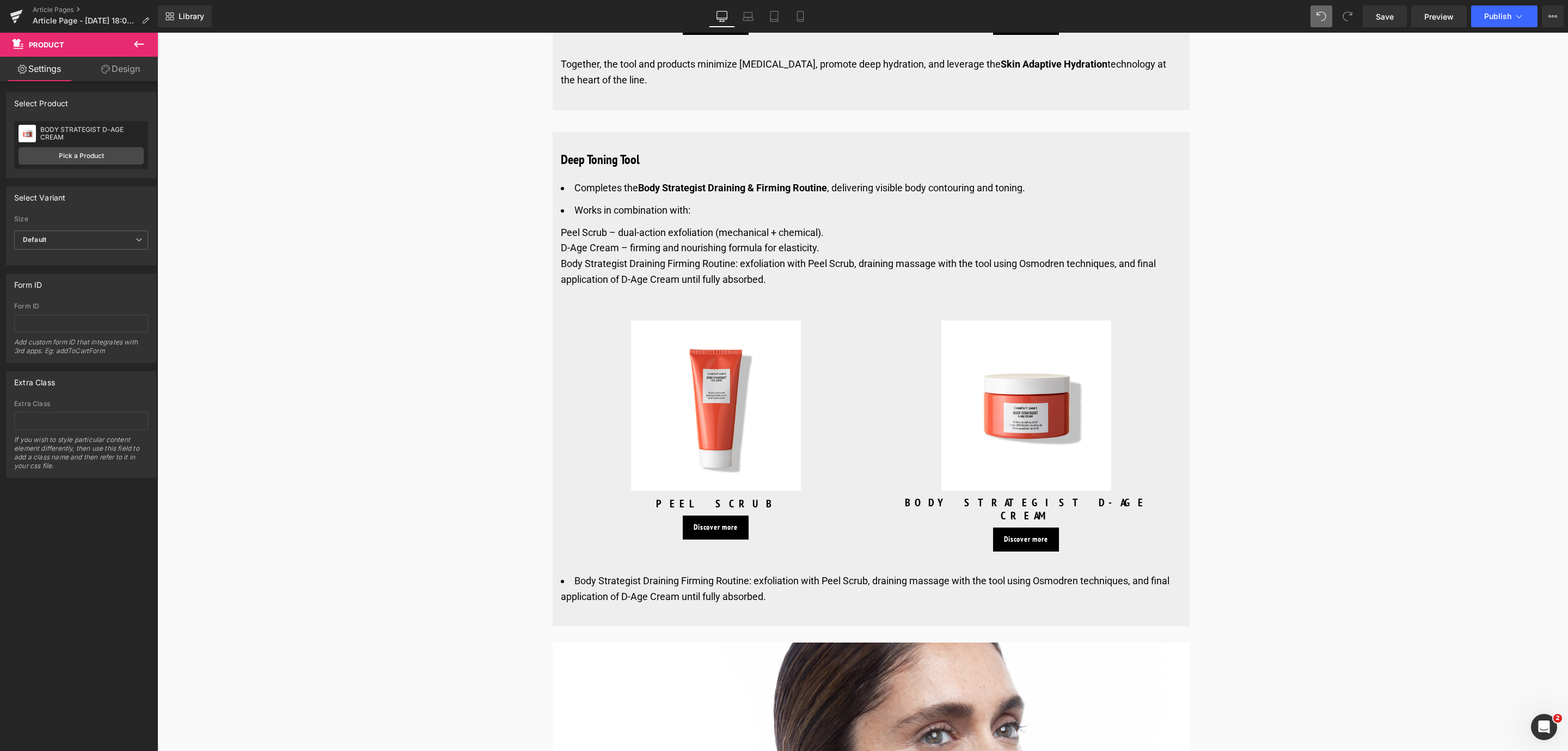
drag, startPoint x: 1379, startPoint y: 12, endPoint x: 1186, endPoint y: 23, distance: 193.3
click at [1380, 12] on span "Save" at bounding box center [1384, 17] width 18 height 12
click at [1022, 533] on span "Button" at bounding box center [1026, 540] width 25 height 13
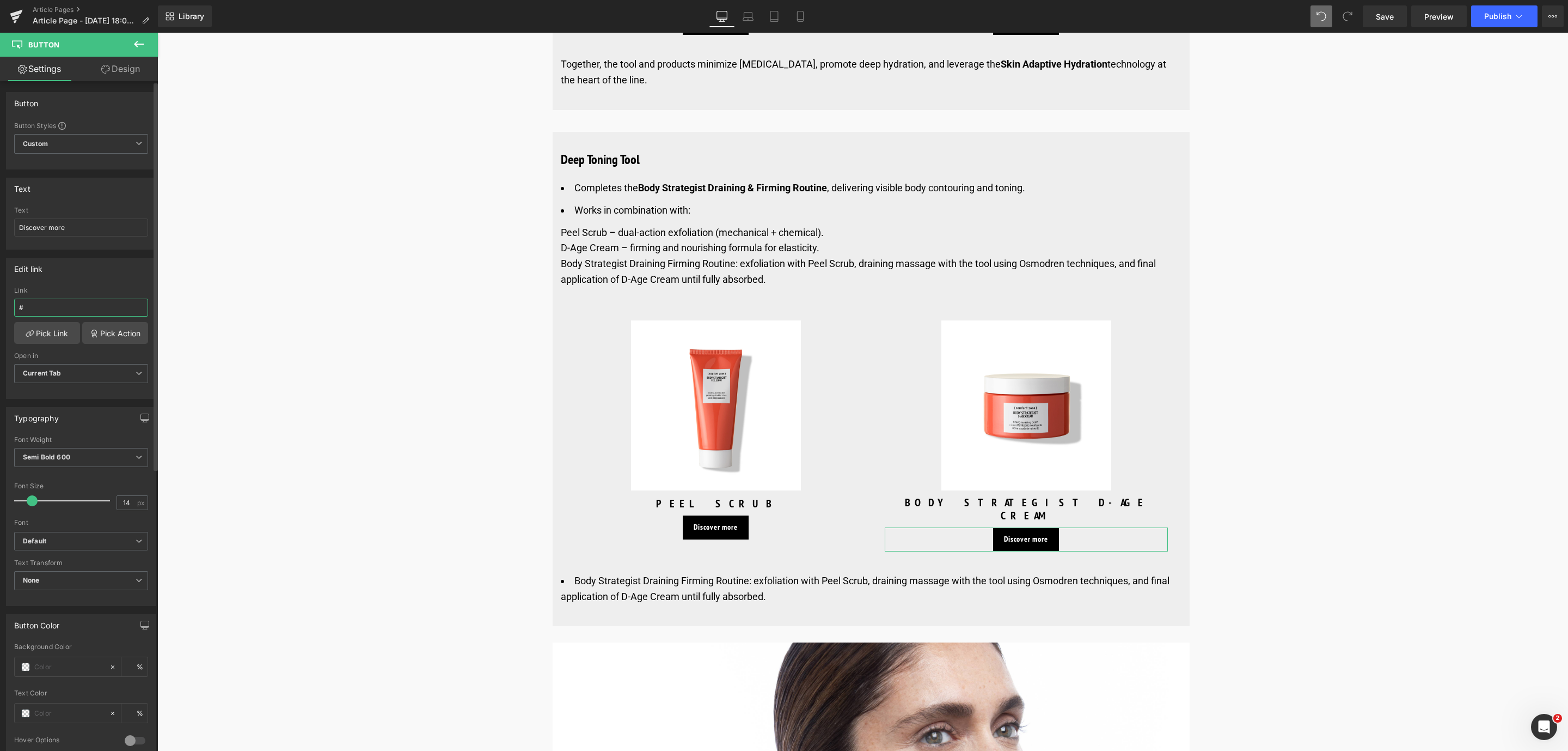
click at [32, 309] on input "#" at bounding box center [81, 307] width 134 height 18
paste input "[URL][DOMAIN_NAME]"
type input "[URL][DOMAIN_NAME]"
click at [54, 342] on link "Pick Link" at bounding box center [47, 333] width 66 height 22
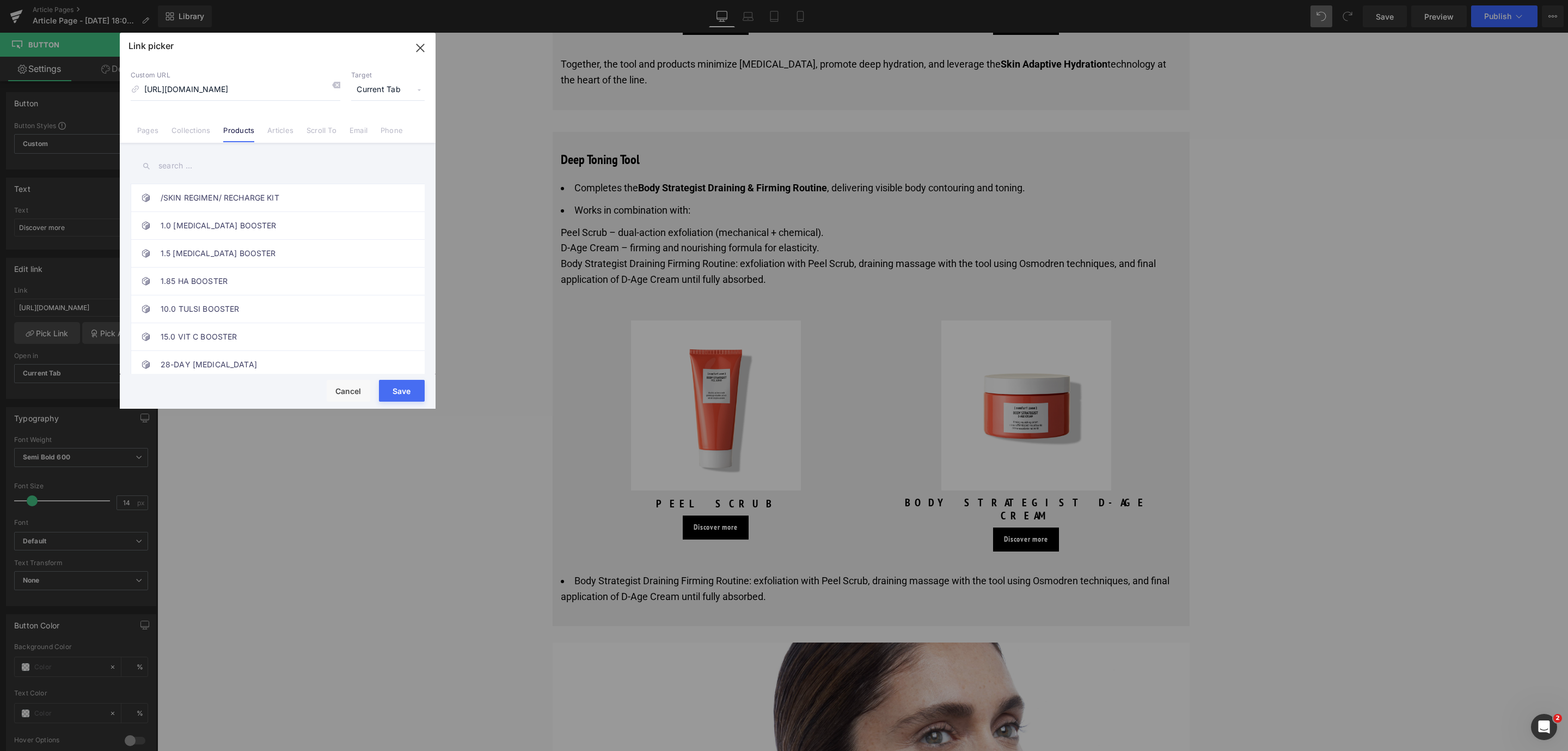
scroll to position [0, 0]
drag, startPoint x: 409, startPoint y: 392, endPoint x: 731, endPoint y: 396, distance: 322.0
click at [409, 392] on button "Save" at bounding box center [401, 391] width 46 height 22
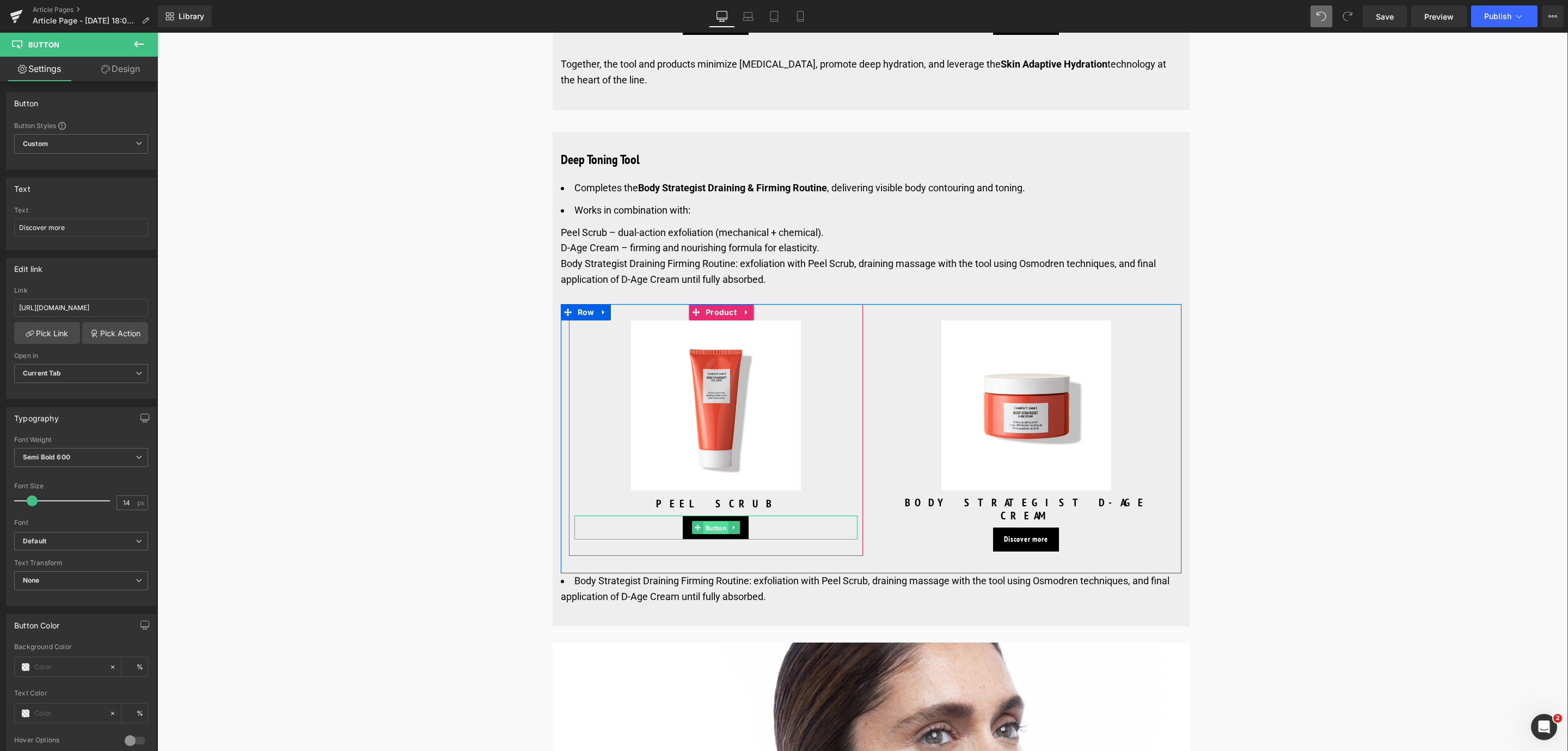
click at [710, 522] on span "Button" at bounding box center [715, 528] width 25 height 13
click at [715, 521] on span "Button" at bounding box center [715, 527] width 25 height 13
click at [66, 309] on input "#" at bounding box center [81, 307] width 134 height 18
paste input "[URL][DOMAIN_NAME]"
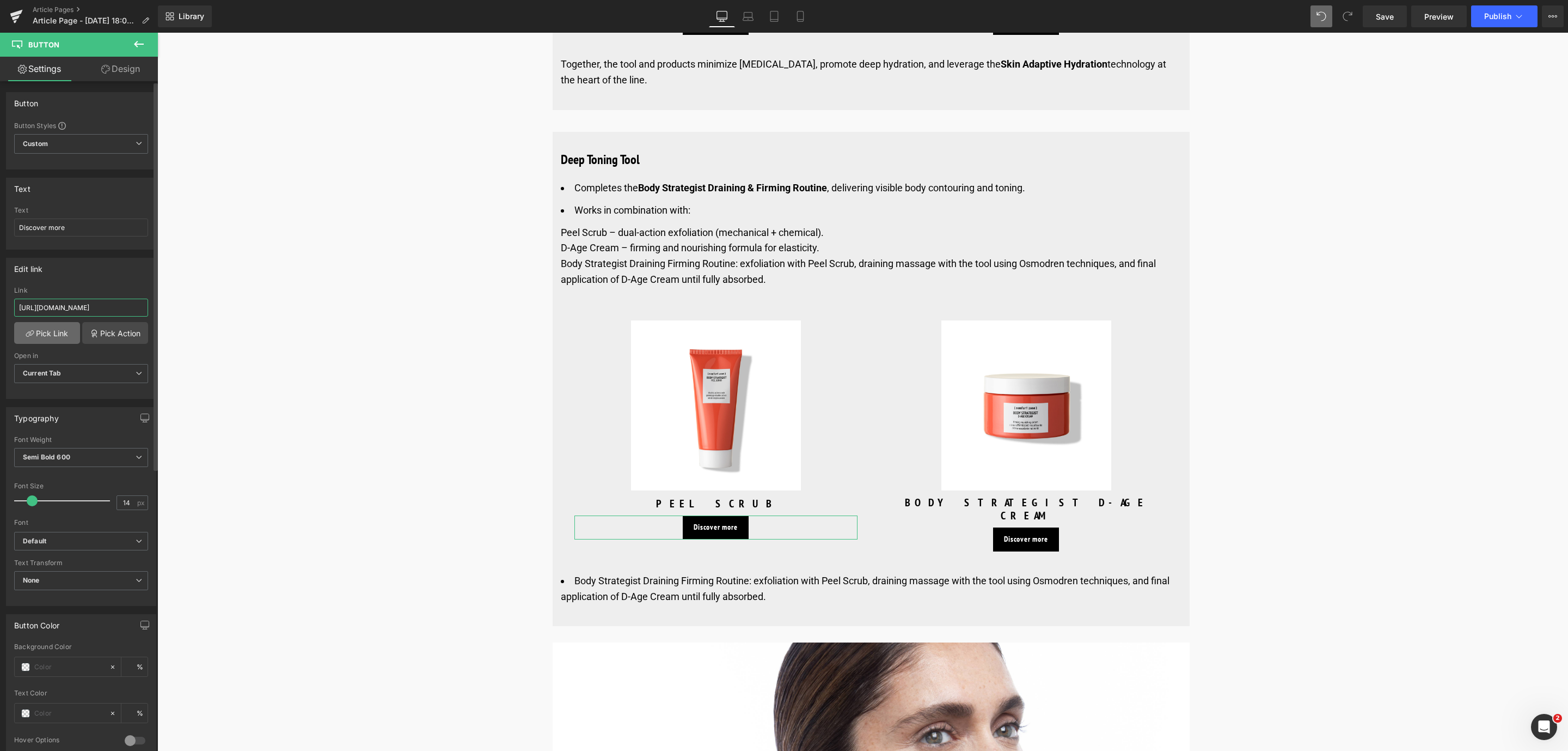
type input "[URL][DOMAIN_NAME]"
click at [54, 344] on link "Pick Link" at bounding box center [47, 333] width 66 height 22
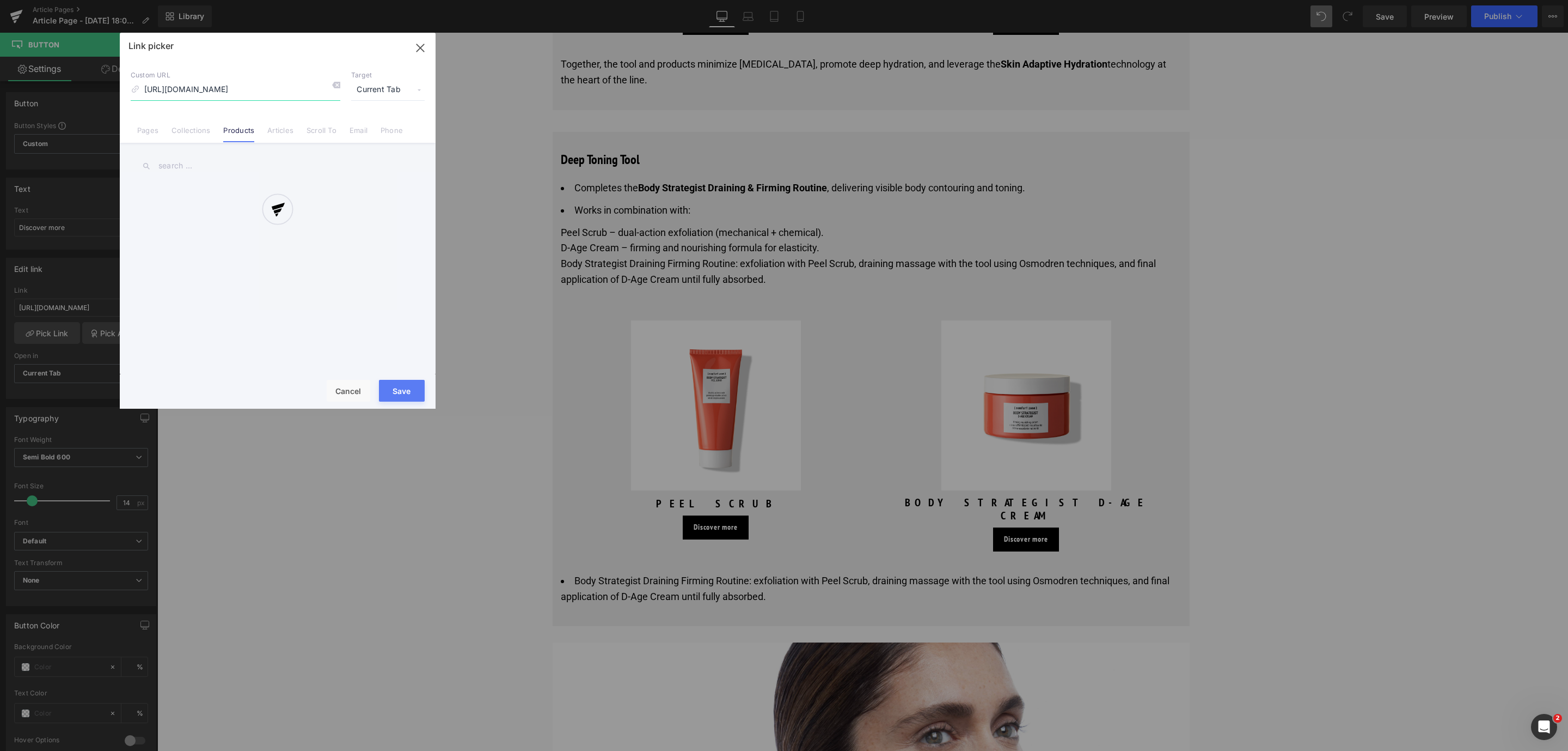
scroll to position [0, 72]
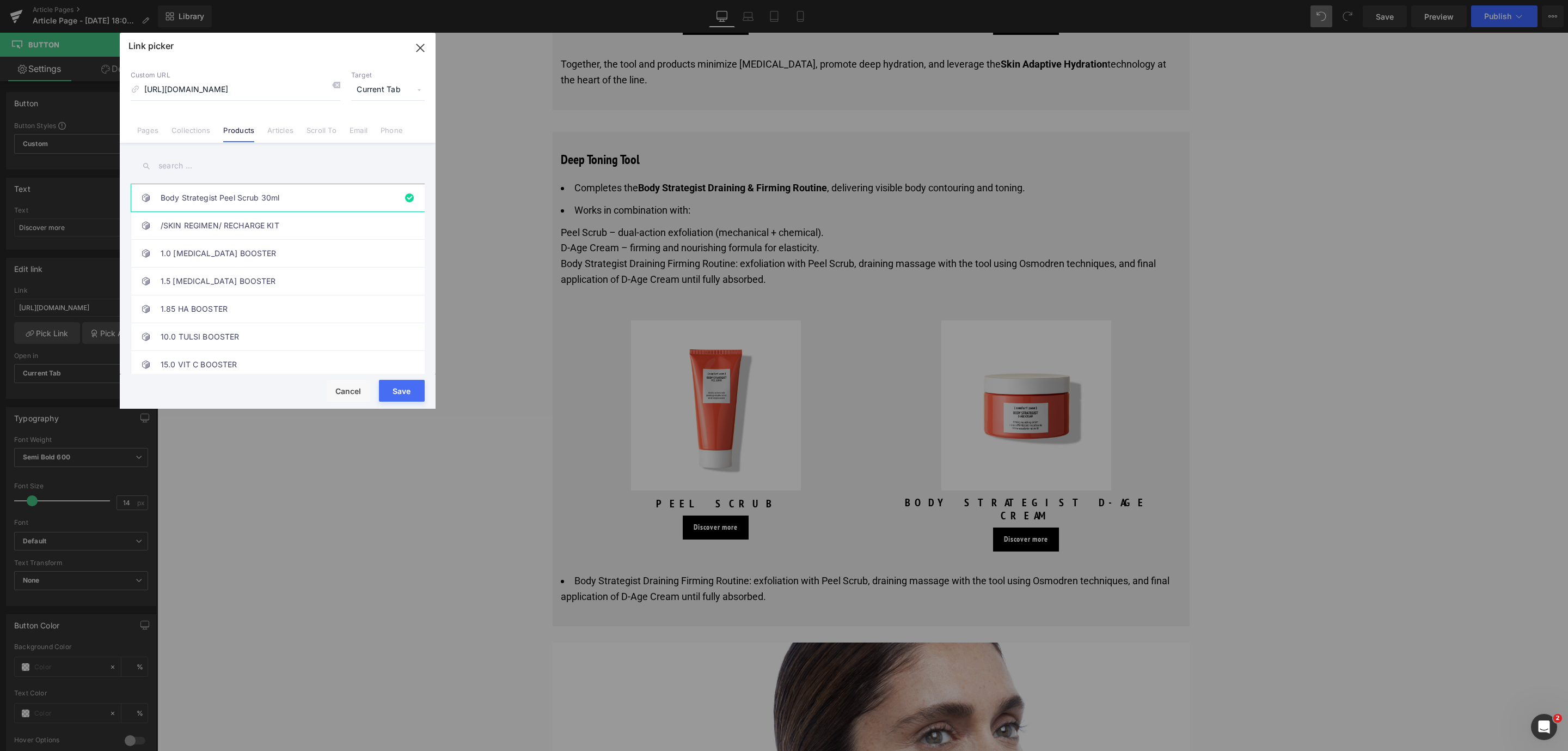
drag, startPoint x: 414, startPoint y: 389, endPoint x: 564, endPoint y: 514, distance: 195.3
click at [414, 389] on button "Save" at bounding box center [401, 391] width 46 height 22
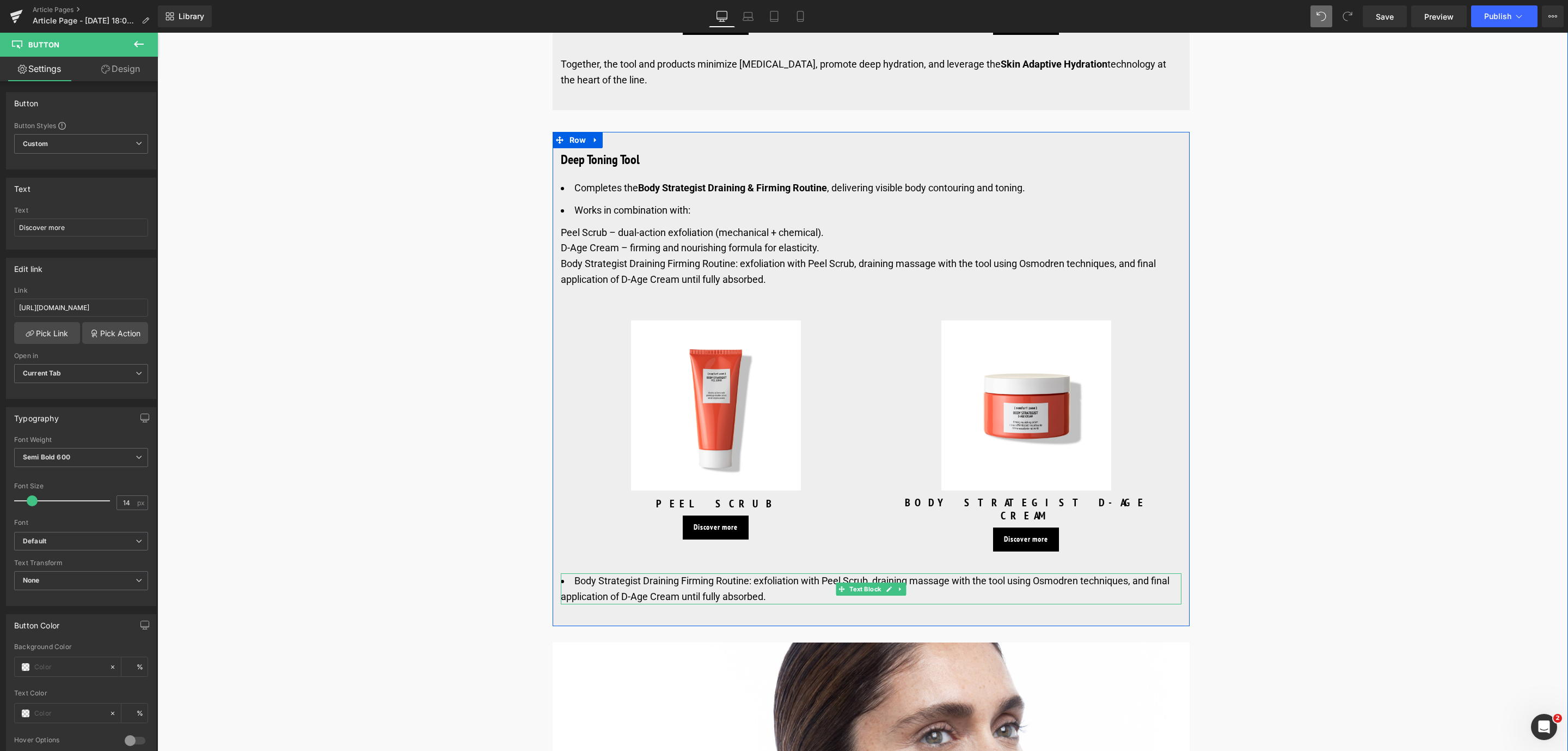
click at [655, 573] on li "Body Strategist Draining Firming Routine: exfoliation with Peel Scrub, draining…" at bounding box center [870, 589] width 620 height 32
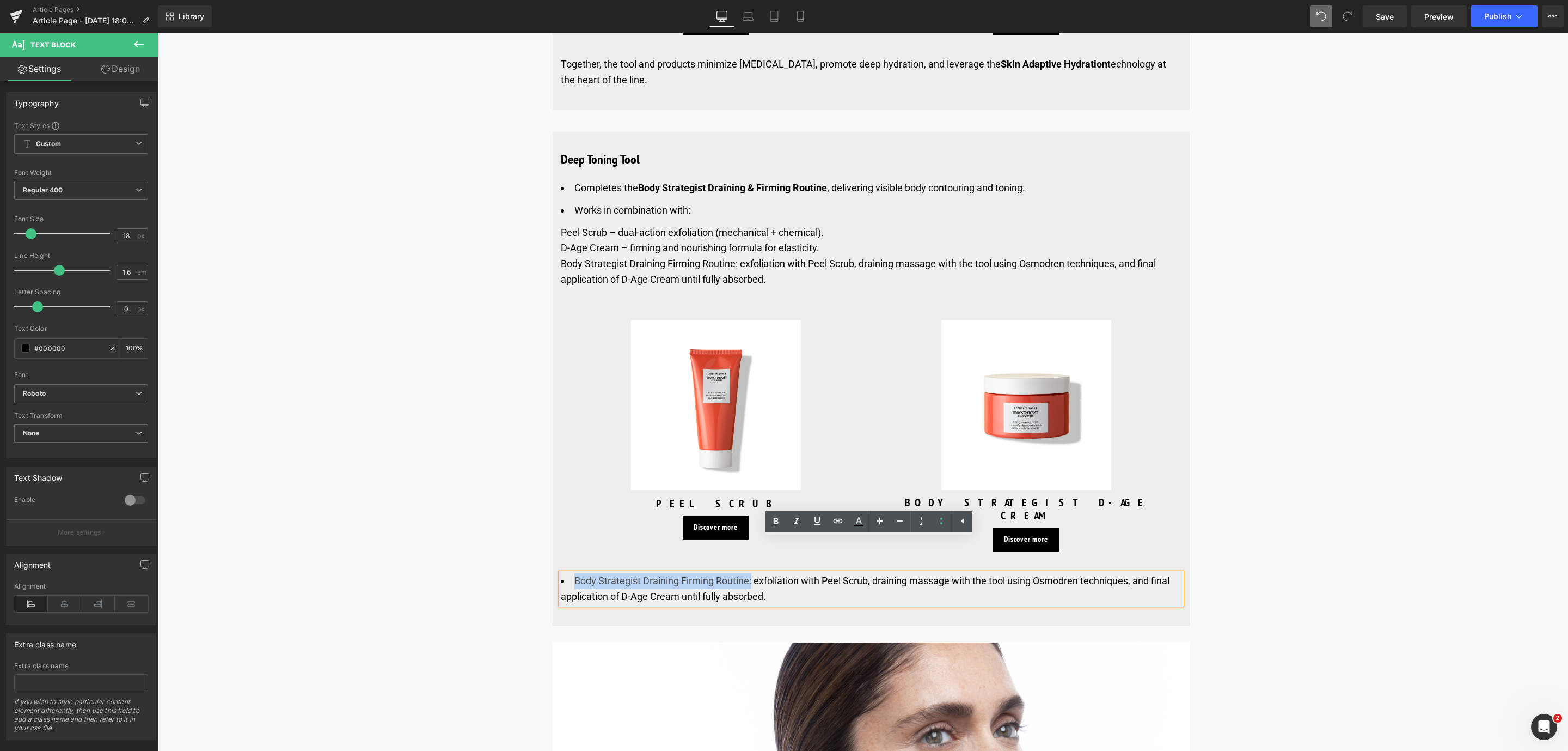
drag, startPoint x: 575, startPoint y: 549, endPoint x: 749, endPoint y: 549, distance: 174.0
click at [749, 573] on li "Body Strategist Draining Firming Routine: exfoliation with Peel Scrub, draining…" at bounding box center [870, 589] width 620 height 32
click at [770, 515] on link at bounding box center [776, 522] width 21 height 21
click at [1379, 17] on span "Save" at bounding box center [1384, 17] width 18 height 12
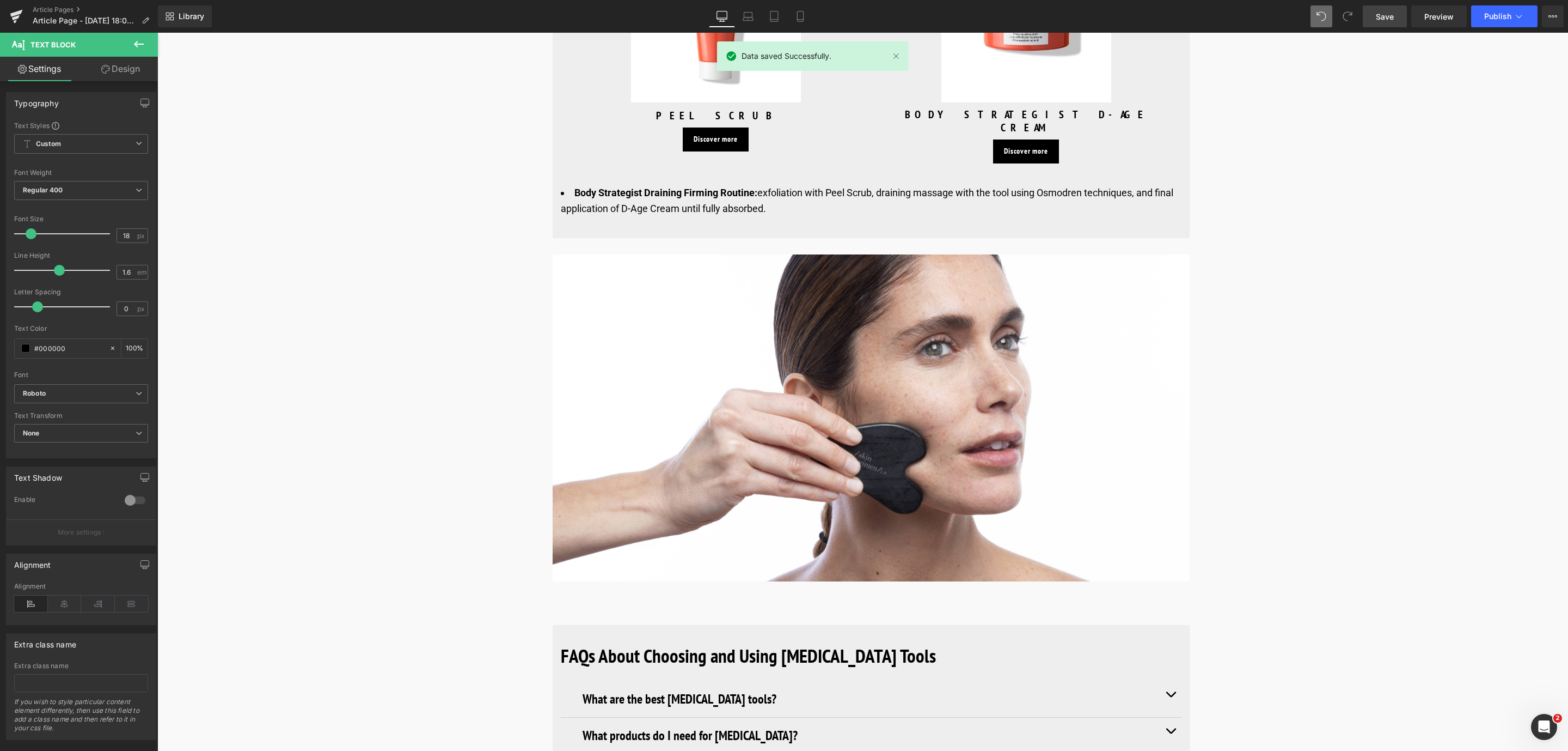
scroll to position [5884, 0]
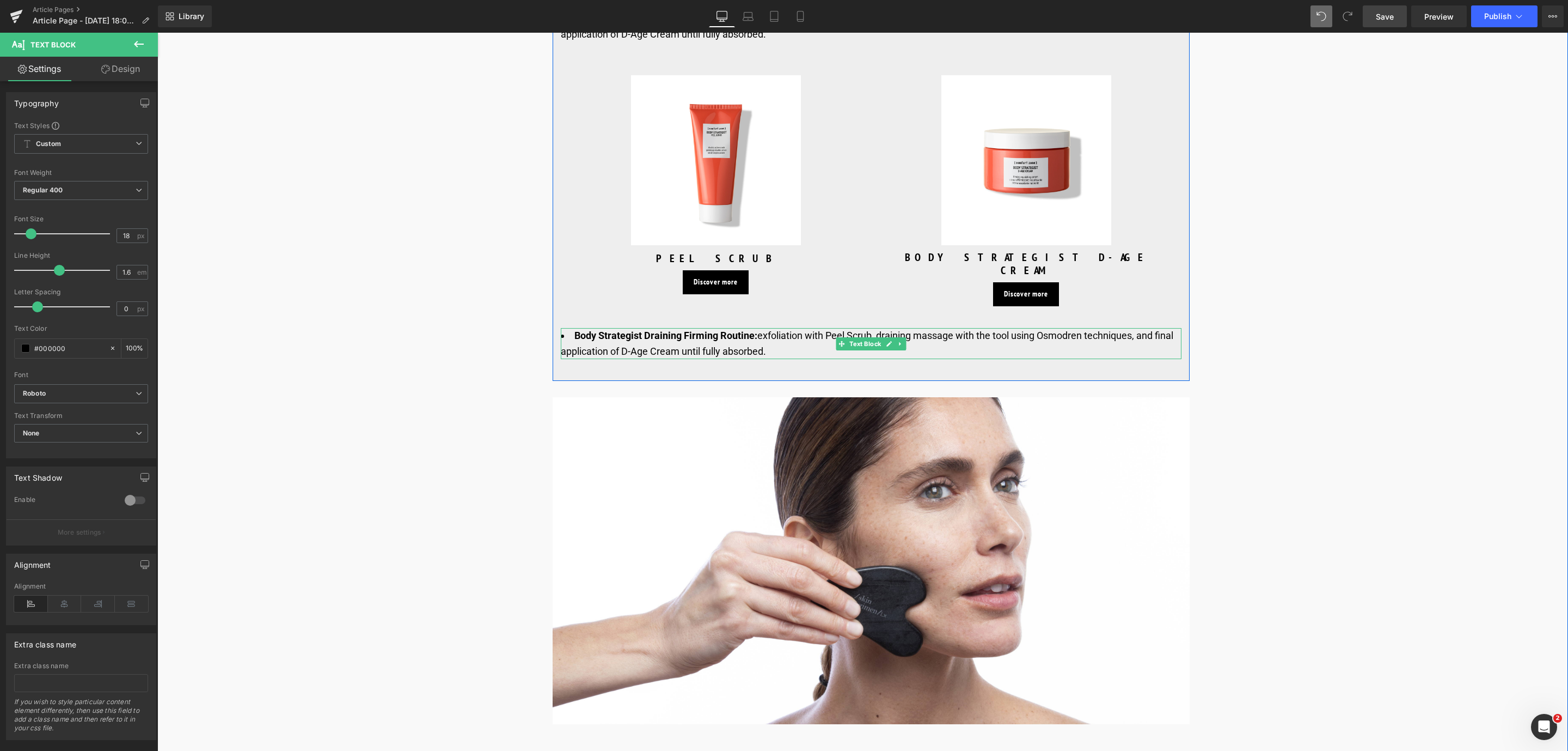
click at [899, 337] on link at bounding box center [900, 344] width 12 height 13
click at [892, 337] on link at bounding box center [895, 344] width 12 height 13
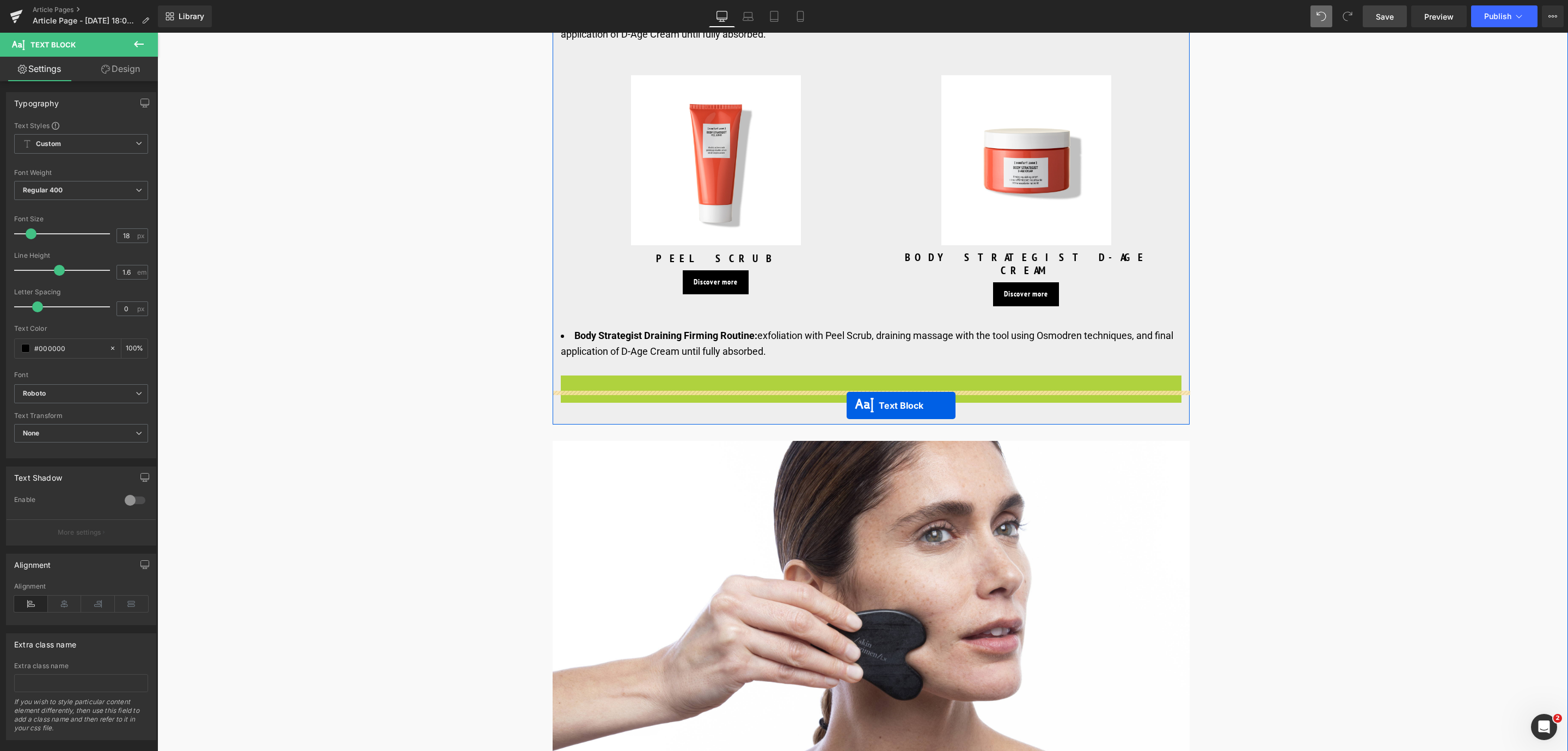
drag, startPoint x: 837, startPoint y: 358, endPoint x: 846, endPoint y: 405, distance: 47.9
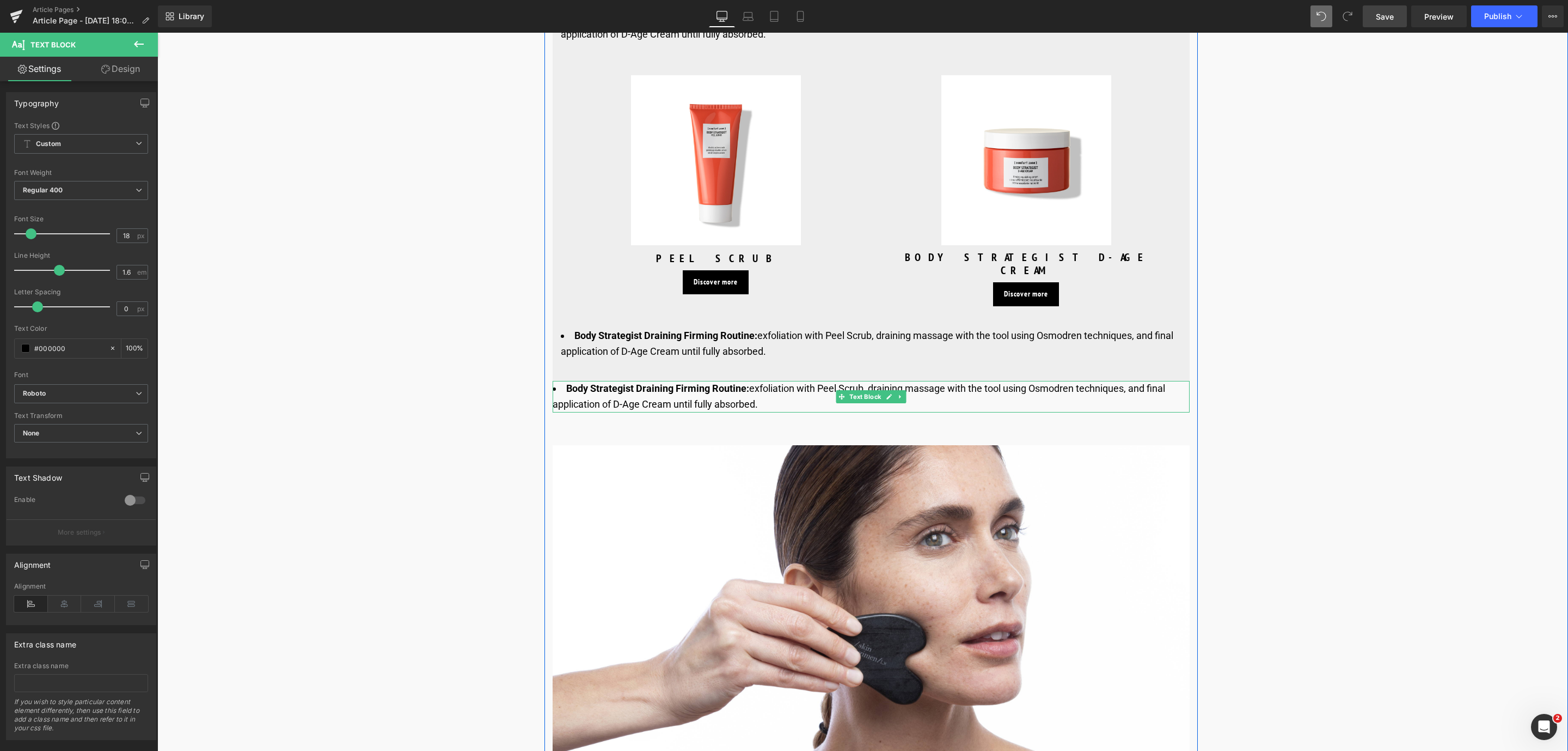
click at [667, 382] on strong "Body Strategist Draining Firming Routine:" at bounding box center [658, 388] width 183 height 12
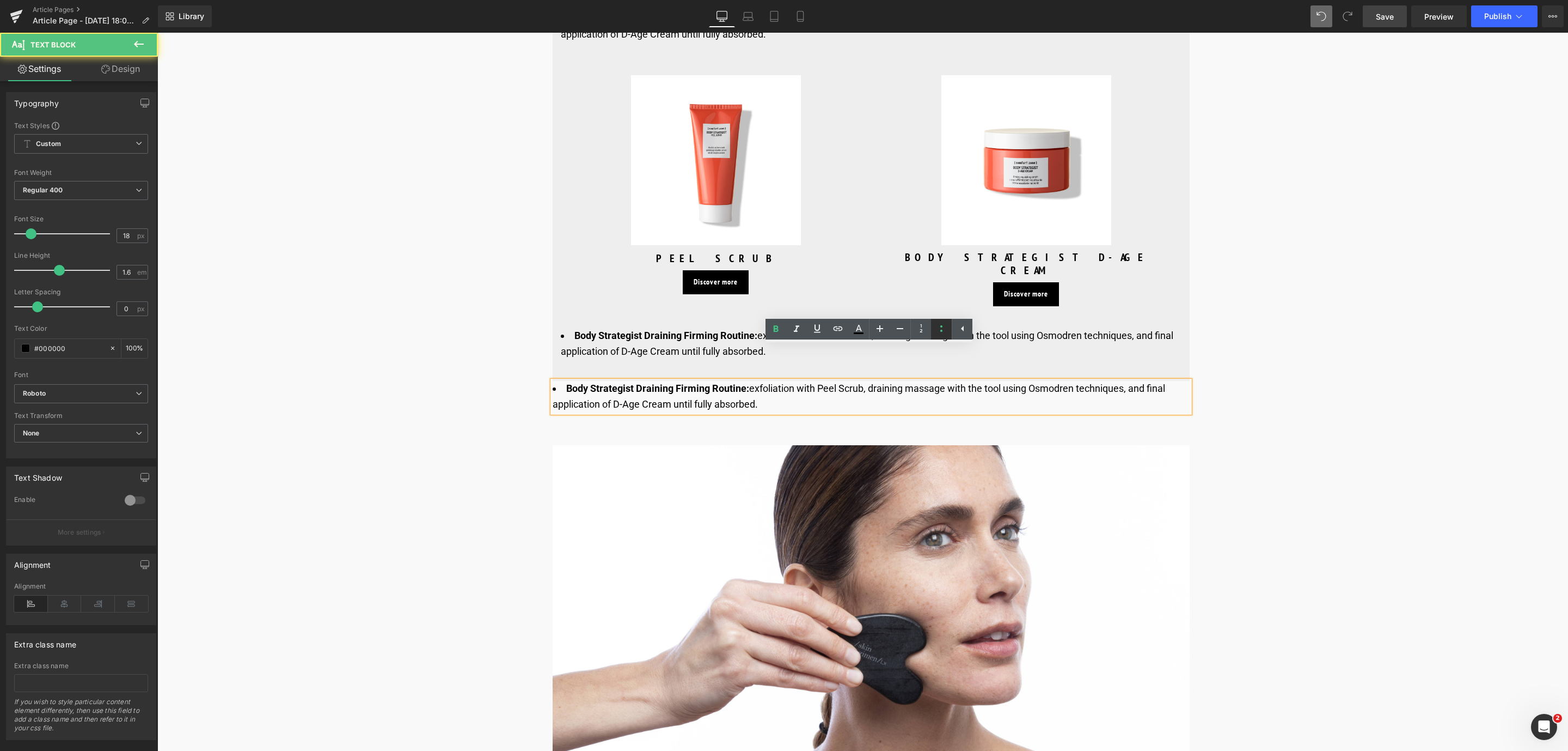
click at [935, 326] on link at bounding box center [941, 329] width 21 height 21
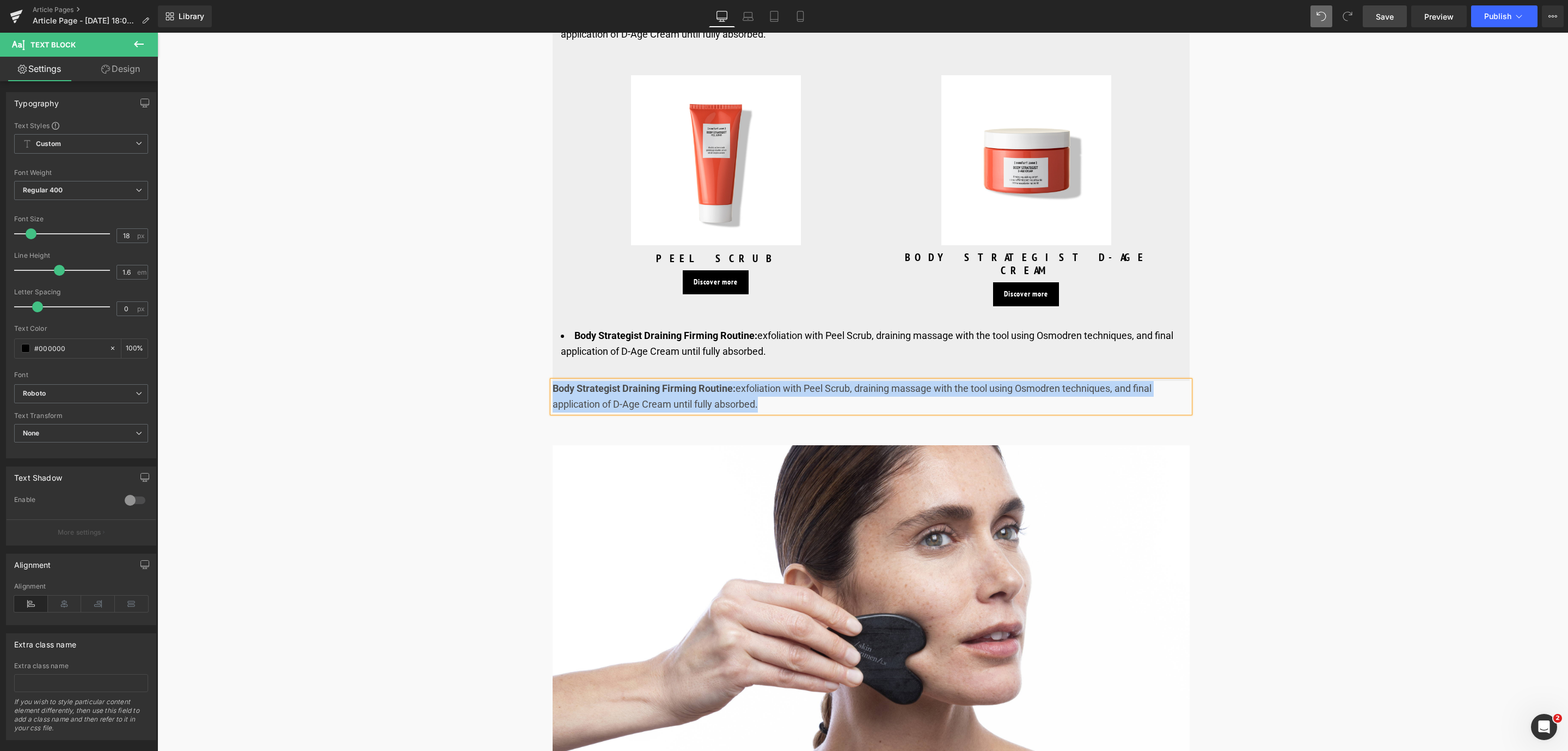
click at [812, 381] on div "Body Strategist Draining Firming Routine: exfoliation with Peel Scrub, draining…" at bounding box center [871, 396] width 637 height 32
drag, startPoint x: 775, startPoint y: 370, endPoint x: 532, endPoint y: 353, distance: 243.6
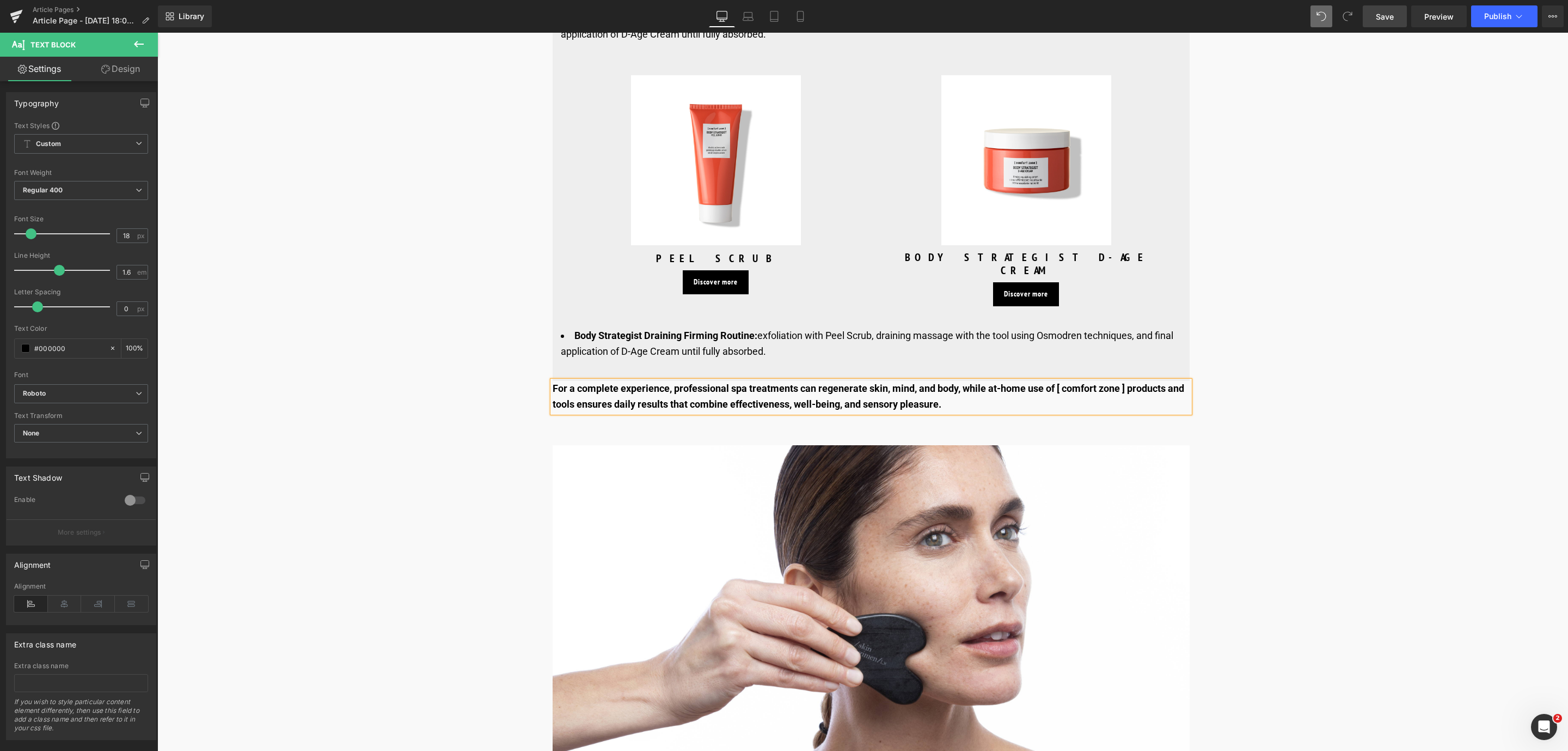
click at [859, 382] on b "For a complete experience, professional spa treatments can regenerate skin, min…" at bounding box center [868, 396] width 631 height 27
drag, startPoint x: 953, startPoint y: 371, endPoint x: 524, endPoint y: 358, distance: 429.2
click at [775, 324] on icon at bounding box center [776, 329] width 13 height 13
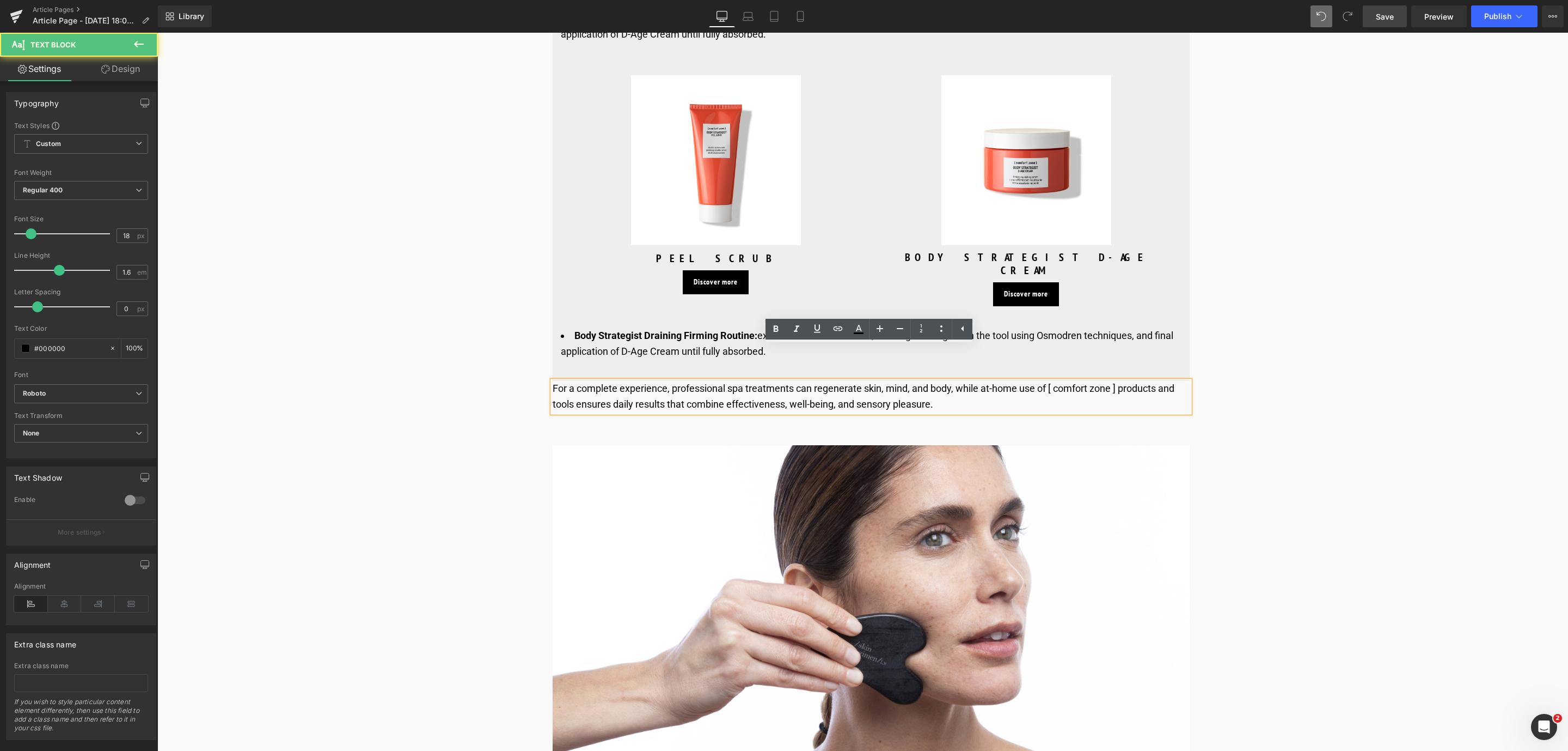
click at [956, 381] on div "For a complete experience, professional spa treatments can regenerate skin, min…" at bounding box center [871, 396] width 637 height 32
click at [1116, 381] on div "For a complete experience, professional spa treatments can regenerate skin, min…" at bounding box center [871, 396] width 637 height 32
click at [1401, 23] on link "Save" at bounding box center [1384, 16] width 44 height 22
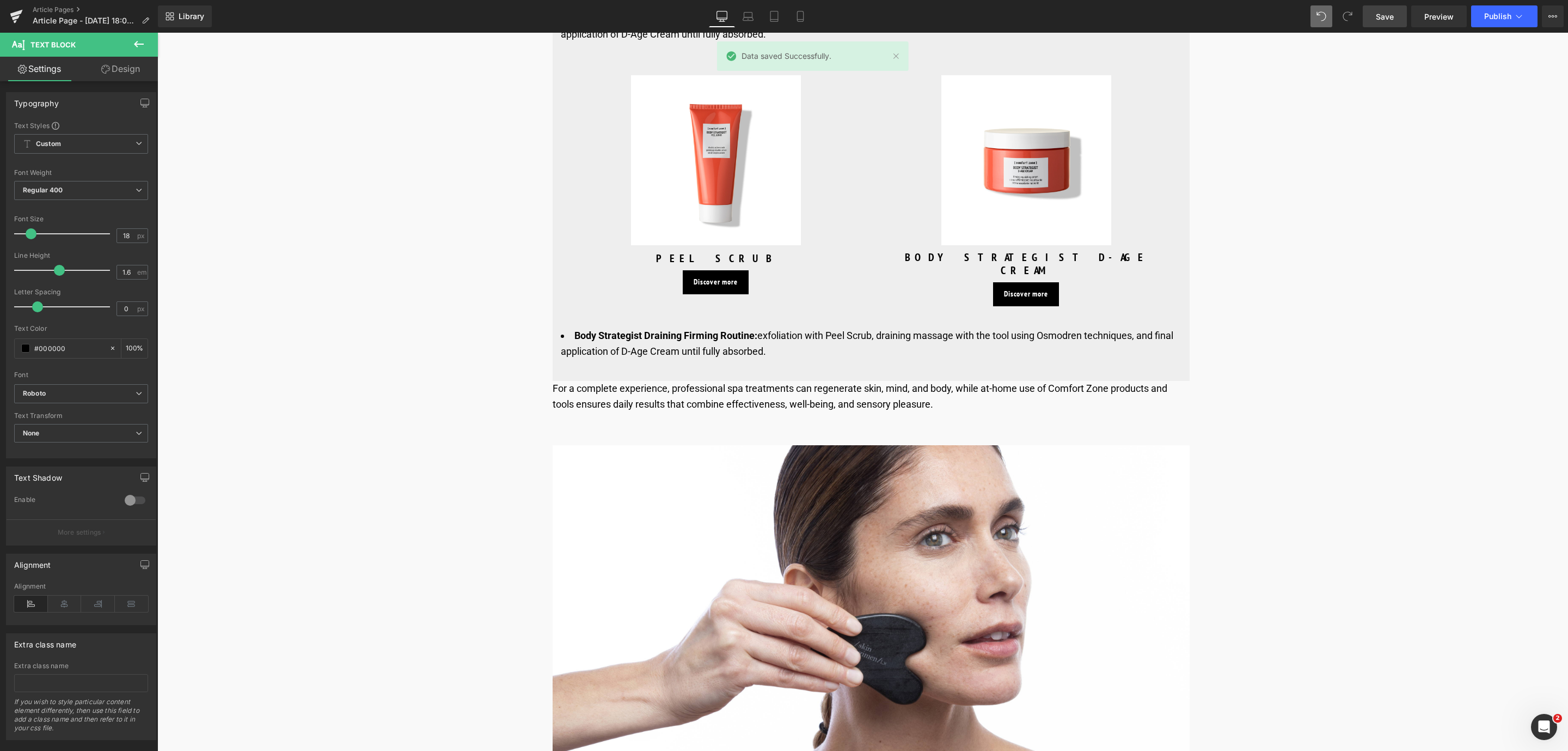
click at [1386, 21] on span "Save" at bounding box center [1384, 17] width 18 height 12
drag, startPoint x: 1388, startPoint y: 13, endPoint x: 796, endPoint y: 334, distance: 673.4
click at [1388, 13] on span "Save" at bounding box center [1384, 17] width 18 height 12
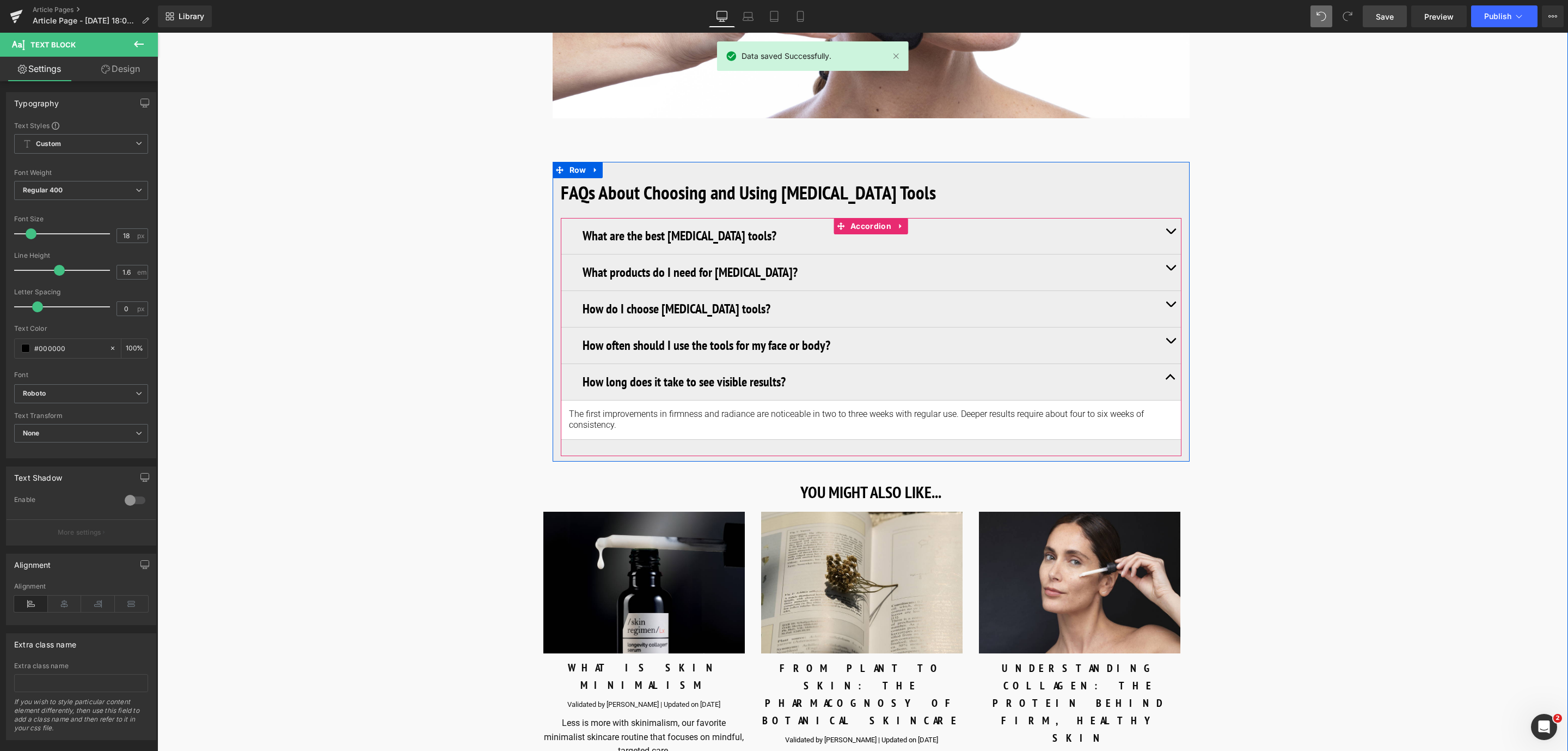
click at [1171, 380] on span "button" at bounding box center [1171, 380] width 0 height 0
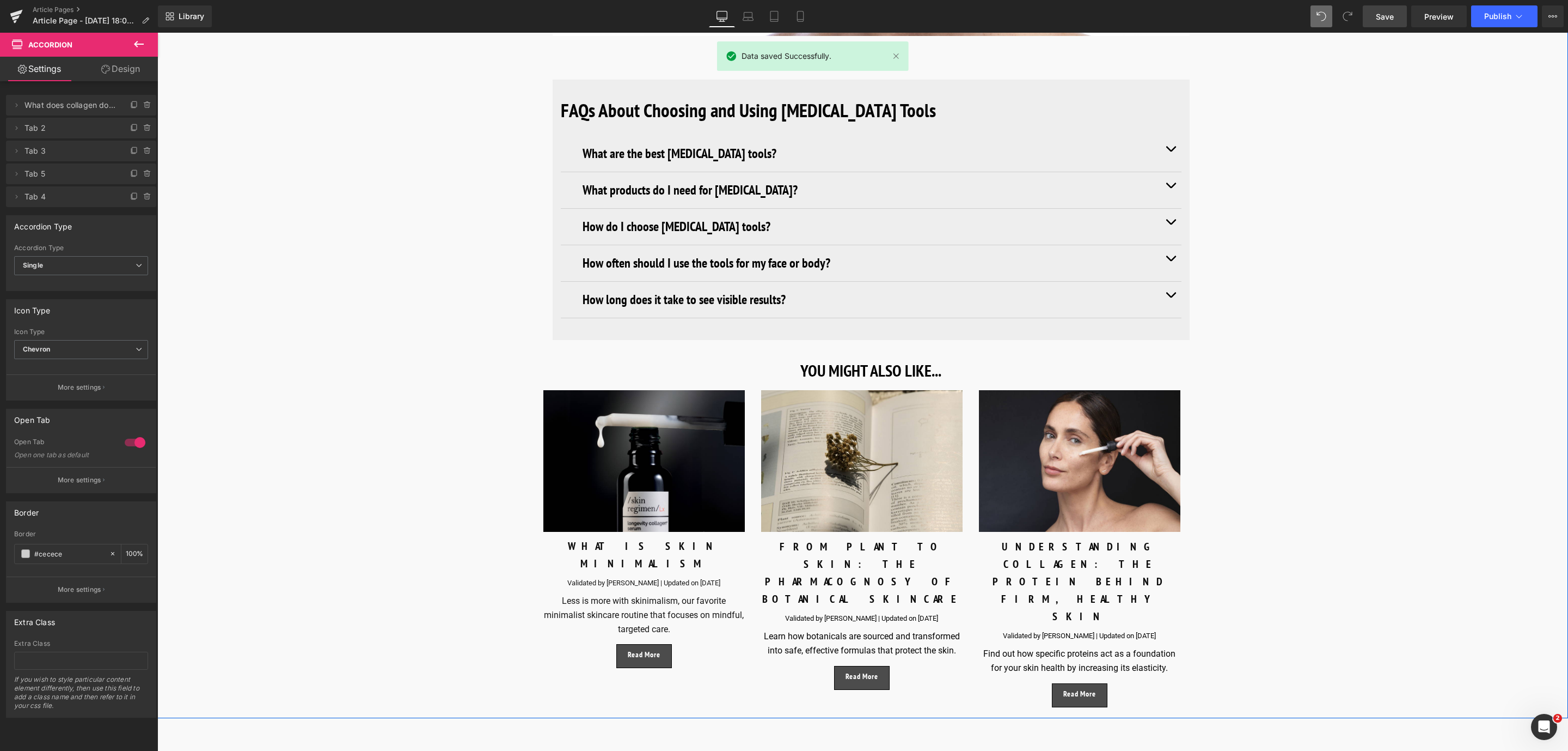
scroll to position [6946, 0]
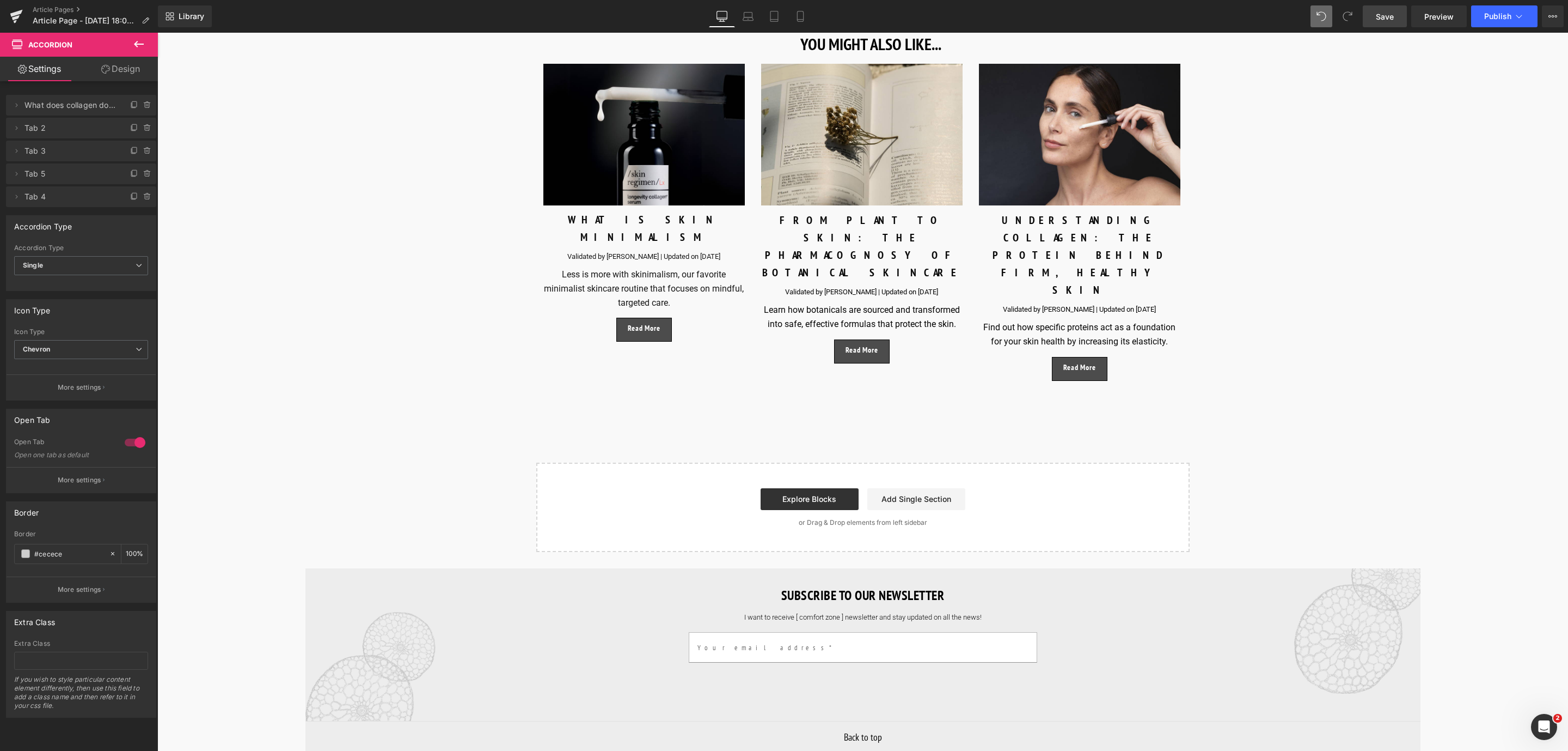
click at [1400, 16] on link "Save" at bounding box center [1384, 16] width 44 height 22
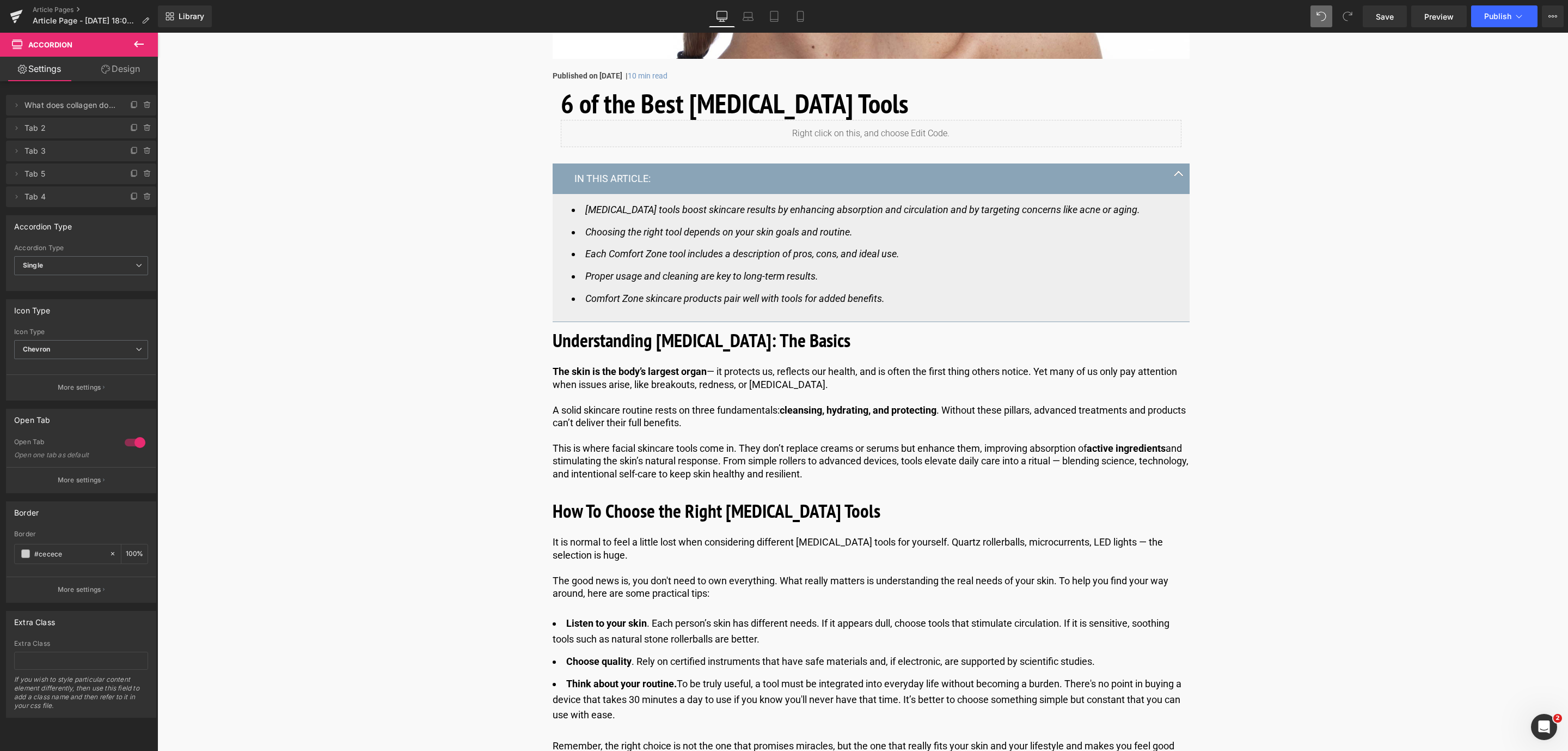
scroll to position [82, 0]
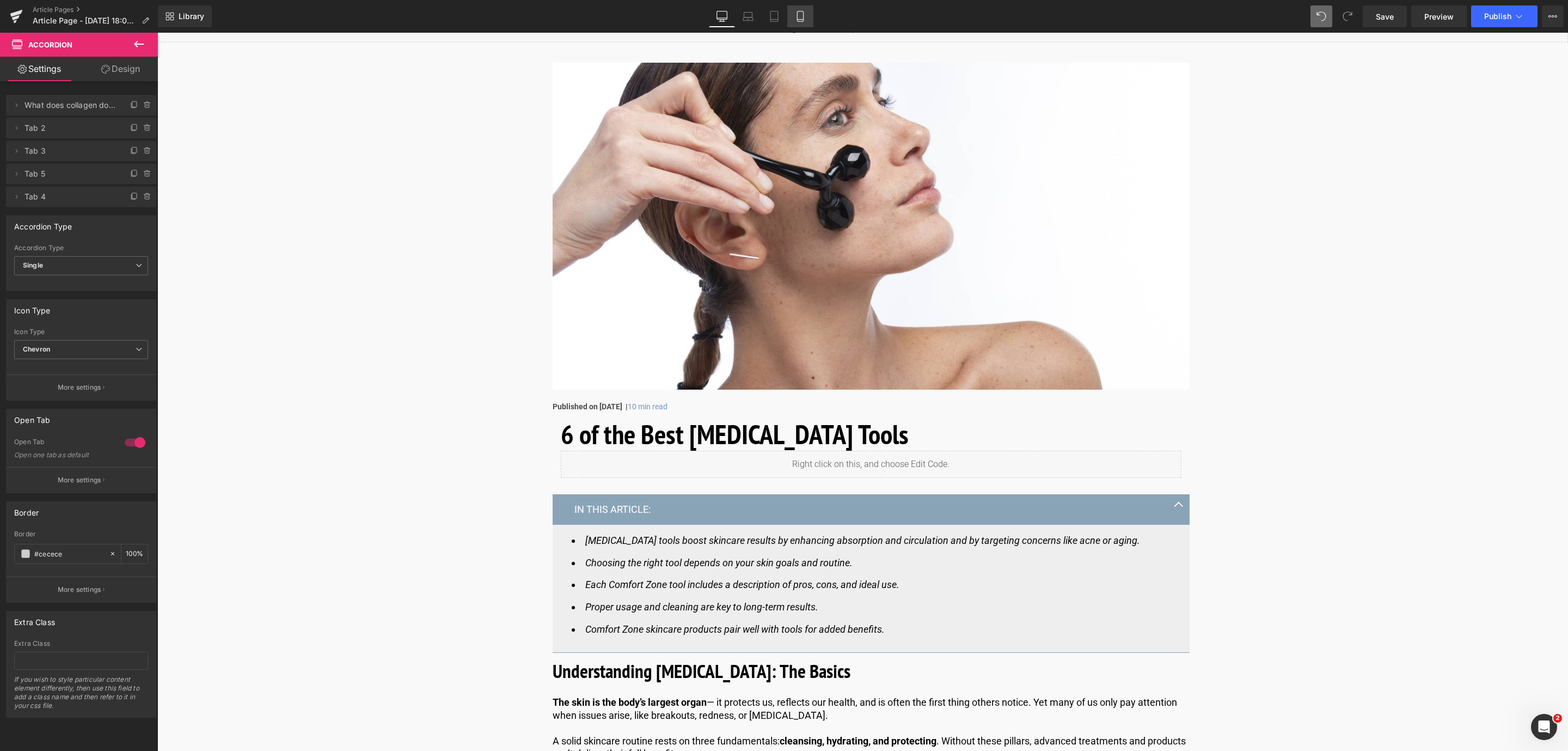
click at [802, 16] on icon at bounding box center [800, 16] width 11 height 11
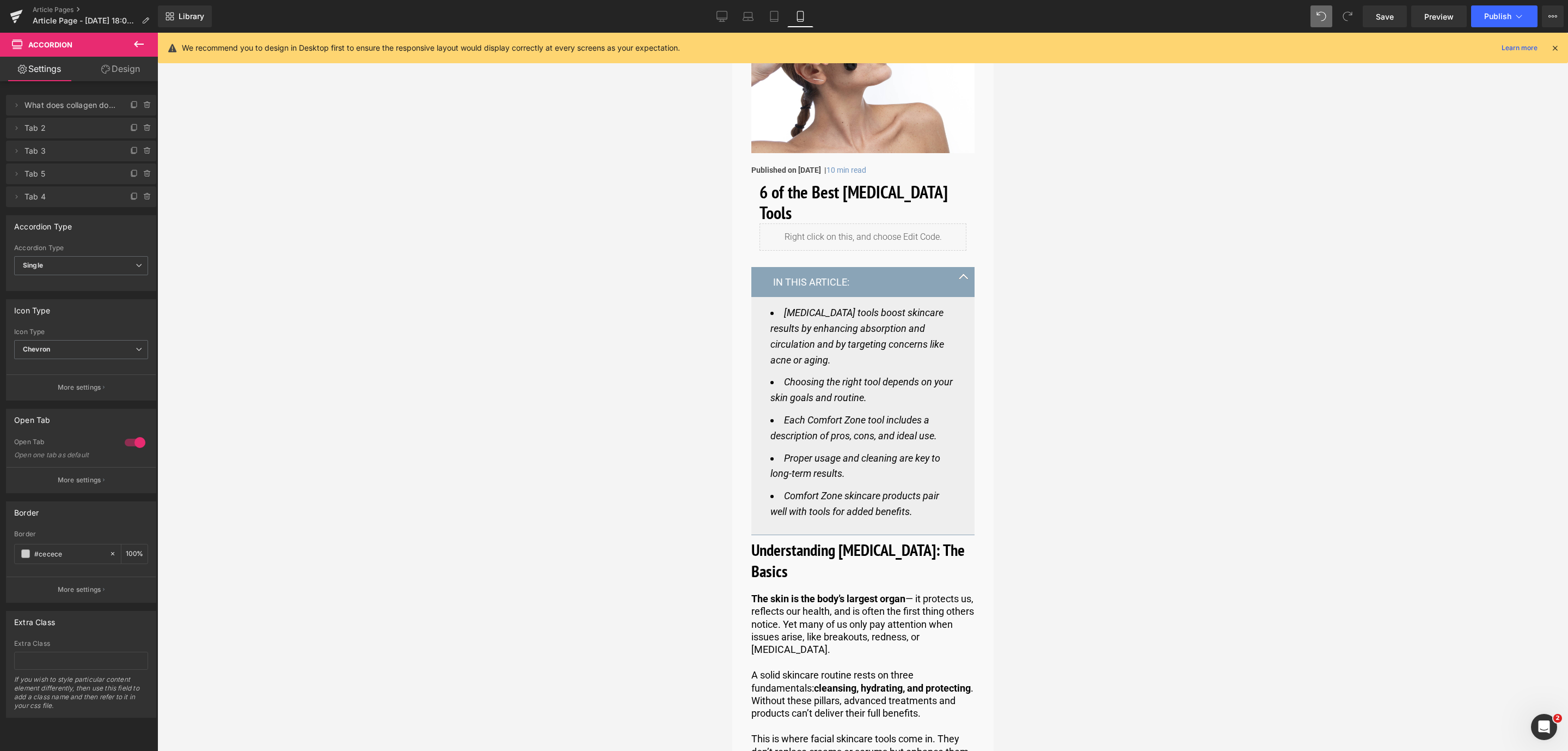
scroll to position [0, 0]
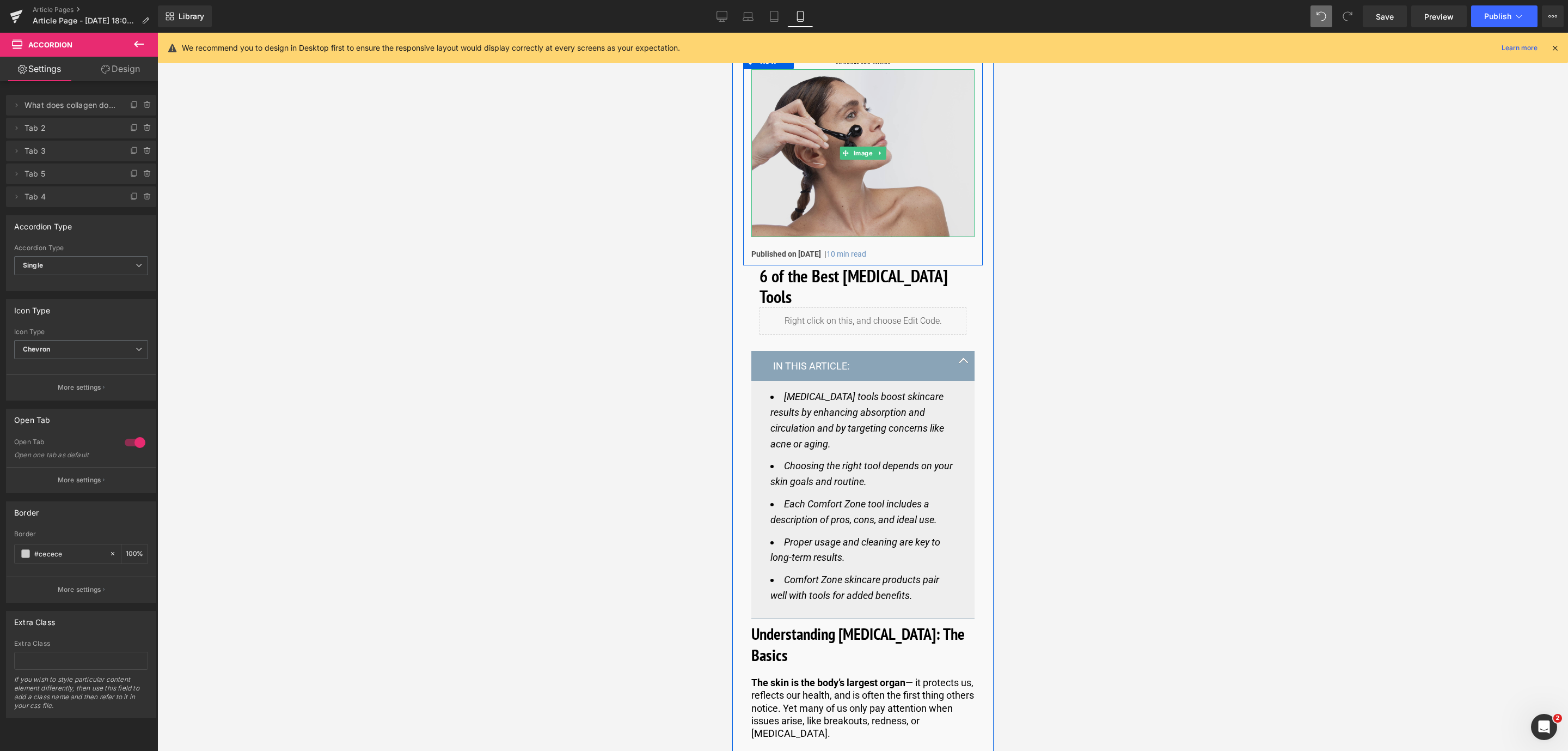
click at [769, 181] on img at bounding box center [862, 153] width 223 height 168
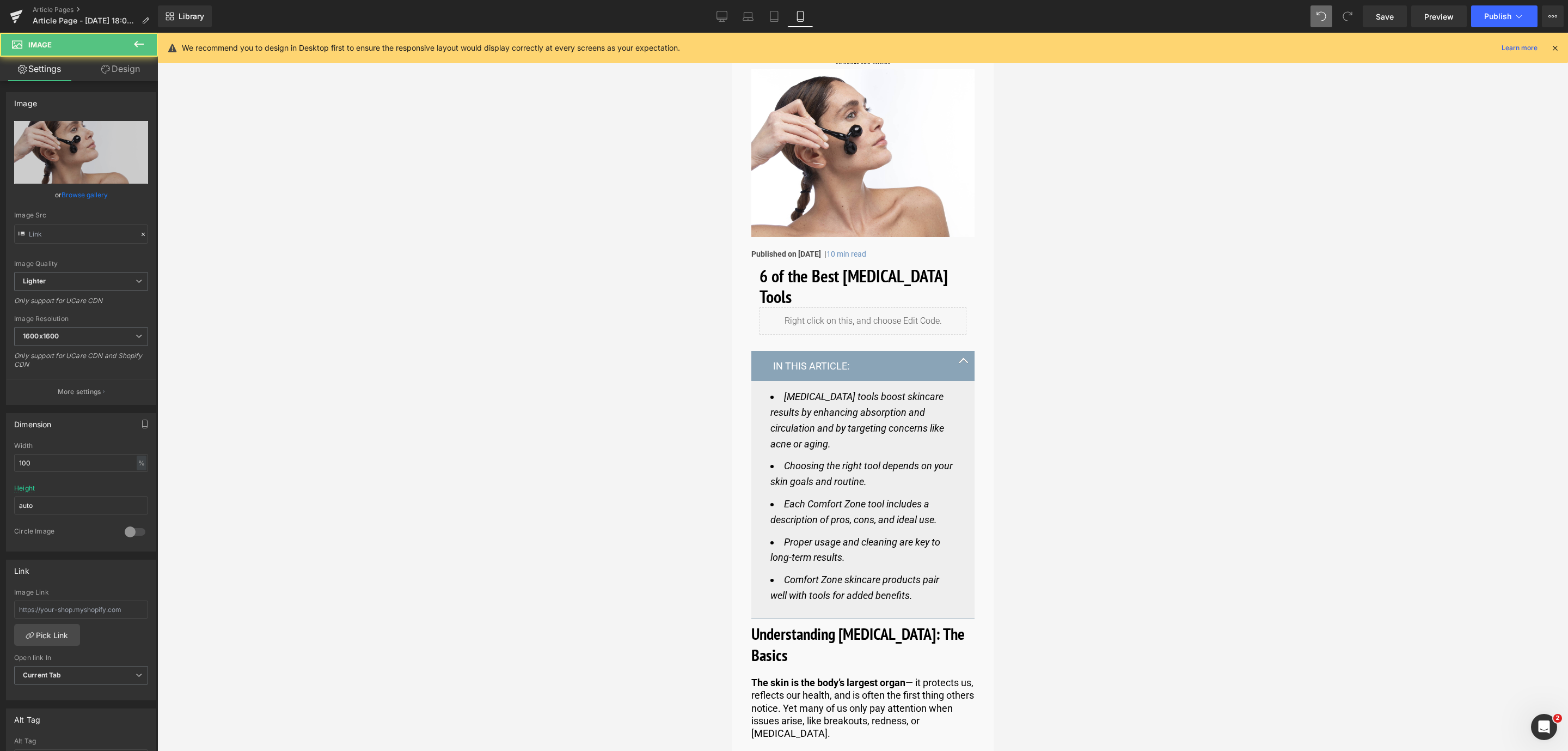
type input "[URL][DOMAIN_NAME]"
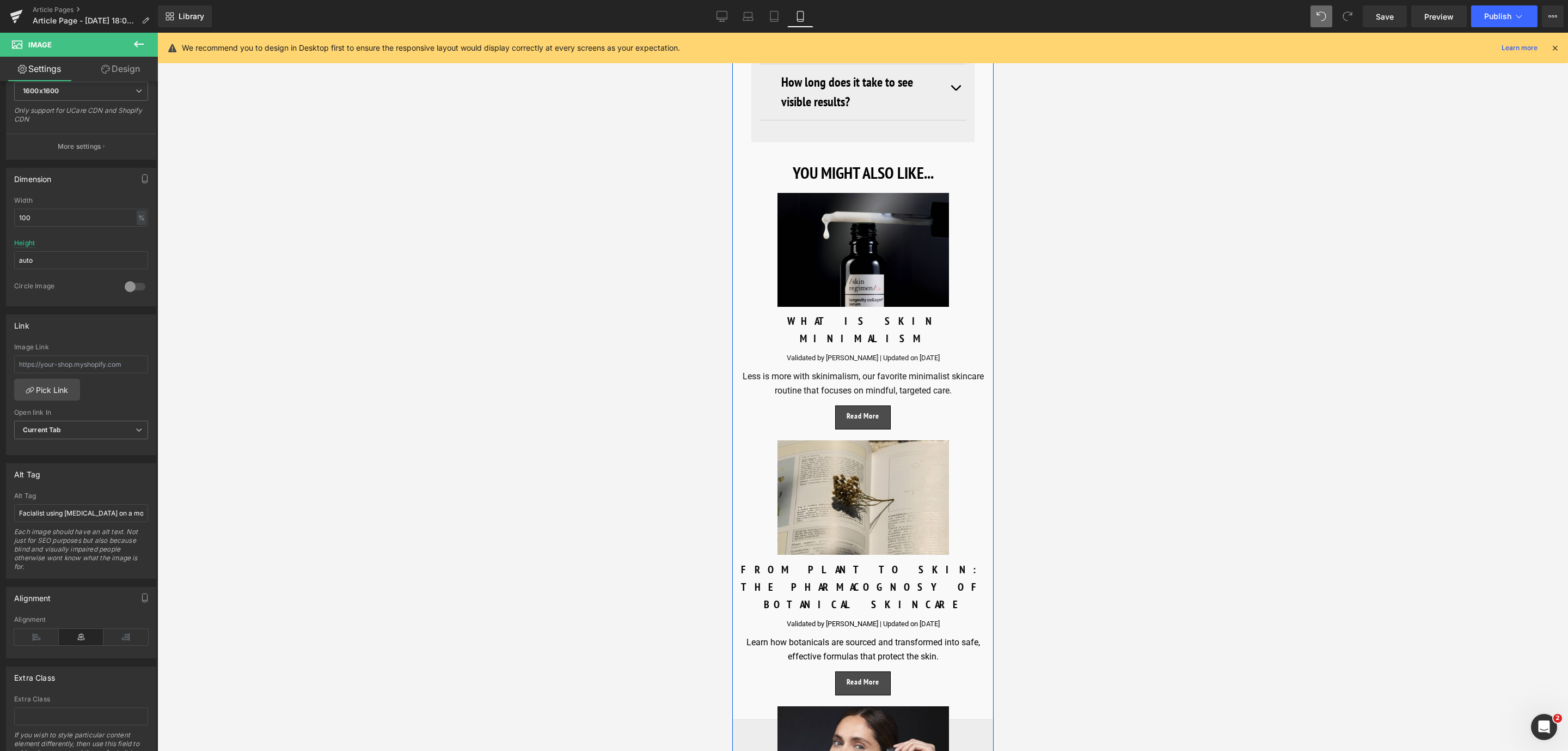
scroll to position [10459, 0]
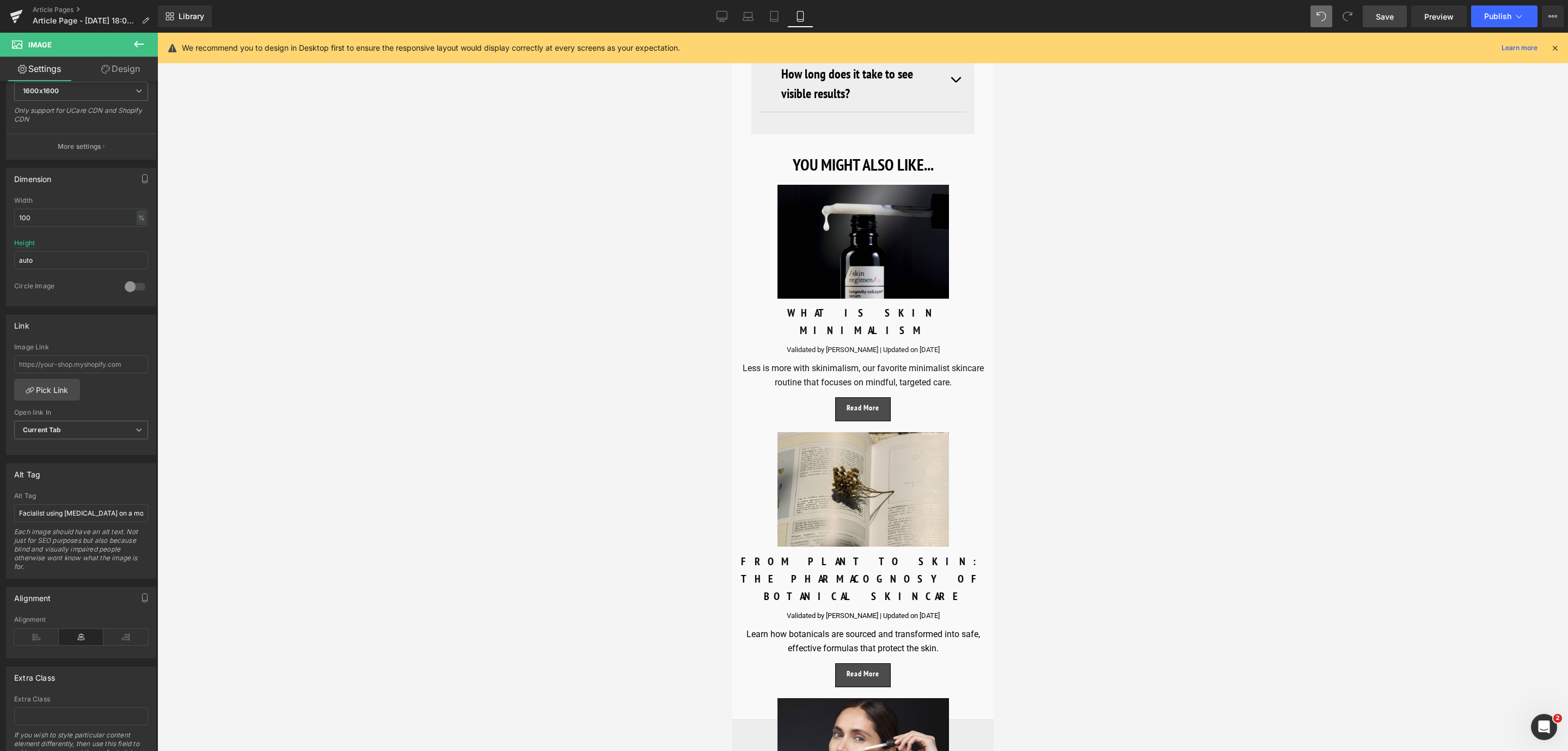
click at [1375, 15] on span "Save" at bounding box center [1384, 17] width 18 height 12
click at [1454, 23] on link "Preview" at bounding box center [1439, 16] width 55 height 22
click at [1377, 15] on span "Save" at bounding box center [1384, 17] width 18 height 12
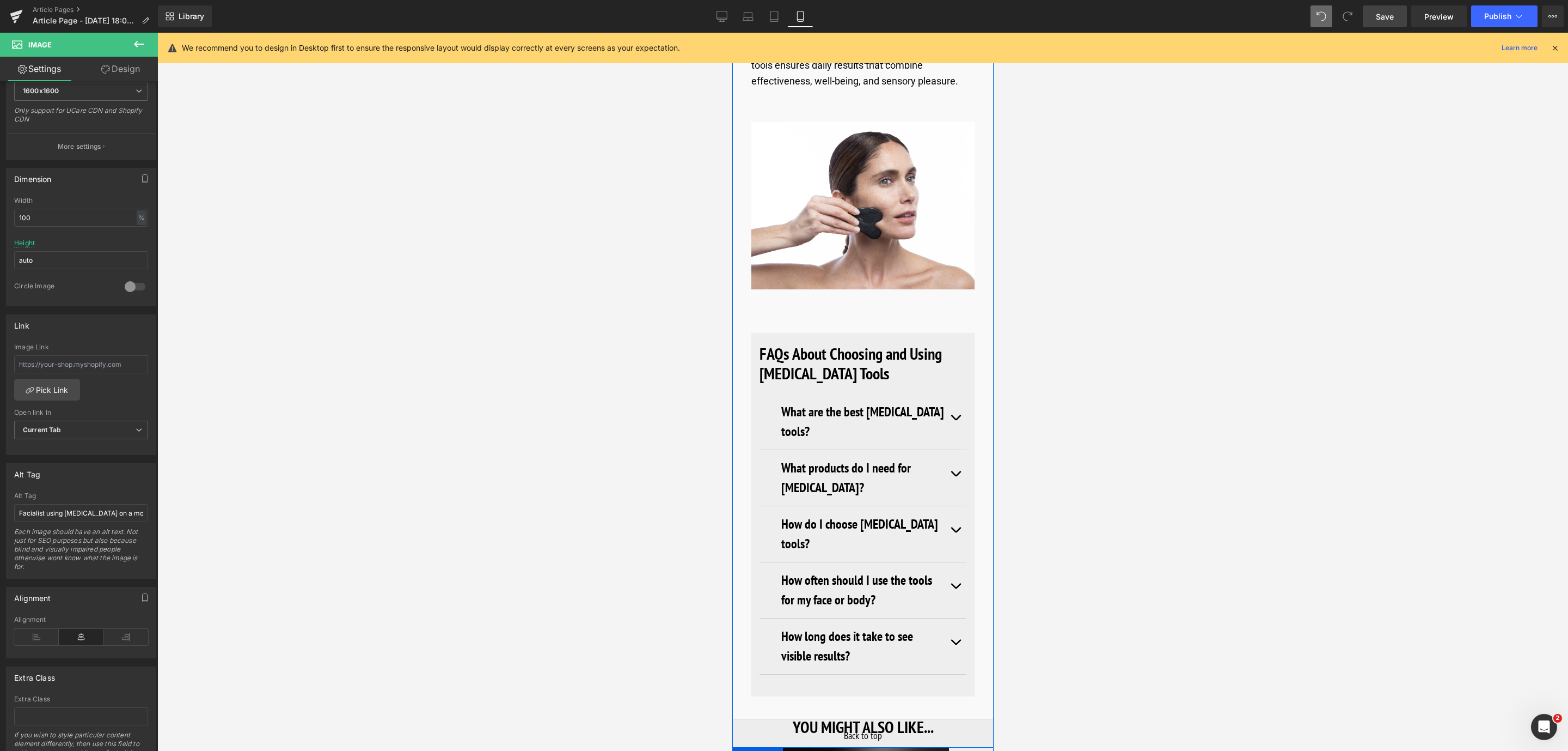
scroll to position [9642, 0]
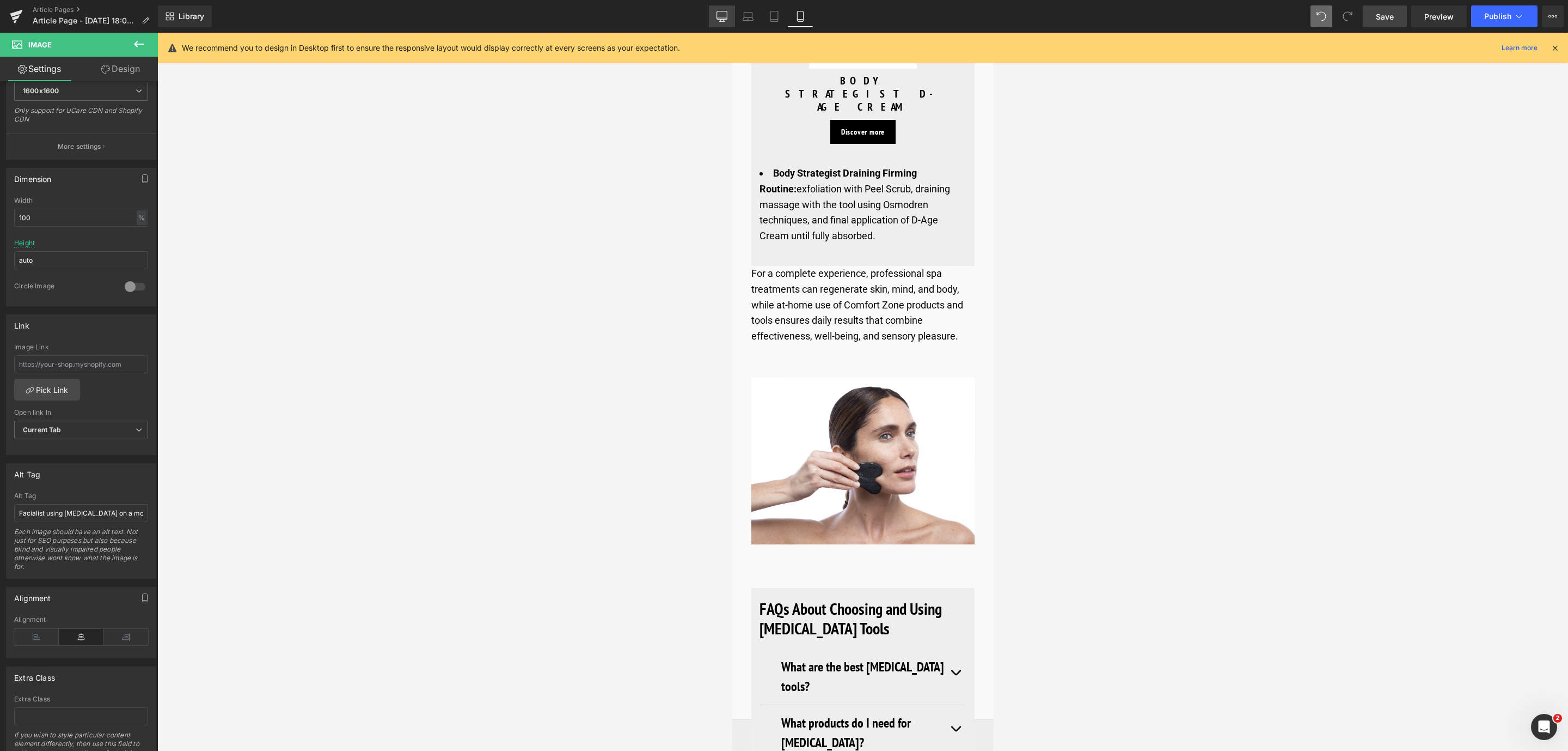
click at [725, 12] on icon at bounding box center [722, 16] width 11 height 11
type input "600"
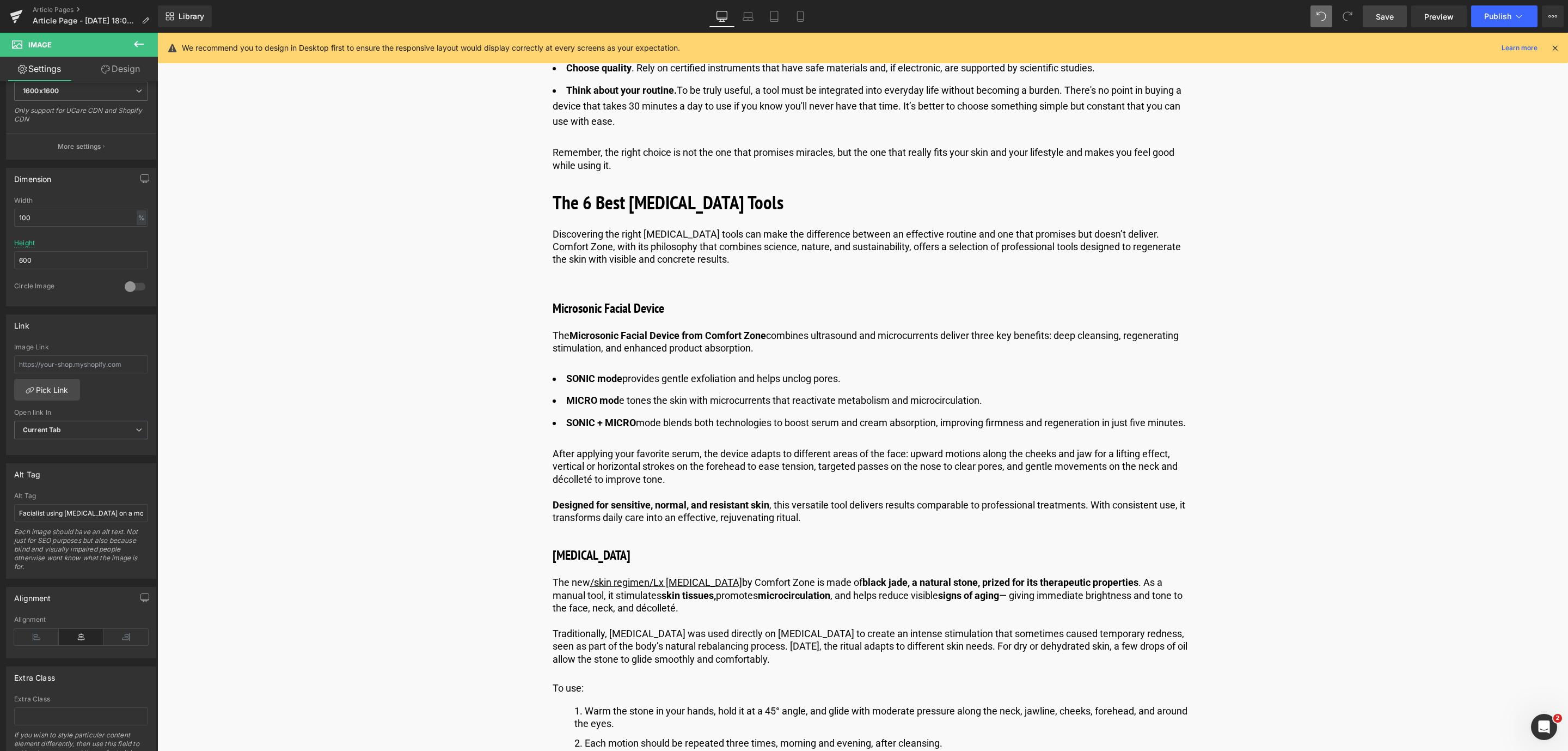
scroll to position [1225, 0]
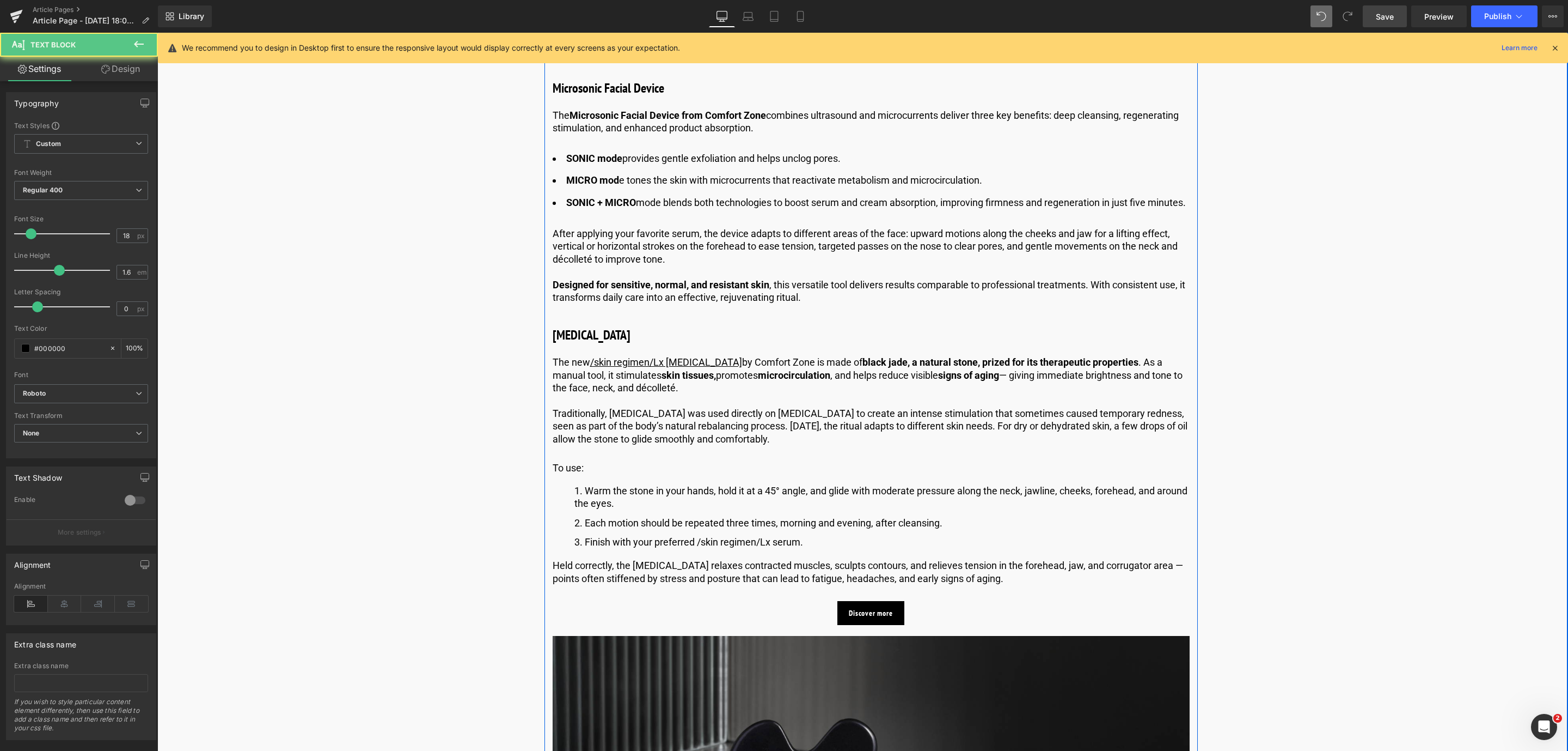
click at [738, 548] on li "Finish with your preferred /skin regimen/Lx serum." at bounding box center [882, 541] width 615 height 12
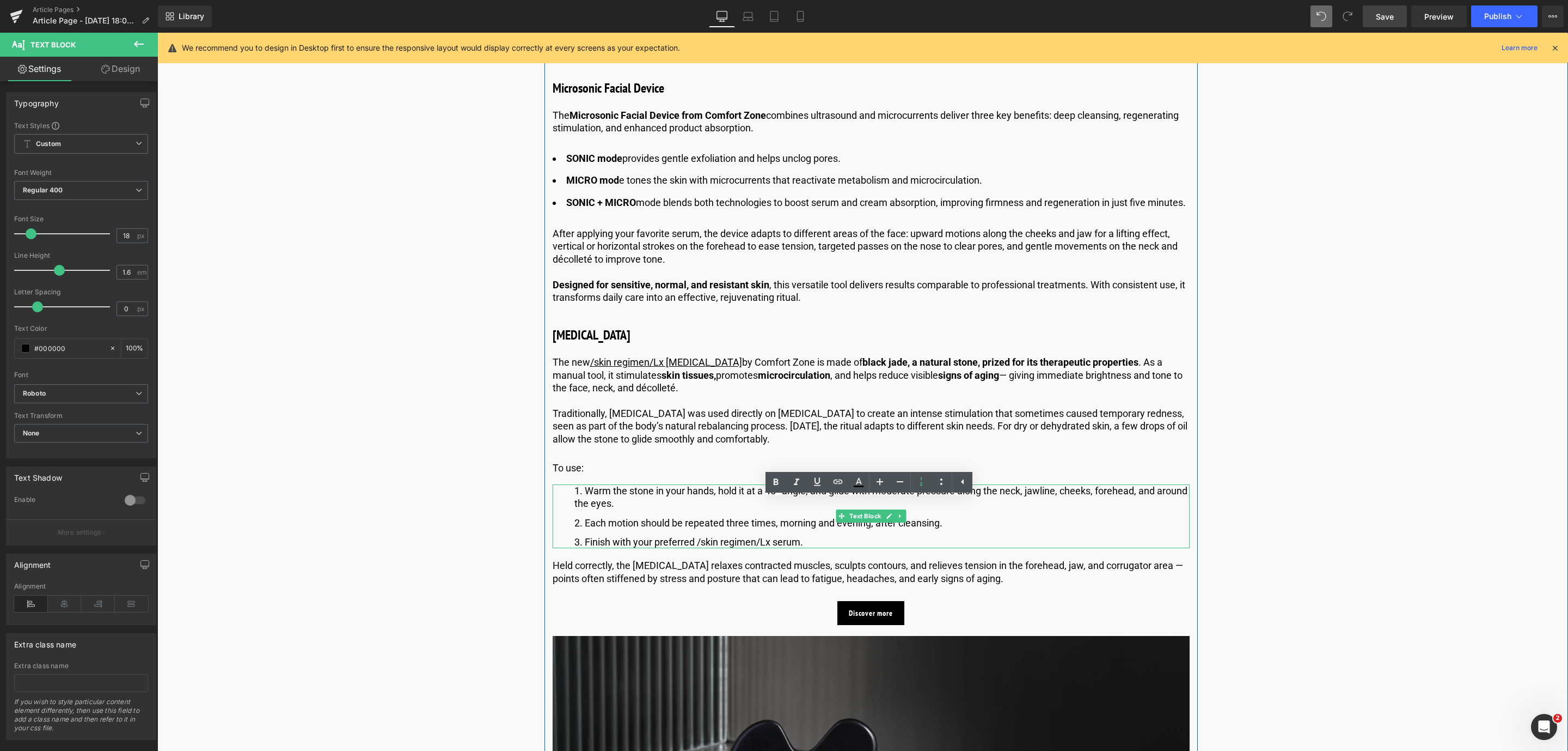
click at [808, 548] on li "Finish with your preferred /skin regimen/Lx serum." at bounding box center [882, 541] width 615 height 12
drag, startPoint x: 799, startPoint y: 556, endPoint x: 694, endPoint y: 554, distance: 105.0
click at [694, 548] on li "Finish with your preferred /skin regimen/Lx serum." at bounding box center [882, 541] width 615 height 12
click at [817, 483] on icon at bounding box center [817, 482] width 13 height 13
drag, startPoint x: 833, startPoint y: 481, endPoint x: 664, endPoint y: 434, distance: 175.4
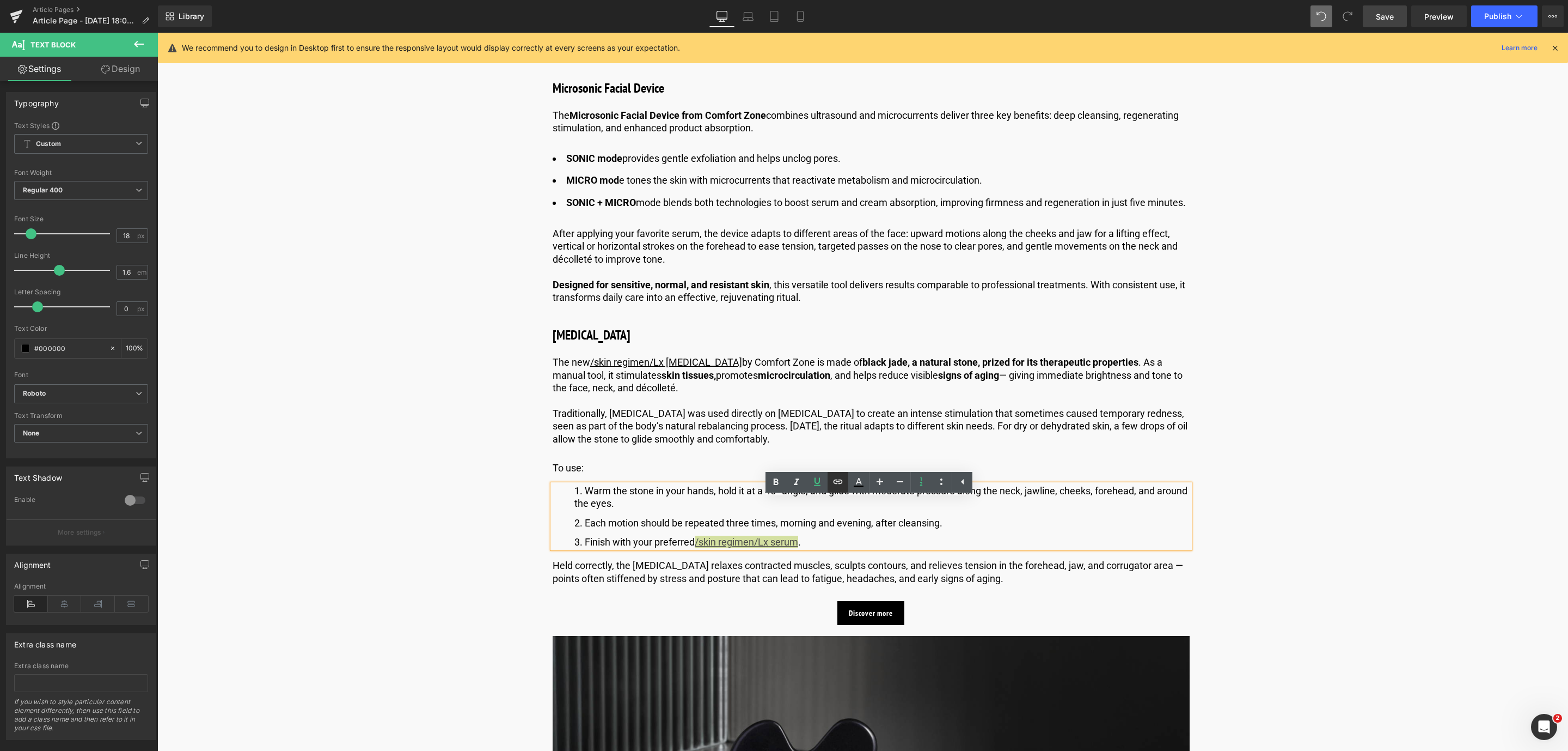
click at [833, 481] on icon at bounding box center [837, 482] width 13 height 13
click at [737, 585] on input "text" at bounding box center [777, 581] width 167 height 27
paste input "[URL][DOMAIN_NAME]"
type input "[URL][DOMAIN_NAME]"
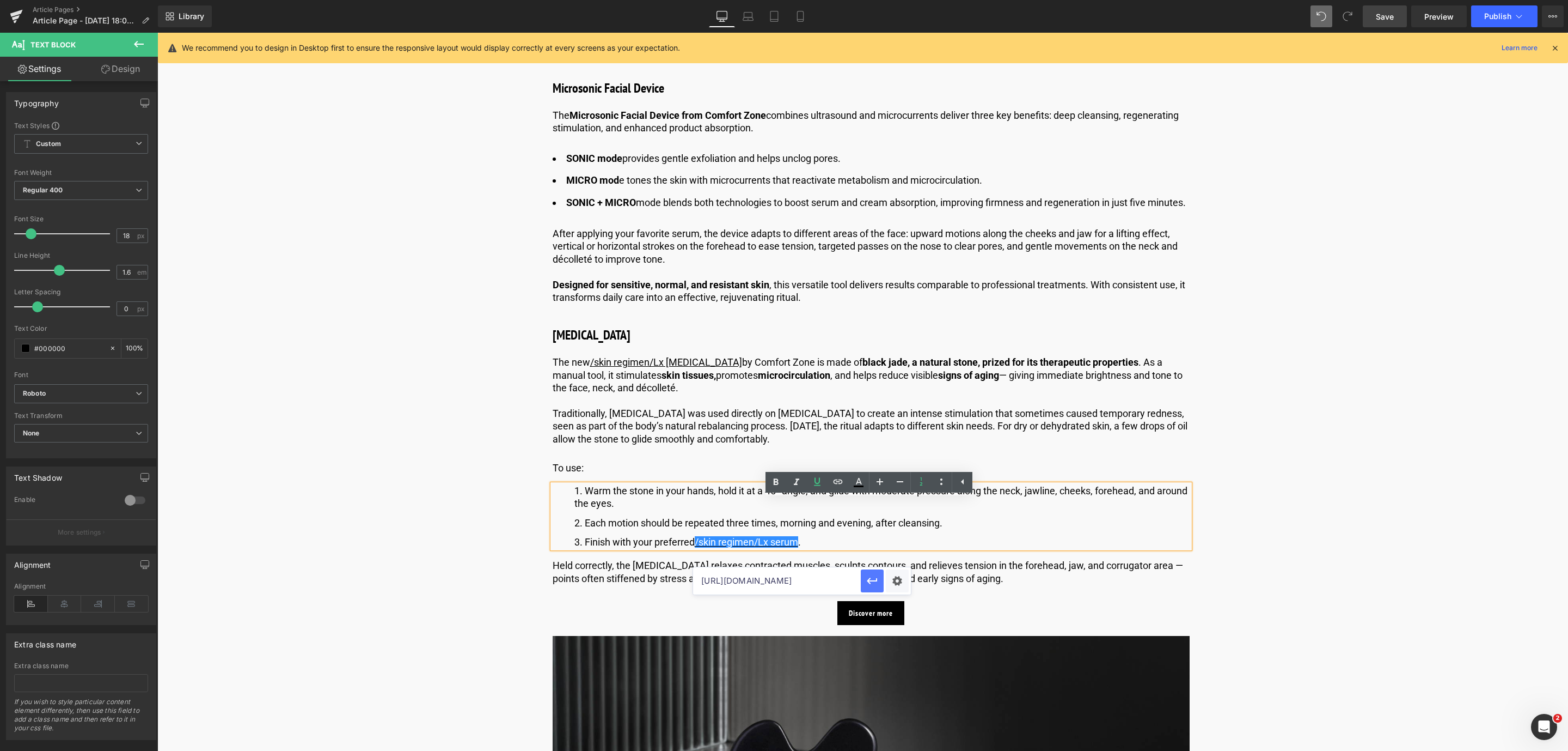
click at [872, 589] on button "button" at bounding box center [872, 580] width 23 height 23
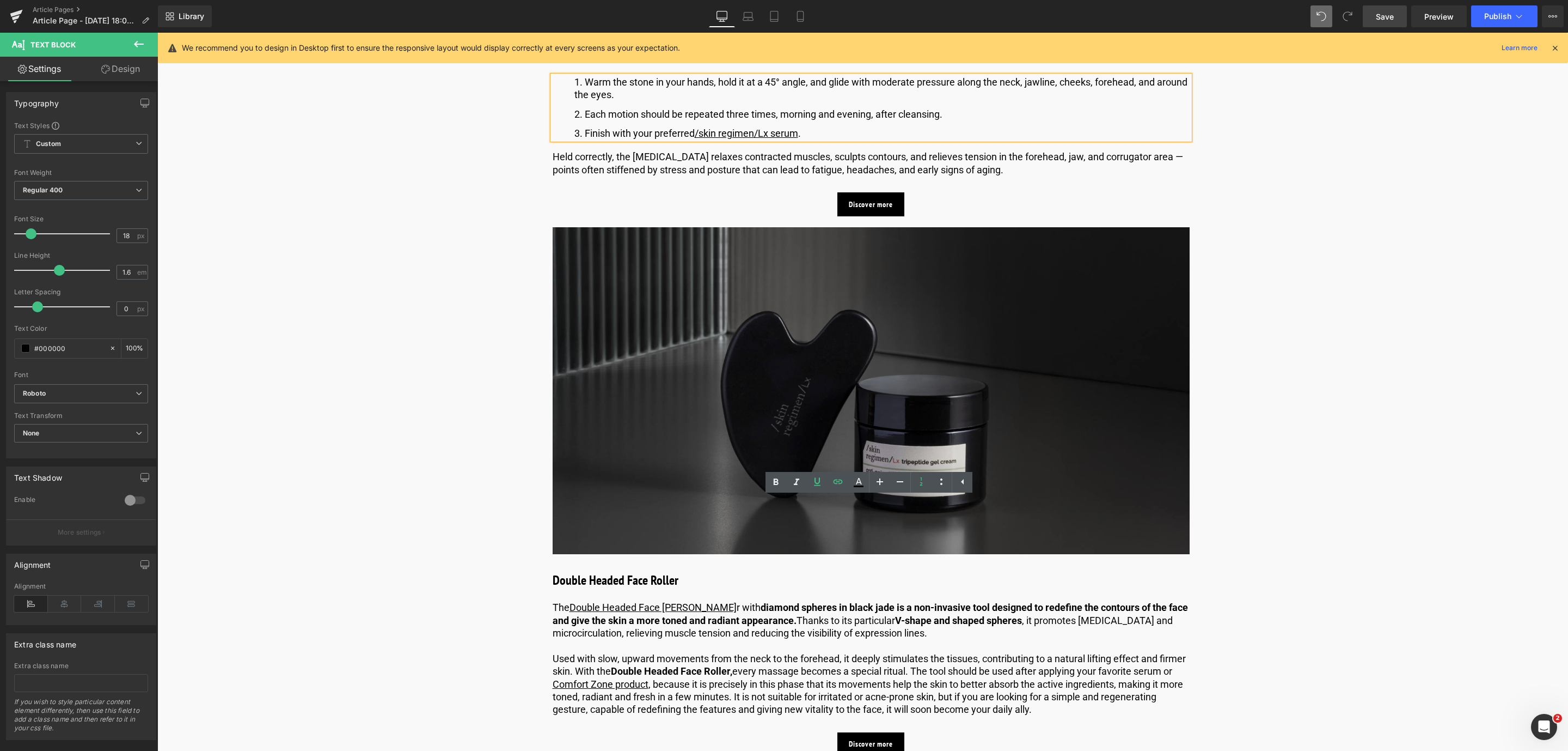
scroll to position [2043, 0]
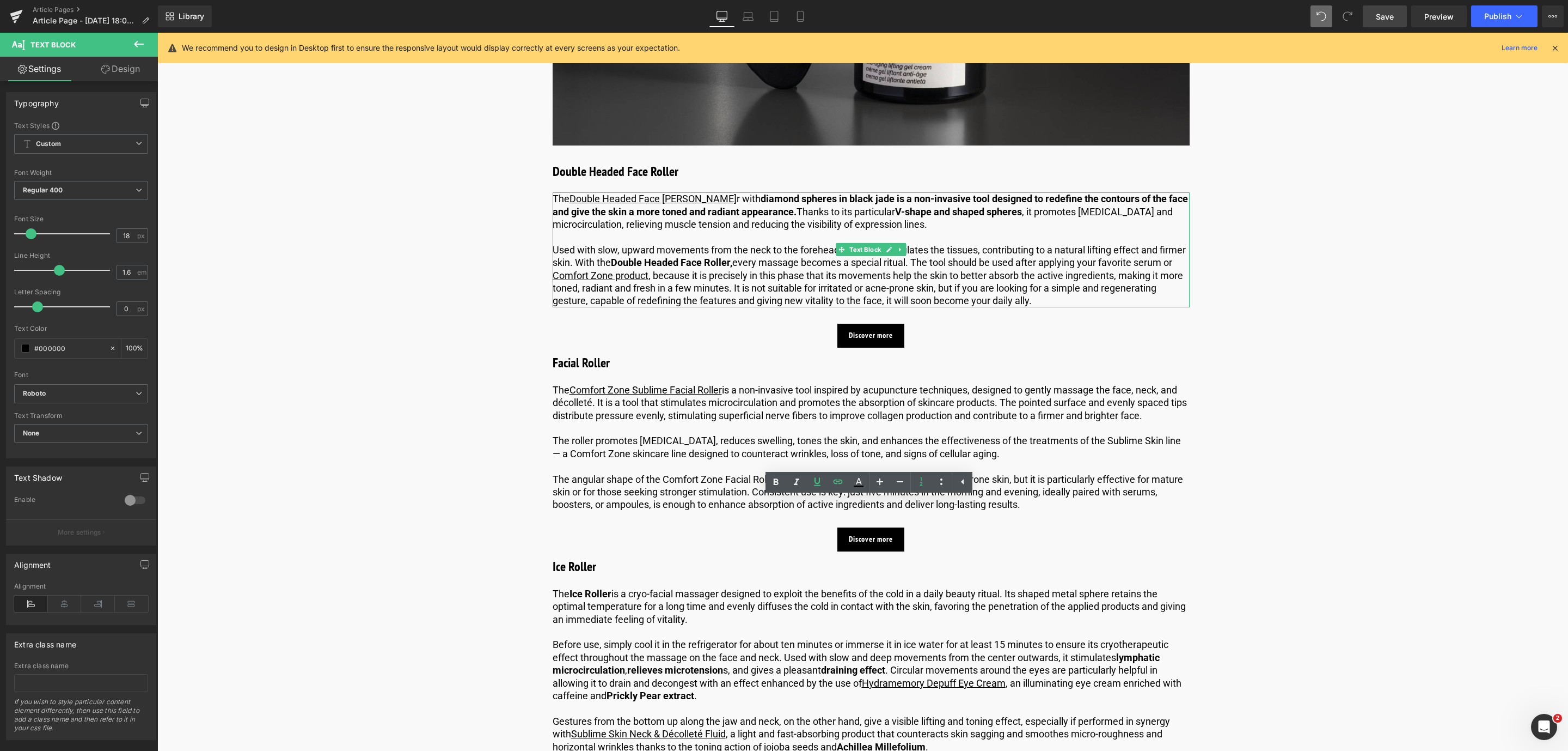
click at [605, 281] on u "Comfort Zone product" at bounding box center [600, 275] width 96 height 12
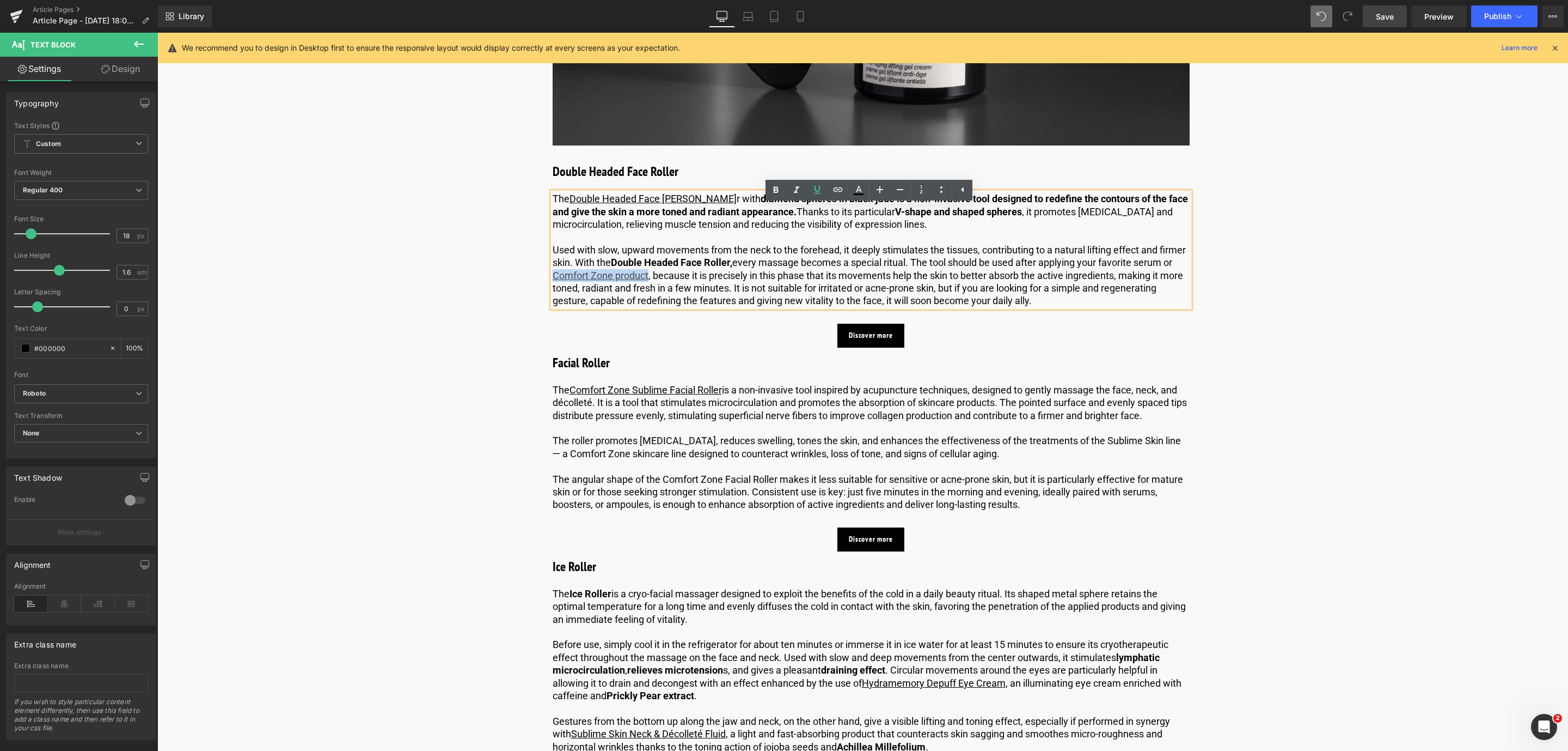
drag, startPoint x: 648, startPoint y: 288, endPoint x: 545, endPoint y: 295, distance: 103.2
click at [825, 190] on link at bounding box center [817, 190] width 21 height 21
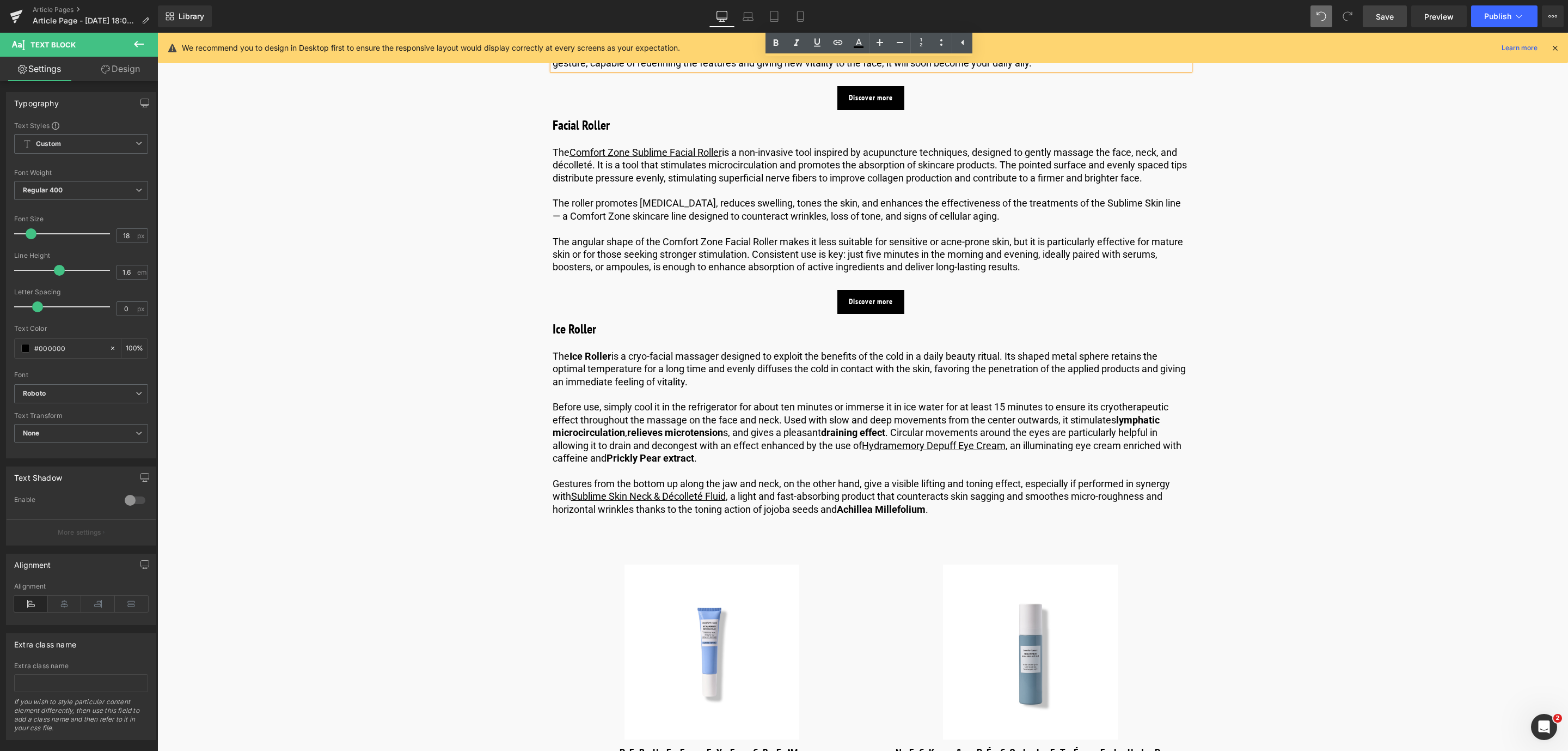
scroll to position [2288, 0]
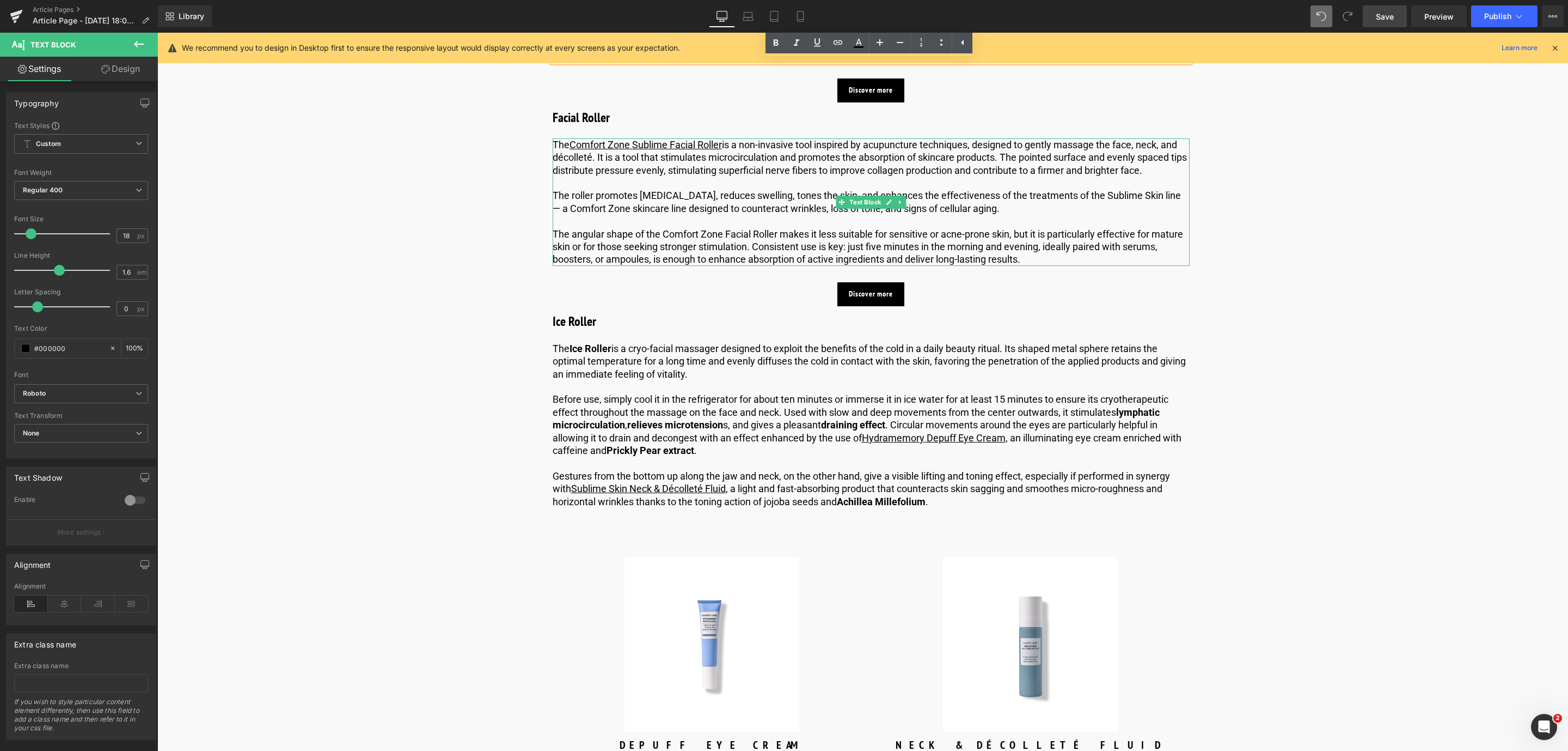
click at [675, 211] on p "The roller promotes [MEDICAL_DATA], reduces swelling, tones the skin, and enhan…" at bounding box center [871, 202] width 637 height 26
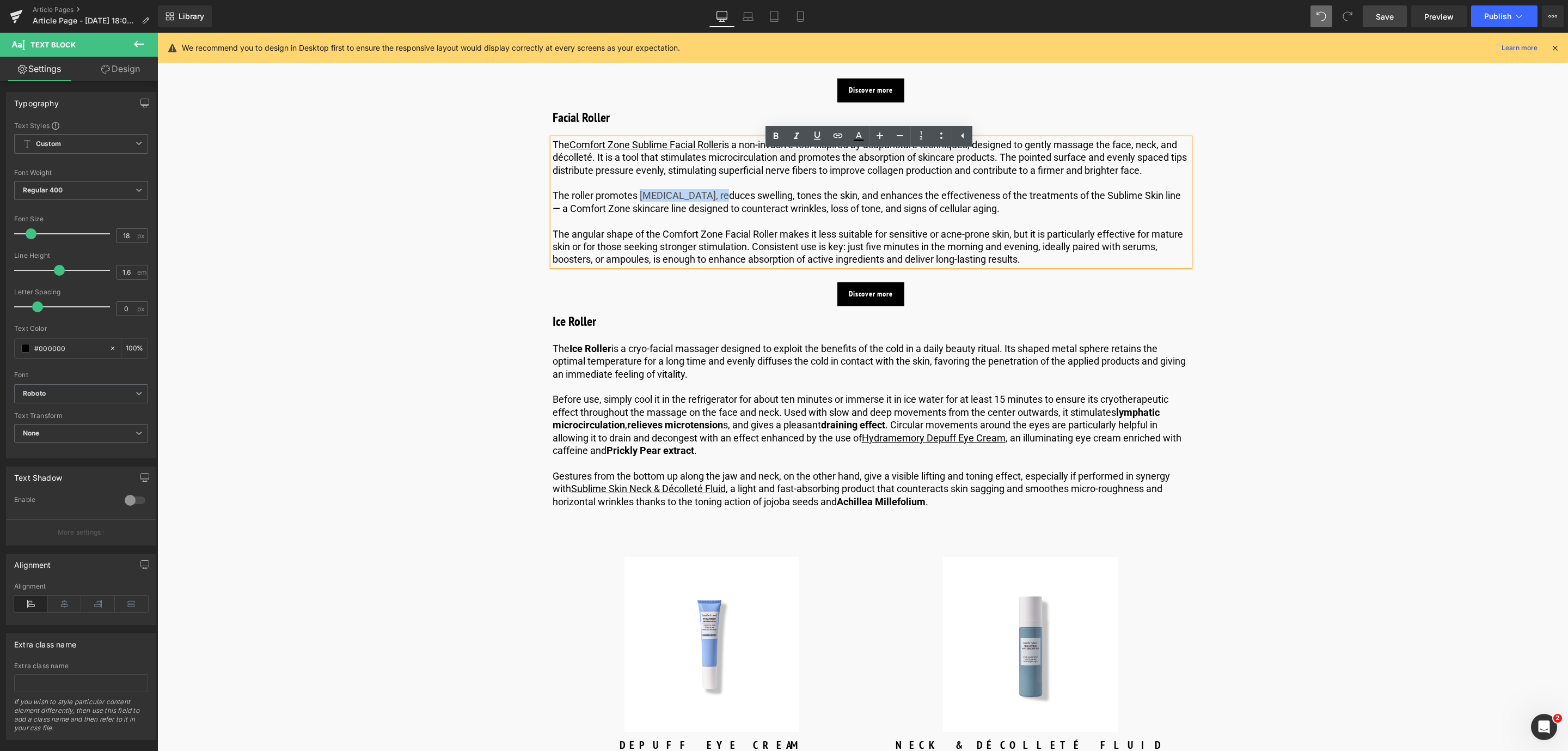
drag, startPoint x: 638, startPoint y: 210, endPoint x: 719, endPoint y: 215, distance: 81.2
click at [719, 215] on p "The roller promotes [MEDICAL_DATA], reduces swelling, tones the skin, and enhan…" at bounding box center [871, 202] width 637 height 26
click at [157, 33] on div at bounding box center [157, 33] width 0 height 0
click at [782, 128] on h3 "Facial Roller" at bounding box center [871, 117] width 637 height 19
click at [734, 215] on p "The roller promotes [MEDICAL_DATA], reduces swelling, tones the skin, and enhan…" at bounding box center [871, 202] width 637 height 26
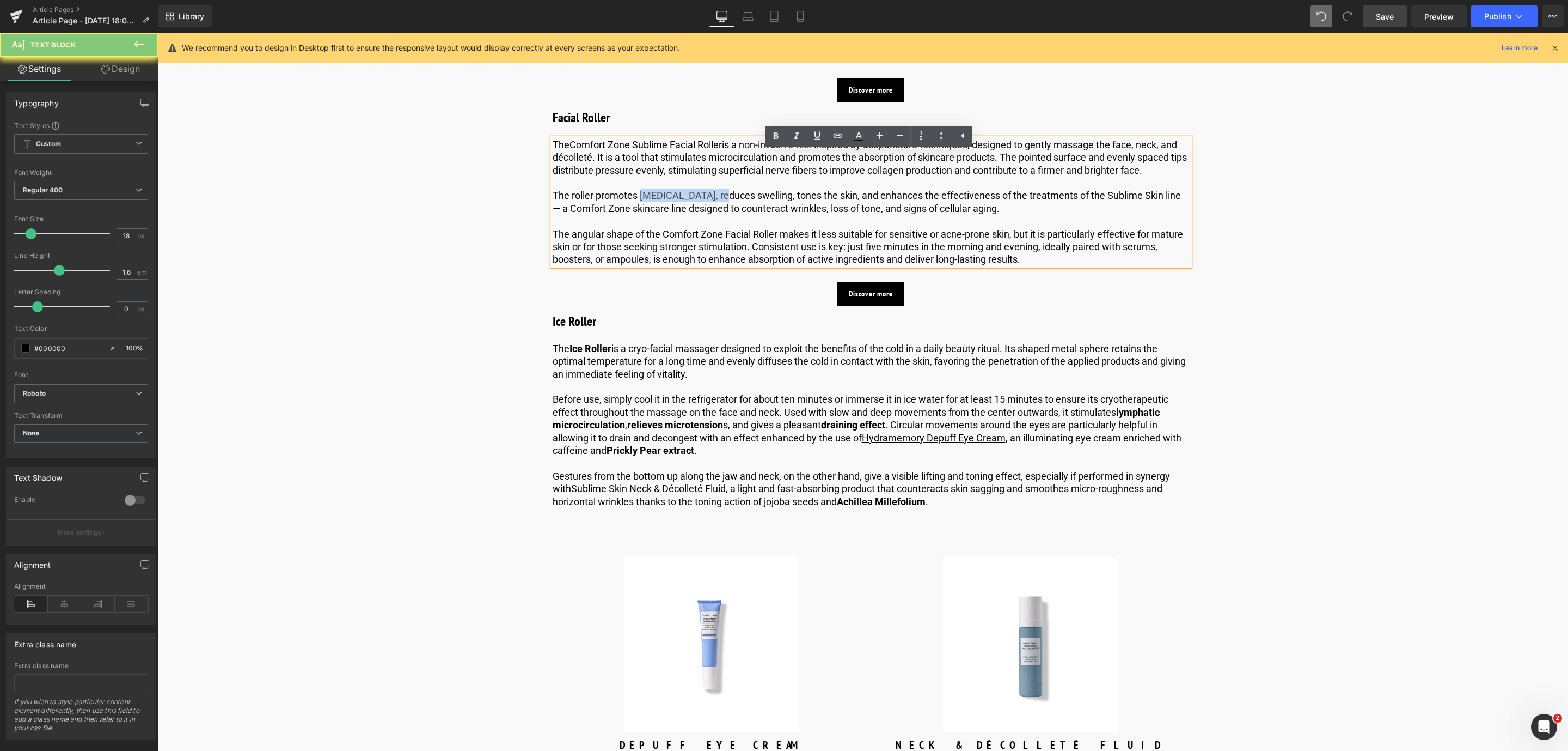
click at [723, 215] on p "The roller promotes [MEDICAL_DATA], reduces swelling, tones the skin, and enhan…" at bounding box center [871, 202] width 637 height 26
drag, startPoint x: 662, startPoint y: 245, endPoint x: 777, endPoint y: 245, distance: 115.0
click at [777, 245] on p "The angular shape of the Comfort Zone Facial Roller makes it less suitable for …" at bounding box center [871, 246] width 637 height 38
click at [778, 132] on icon at bounding box center [776, 136] width 13 height 13
drag, startPoint x: 638, startPoint y: 211, endPoint x: 720, endPoint y: 211, distance: 82.0
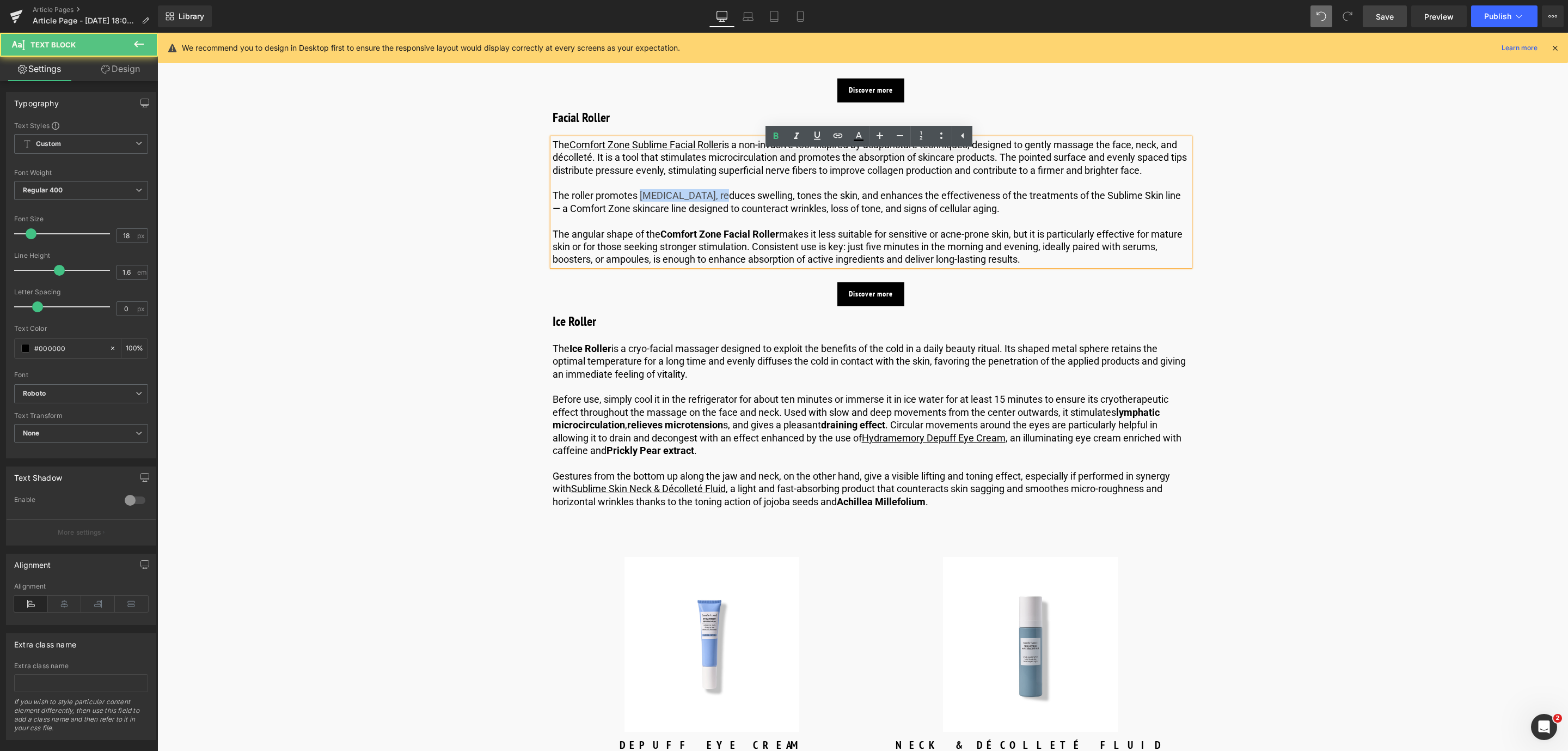
click at [720, 211] on p "The roller promotes [MEDICAL_DATA], reduces swelling, tones the skin, and enhan…" at bounding box center [871, 202] width 637 height 26
click at [772, 139] on icon at bounding box center [776, 136] width 13 height 13
drag, startPoint x: 727, startPoint y: 210, endPoint x: 798, endPoint y: 213, distance: 71.1
click at [798, 213] on p "The roller promotes [MEDICAL_DATA] , reduces swelling, tones the skin, and enha…" at bounding box center [871, 202] width 637 height 26
click at [779, 133] on icon at bounding box center [776, 136] width 13 height 13
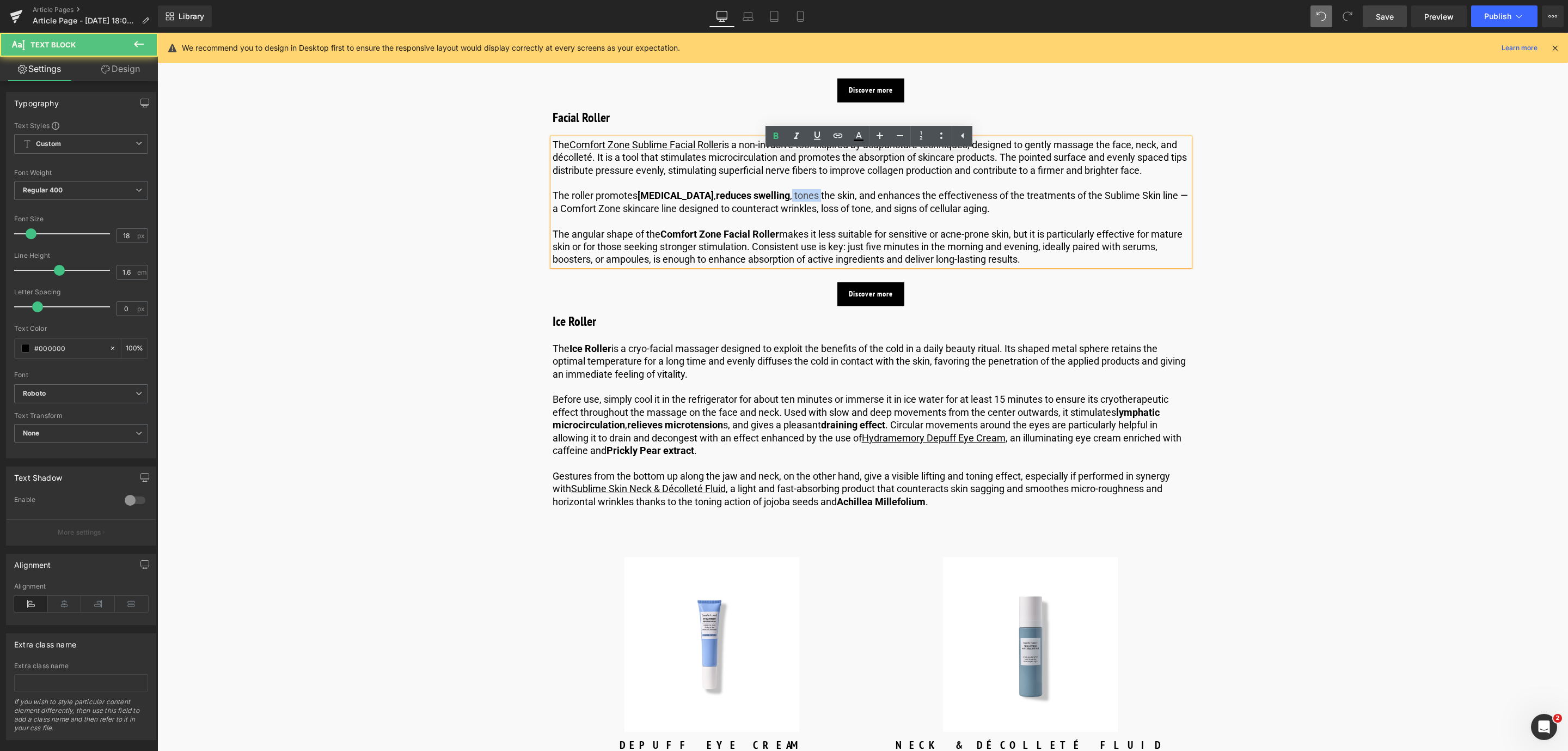
drag, startPoint x: 803, startPoint y: 211, endPoint x: 831, endPoint y: 213, distance: 28.1
click at [831, 213] on p "The roller promotes [MEDICAL_DATA] , reduces swelling , tones the skin, and enh…" at bounding box center [871, 202] width 637 height 26
click at [813, 215] on p "The roller promotes [MEDICAL_DATA] , reduces swelling , tones the skin, and enh…" at bounding box center [871, 202] width 637 height 26
click at [861, 214] on p "The roller promotes [MEDICAL_DATA] , reduces swelling , tones the skin, and enh…" at bounding box center [871, 202] width 637 height 26
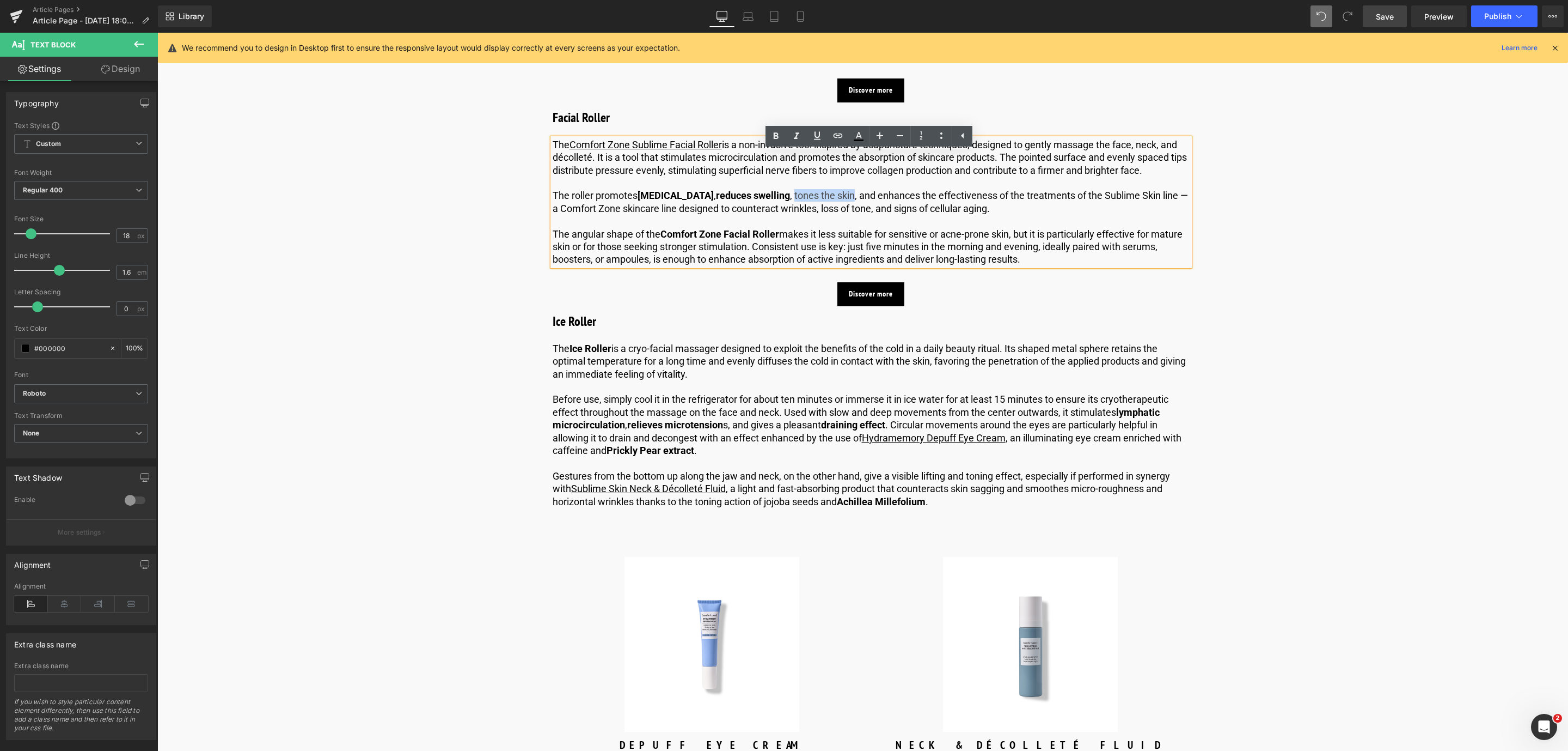
drag, startPoint x: 806, startPoint y: 210, endPoint x: 865, endPoint y: 216, distance: 59.3
click at [865, 215] on p "The roller promotes [MEDICAL_DATA] , reduces swelling , tones the skin, and enh…" at bounding box center [871, 202] width 637 height 26
drag, startPoint x: 778, startPoint y: 138, endPoint x: 648, endPoint y: 129, distance: 130.3
click at [778, 138] on icon at bounding box center [776, 135] width 5 height 6
drag, startPoint x: 1038, startPoint y: 210, endPoint x: 566, endPoint y: 224, distance: 472.2
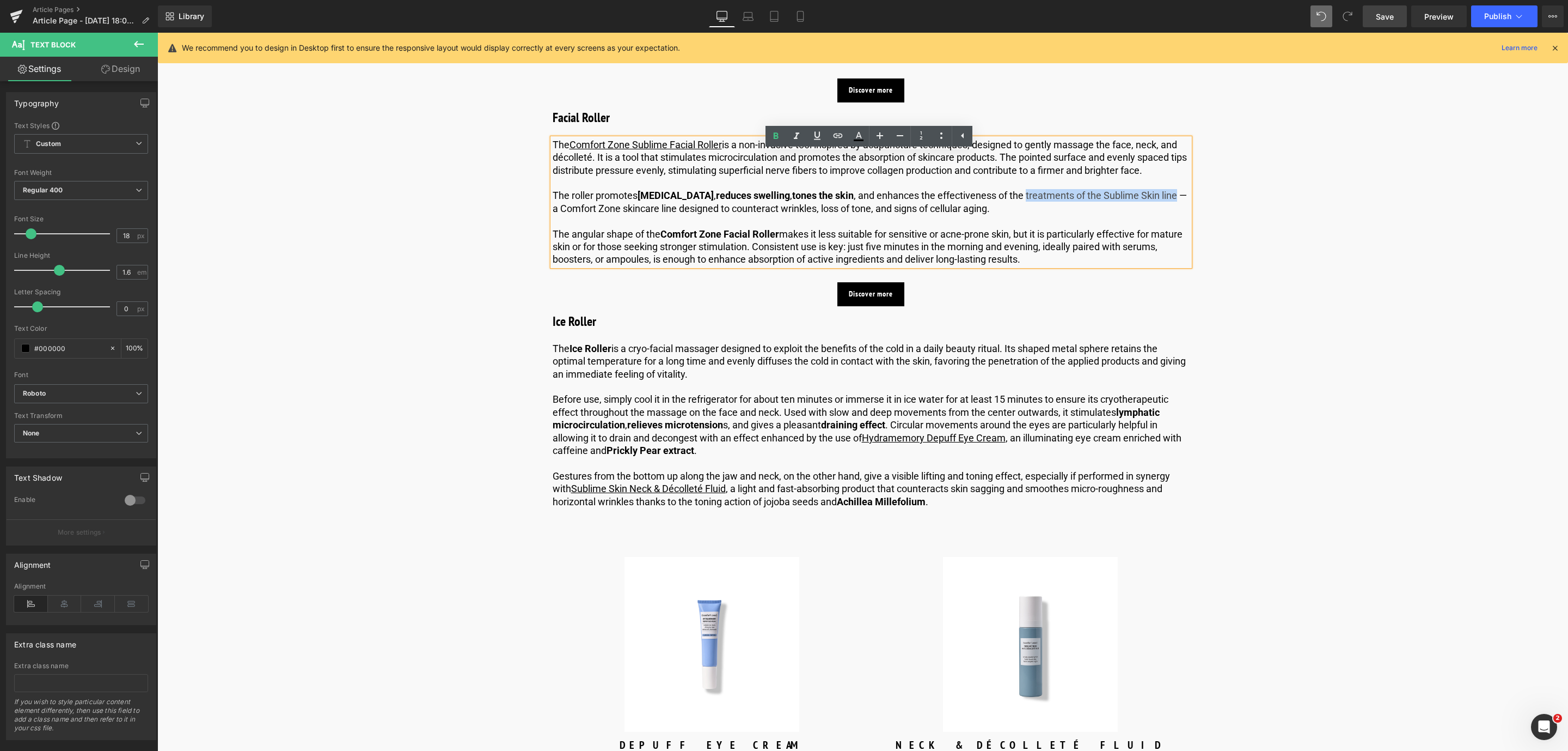
click at [566, 215] on p "The roller promotes [MEDICAL_DATA] , reduces swelling , tones the skin , and en…" at bounding box center [871, 202] width 637 height 26
click at [821, 141] on icon at bounding box center [817, 135] width 13 height 13
click at [832, 139] on icon at bounding box center [837, 135] width 13 height 13
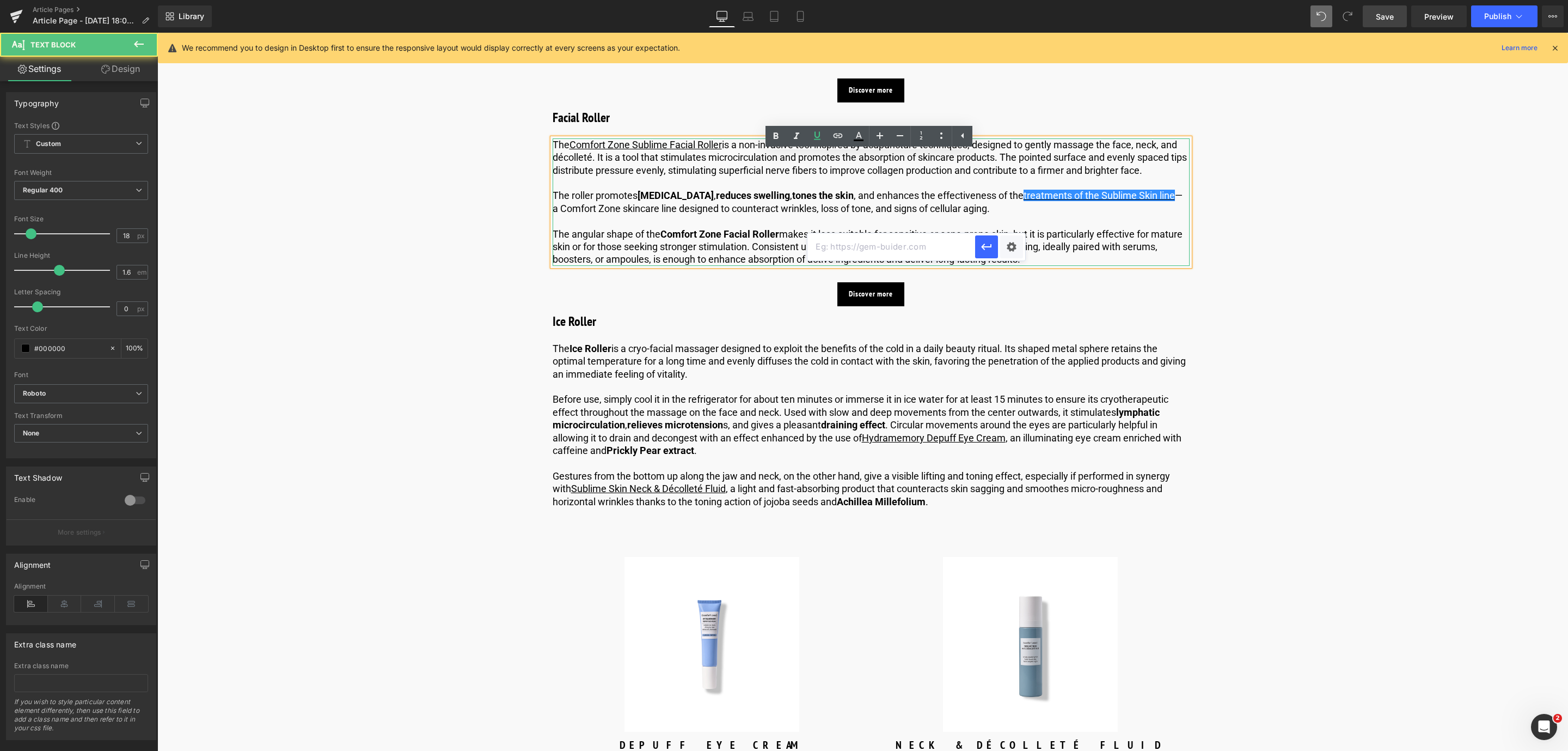
click at [829, 215] on p "The roller promotes [MEDICAL_DATA] , reduces swelling , tones the skin , and en…" at bounding box center [871, 202] width 637 height 26
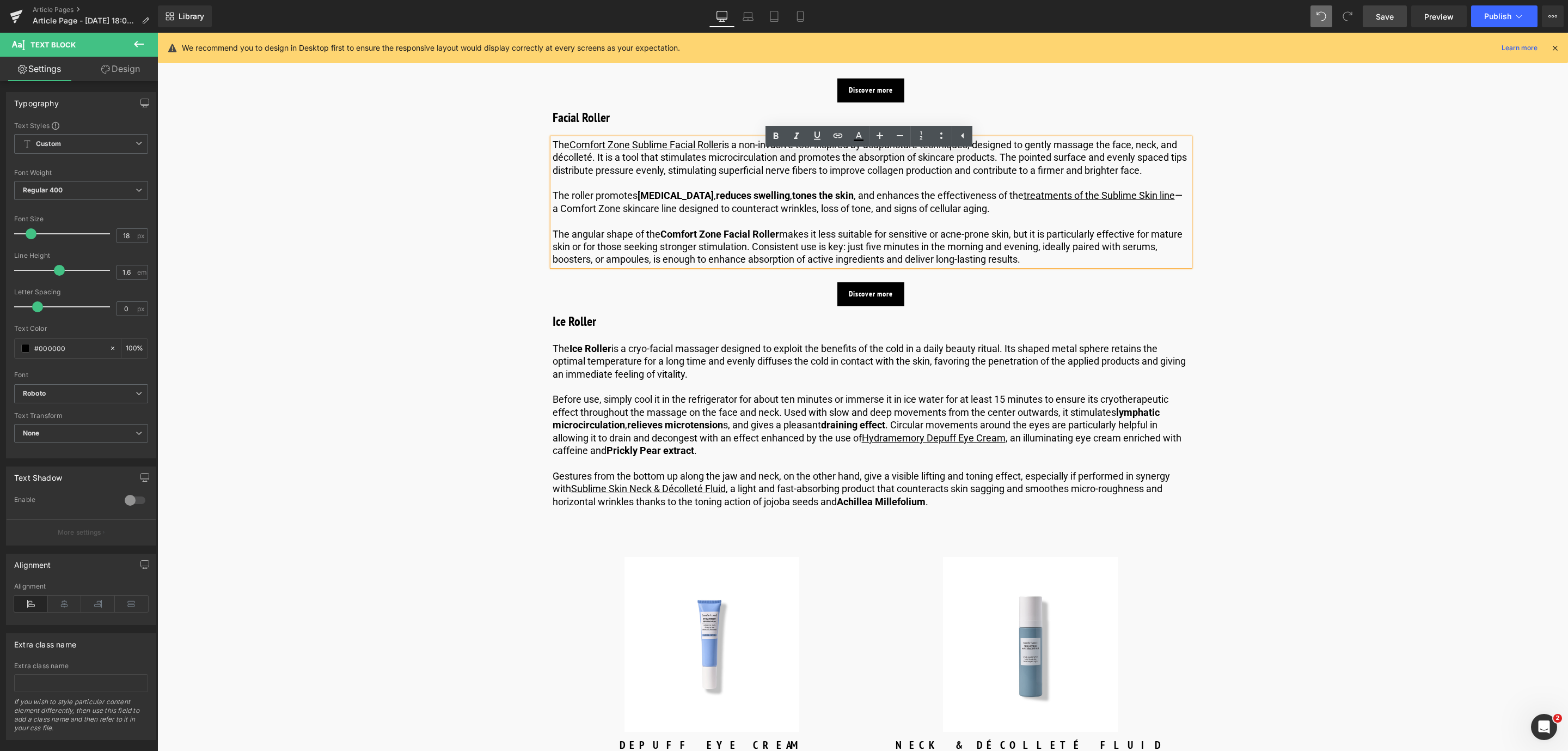
click at [726, 240] on strong "Comfort Zone Facial Roller" at bounding box center [720, 234] width 119 height 12
click at [1090, 201] on u "treatments of the Sublime Skin line" at bounding box center [1099, 195] width 151 height 12
drag, startPoint x: 1041, startPoint y: 213, endPoint x: 1053, endPoint y: 214, distance: 12.0
click at [1053, 201] on u "treatments of the Sublime Skin line" at bounding box center [1099, 195] width 151 height 12
drag, startPoint x: 1038, startPoint y: 213, endPoint x: 564, endPoint y: 226, distance: 474.2
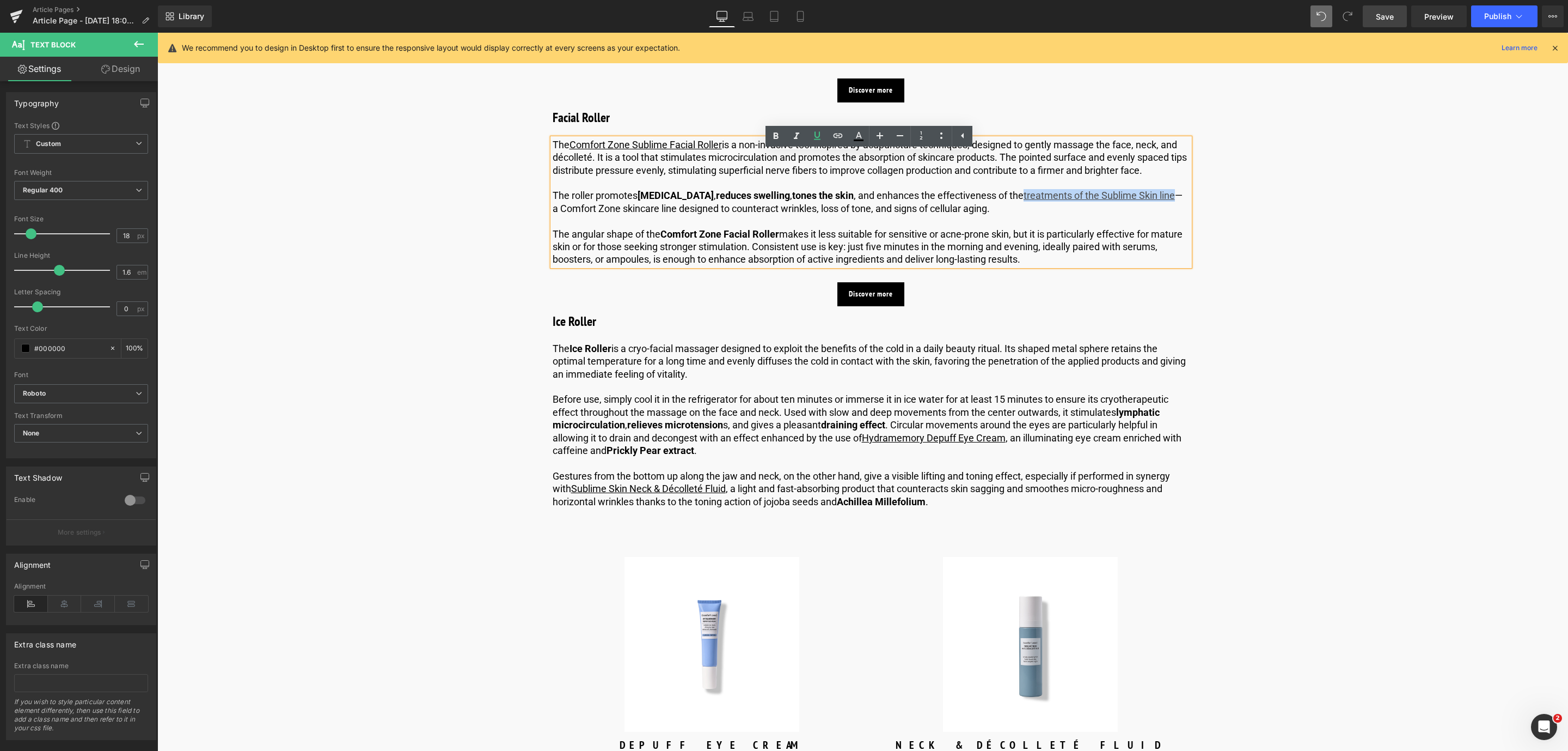
click at [564, 215] on p "The roller promotes [MEDICAL_DATA] , reduces swelling , tones the skin , and en…" at bounding box center [871, 202] width 637 height 26
click at [841, 141] on icon at bounding box center [837, 135] width 13 height 13
drag, startPoint x: 852, startPoint y: 248, endPoint x: 858, endPoint y: 248, distance: 6.0
click at [856, 248] on input "text" at bounding box center [891, 247] width 167 height 27
paste input "[URL][DOMAIN_NAME]"
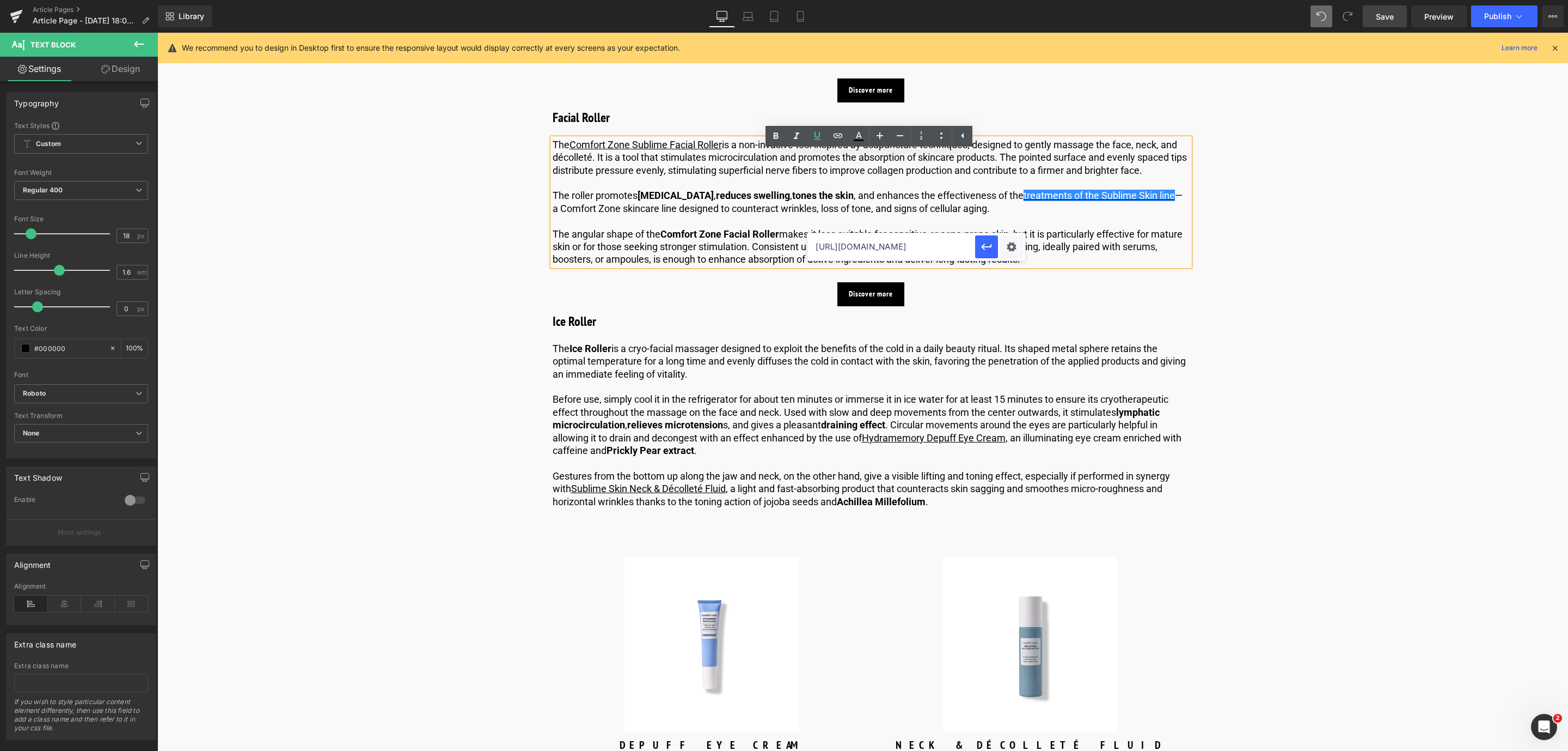
scroll to position [0, 82]
type input "[URL][DOMAIN_NAME]"
click at [980, 247] on icon "button" at bounding box center [986, 247] width 13 height 13
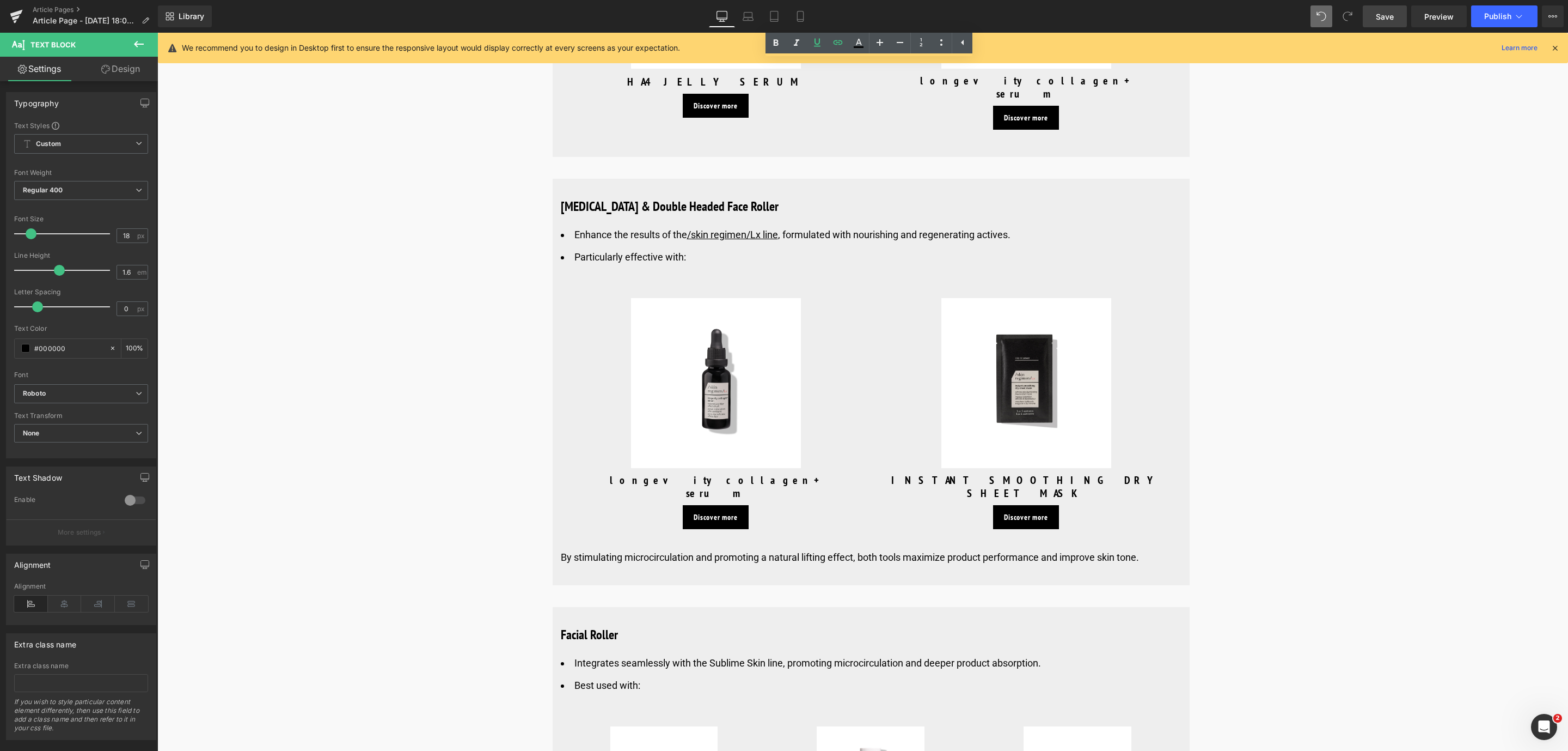
scroll to position [4249, 0]
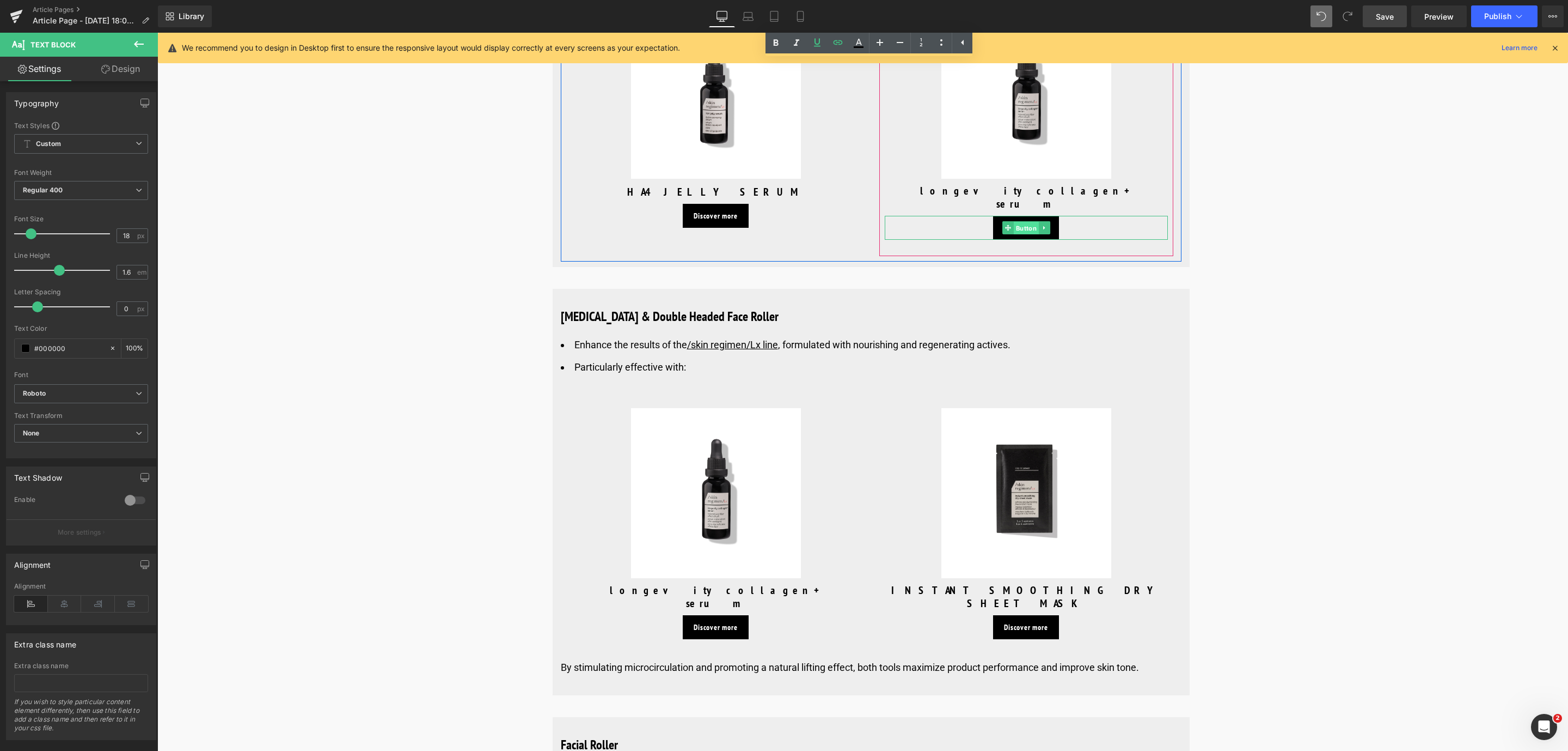
click at [1018, 231] on span "Button" at bounding box center [1026, 228] width 25 height 13
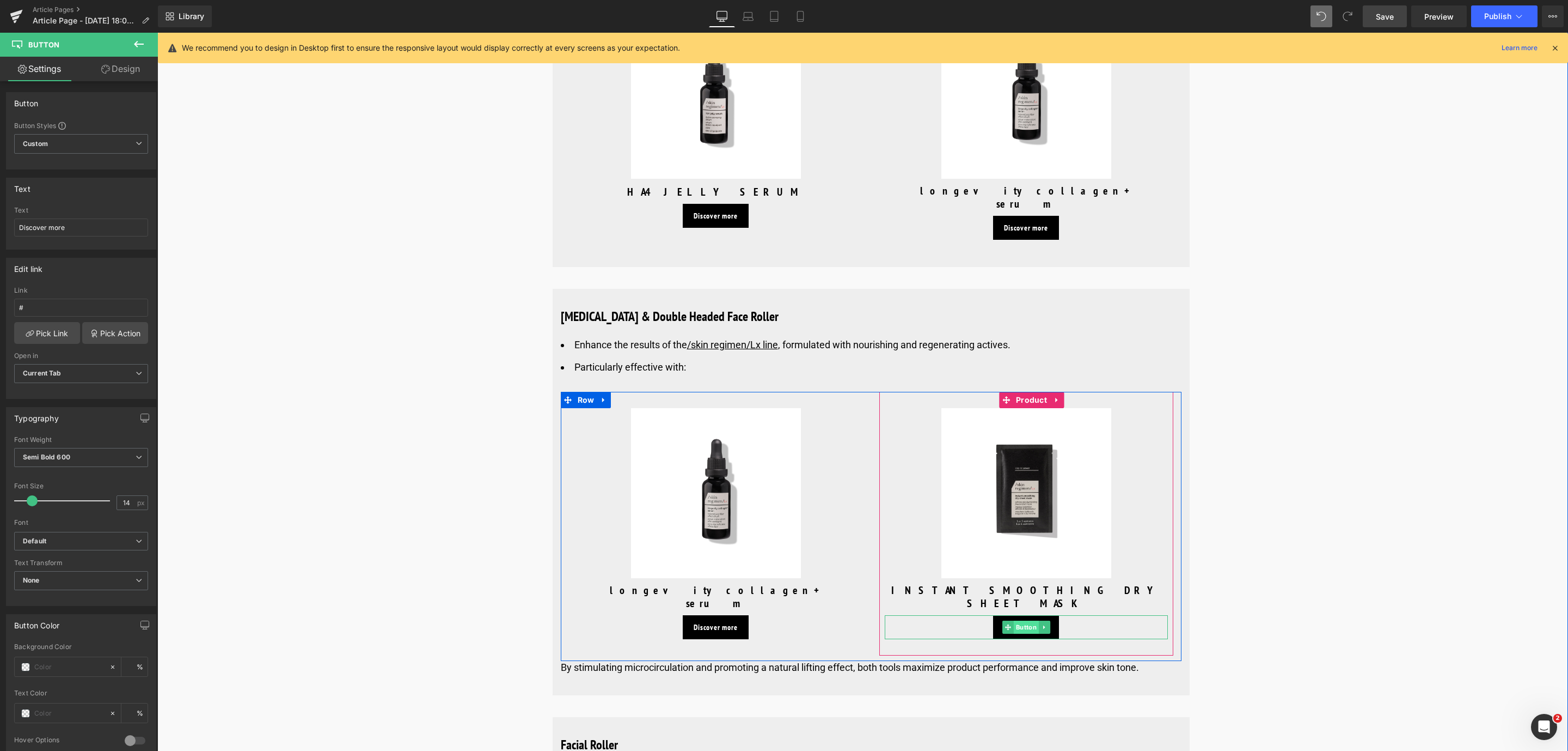
click at [1018, 621] on span "Button" at bounding box center [1026, 627] width 25 height 13
drag, startPoint x: 177, startPoint y: 344, endPoint x: 269, endPoint y: 318, distance: 95.6
click at [1390, 13] on span "Save" at bounding box center [1384, 17] width 18 height 12
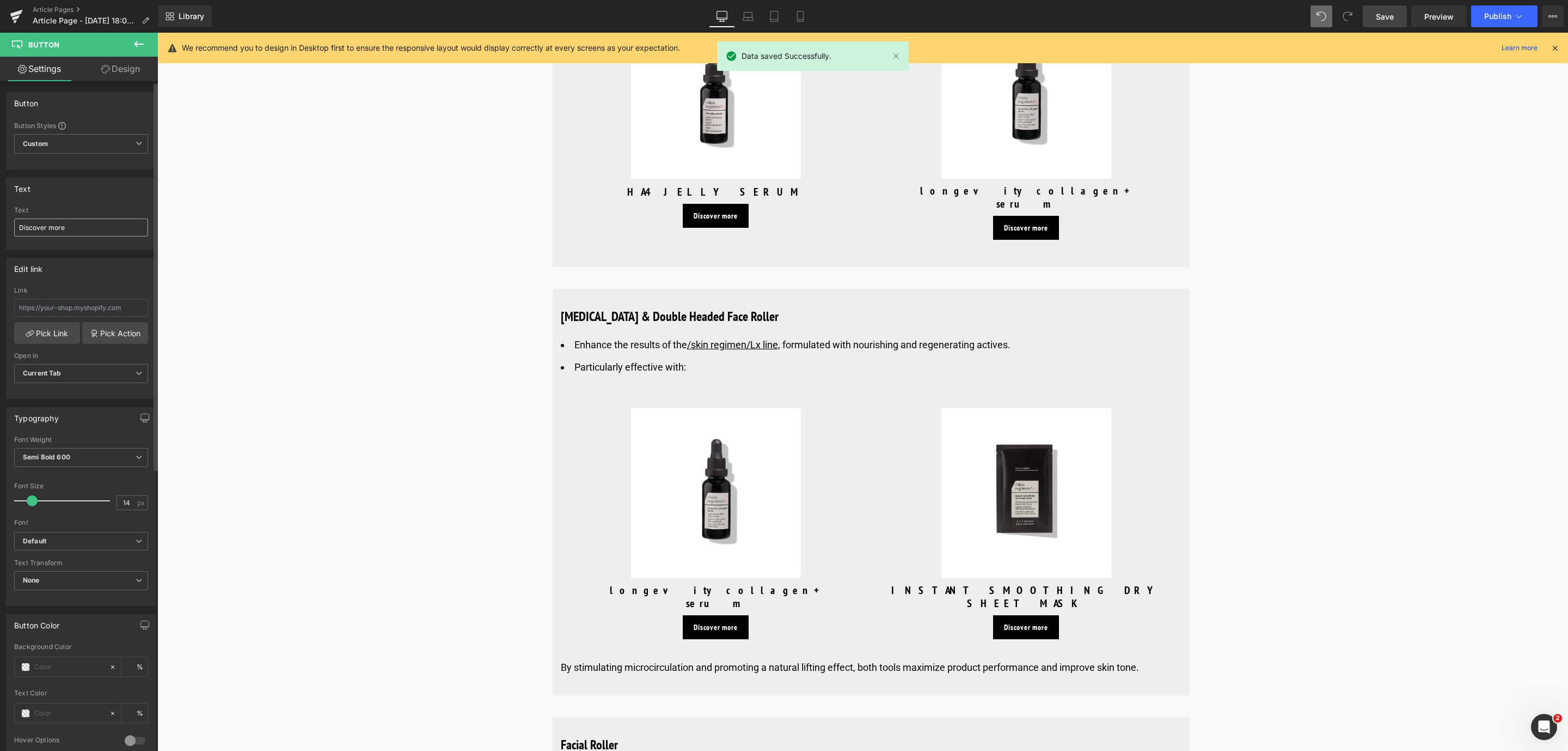
scroll to position [4821, 0]
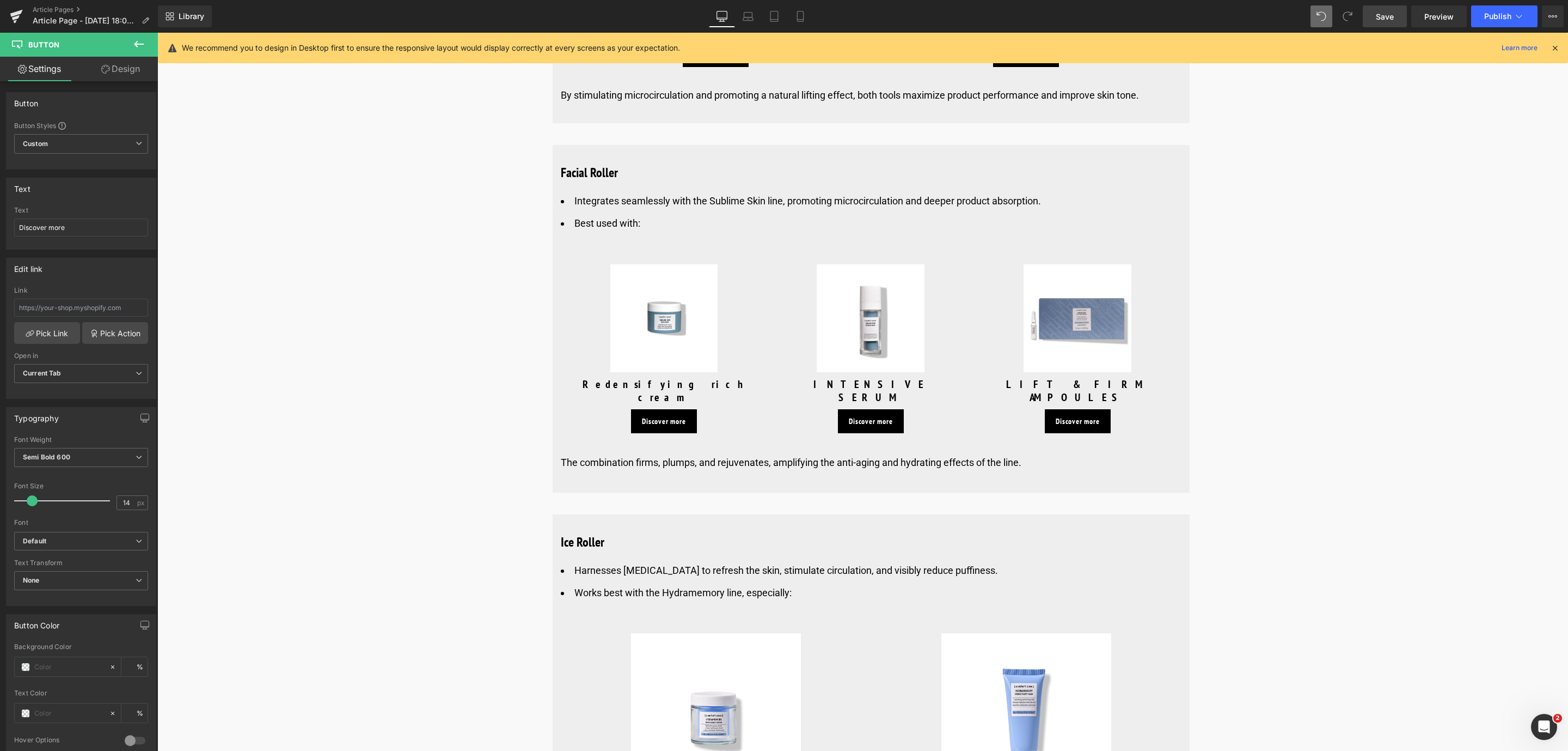
click at [1383, 26] on link "Save" at bounding box center [1384, 16] width 44 height 22
click at [1521, 16] on icon at bounding box center [1518, 16] width 11 height 11
